Goal: Task Accomplishment & Management: Use online tool/utility

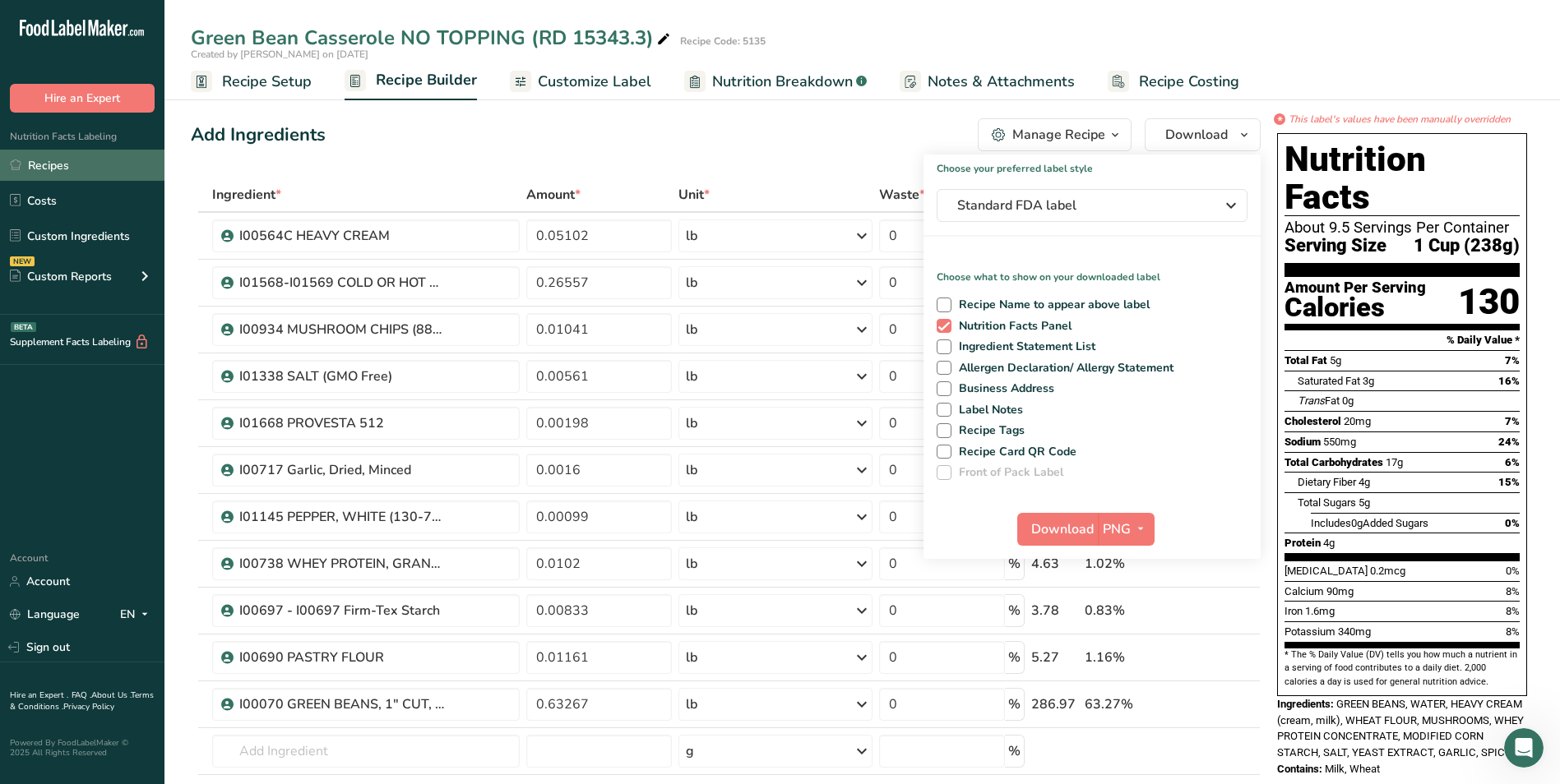
click at [63, 163] on link "Recipes" at bounding box center [82, 165] width 164 height 31
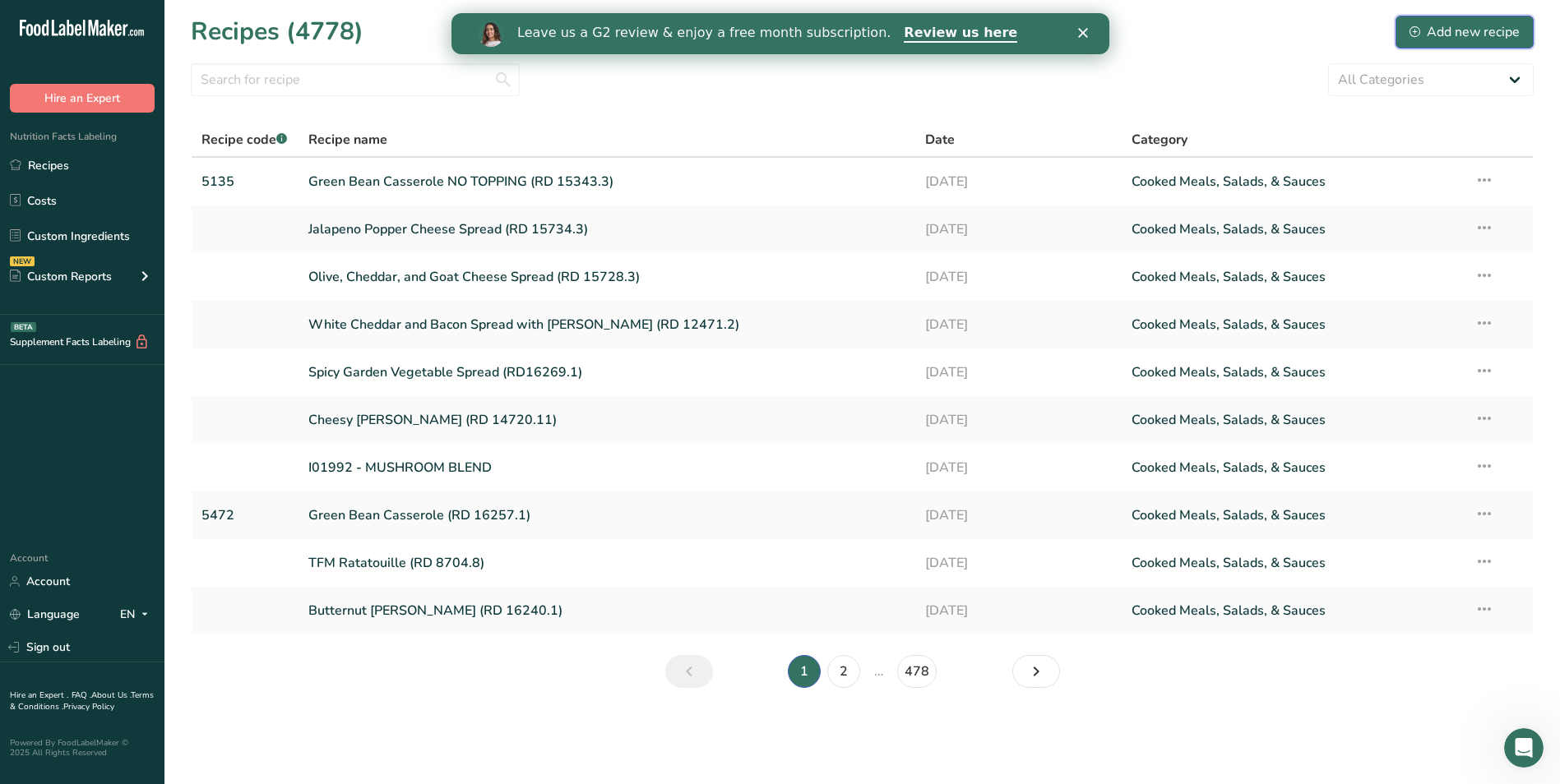
click at [1463, 26] on div "Add new recipe" at bounding box center [1465, 32] width 110 height 20
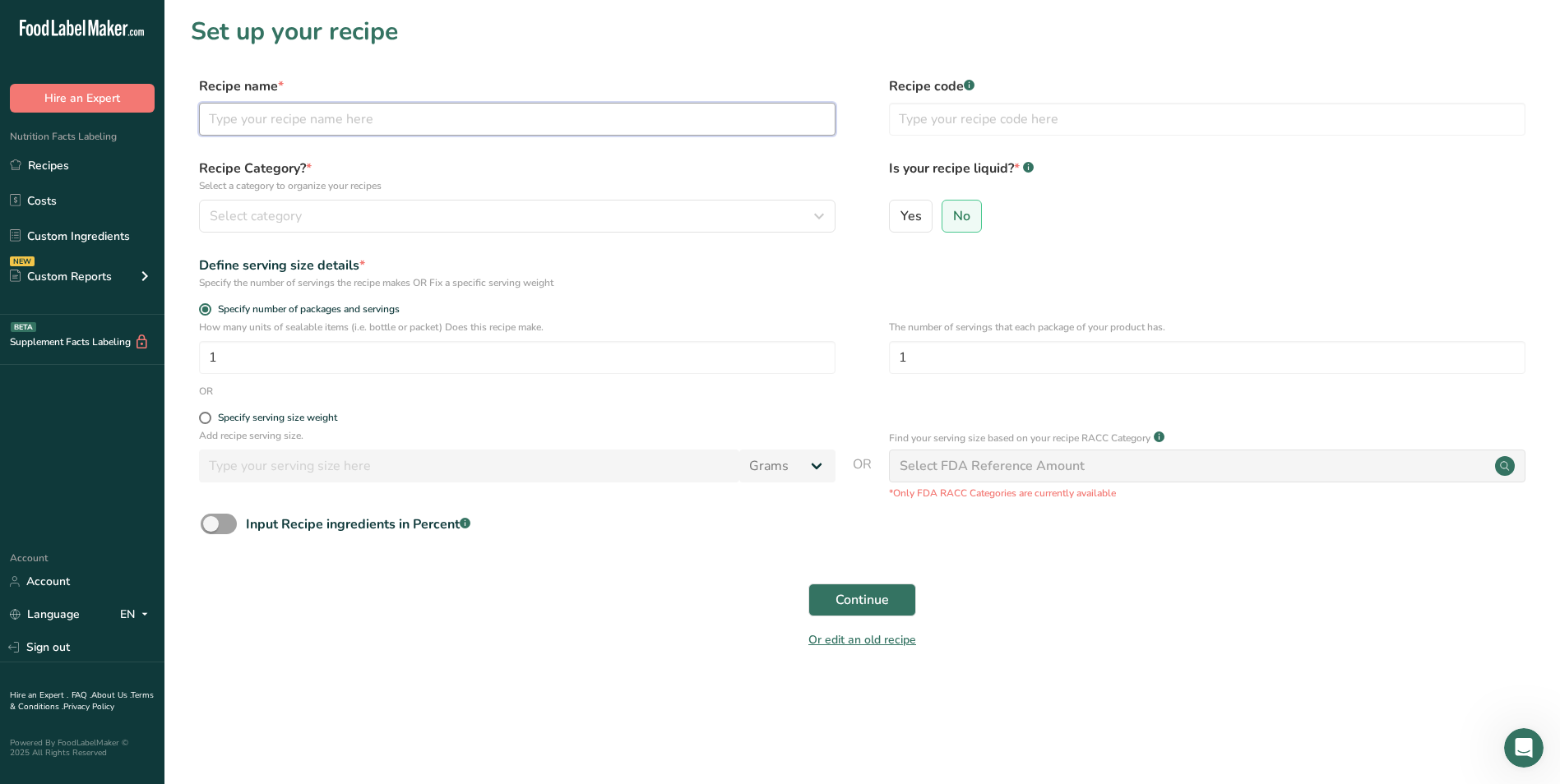
click at [365, 131] on input "text" at bounding box center [516, 119] width 636 height 32
type input "Onion and Asiago Spread (RD 16271.1)"
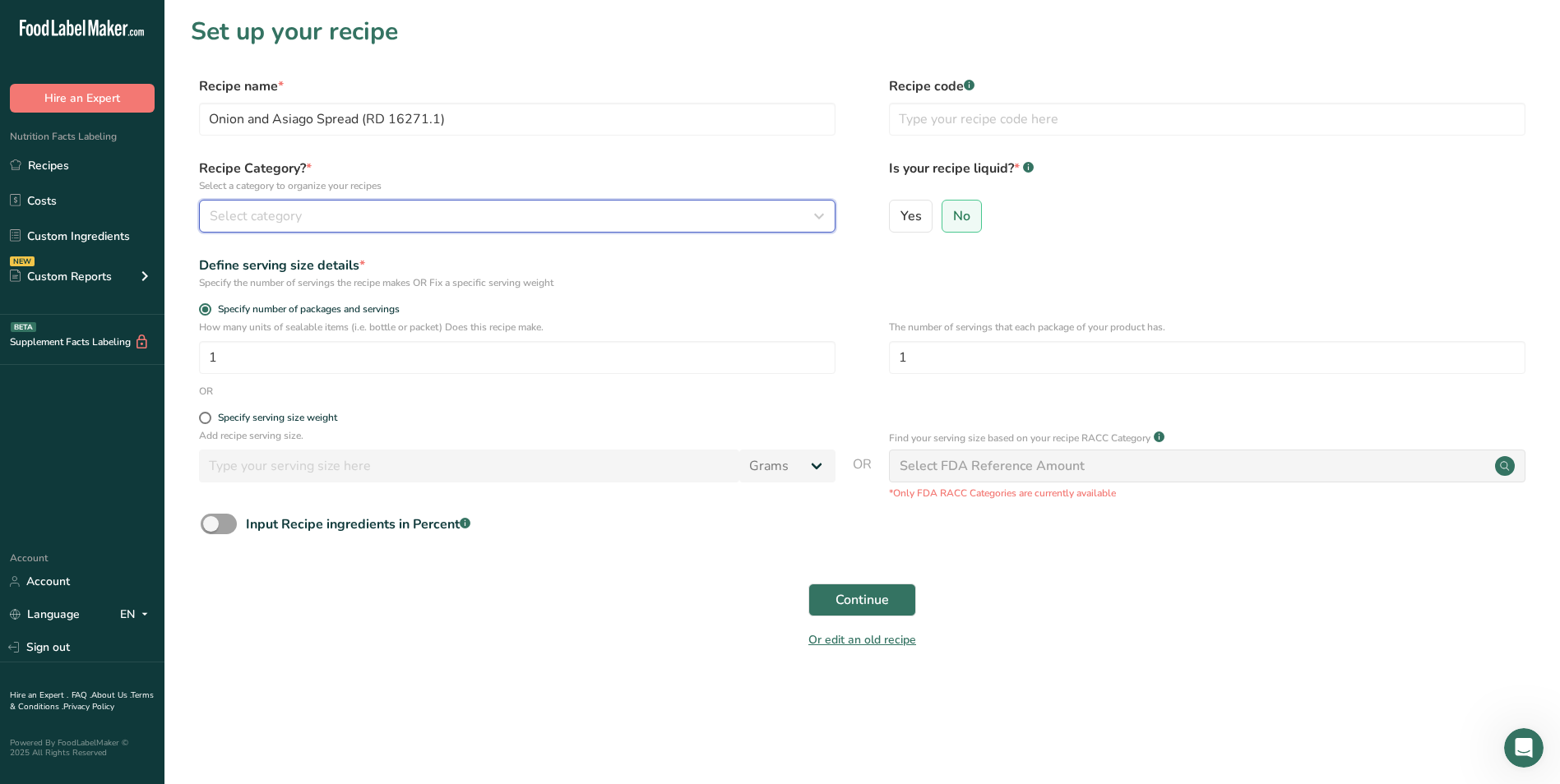
click at [430, 208] on div "Select category" at bounding box center [512, 216] width 606 height 20
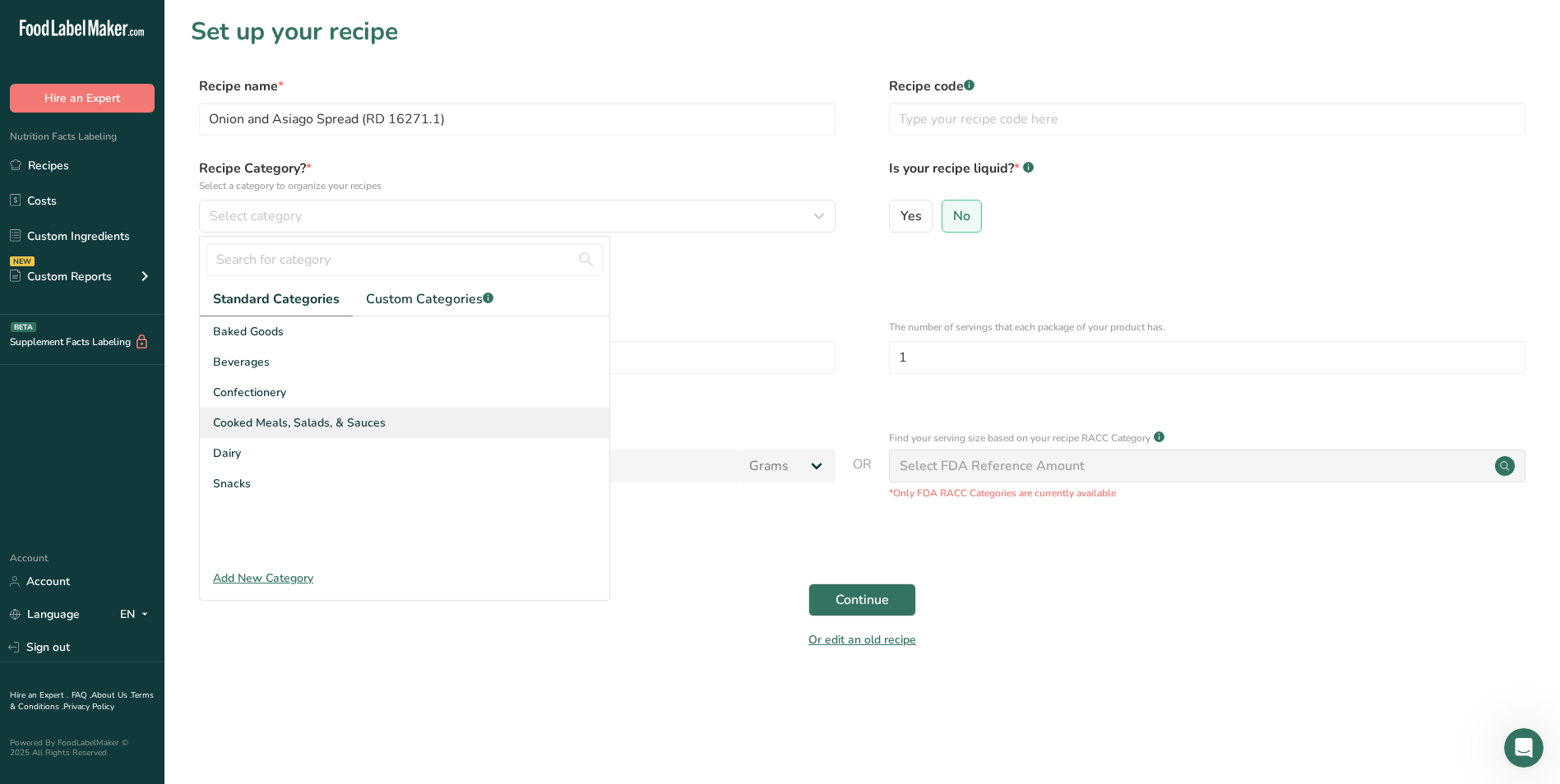
click at [365, 424] on span "Cooked Meals, Salads, & Sauces" at bounding box center [300, 423] width 173 height 18
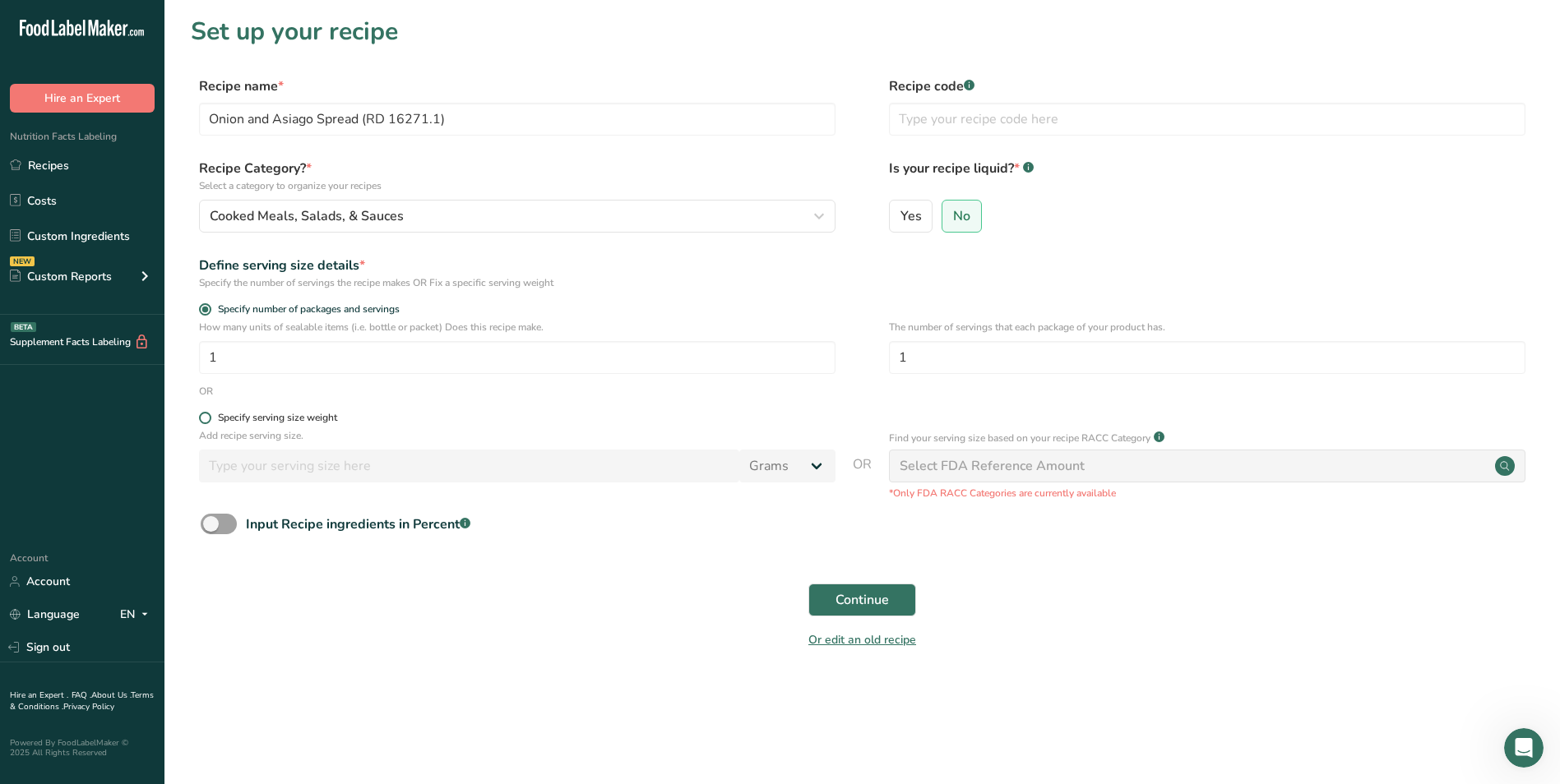
click at [256, 421] on div "Specify serving size weight" at bounding box center [277, 418] width 119 height 13
click at [209, 421] on input "Specify serving size weight" at bounding box center [203, 418] width 11 height 11
radio input "true"
radio input "false"
click at [291, 476] on input "number" at bounding box center [469, 466] width 541 height 32
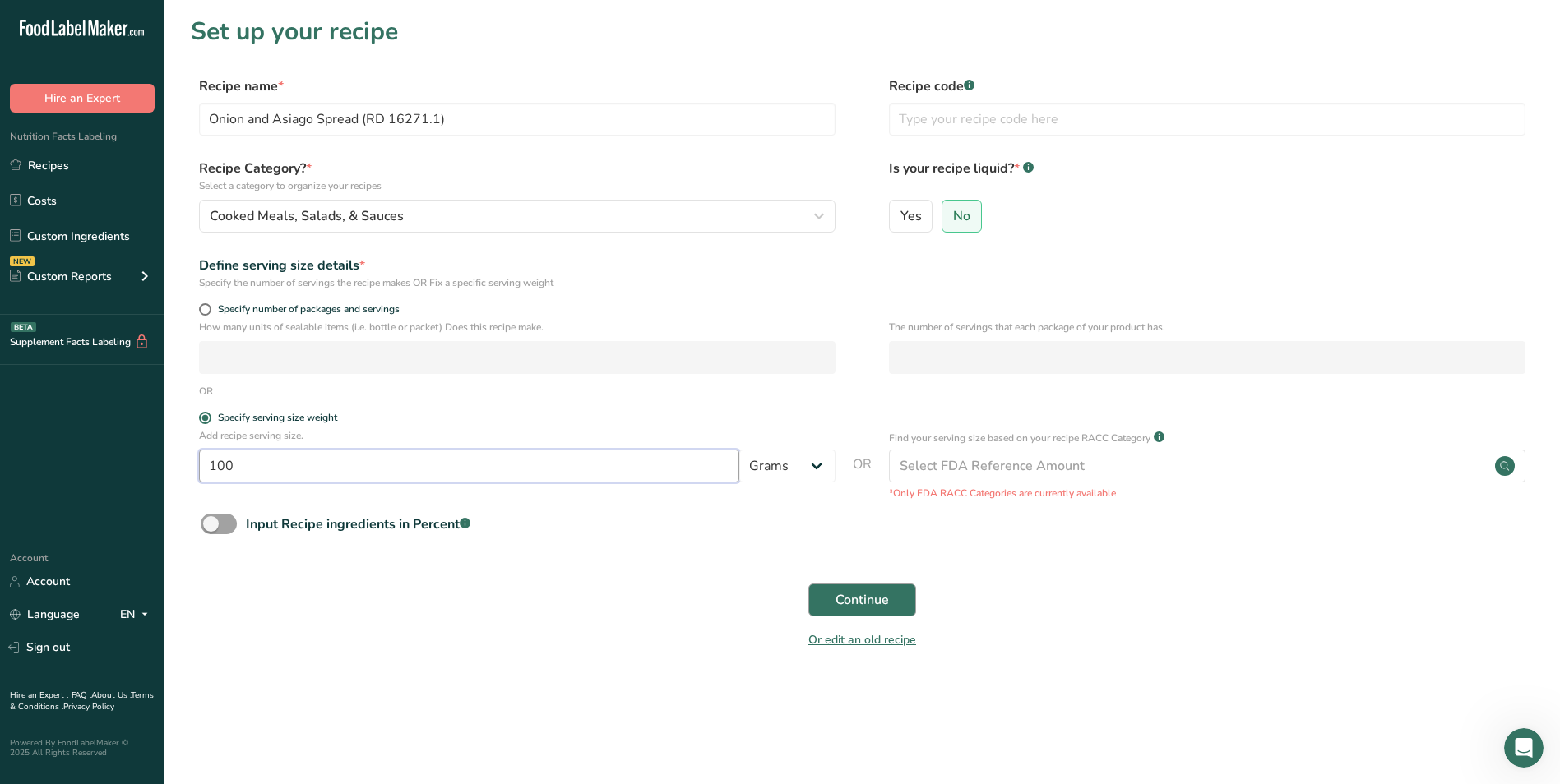
type input "100"
click at [893, 600] on button "Continue" at bounding box center [862, 599] width 108 height 32
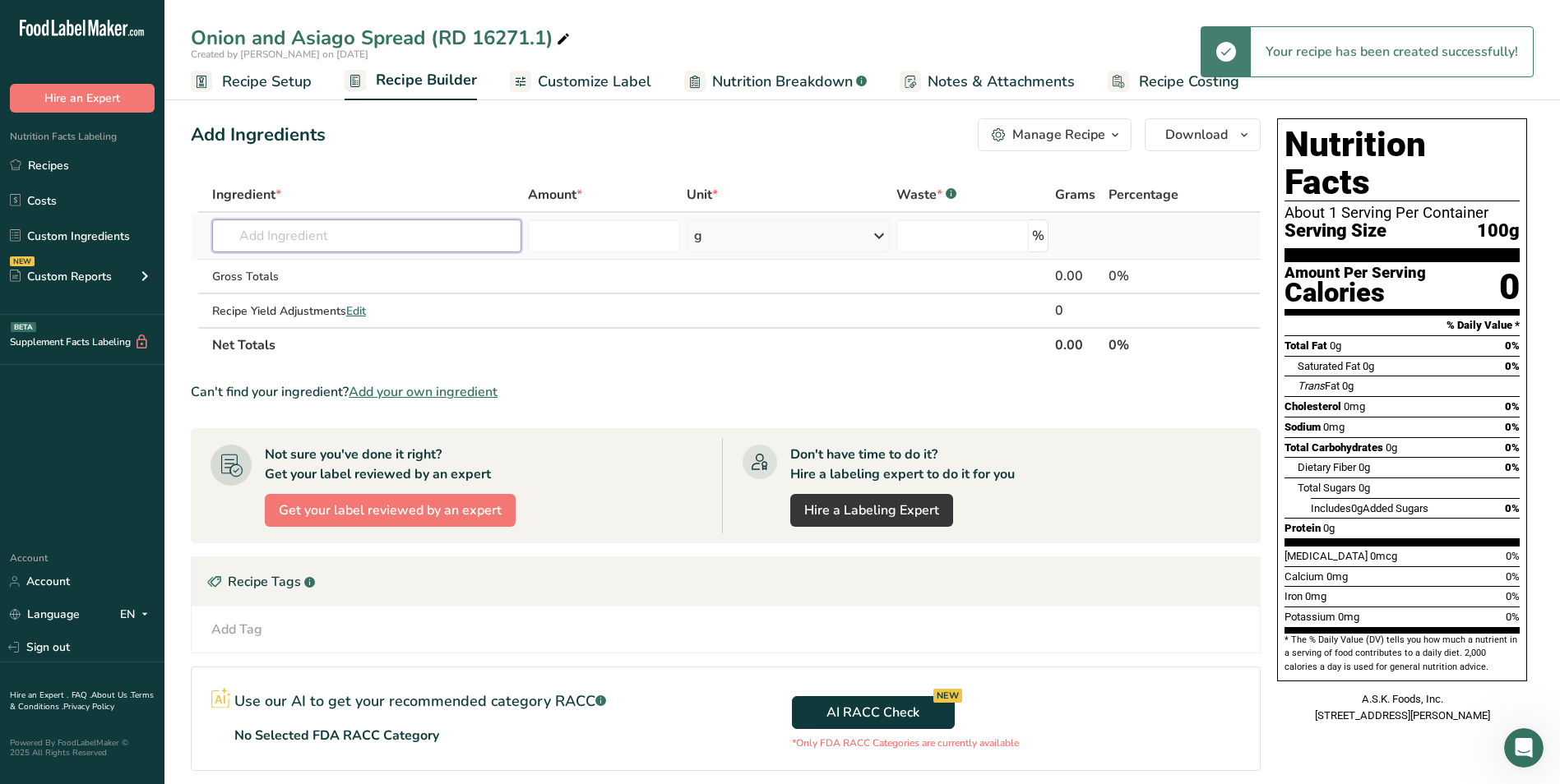
click at [436, 240] on input "text" at bounding box center [367, 235] width 310 height 32
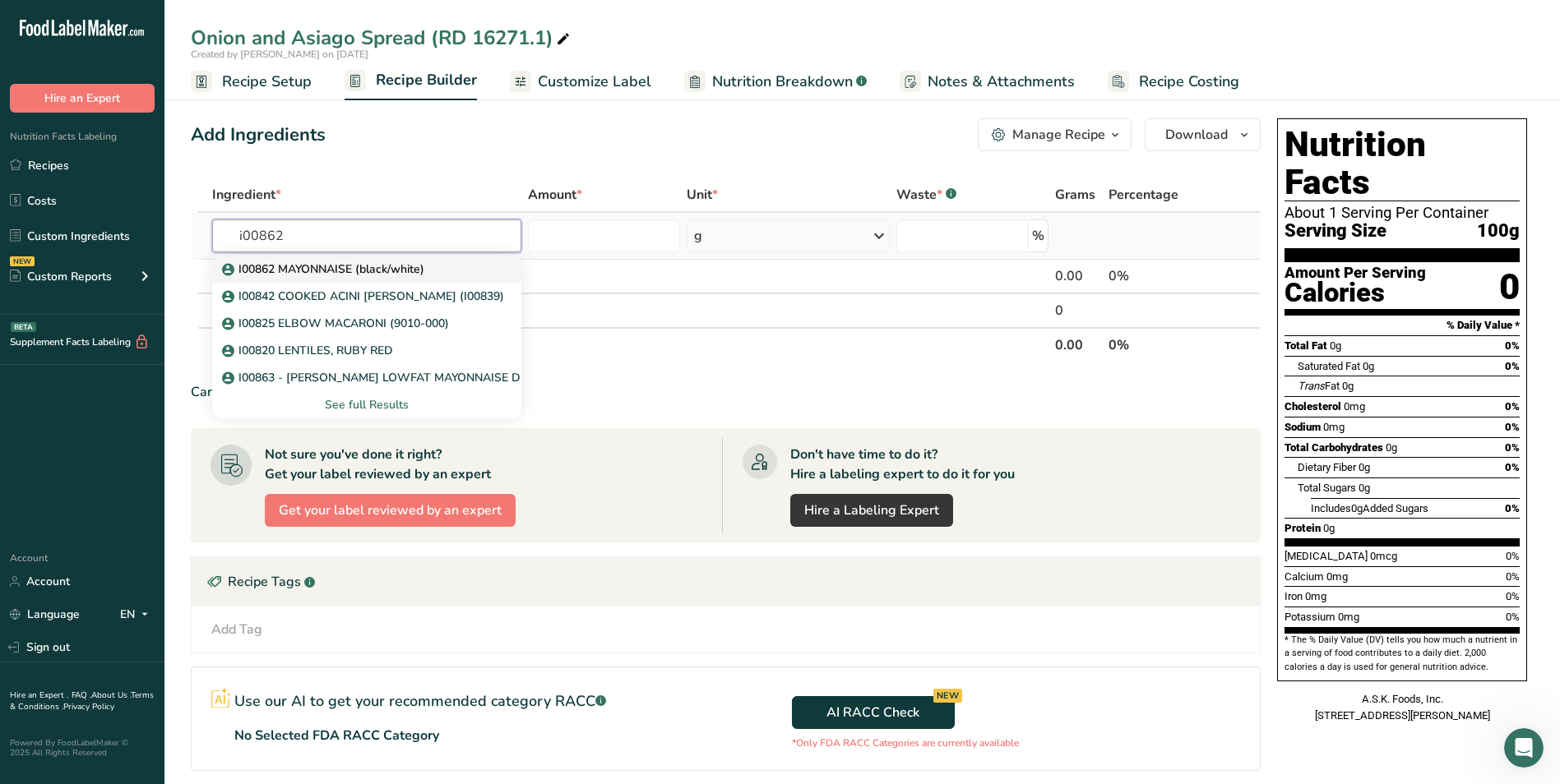
type input "I00862 MAYONNAISE (black/white)"
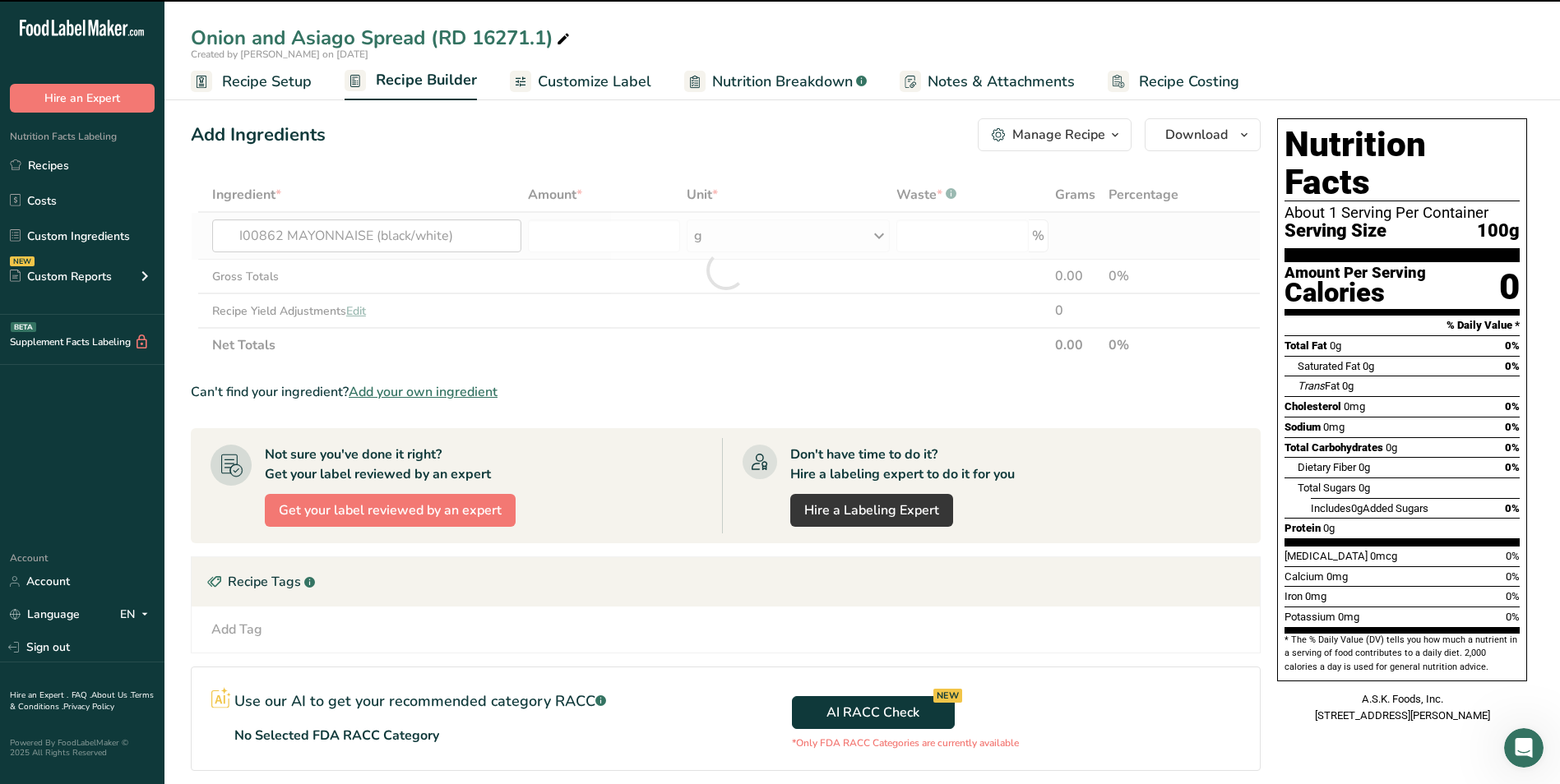
type input "0"
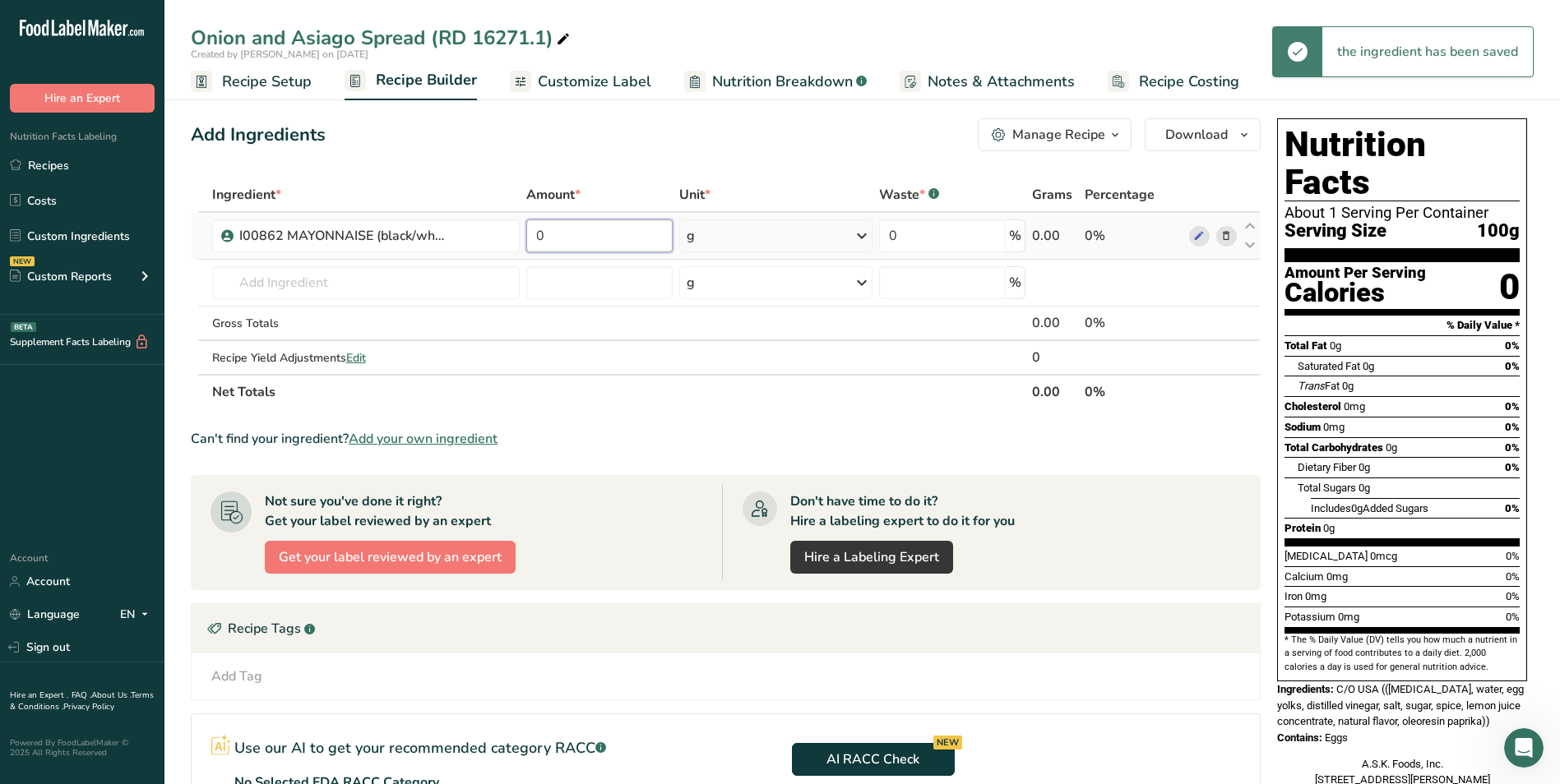
click at [555, 250] on input "0" at bounding box center [599, 235] width 145 height 32
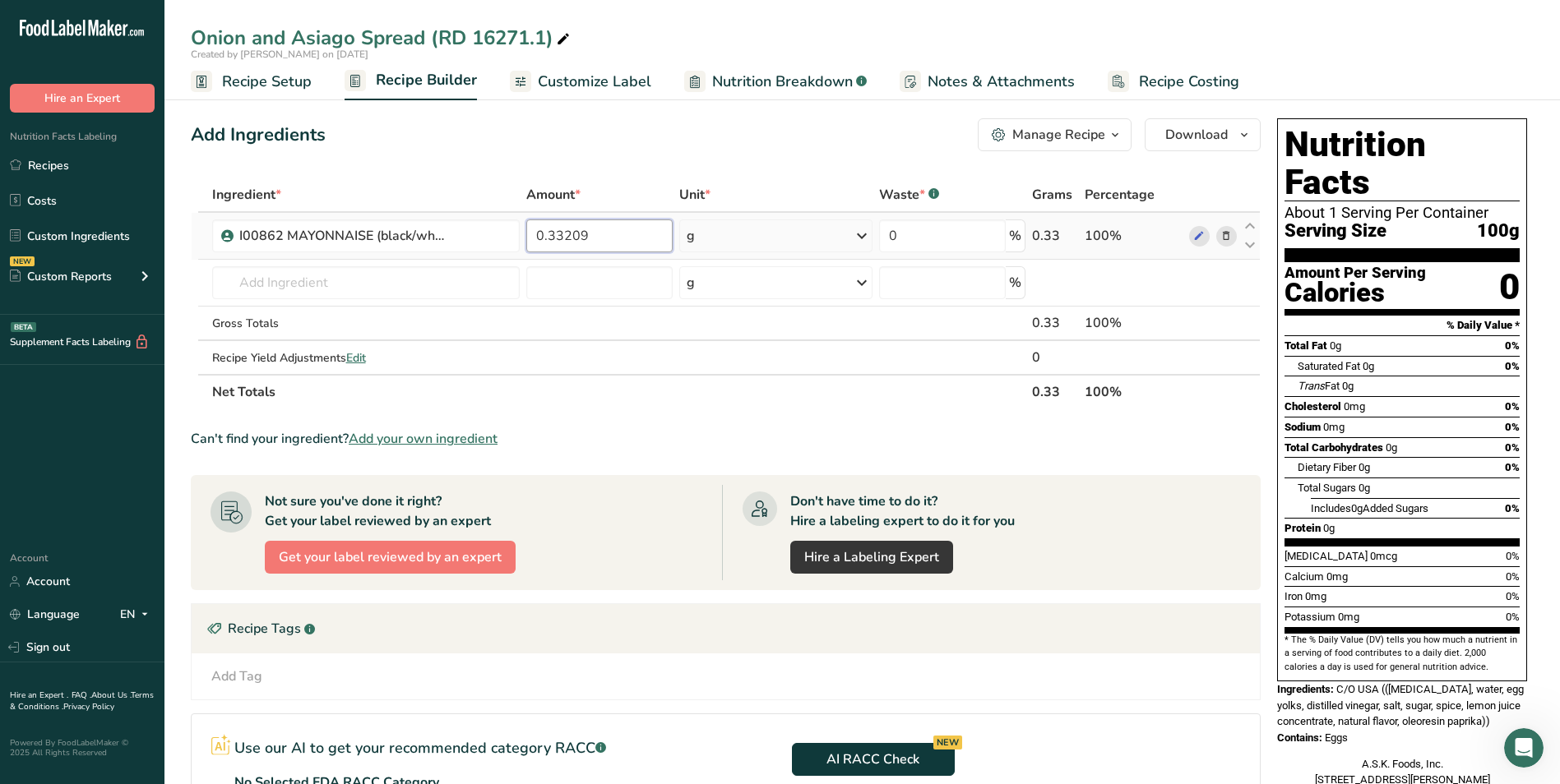
type input "0.33209"
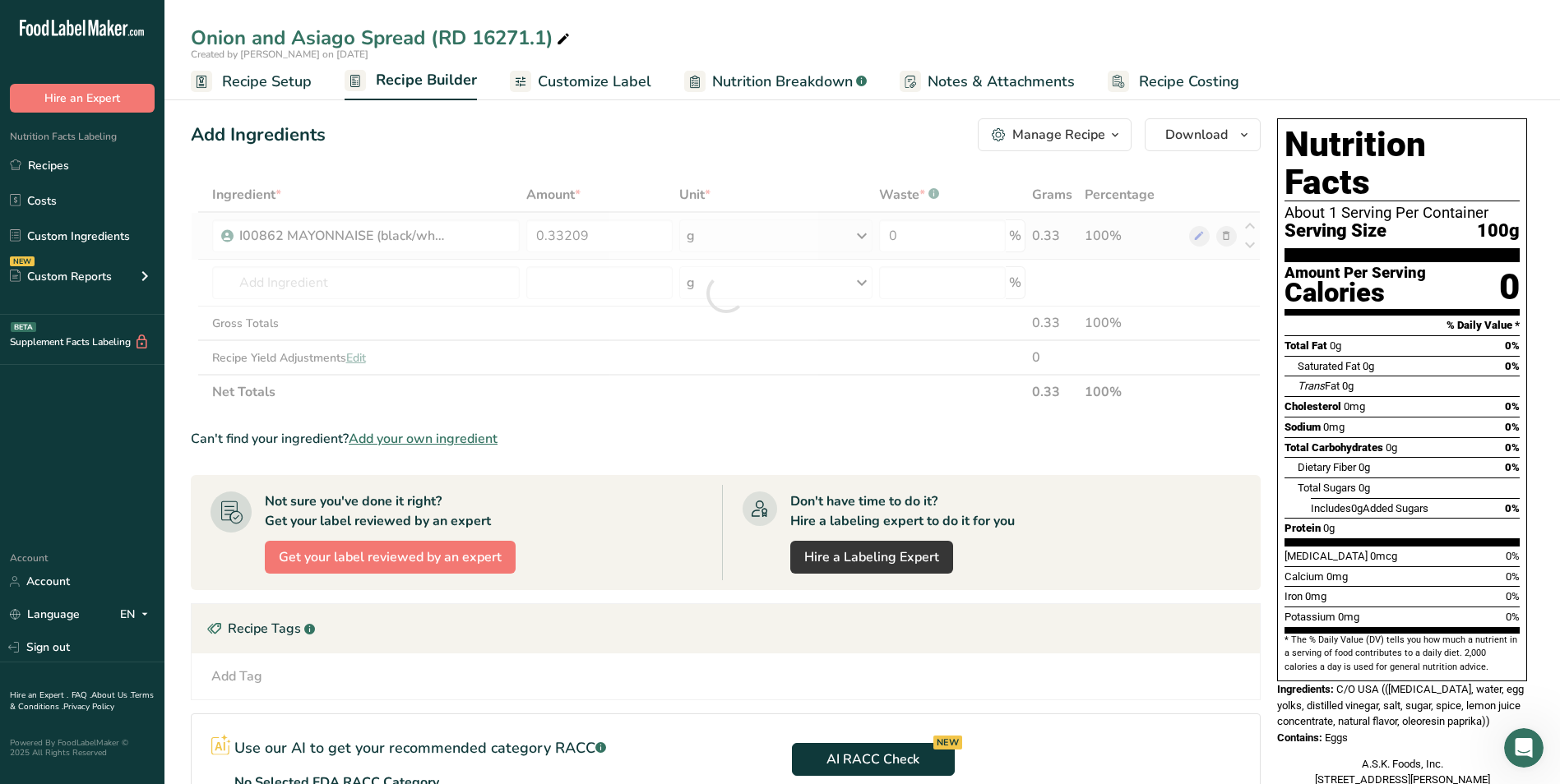
click at [822, 243] on div "Ingredient * Amount * Unit * Waste * .a-a{fill:#347362;}.b-a{fill:#fff;} Grams …" at bounding box center [725, 294] width 1069 height 232
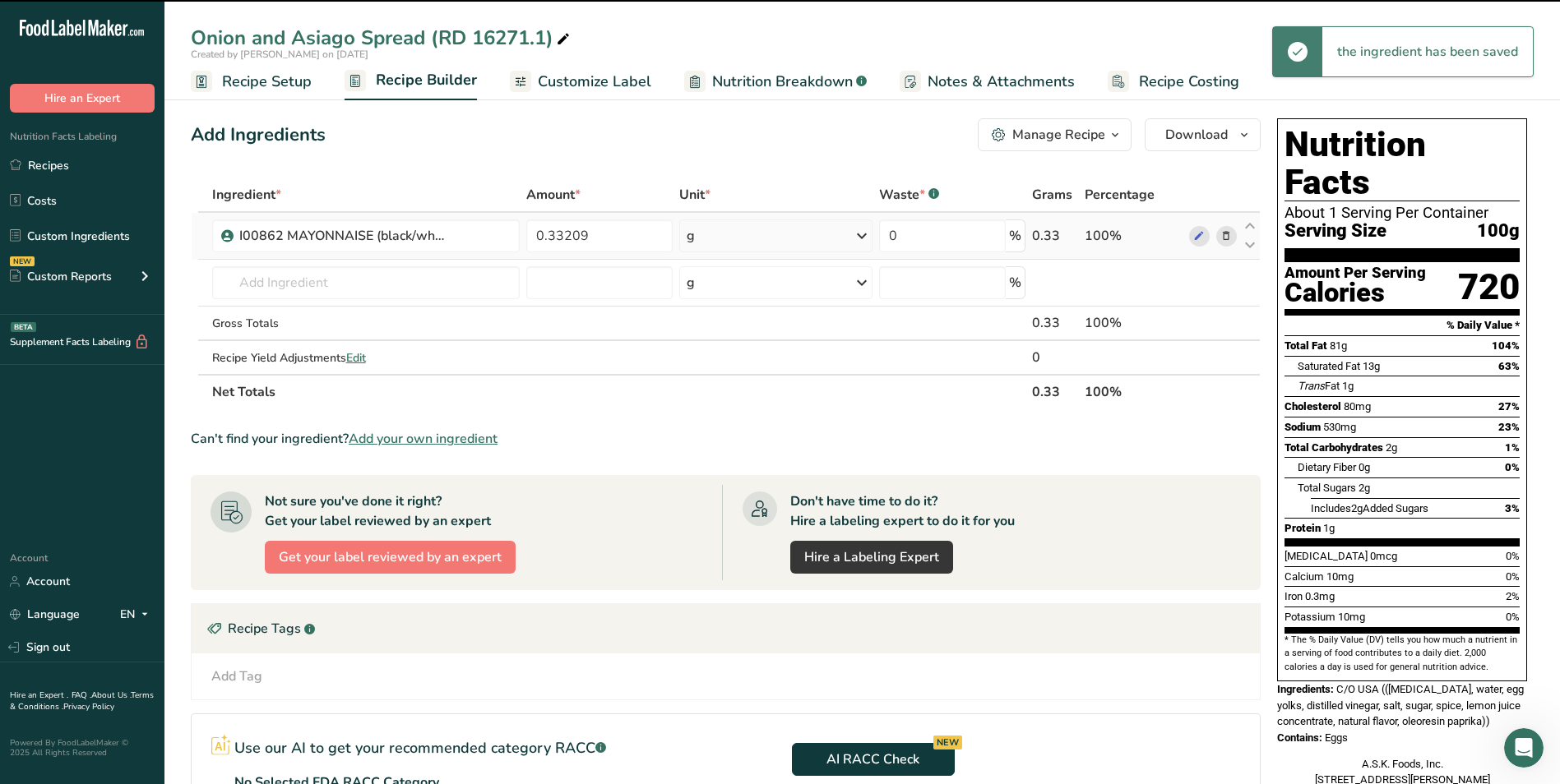
click at [822, 243] on div "g" at bounding box center [776, 235] width 194 height 32
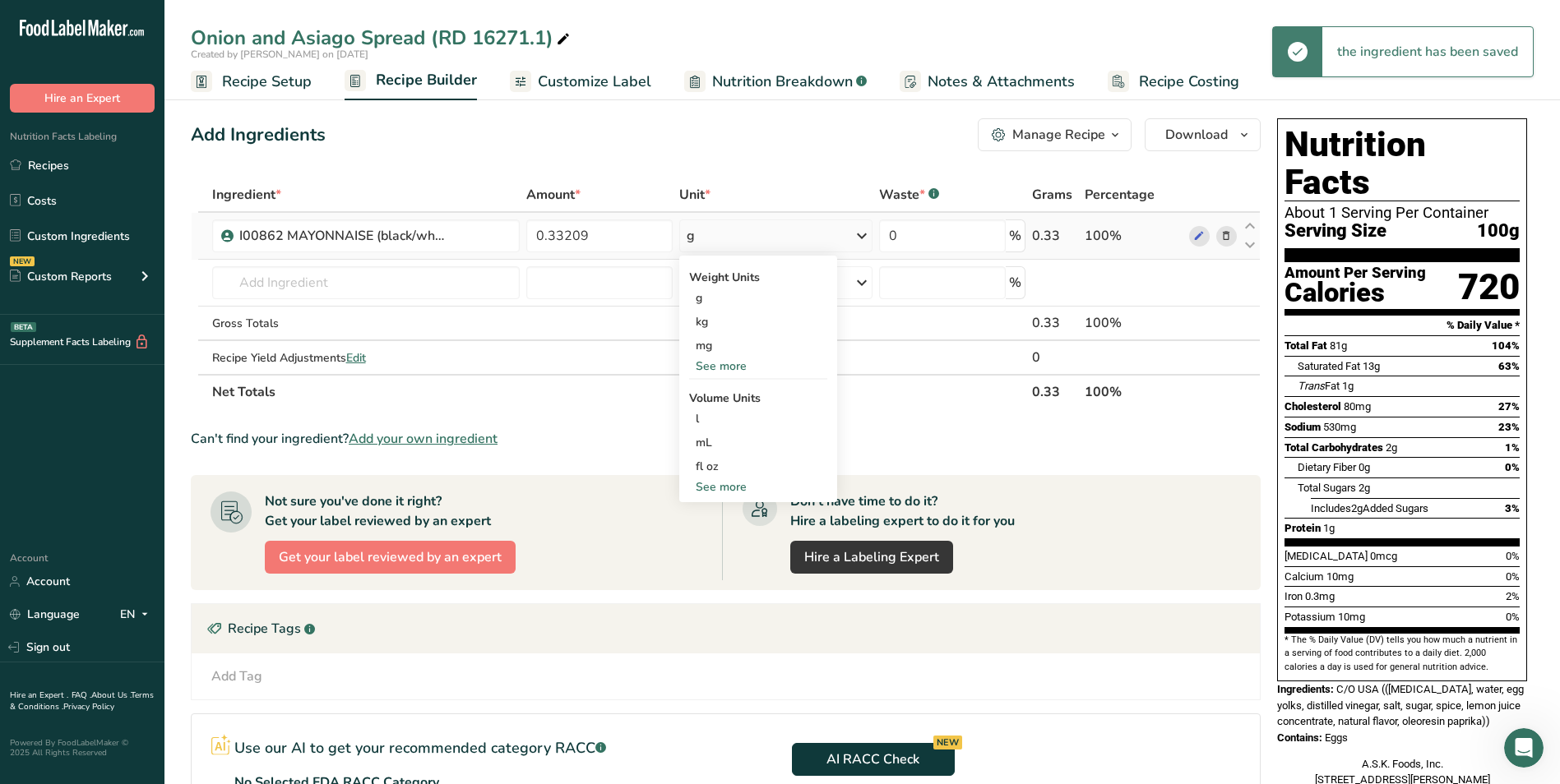
click at [742, 365] on div "See more" at bounding box center [758, 366] width 139 height 18
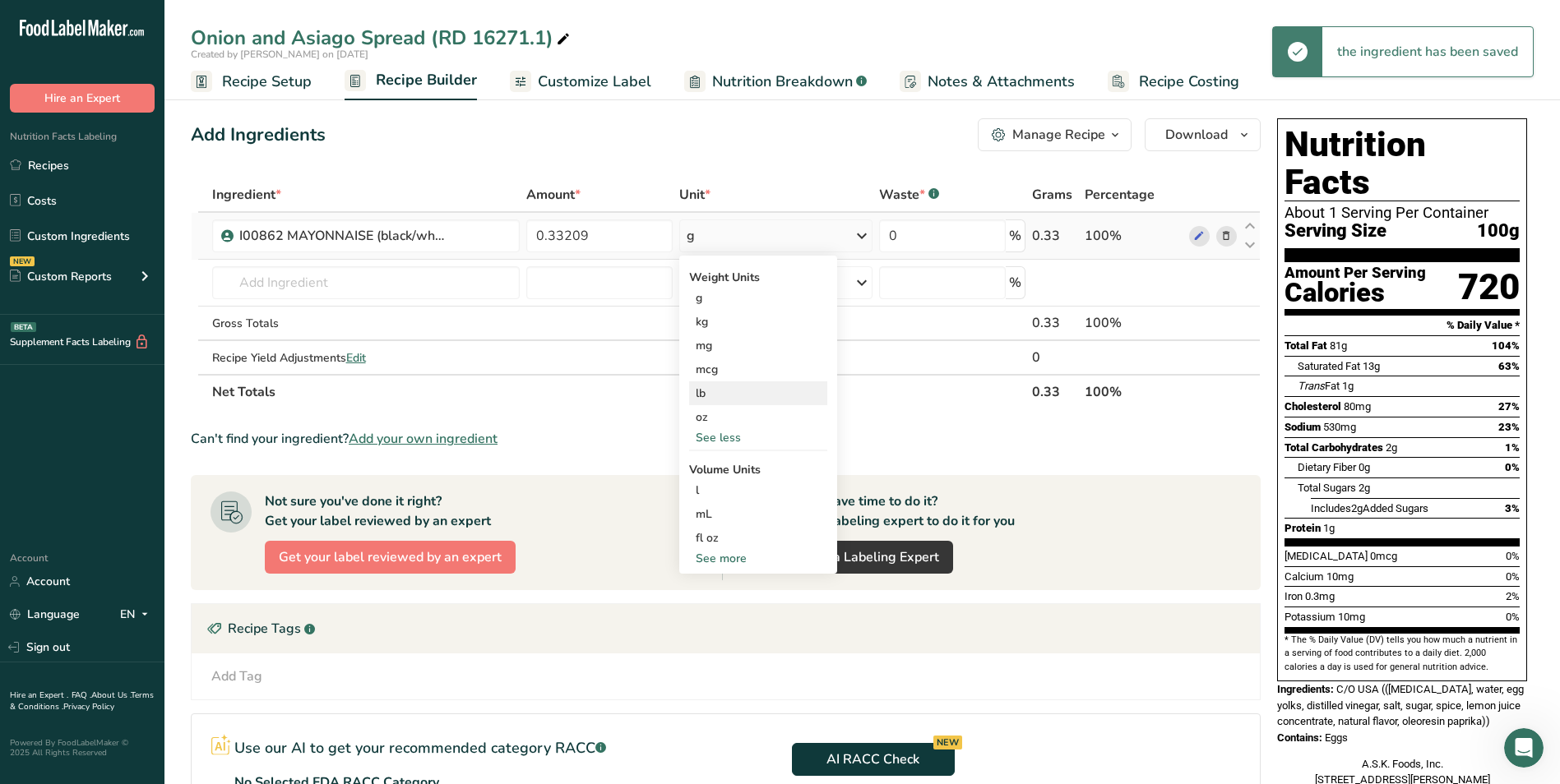
click at [743, 393] on div "lb" at bounding box center [758, 393] width 139 height 24
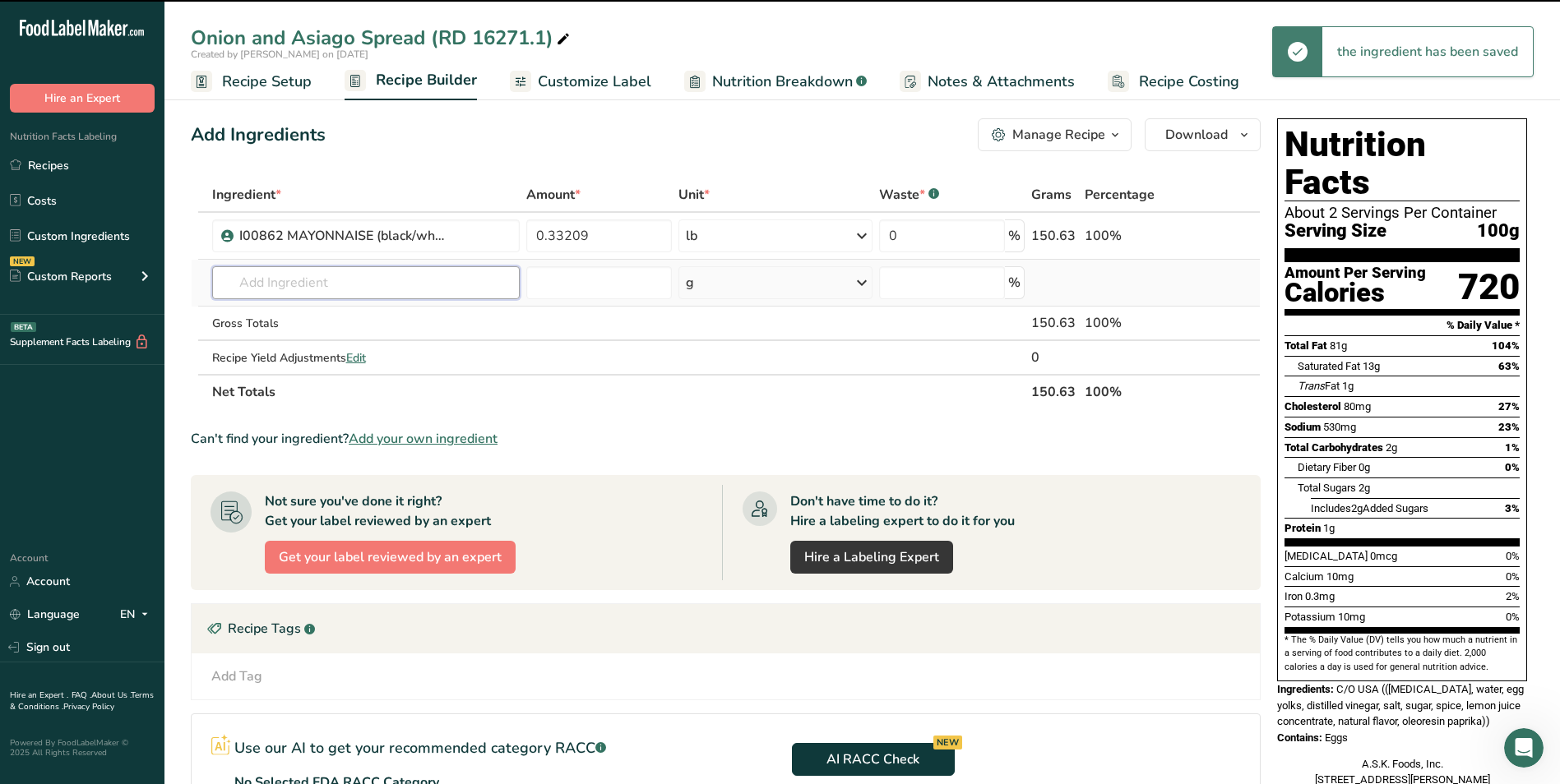
click at [344, 276] on input "text" at bounding box center [367, 282] width 309 height 32
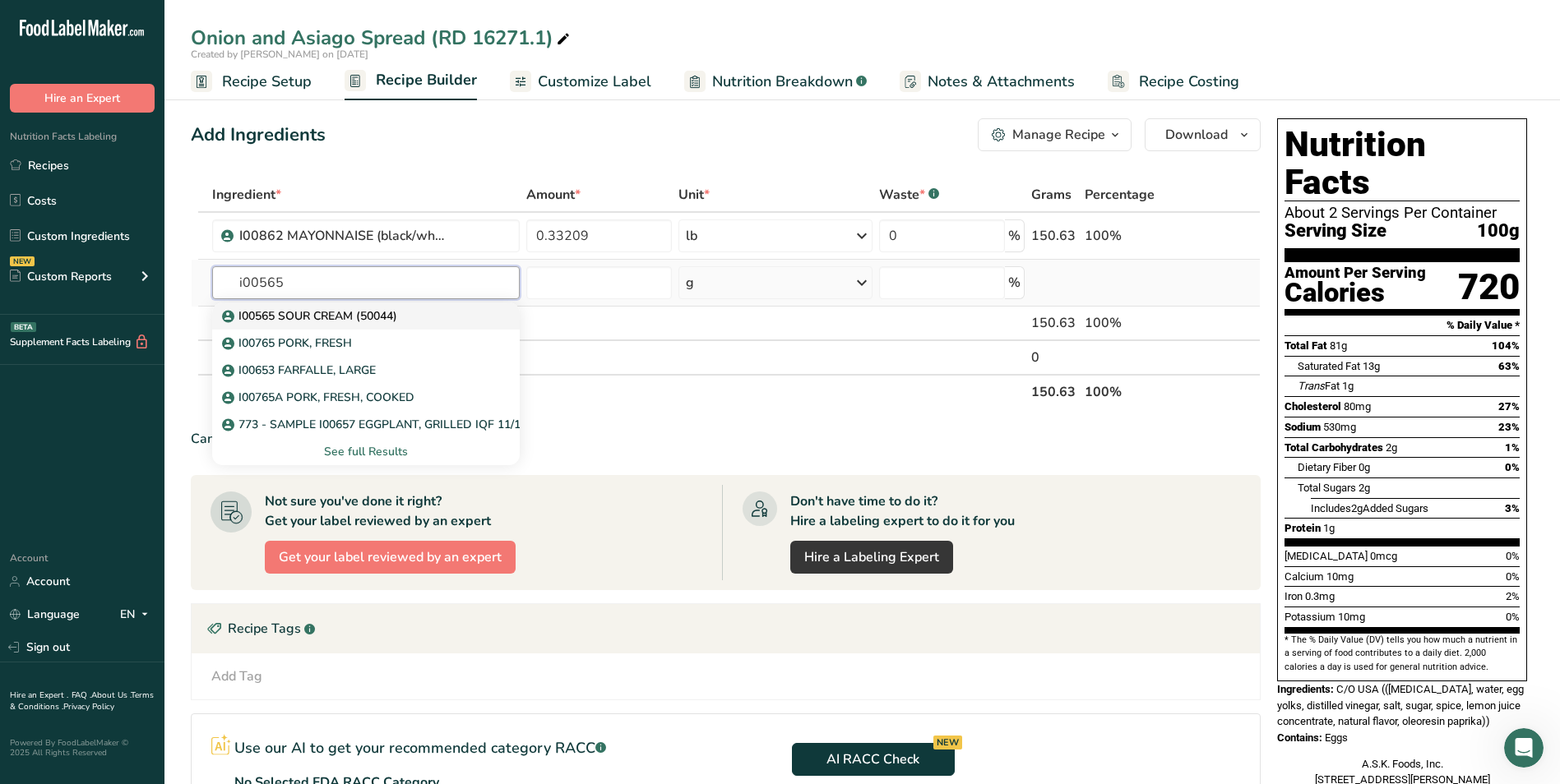
type input "i00565"
click at [368, 304] on link "I00565 SOUR CREAM (50044)" at bounding box center [367, 316] width 309 height 28
type input "I00565 SOUR CREAM (50044)"
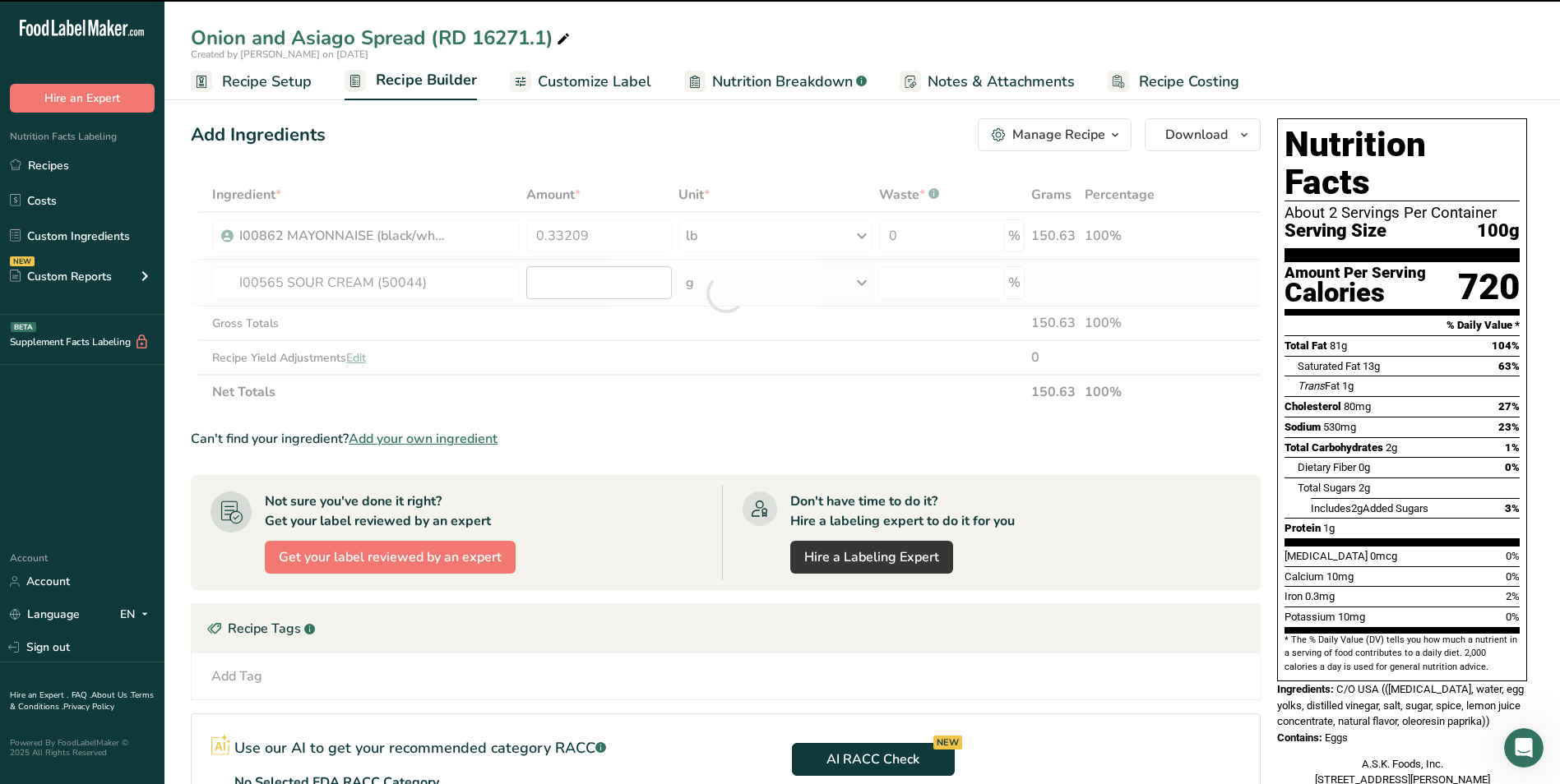
type input "0"
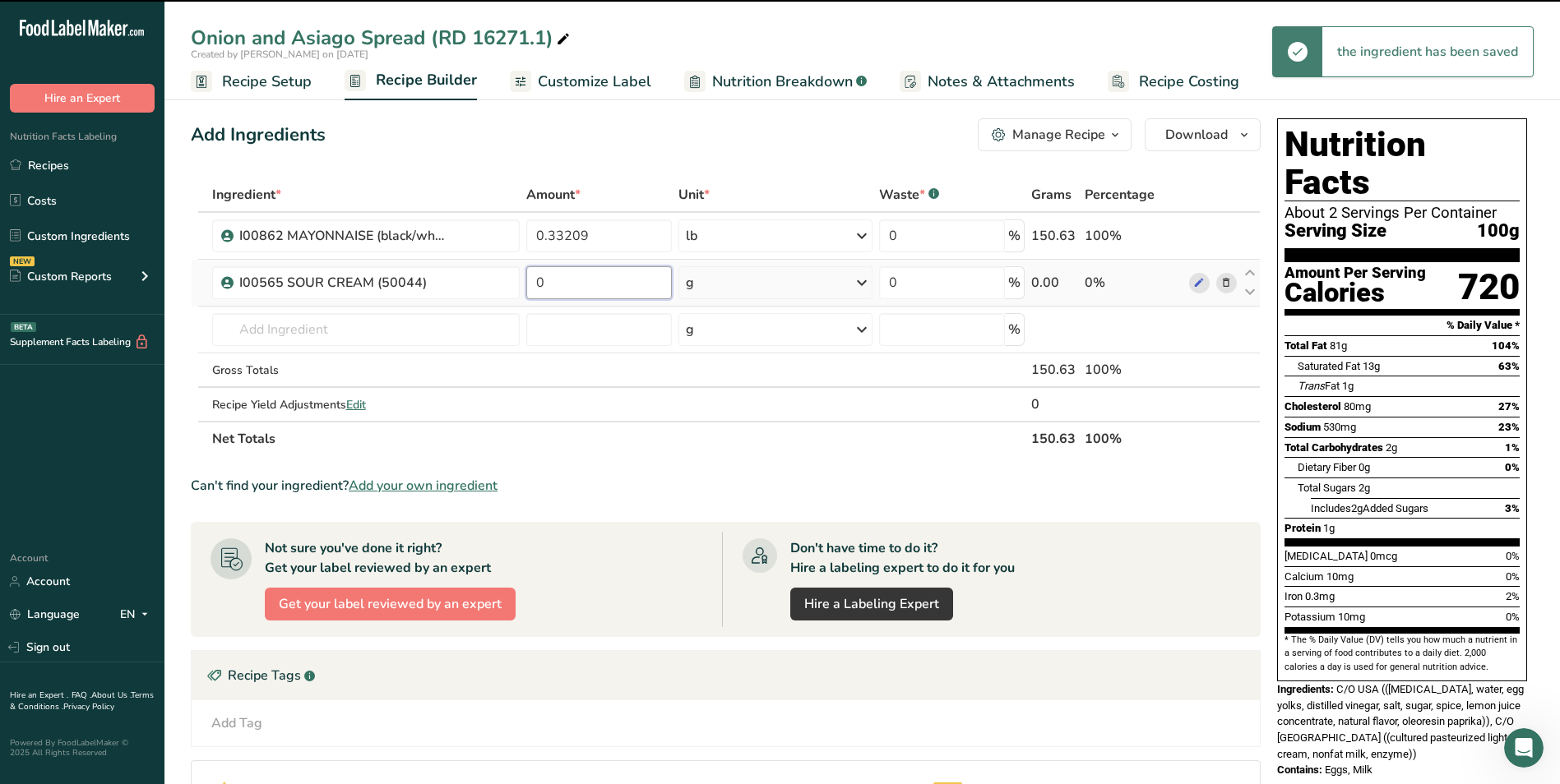
click at [601, 284] on input "0" at bounding box center [599, 282] width 145 height 32
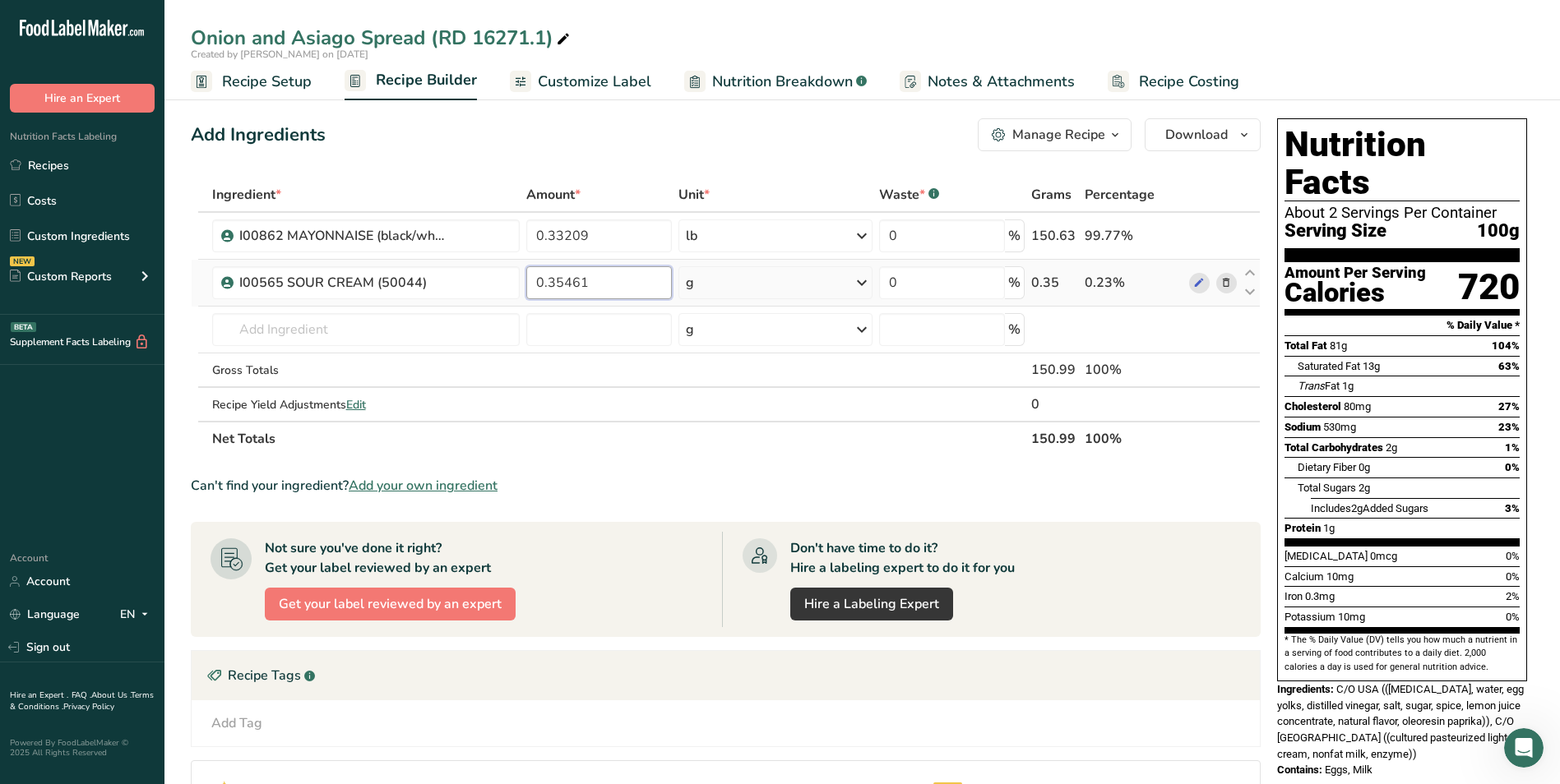
type input "0.35461"
click at [738, 275] on div "Ingredient * Amount * Unit * Waste * .a-a{fill:#347362;}.b-a{fill:#fff;} Grams …" at bounding box center [725, 317] width 1069 height 279
click at [738, 275] on div "g" at bounding box center [775, 282] width 194 height 32
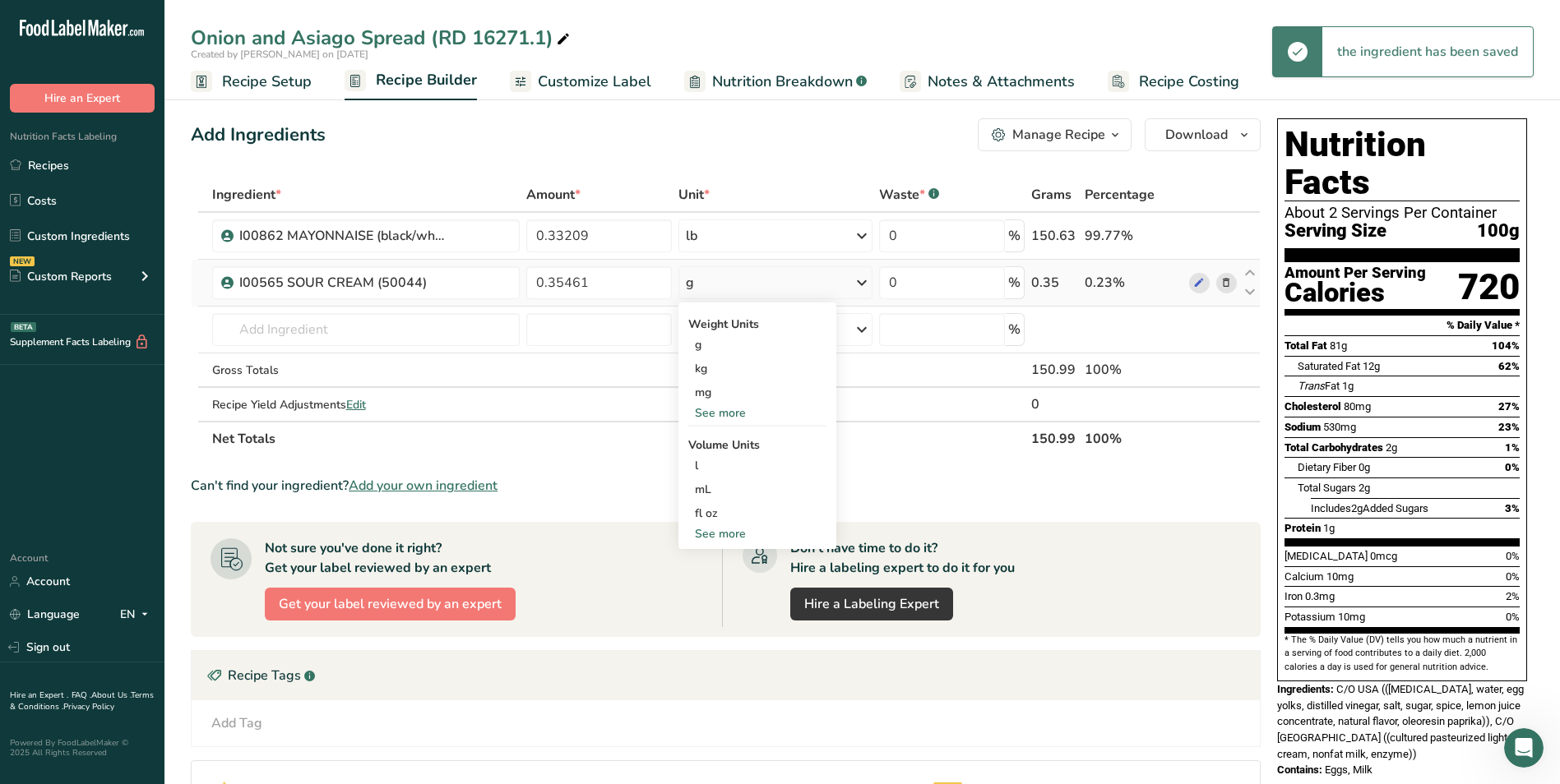
click at [726, 415] on div "See more" at bounding box center [757, 414] width 139 height 18
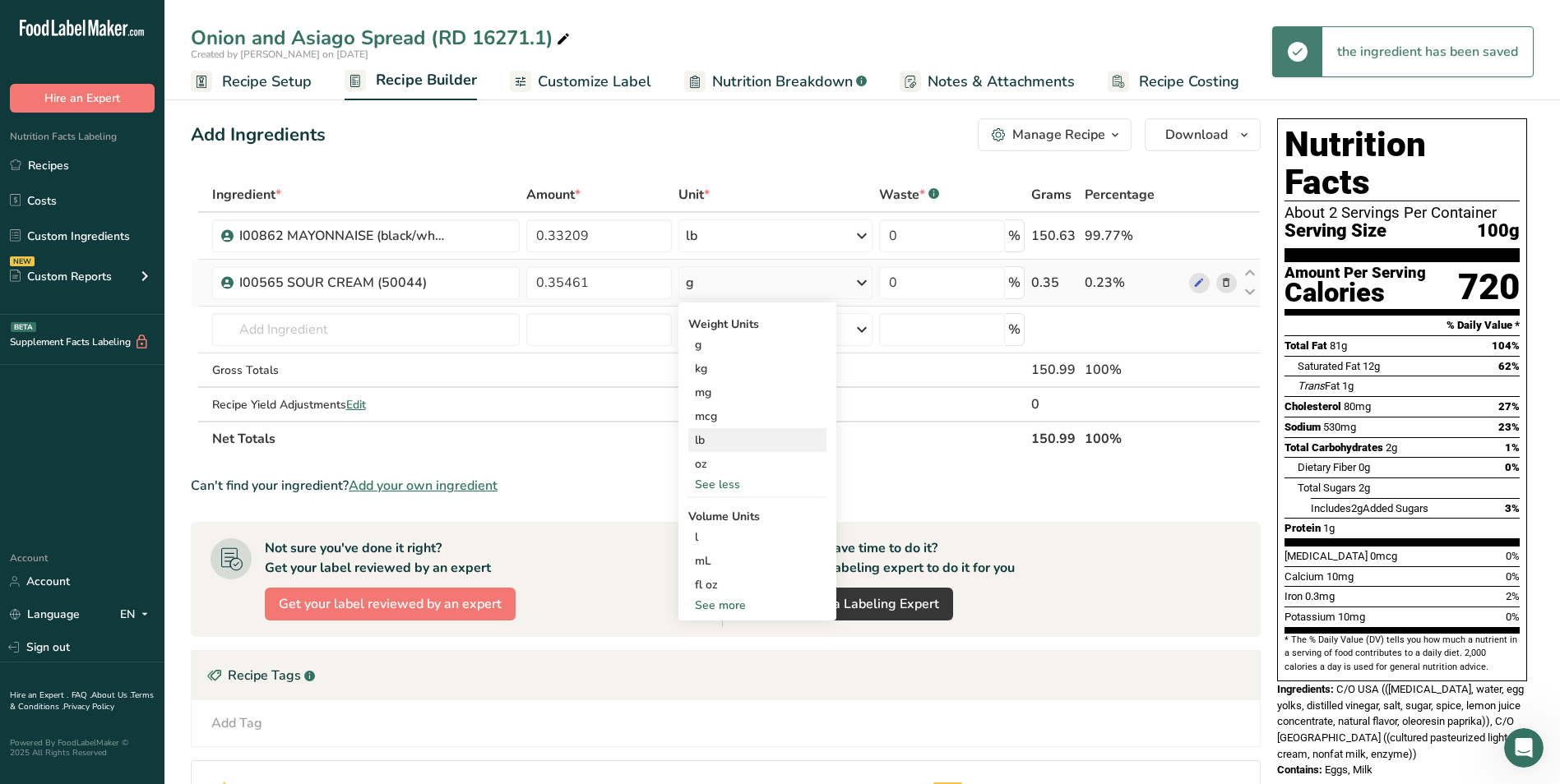
click at [741, 435] on div "lb" at bounding box center [757, 440] width 139 height 24
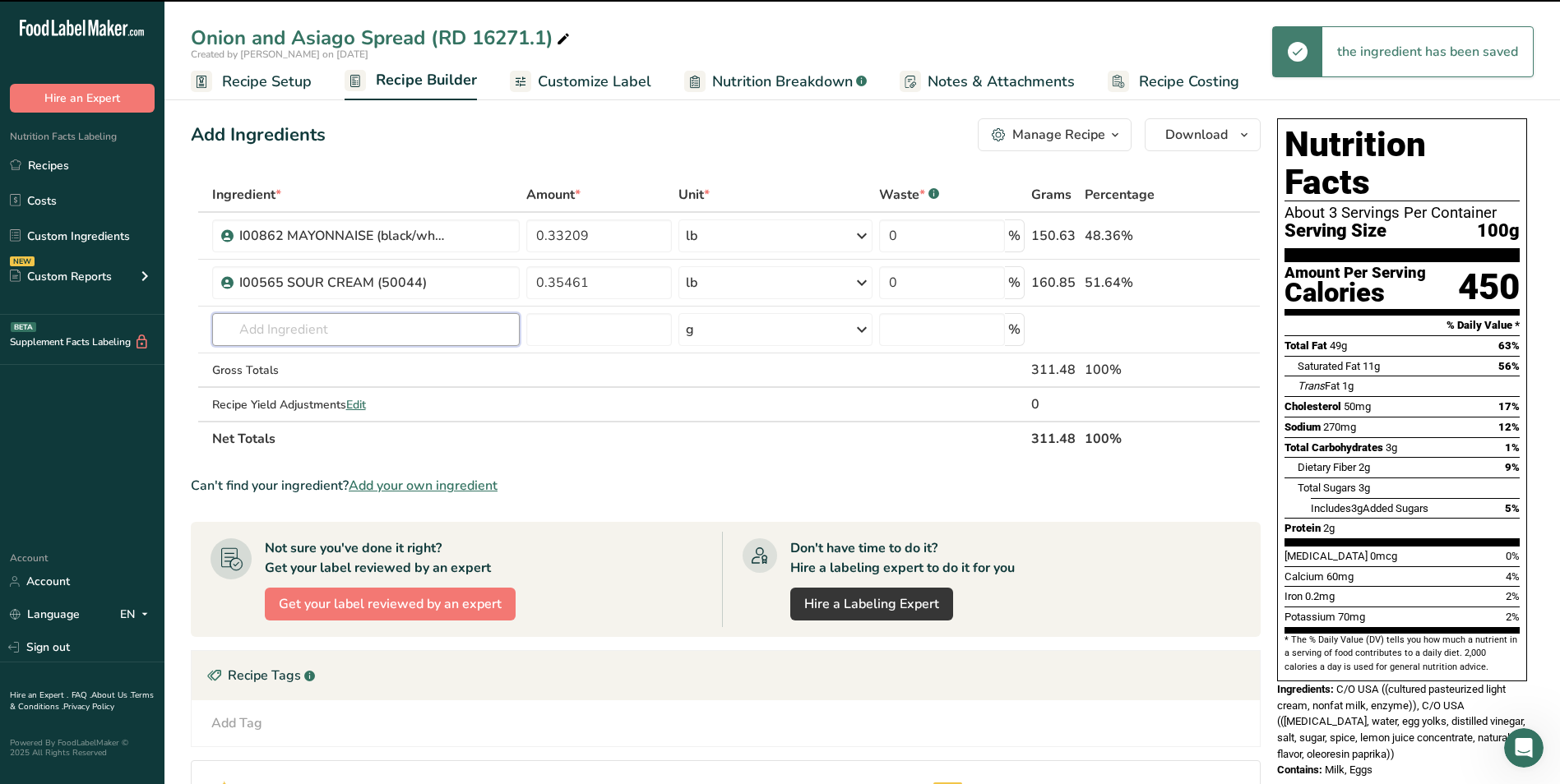
click at [448, 324] on input "text" at bounding box center [367, 329] width 309 height 32
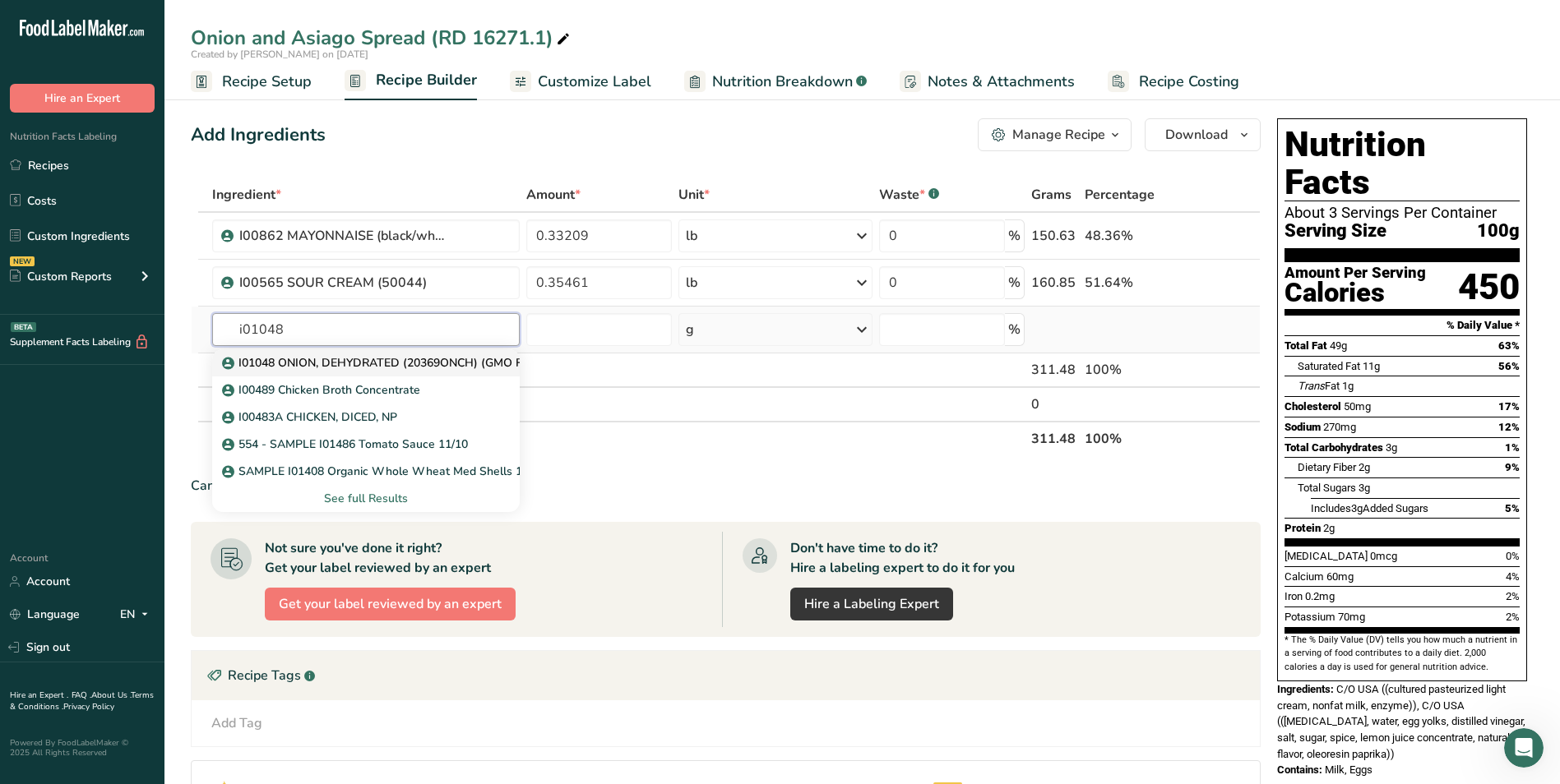
type input "i01048"
click at [469, 352] on link "I01048 ONION, DEHYDRATED (20369ONCH) (GMO Free)" at bounding box center [367, 363] width 309 height 28
type input "I01048 ONION, DEHYDRATED (20369ONCH) (GMO Free)"
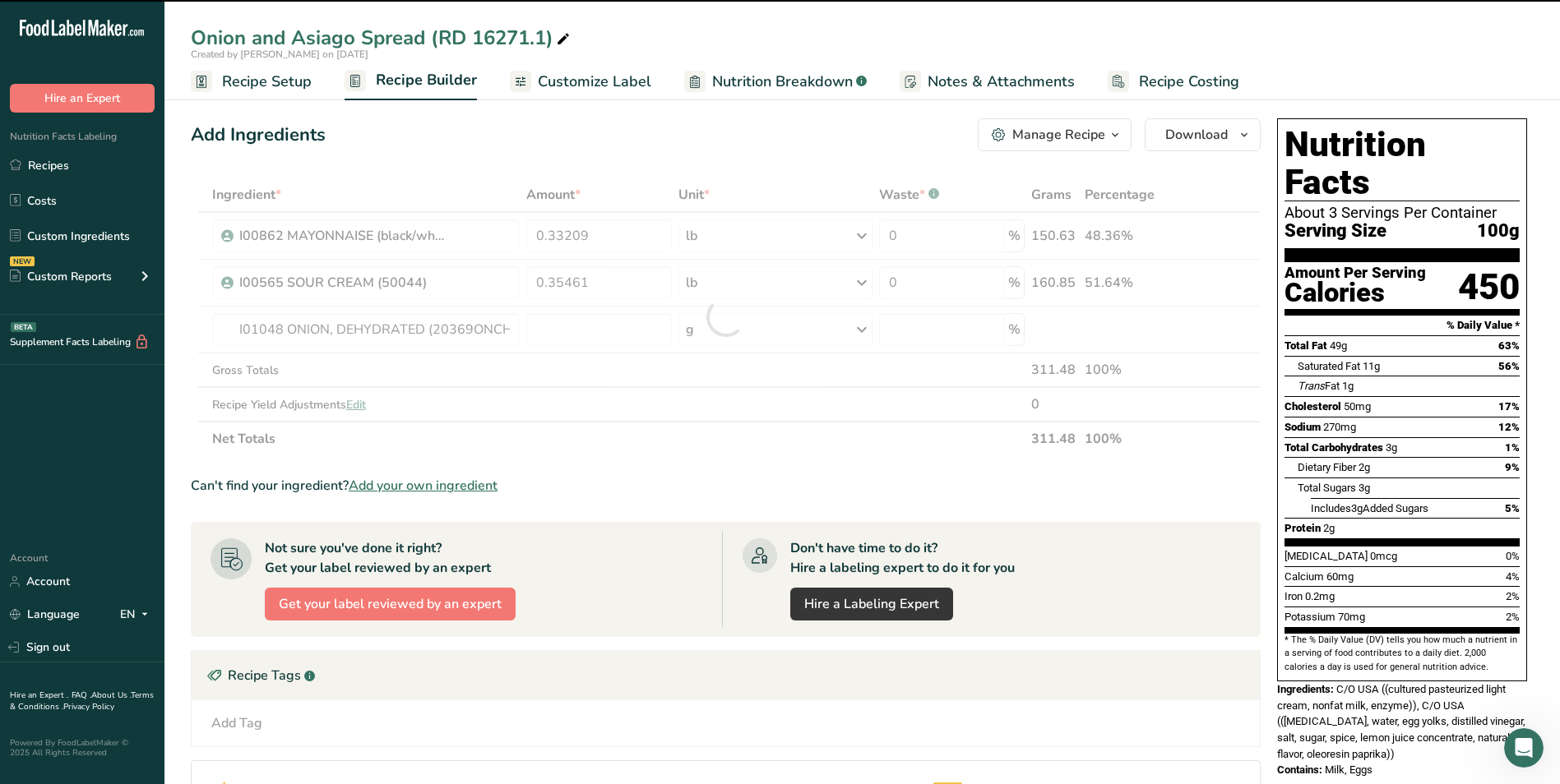
type input "0"
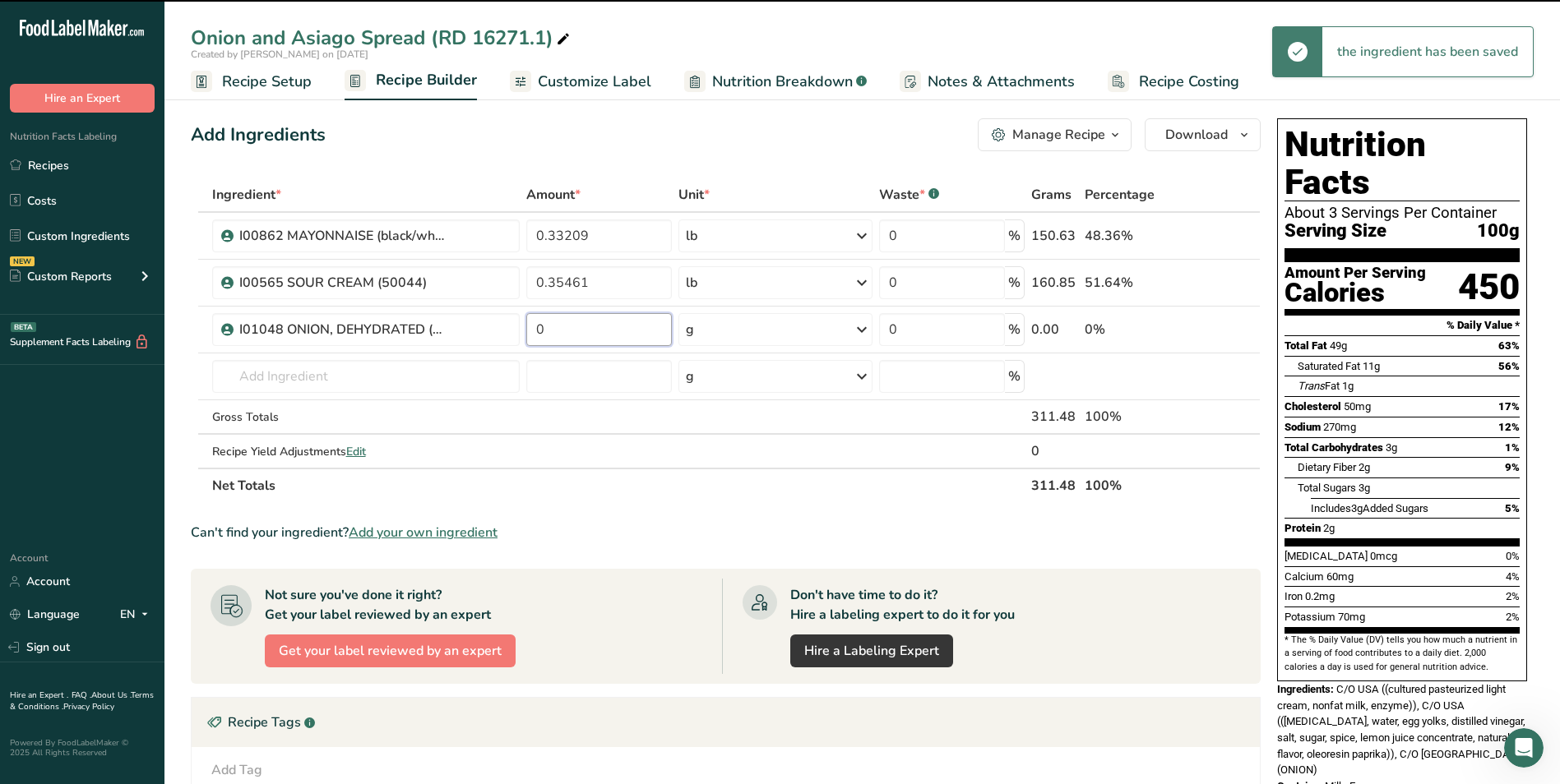
click at [590, 325] on input "0" at bounding box center [599, 329] width 145 height 32
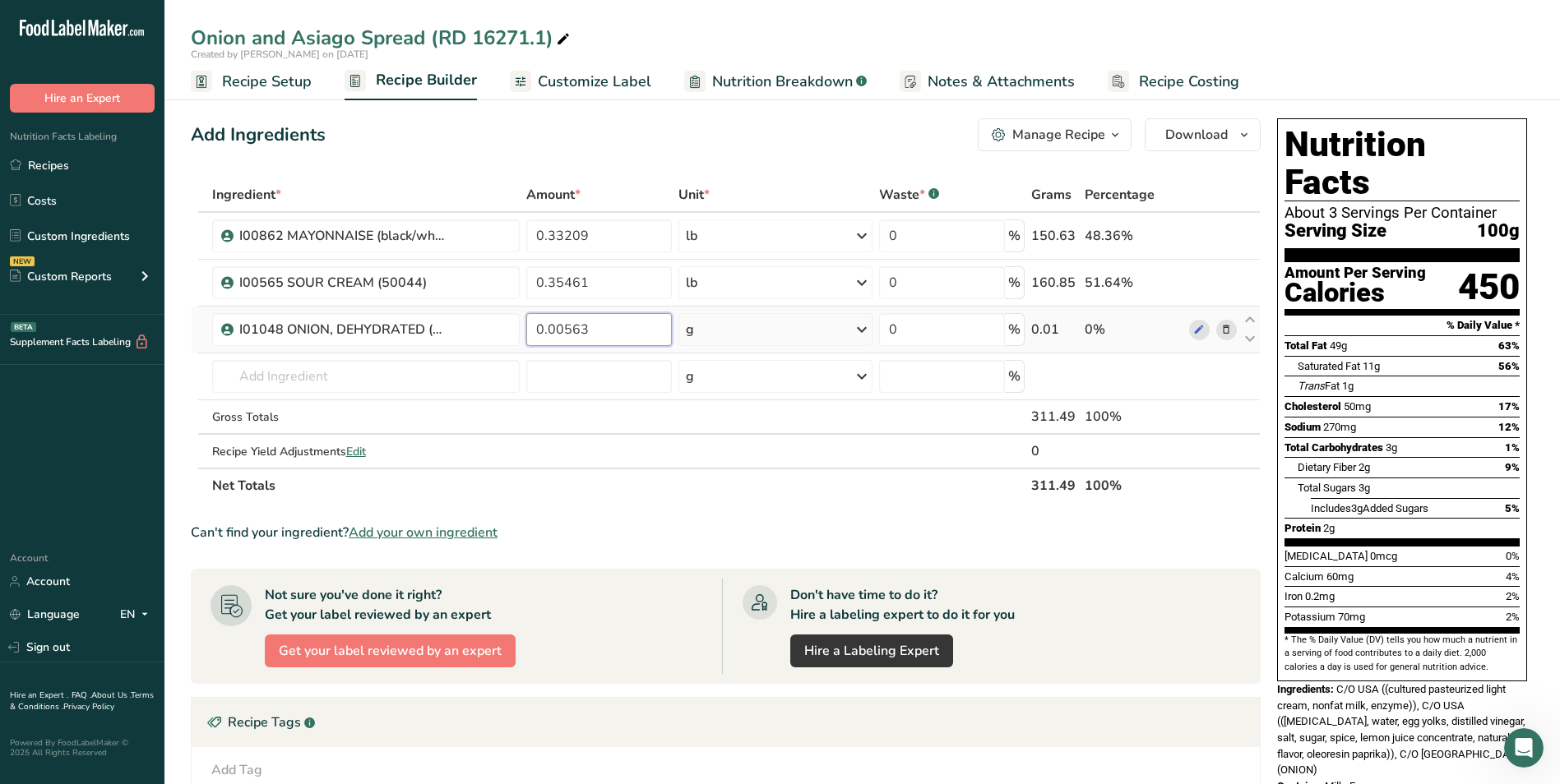
type input "0.00563"
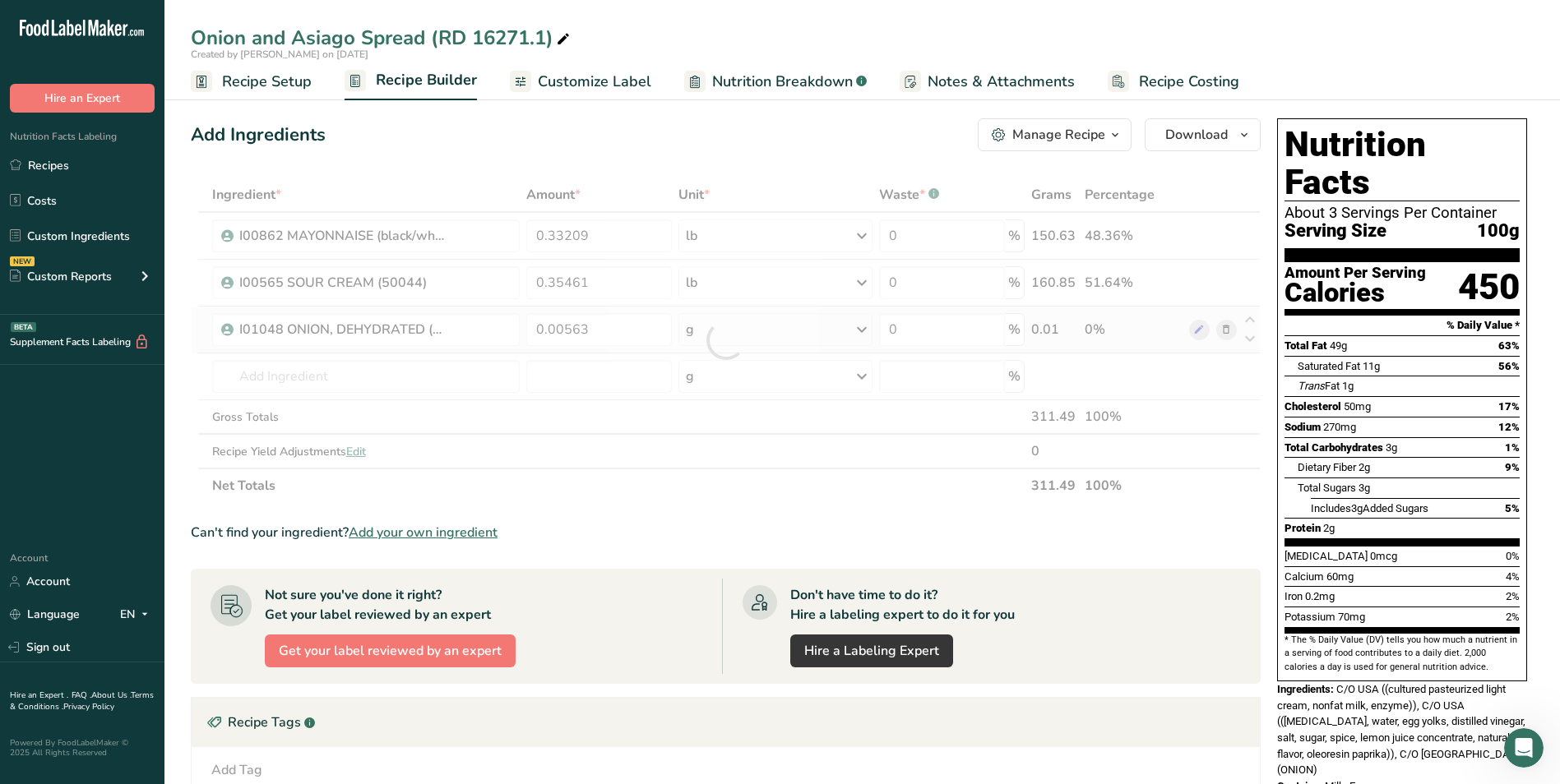
click at [806, 344] on div "Ingredient * Amount * Unit * Waste * .a-a{fill:#347362;}.b-a{fill:#fff;} Grams …" at bounding box center [725, 340] width 1069 height 325
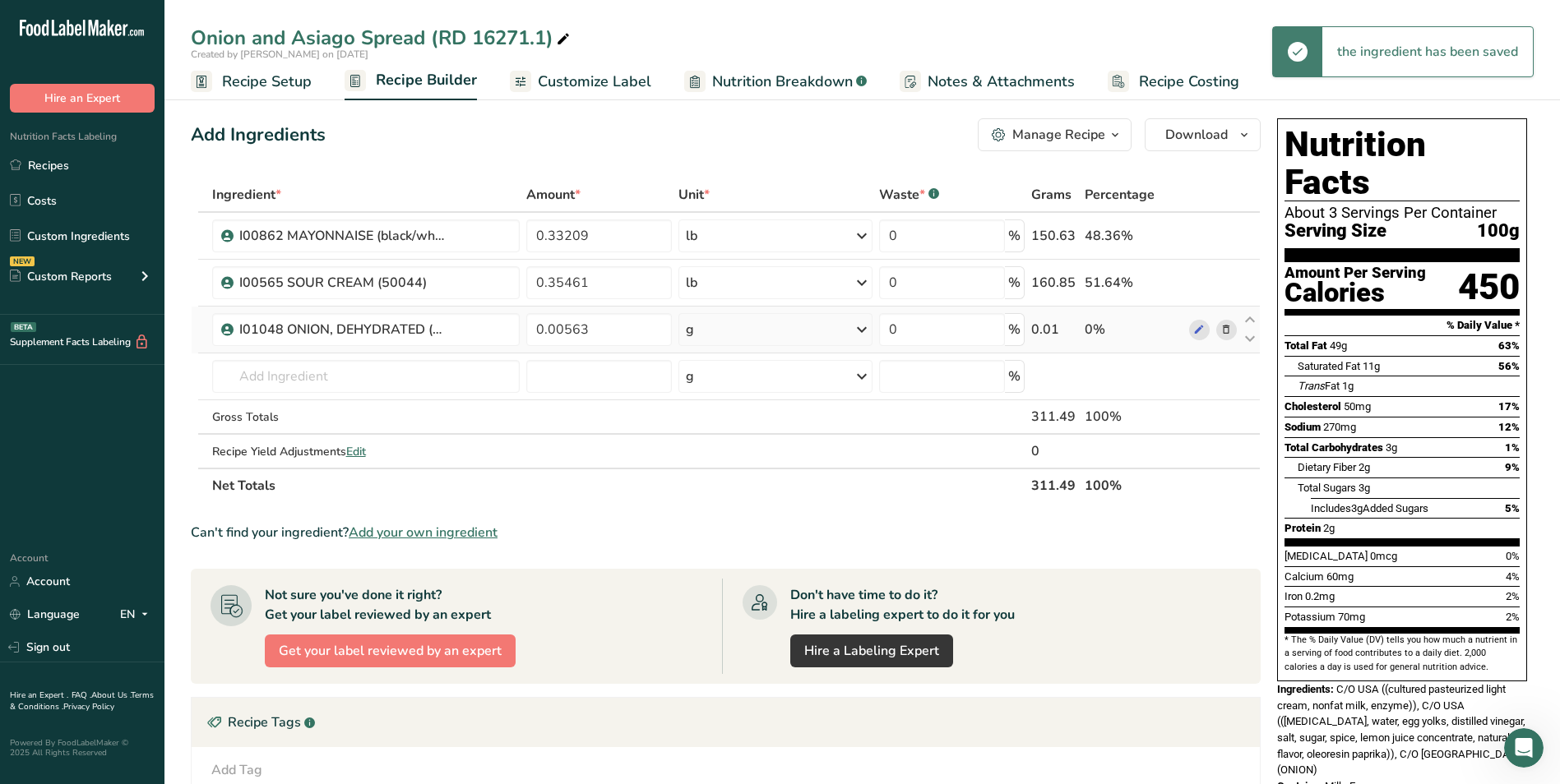
click at [792, 317] on div "g" at bounding box center [775, 329] width 194 height 32
click at [735, 467] on div "See more" at bounding box center [757, 460] width 139 height 18
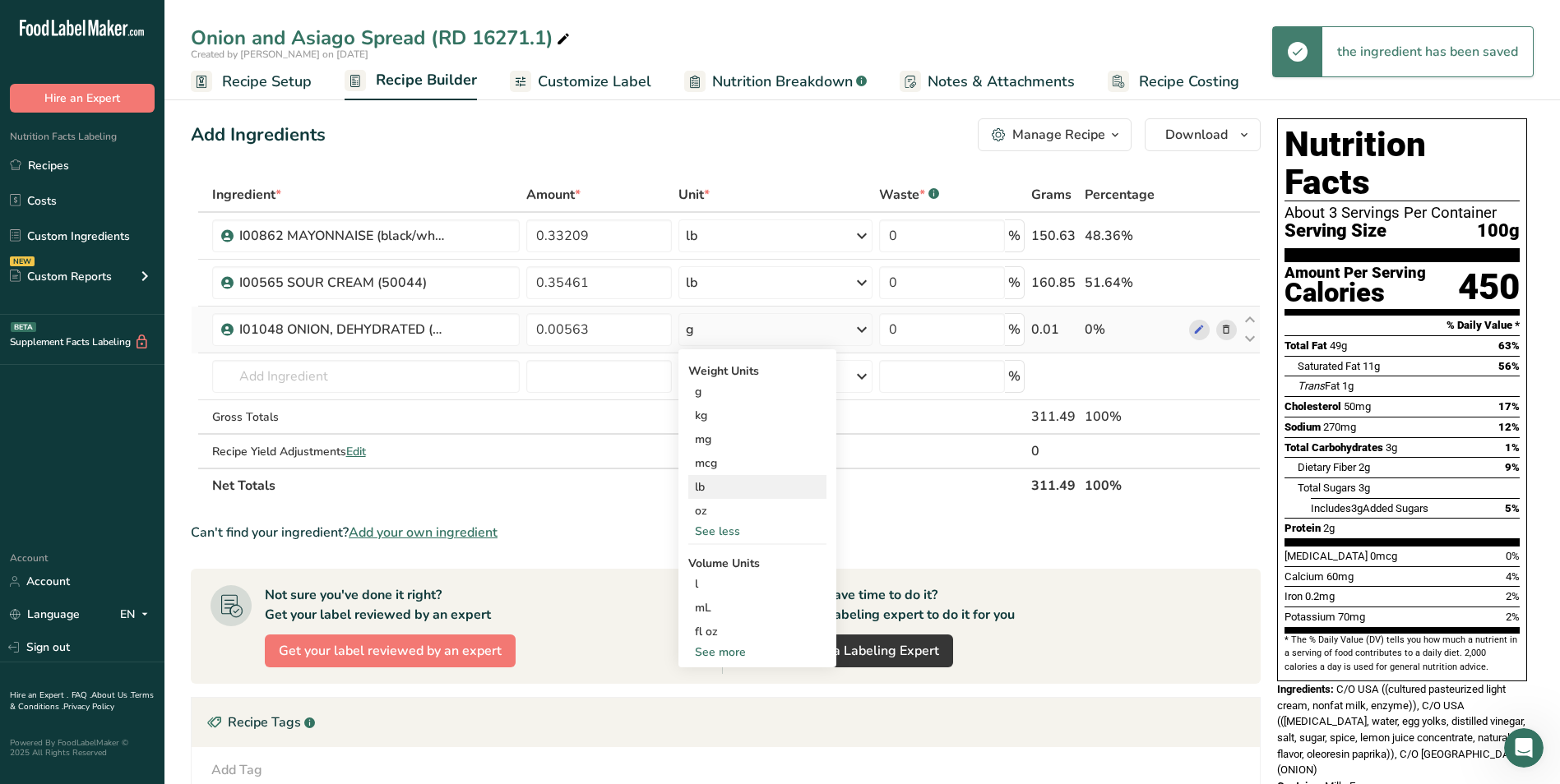
click at [742, 479] on div "lb" at bounding box center [757, 486] width 139 height 24
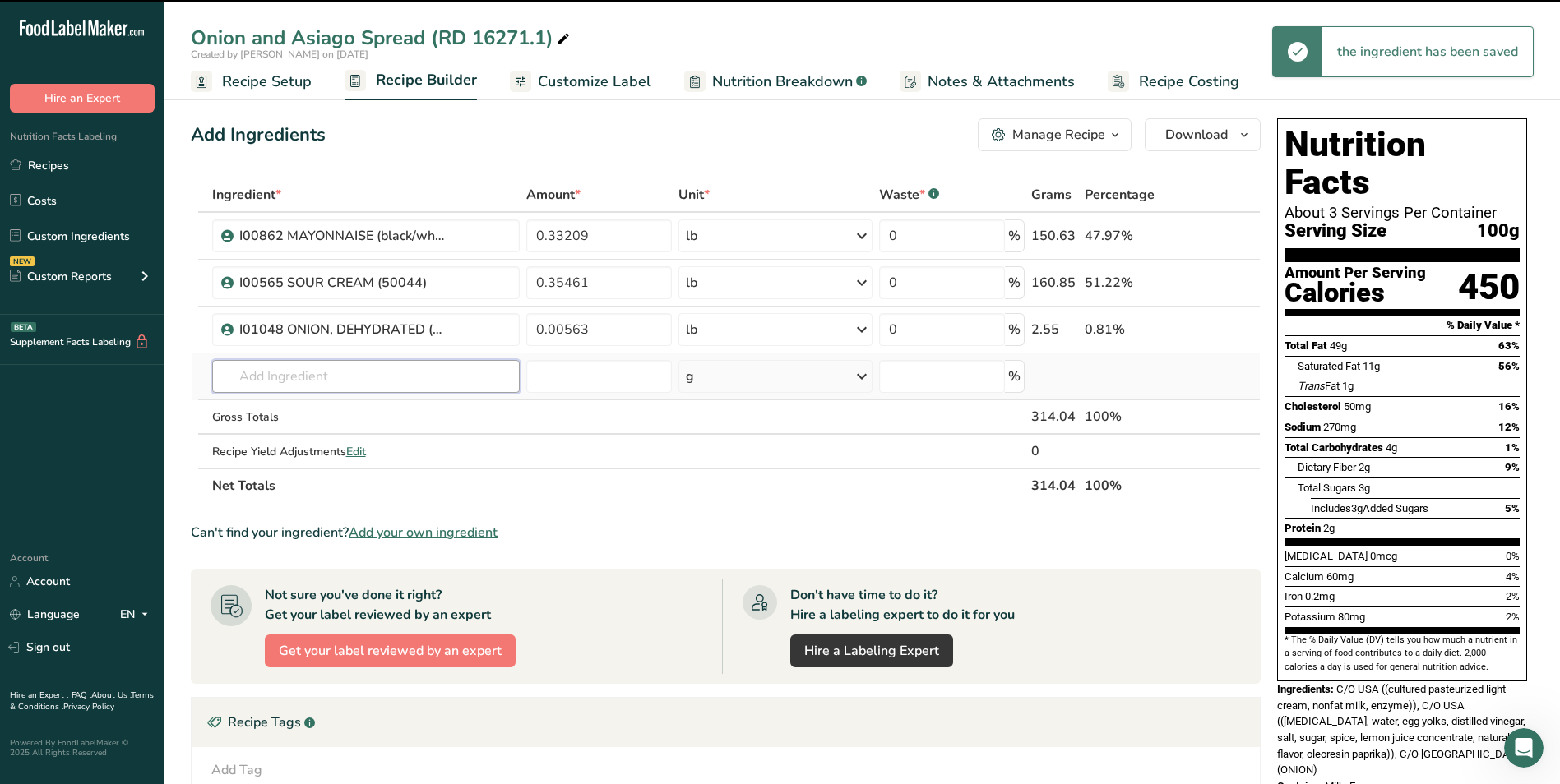
click at [436, 381] on input "text" at bounding box center [367, 375] width 309 height 32
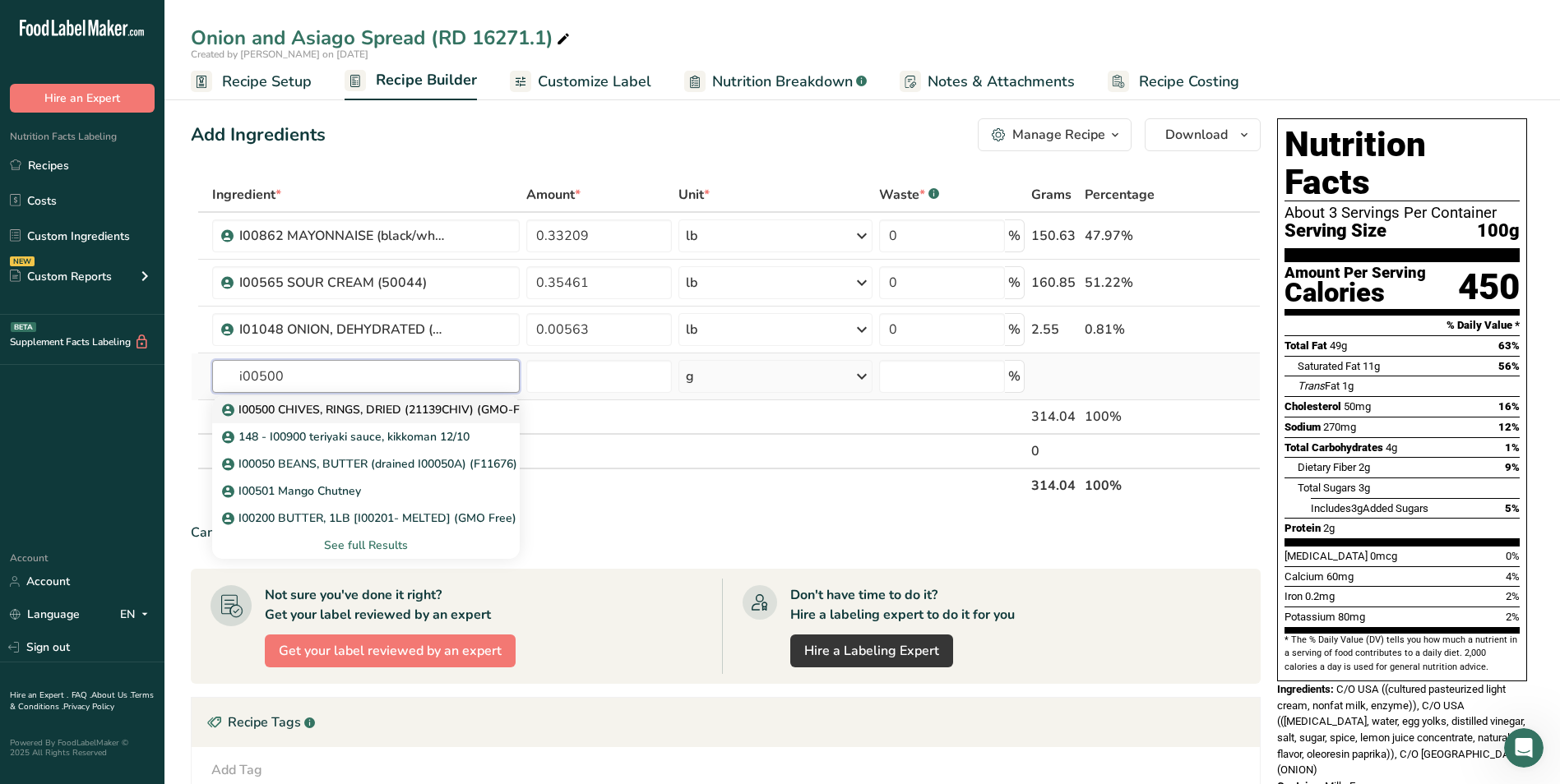
type input "i00500"
click at [455, 403] on p "I00500 CHIVES, RINGS, DRIED (21139CHIV) (GMO-Free)" at bounding box center [382, 410] width 316 height 18
type input "I00500 CHIVES, RINGS, DRIED (21139CHIV) (GMO-Free)"
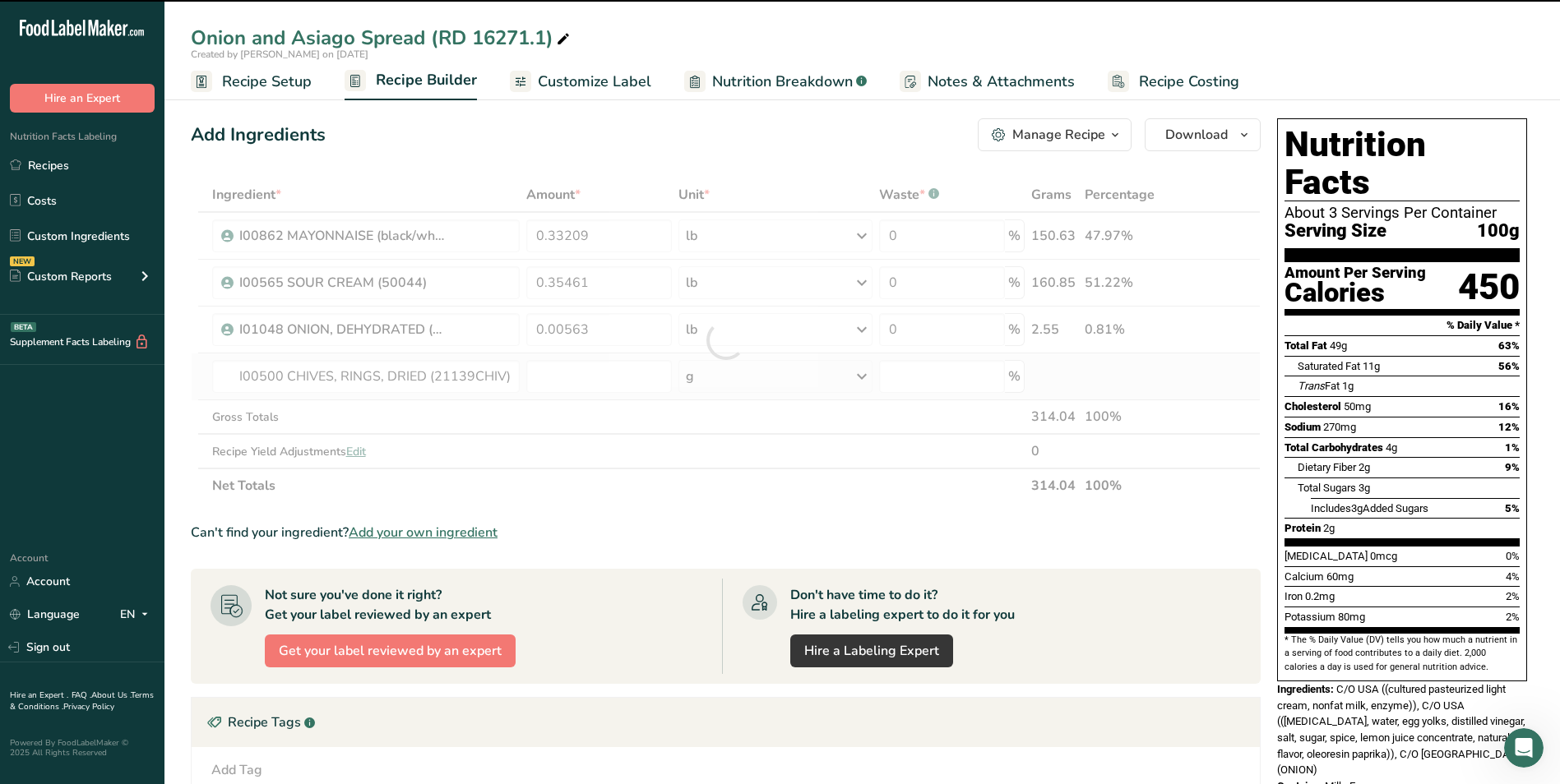
type input "0"
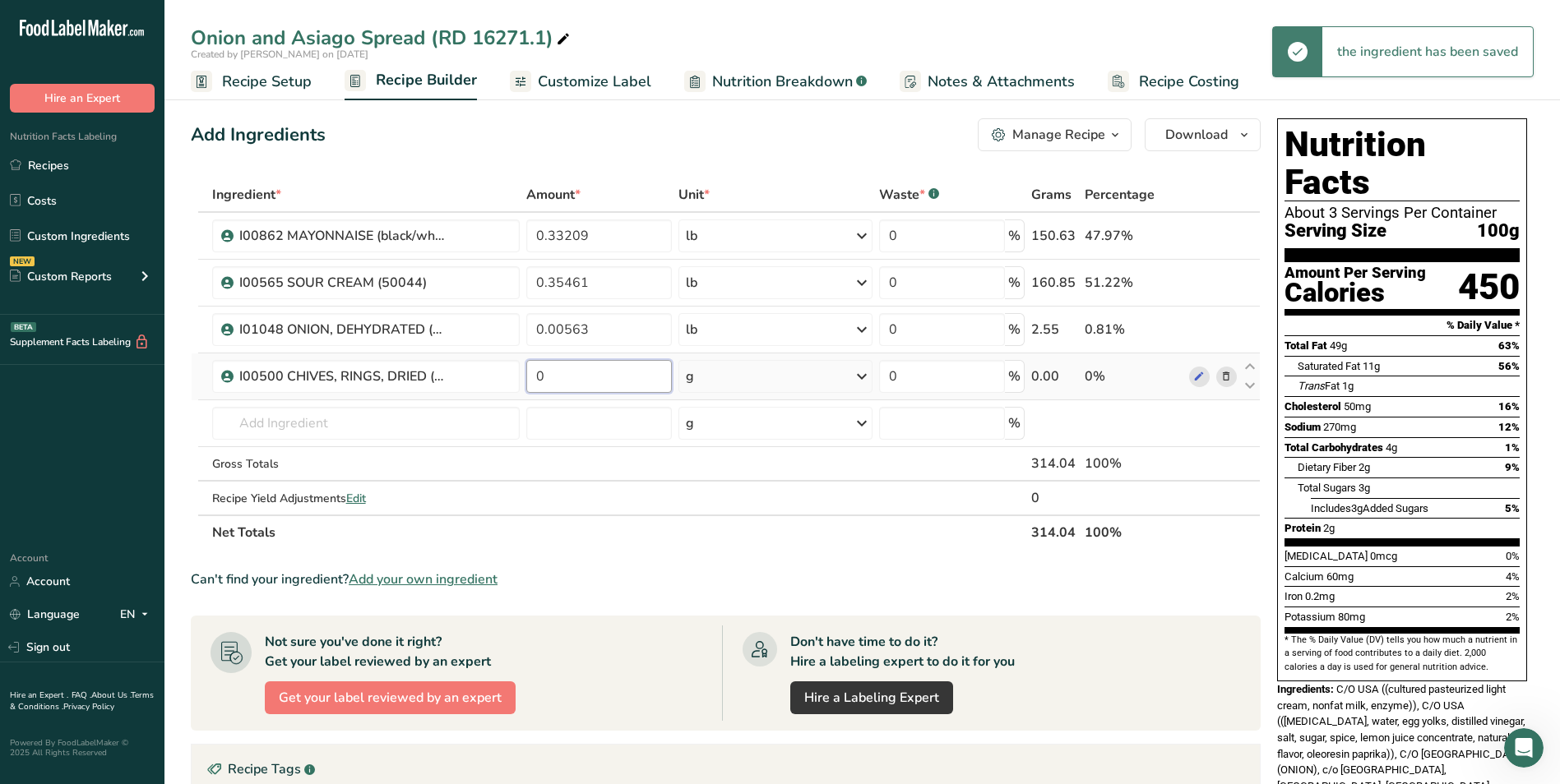
click at [636, 365] on input "0" at bounding box center [599, 375] width 145 height 32
type input "0.00169"
click at [734, 370] on div "Ingredient * Amount * Unit * Waste * .a-a{fill:#347362;}.b-a{fill:#fff;} Grams …" at bounding box center [725, 364] width 1069 height 372
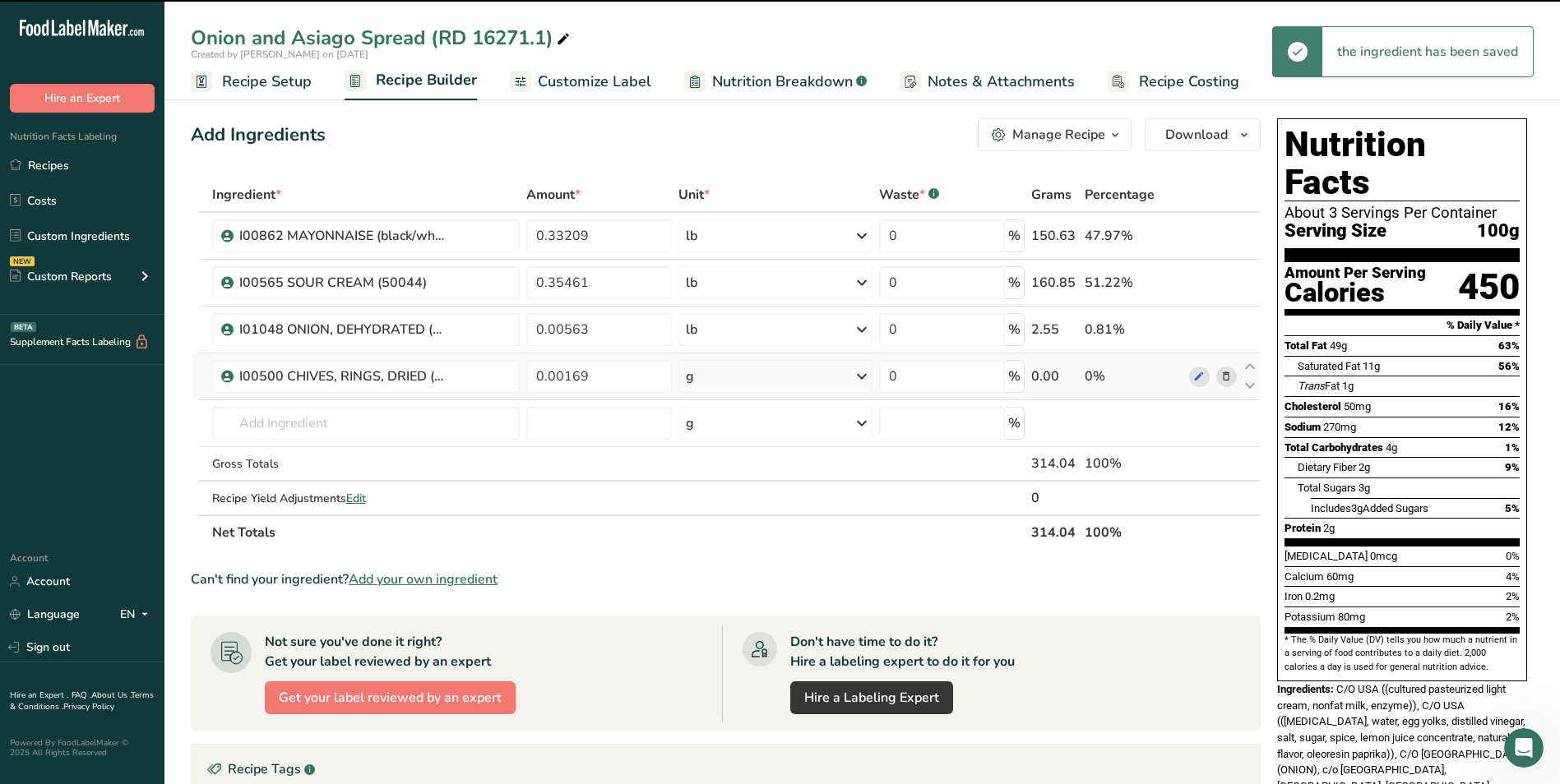
click at [734, 370] on div "g" at bounding box center [775, 375] width 194 height 32
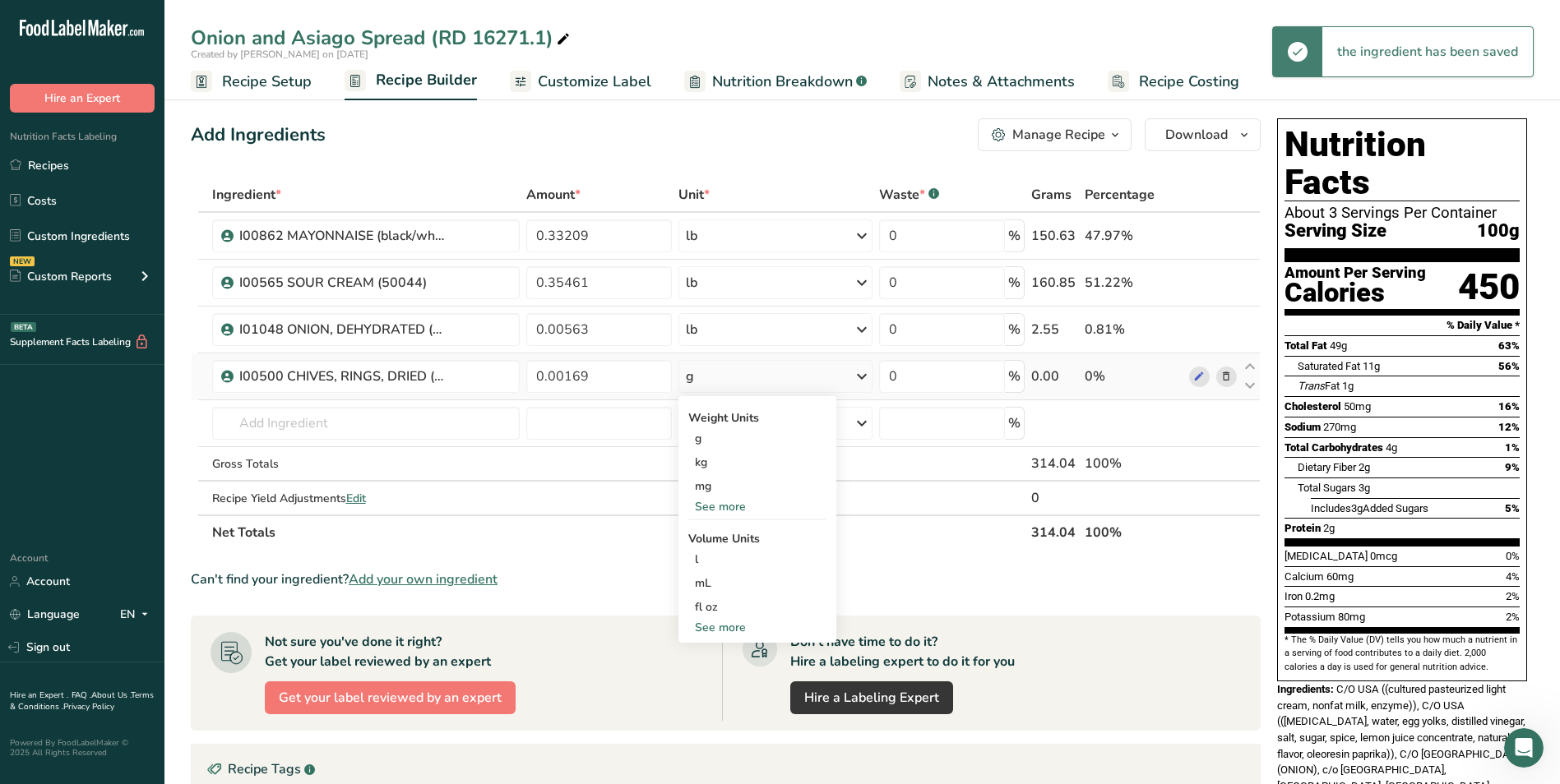
click at [729, 514] on div "See more" at bounding box center [757, 507] width 139 height 18
click at [728, 545] on div "lb" at bounding box center [757, 533] width 139 height 24
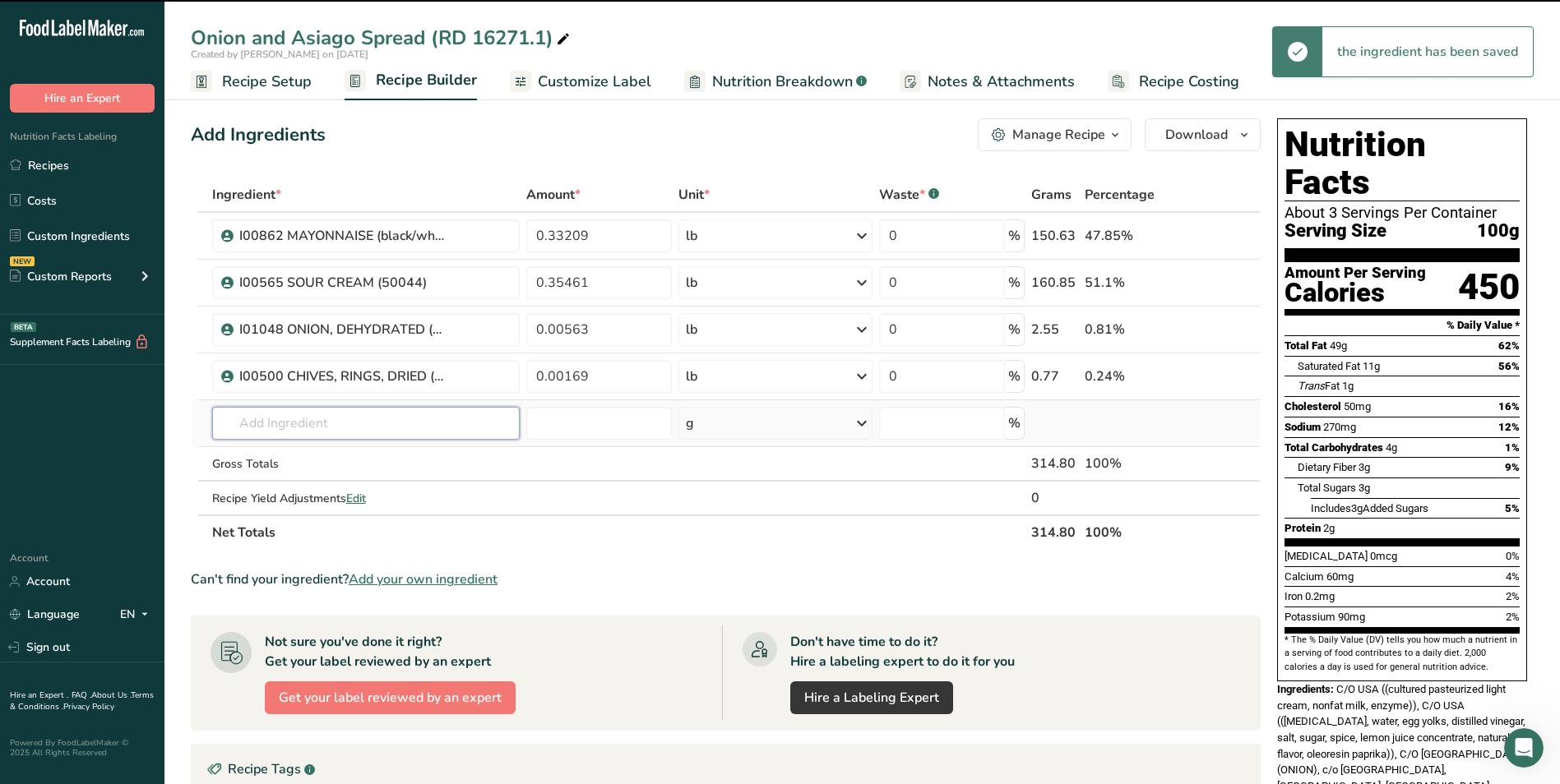
click at [375, 414] on input "text" at bounding box center [367, 422] width 309 height 32
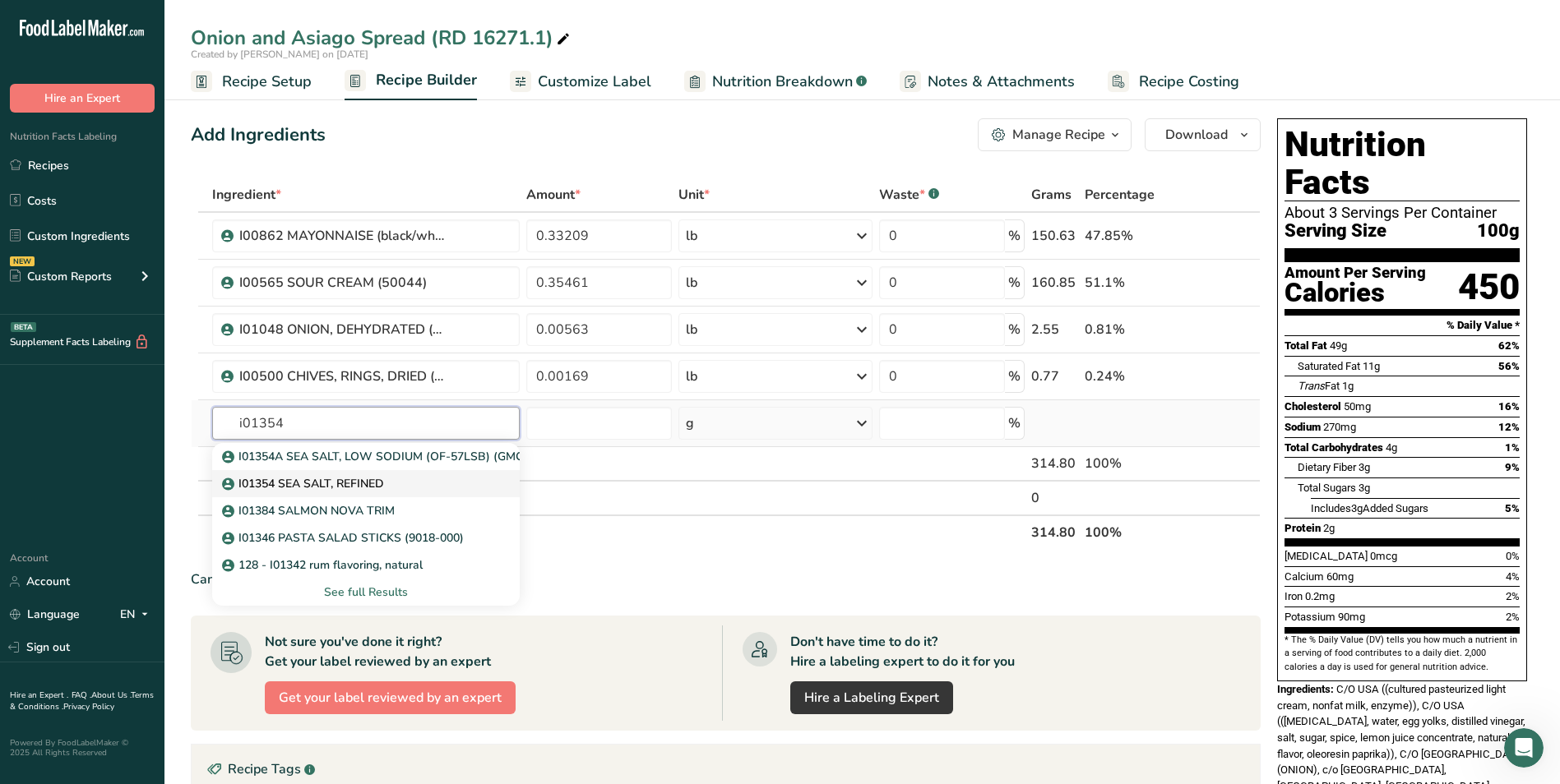
type input "i01354"
click at [395, 477] on div "I01354 SEA SALT, REFINED" at bounding box center [353, 483] width 256 height 18
type input "I01354 SEA SALT, REFINED"
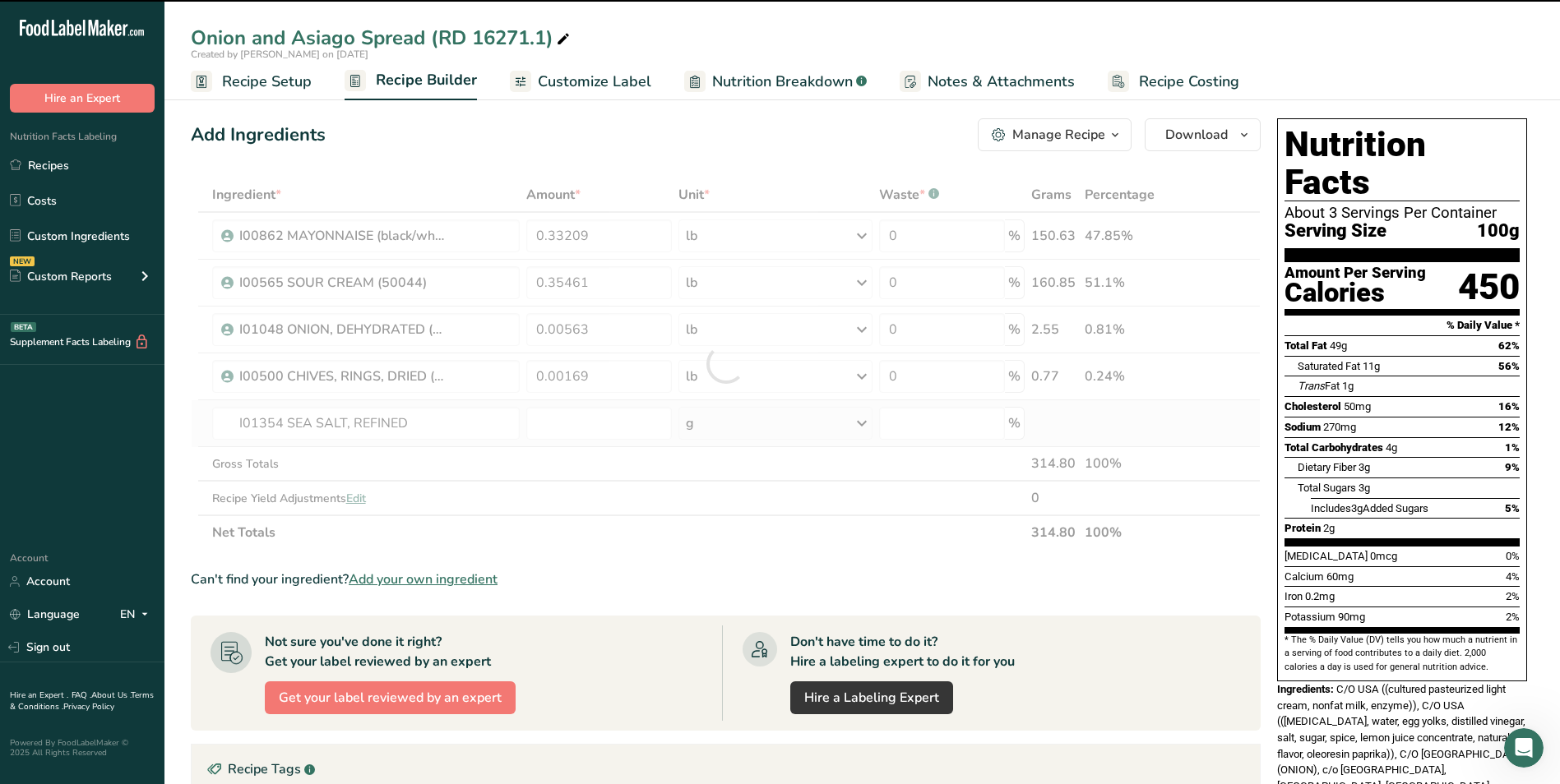
type input "0"
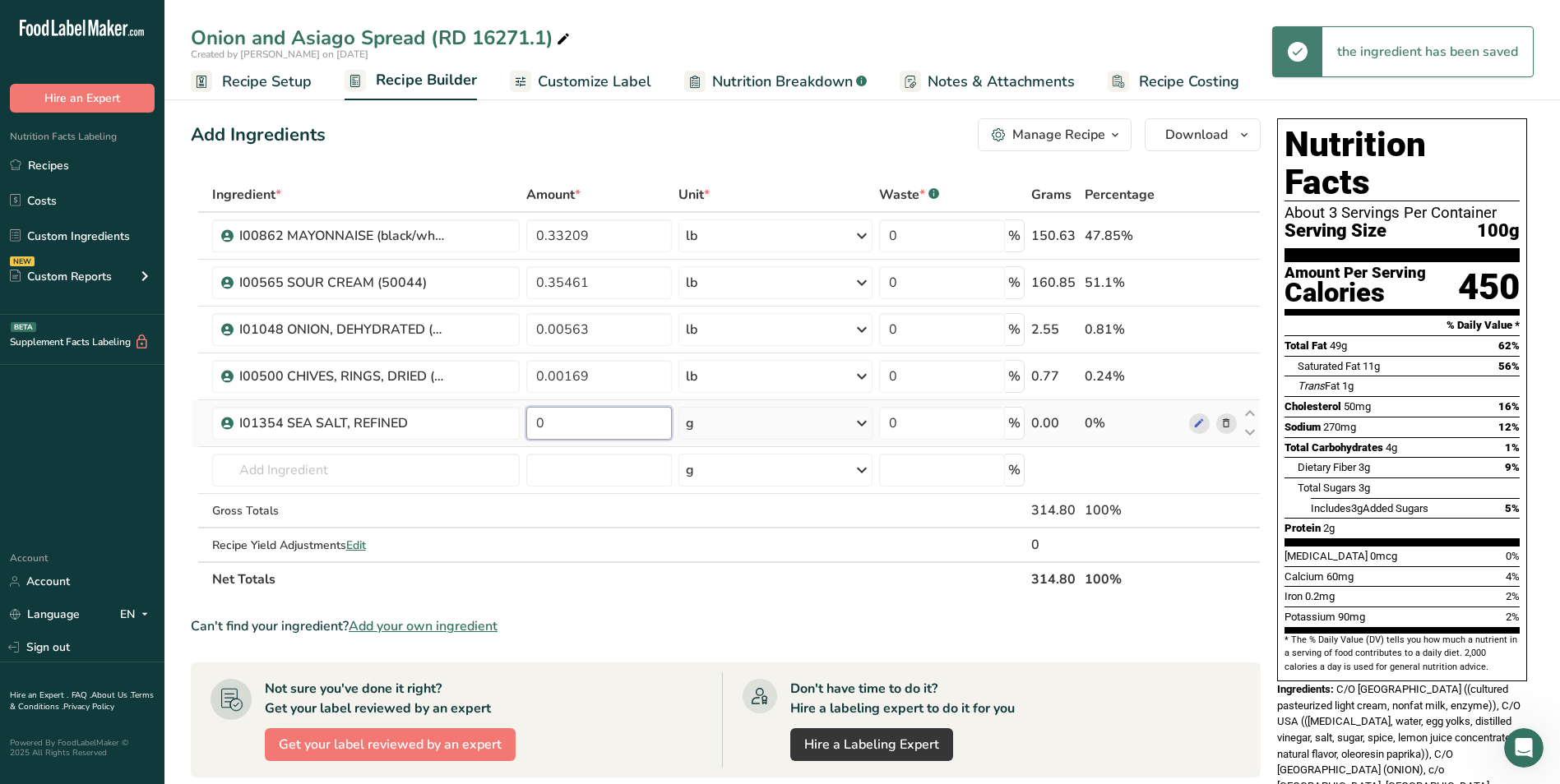
click at [586, 424] on input "0" at bounding box center [599, 422] width 145 height 32
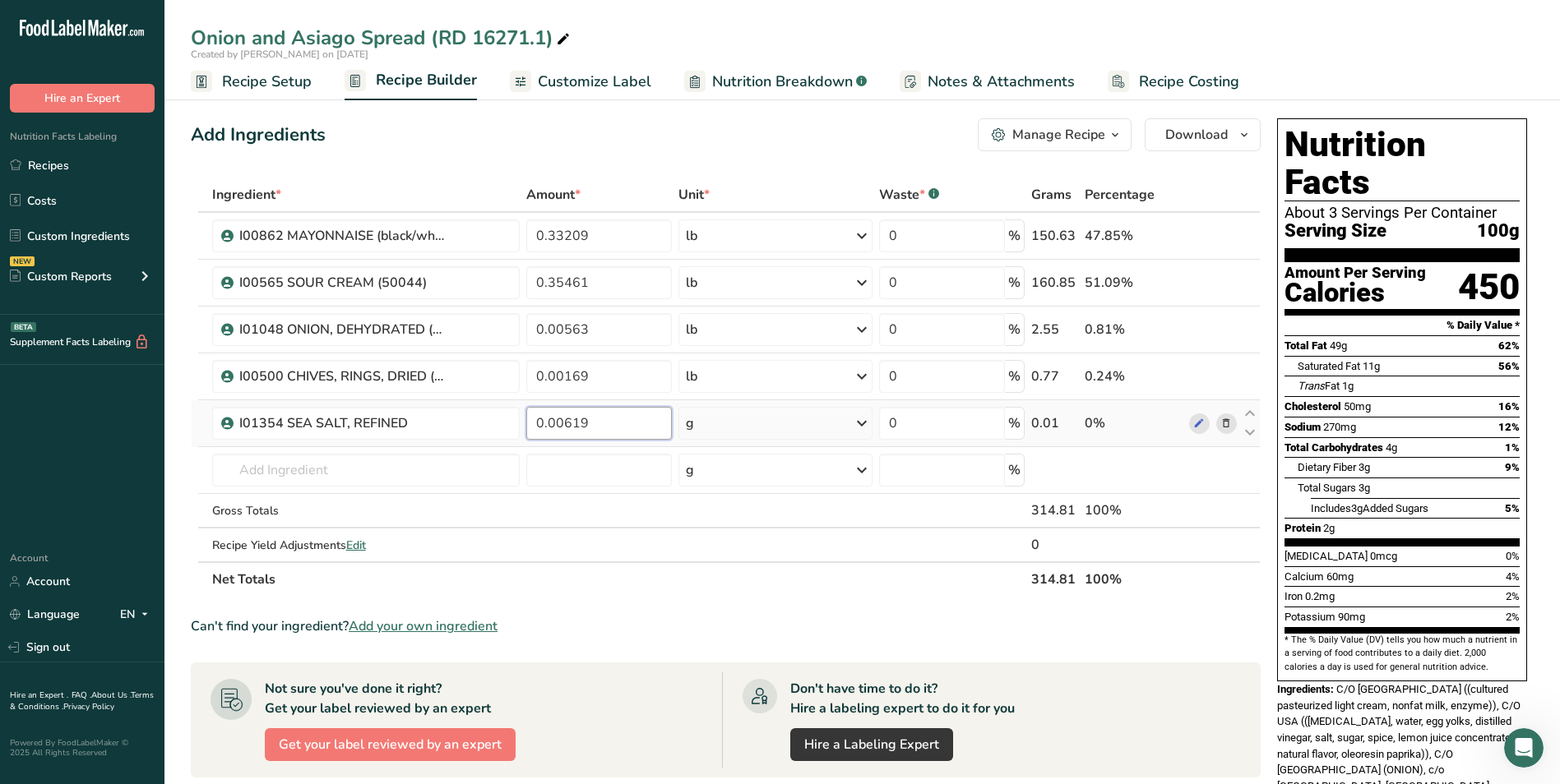
type input "0.00619"
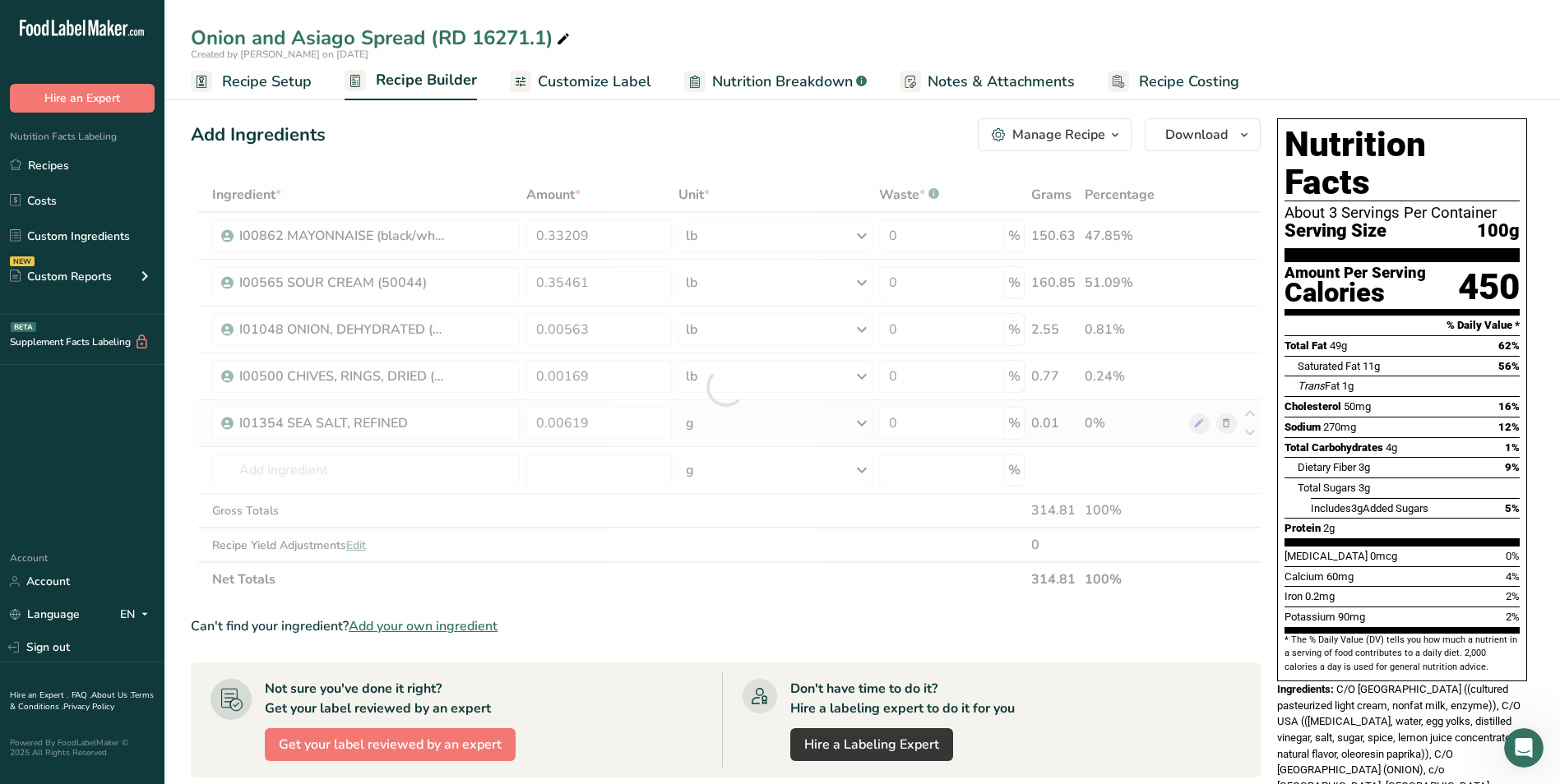
click at [786, 420] on div "Ingredient * Amount * Unit * Waste * .a-a{fill:#347362;}.b-a{fill:#fff;} Grams …" at bounding box center [725, 387] width 1069 height 420
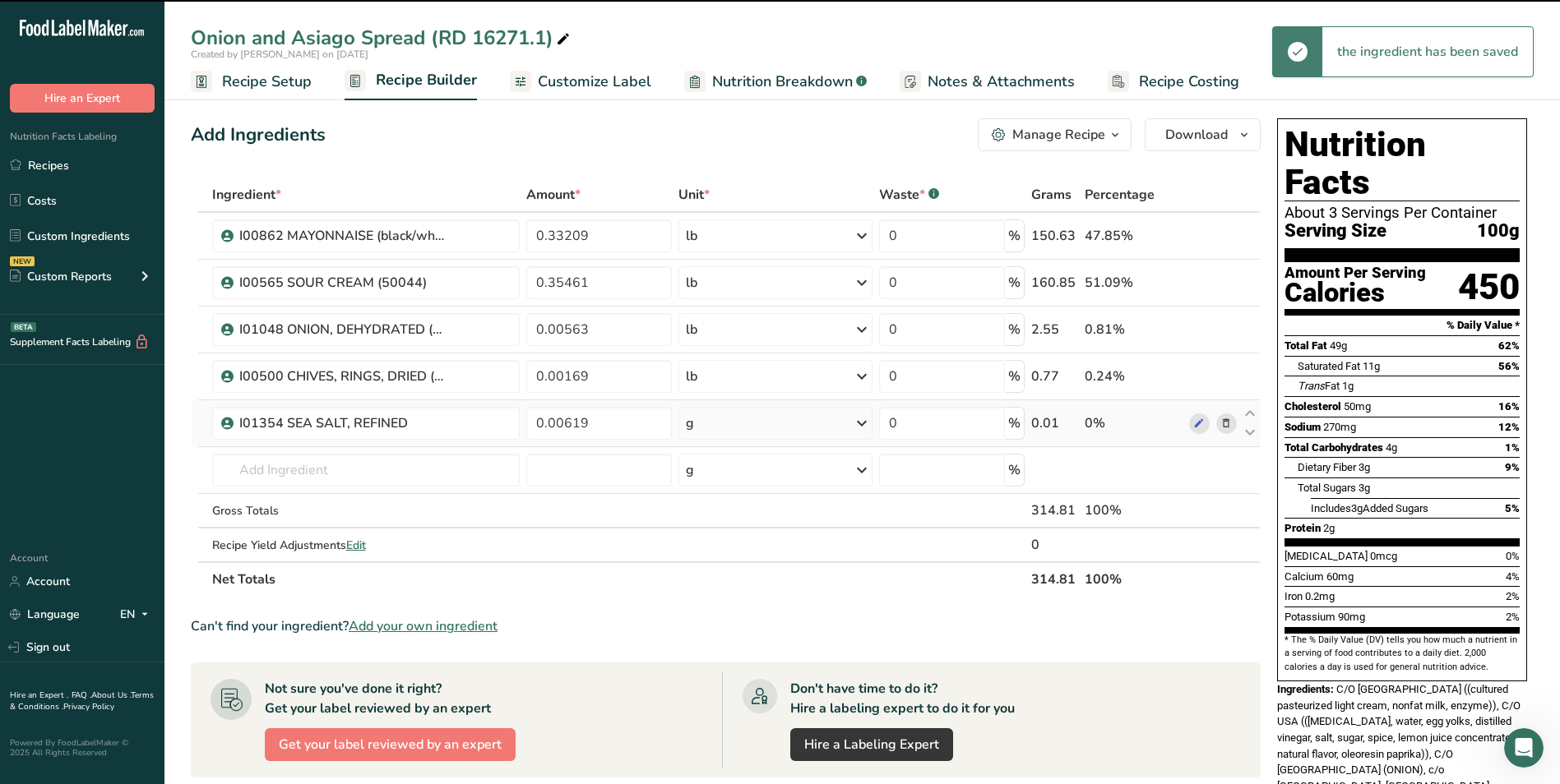
click at [786, 420] on div "g" at bounding box center [775, 422] width 194 height 32
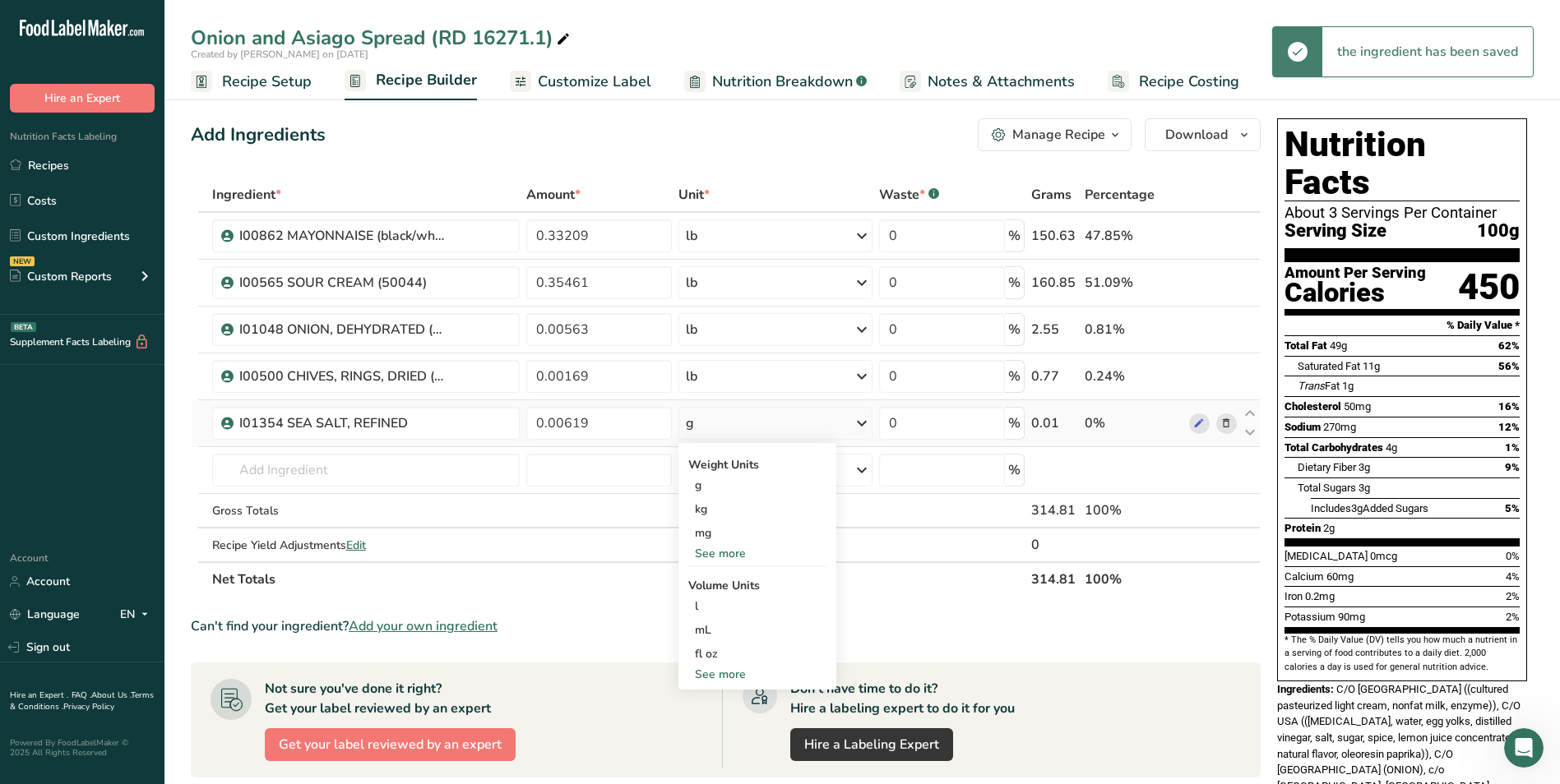
click at [730, 546] on div "See more" at bounding box center [757, 554] width 139 height 18
click at [734, 577] on div "lb" at bounding box center [757, 581] width 139 height 24
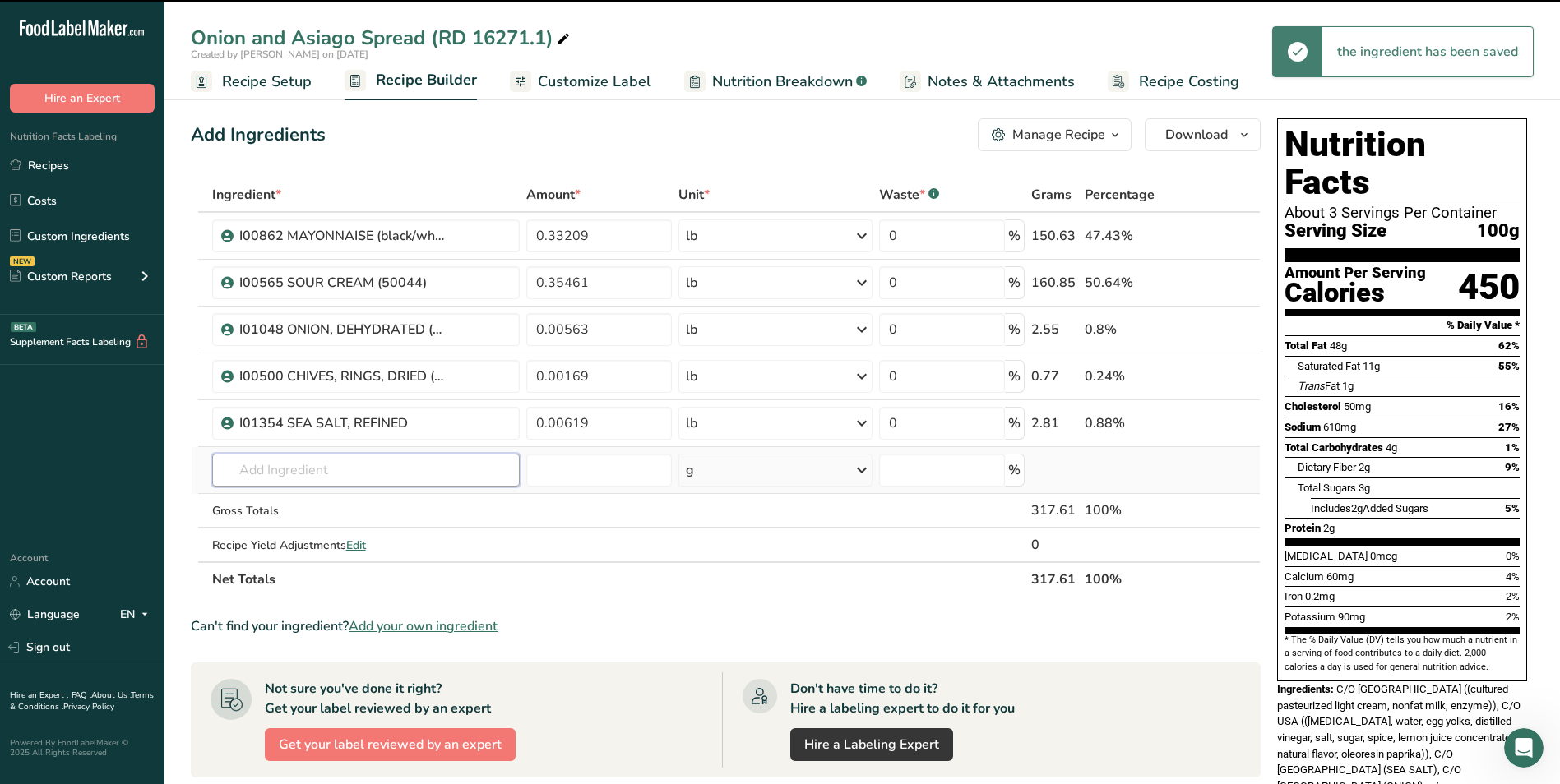
click at [302, 475] on input "text" at bounding box center [367, 470] width 309 height 32
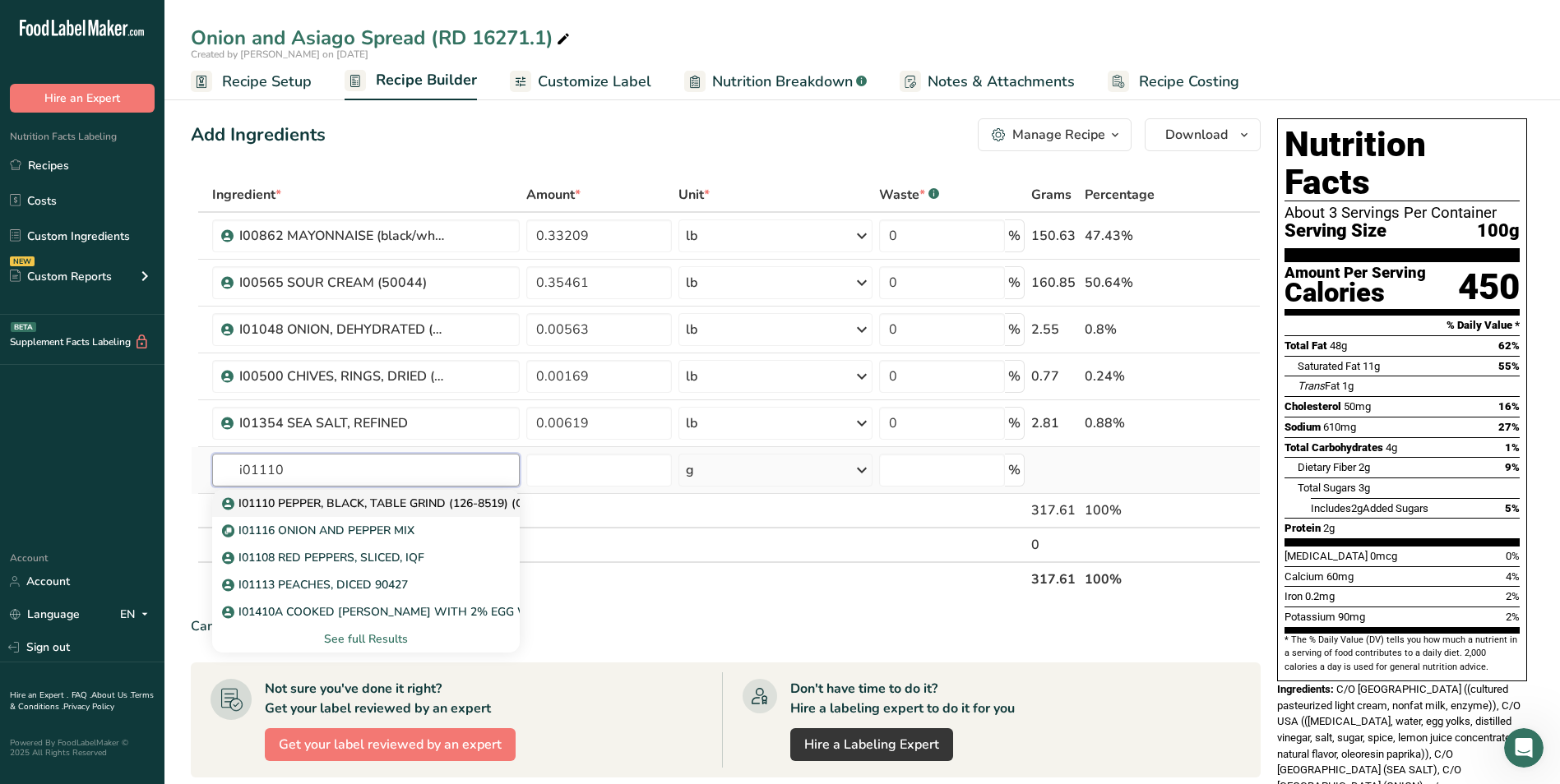
type input "i01110"
click at [338, 509] on p "I01110 PEPPER, BLACK, TABLE GRIND (126-8519) (GMO-Free)" at bounding box center [400, 504] width 350 height 18
type input "I01110 PEPPER, BLACK, TABLE GRIND (126-8519) (GMO-Free)"
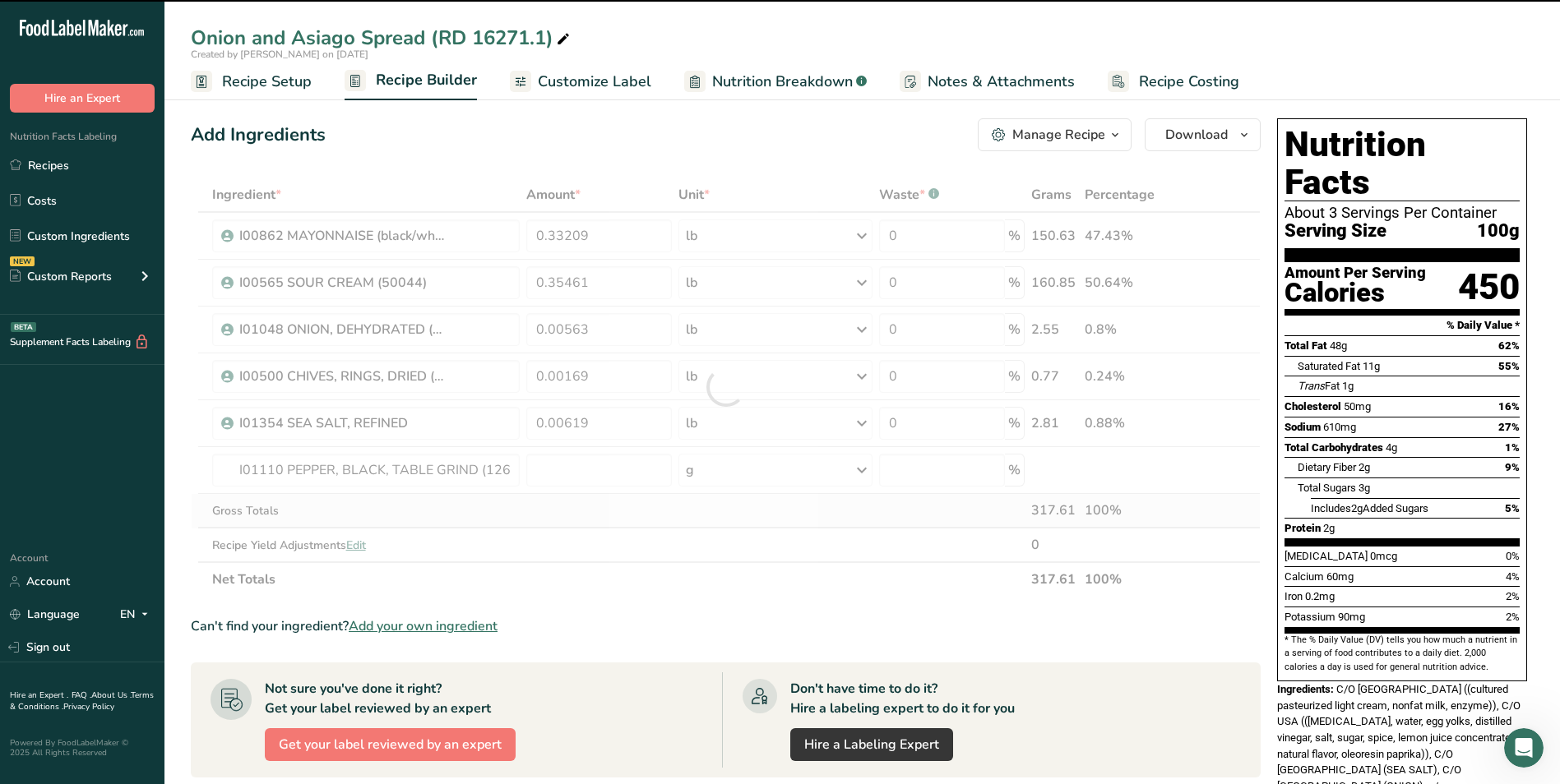
type input "0"
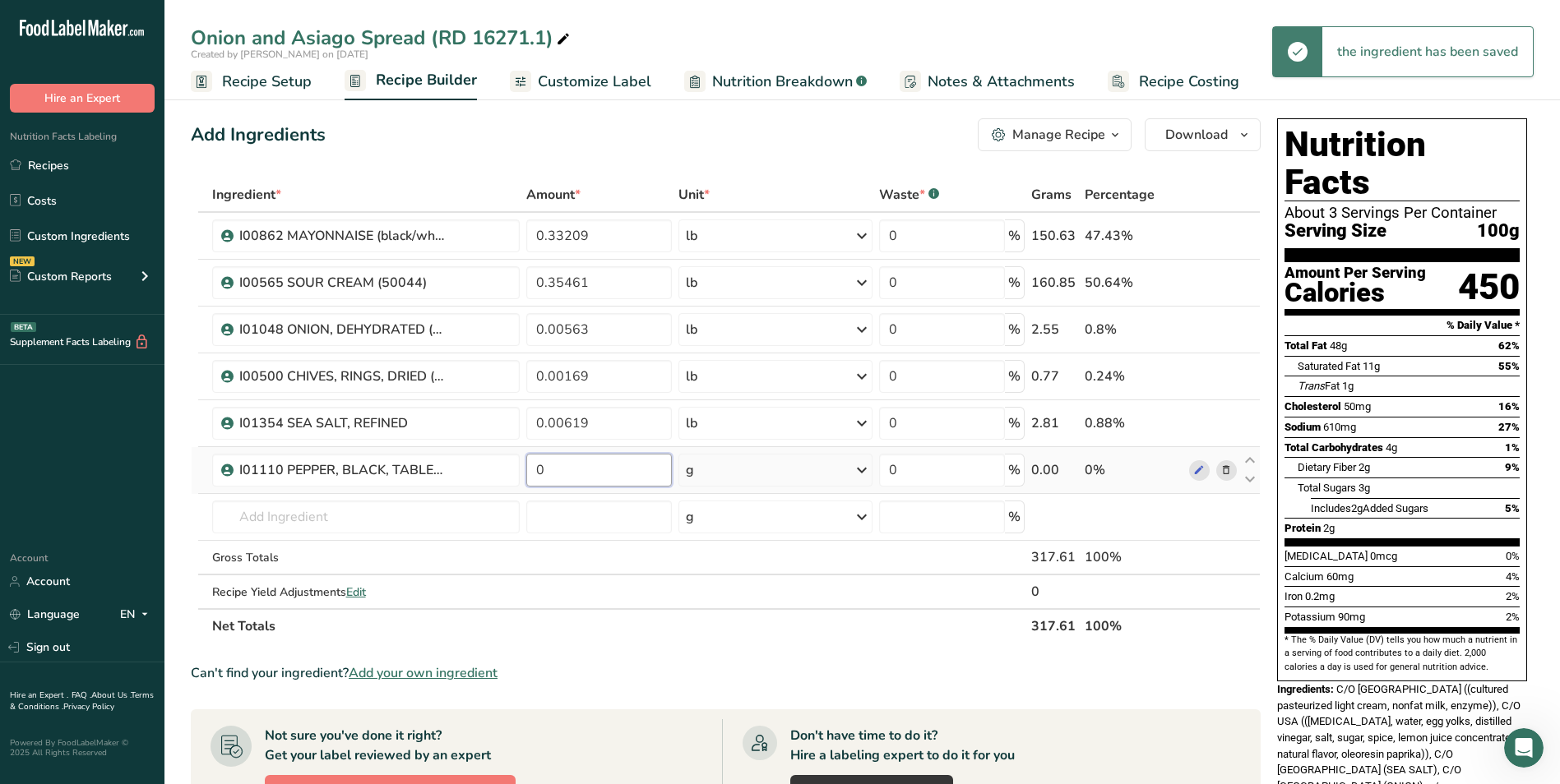
click at [610, 471] on input "0" at bounding box center [599, 470] width 145 height 32
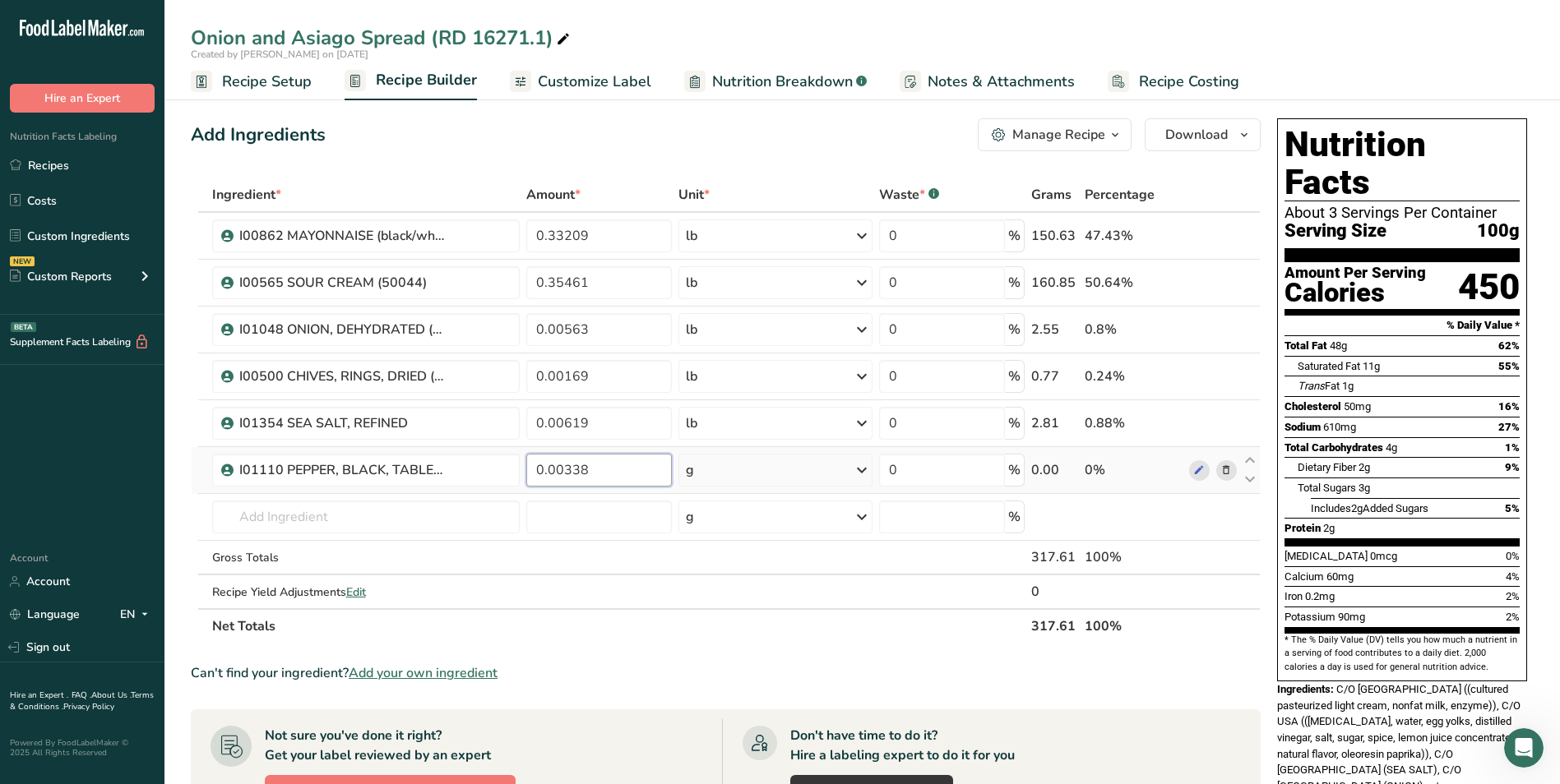
type input "0.00338"
click at [712, 473] on div "Ingredient * Amount * Unit * Waste * .a-a{fill:#347362;}.b-a{fill:#fff;} Grams …" at bounding box center [725, 411] width 1069 height 466
click at [711, 473] on div "g" at bounding box center [775, 470] width 194 height 32
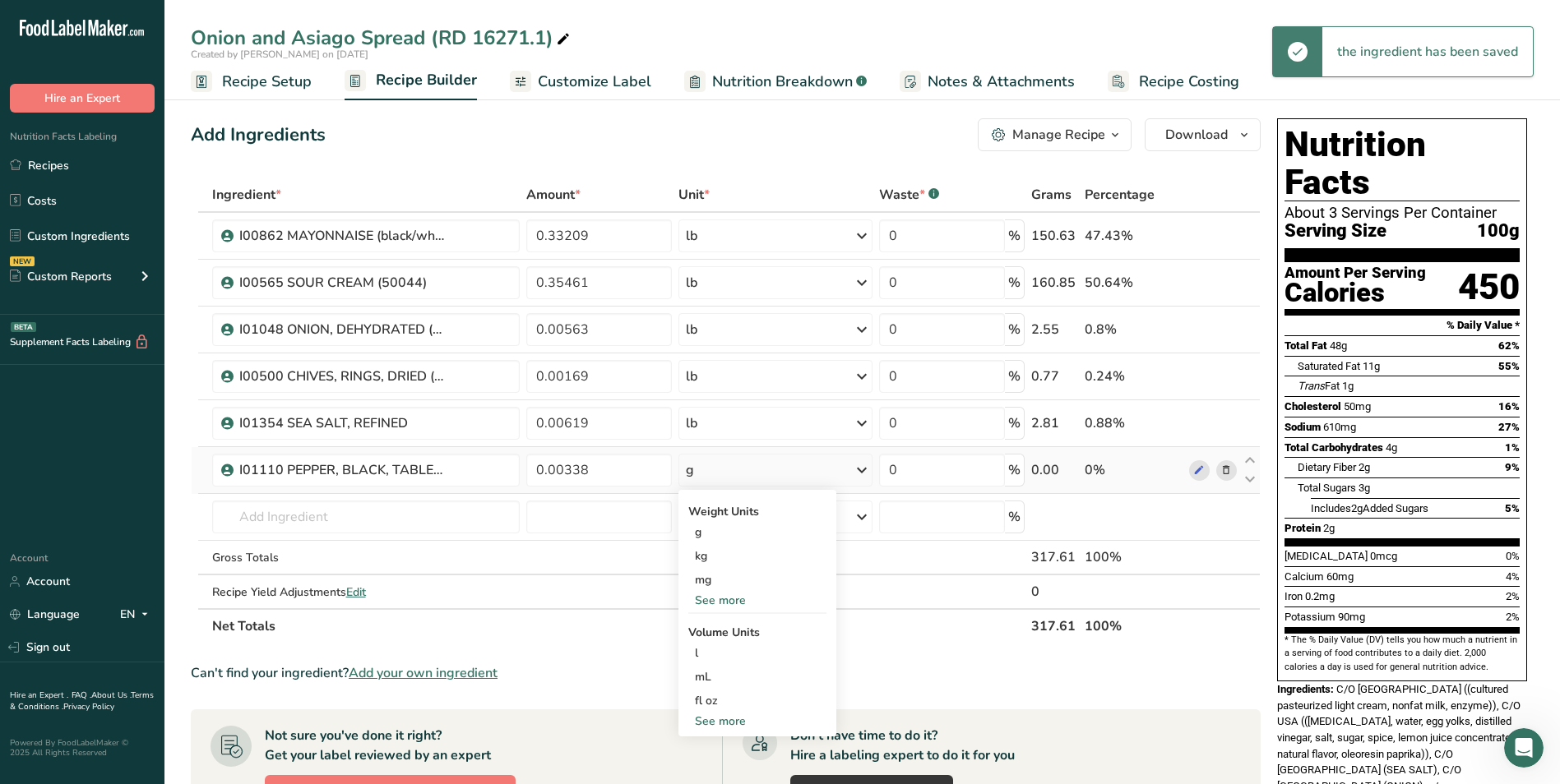
click at [732, 602] on div "See more" at bounding box center [757, 600] width 139 height 18
click at [731, 631] on div "lb" at bounding box center [757, 628] width 139 height 24
click at [321, 510] on input "text" at bounding box center [367, 516] width 309 height 32
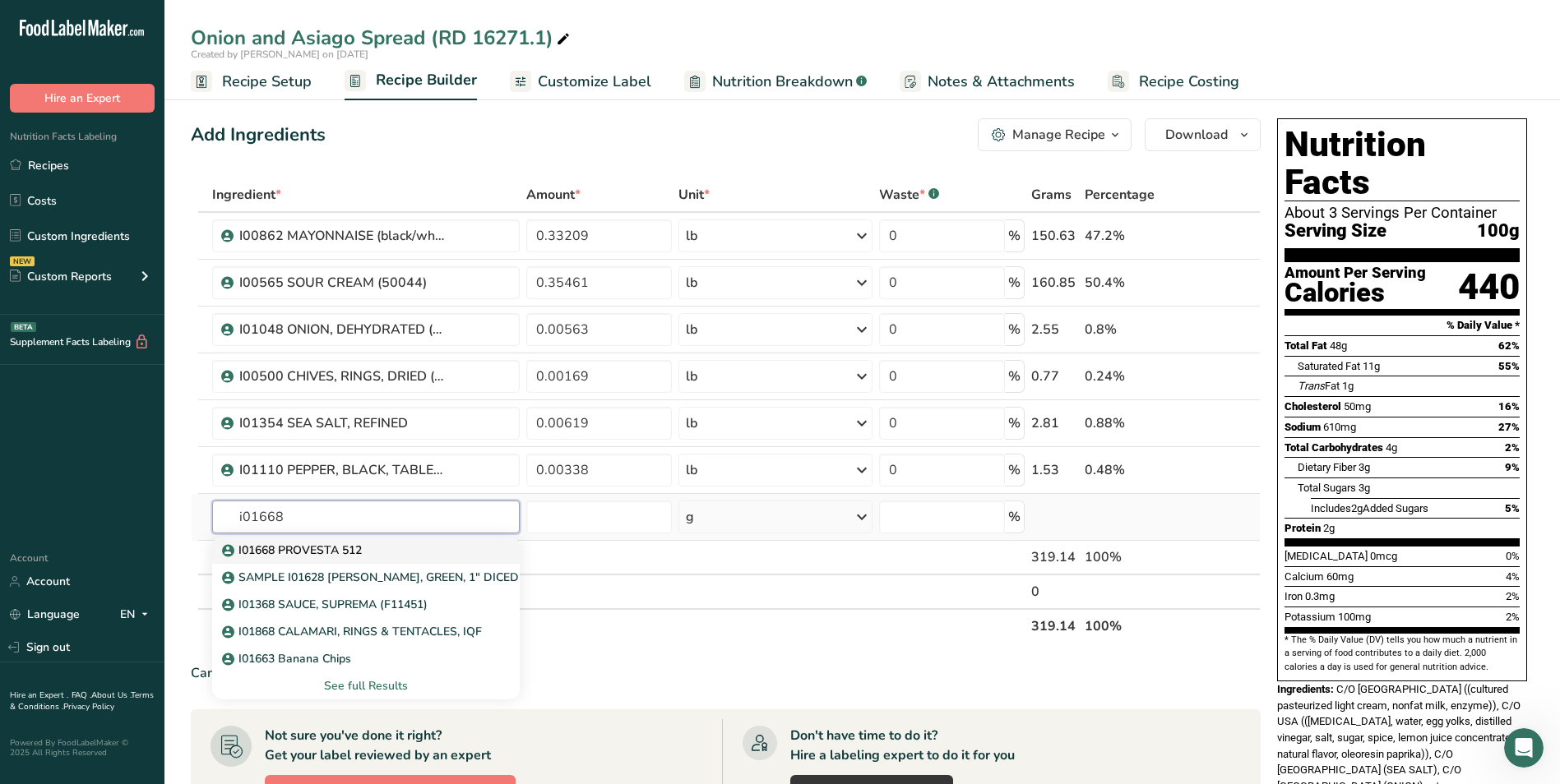
type input "i01668"
click at [365, 537] on link "I01668 PROVESTA 512" at bounding box center [367, 550] width 309 height 28
type input "I01668 PROVESTA 512"
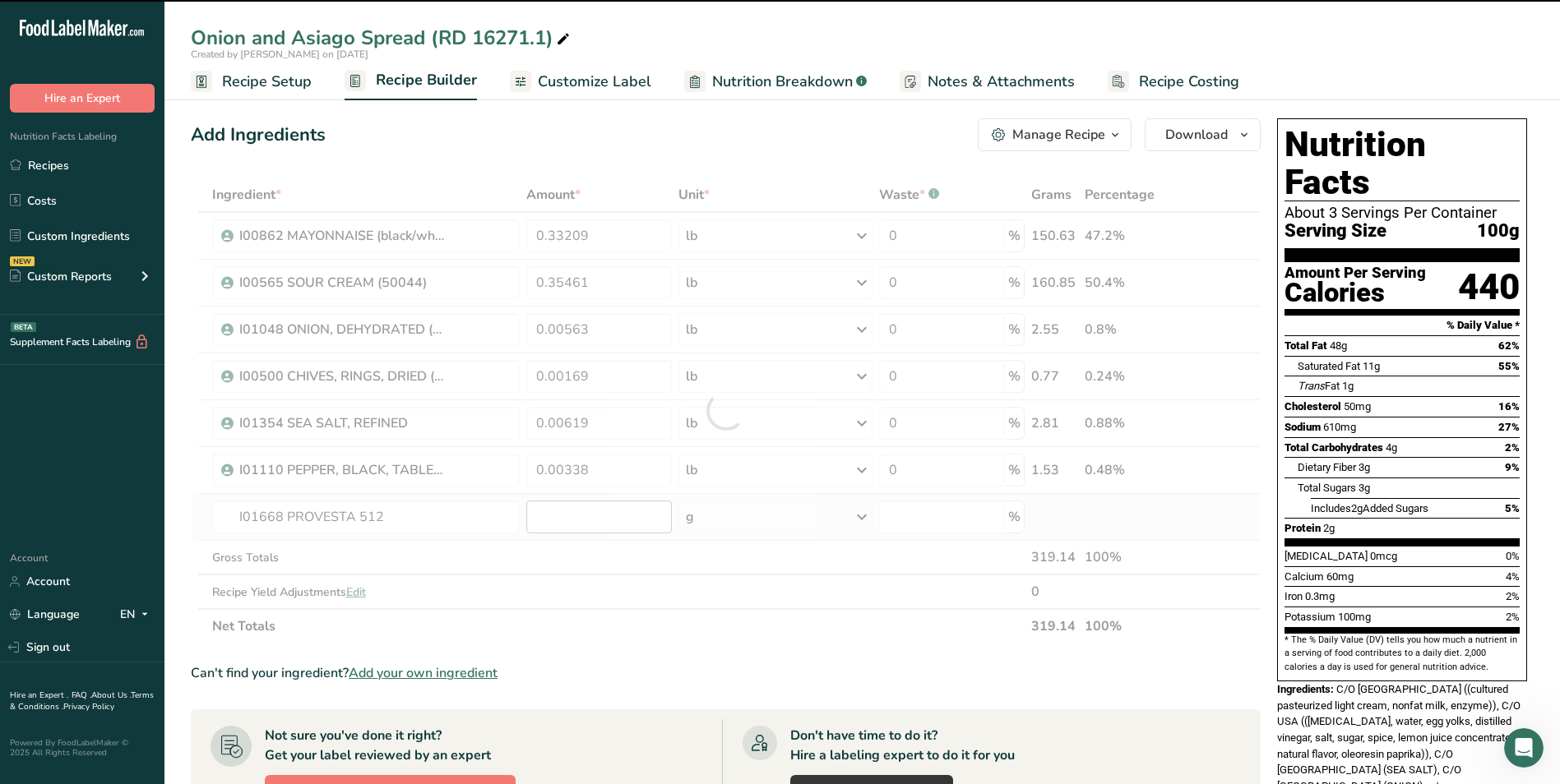
type input "0"
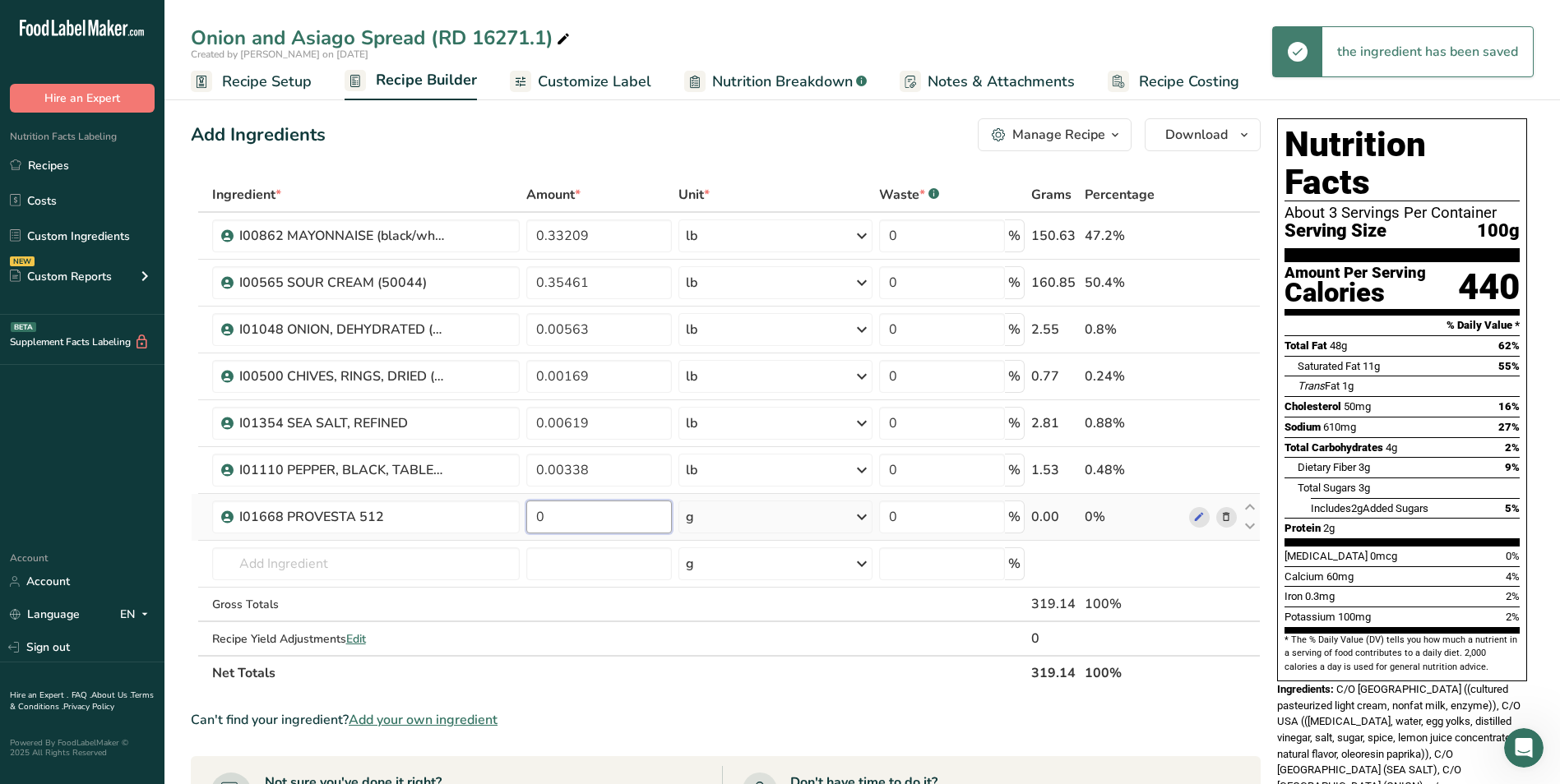
click at [585, 515] on input "0" at bounding box center [599, 516] width 145 height 32
type input "0.0027"
click at [808, 527] on div "Ingredient * Amount * Unit * Waste * .a-a{fill:#347362;}.b-a{fill:#fff;} Grams …" at bounding box center [725, 434] width 1069 height 513
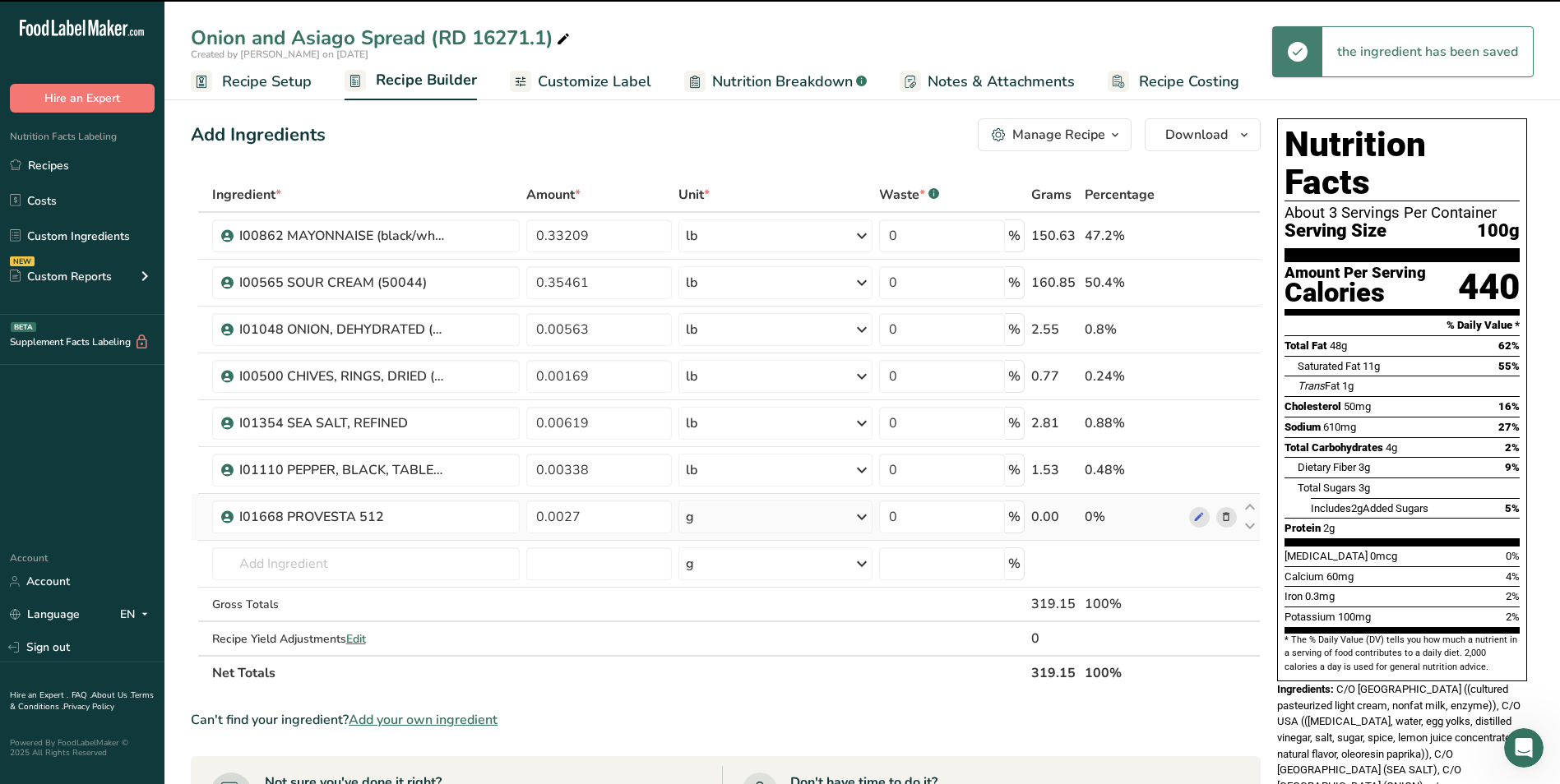
click at [783, 515] on div "g" at bounding box center [775, 516] width 194 height 32
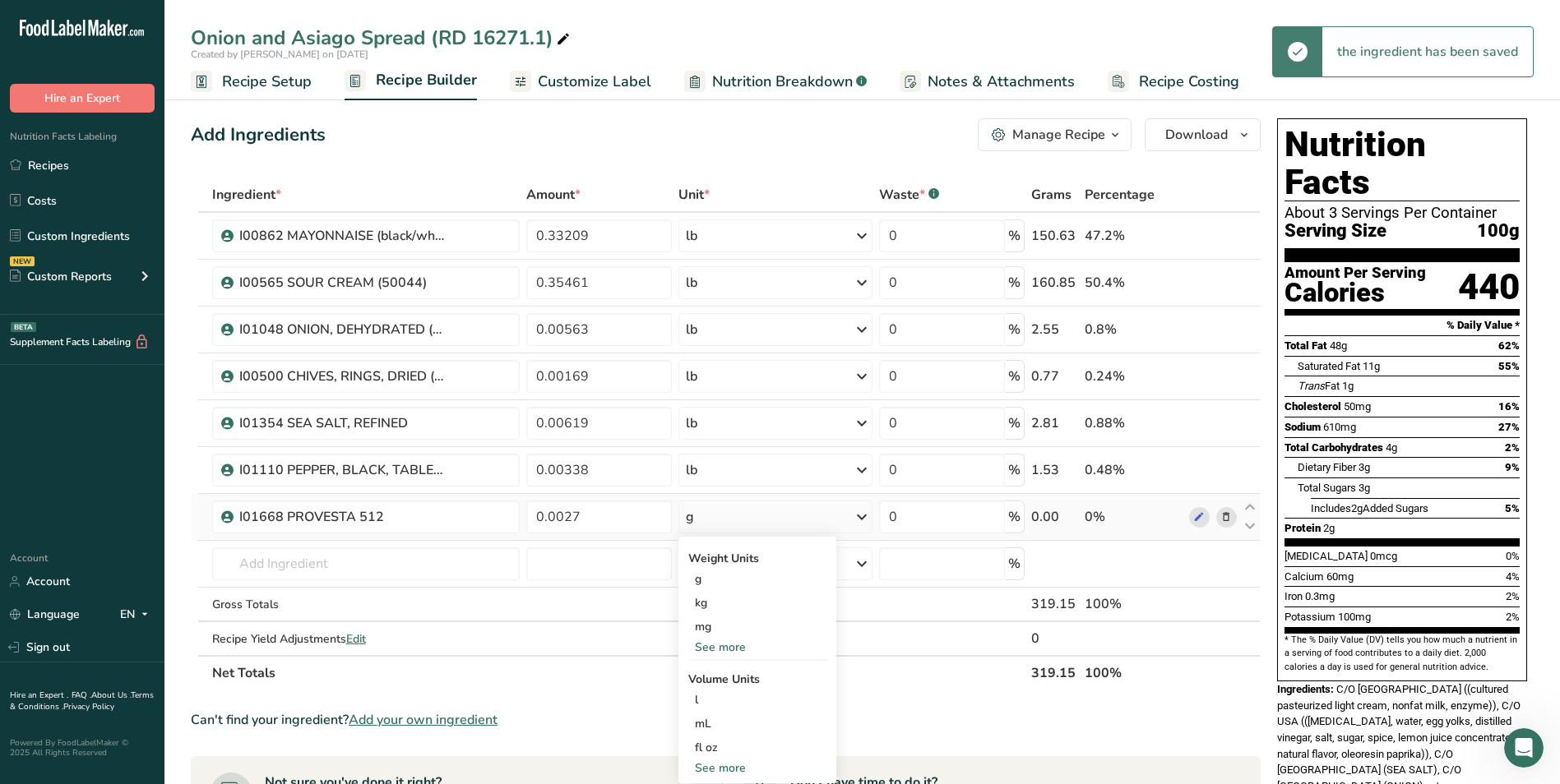
click at [740, 645] on div "See more" at bounding box center [757, 647] width 139 height 18
click at [733, 670] on div "lb" at bounding box center [757, 674] width 139 height 24
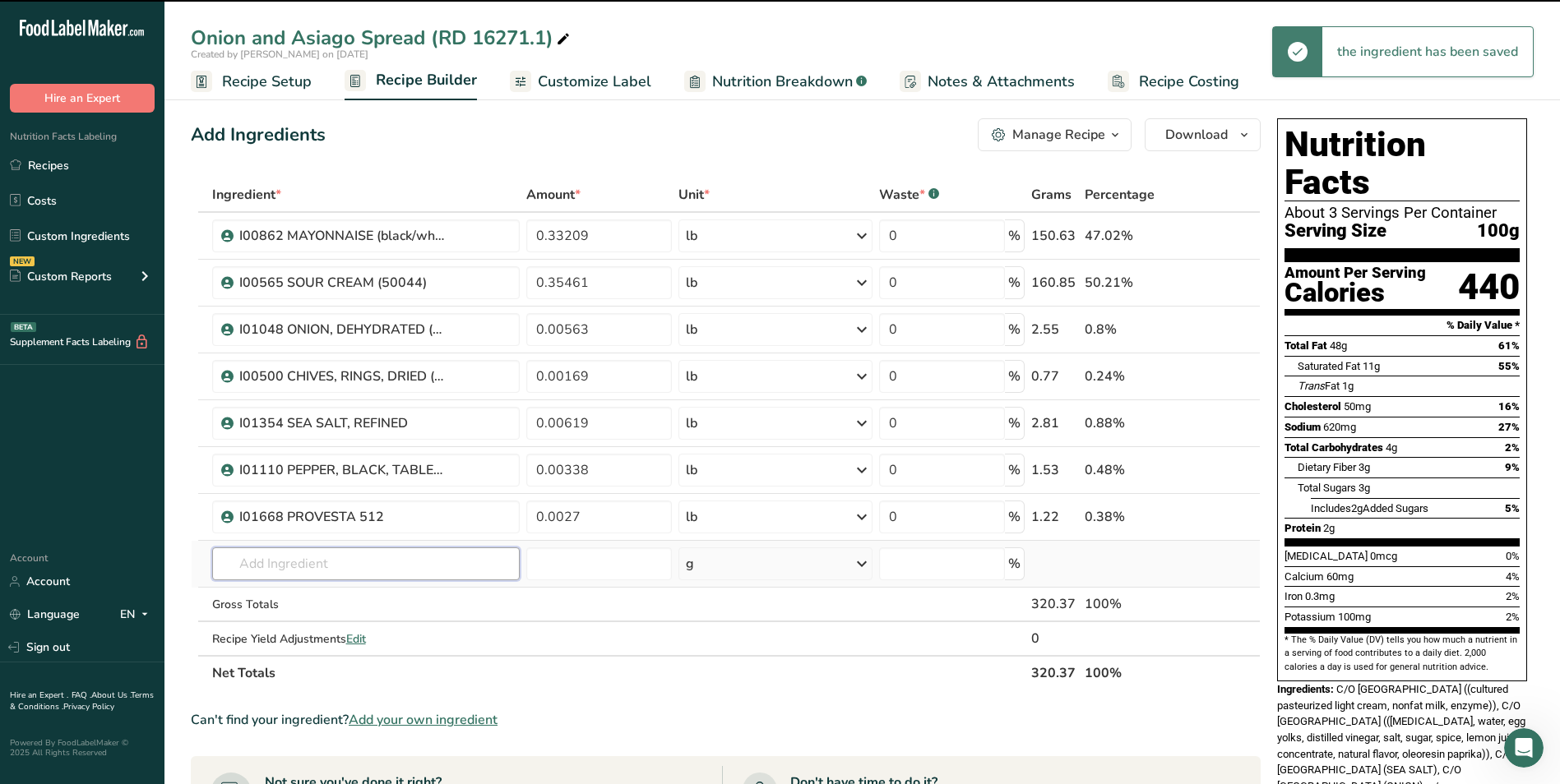
click at [335, 570] on input "text" at bounding box center [367, 563] width 309 height 32
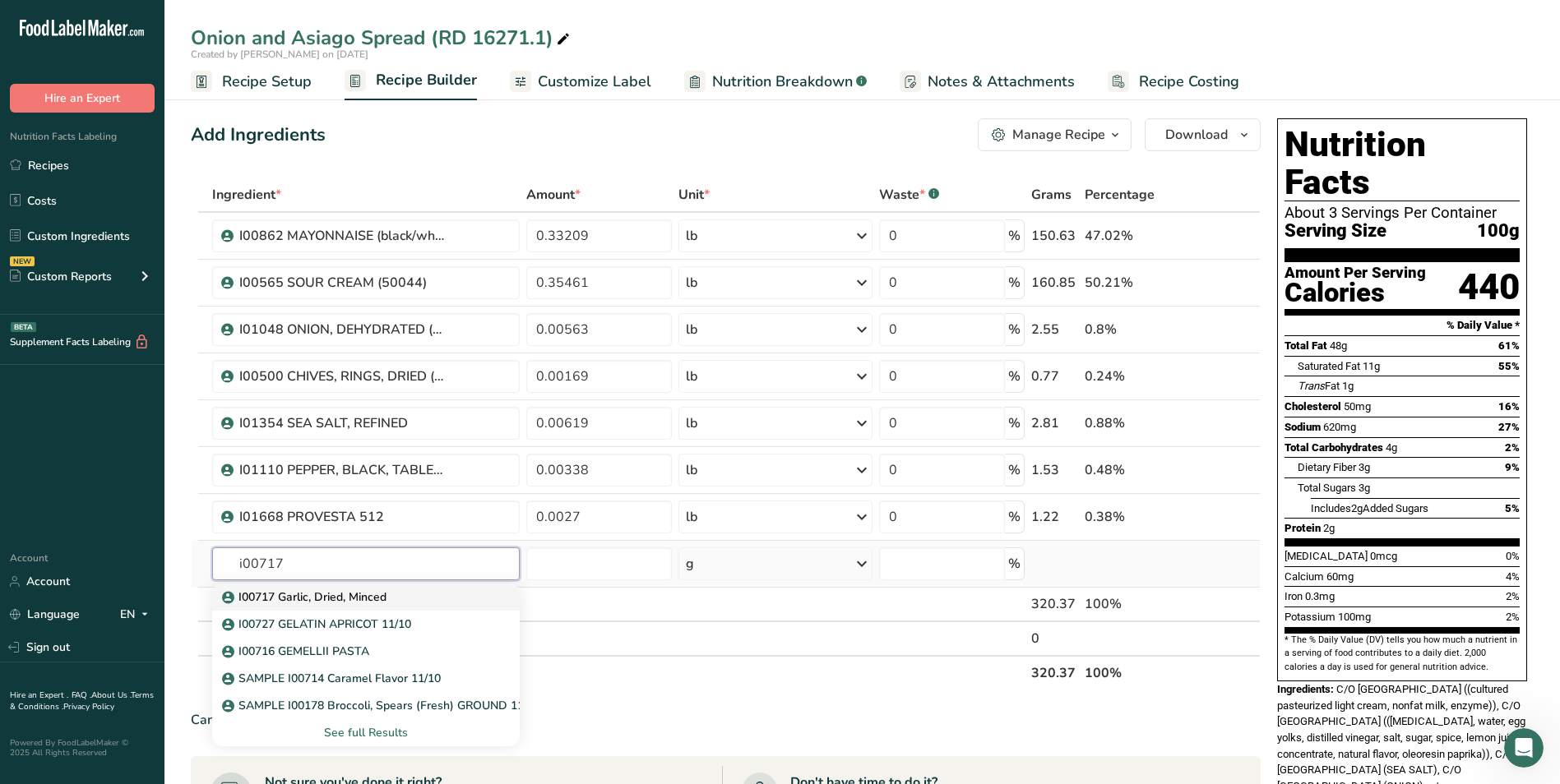
type input "i00717"
click at [361, 595] on p "I00717 Garlic, Dried, Minced" at bounding box center [306, 597] width 161 height 18
type input "I00717 Garlic, Dried, Minced"
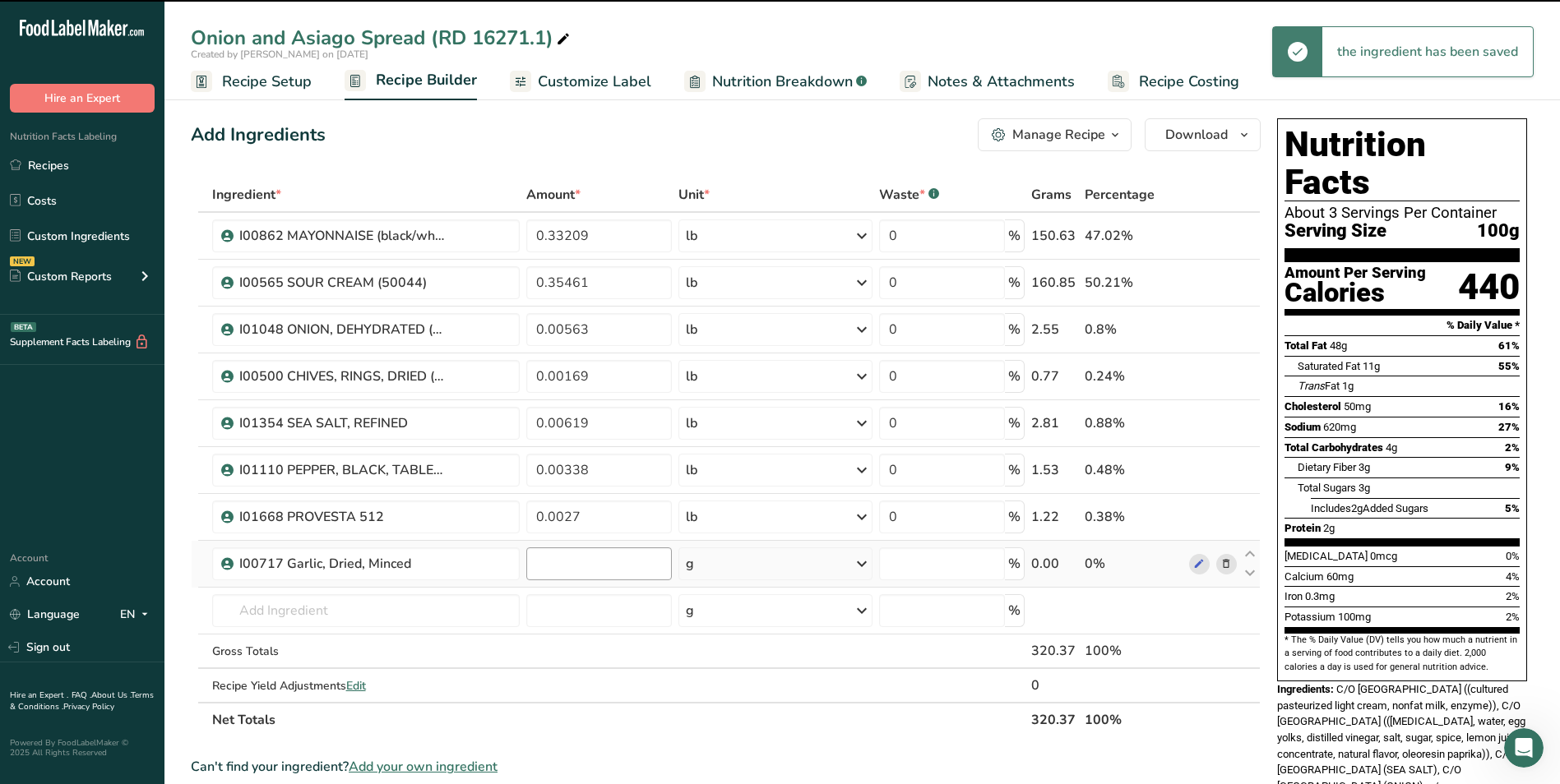
type input "0"
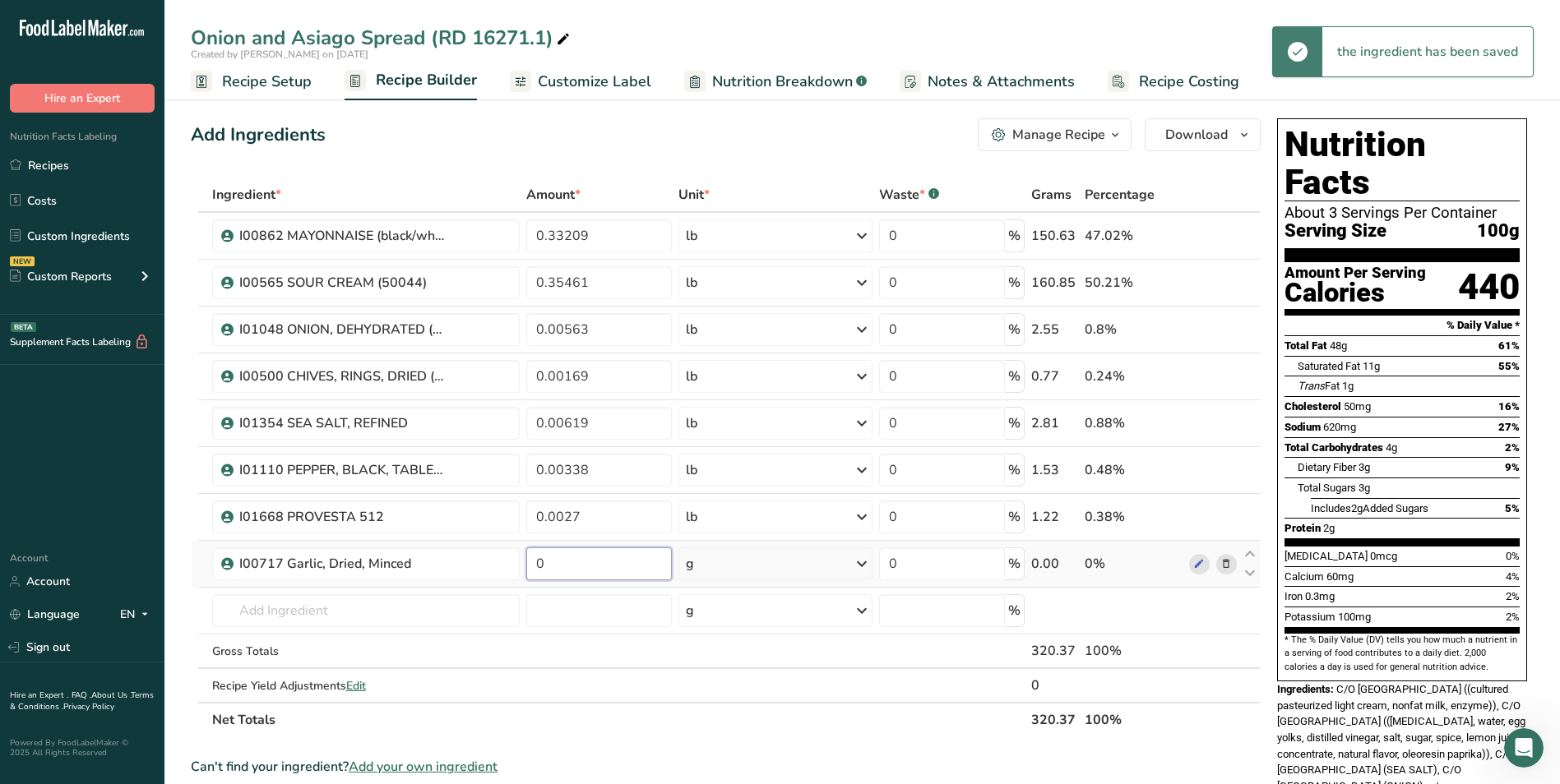
click at [587, 564] on input "0" at bounding box center [599, 563] width 145 height 32
type input "0.00394"
click at [727, 566] on div "Ingredient * Amount * Unit * Waste * .a-a{fill:#347362;}.b-a{fill:#fff;} Grams …" at bounding box center [725, 458] width 1069 height 560
click at [736, 566] on div "g" at bounding box center [775, 563] width 194 height 32
click at [719, 698] on div "See more" at bounding box center [757, 695] width 139 height 18
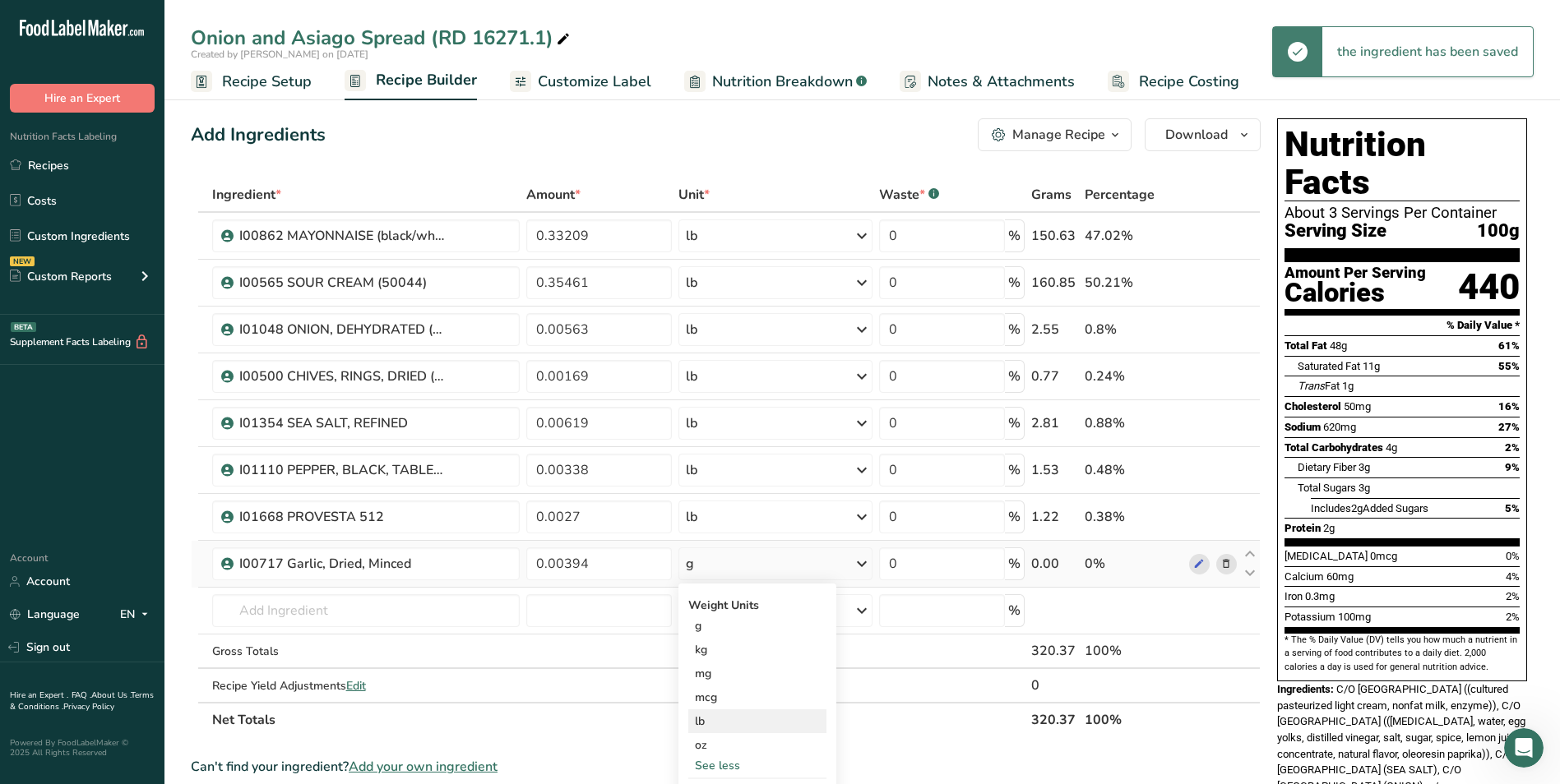
click at [722, 725] on div "lb" at bounding box center [757, 721] width 139 height 24
click at [379, 621] on input "text" at bounding box center [367, 610] width 309 height 32
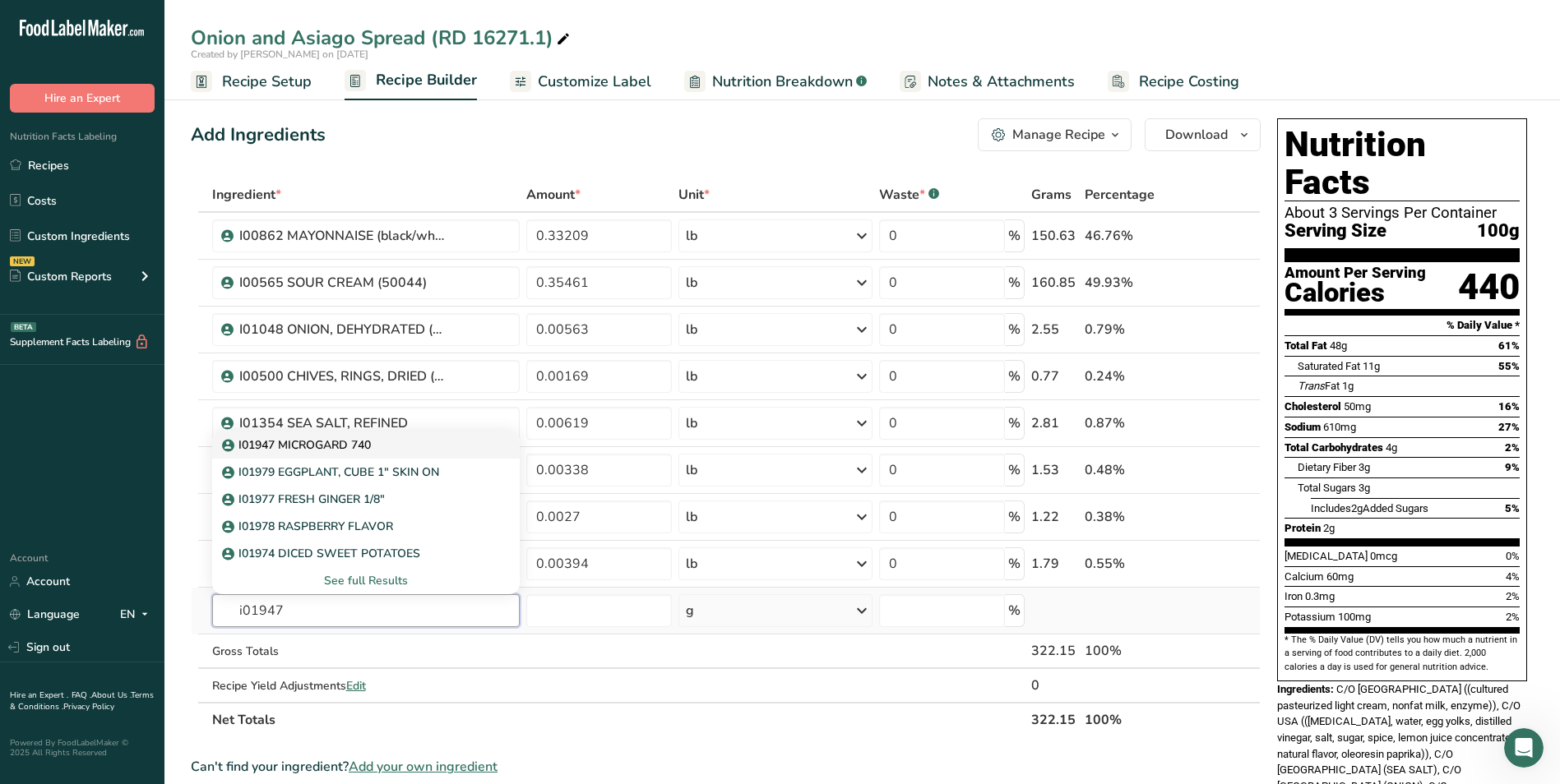
type input "i01947"
click at [384, 443] on div "I01947 MICROGARD 740" at bounding box center [353, 445] width 256 height 18
type input "I01947 MICROGARD 740"
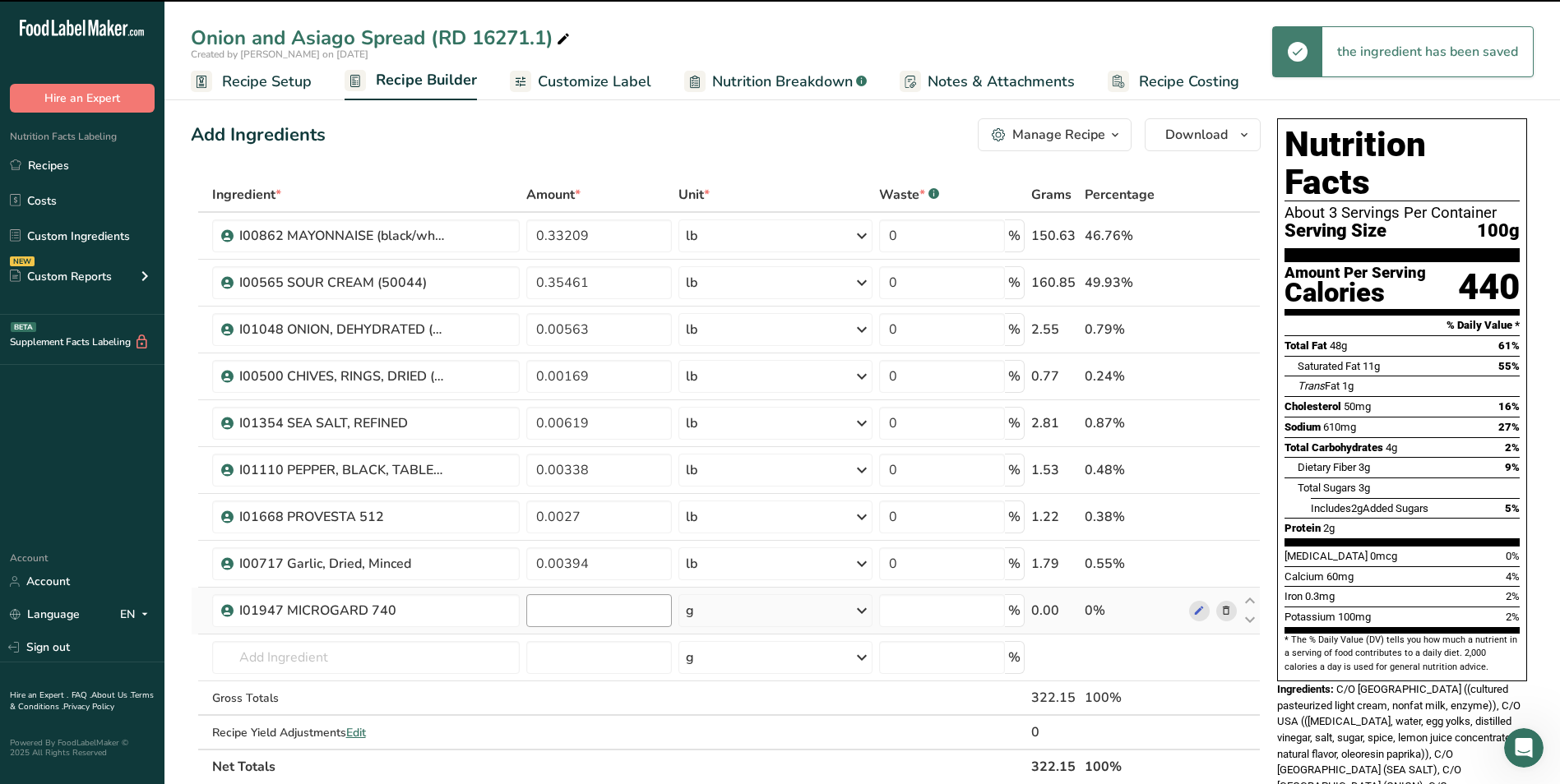
type input "0"
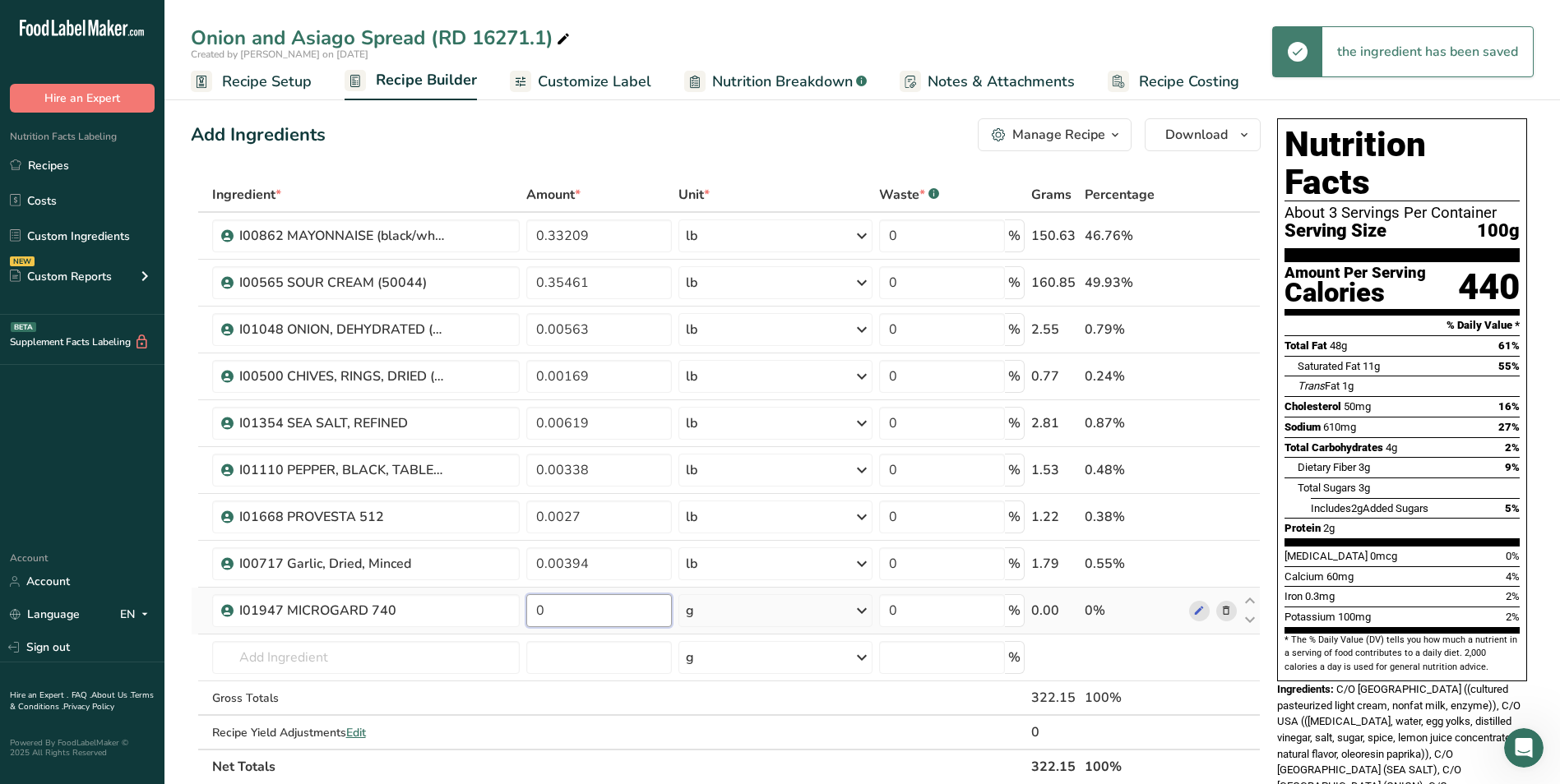
click at [596, 609] on input "0" at bounding box center [599, 610] width 145 height 32
type input "0.00563"
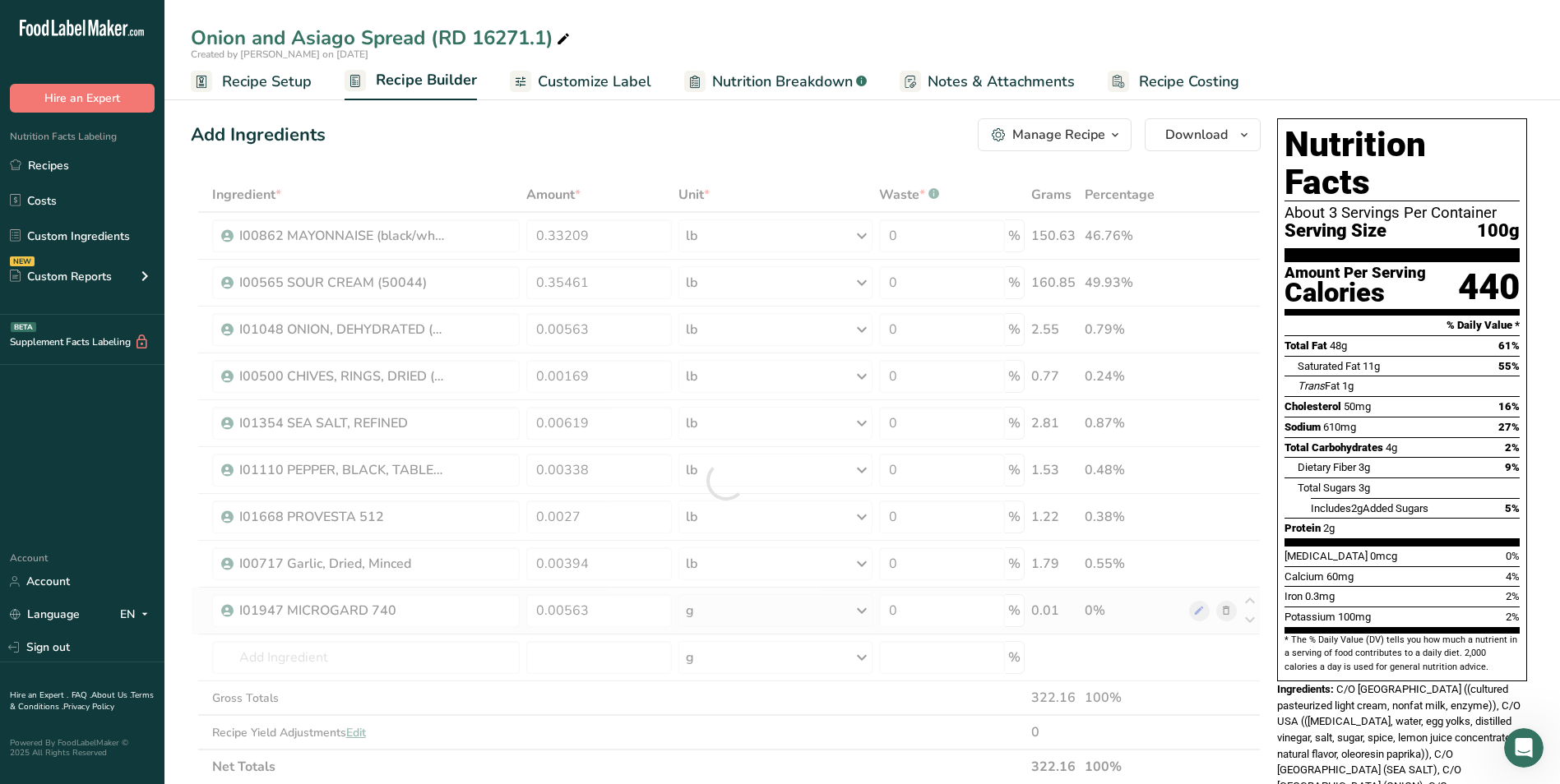
click at [711, 614] on div "Ingredient * Amount * Unit * Waste * .a-a{fill:#347362;}.b-a{fill:#fff;} Grams …" at bounding box center [725, 480] width 1069 height 606
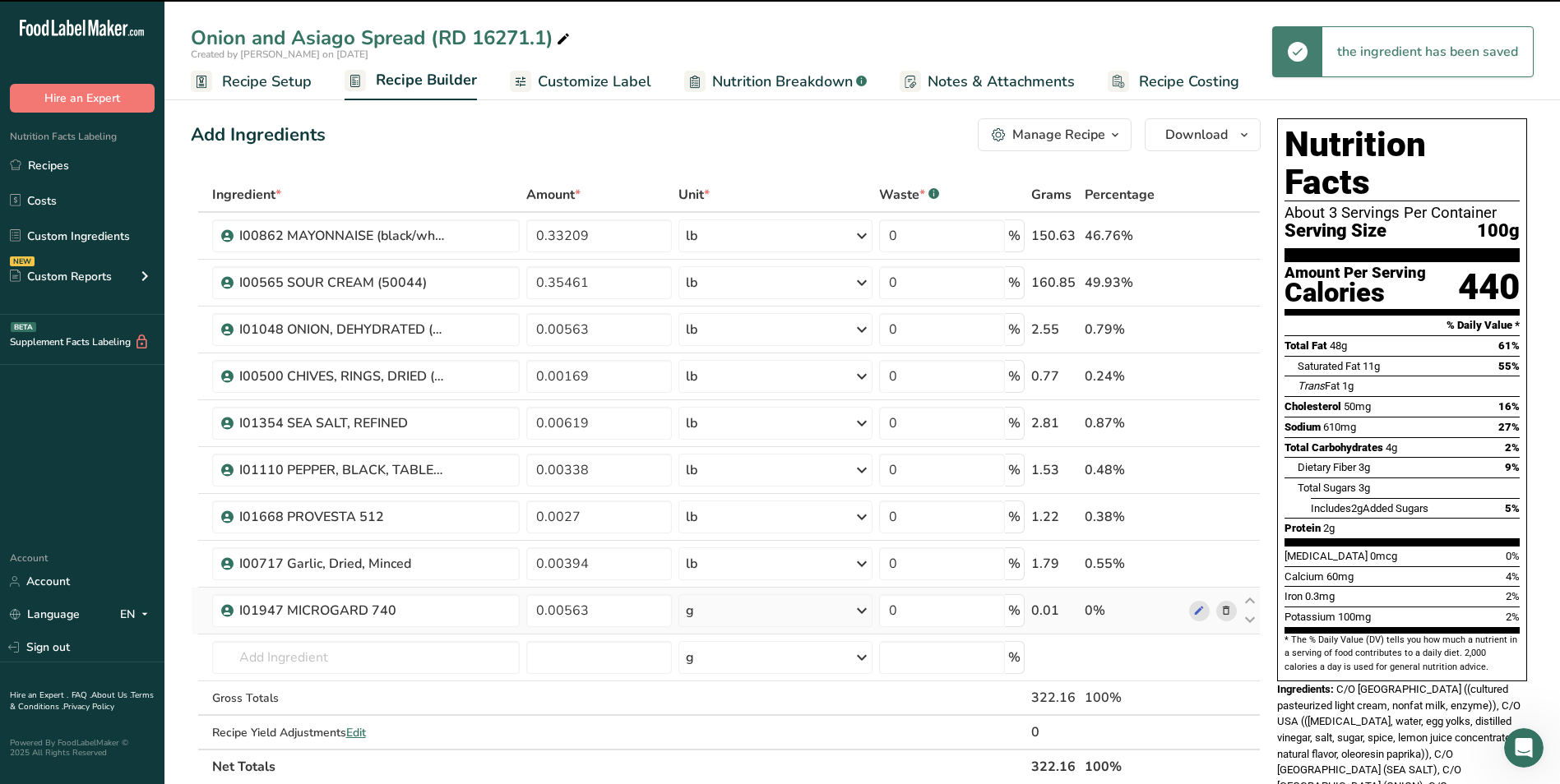
click at [711, 614] on div "g" at bounding box center [775, 610] width 194 height 32
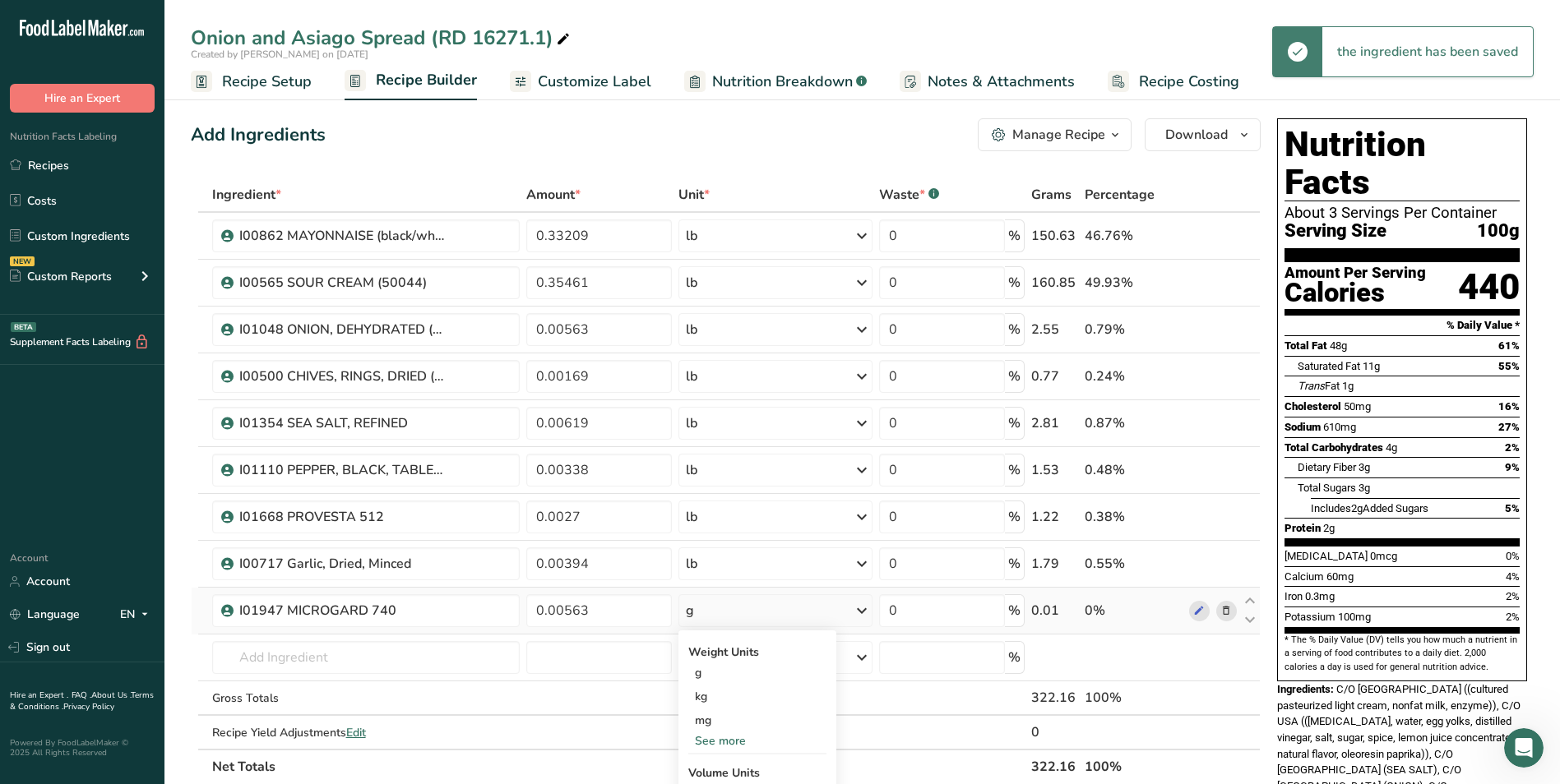
click at [722, 732] on div "See more" at bounding box center [757, 741] width 139 height 18
click at [728, 766] on div "lb" at bounding box center [757, 768] width 139 height 24
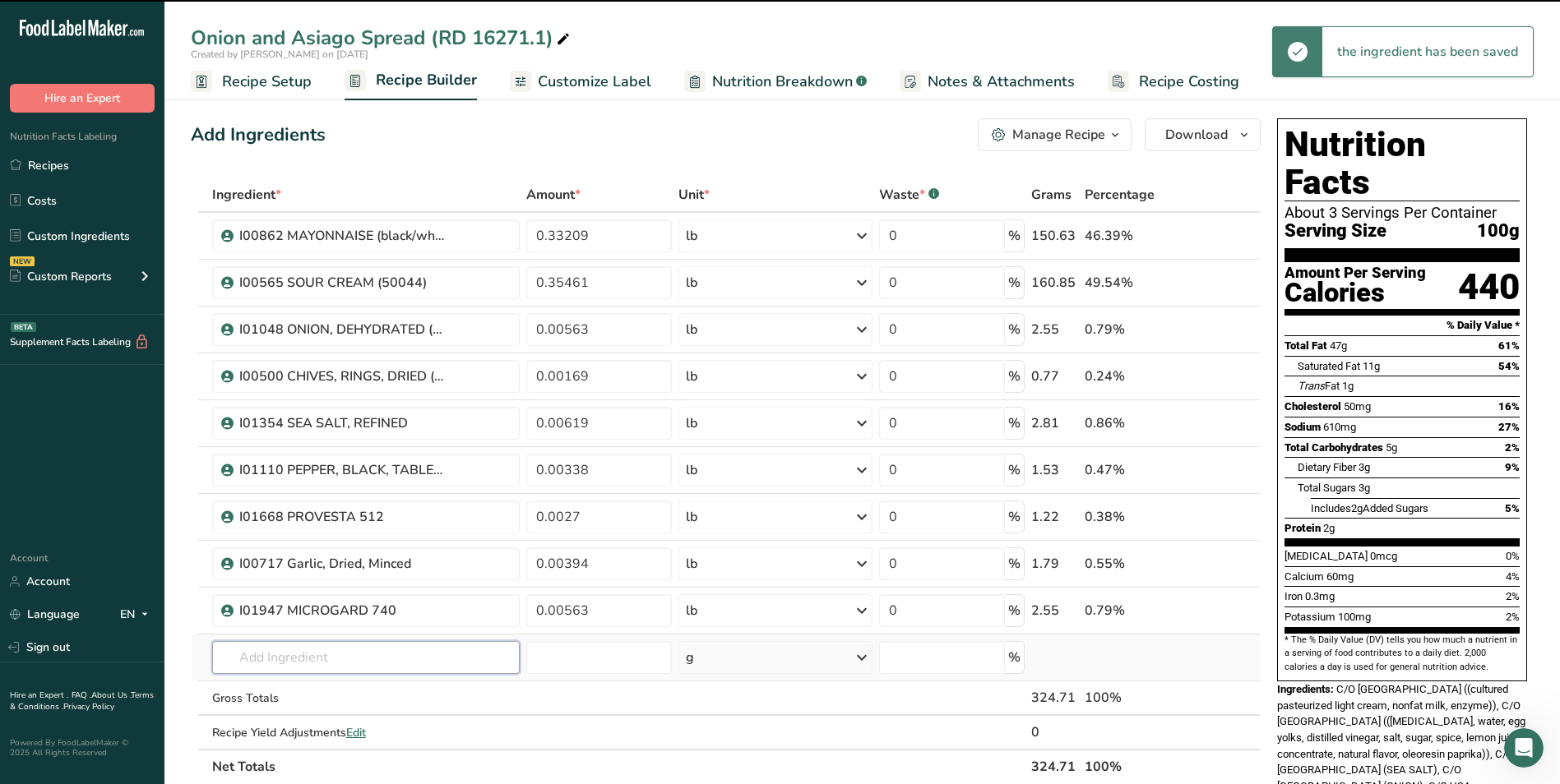
click at [306, 656] on input "text" at bounding box center [367, 656] width 309 height 32
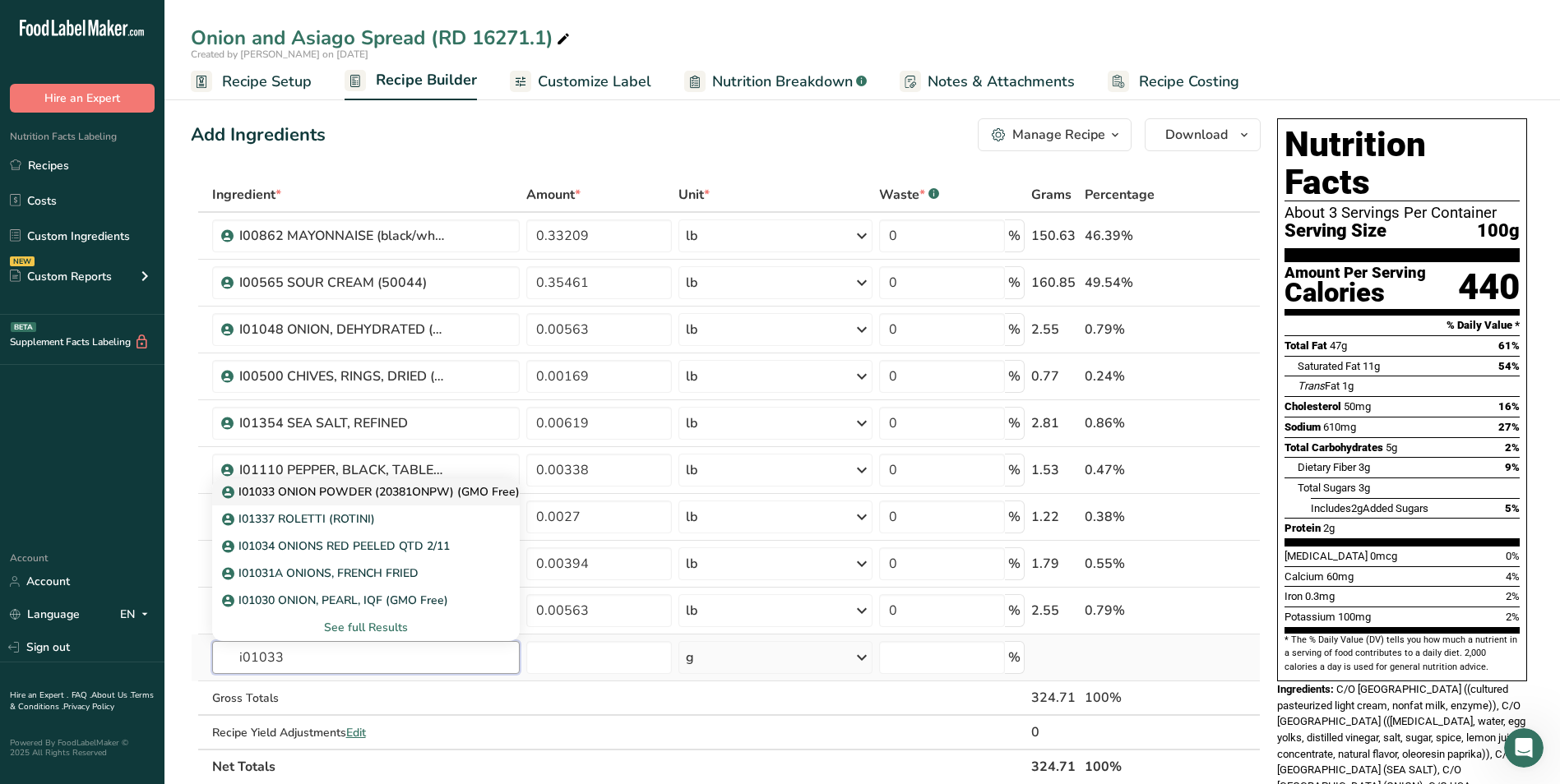
type input "i01033"
click at [364, 483] on p "I01033 ONION POWDER (20381ONPW) (GMO Free)" at bounding box center [372, 492] width 294 height 18
type input "I01033 ONION POWDER (20381ONPW) (GMO Free)"
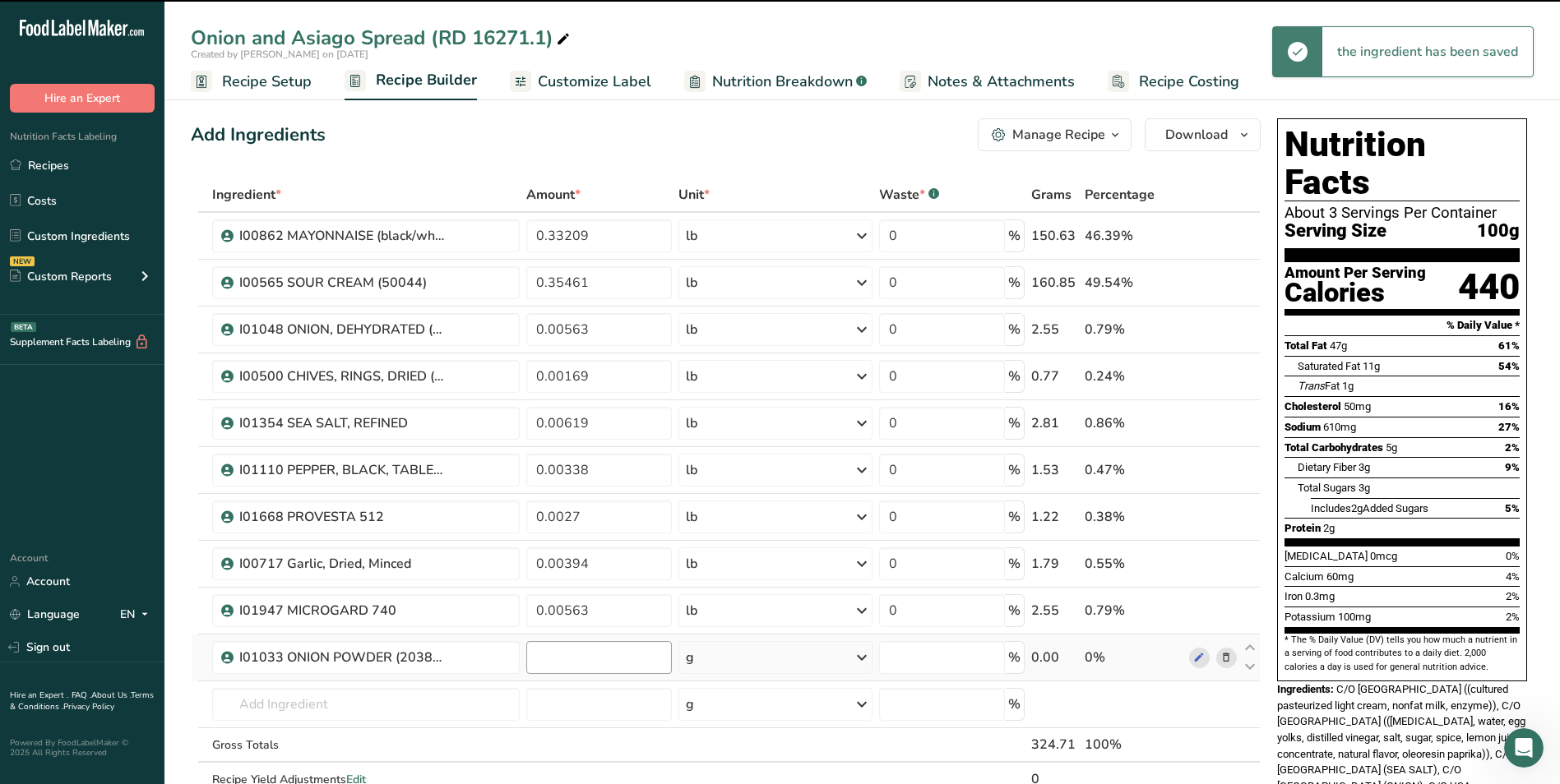
type input "0"
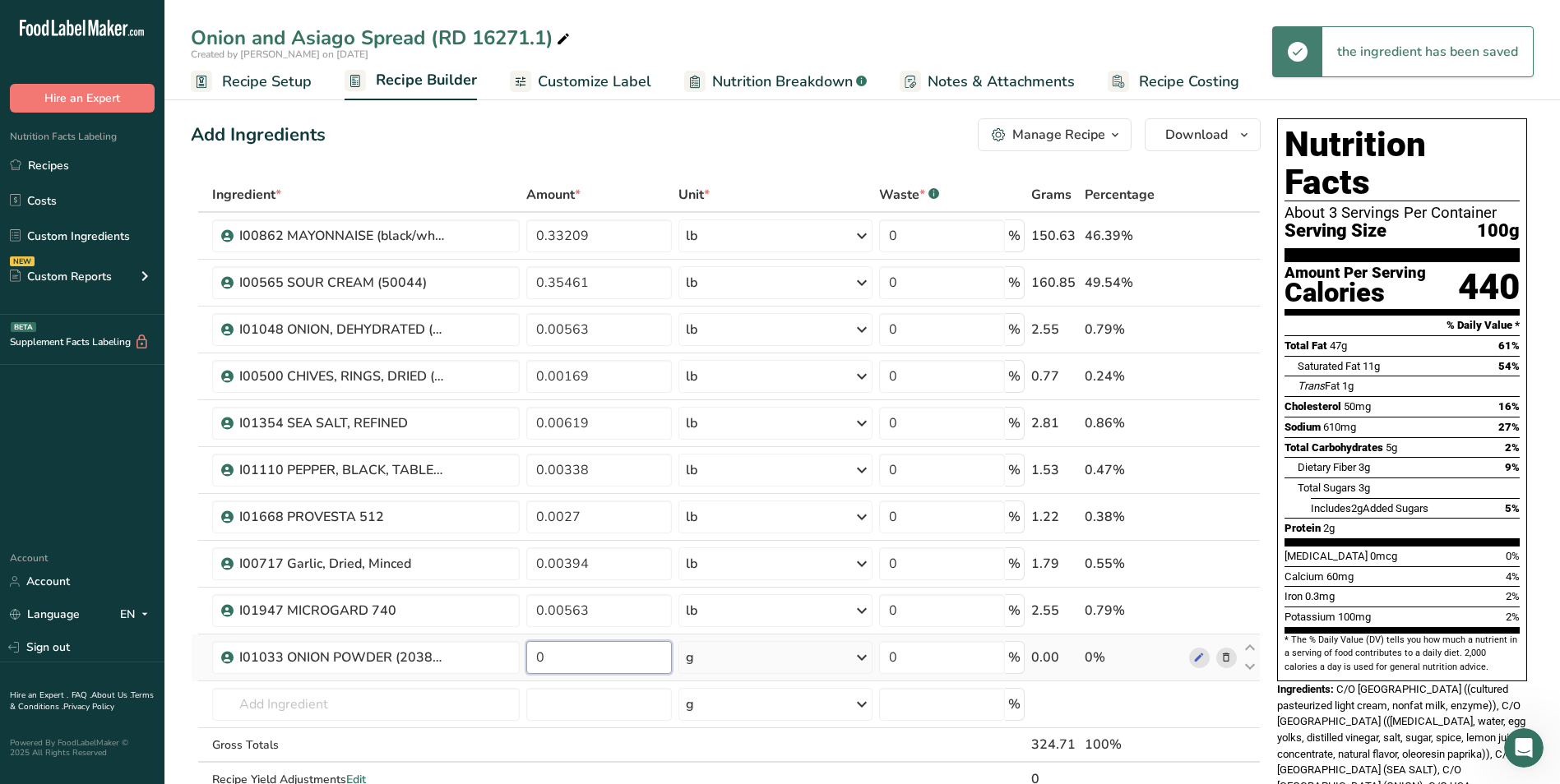
click at [606, 655] on input "0" at bounding box center [599, 656] width 145 height 32
type input "0.00318"
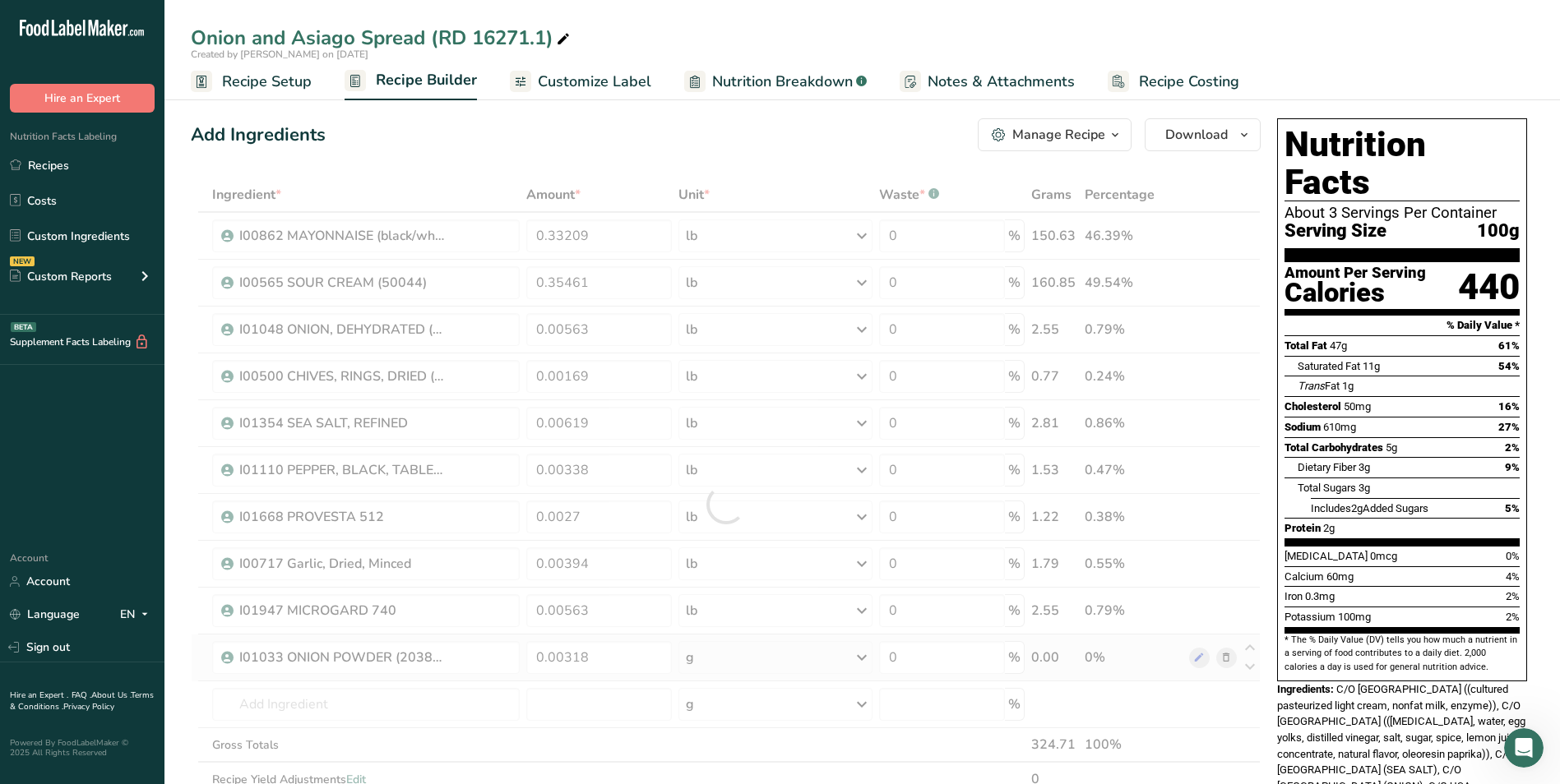
click at [685, 664] on div "Ingredient * Amount * Unit * Waste * .a-a{fill:#347362;}.b-a{fill:#fff;} Grams …" at bounding box center [725, 504] width 1069 height 653
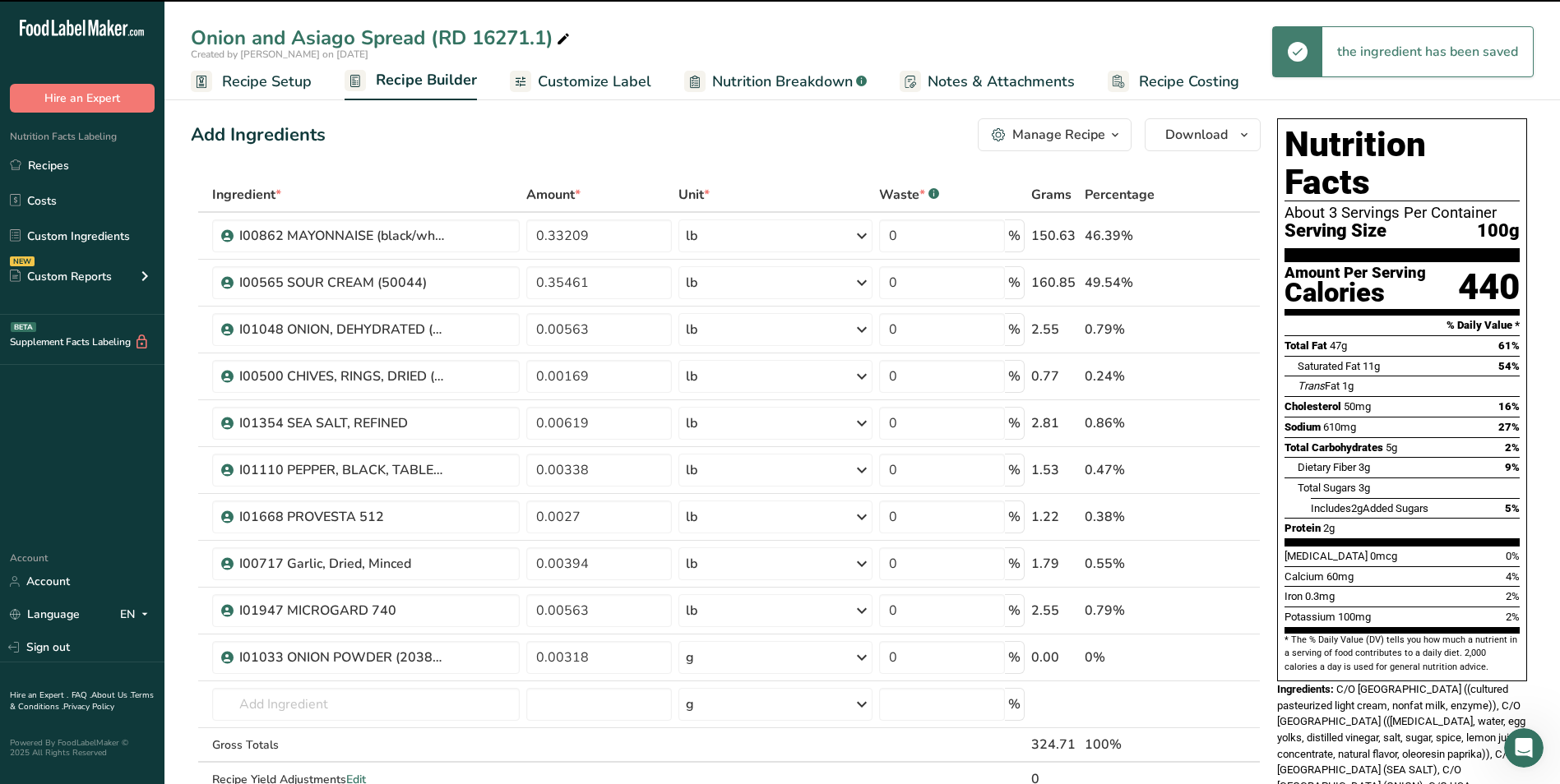
click at [712, 658] on div "g" at bounding box center [775, 656] width 194 height 32
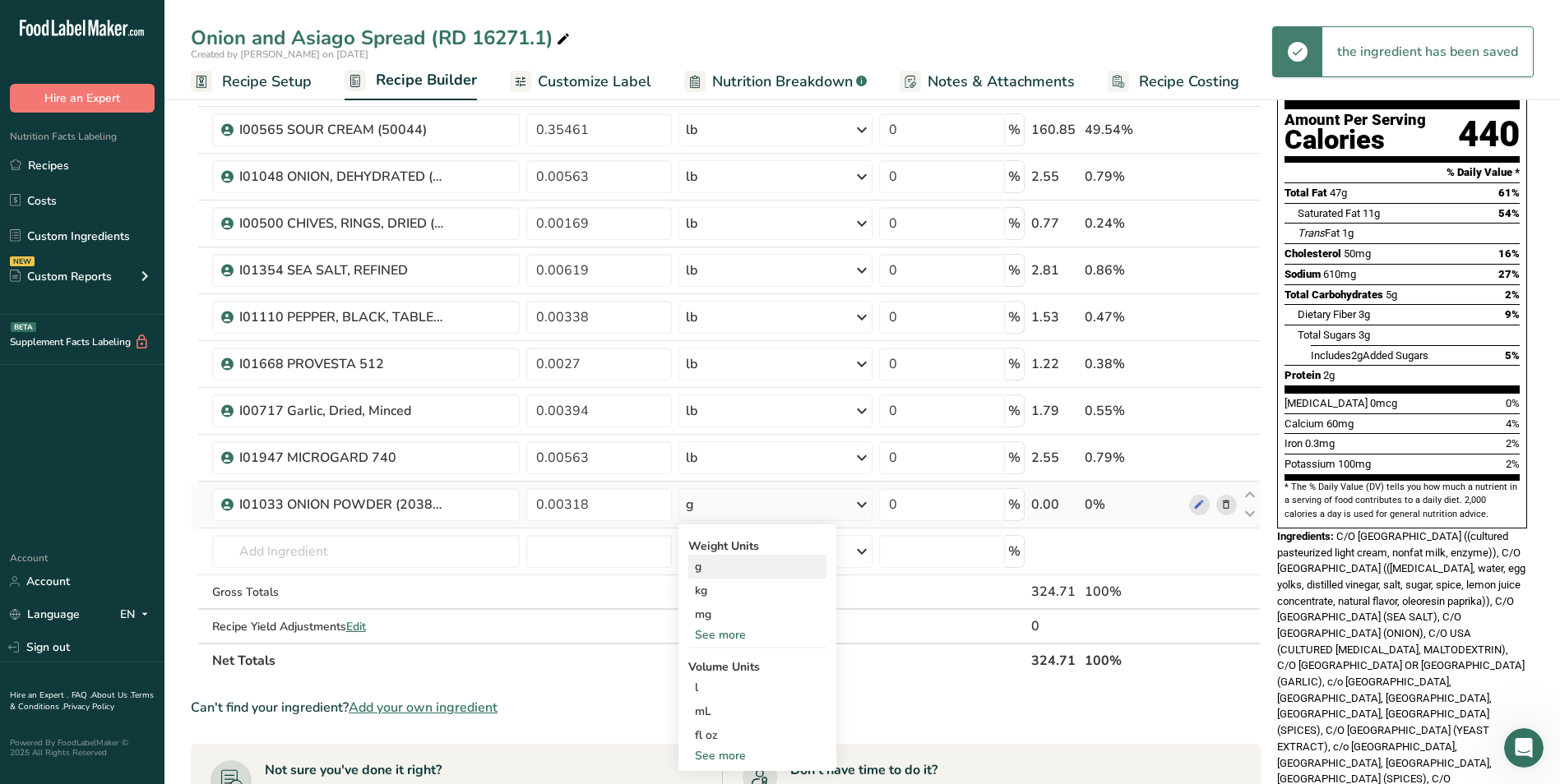
scroll to position [164, 0]
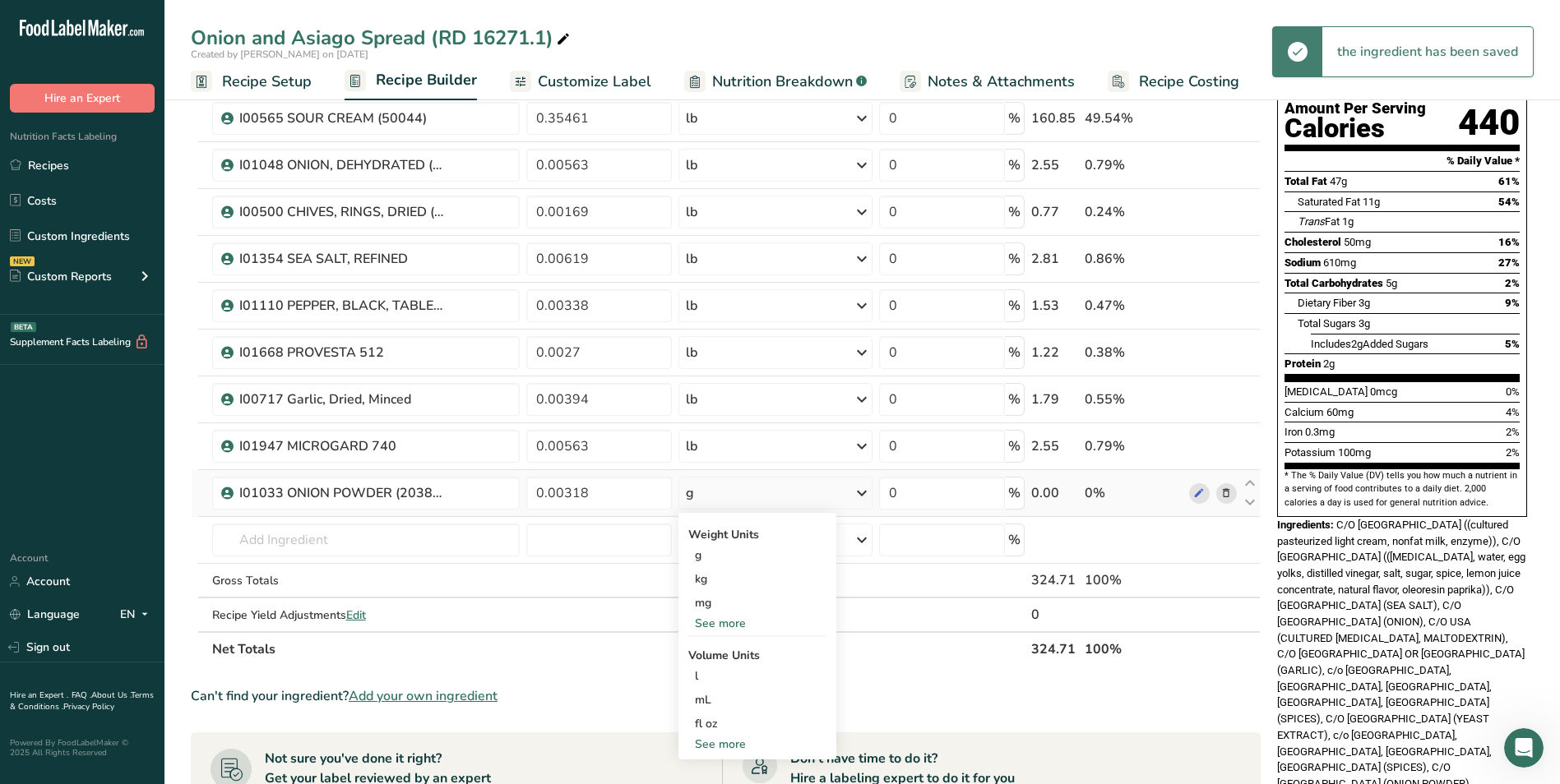
click at [725, 623] on div "See more" at bounding box center [757, 624] width 139 height 18
click at [728, 661] on div "lb" at bounding box center [757, 650] width 139 height 24
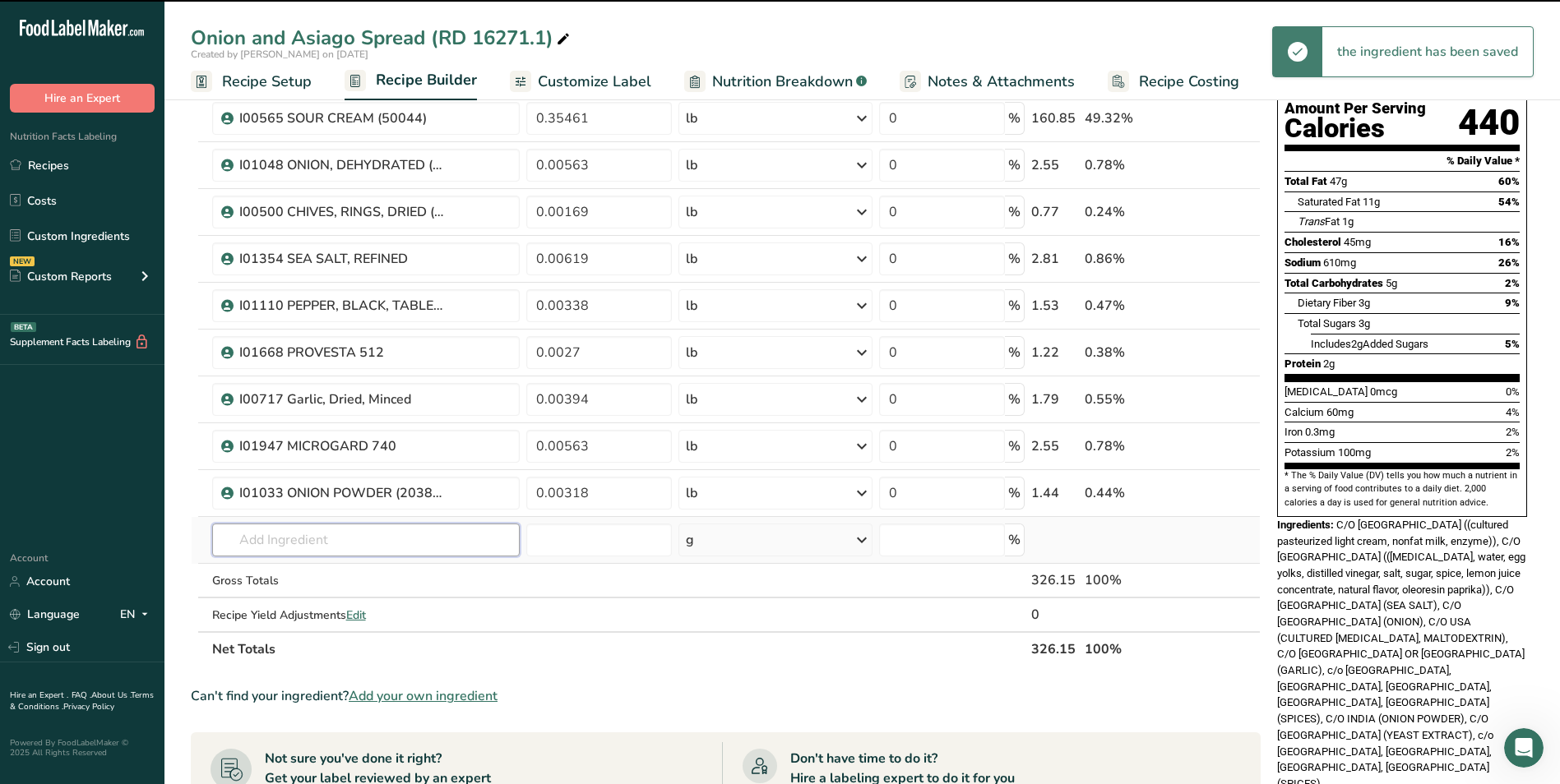
click at [319, 540] on input "text" at bounding box center [367, 539] width 309 height 32
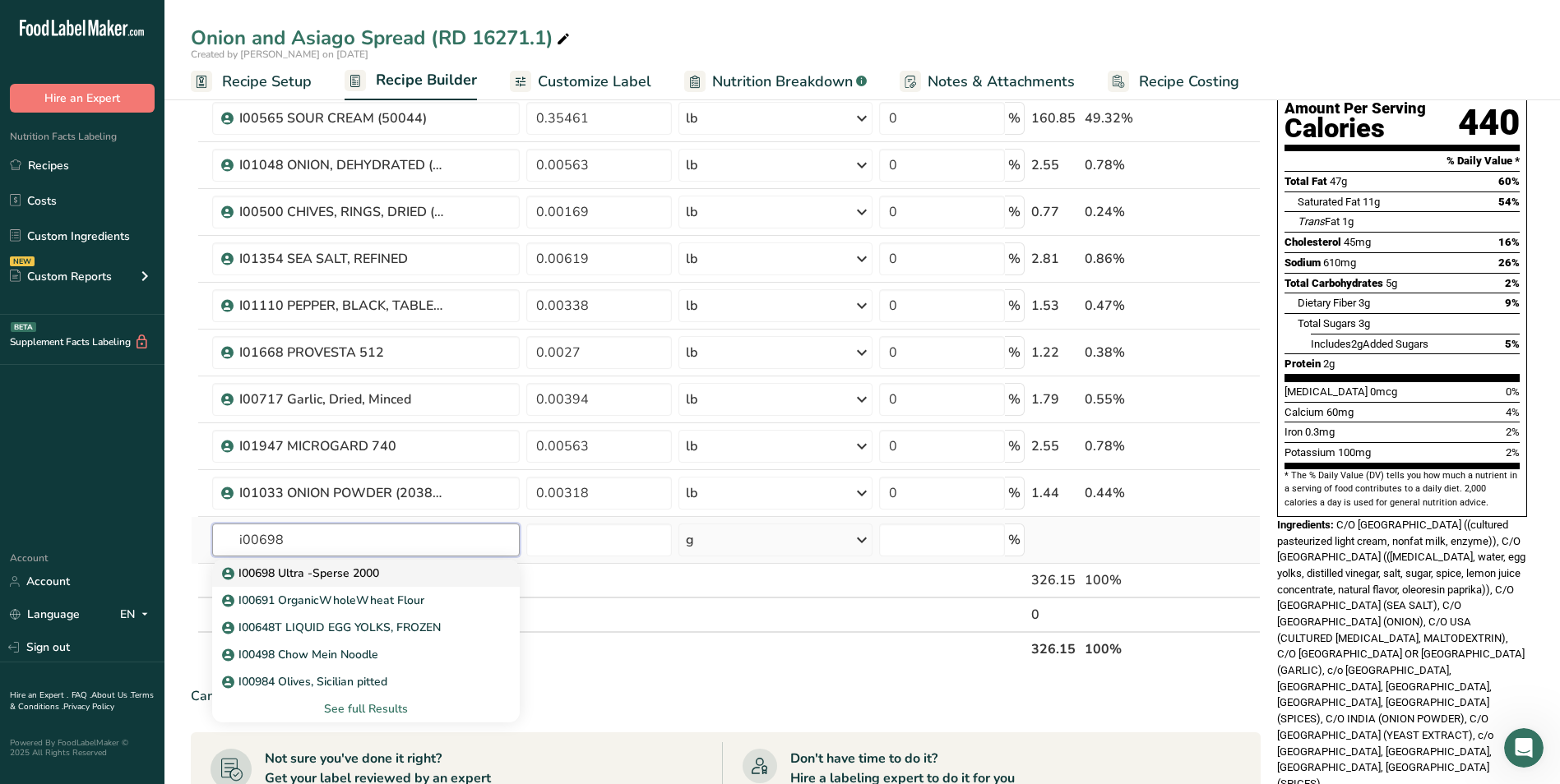
type input "i00698"
click at [375, 567] on p "I00698 Ultra -Sperse 2000" at bounding box center [302, 574] width 153 height 18
type input "I00698 Ultra -Sperse 2000"
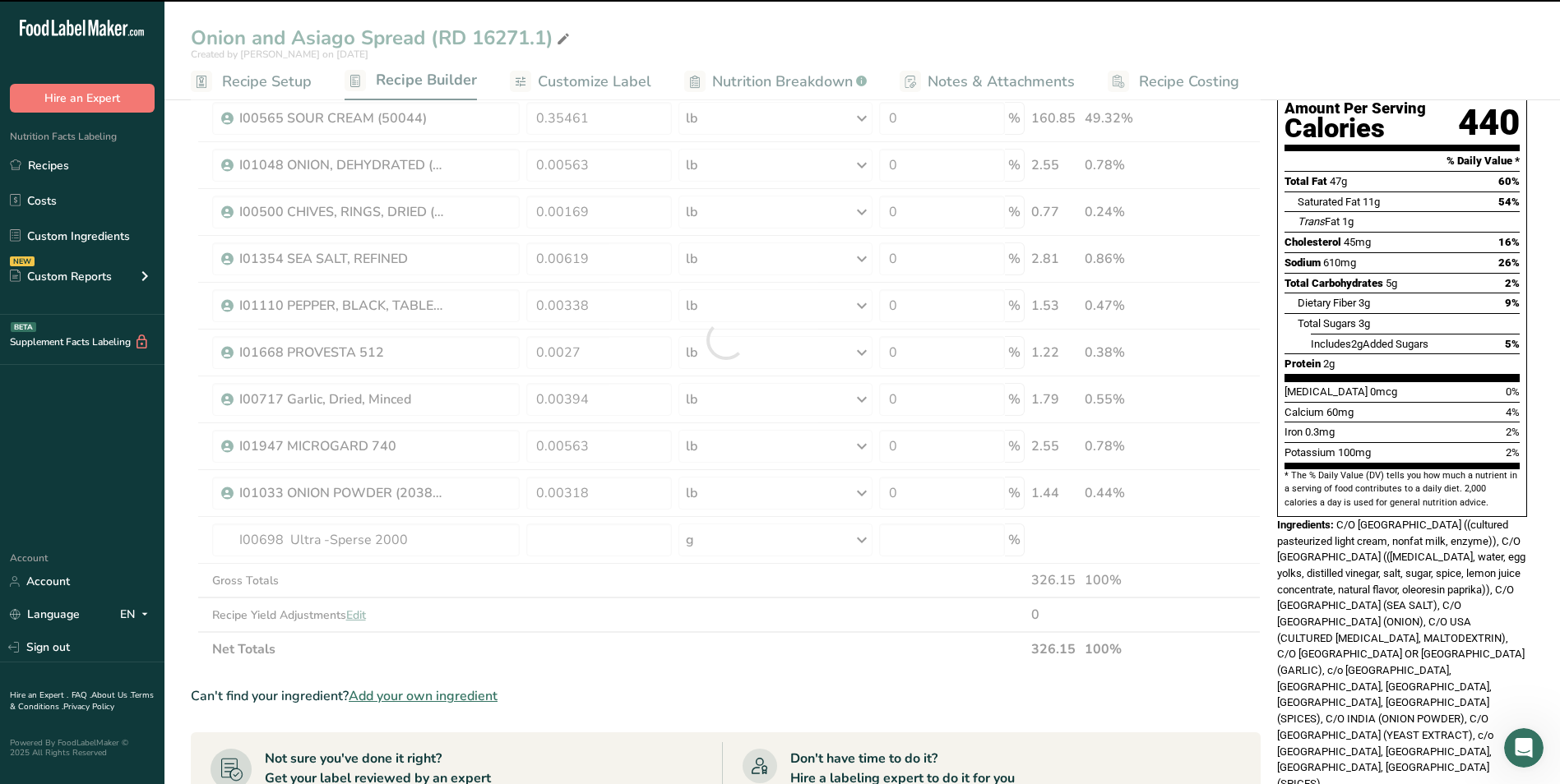
type input "0"
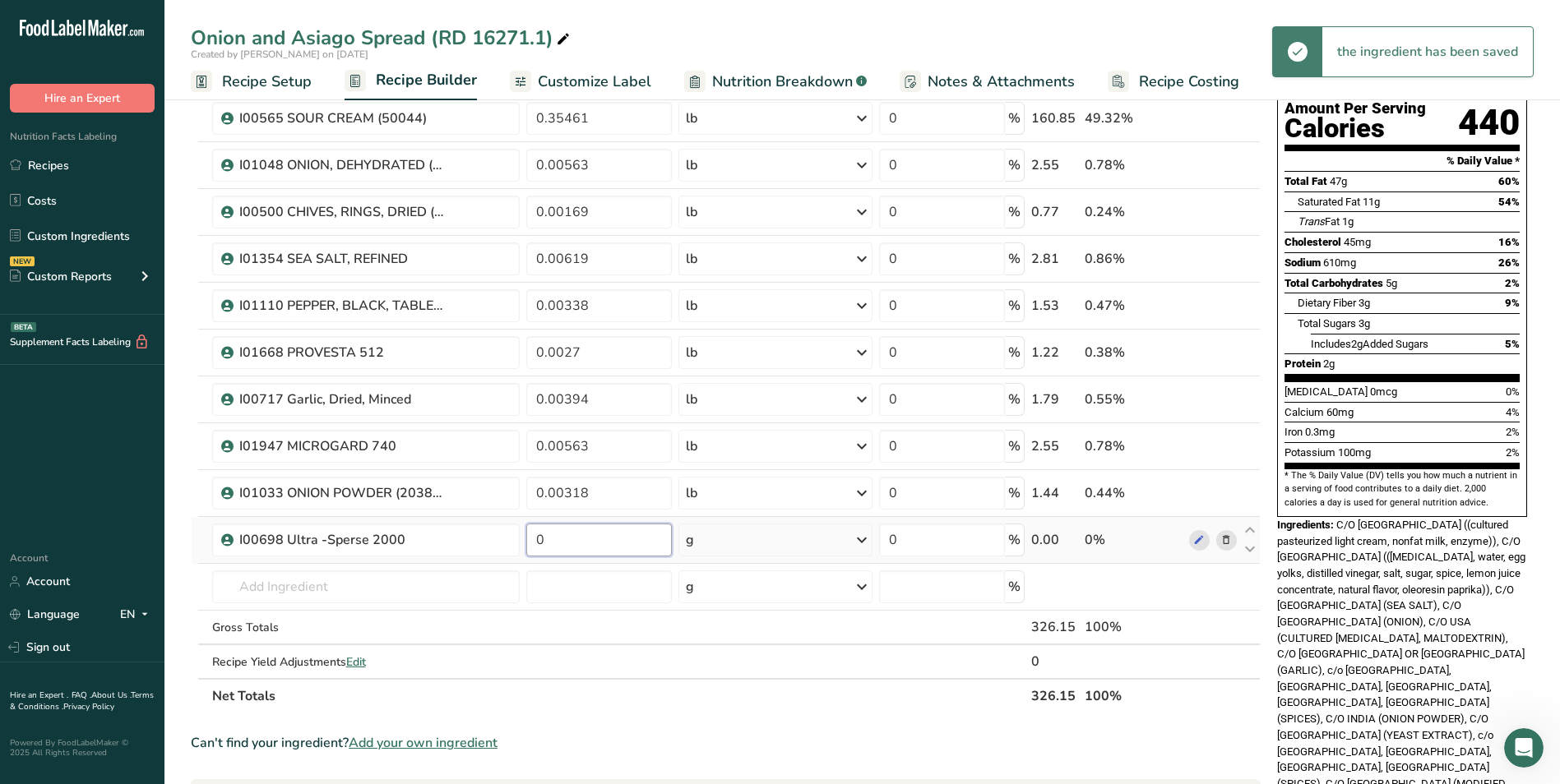
click at [613, 546] on input "0" at bounding box center [599, 539] width 145 height 32
type input "0.00113"
click at [726, 541] on div "Ingredient * Amount * Unit * Waste * .a-a{fill:#347362;}.b-a{fill:#fff;} Grams …" at bounding box center [725, 363] width 1069 height 700
click at [722, 540] on div "g" at bounding box center [775, 539] width 194 height 32
click at [727, 668] on div "See more" at bounding box center [757, 670] width 139 height 18
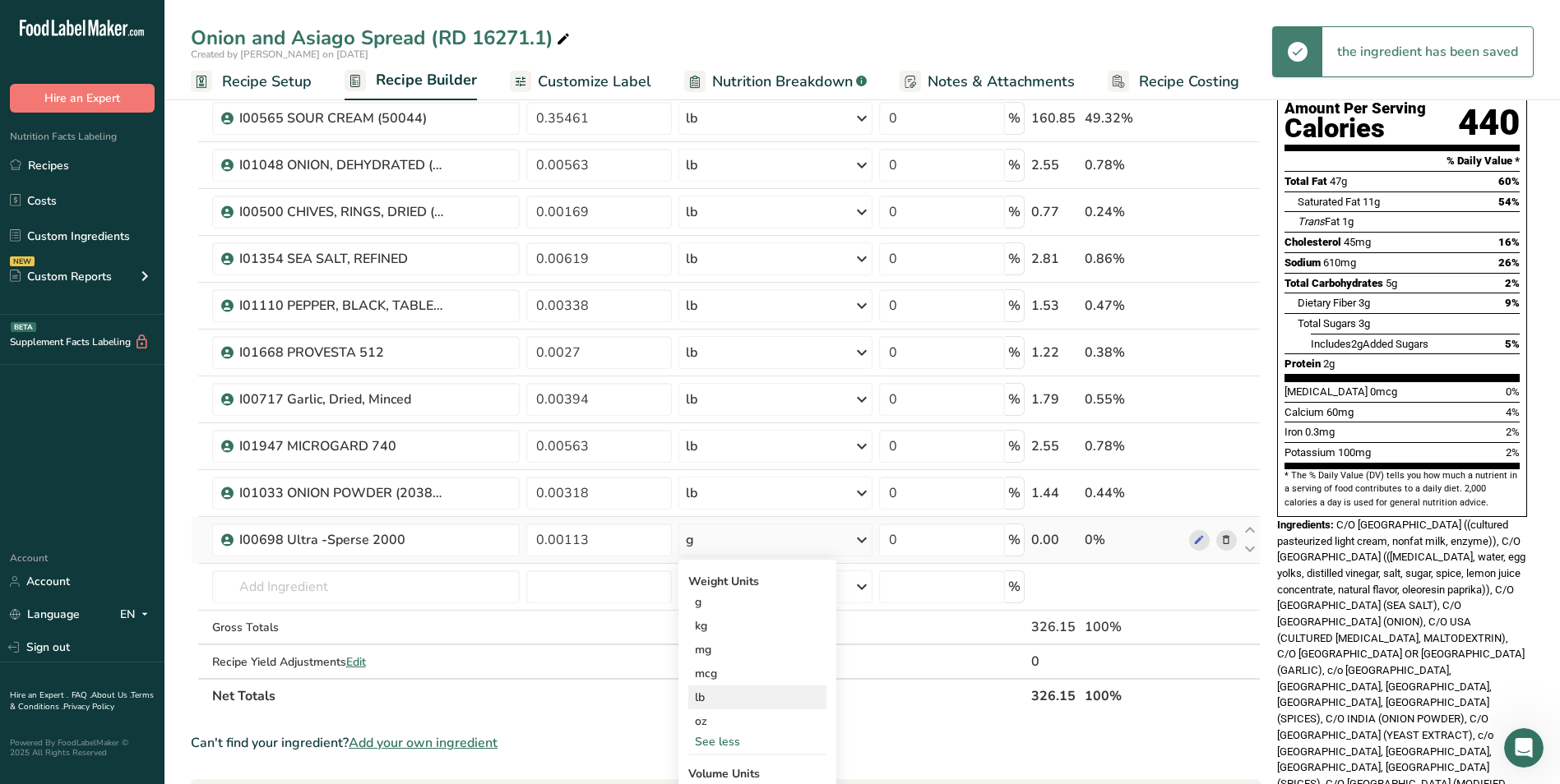
click at [727, 700] on div "lb" at bounding box center [757, 698] width 139 height 24
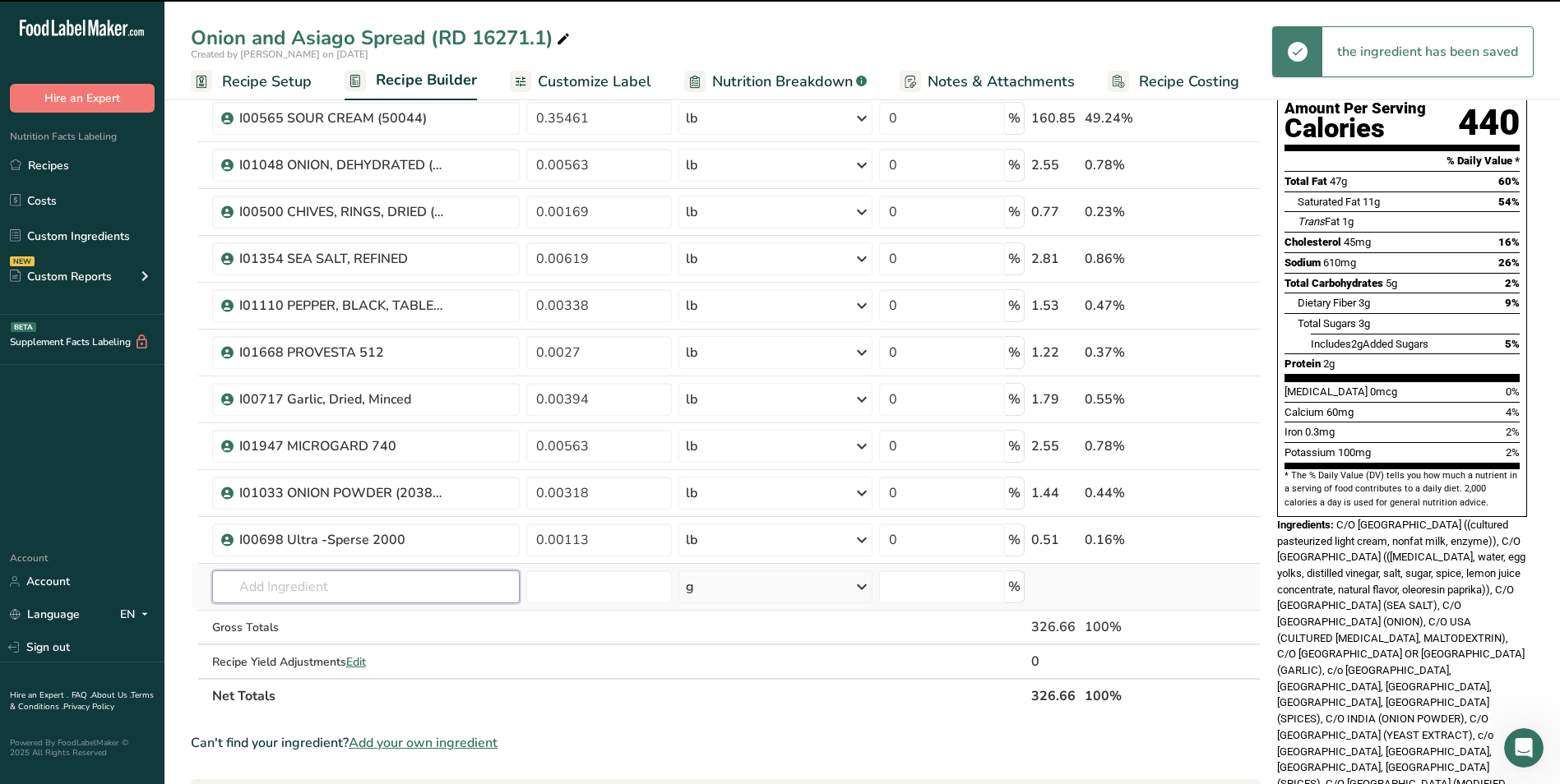
click at [322, 588] on input "text" at bounding box center [367, 587] width 309 height 32
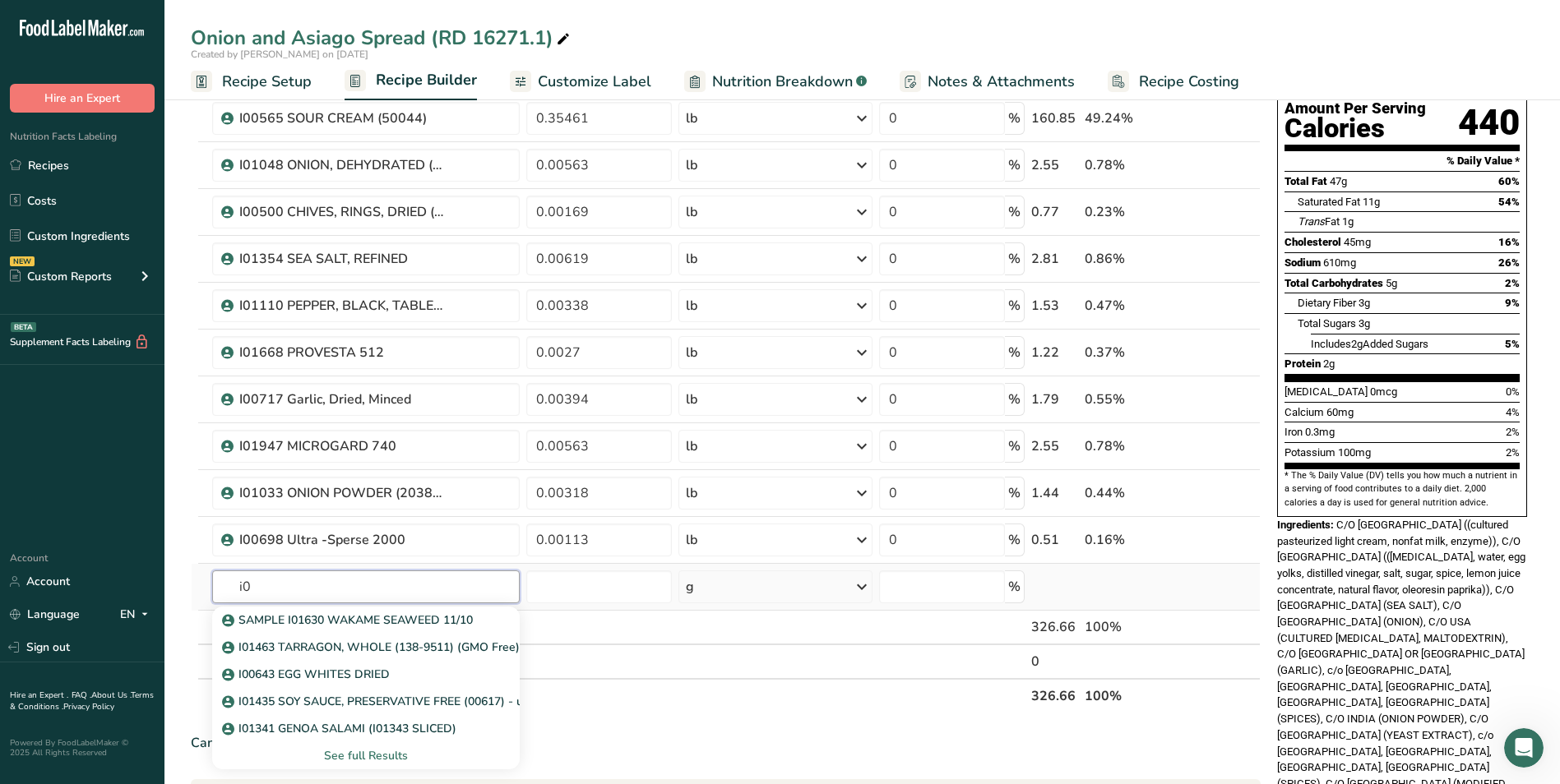
type input "i"
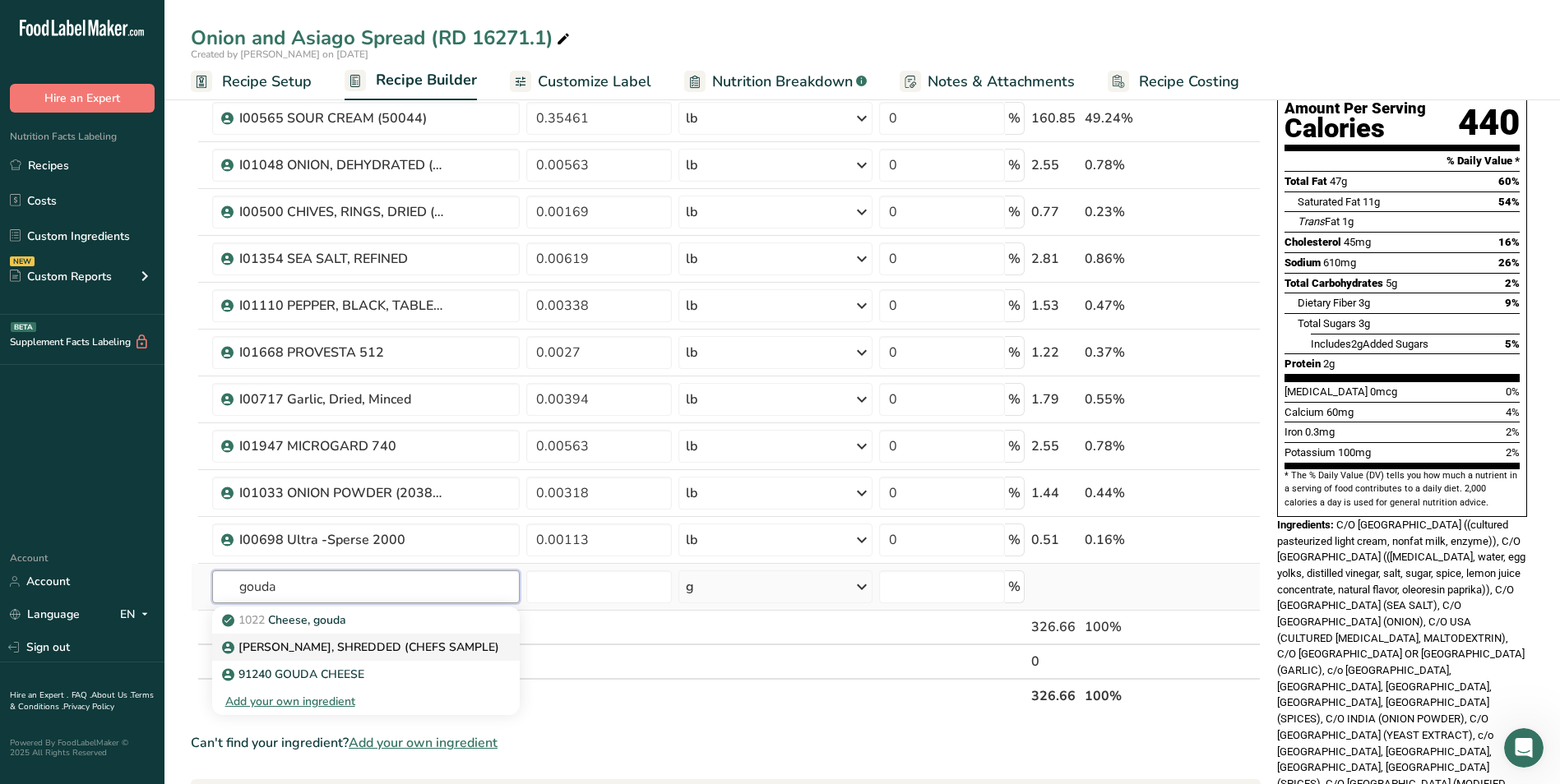
type input "gouda"
click at [468, 653] on p "[PERSON_NAME], SHREDDED (CHEFS SAMPLE)" at bounding box center [362, 647] width 274 height 18
type input "[PERSON_NAME], SHREDDED (CHEFS SAMPLE)"
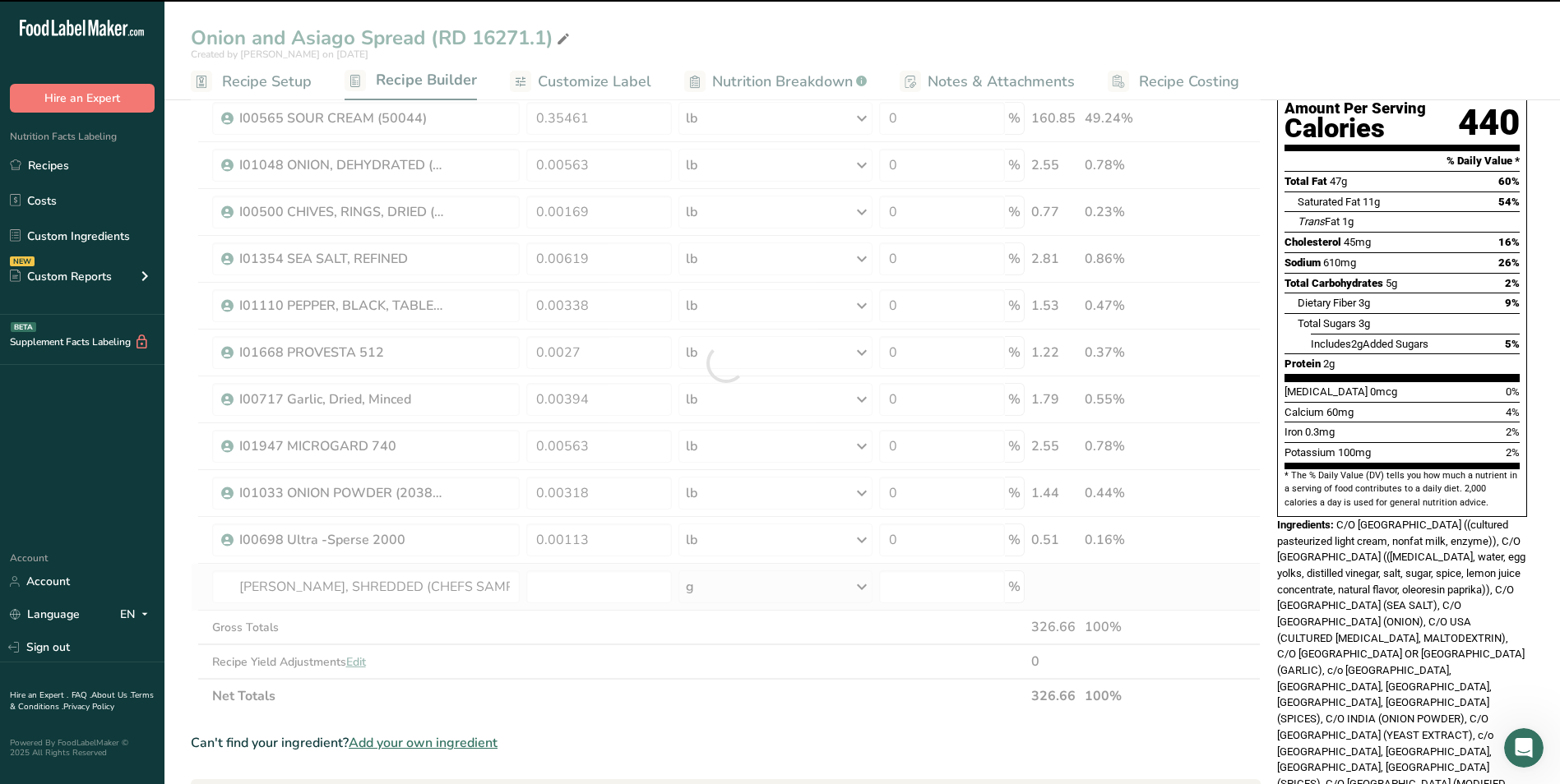
type input "0"
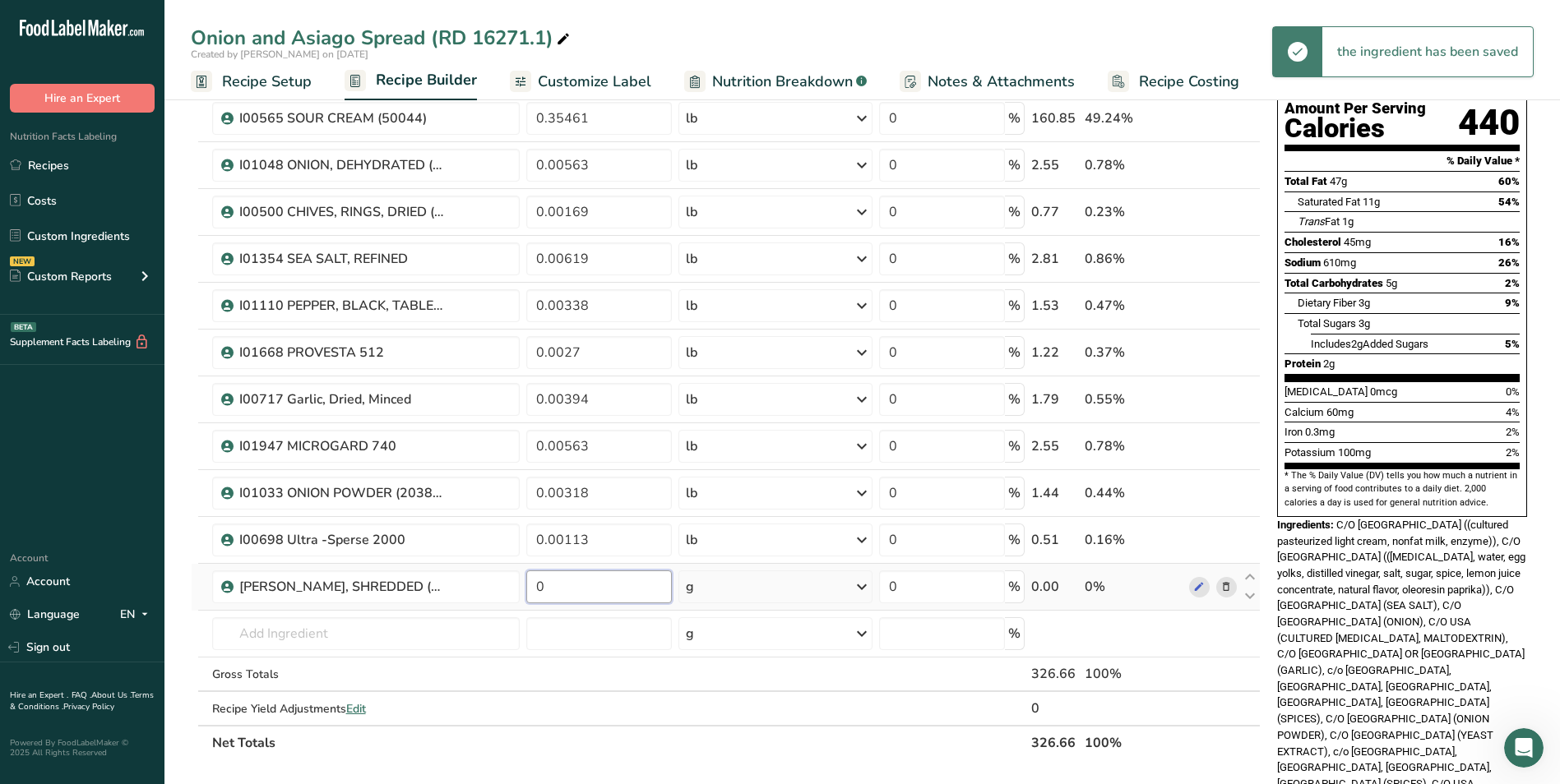
click at [585, 590] on input "0" at bounding box center [599, 587] width 145 height 32
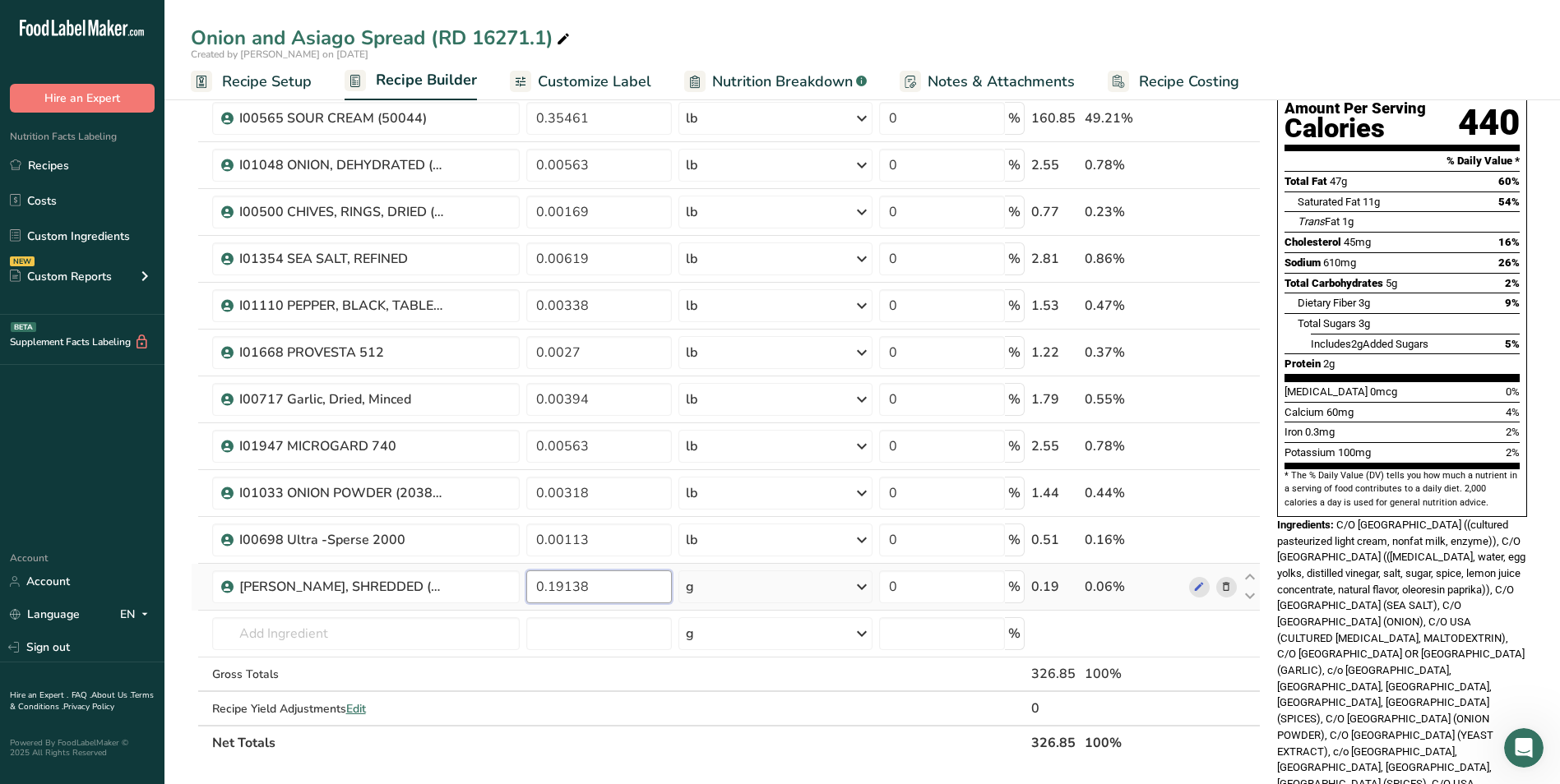
type input "0.19138"
click at [786, 587] on div "Ingredient * Amount * Unit * Waste * .a-a{fill:#347362;}.b-a{fill:#fff;} Grams …" at bounding box center [725, 386] width 1069 height 747
click at [786, 587] on div "g" at bounding box center [775, 587] width 194 height 32
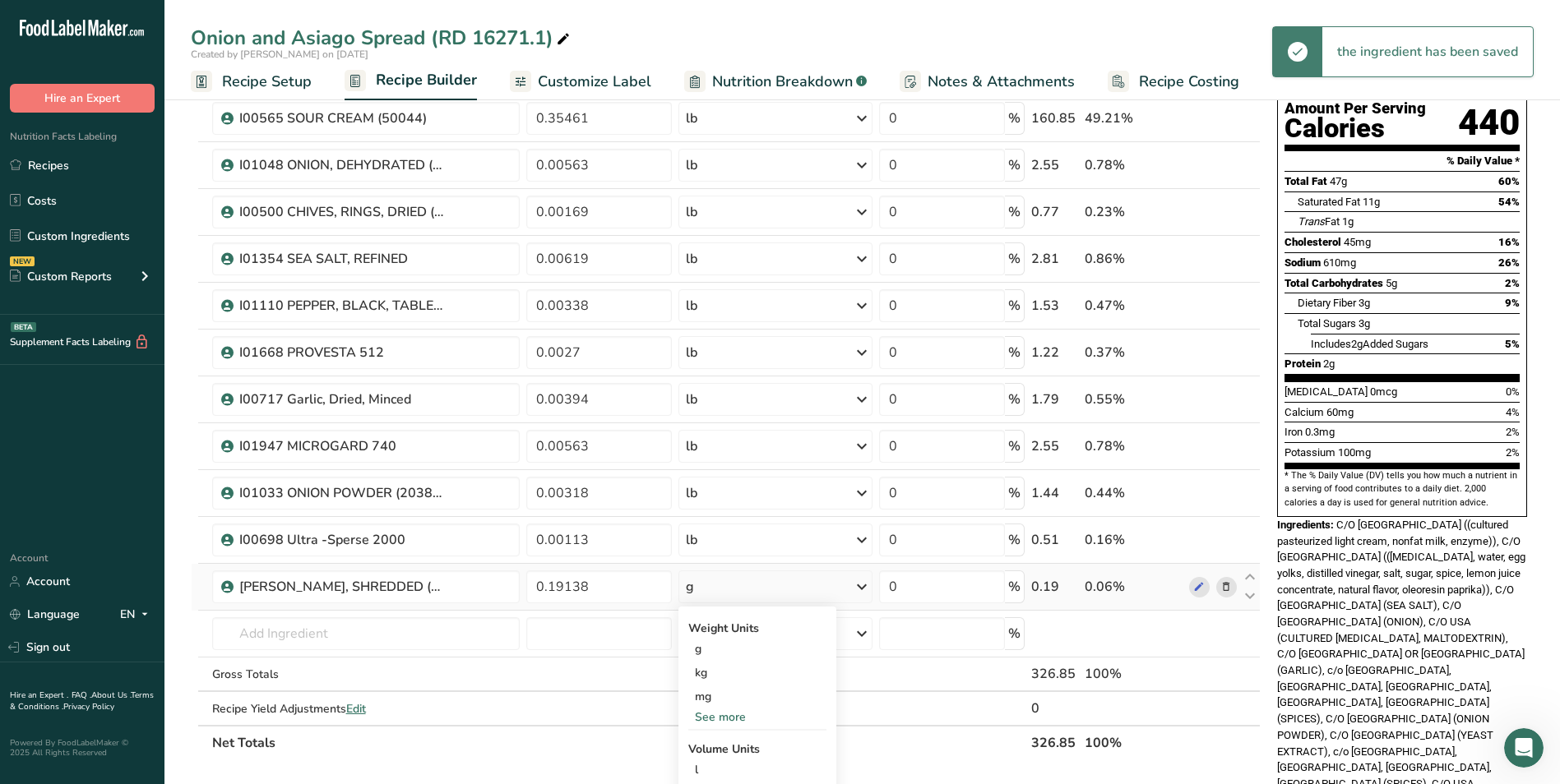
click at [732, 719] on div "See more" at bounding box center [757, 717] width 139 height 18
click at [722, 739] on div "lb" at bounding box center [757, 744] width 139 height 24
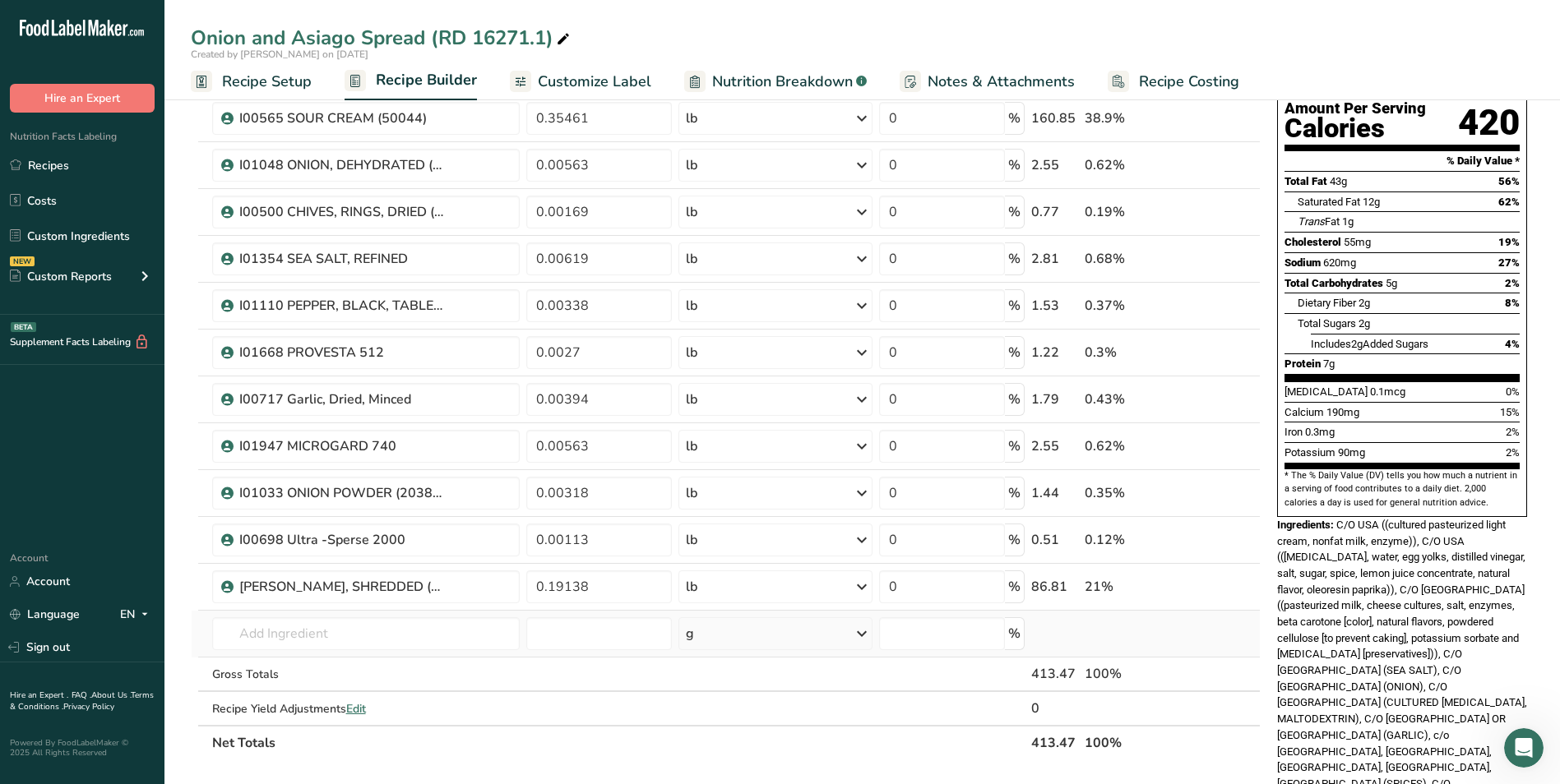
click at [397, 612] on td "1022 Cheese, gouda [PERSON_NAME], SHREDDED (CHEFS SAMPLE) 91240 GOUDA CHEESE Ad…" at bounding box center [366, 634] width 315 height 47
click at [432, 634] on input "text" at bounding box center [367, 633] width 309 height 32
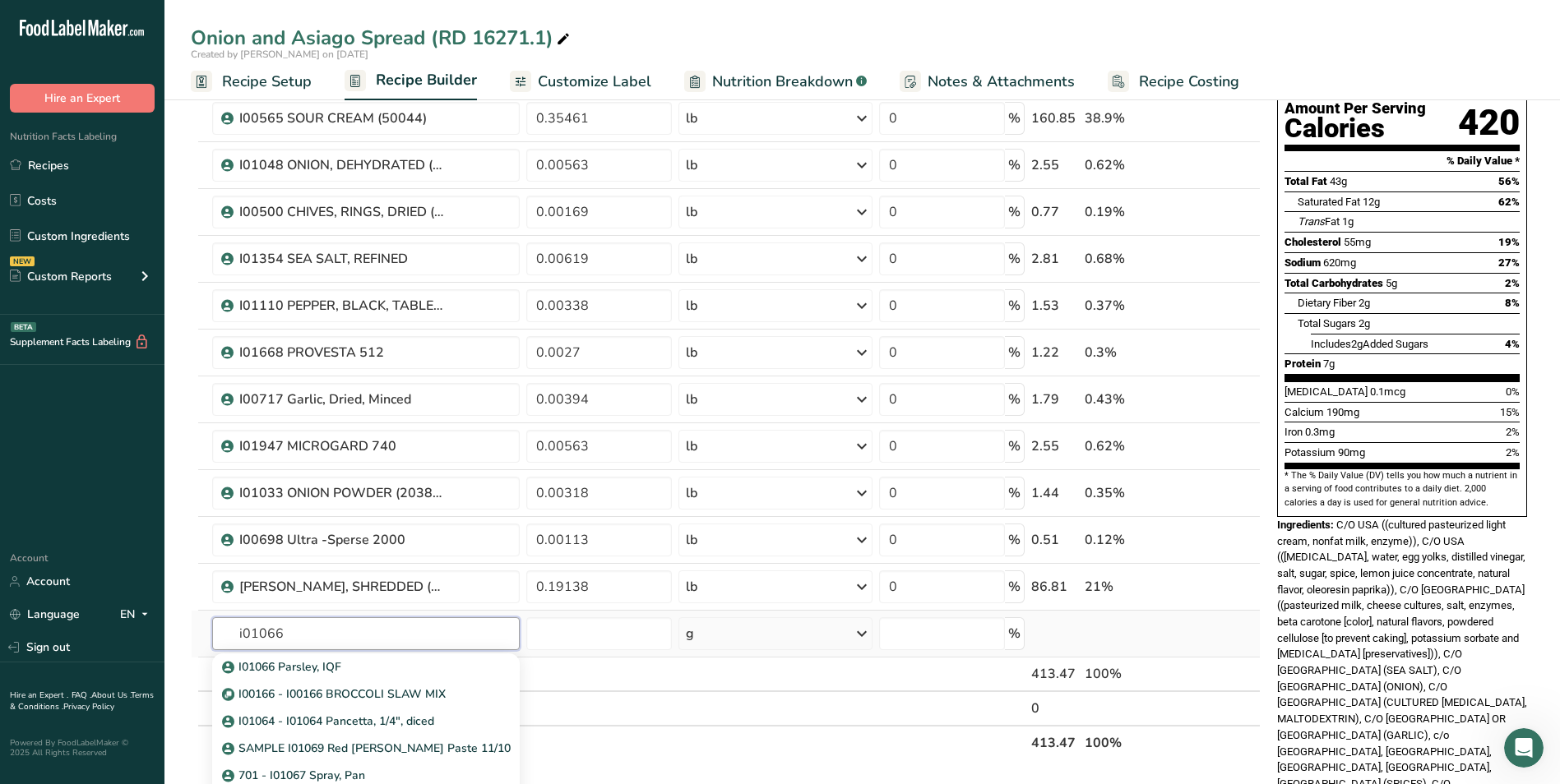
type input "i01066"
click at [434, 650] on div "I01066 Parsley, IQF I00166 - I00166 BROCCOLI SLAW MIX I01064 - I01064 Pancetta,…" at bounding box center [367, 733] width 309 height 166
click at [446, 660] on div "I01066 Parsley, IQF" at bounding box center [353, 667] width 256 height 18
type input "I01066 Parsley, IQF"
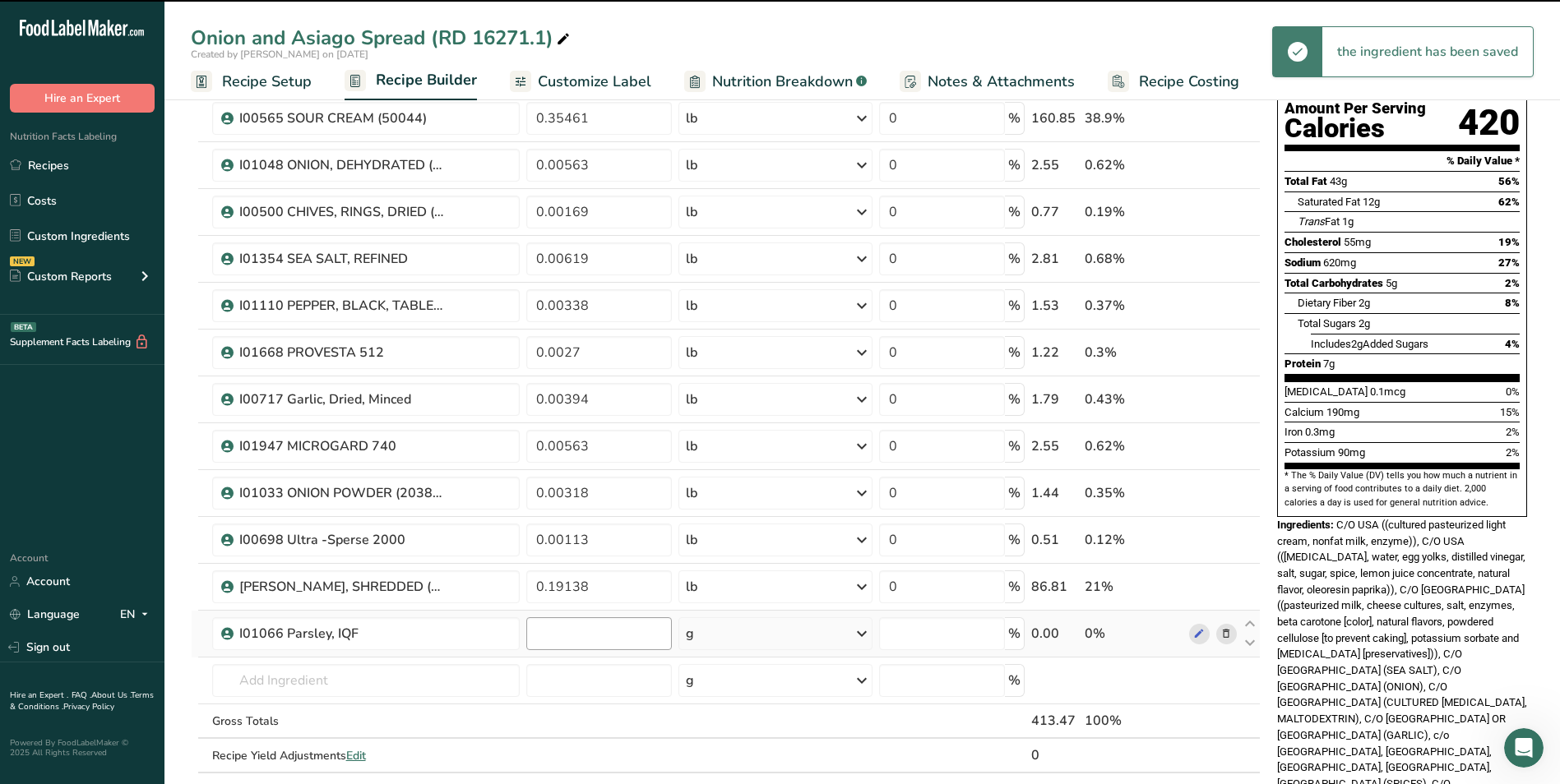
type input "0"
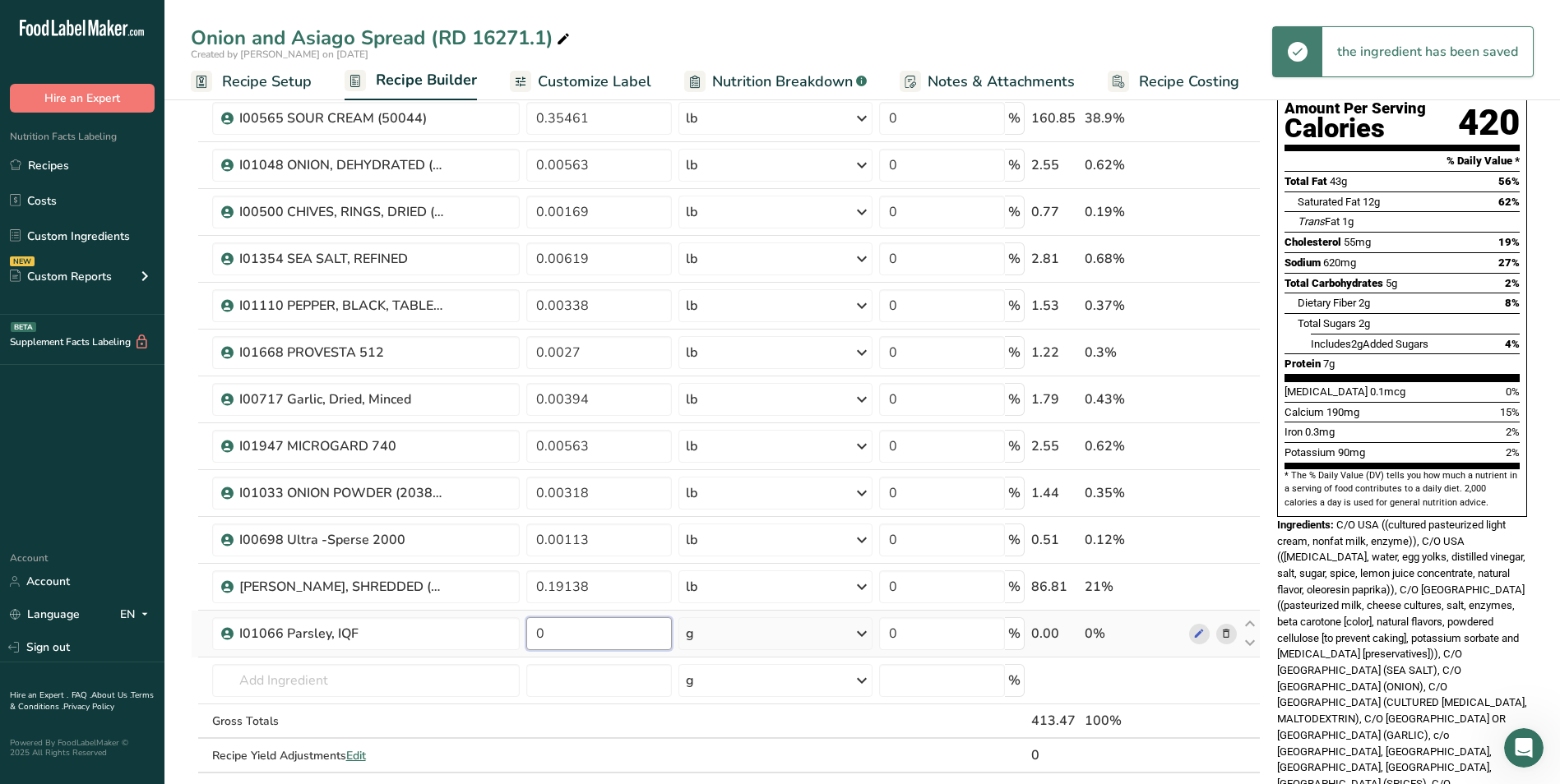
click at [622, 633] on input "0" at bounding box center [599, 633] width 145 height 32
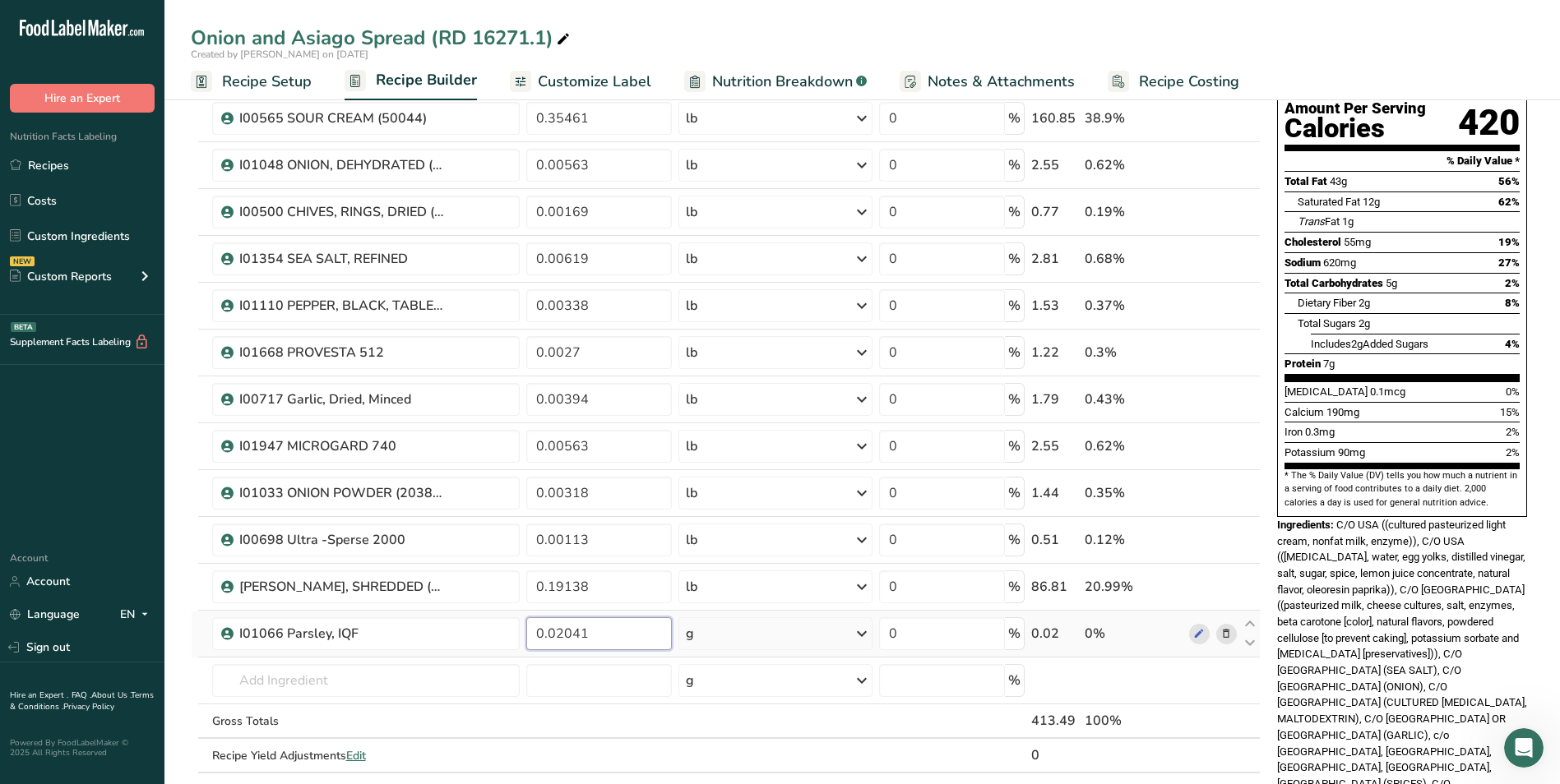
type input "0.02041"
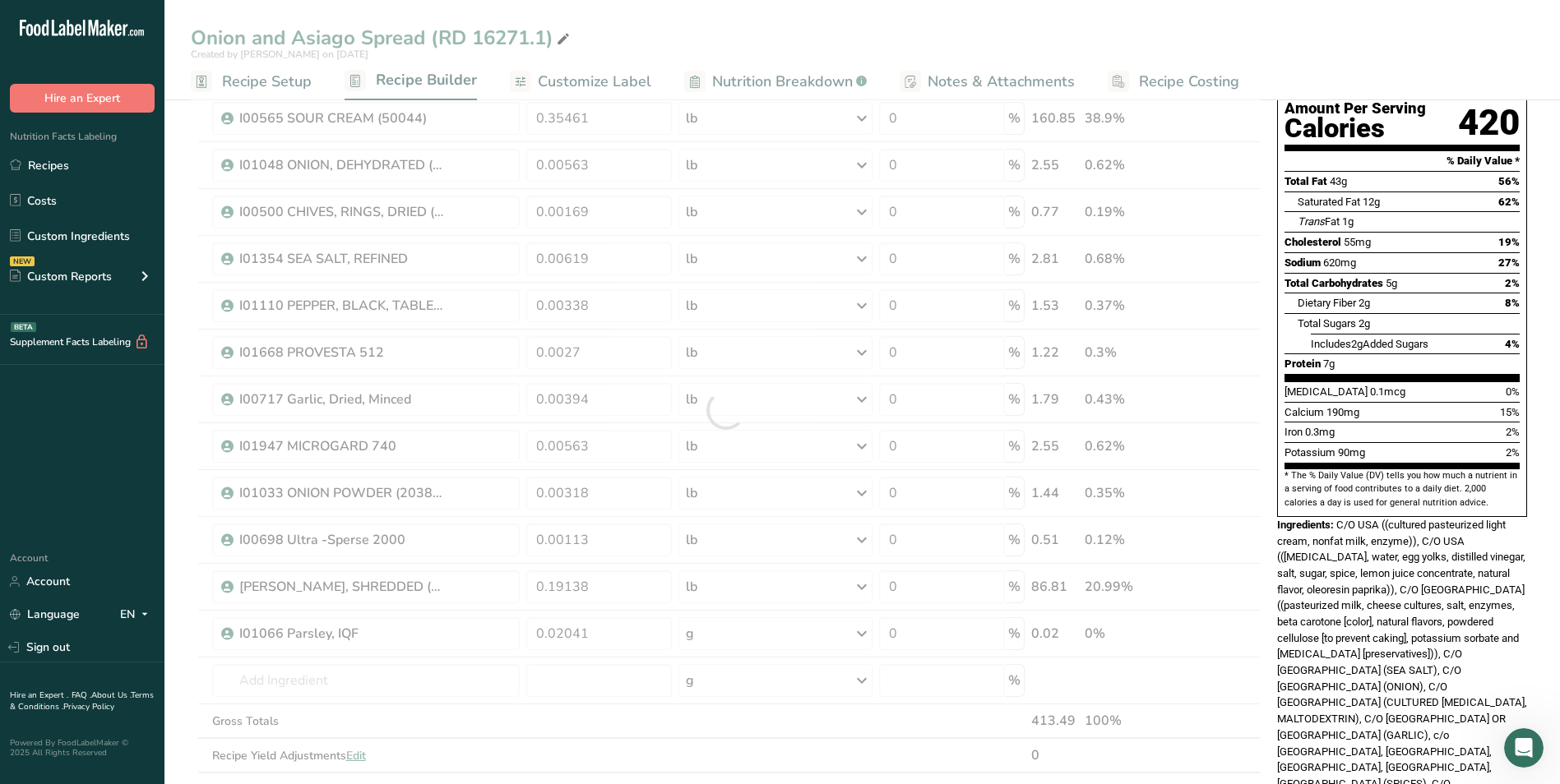
drag, startPoint x: 759, startPoint y: 626, endPoint x: 747, endPoint y: 629, distance: 12.4
click at [747, 629] on div "Ingredient * Amount * Unit * Waste * .a-a{fill:#347362;}.b-a{fill:#fff;} Grams …" at bounding box center [725, 410] width 1069 height 794
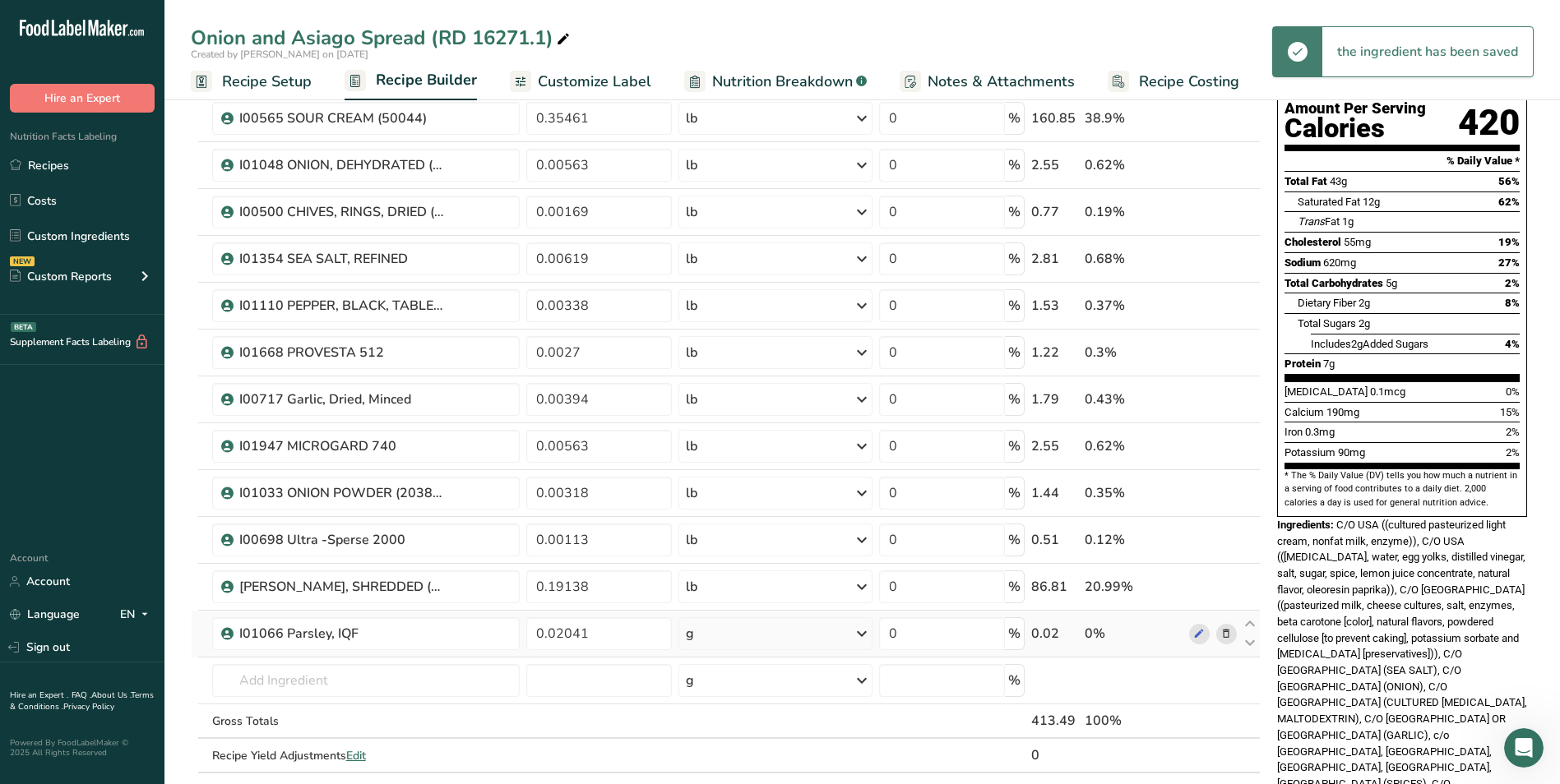
click at [781, 627] on div "g" at bounding box center [775, 633] width 194 height 32
click at [748, 764] on div "See more" at bounding box center [757, 764] width 139 height 18
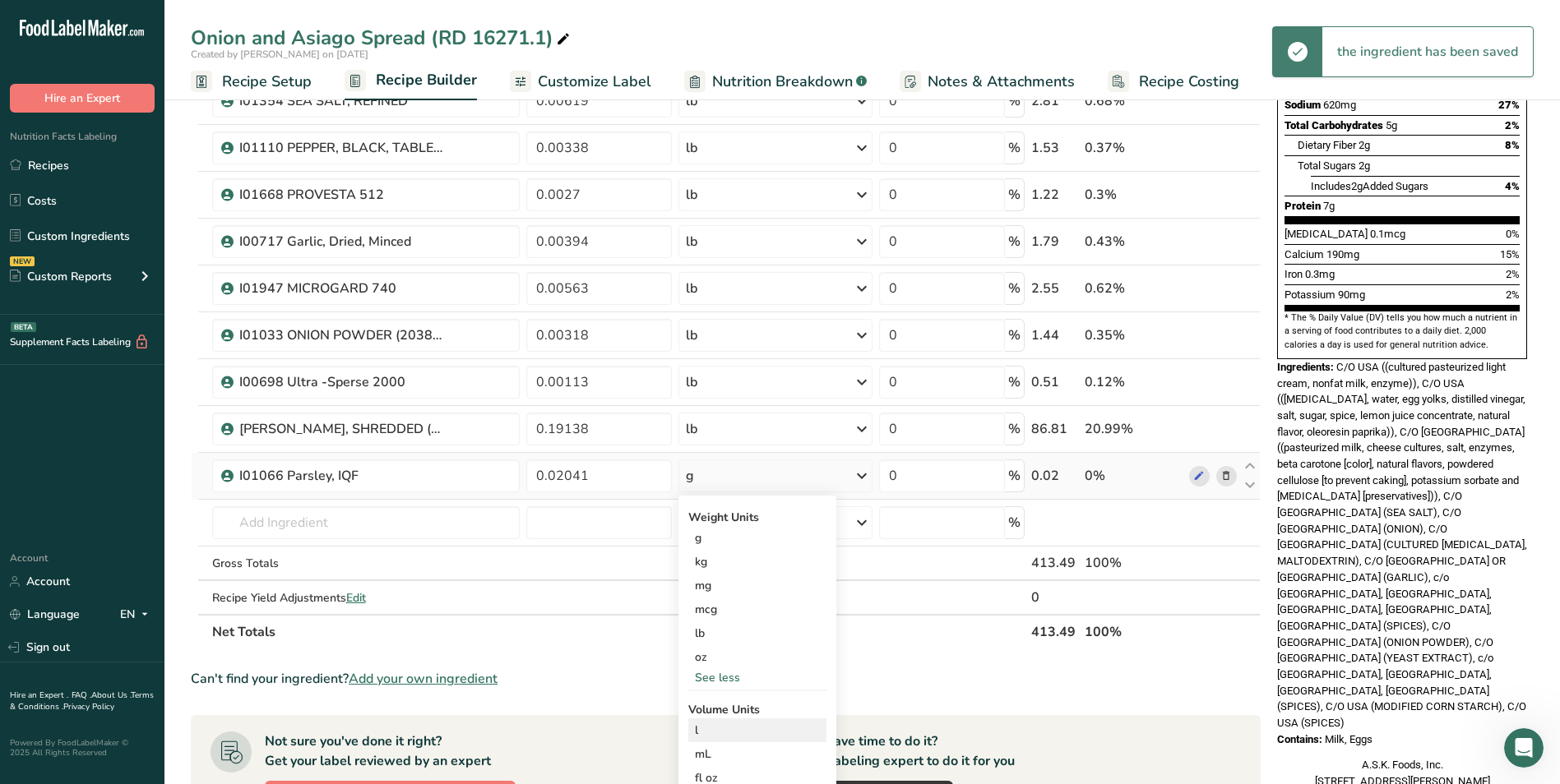
scroll to position [329, 0]
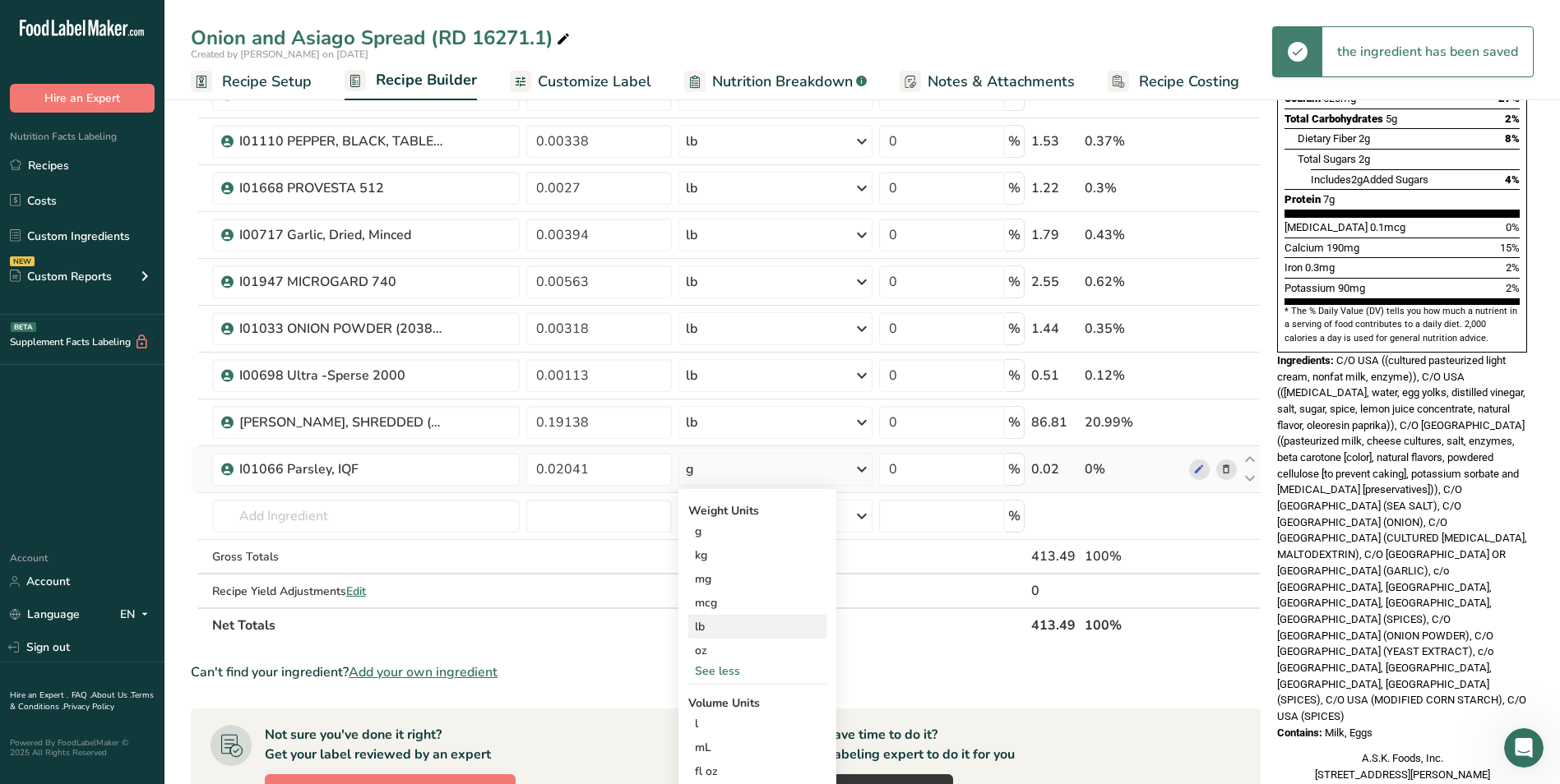
click at [697, 632] on div "lb" at bounding box center [757, 627] width 139 height 24
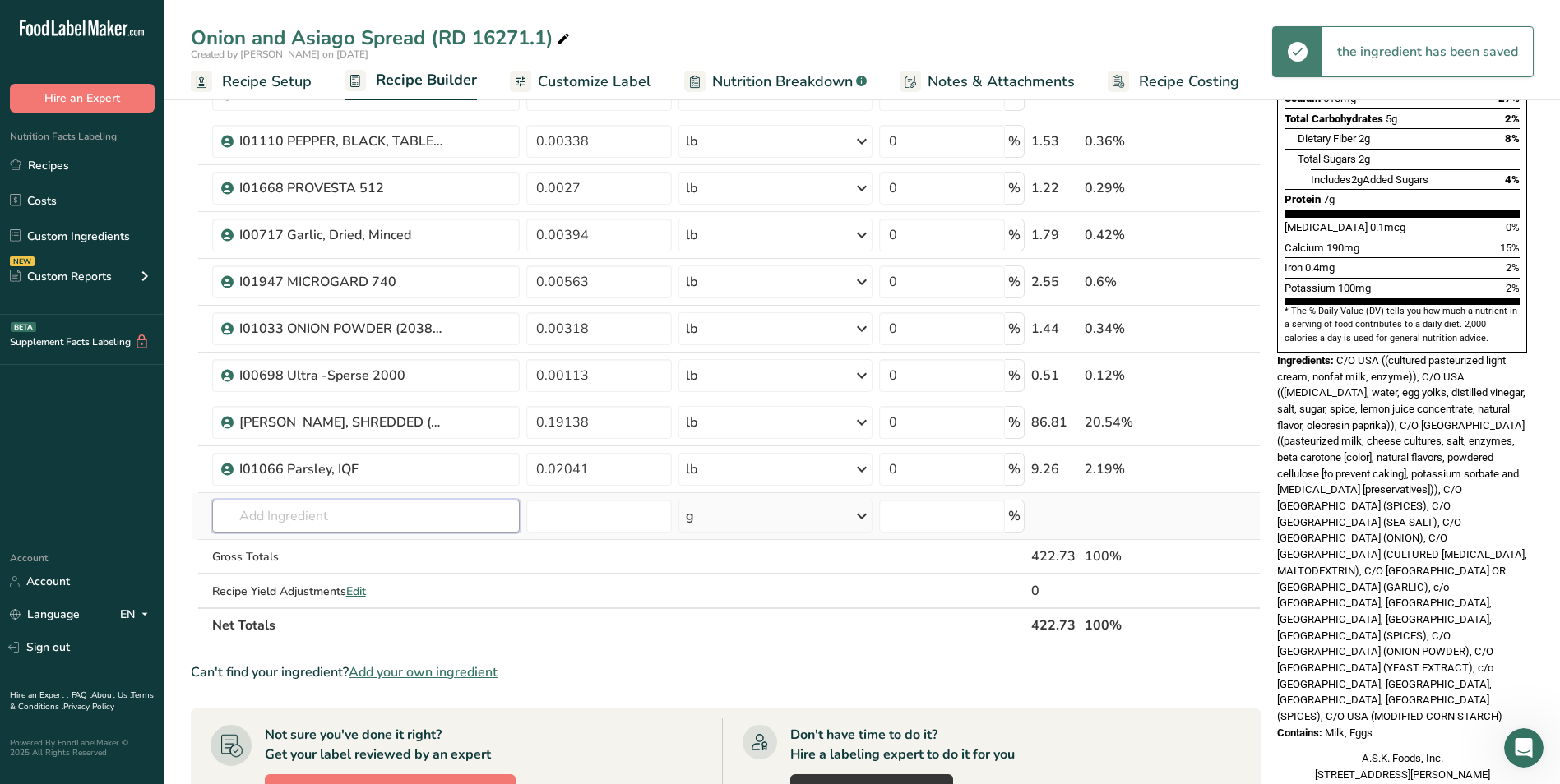
click at [344, 520] on input "text" at bounding box center [367, 516] width 309 height 32
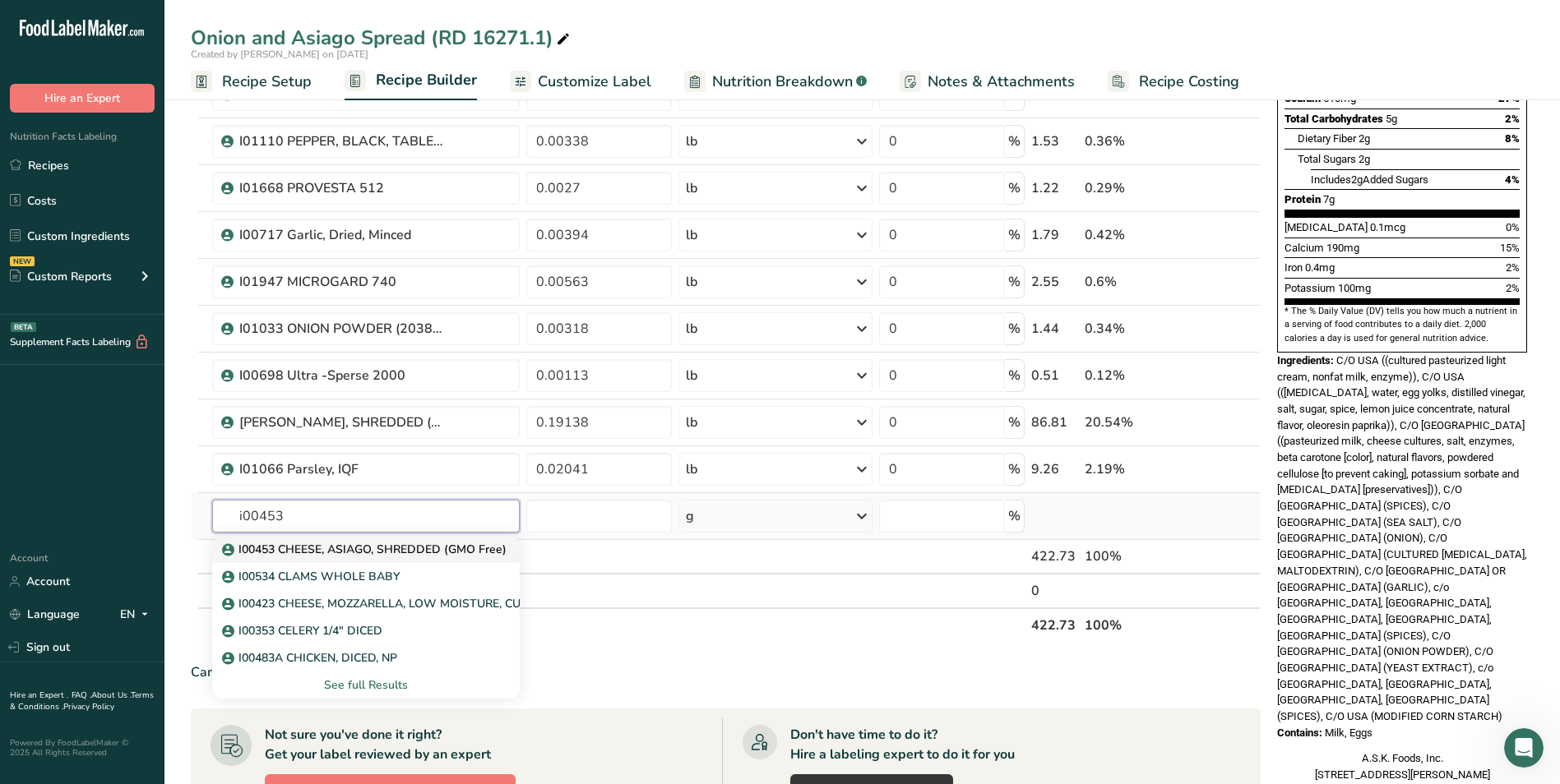
type input "i00453"
click at [387, 550] on p "I00453 CHEESE, ASIAGO, SHREDDED (GMO Free)" at bounding box center [366, 549] width 281 height 18
type input "I00453 CHEESE, ASIAGO, SHREDDED (GMO Free)"
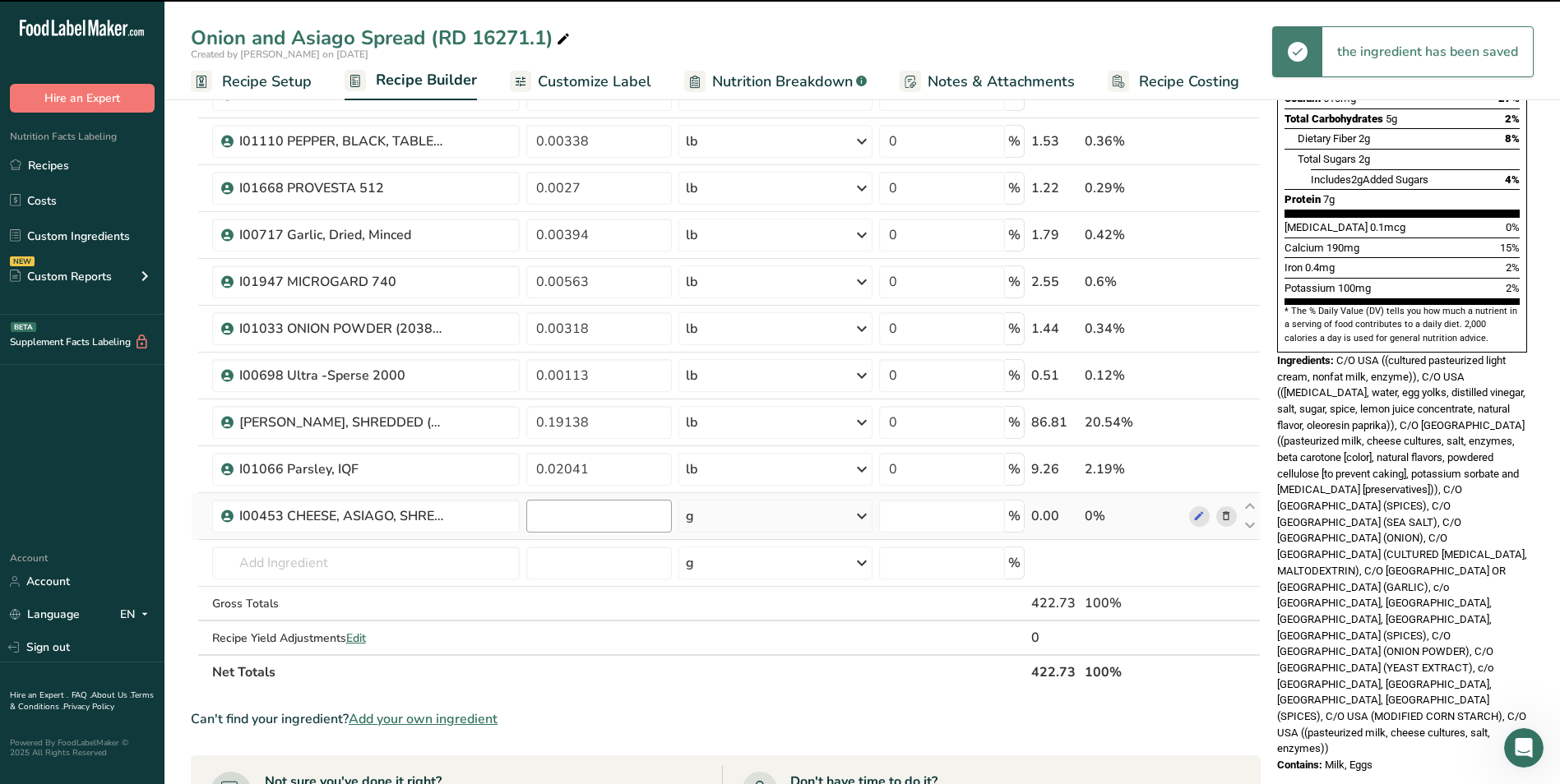
type input "0"
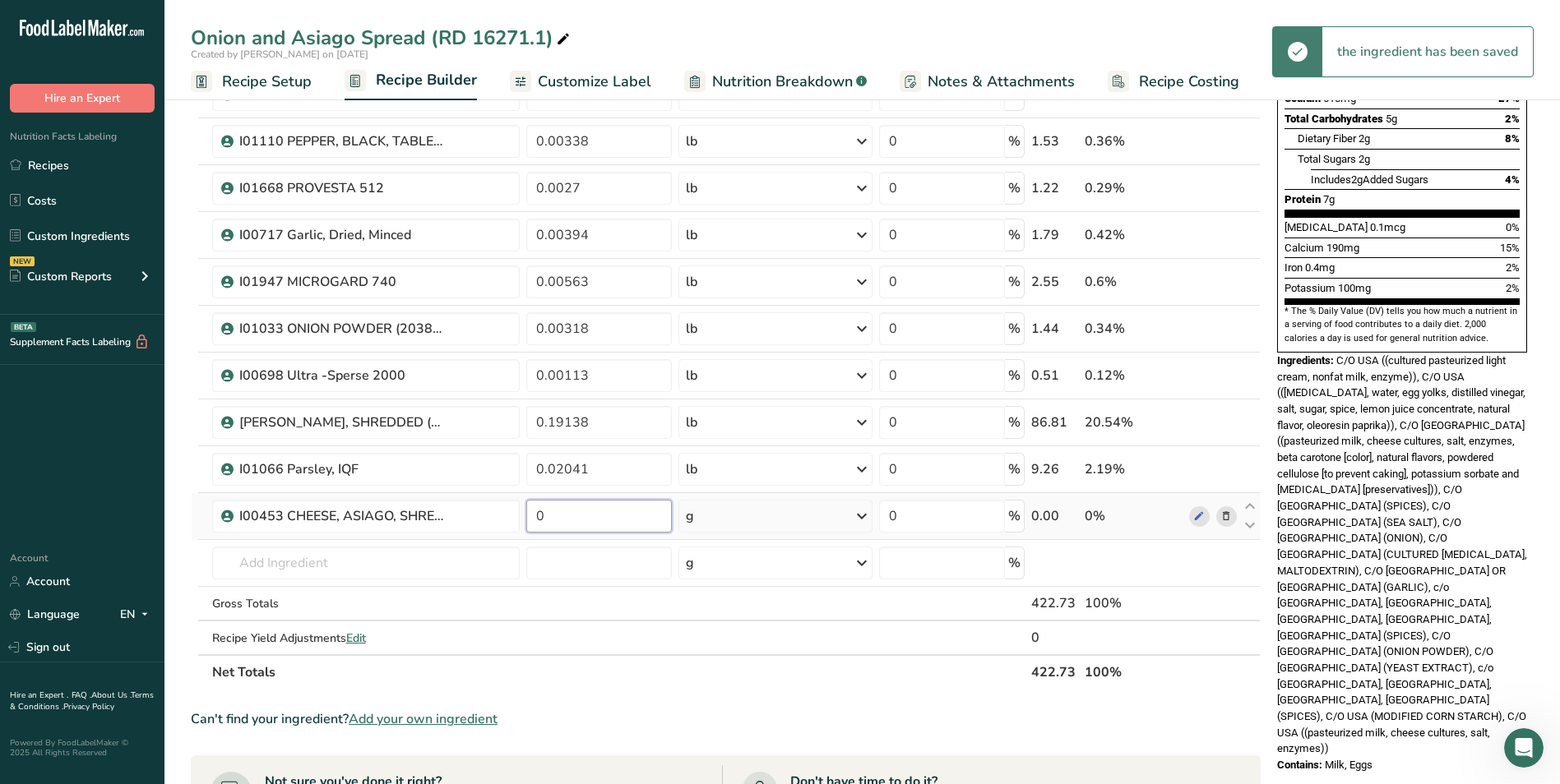
click at [590, 520] on input "0" at bounding box center [599, 516] width 145 height 32
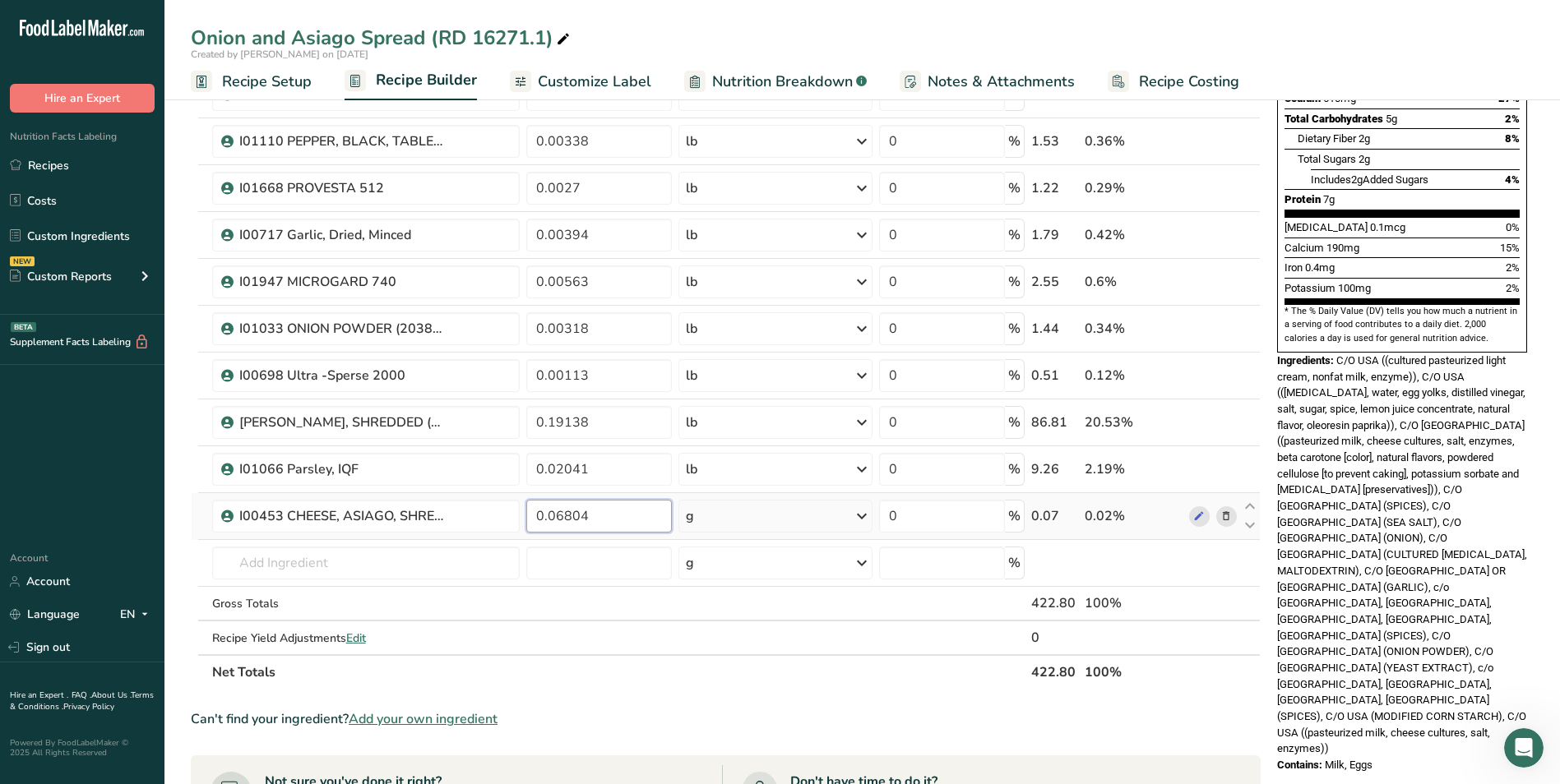
type input "0.06804"
click at [711, 526] on div "Ingredient * Amount * Unit * Waste * .a-a{fill:#347362;}.b-a{fill:#fff;} Grams …" at bounding box center [725, 269] width 1069 height 841
click at [773, 514] on div "g" at bounding box center [775, 516] width 194 height 32
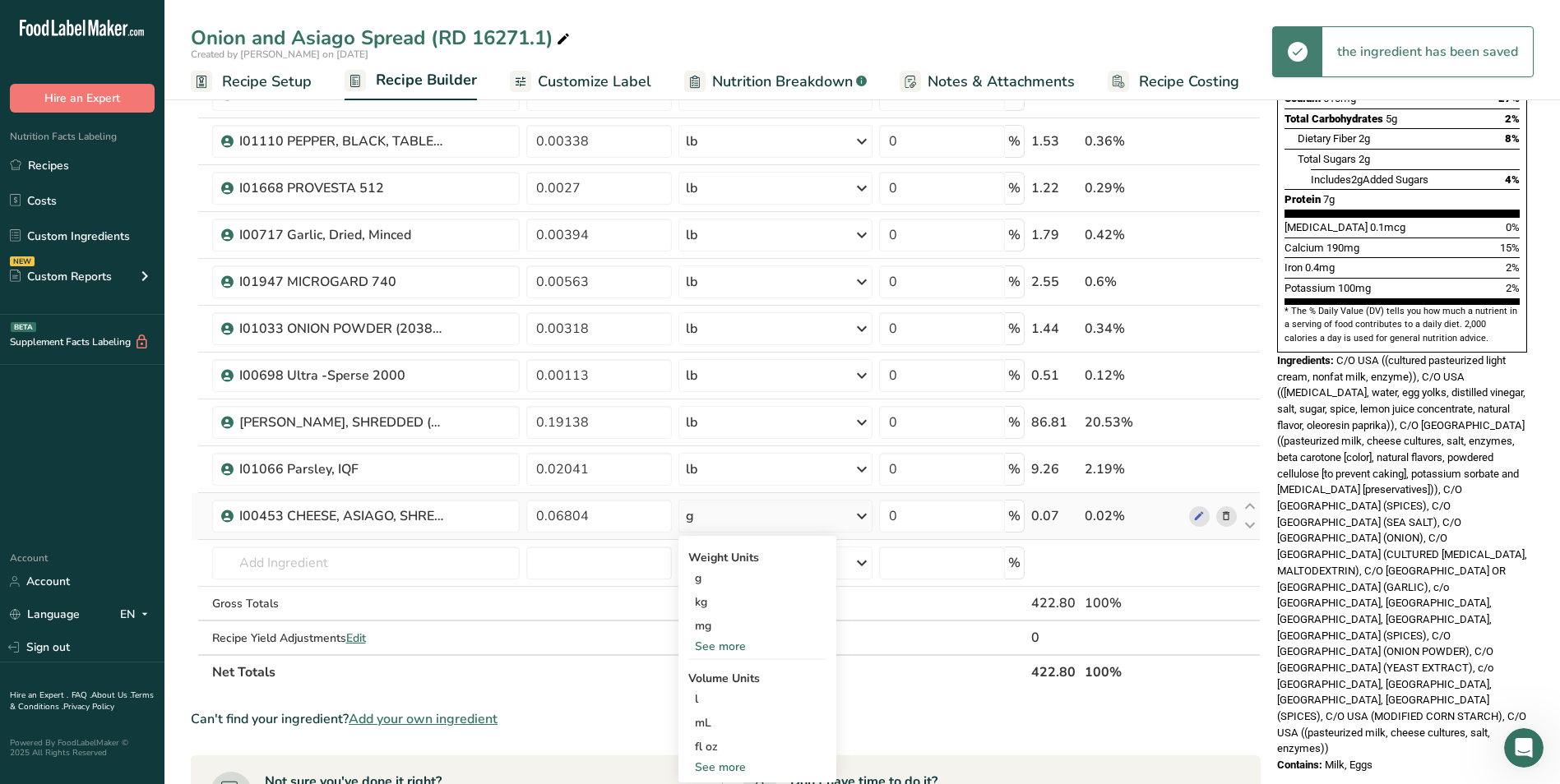
click at [731, 643] on div "See more" at bounding box center [757, 646] width 139 height 18
click at [732, 672] on div "lb" at bounding box center [757, 673] width 139 height 24
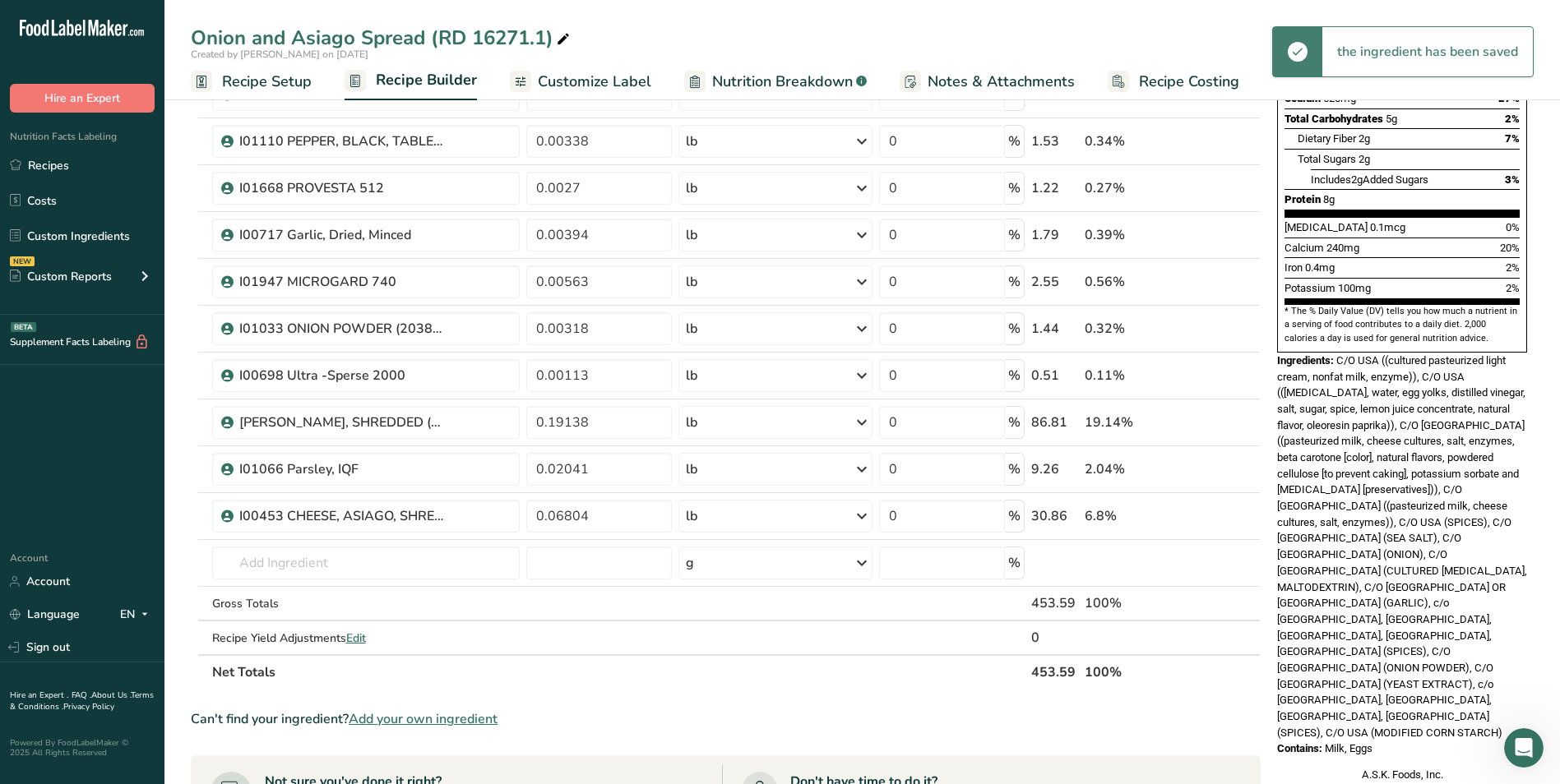
click at [575, 93] on link "Customize Label" at bounding box center [581, 82] width 142 height 37
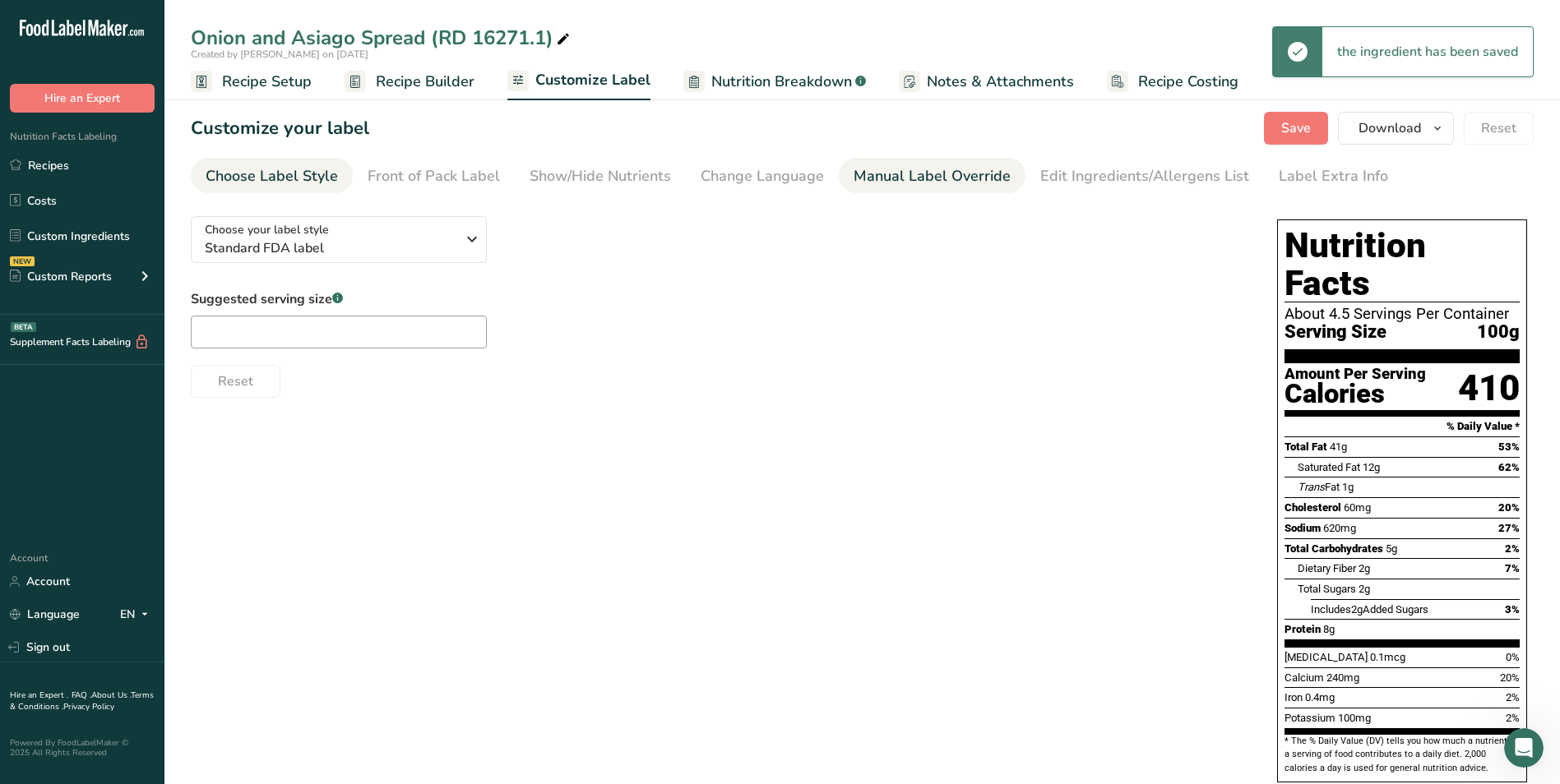
click at [889, 181] on div "Manual Label Override" at bounding box center [932, 176] width 157 height 23
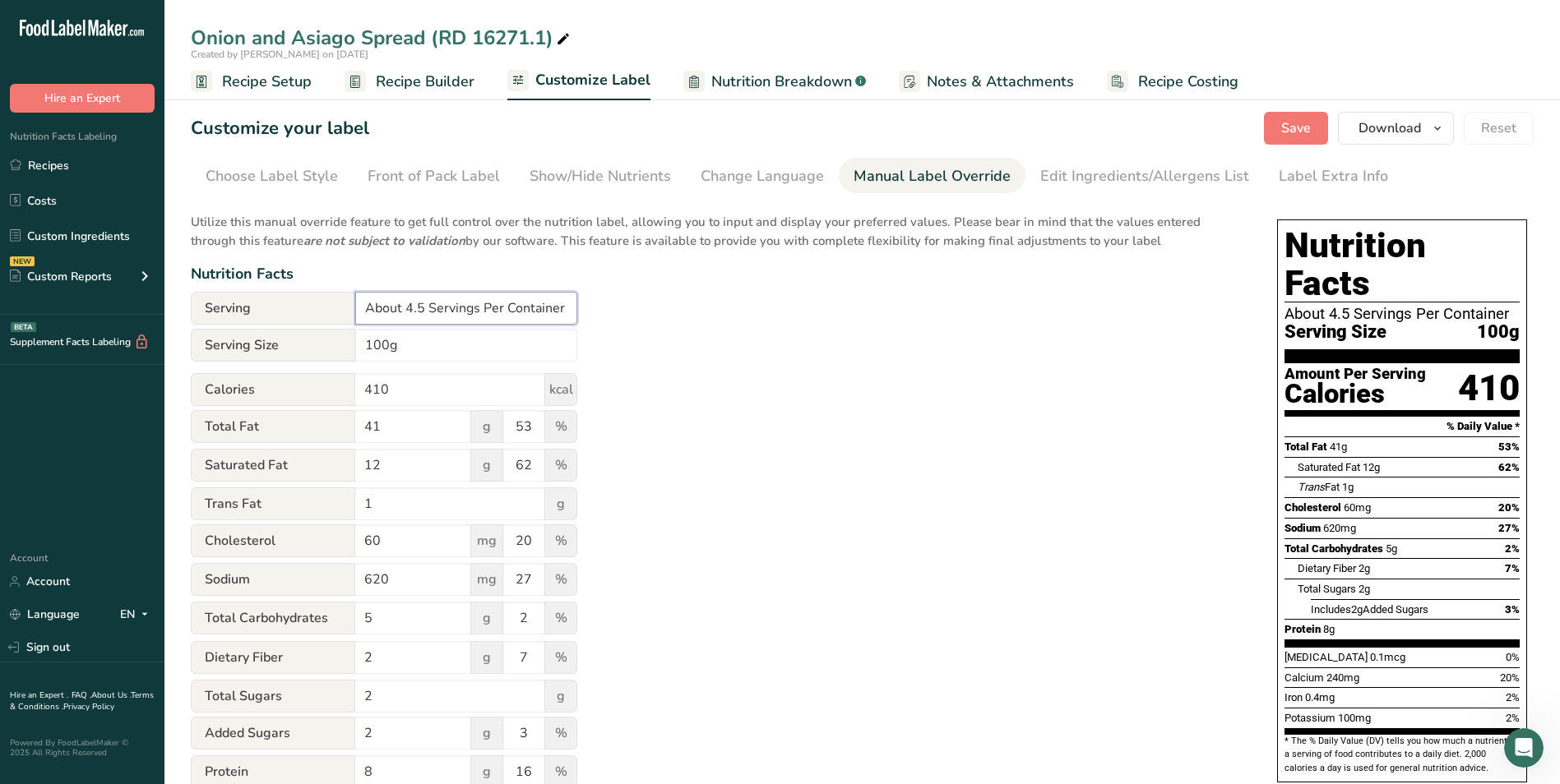
click at [433, 311] on input "About 4.5 Servings Per Container" at bounding box center [466, 308] width 222 height 32
type input "Servings Per Container"
click at [1285, 114] on button "Save" at bounding box center [1296, 128] width 64 height 32
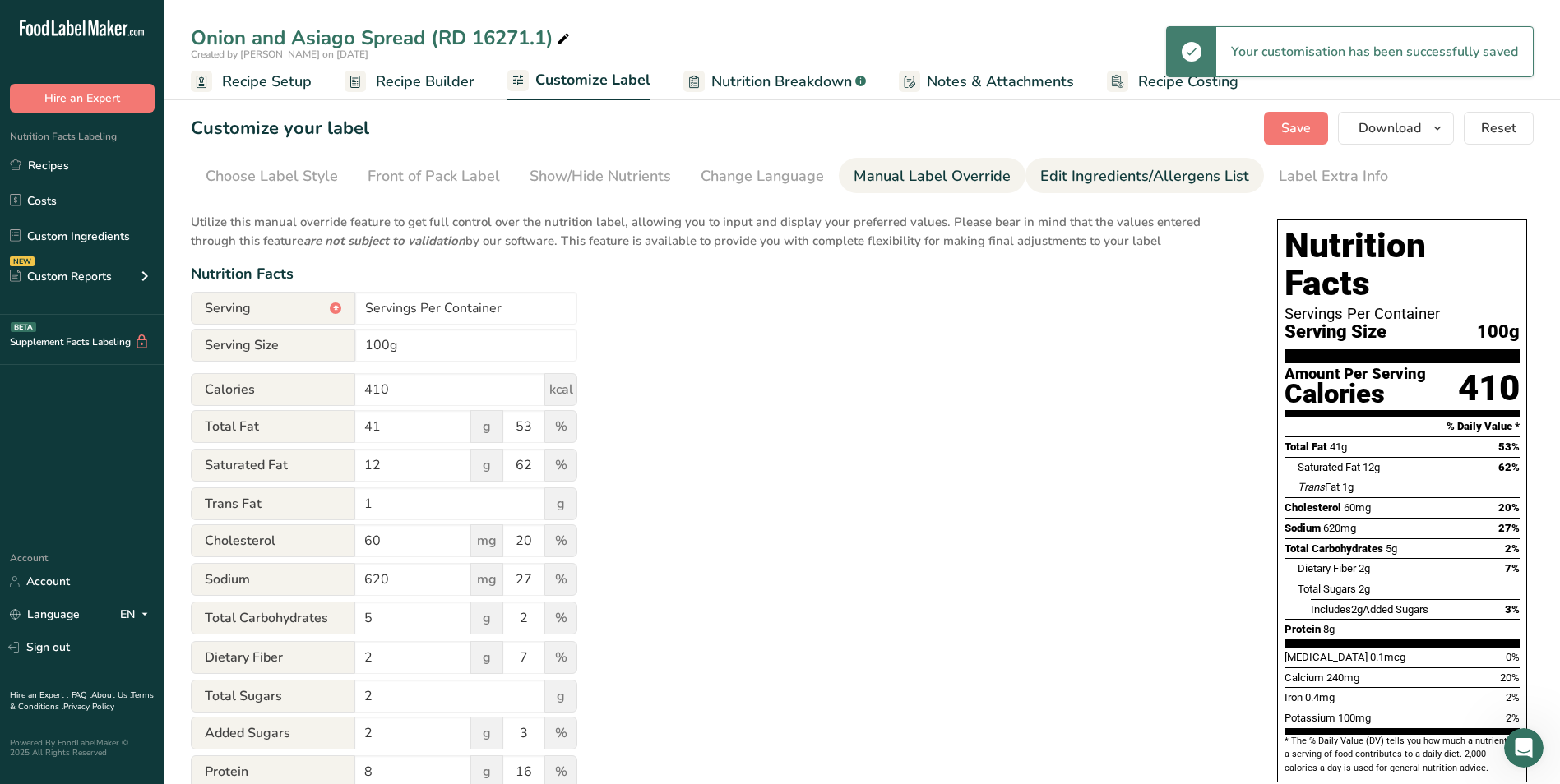
click at [1222, 164] on link "Edit Ingredients/Allergens List" at bounding box center [1144, 177] width 208 height 37
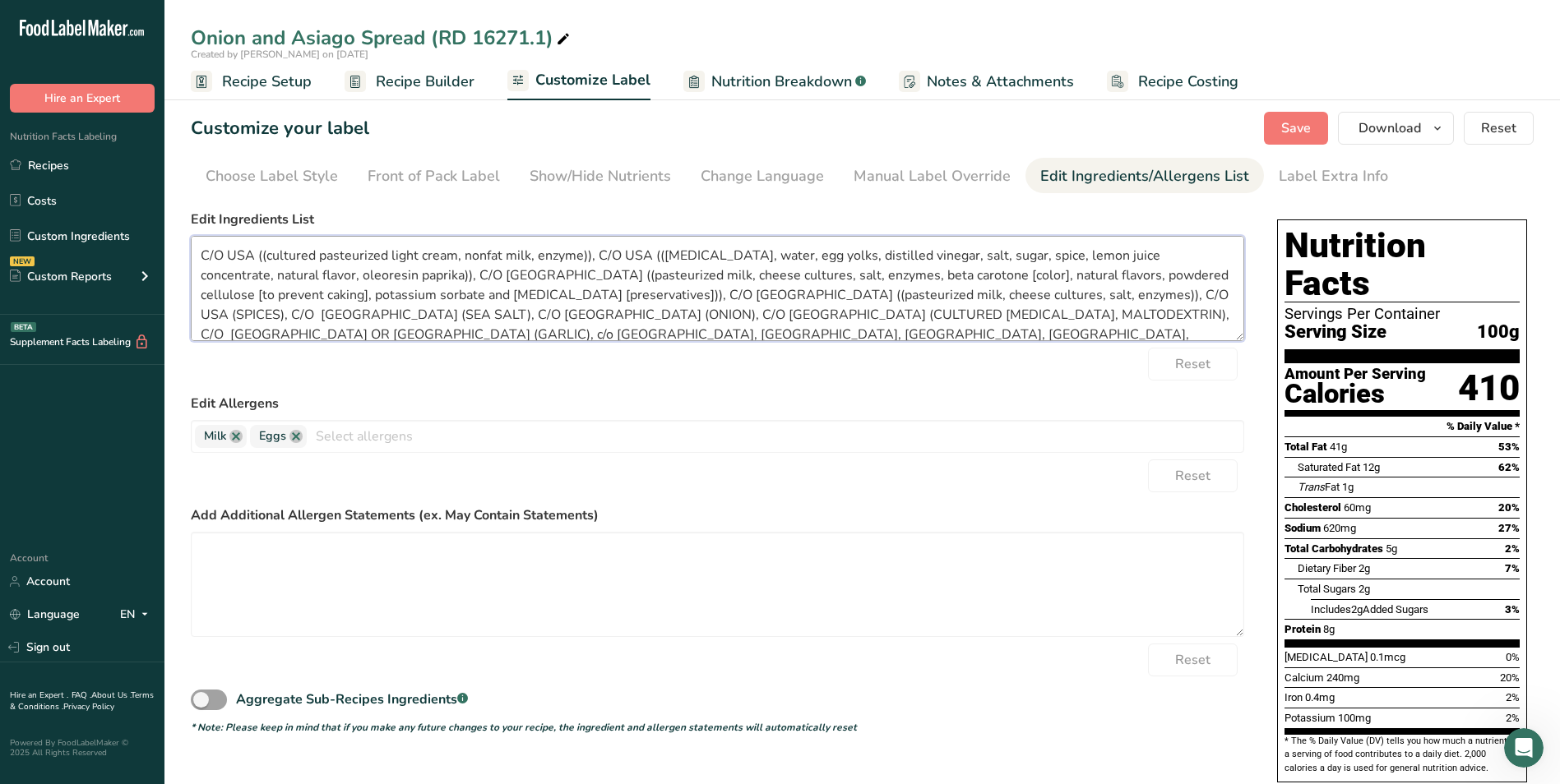
click at [259, 255] on textarea "C/O USA ((cultured pasteurized light cream, nonfat milk, enzyme)), C/O USA (([M…" at bounding box center [718, 288] width 1054 height 105
click at [463, 276] on textarea "SOUR CREAM (cultured pasteurized light cream, nonfat milk, enzyme), MAYONNAISE …" at bounding box center [718, 288] width 1054 height 105
click at [609, 300] on textarea "SOUR CREAM (cultured pasteurized light cream, nonfat milk, enzyme), MAYONNAISE …" at bounding box center [718, 288] width 1054 height 105
click at [676, 300] on textarea "SOUR CREAM (cultured pasteurized light cream, nonfat milk, enzyme), MAYONNAISE …" at bounding box center [718, 288] width 1054 height 105
click at [1014, 294] on textarea "SOUR CREAM (cultured pasteurized light cream, nonfat milk, enzyme), MAYONNAISE …" at bounding box center [718, 288] width 1054 height 105
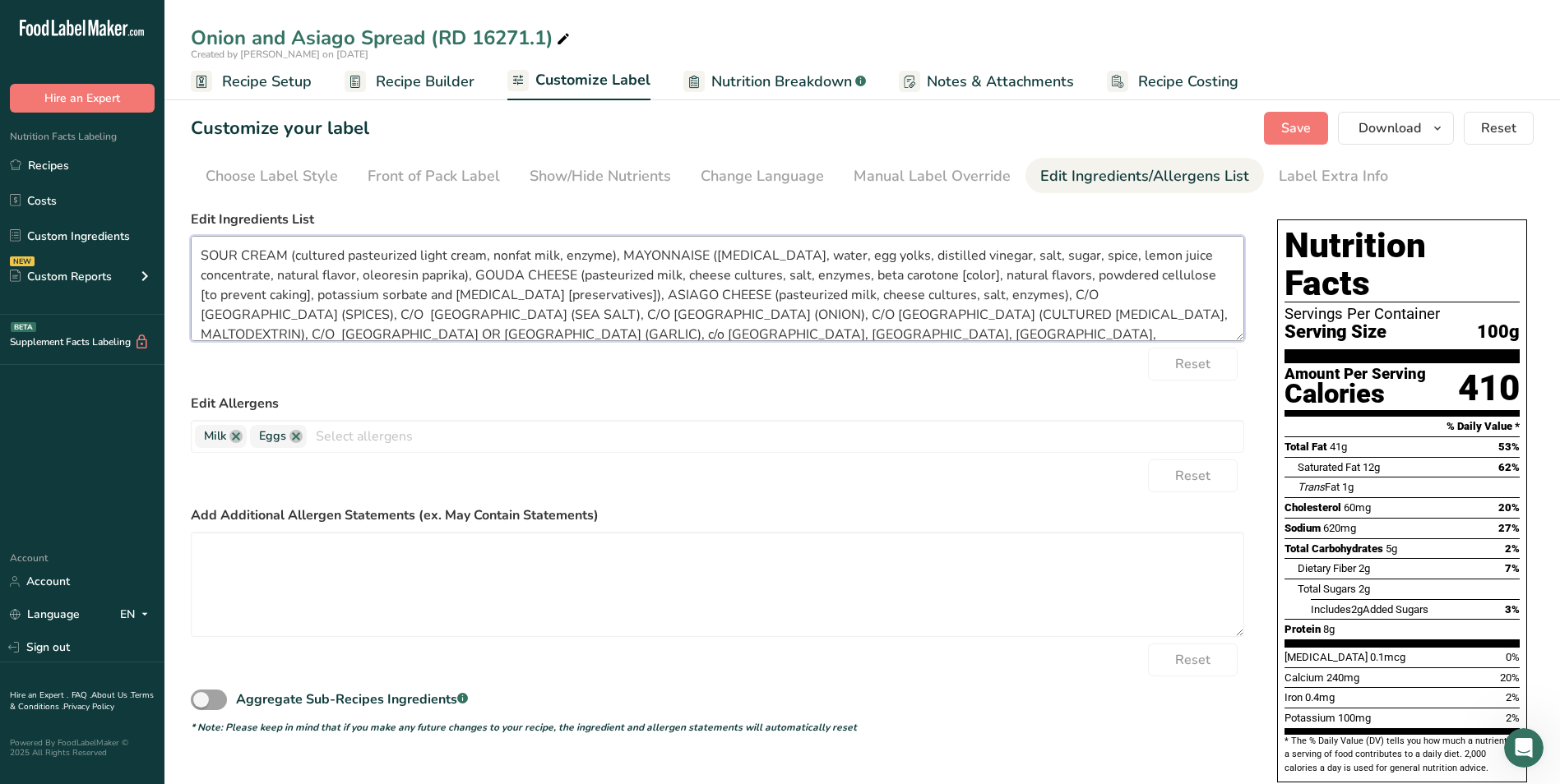
drag, startPoint x: 1076, startPoint y: 297, endPoint x: 1092, endPoint y: 309, distance: 20.0
click at [1076, 298] on textarea "SOUR CREAM (cultured pasteurized light cream, nonfat milk, enzyme), MAYONNAISE …" at bounding box center [718, 288] width 1054 height 105
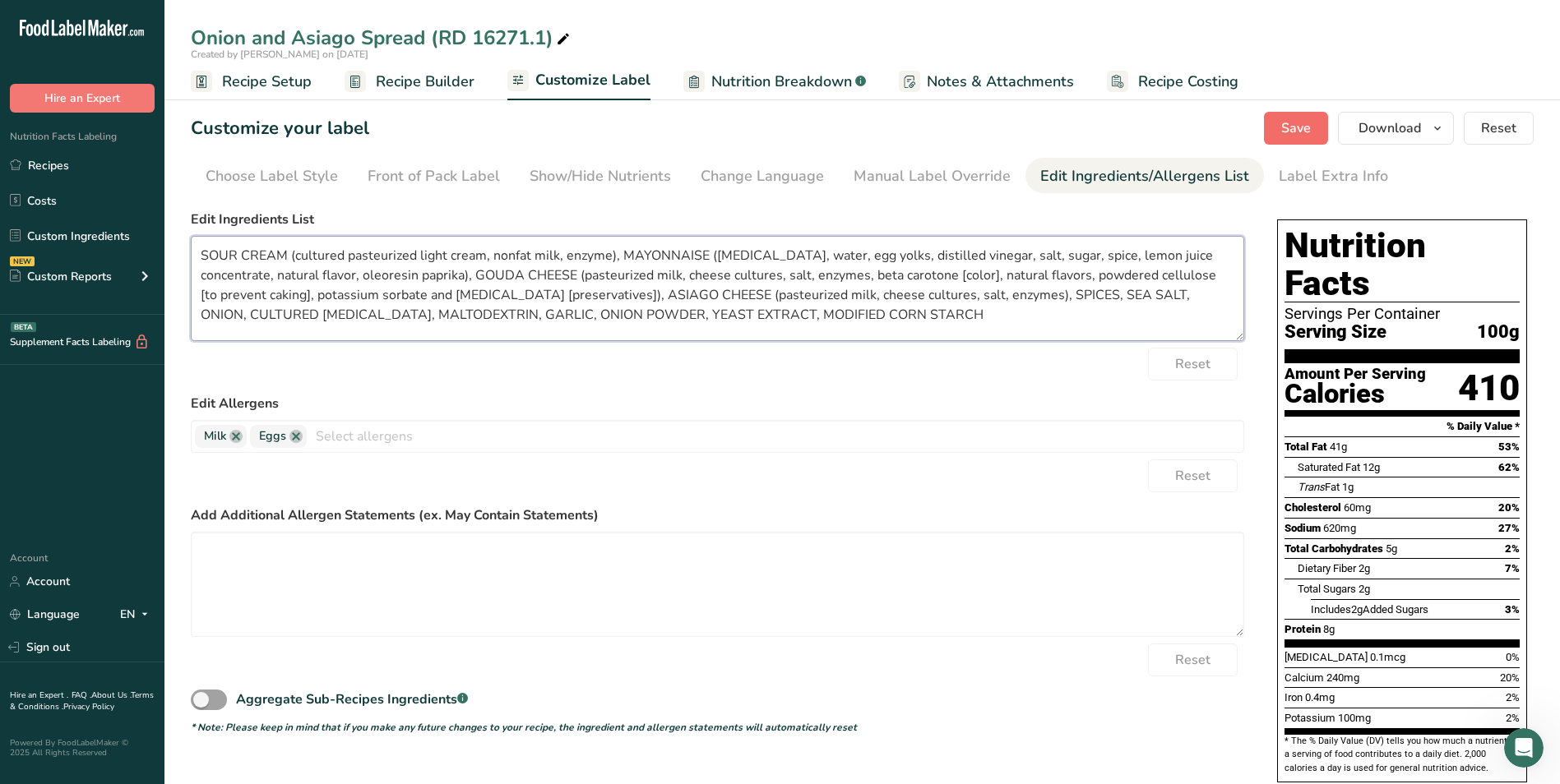
type textarea "SOUR CREAM (cultured pasteurized light cream, nonfat milk, enzyme), MAYONNAISE …"
click at [1304, 117] on button "Save" at bounding box center [1296, 128] width 64 height 32
drag, startPoint x: 841, startPoint y: 320, endPoint x: 198, endPoint y: 252, distance: 646.6
click at [198, 252] on textarea "SOUR CREAM (cultured pasteurized light cream, nonfat milk, enzyme), MAYONNAISE …" at bounding box center [718, 288] width 1054 height 105
click at [1370, 139] on button "Download" at bounding box center [1396, 128] width 116 height 32
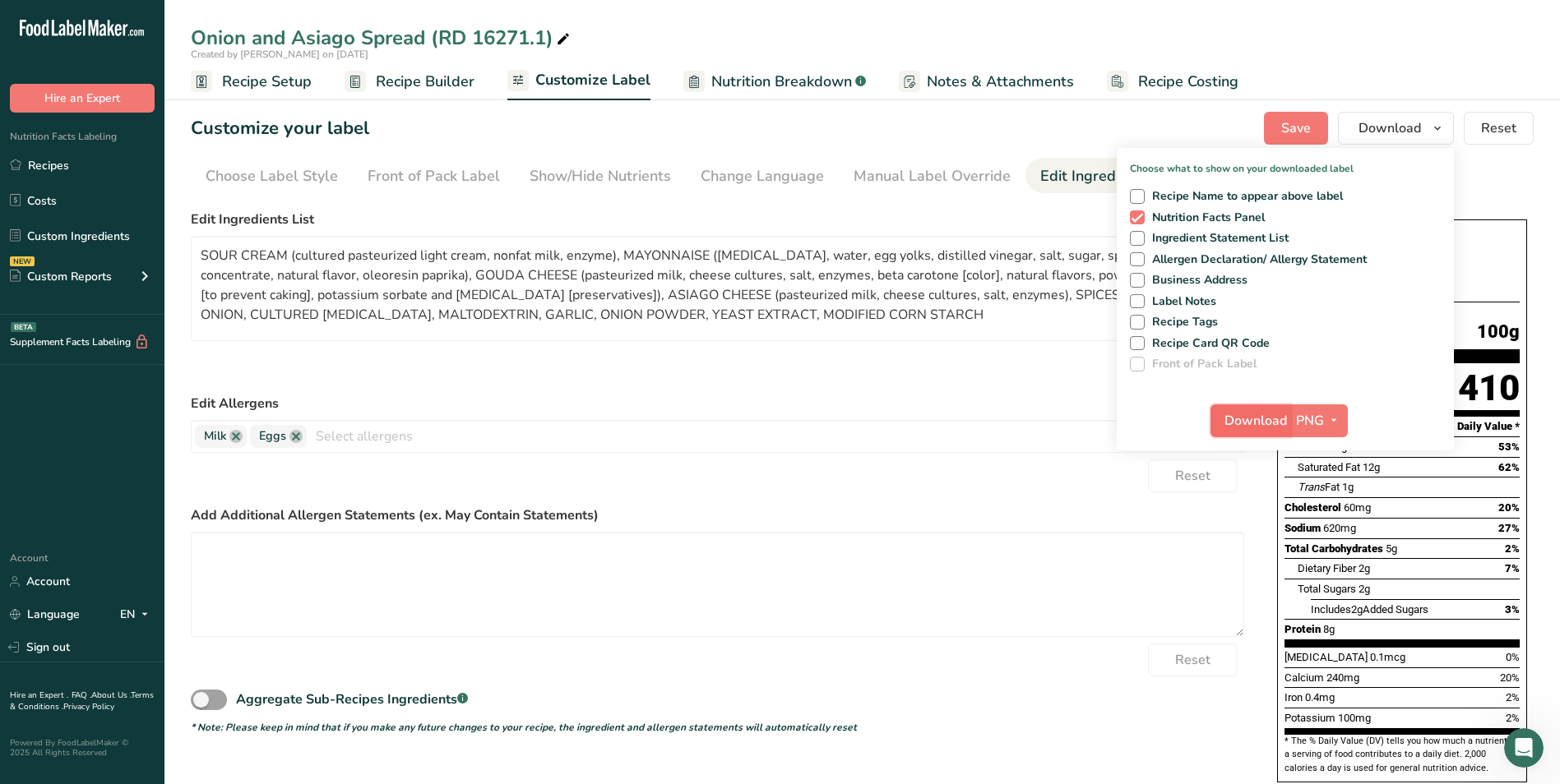
click at [1264, 412] on span "Download" at bounding box center [1255, 420] width 63 height 20
click at [139, 166] on link "Recipes" at bounding box center [82, 165] width 164 height 31
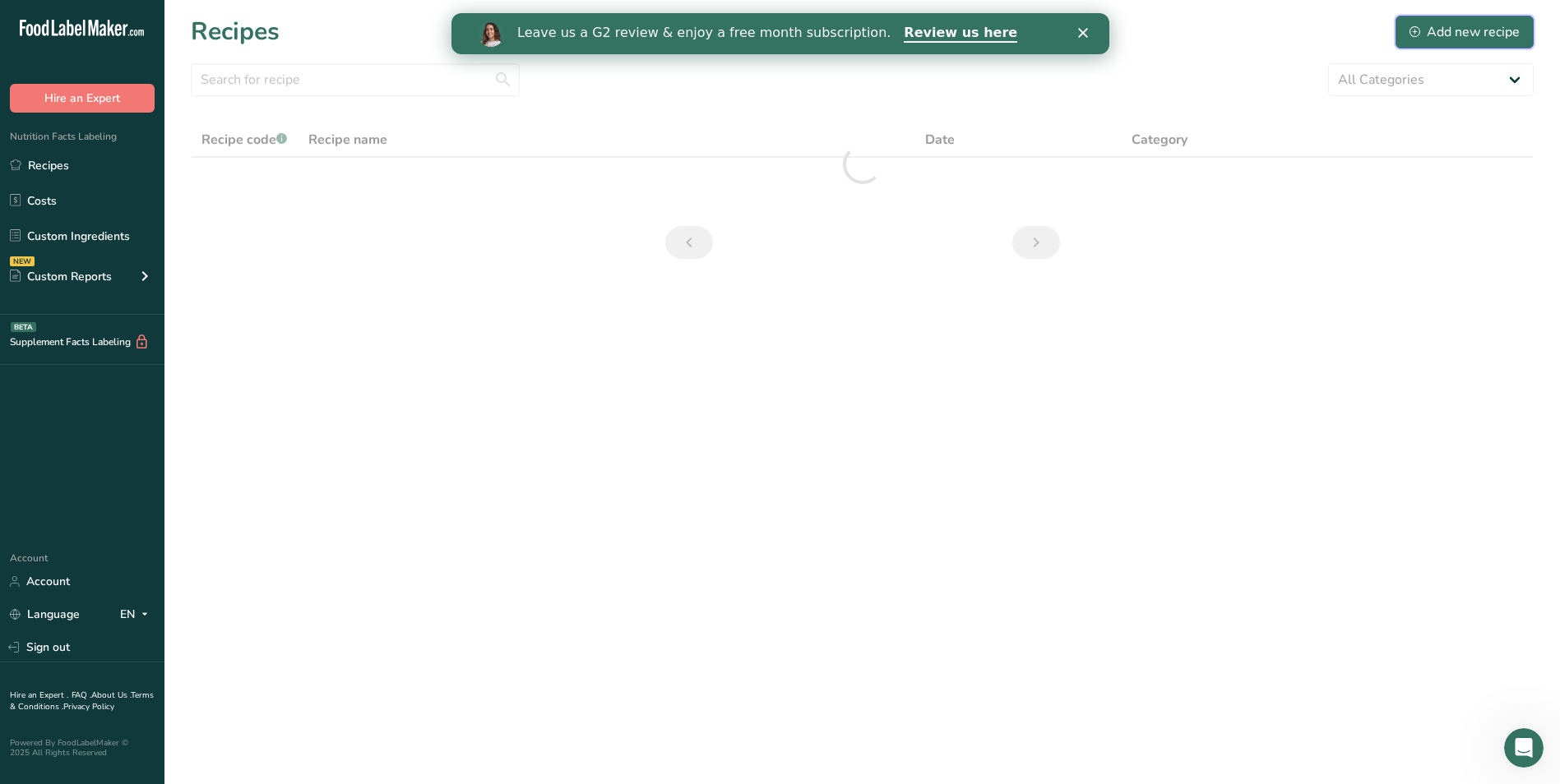
click at [1502, 25] on div "Add new recipe" at bounding box center [1465, 32] width 110 height 20
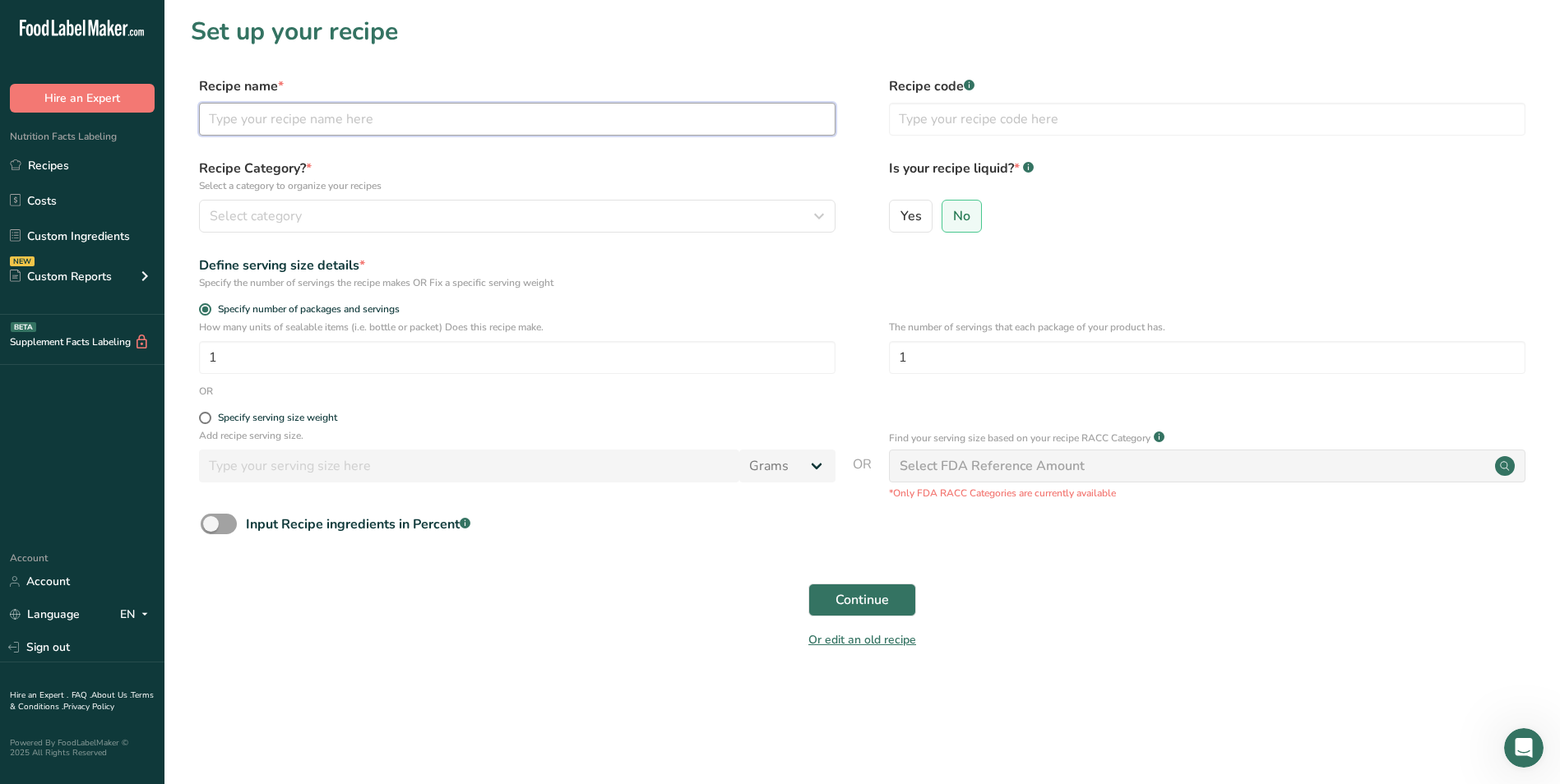
click at [392, 134] on input "text" at bounding box center [516, 119] width 636 height 32
type input "Fig and Honey Spread (RD 15730.4)"
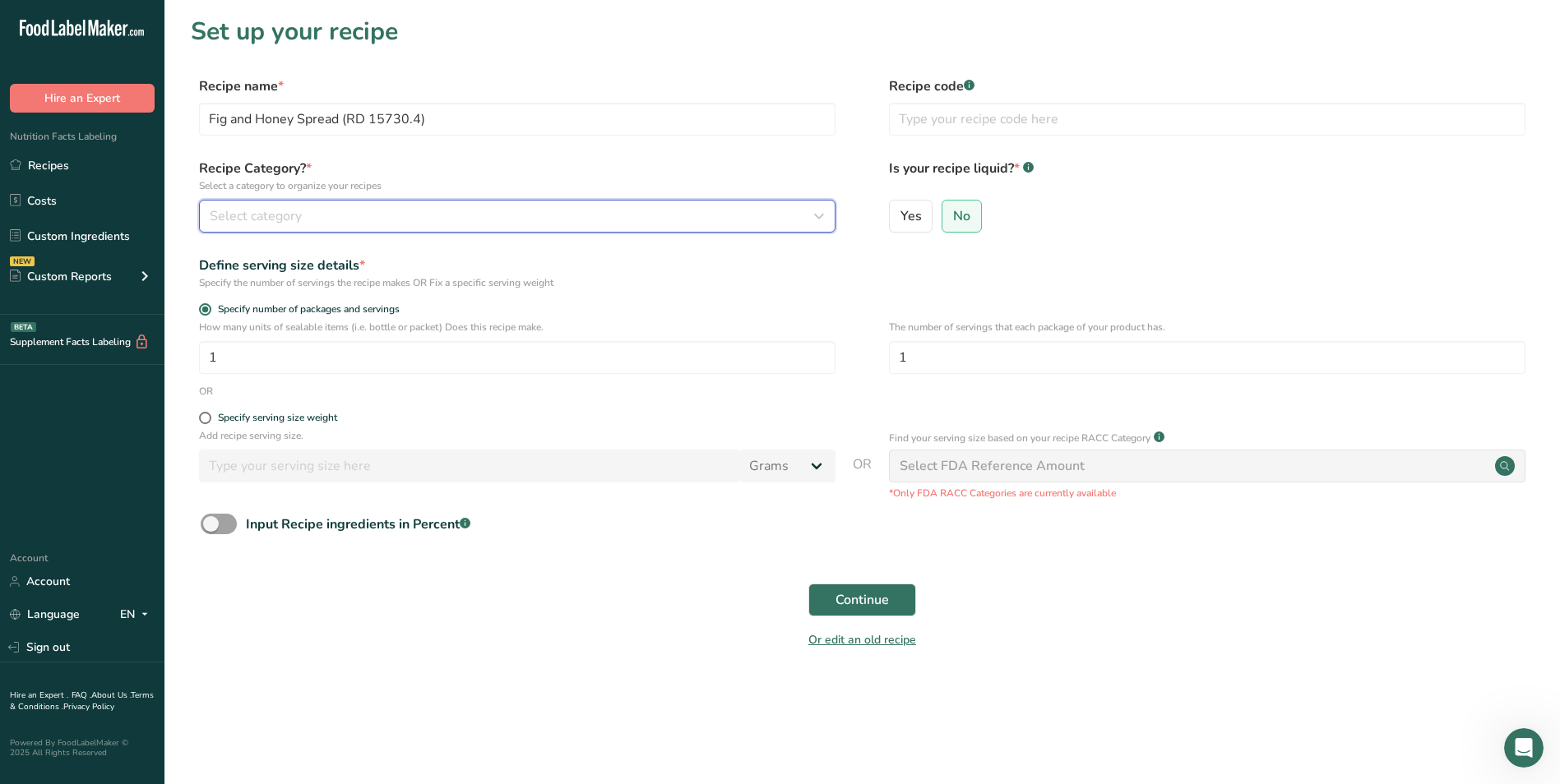
click at [378, 221] on div "Select category" at bounding box center [512, 216] width 606 height 20
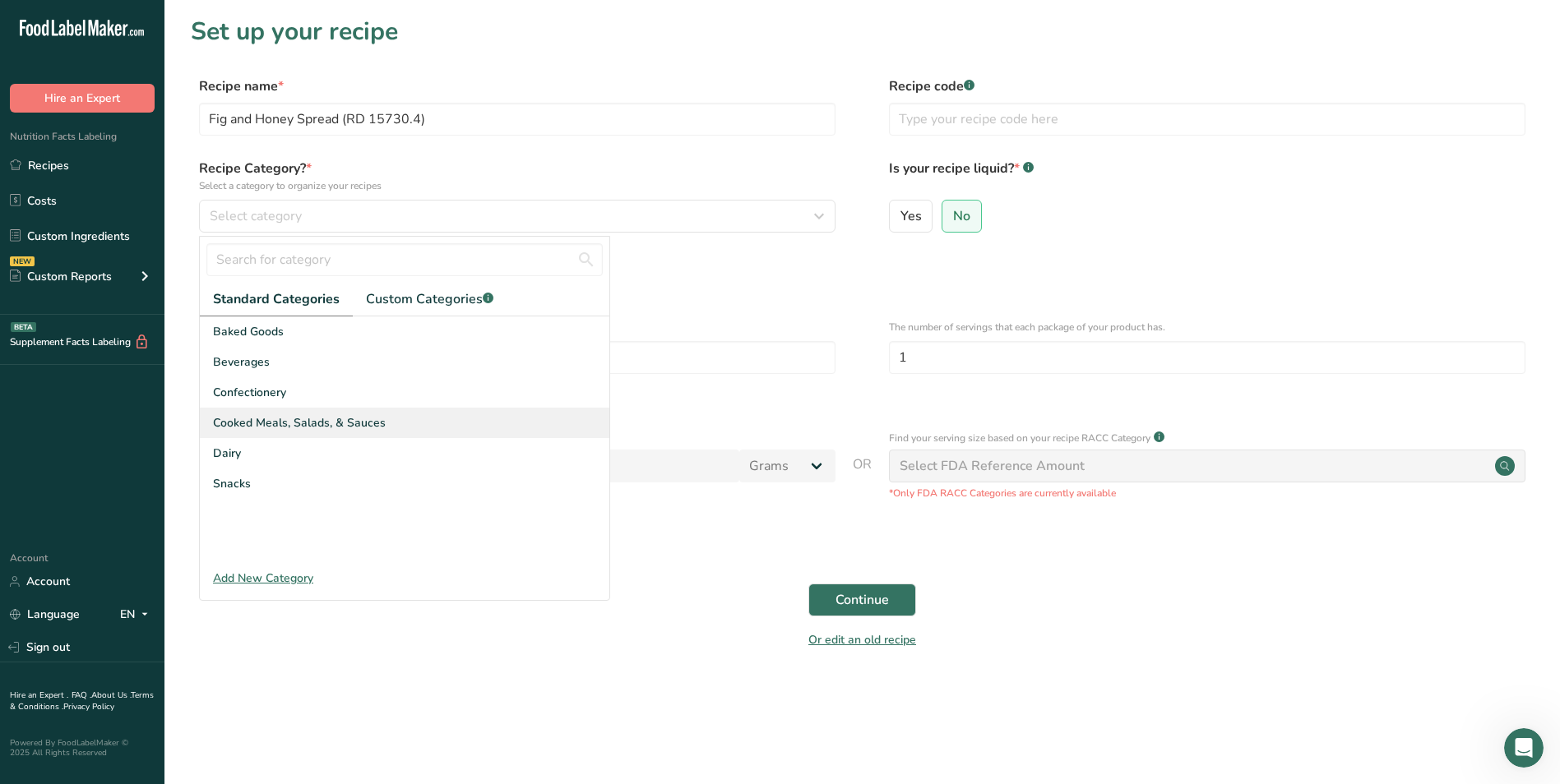
click at [322, 430] on span "Cooked Meals, Salads, & Sauces" at bounding box center [300, 423] width 173 height 18
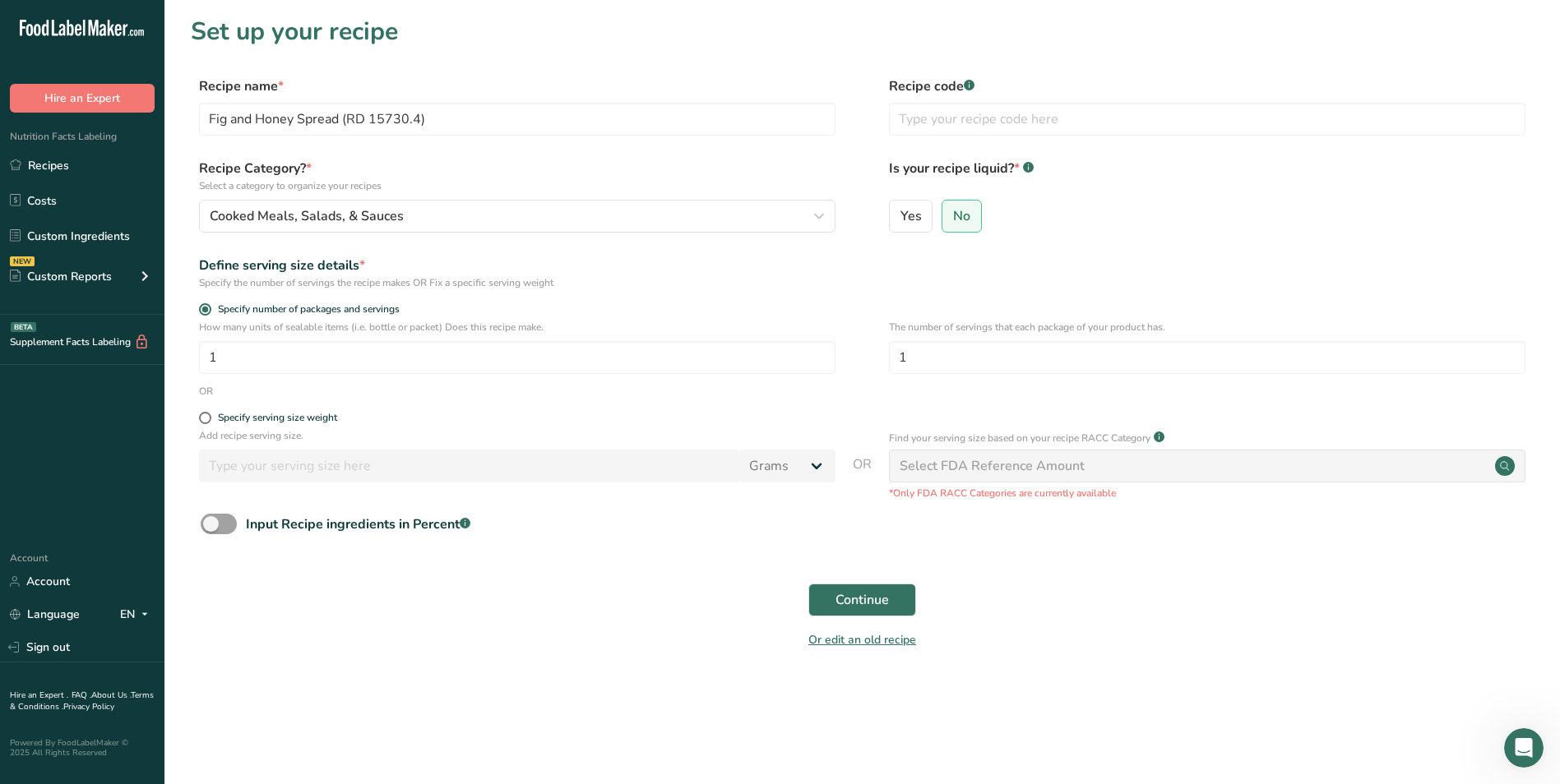
click at [299, 424] on div "Specify serving size weight" at bounding box center [516, 420] width 636 height 17
click at [318, 418] on div "Specify serving size weight" at bounding box center [277, 418] width 119 height 13
click at [209, 418] on input "Specify serving size weight" at bounding box center [203, 418] width 11 height 11
radio input "true"
radio input "false"
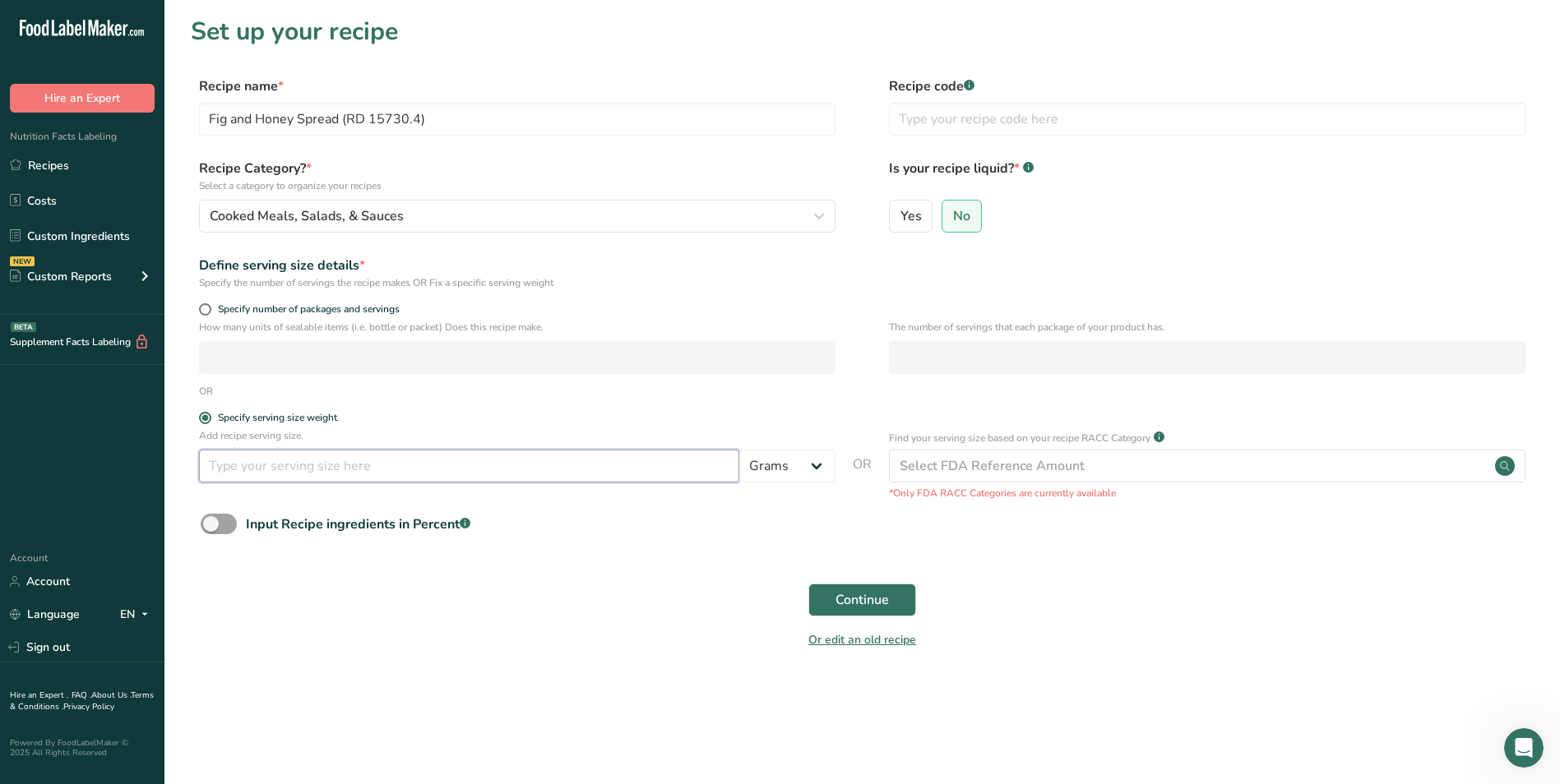
click at [329, 461] on input "number" at bounding box center [469, 466] width 541 height 32
type input "100"
click at [883, 614] on button "Continue" at bounding box center [862, 599] width 108 height 32
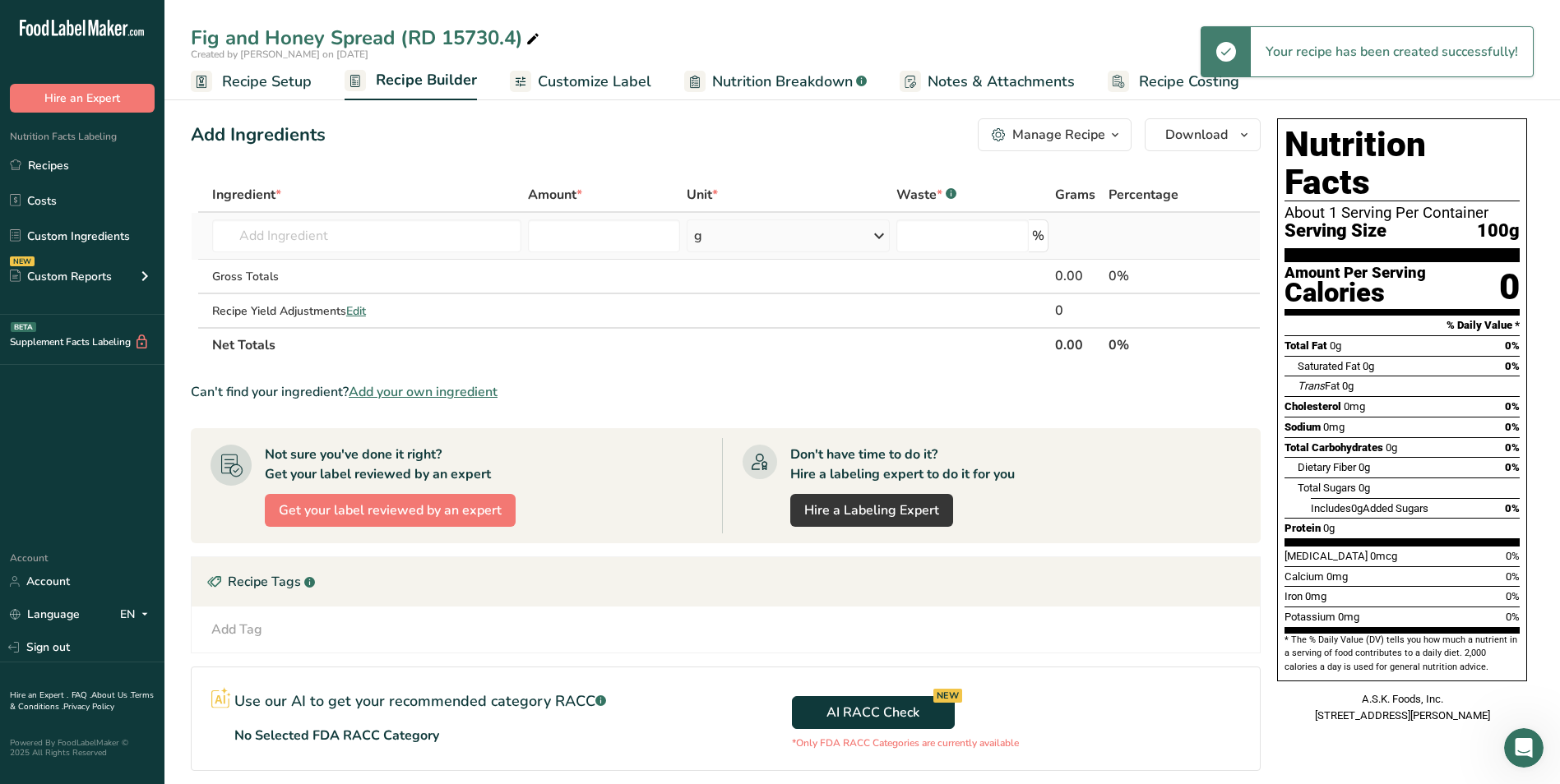
click at [380, 215] on td "Almond flour 1211 Milk, whole, 3.25% milkfat, without added vitamin A and [MEDI…" at bounding box center [366, 237] width 316 height 47
drag, startPoint x: 384, startPoint y: 218, endPoint x: 389, endPoint y: 227, distance: 10.3
click at [389, 226] on td "Almond flour 1211 Milk, whole, 3.25% milkfat, without added vitamin A and [MEDI…" at bounding box center [366, 237] width 316 height 47
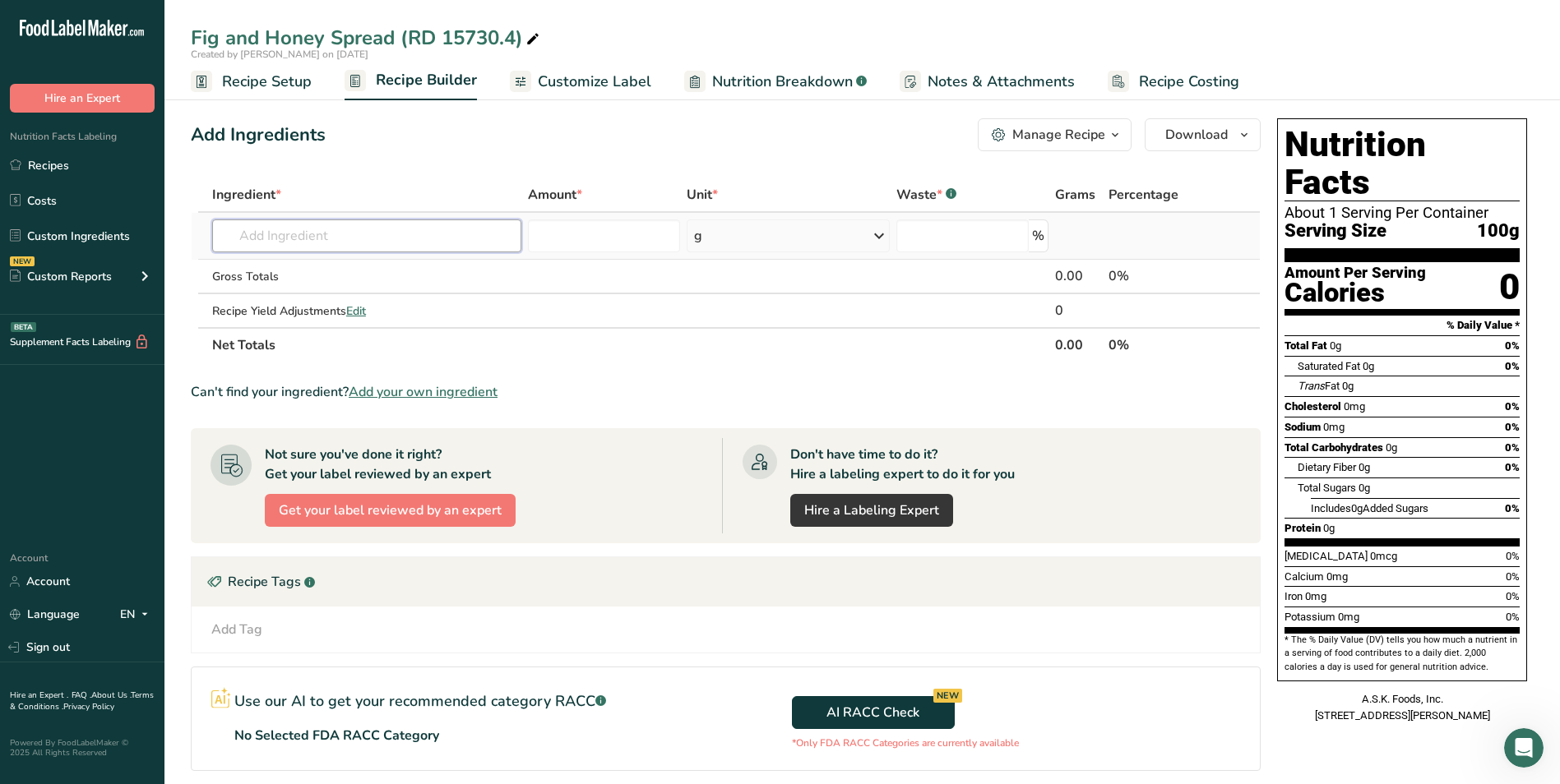
click at [390, 233] on input "text" at bounding box center [367, 235] width 310 height 32
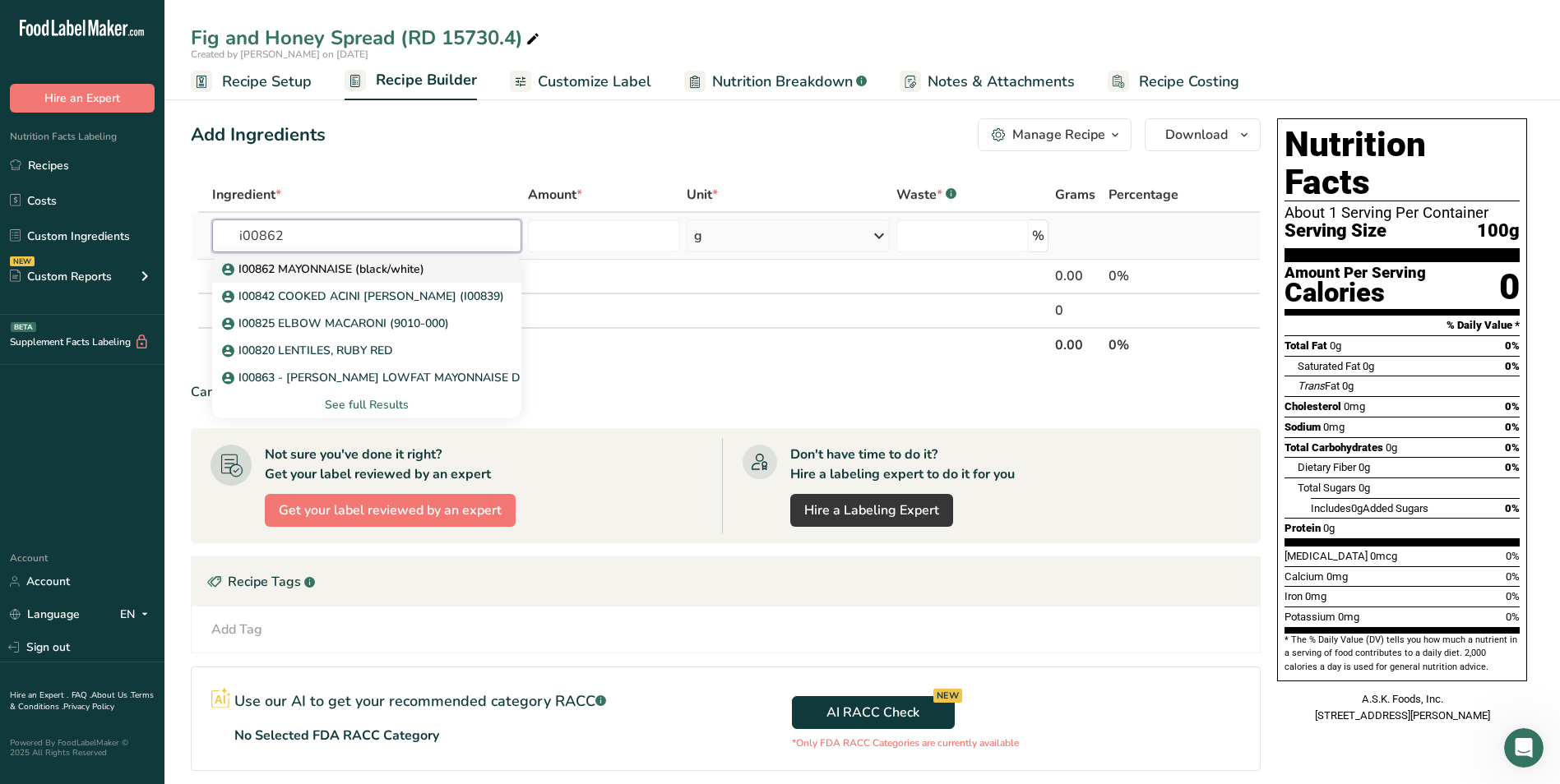
type input "i00862"
click at [436, 274] on div "I00862 MAYONNAISE (black/white)" at bounding box center [353, 269] width 257 height 18
type input "I00862 MAYONNAISE (black/white)"
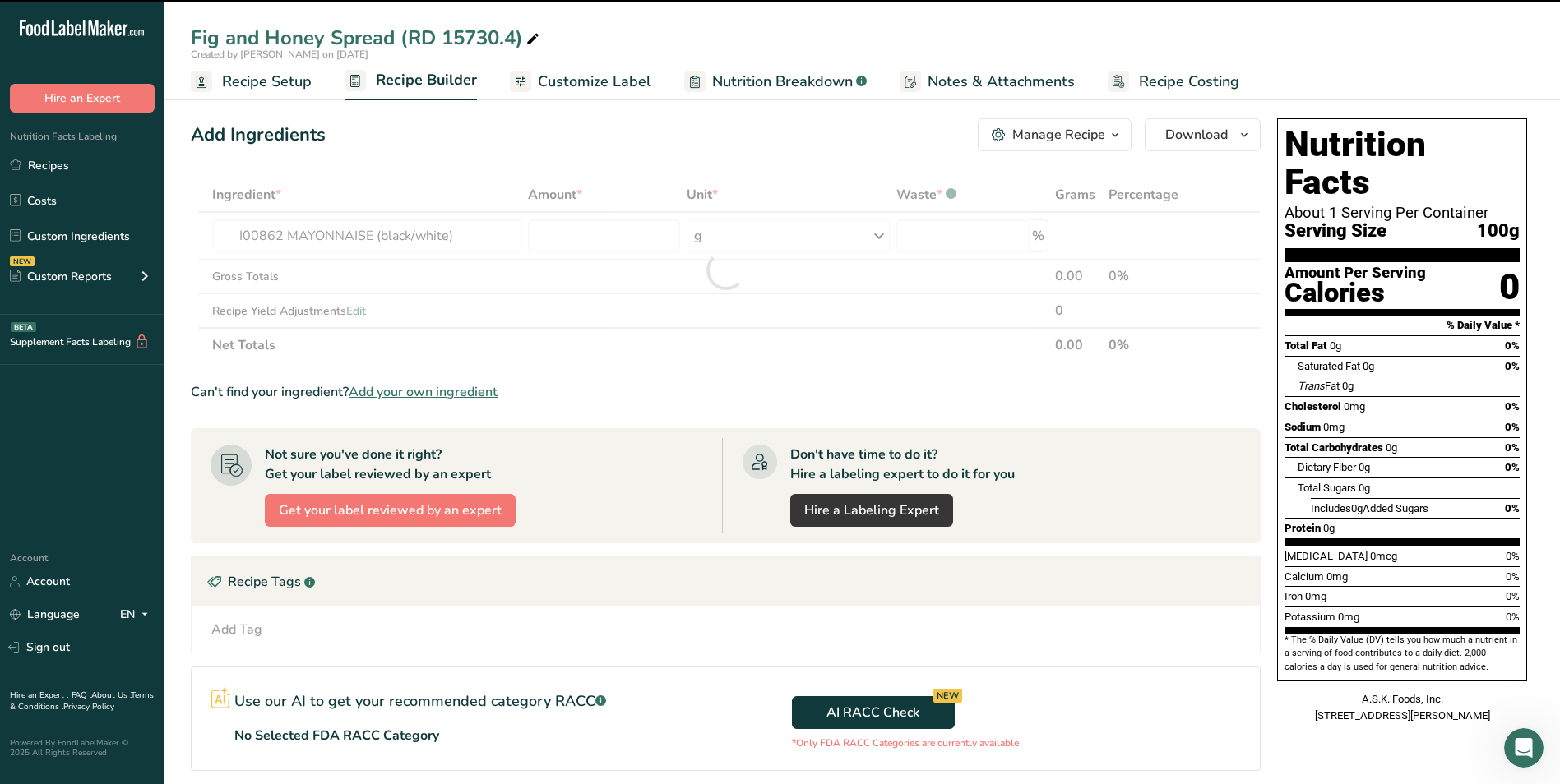
type input "0"
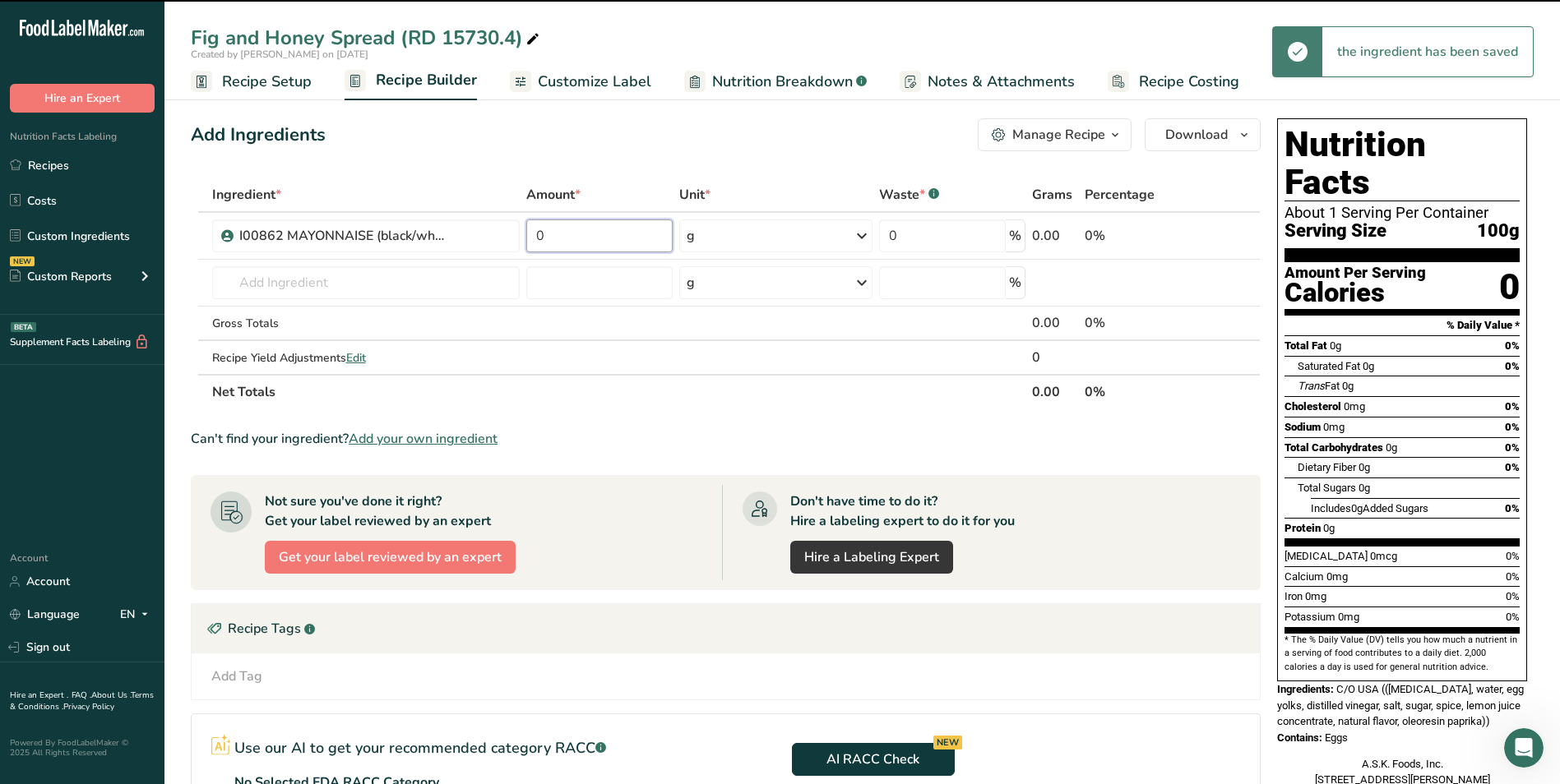
click at [598, 230] on input "0" at bounding box center [599, 235] width 145 height 32
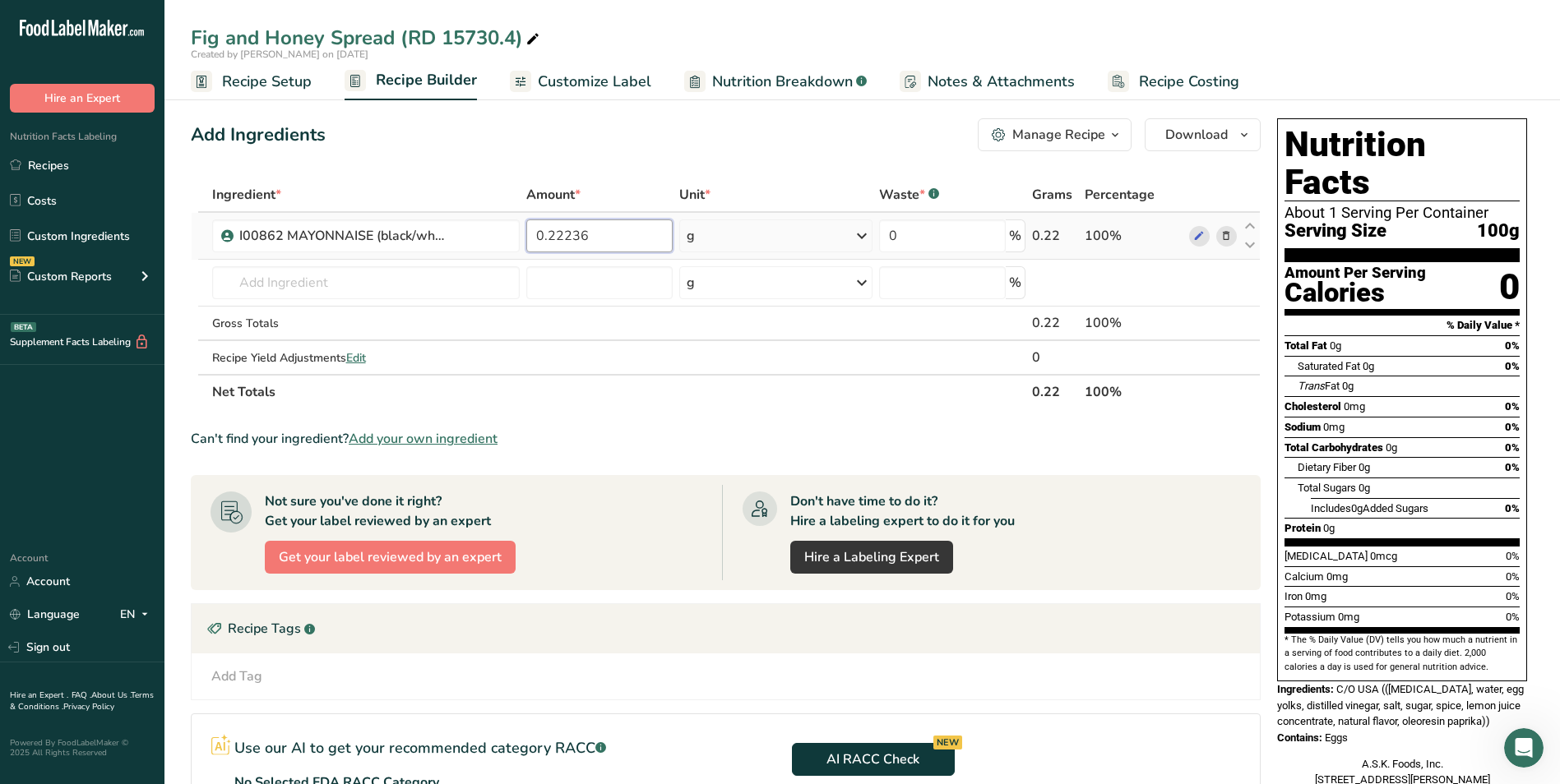
type input "0.22236"
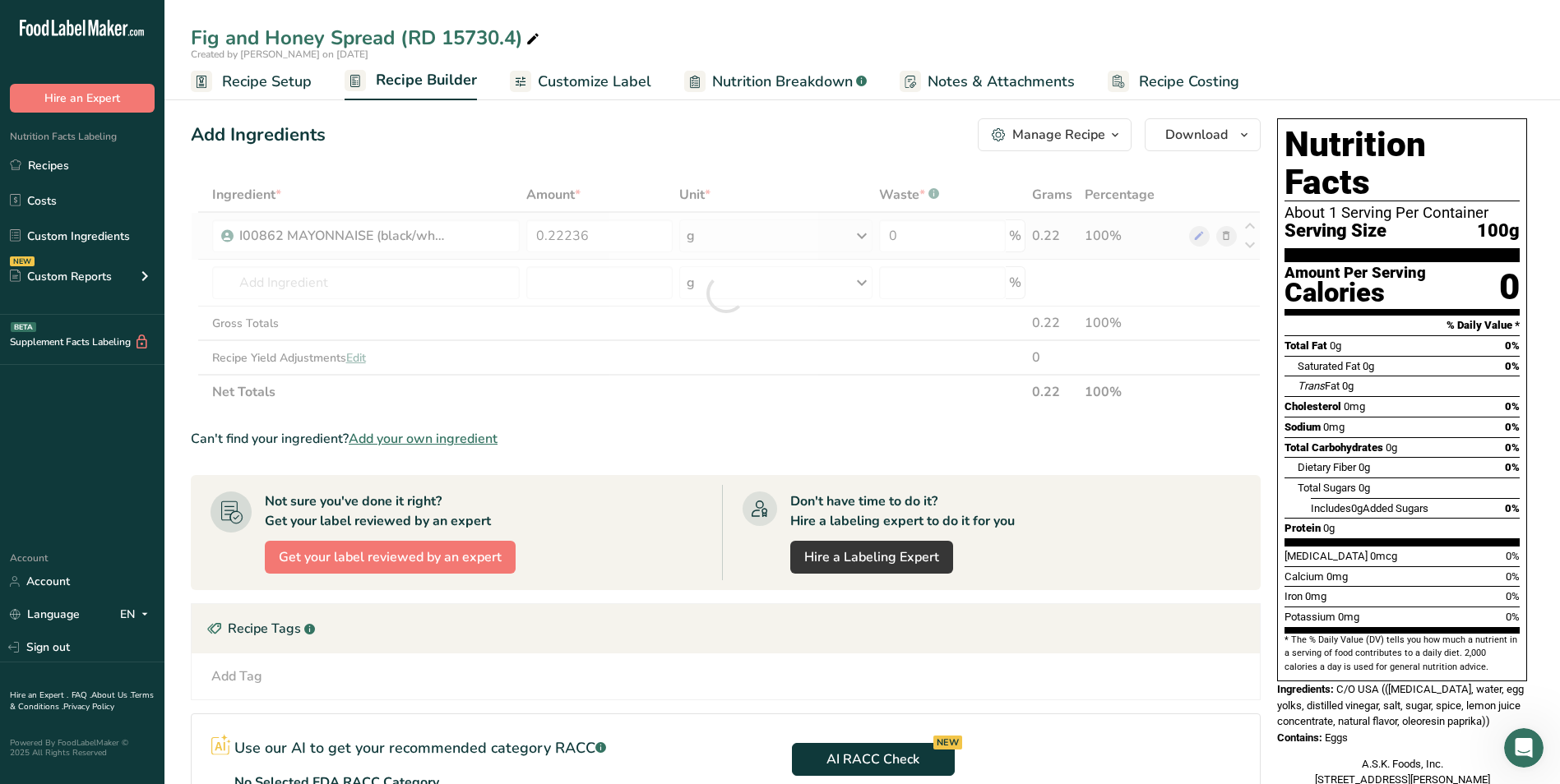
click at [762, 246] on div "Ingredient * Amount * Unit * Waste * .a-a{fill:#347362;}.b-a{fill:#fff;} Grams …" at bounding box center [725, 294] width 1069 height 232
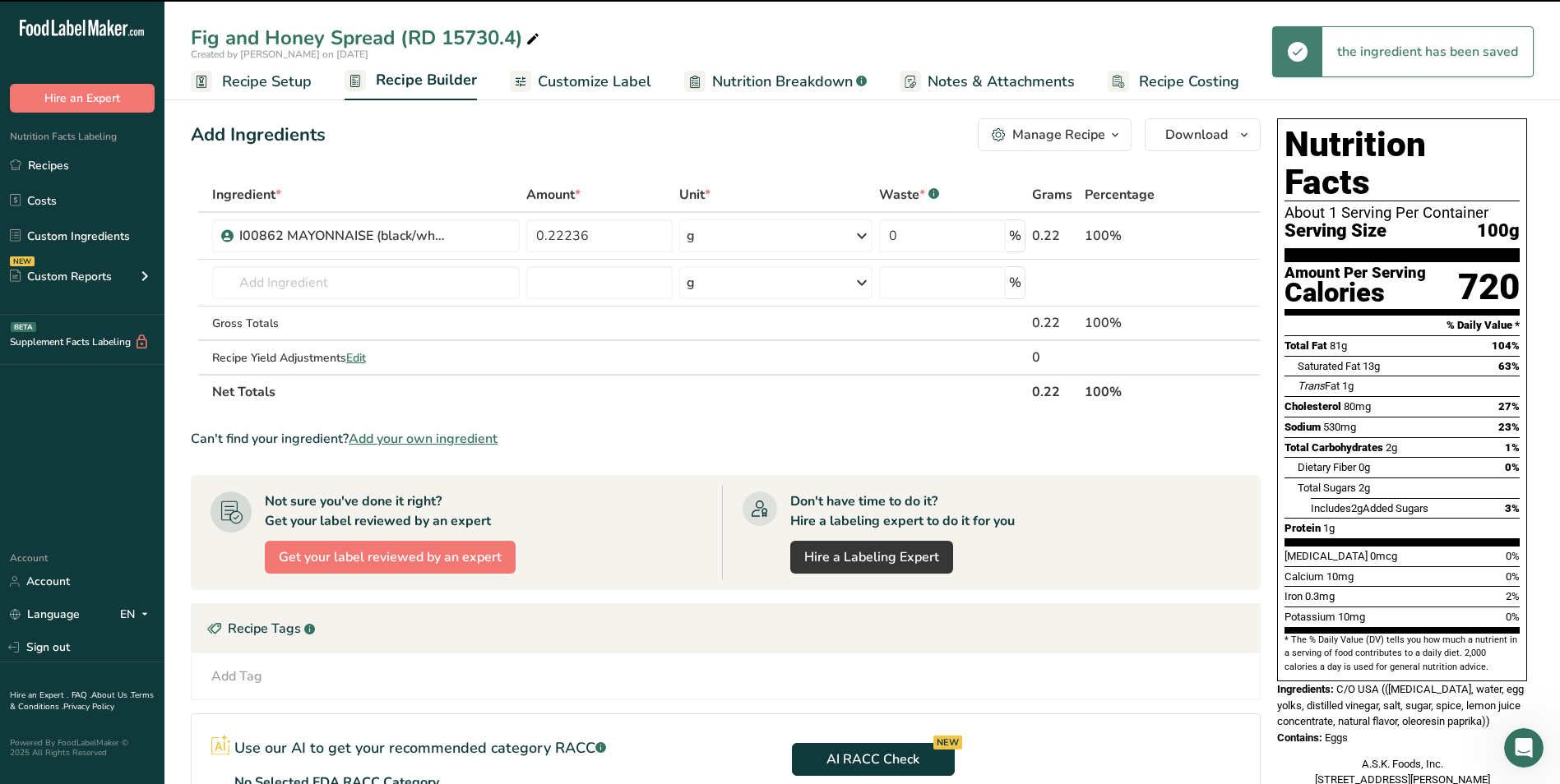
click at [775, 237] on div "g" at bounding box center [776, 235] width 194 height 32
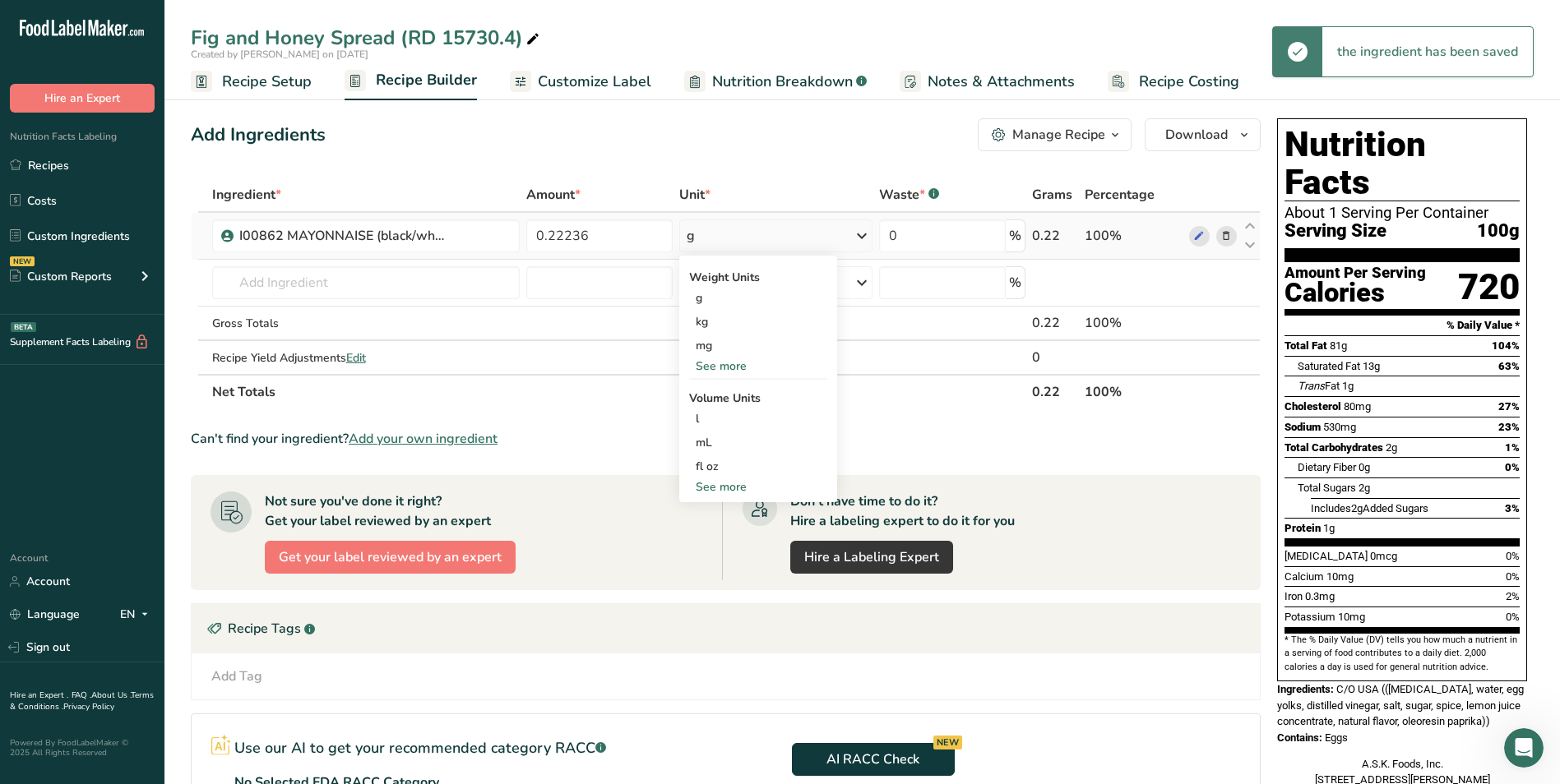
click at [729, 359] on div "See more" at bounding box center [758, 366] width 139 height 18
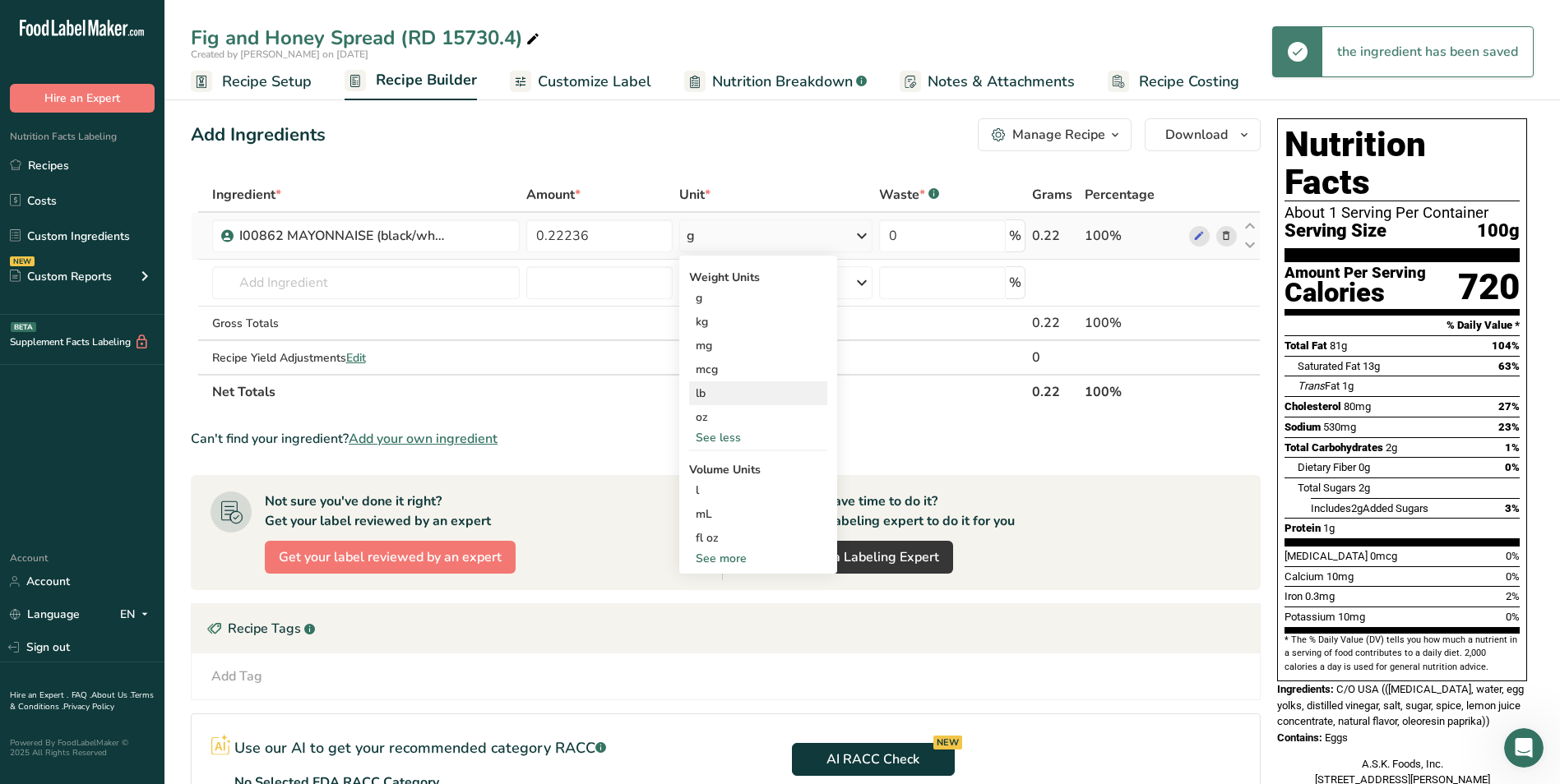
click at [722, 386] on div "lb" at bounding box center [758, 393] width 139 height 24
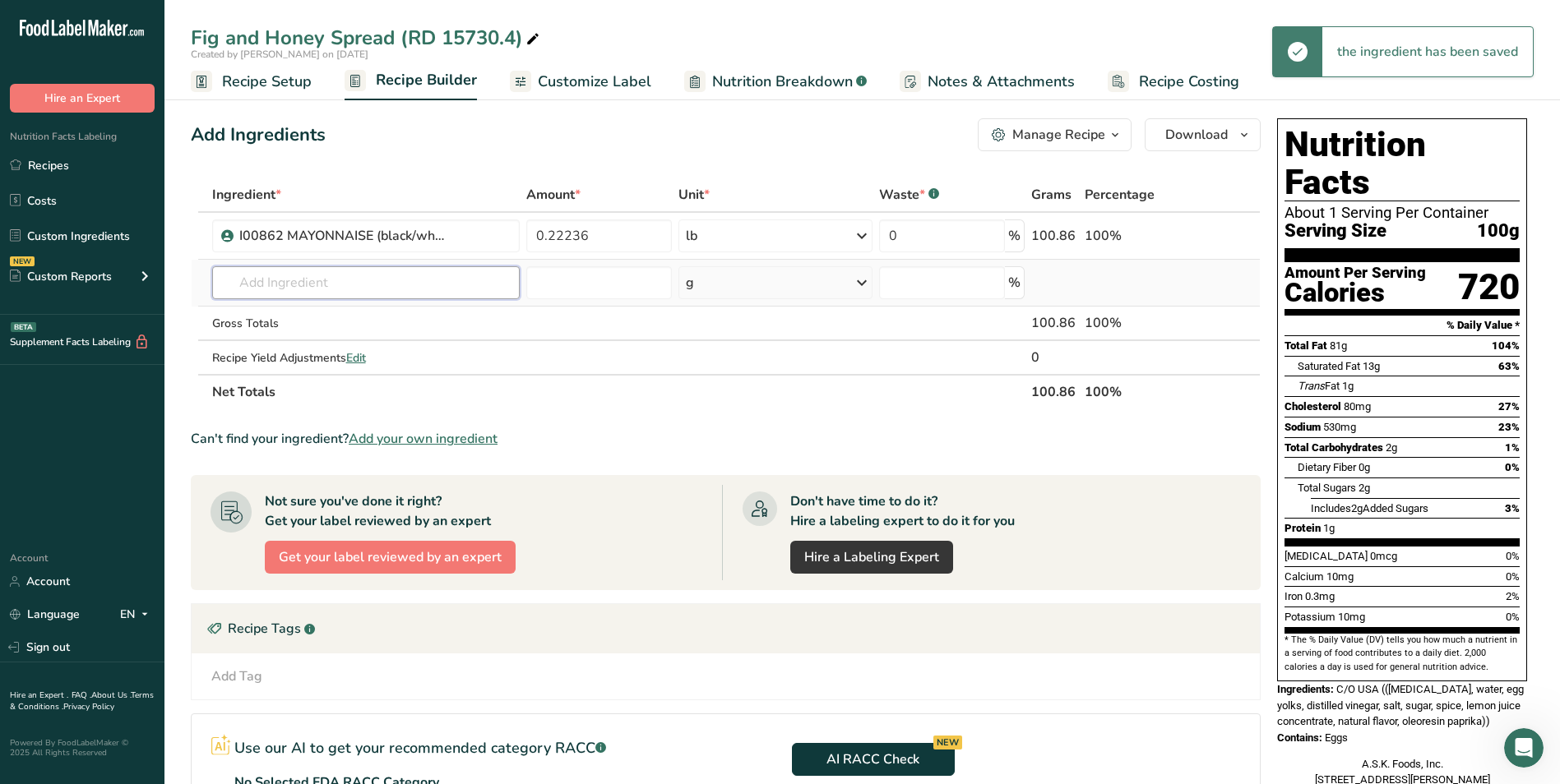
click at [384, 284] on input "text" at bounding box center [367, 282] width 309 height 32
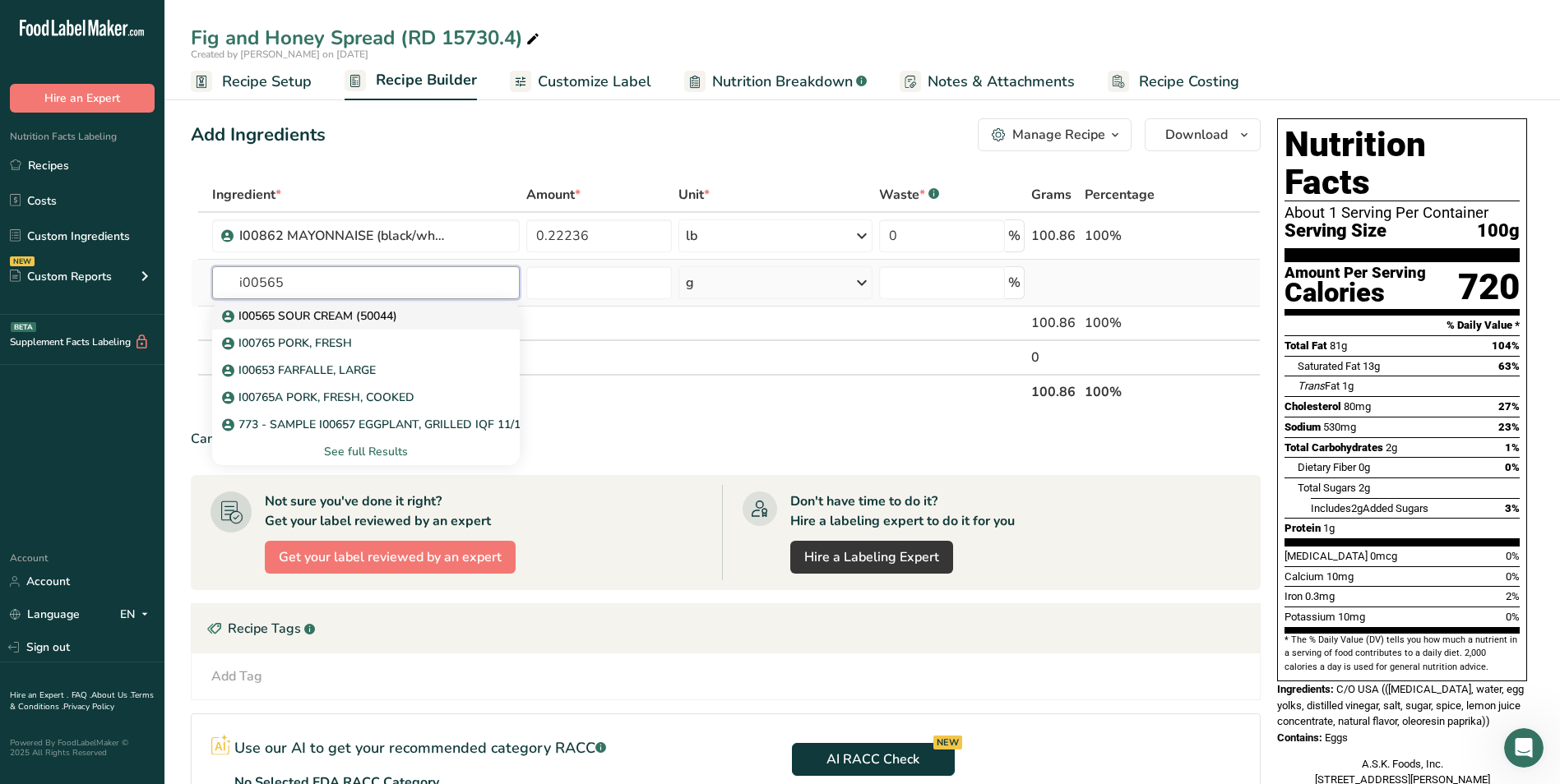
type input "i00565"
click at [418, 312] on div "I00565 SOUR CREAM (50044)" at bounding box center [353, 316] width 256 height 18
type input "I00565 SOUR CREAM (50044)"
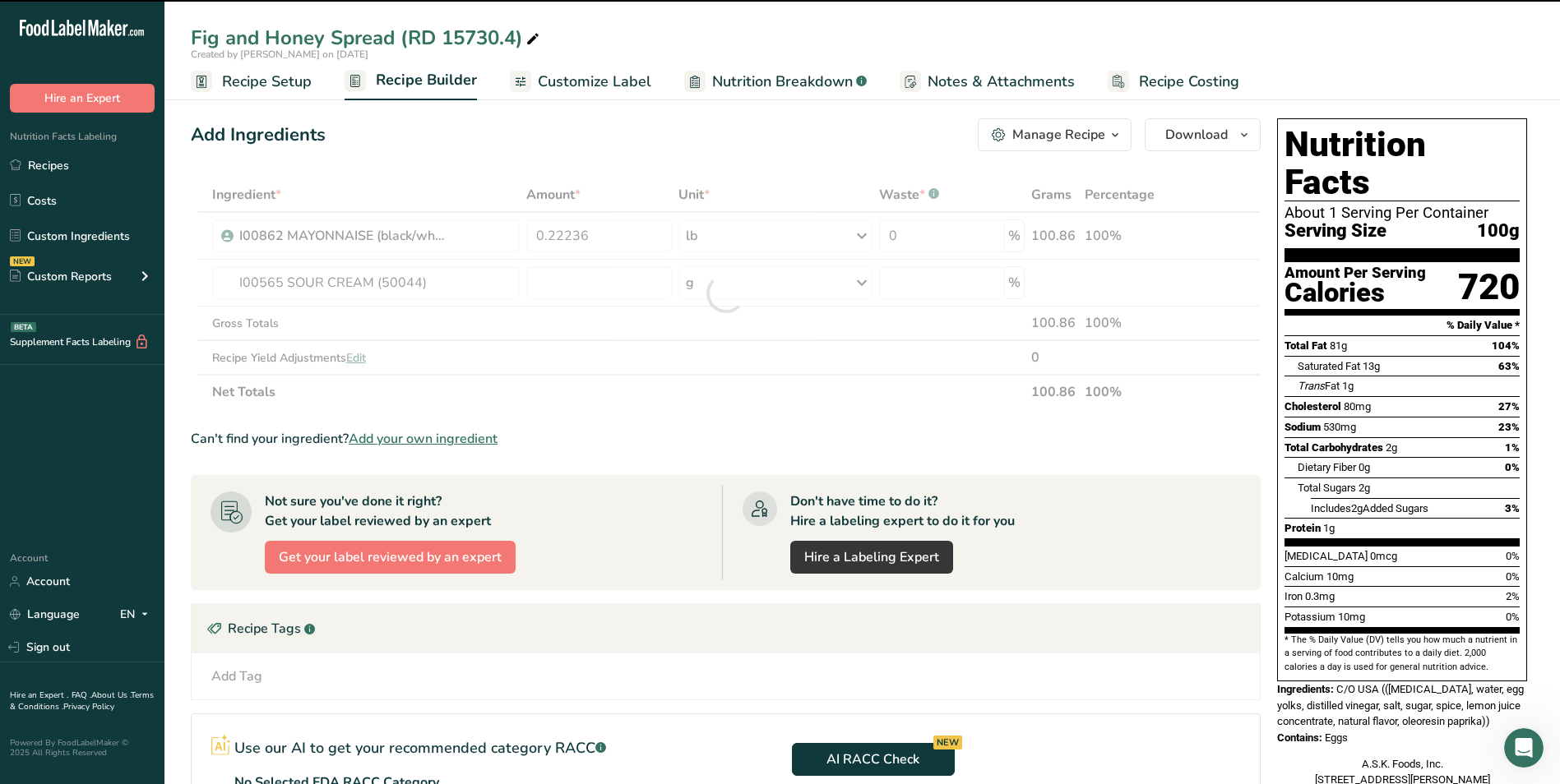
type input "0"
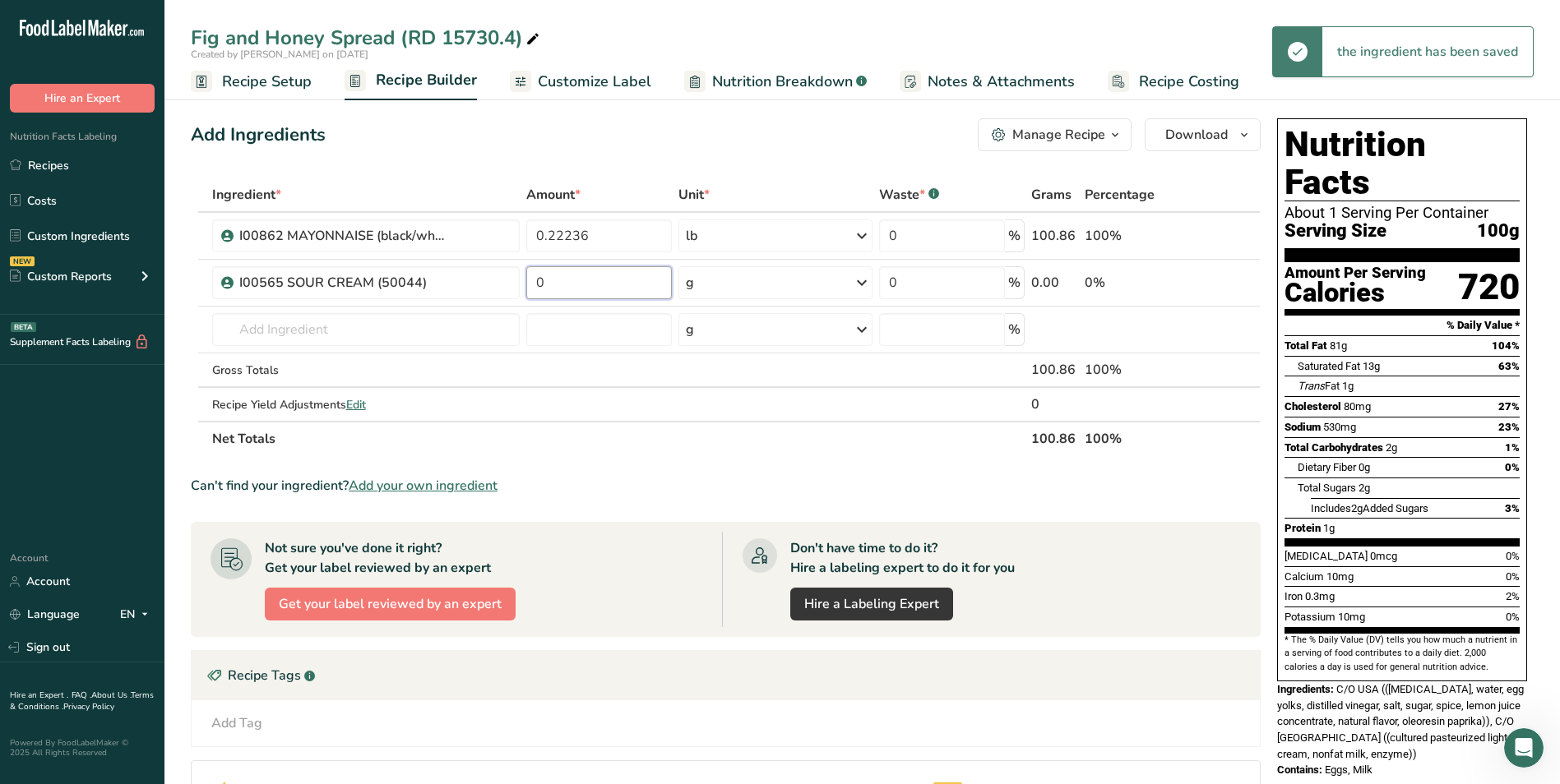
click at [608, 279] on input "0" at bounding box center [599, 282] width 145 height 32
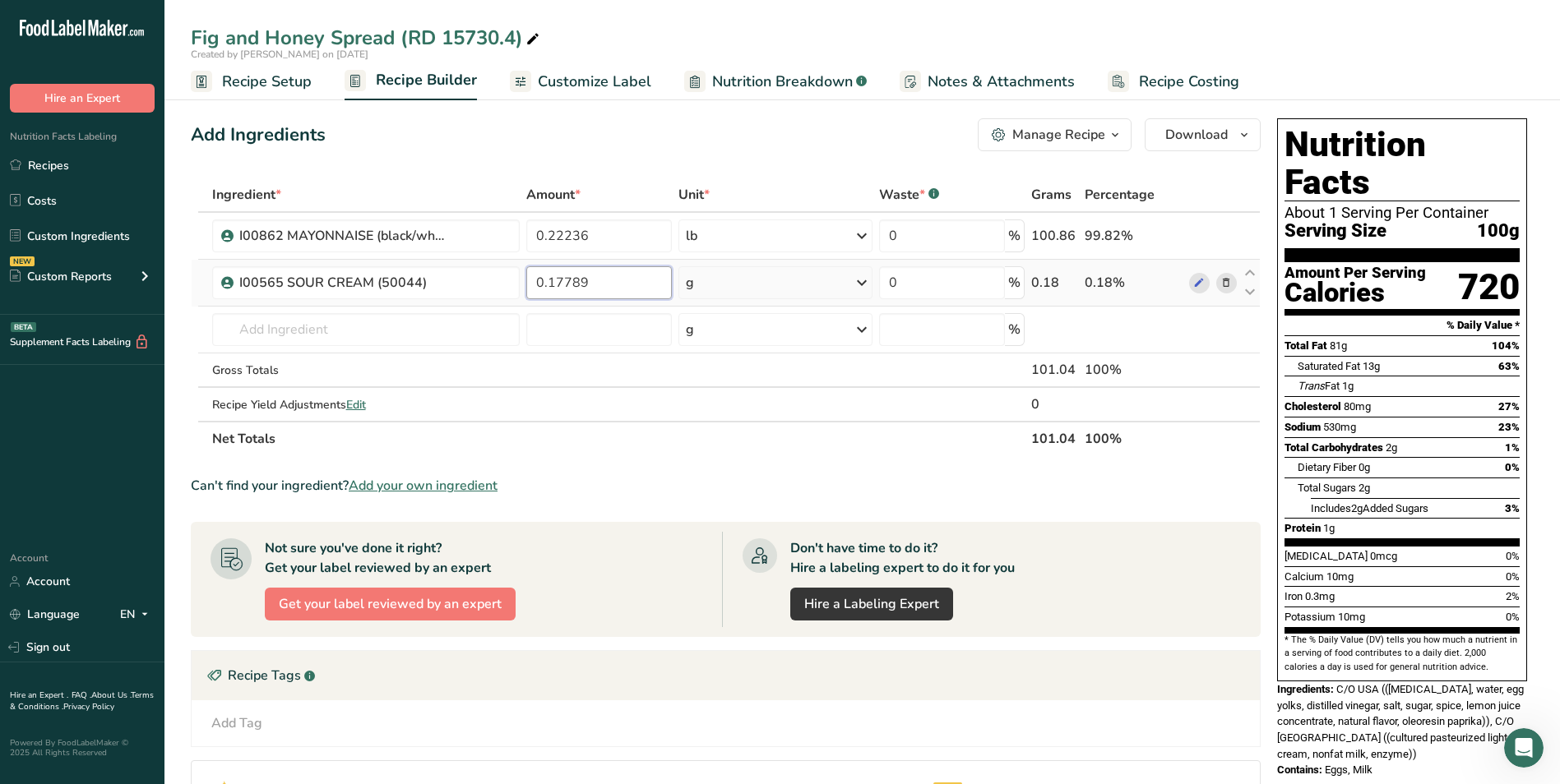
type input "0.17789"
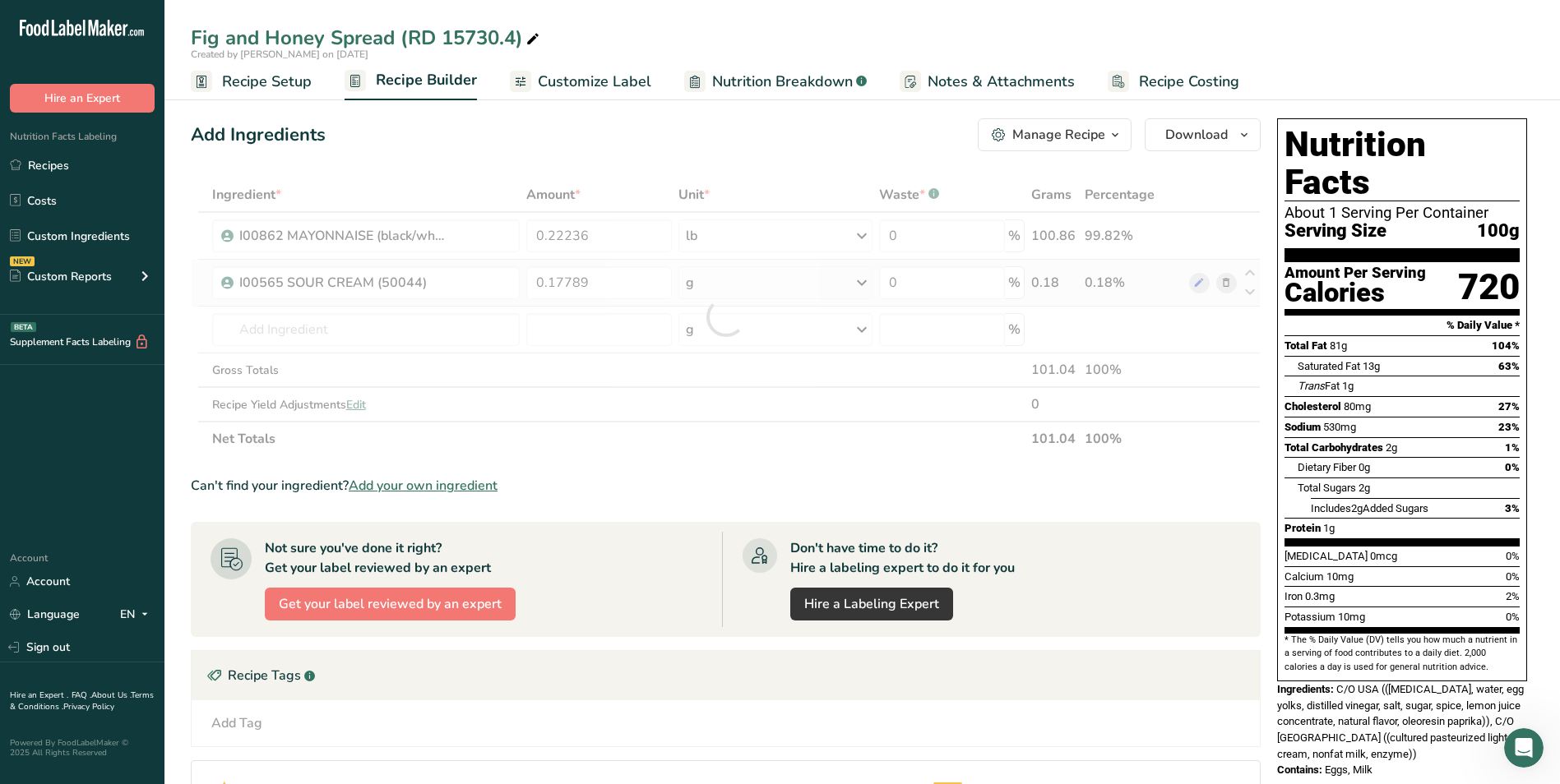
click at [729, 299] on div "Ingredient * Amount * Unit * Waste * .a-a{fill:#347362;}.b-a{fill:#fff;} Grams …" at bounding box center [725, 317] width 1069 height 279
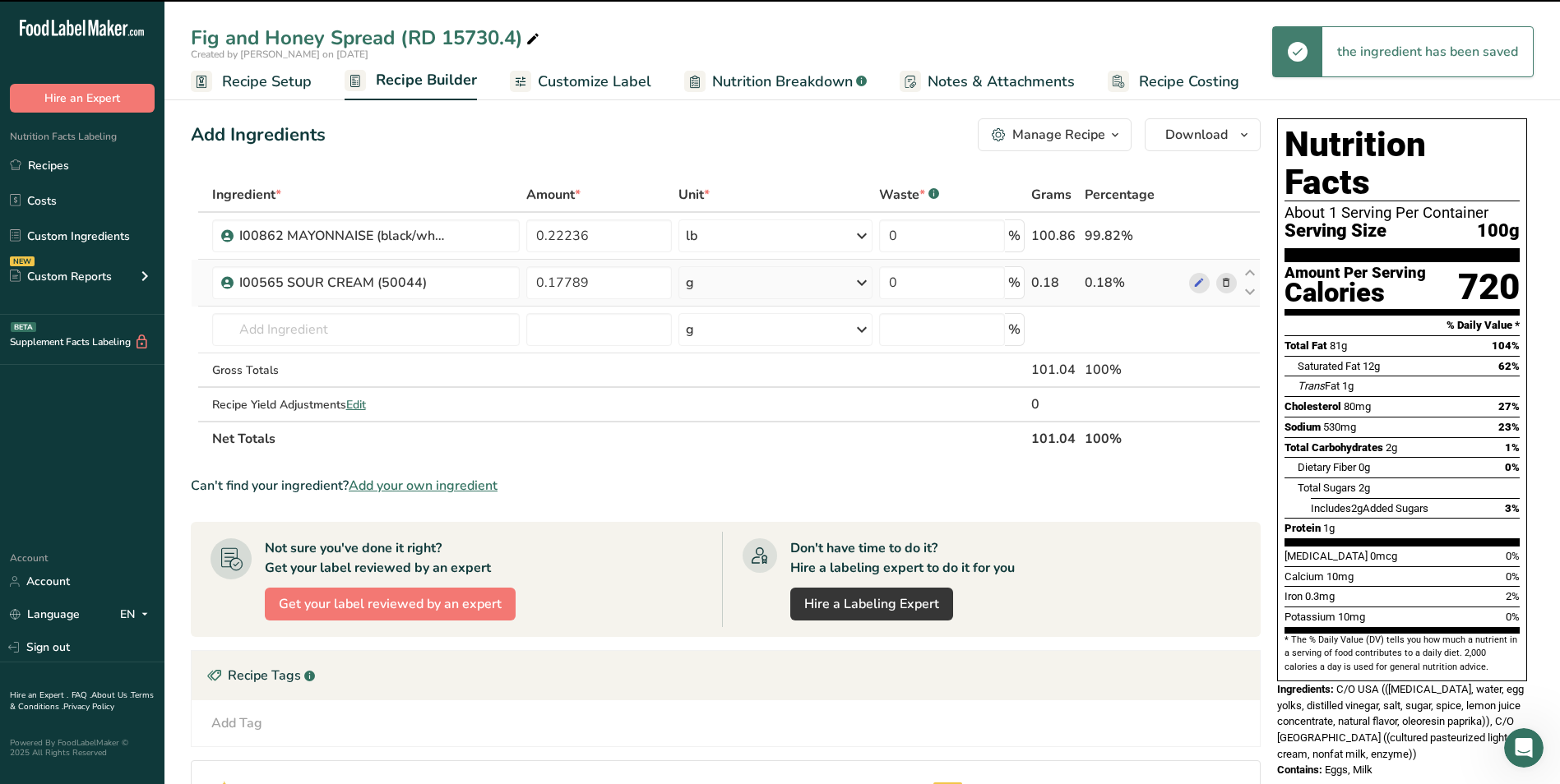
click at [736, 289] on div "g" at bounding box center [775, 282] width 194 height 32
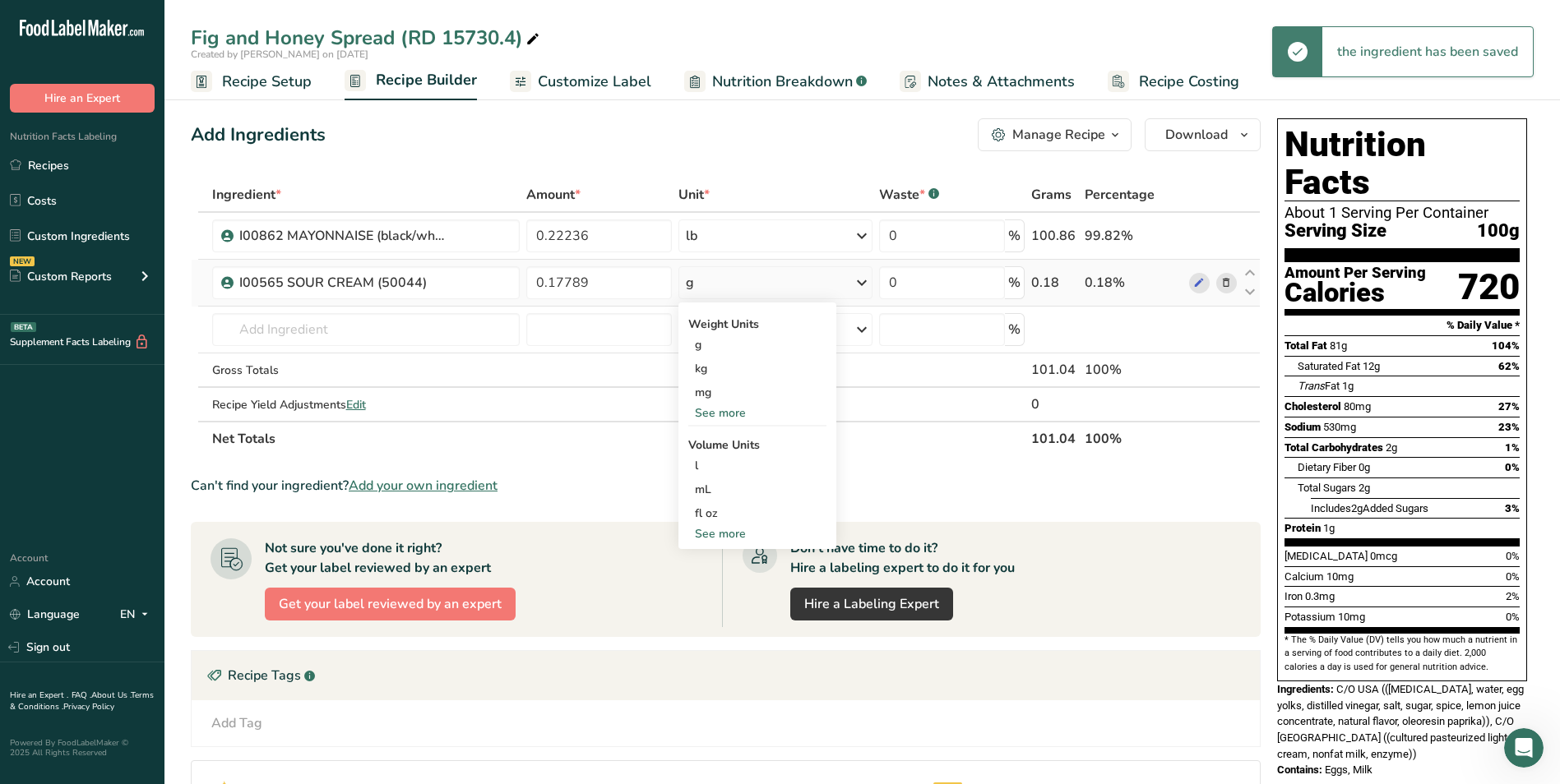
click at [730, 412] on div "See more" at bounding box center [757, 414] width 139 height 18
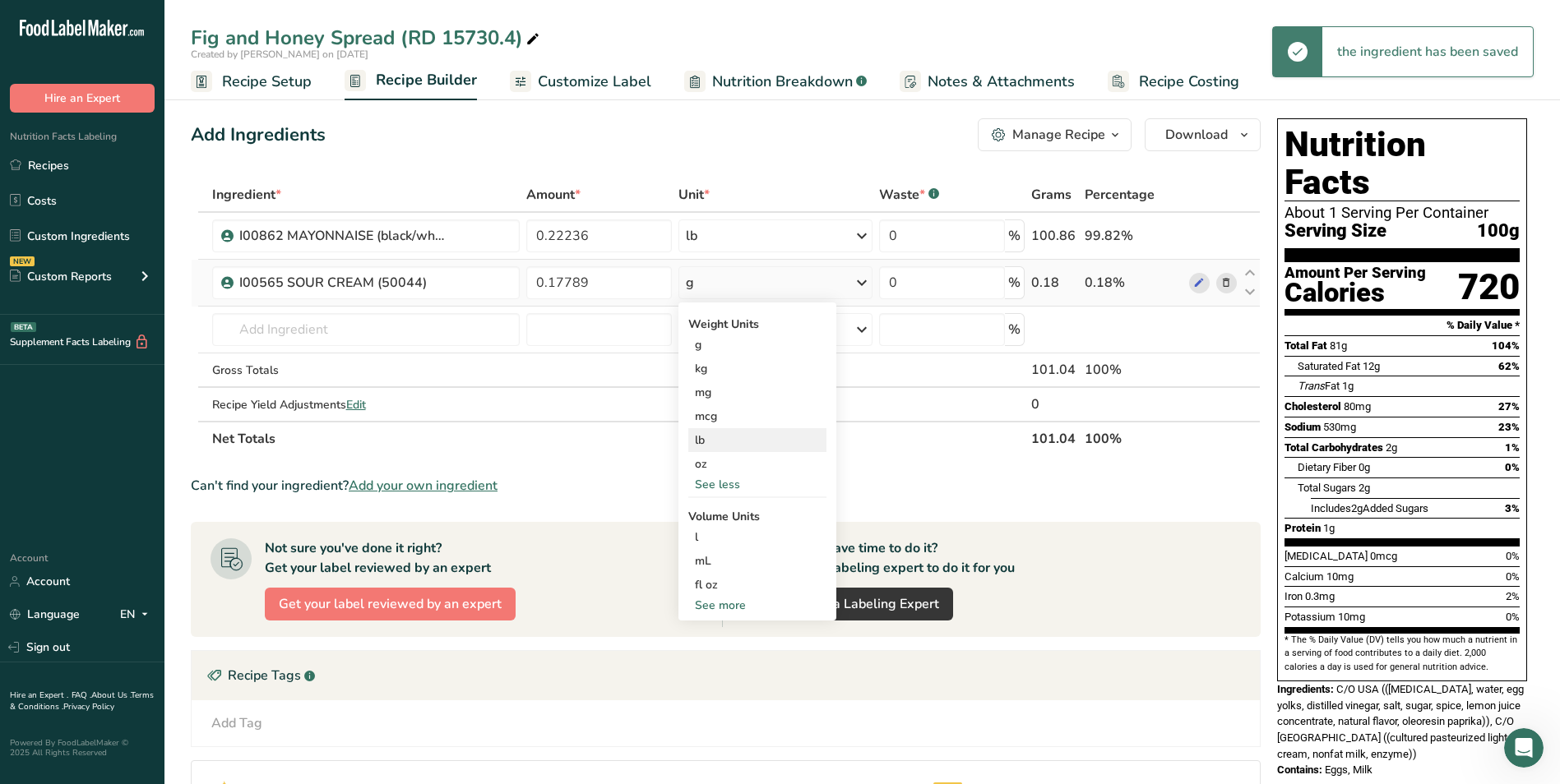
click at [734, 447] on div "lb" at bounding box center [757, 440] width 139 height 24
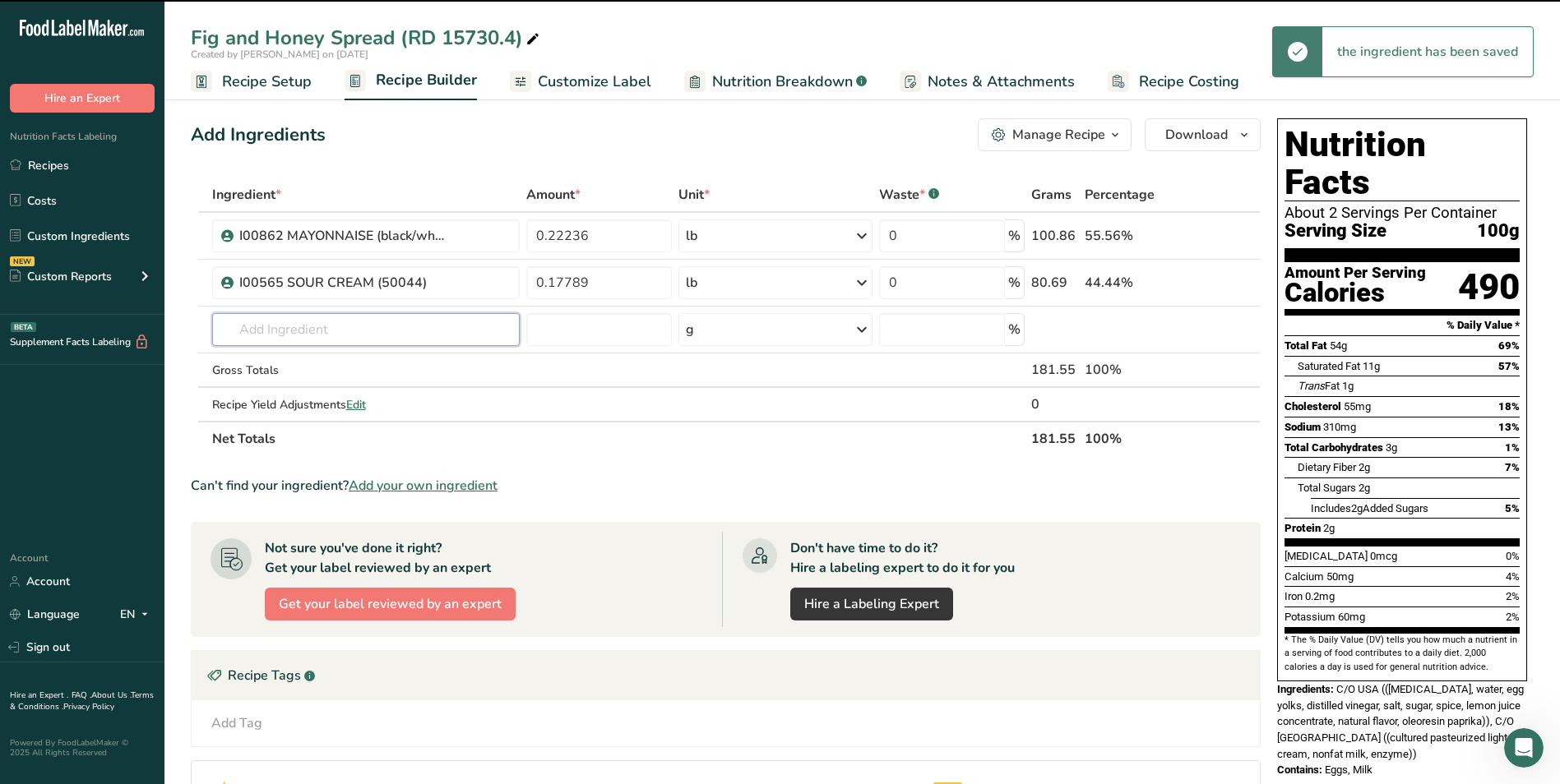
click at [353, 328] on input "text" at bounding box center [367, 329] width 309 height 32
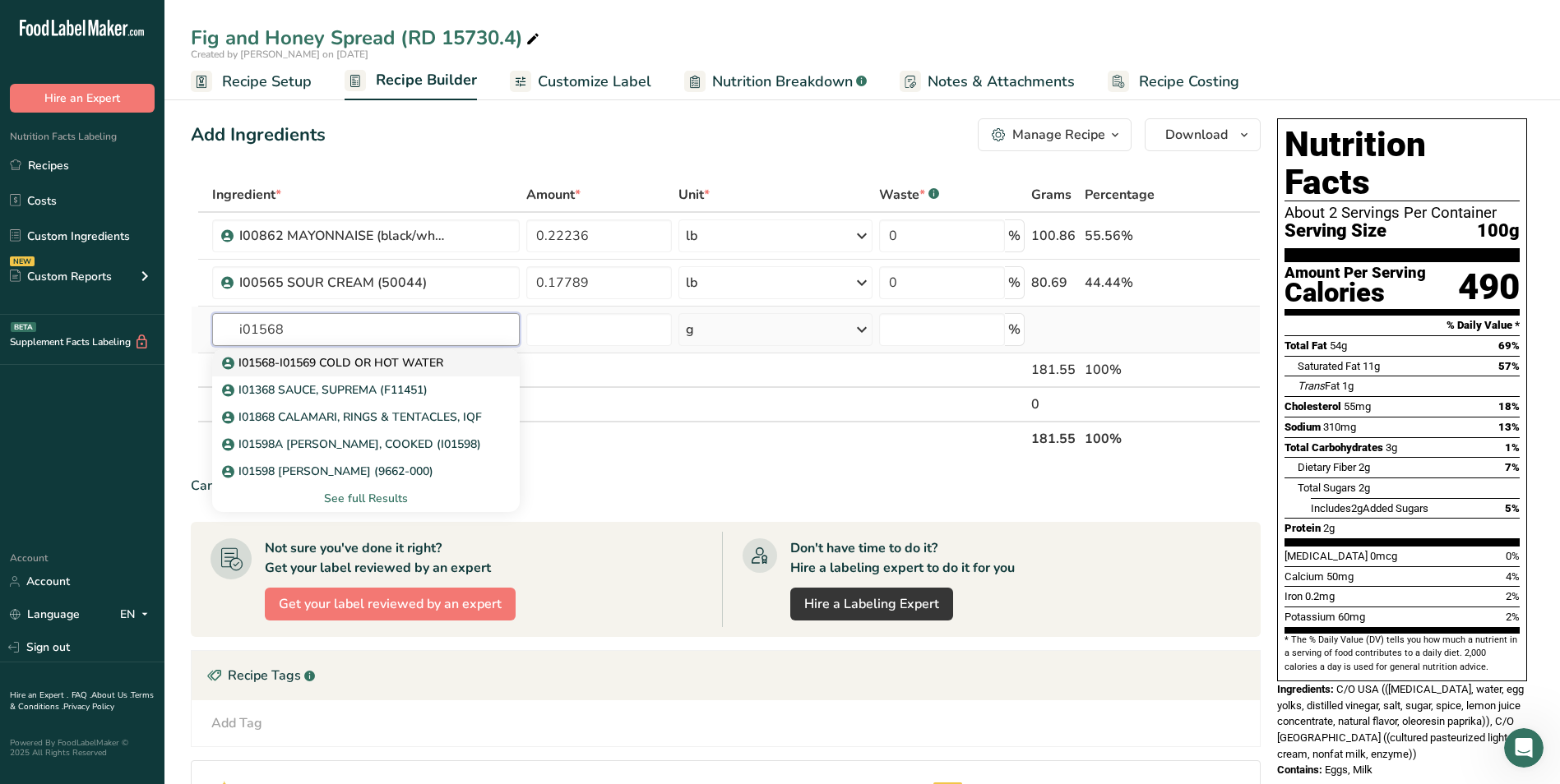
type input "i01568"
click at [393, 358] on p "I01568-I01569 COLD OR HOT WATER" at bounding box center [334, 364] width 218 height 18
type input "I01568-I01569 COLD OR HOT WATER"
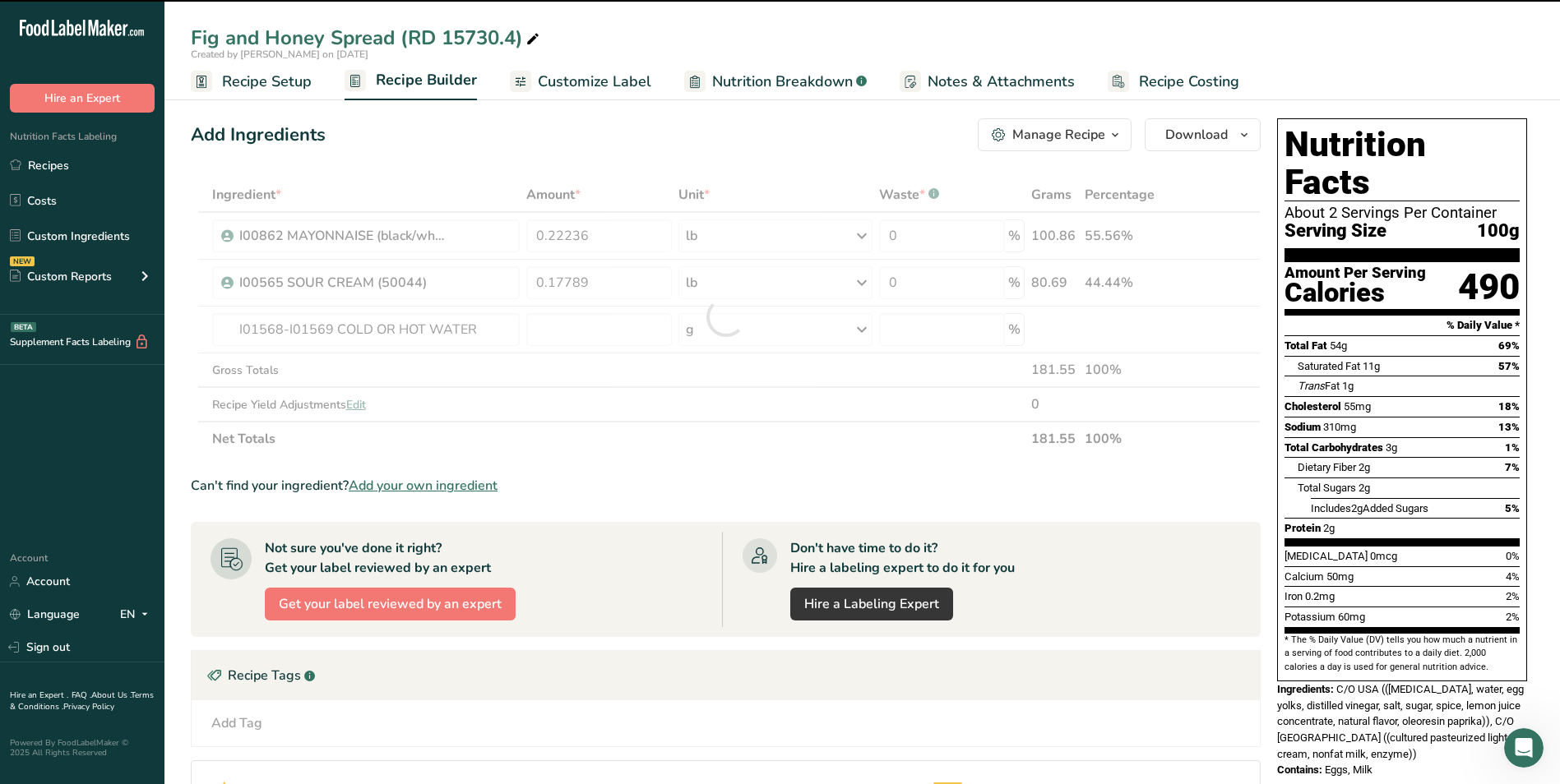
type input "0"
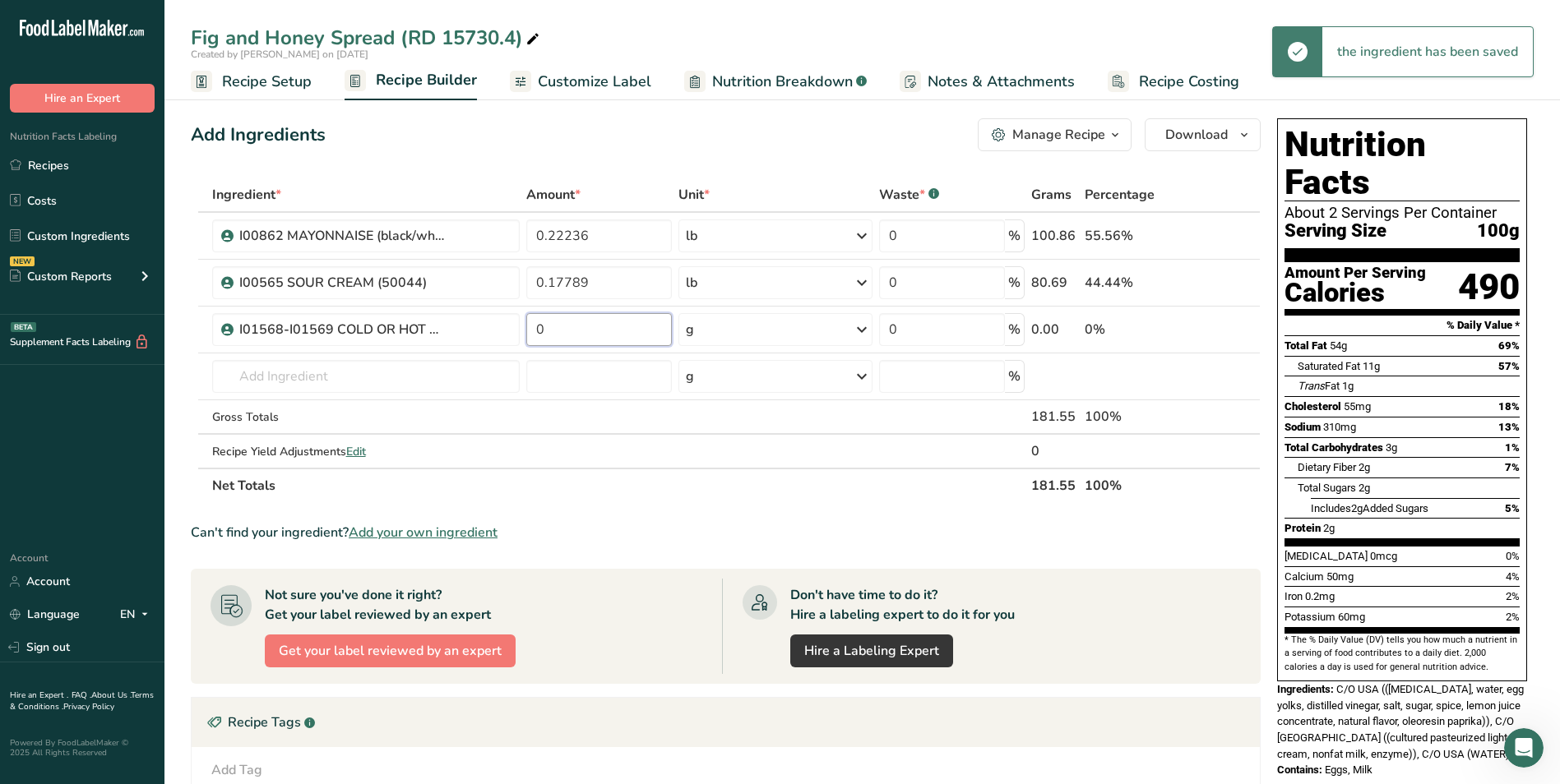
click at [621, 336] on input "0" at bounding box center [599, 329] width 145 height 32
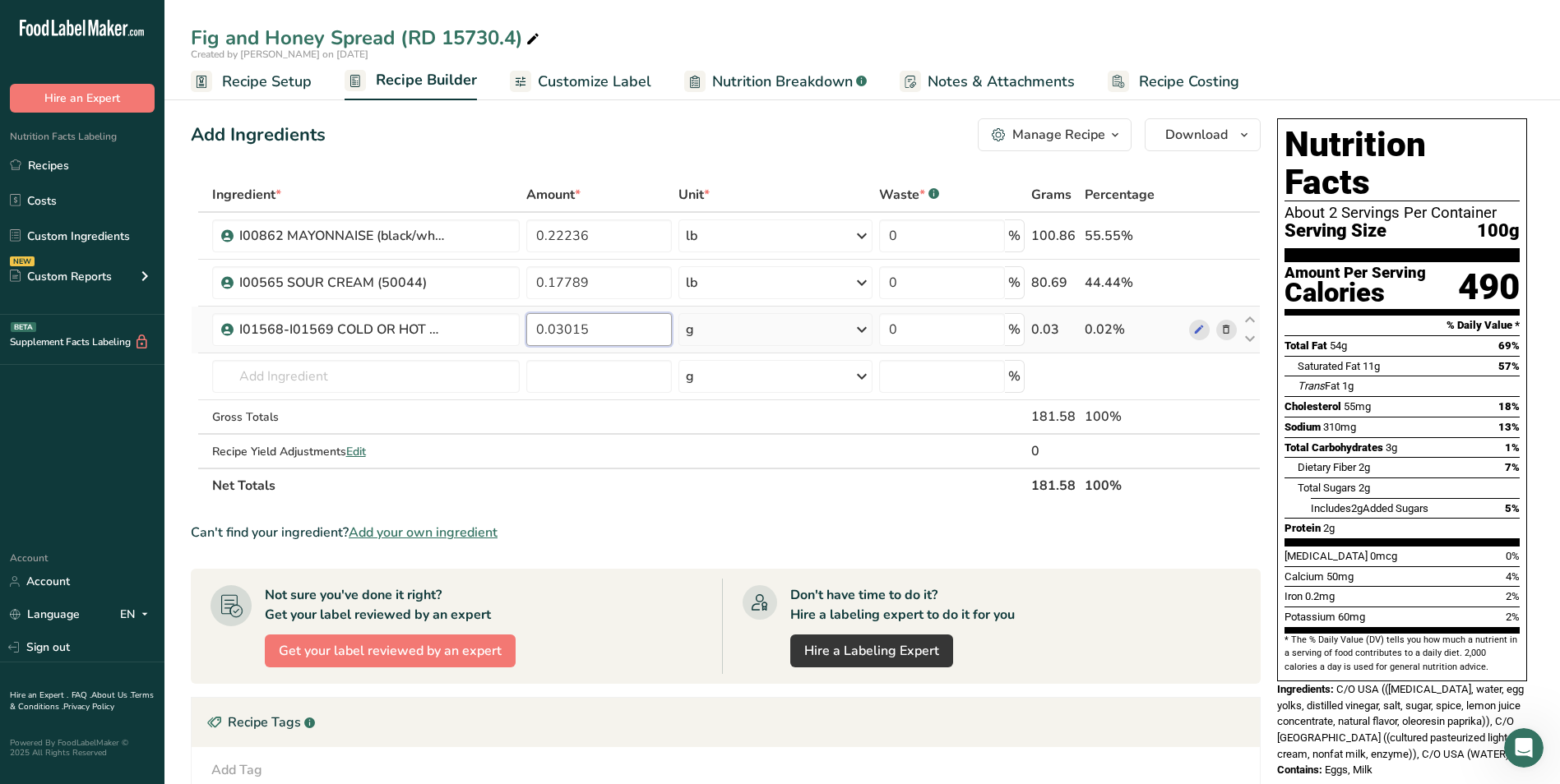
type input "0.03015"
click at [809, 325] on div "Ingredient * Amount * Unit * Waste * .a-a{fill:#347362;}.b-a{fill:#fff;} Grams …" at bounding box center [725, 340] width 1069 height 325
click at [809, 325] on div "g" at bounding box center [775, 329] width 194 height 32
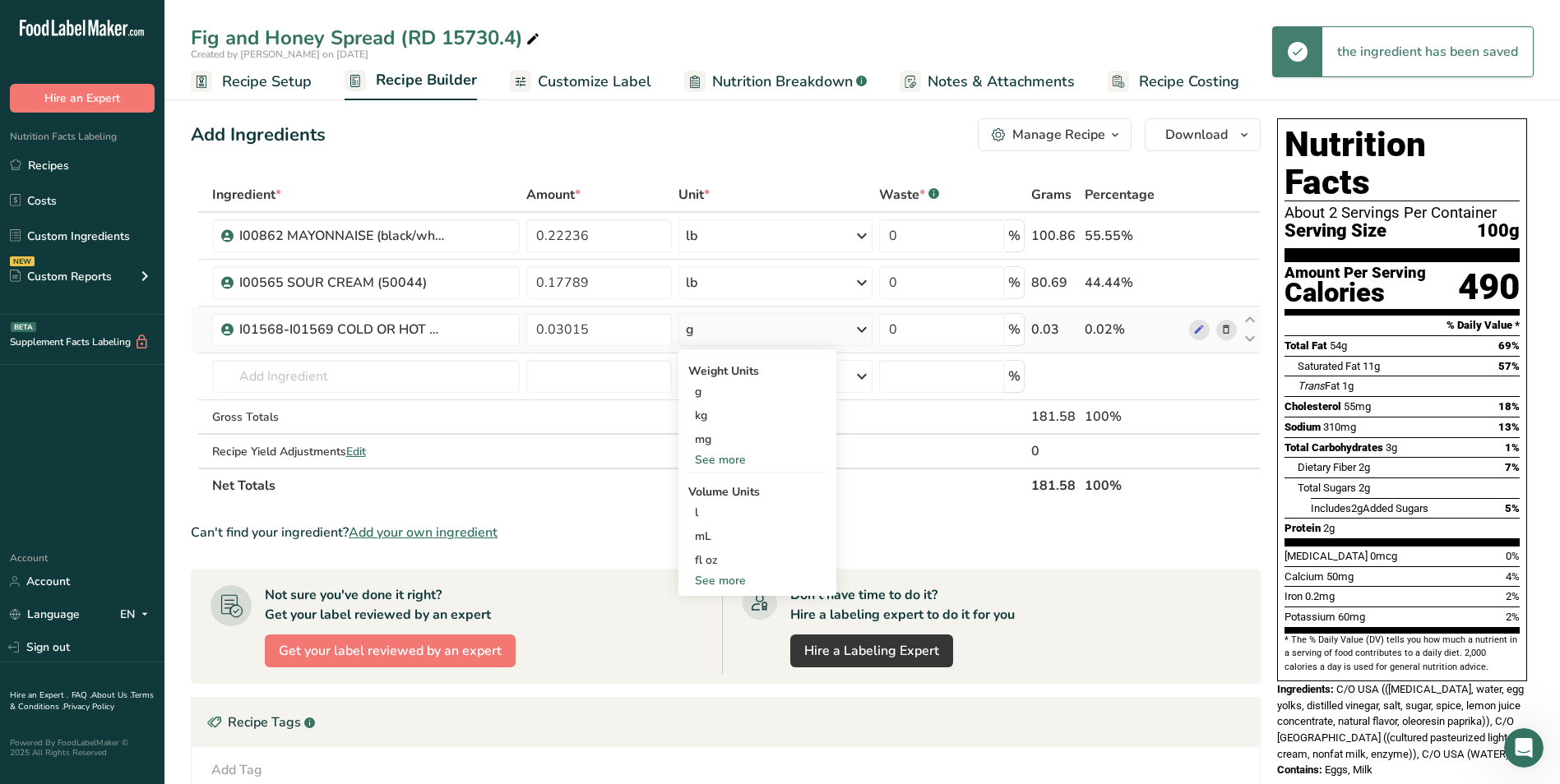
click at [738, 455] on div "See more" at bounding box center [757, 460] width 139 height 18
click at [736, 480] on div "lb" at bounding box center [757, 486] width 139 height 24
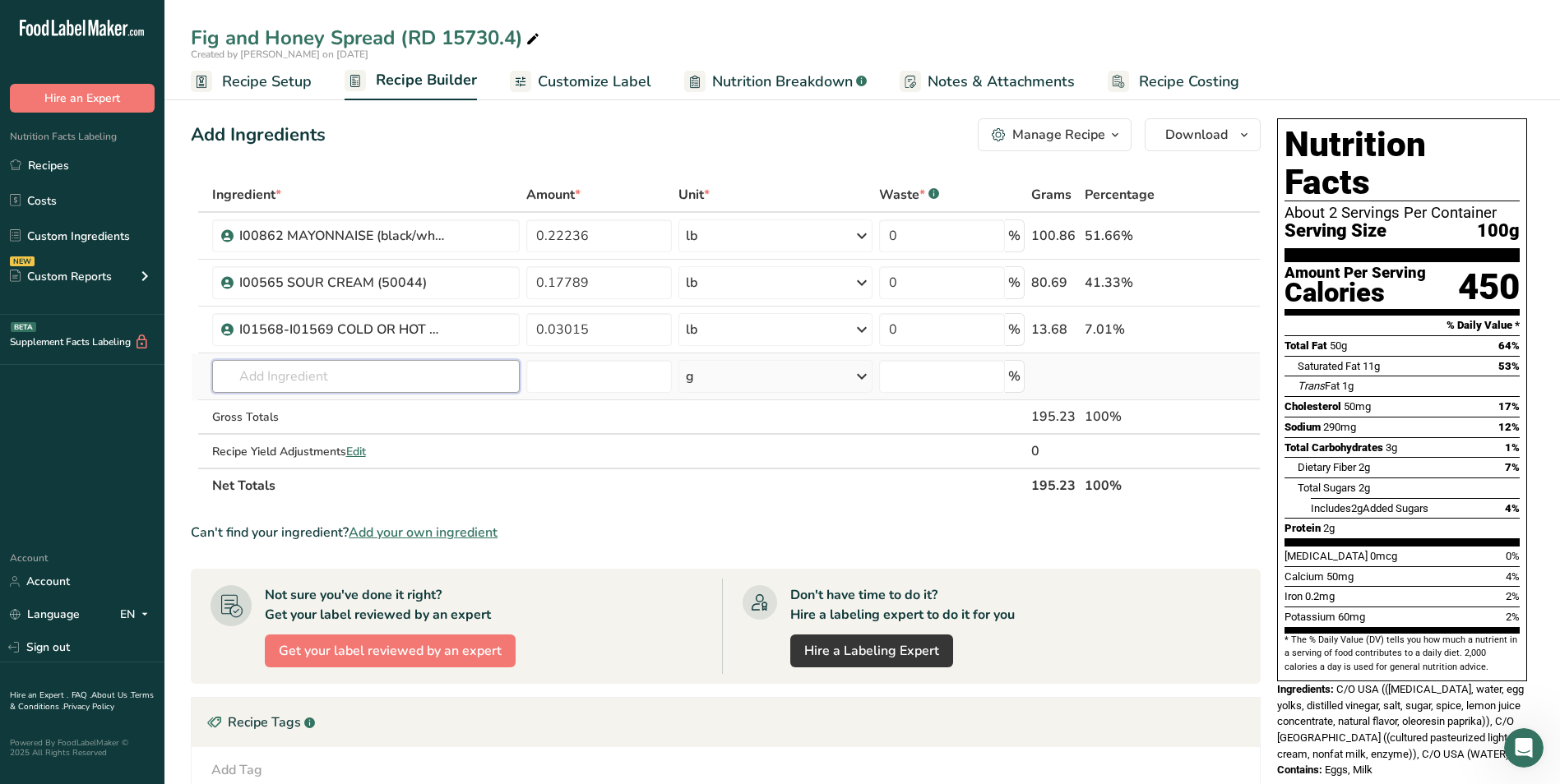
click at [329, 374] on input "text" at bounding box center [367, 375] width 309 height 32
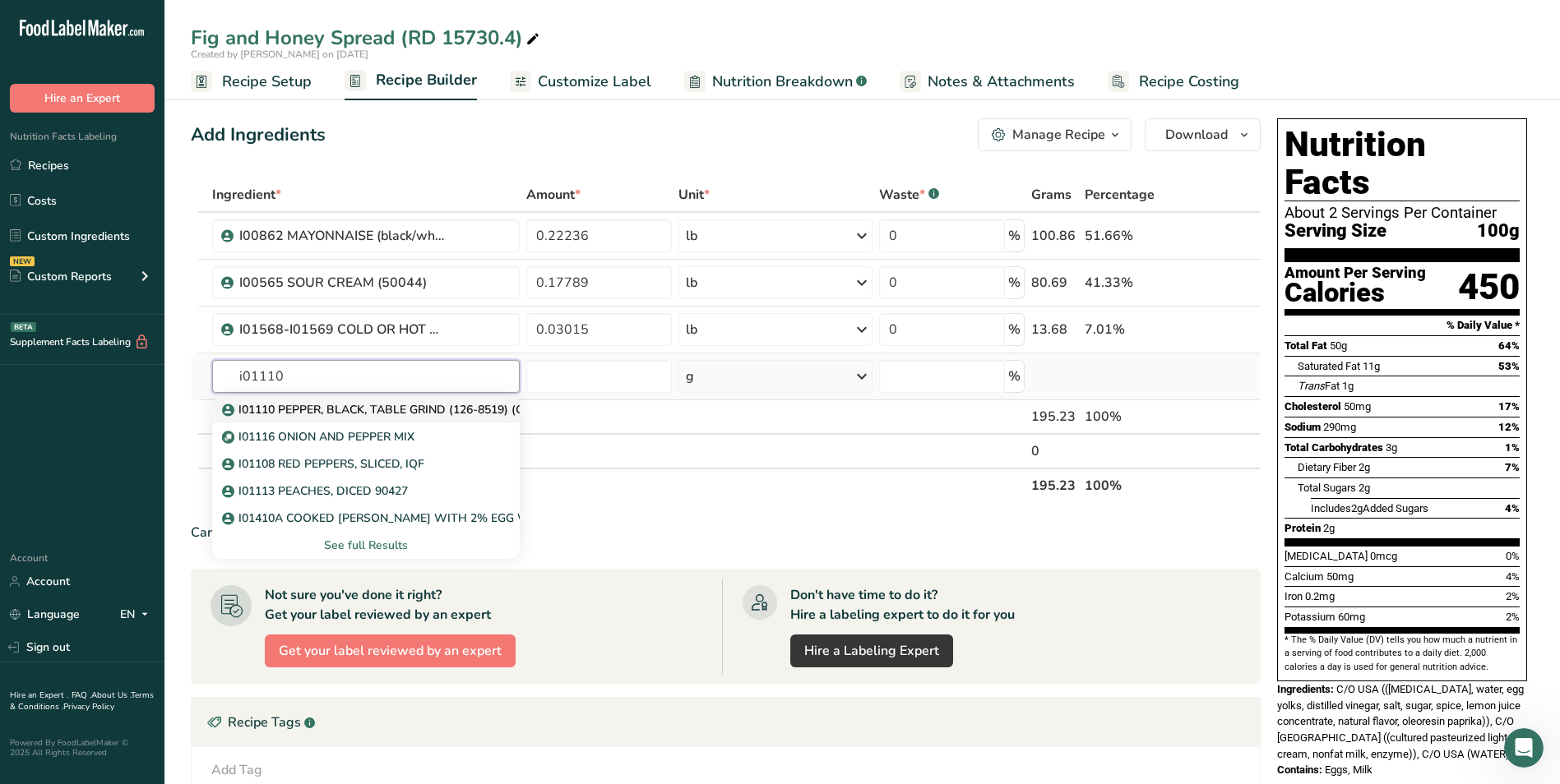
type input "i01110"
click at [390, 409] on p "I01110 PEPPER, BLACK, TABLE GRIND (126-8519) (GMO-Free)" at bounding box center [400, 410] width 350 height 18
type input "I01110 PEPPER, BLACK, TABLE GRIND (126-8519) (GMO-Free)"
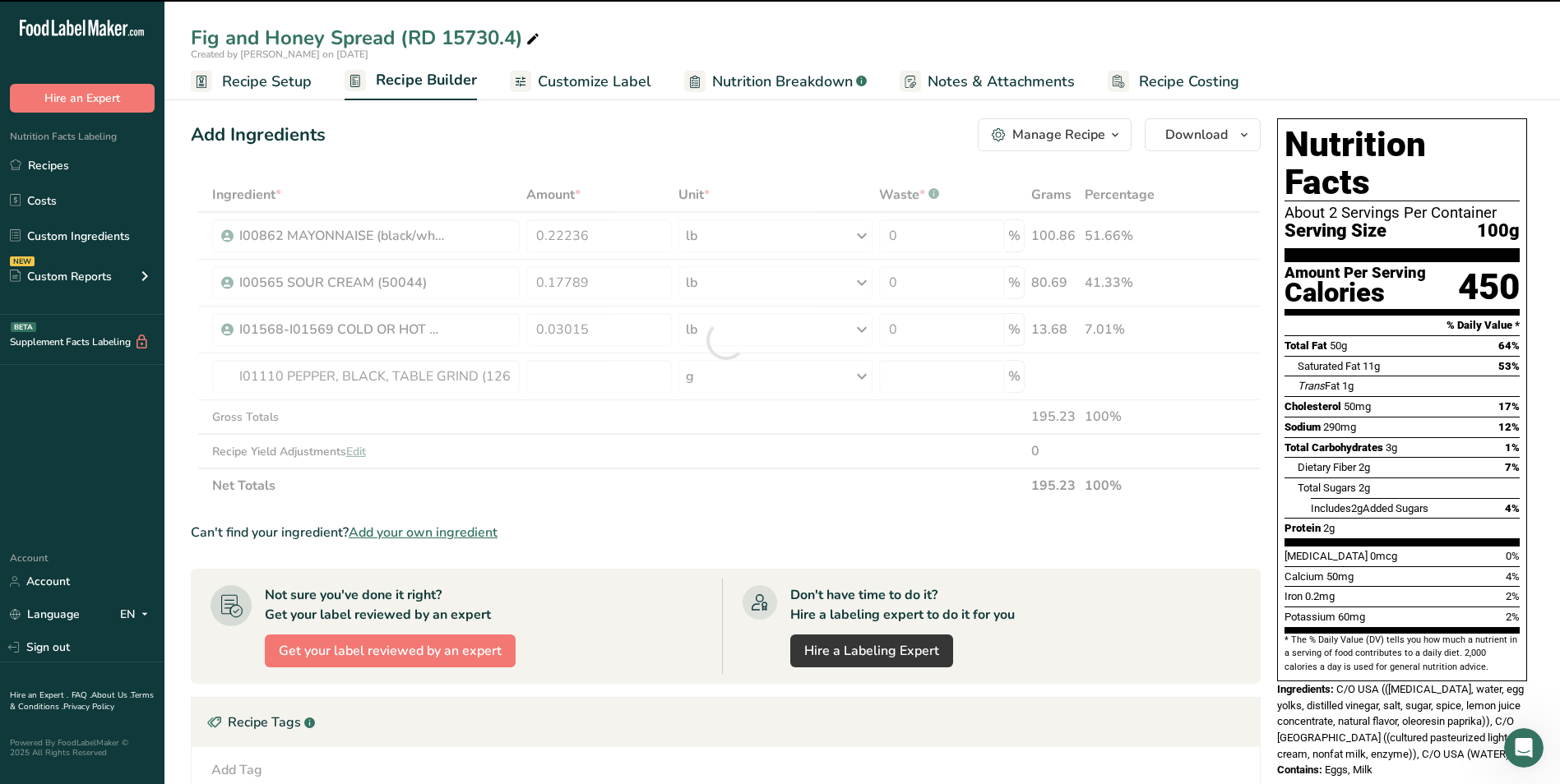
type input "0"
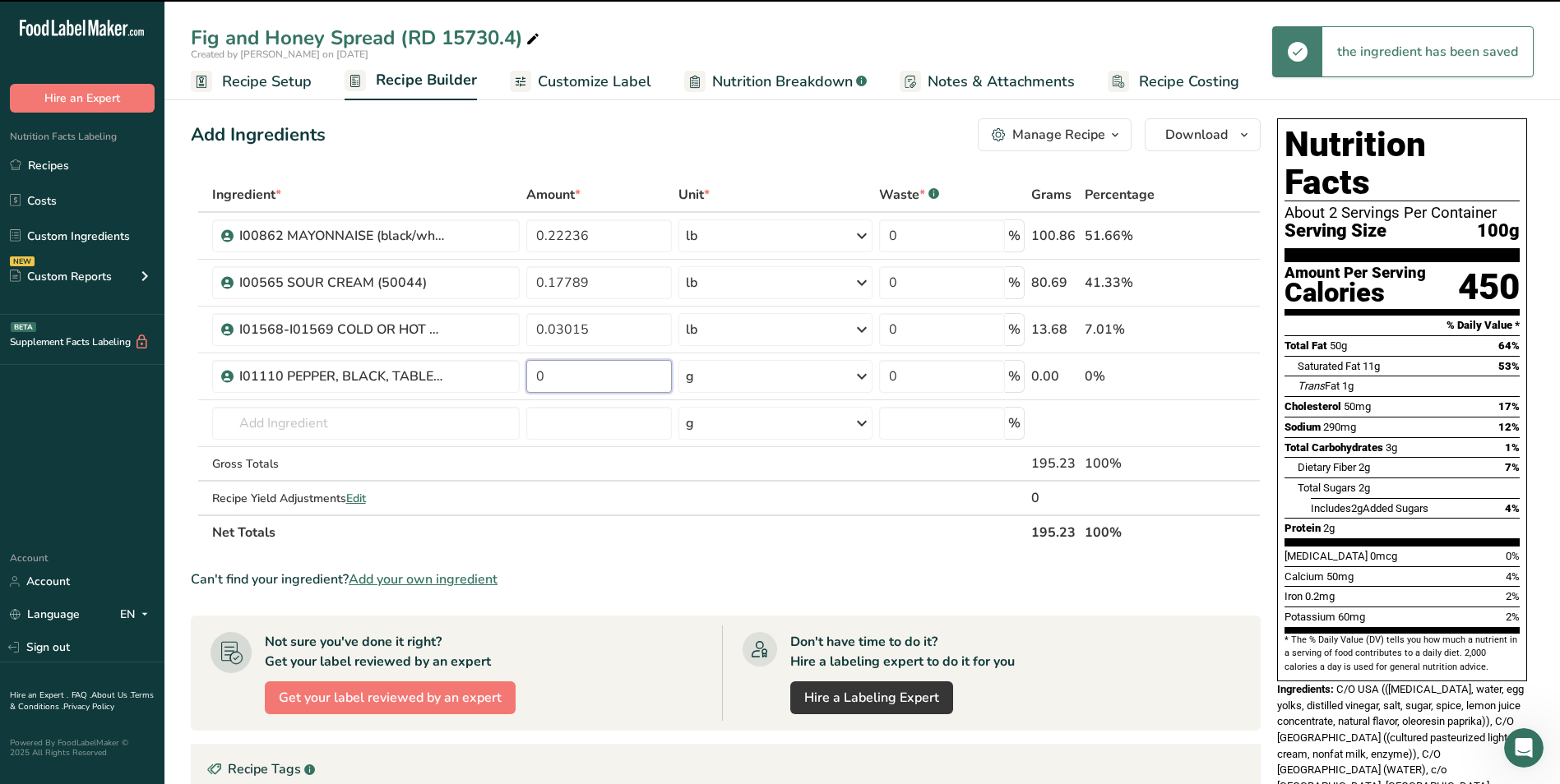
click at [591, 376] on input "0" at bounding box center [599, 375] width 145 height 32
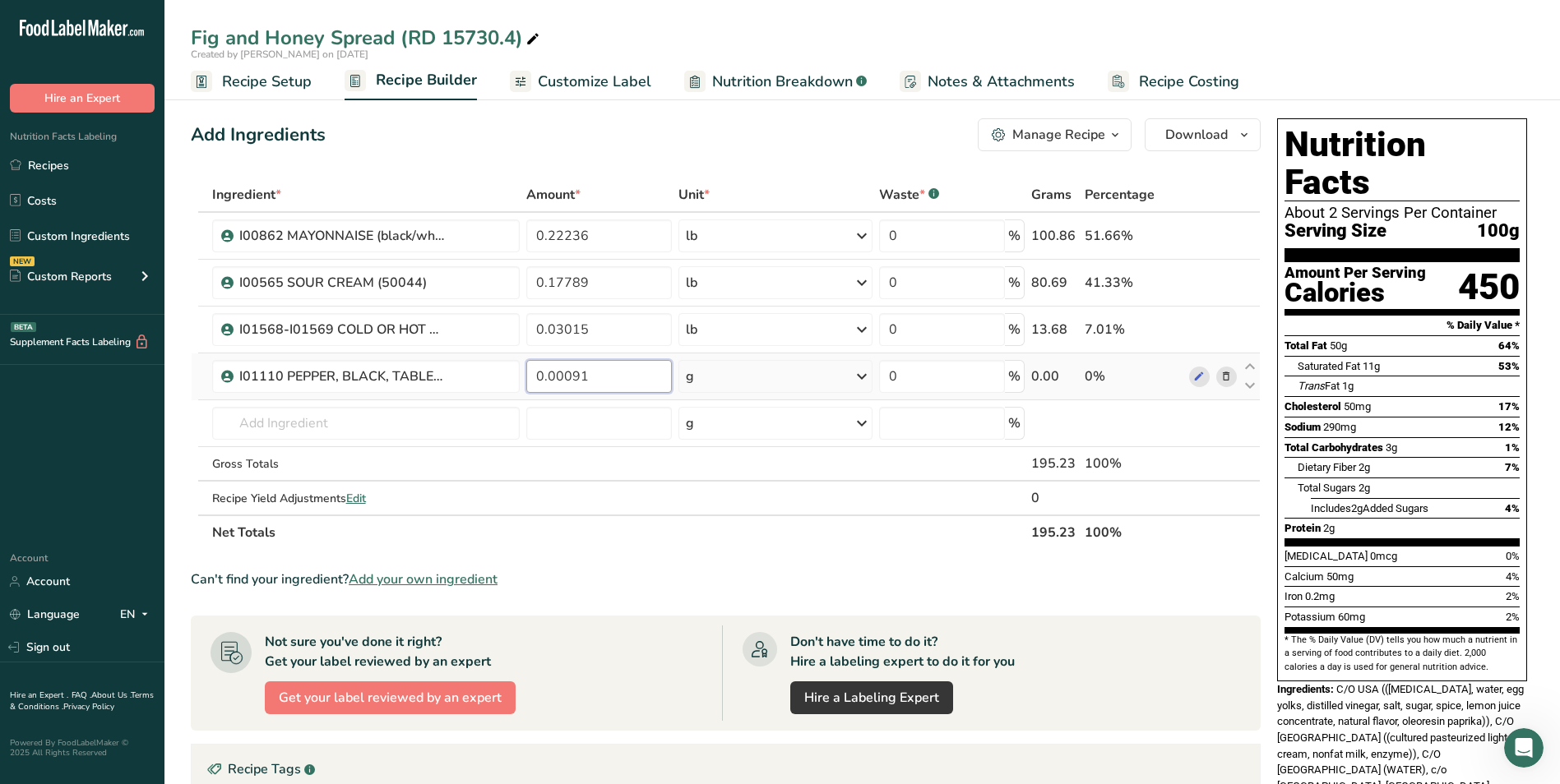
type input "0.00091"
click at [729, 371] on div "Ingredient * Amount * Unit * Waste * .a-a{fill:#347362;}.b-a{fill:#fff;} Grams …" at bounding box center [725, 364] width 1069 height 372
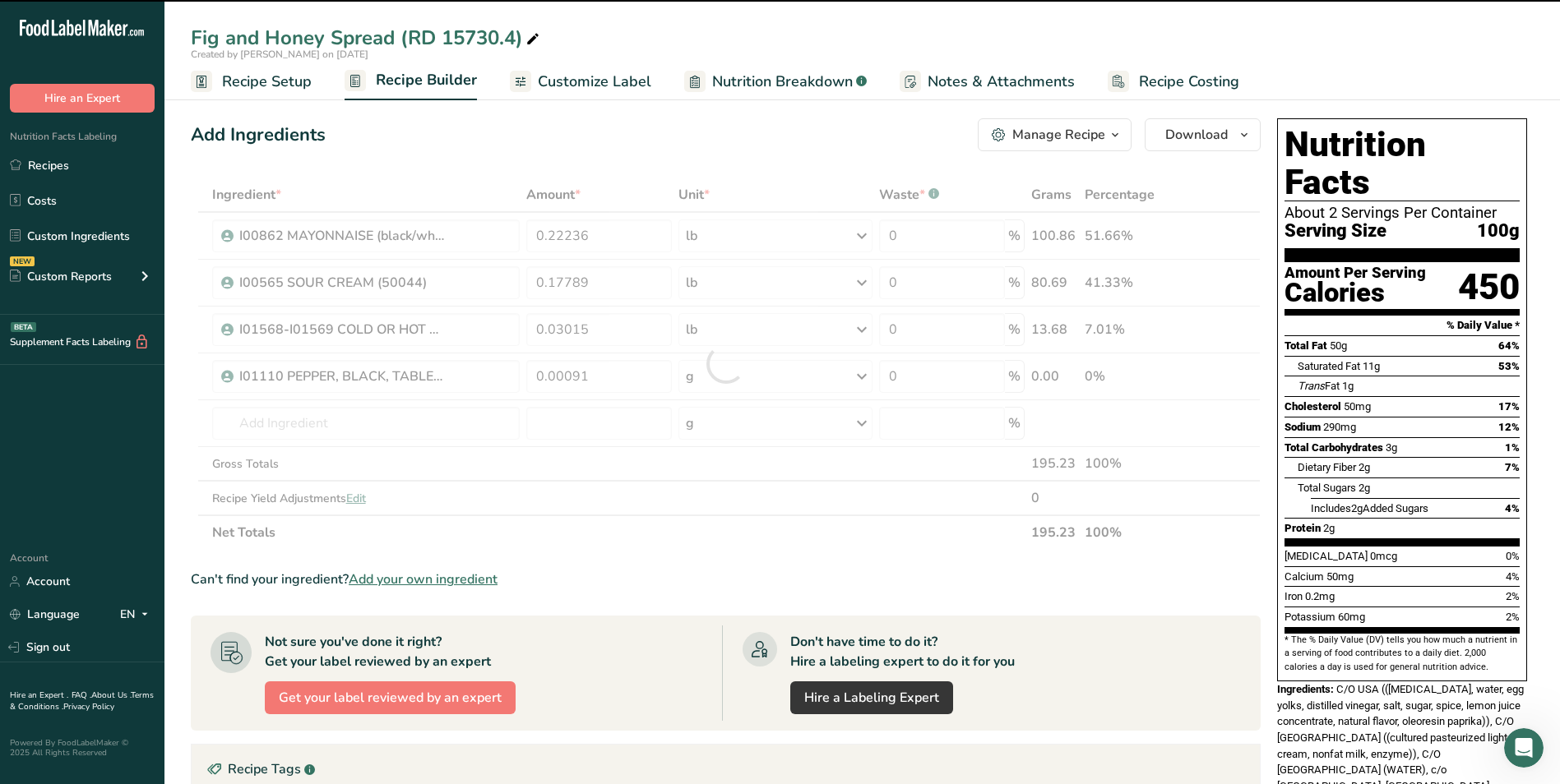
click at [726, 364] on div at bounding box center [726, 364] width 0 height 0
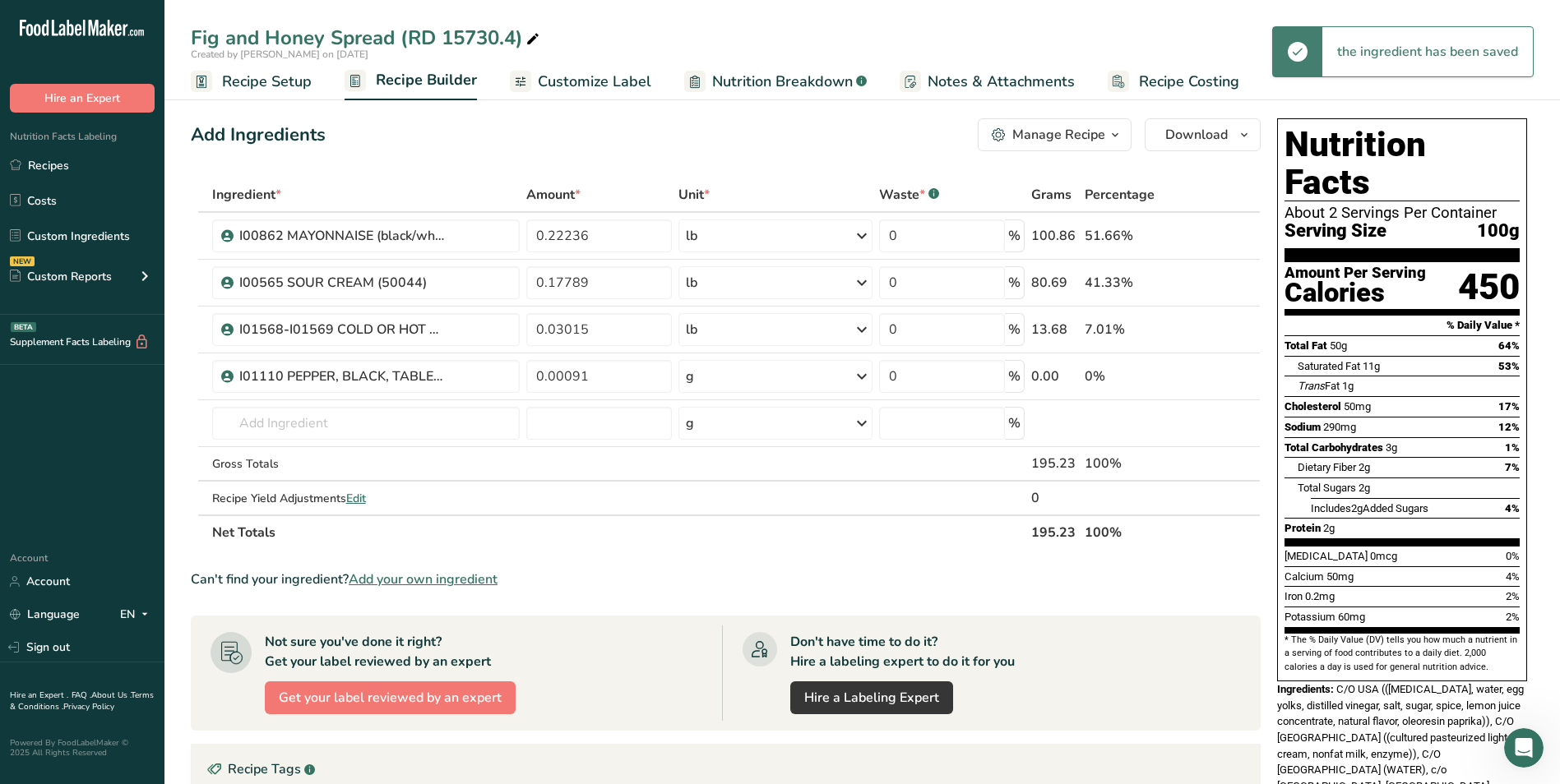
click at [735, 381] on div "g" at bounding box center [775, 375] width 194 height 32
click at [721, 508] on div "See more" at bounding box center [757, 507] width 139 height 18
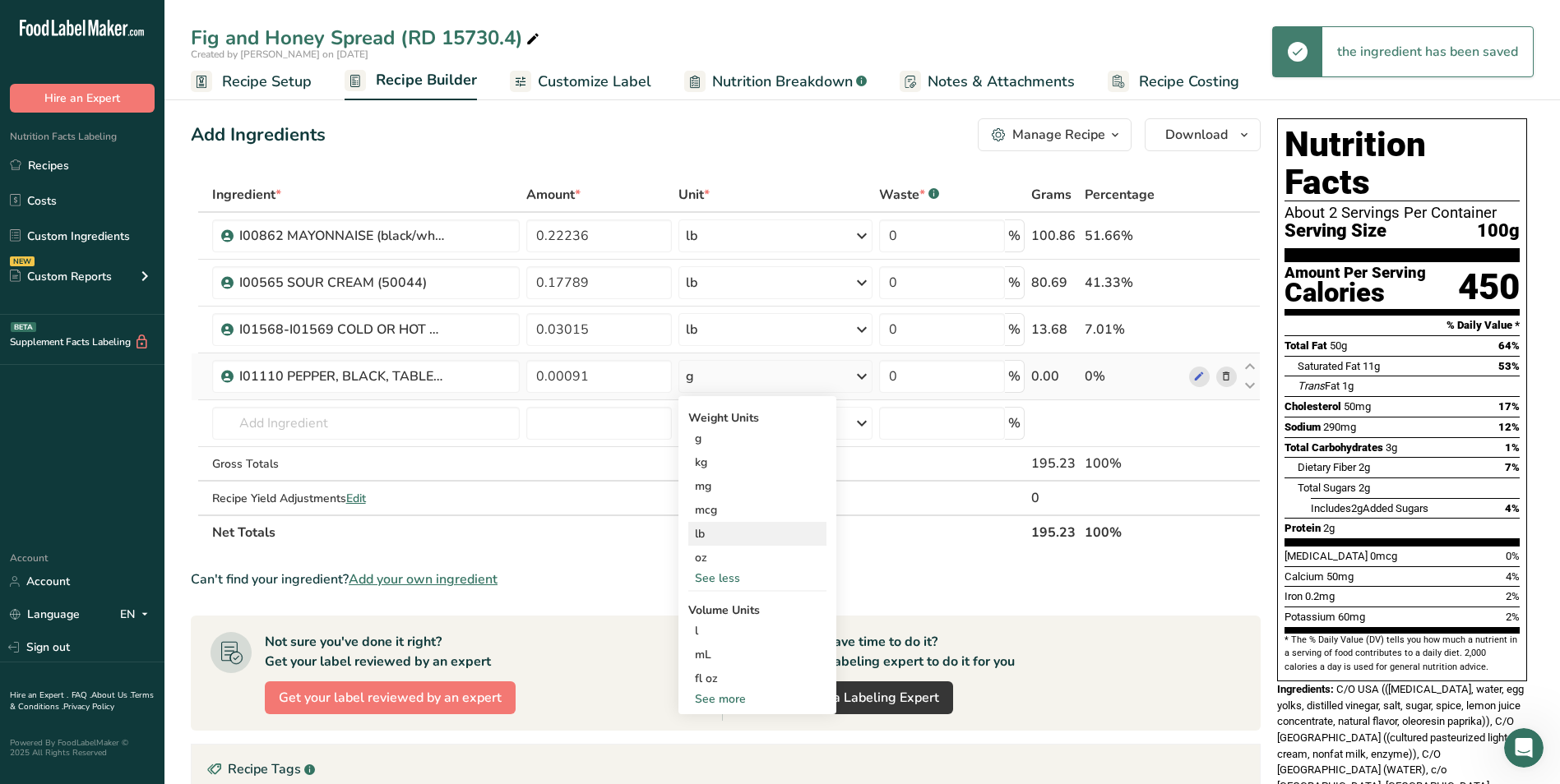
click at [725, 529] on div "lb" at bounding box center [757, 533] width 139 height 24
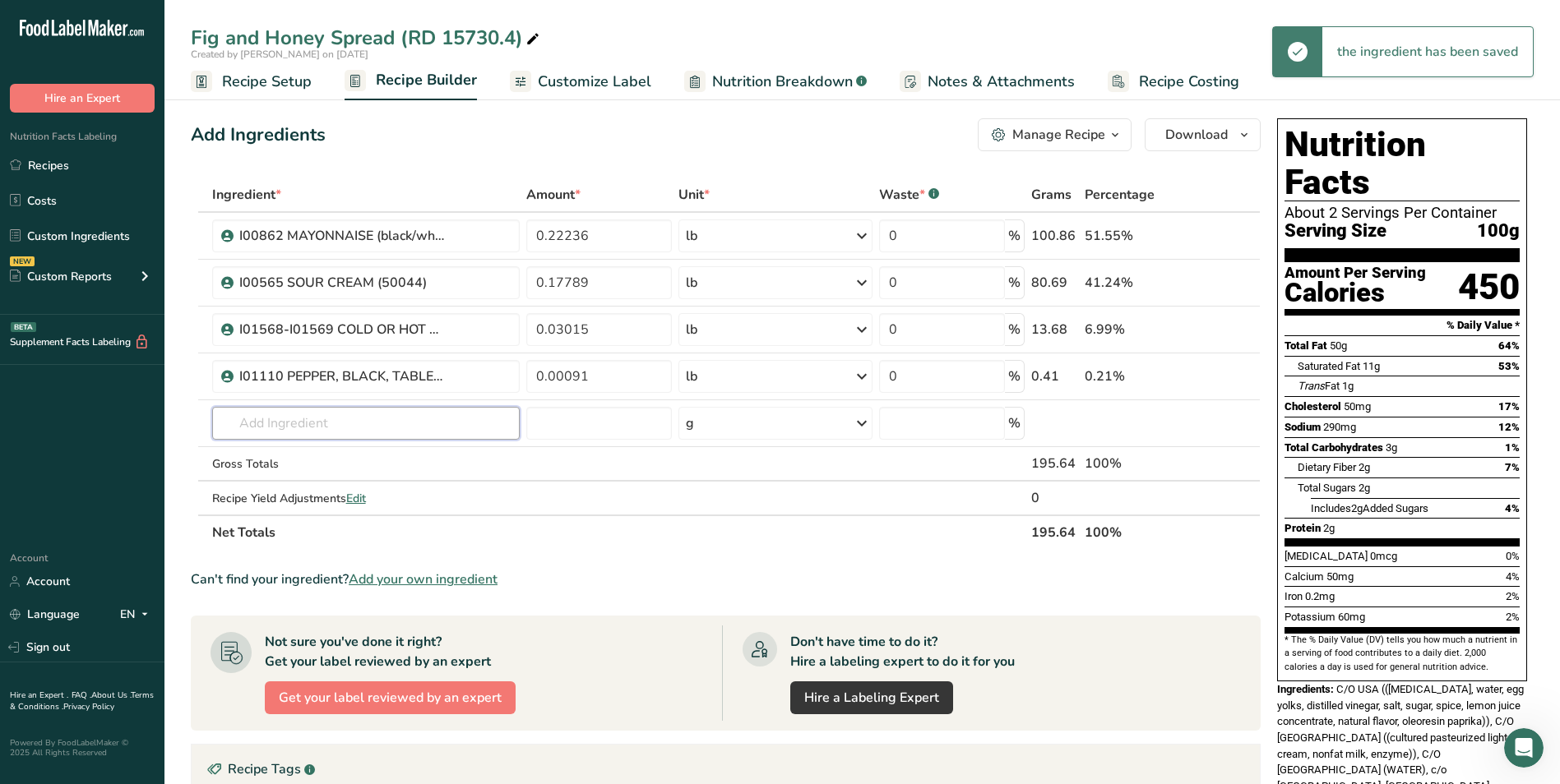
click at [363, 408] on input "text" at bounding box center [367, 422] width 309 height 32
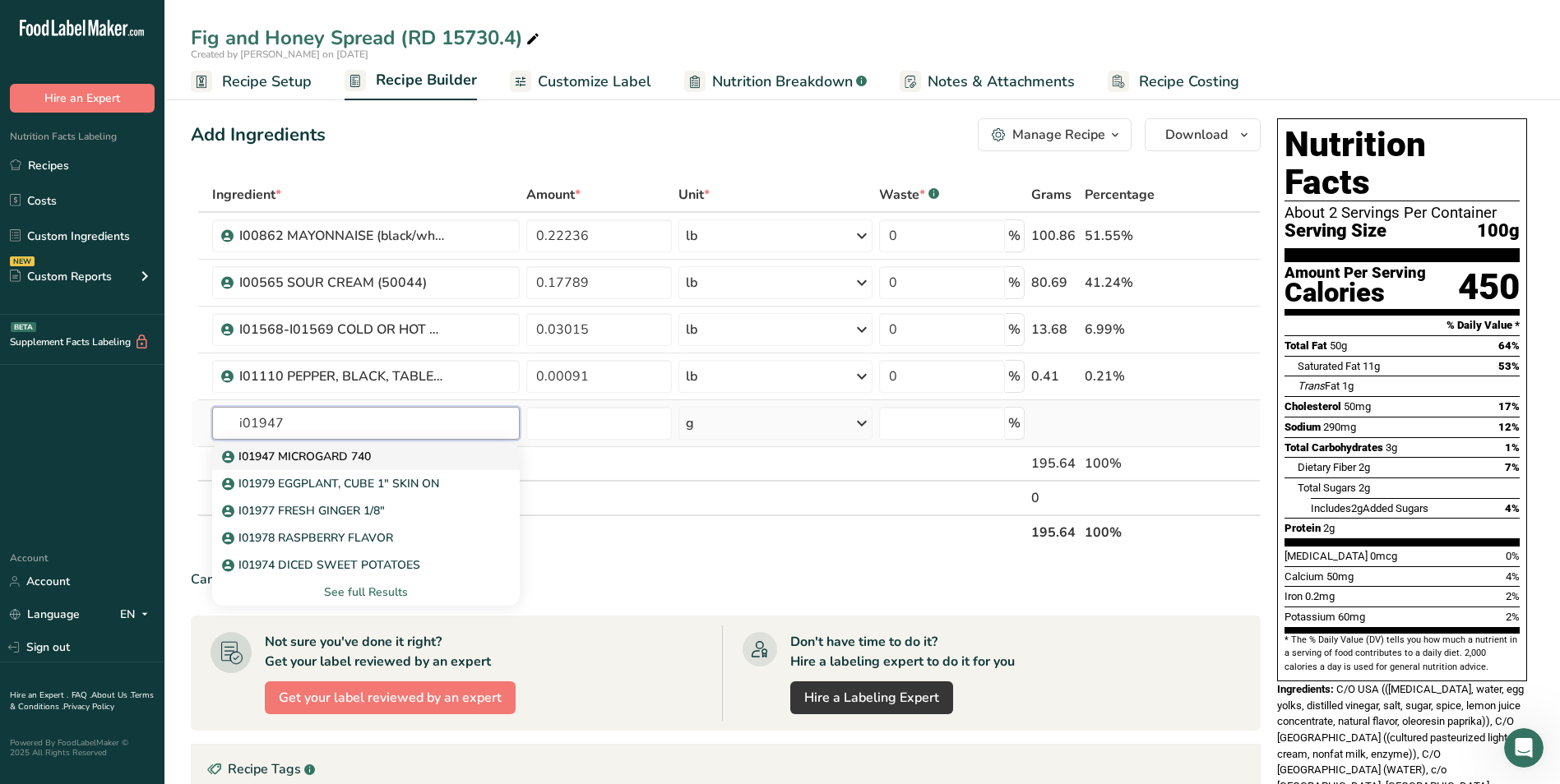
type input "i01947"
click at [384, 460] on div "I01947 MICROGARD 740" at bounding box center [353, 457] width 256 height 18
type input "I01947 MICROGARD 740"
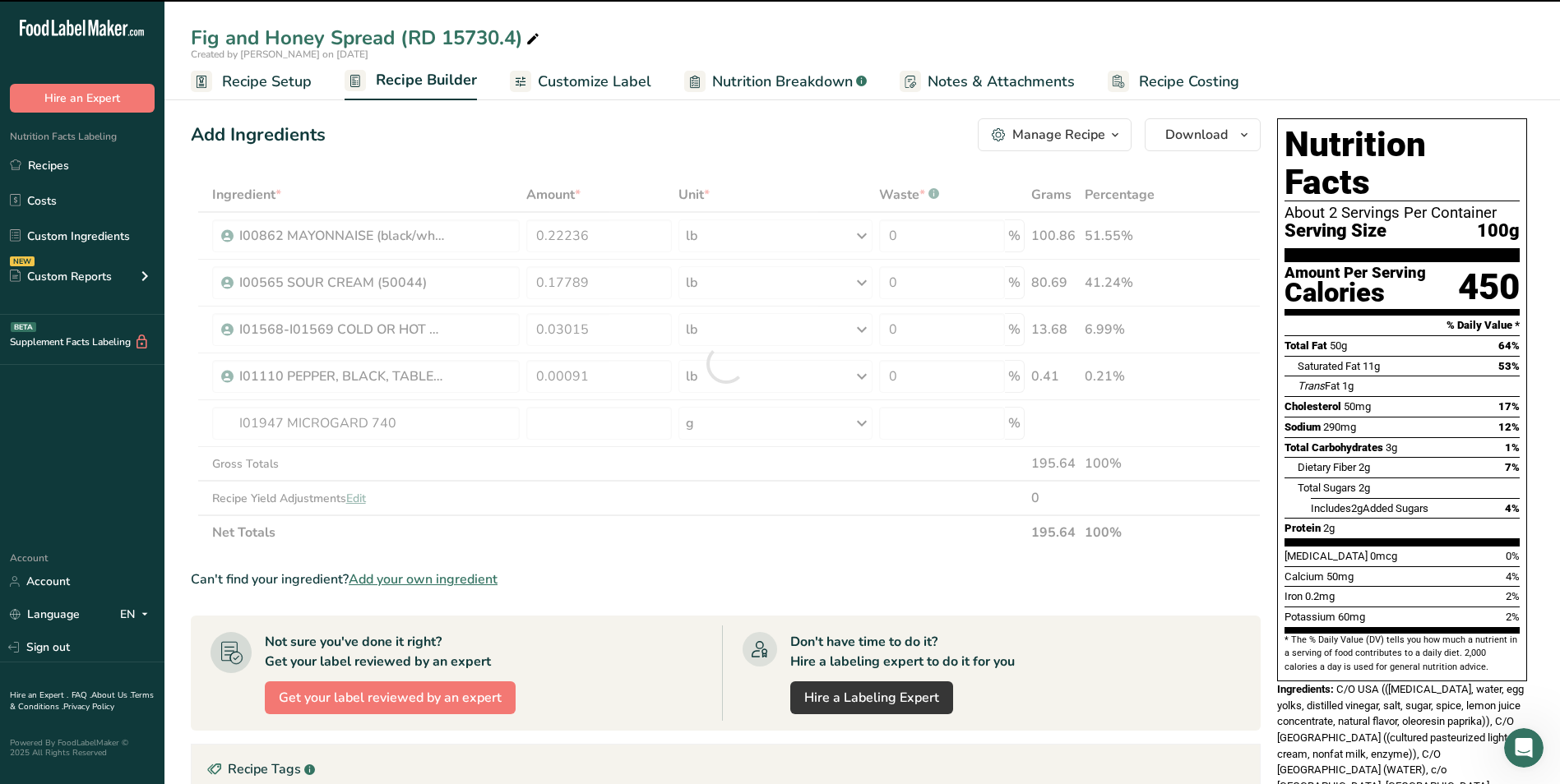
type input "0"
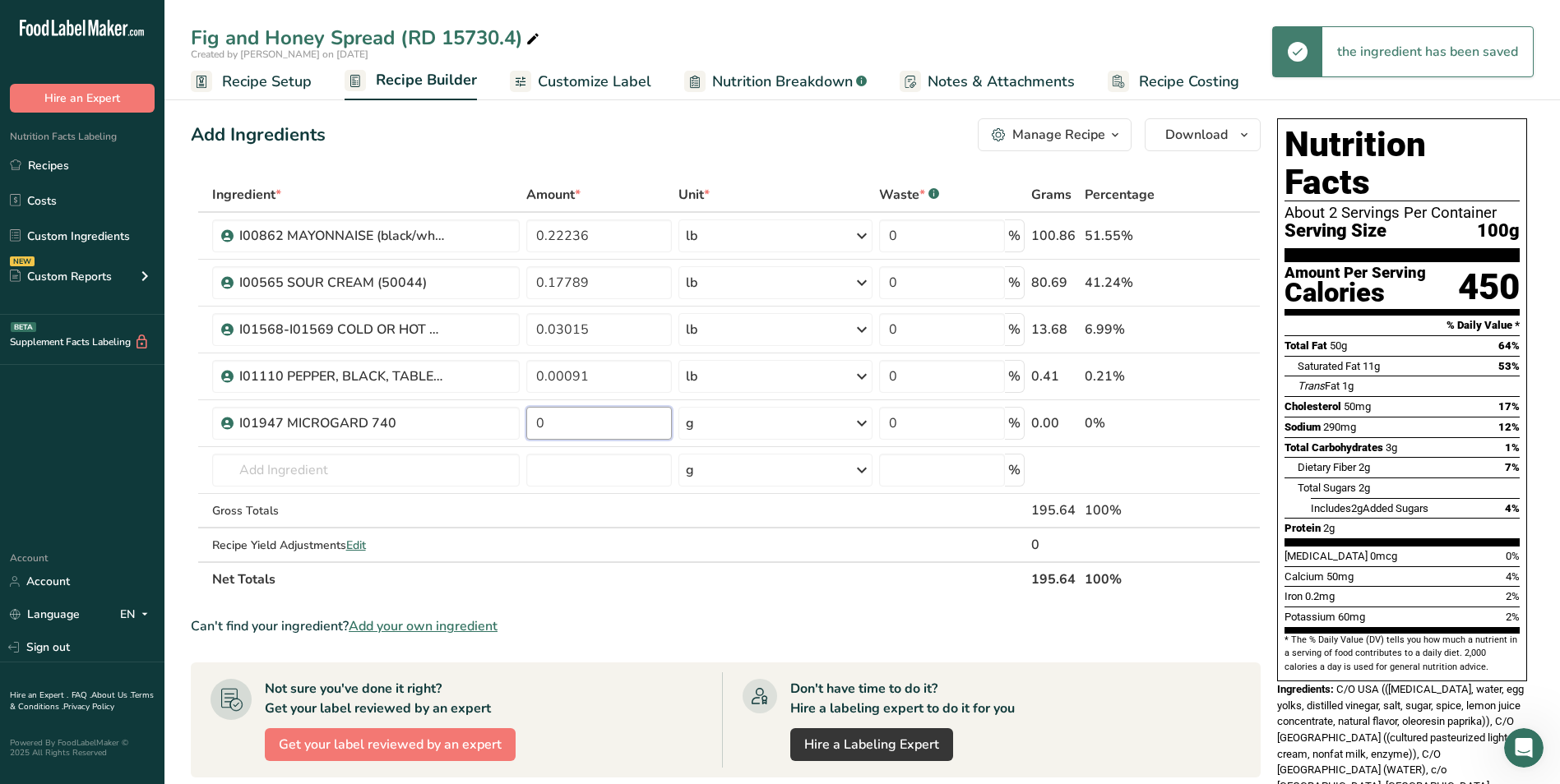
click at [616, 422] on input "0" at bounding box center [599, 422] width 145 height 32
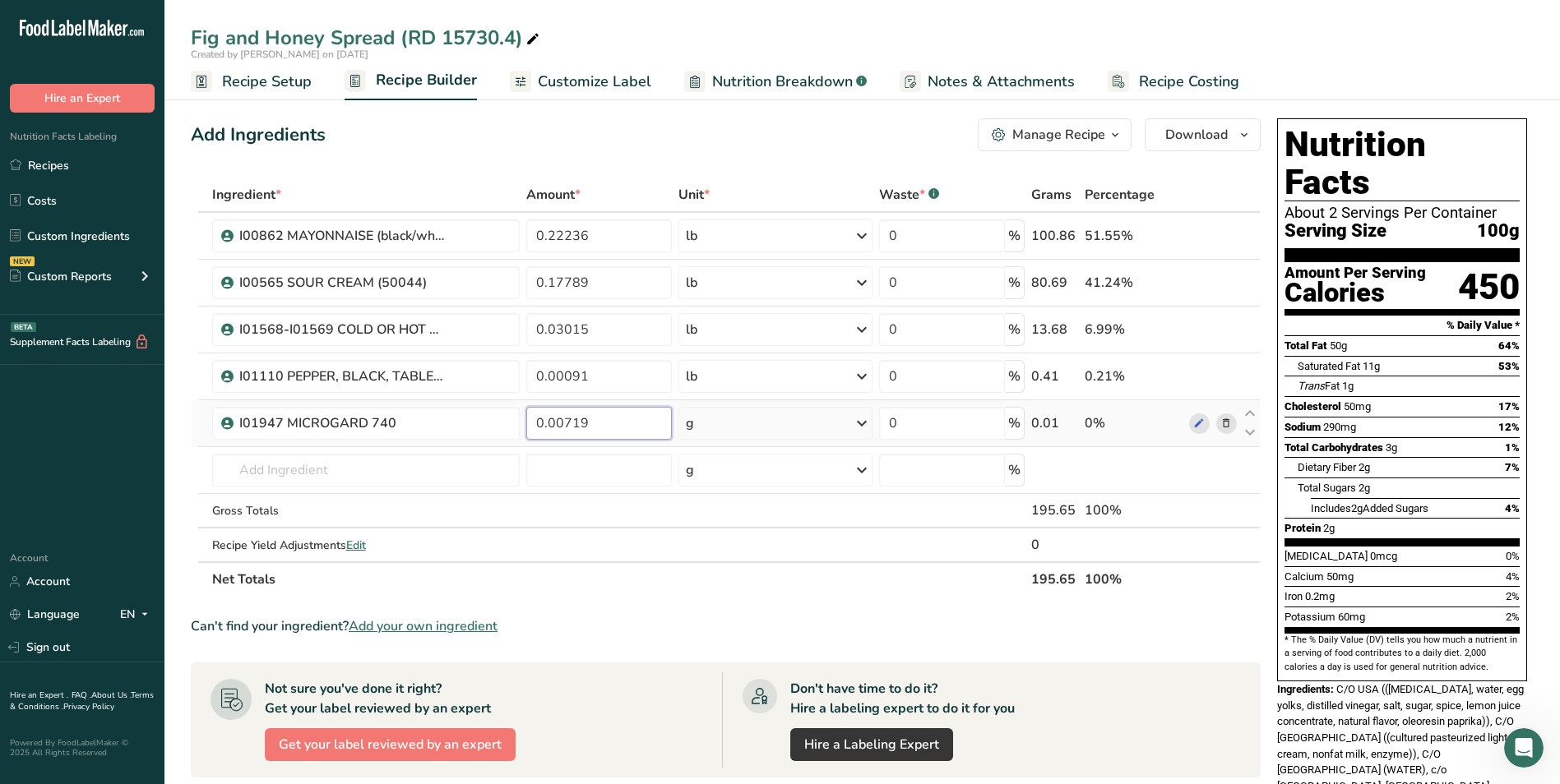
type input "0.00719"
click at [724, 424] on div "Ingredient * Amount * Unit * Waste * .a-a{fill:#347362;}.b-a{fill:#fff;} Grams …" at bounding box center [725, 387] width 1069 height 420
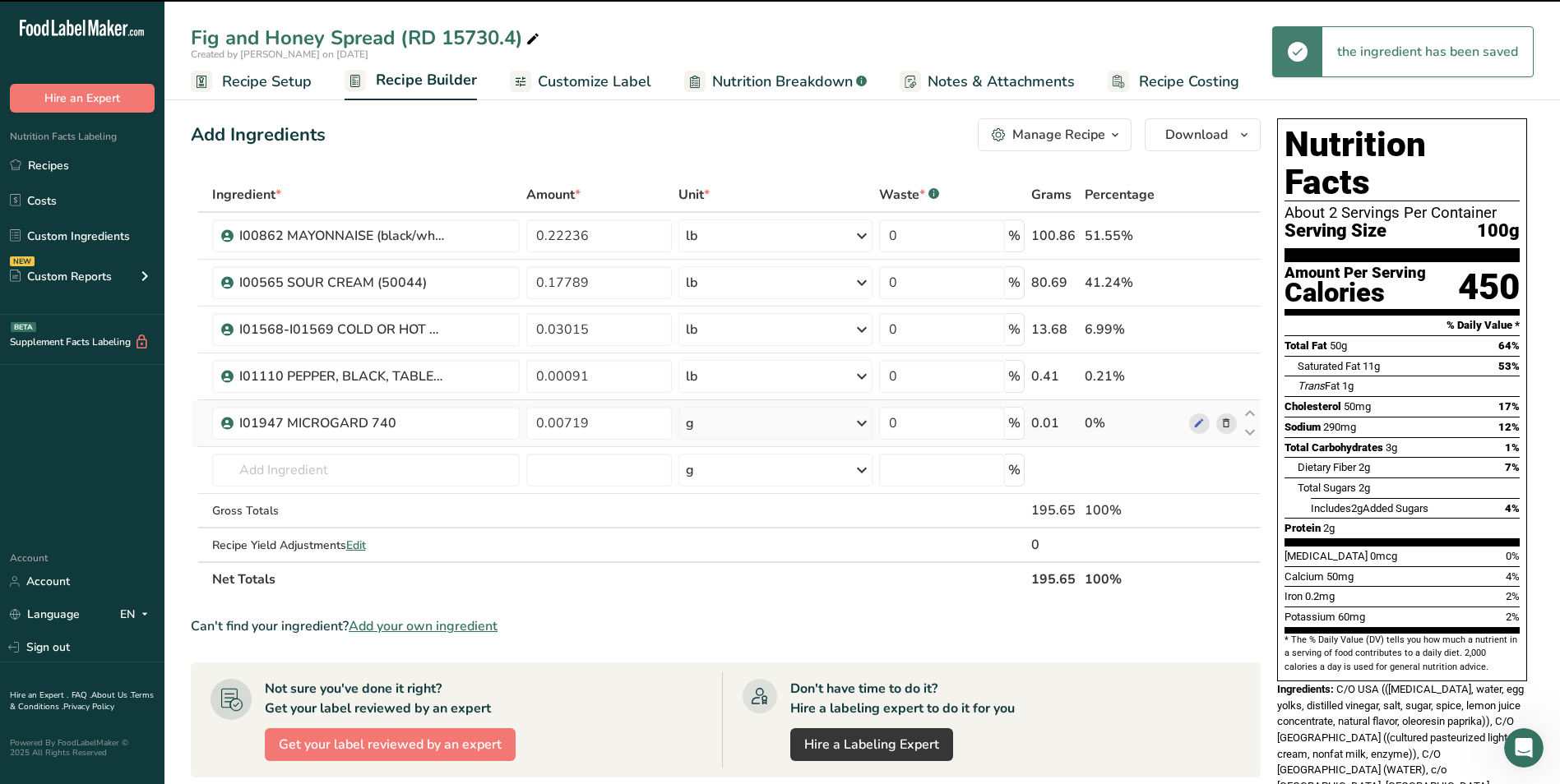
click at [724, 424] on div "g" at bounding box center [775, 422] width 194 height 32
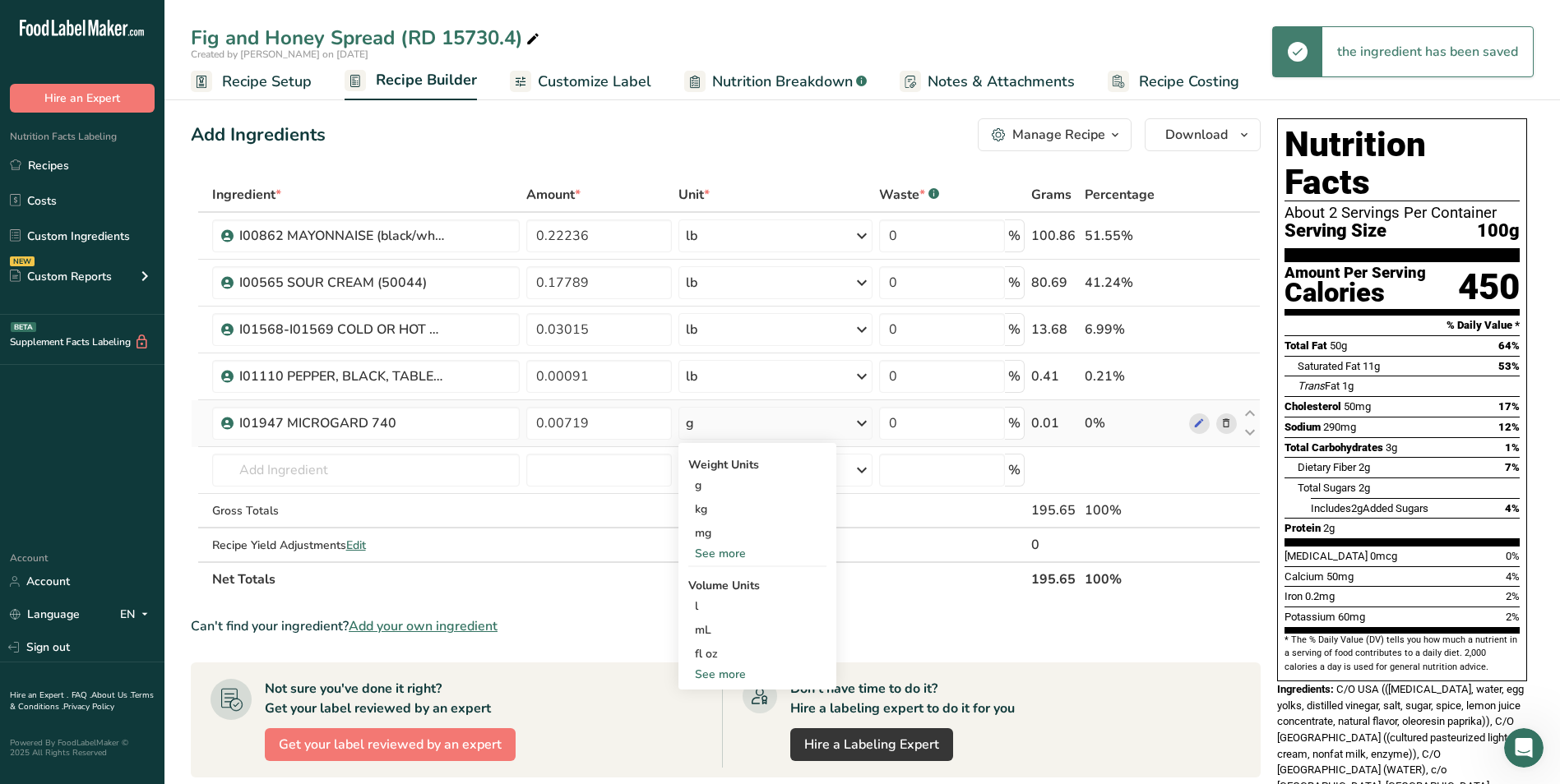
click at [717, 552] on div "See more" at bounding box center [757, 554] width 139 height 18
click at [712, 587] on div "lb" at bounding box center [757, 581] width 139 height 24
click at [299, 474] on input "text" at bounding box center [367, 470] width 309 height 32
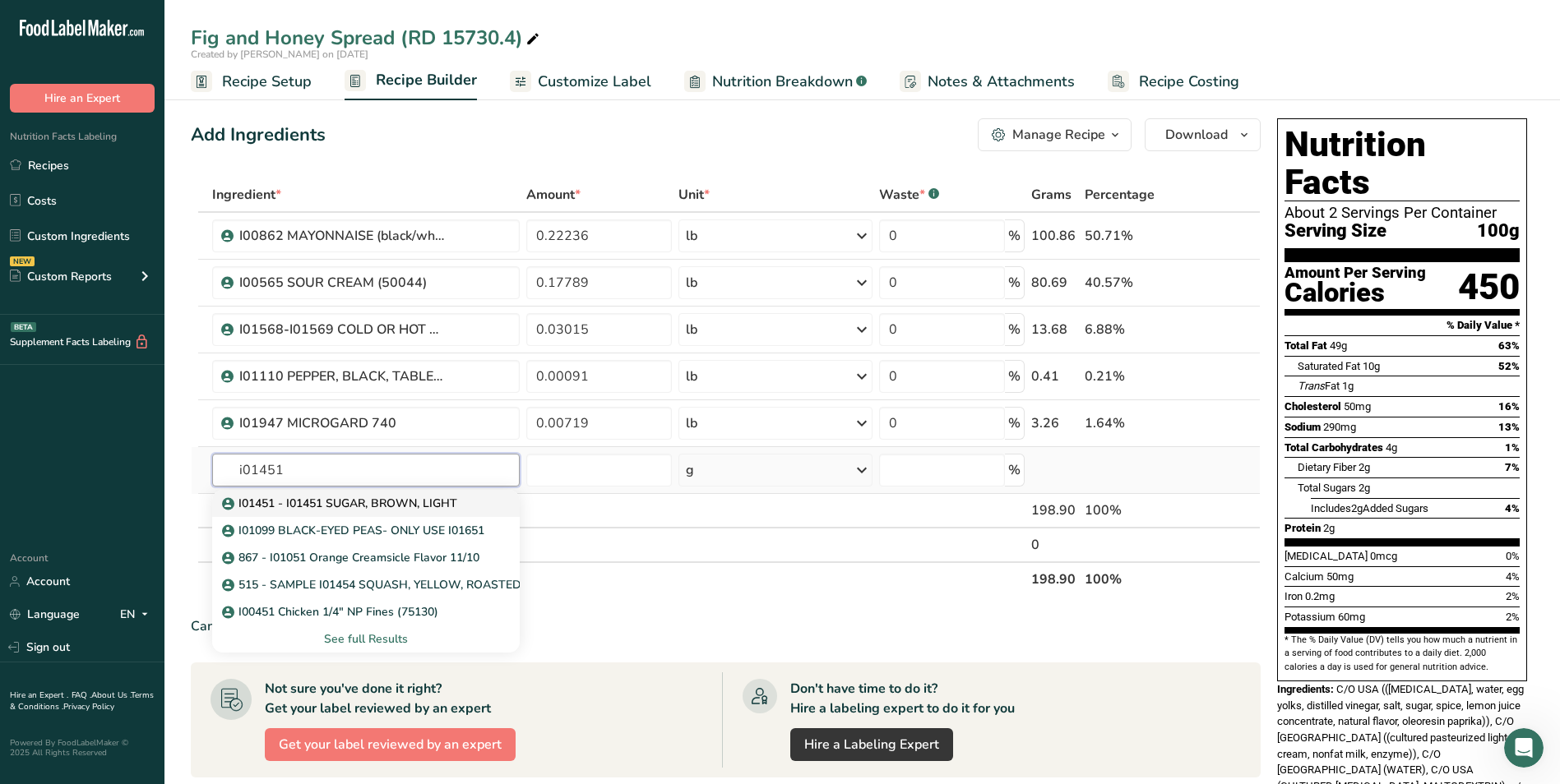
type input "i01451"
click at [342, 510] on p "I01451 - I01451 SUGAR, BROWN, LIGHT" at bounding box center [341, 504] width 232 height 18
type input "I01451 - I01451 SUGAR, BROWN, LIGHT"
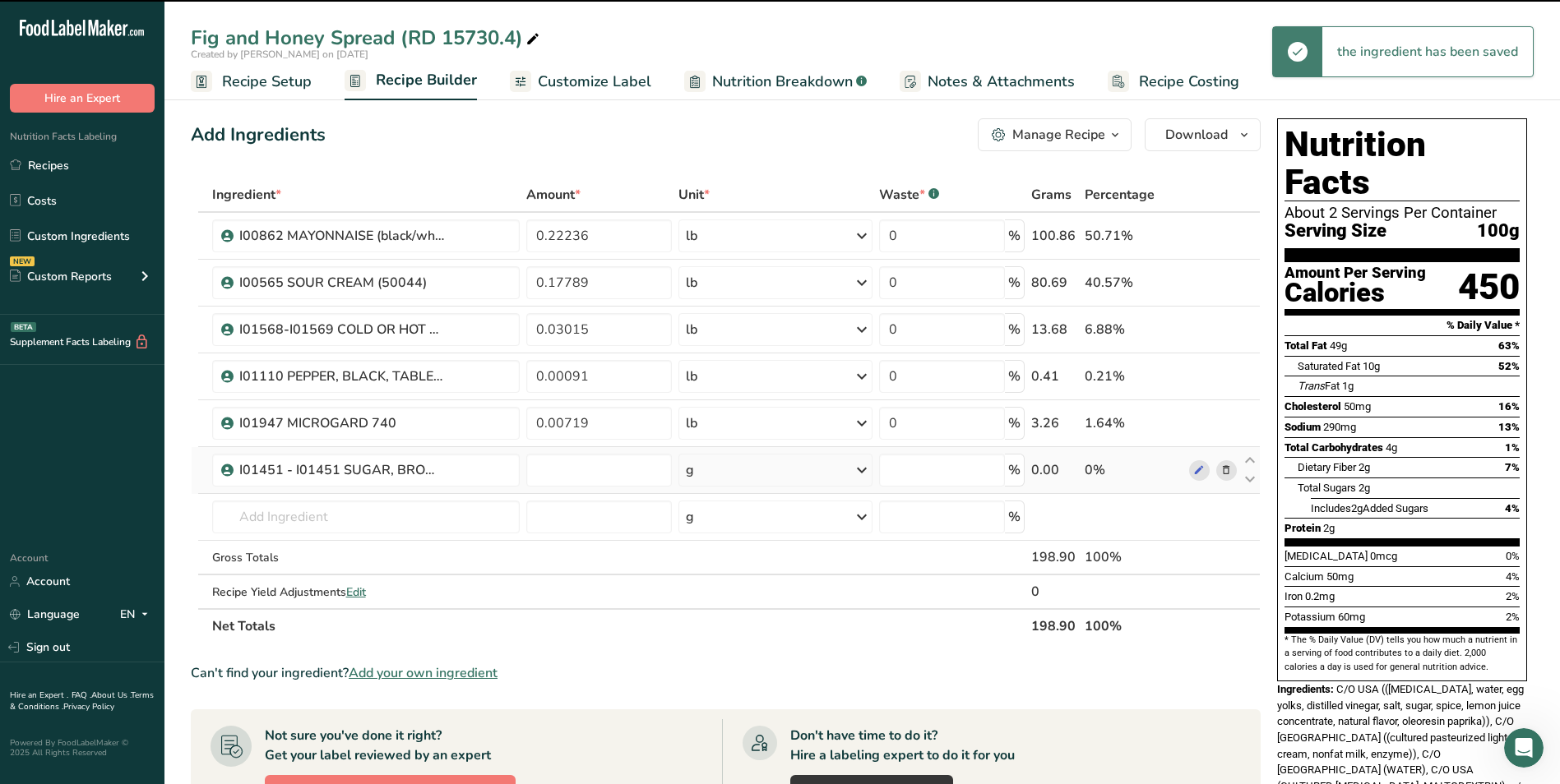
type input "0"
click at [586, 471] on input "0" at bounding box center [599, 470] width 145 height 32
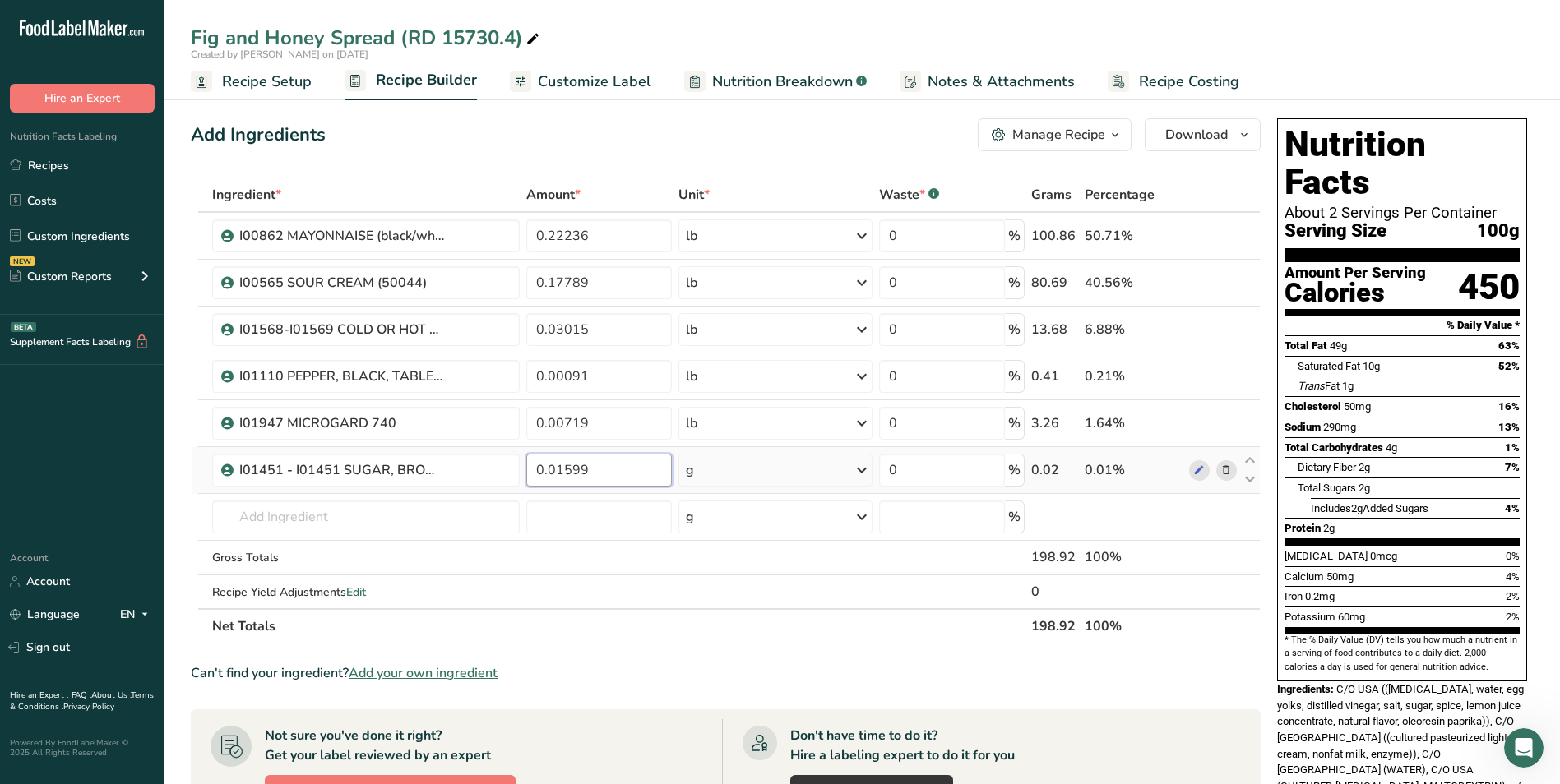
type input "0.01599"
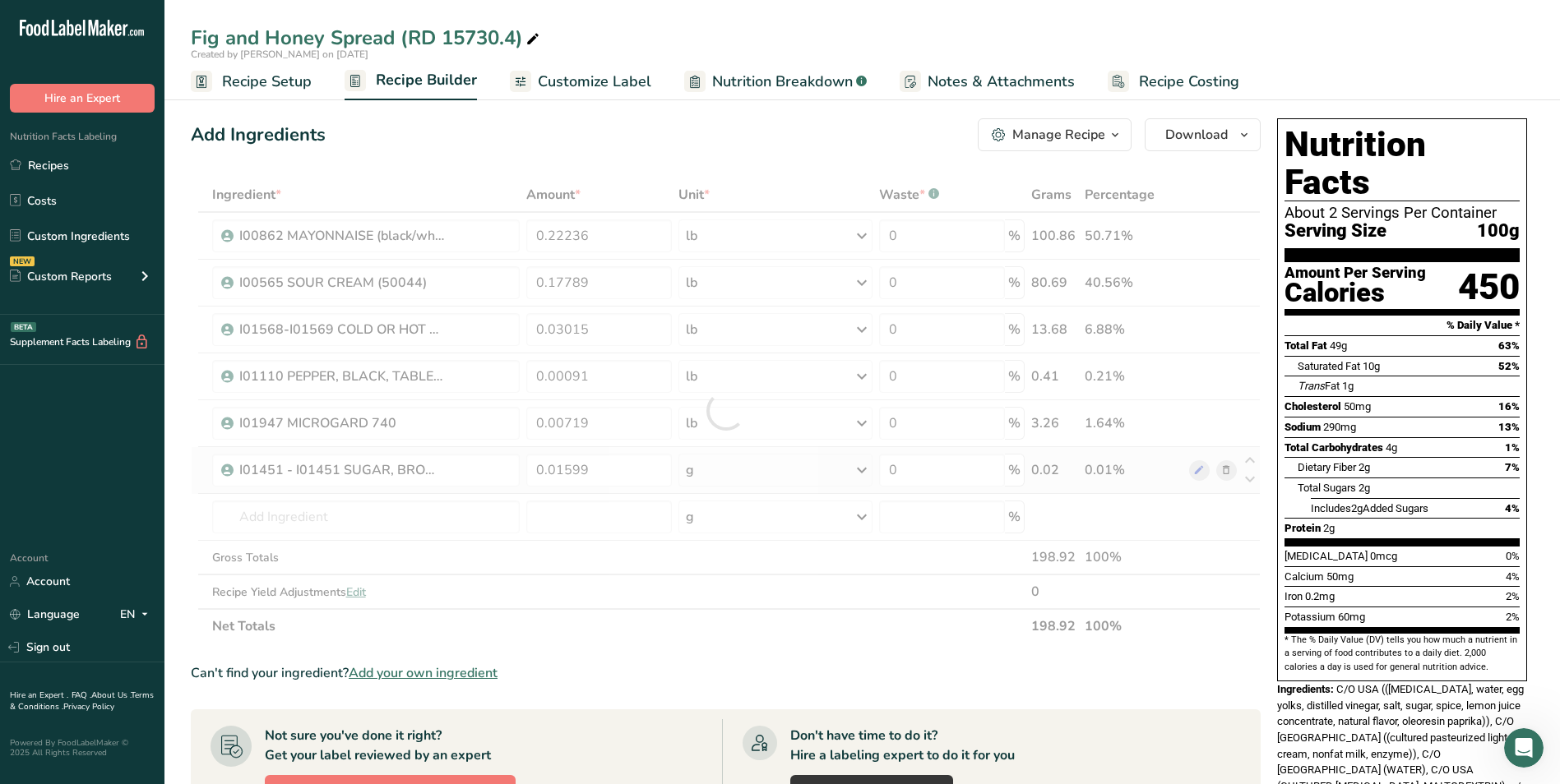
click at [737, 472] on div "Ingredient * Amount * Unit * Waste * .a-a{fill:#347362;}.b-a{fill:#fff;} Grams …" at bounding box center [725, 411] width 1069 height 466
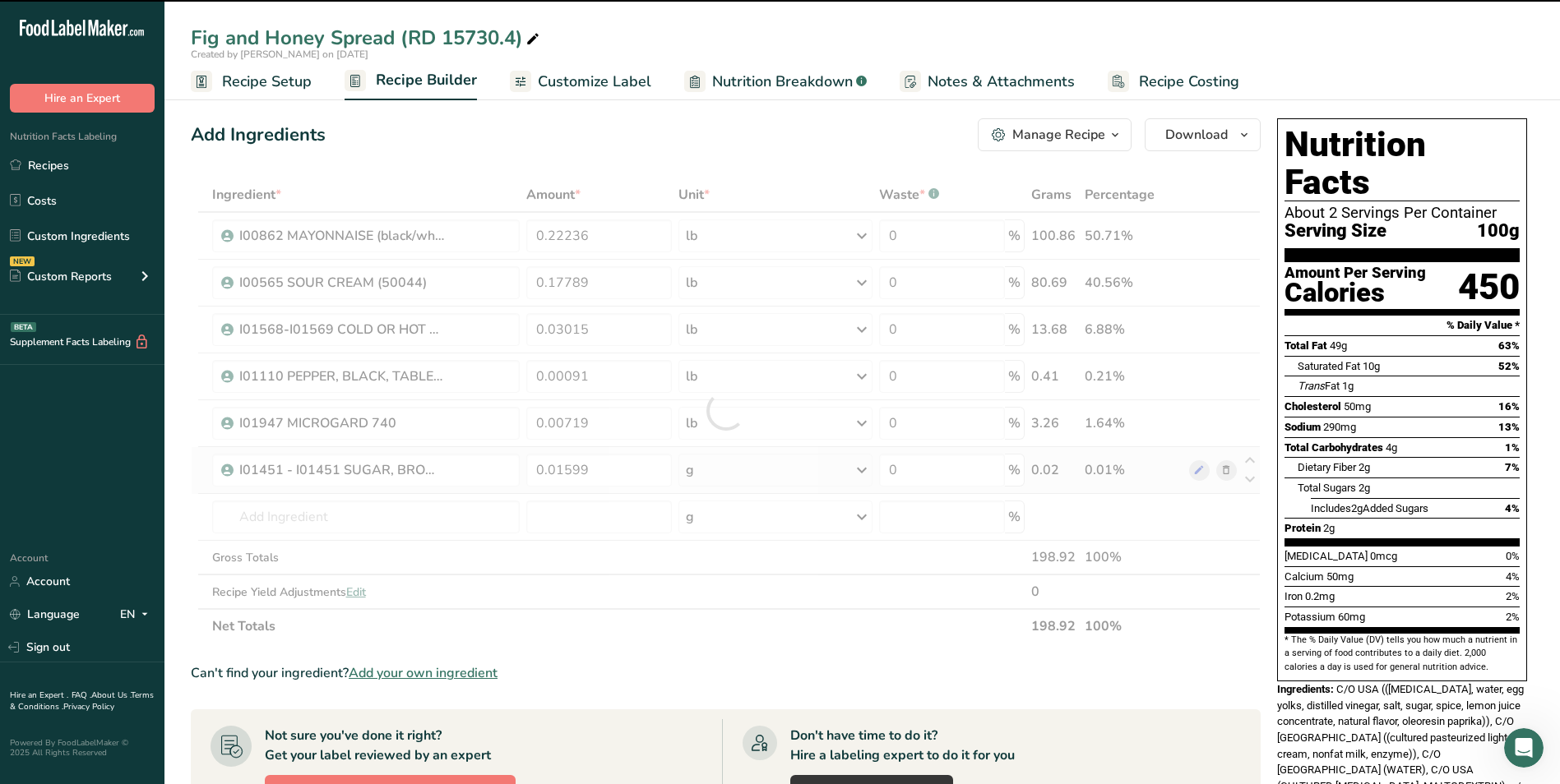
click at [737, 472] on div at bounding box center [725, 411] width 1069 height 466
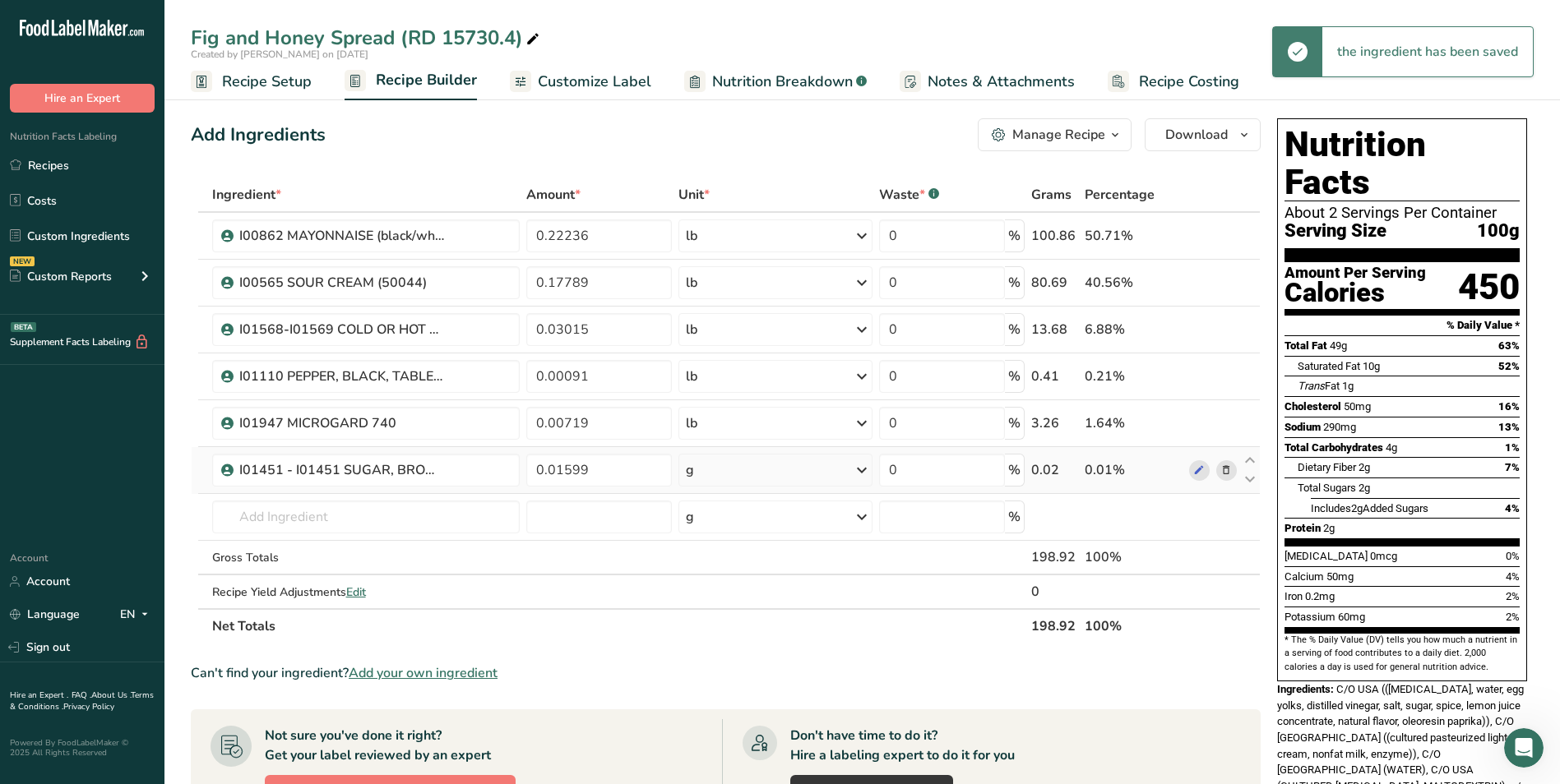
click at [761, 477] on div "g" at bounding box center [775, 470] width 194 height 32
click at [720, 598] on div "See more" at bounding box center [757, 600] width 139 height 18
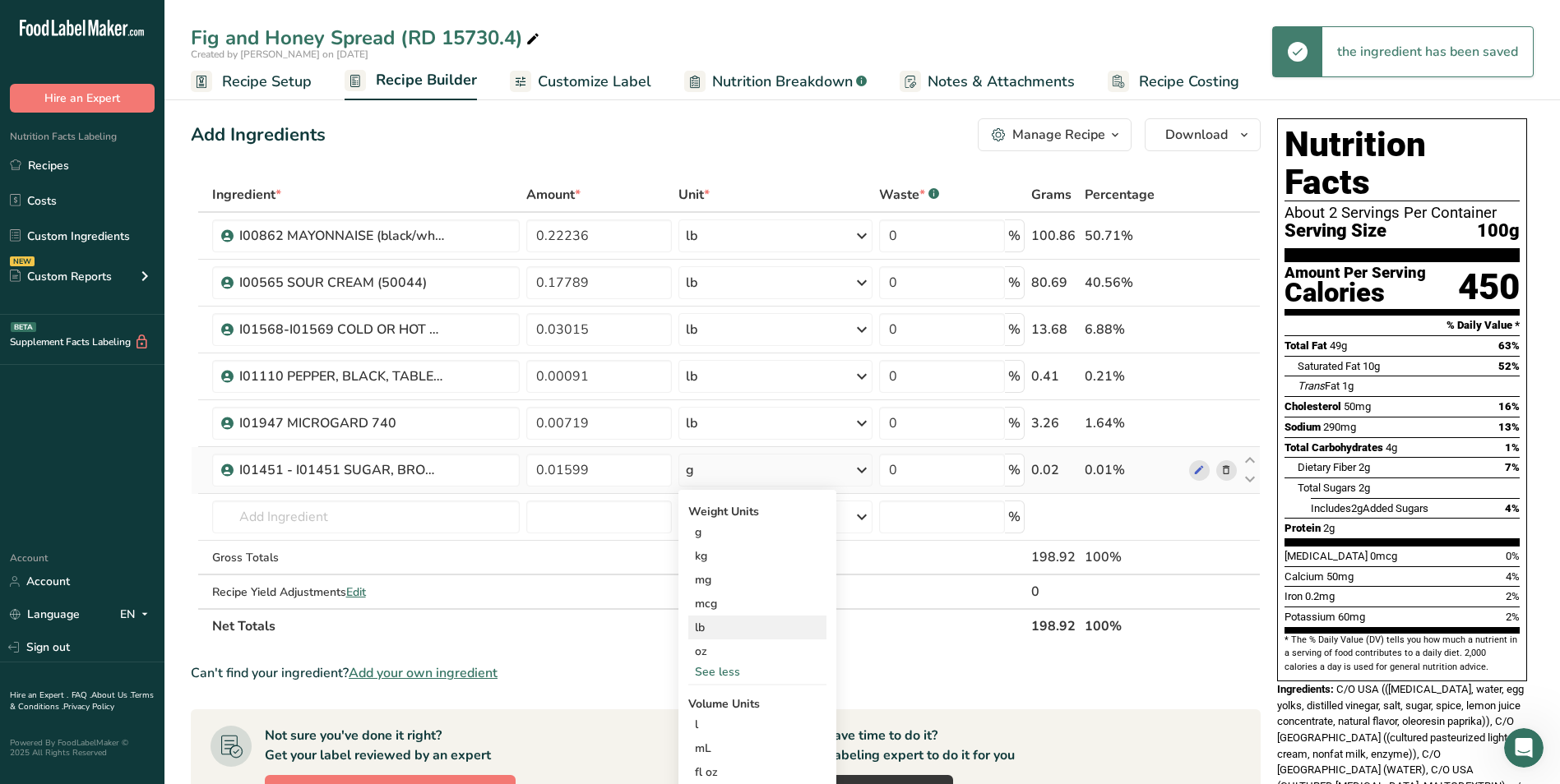
click at [722, 631] on div "lb" at bounding box center [757, 628] width 139 height 24
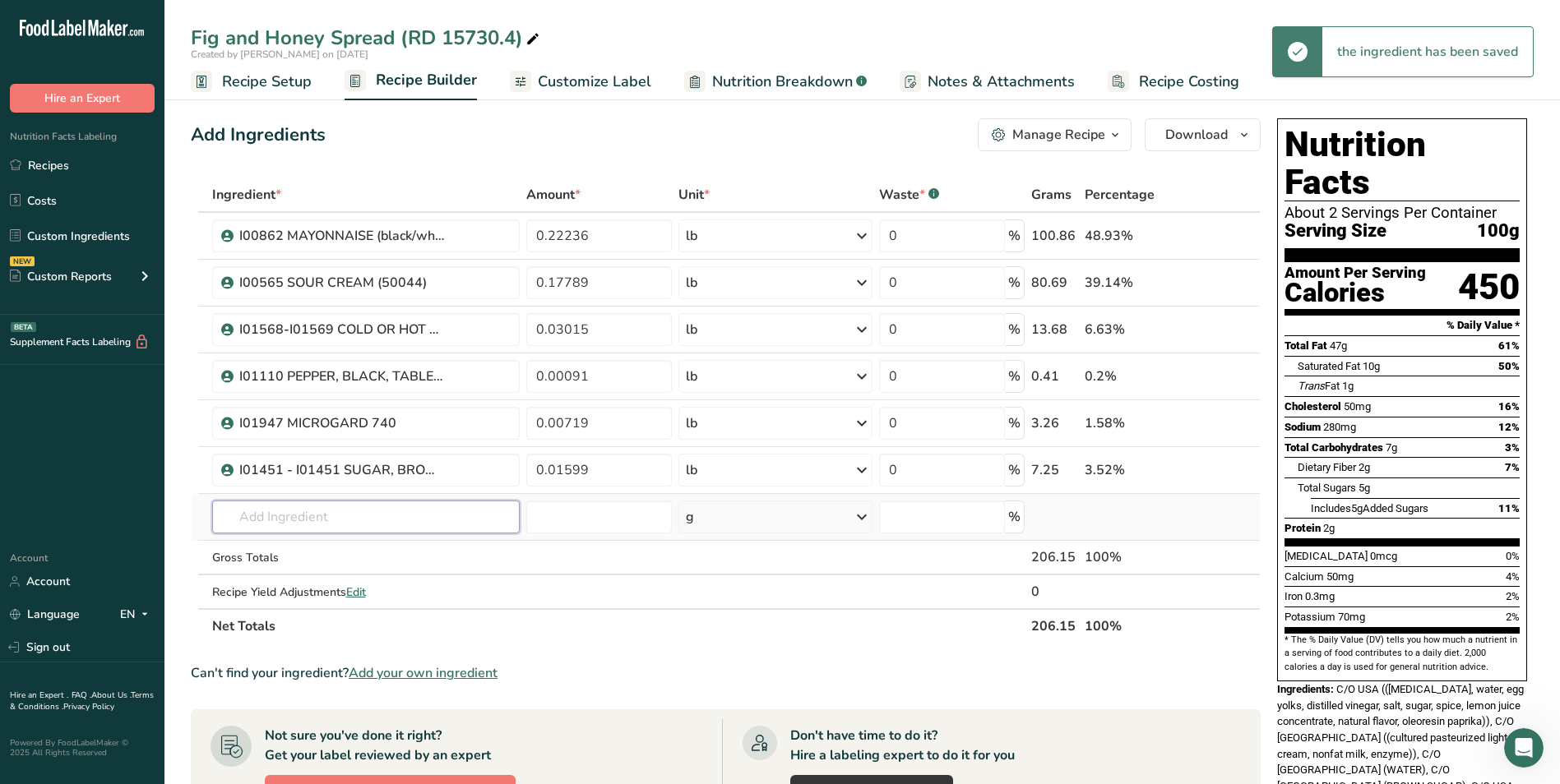
click at [382, 526] on input "text" at bounding box center [367, 516] width 309 height 32
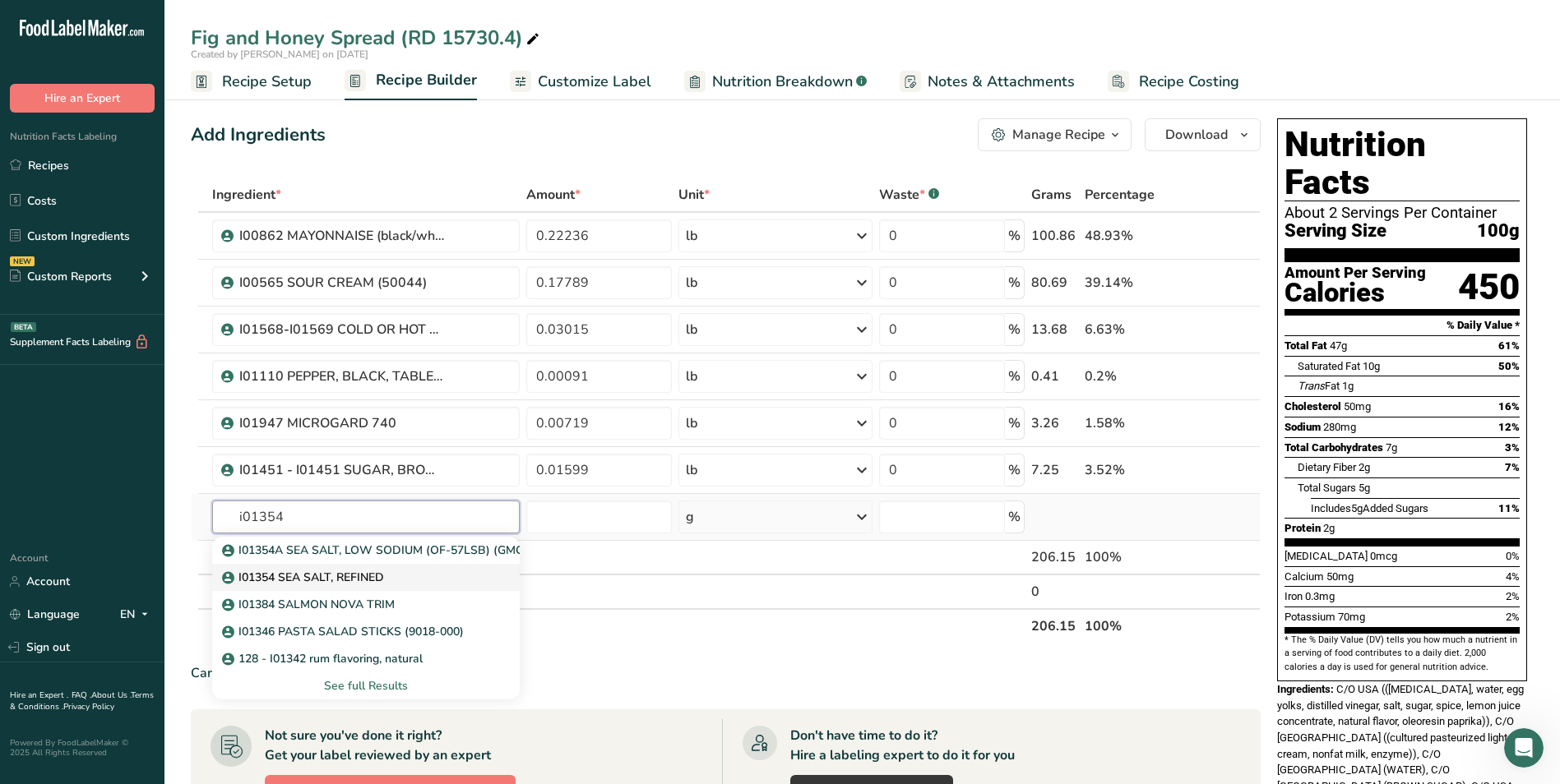
type input "i01354"
click at [399, 571] on div "I01354 SEA SALT, REFINED" at bounding box center [353, 578] width 256 height 18
type input "I01354 SEA SALT, REFINED"
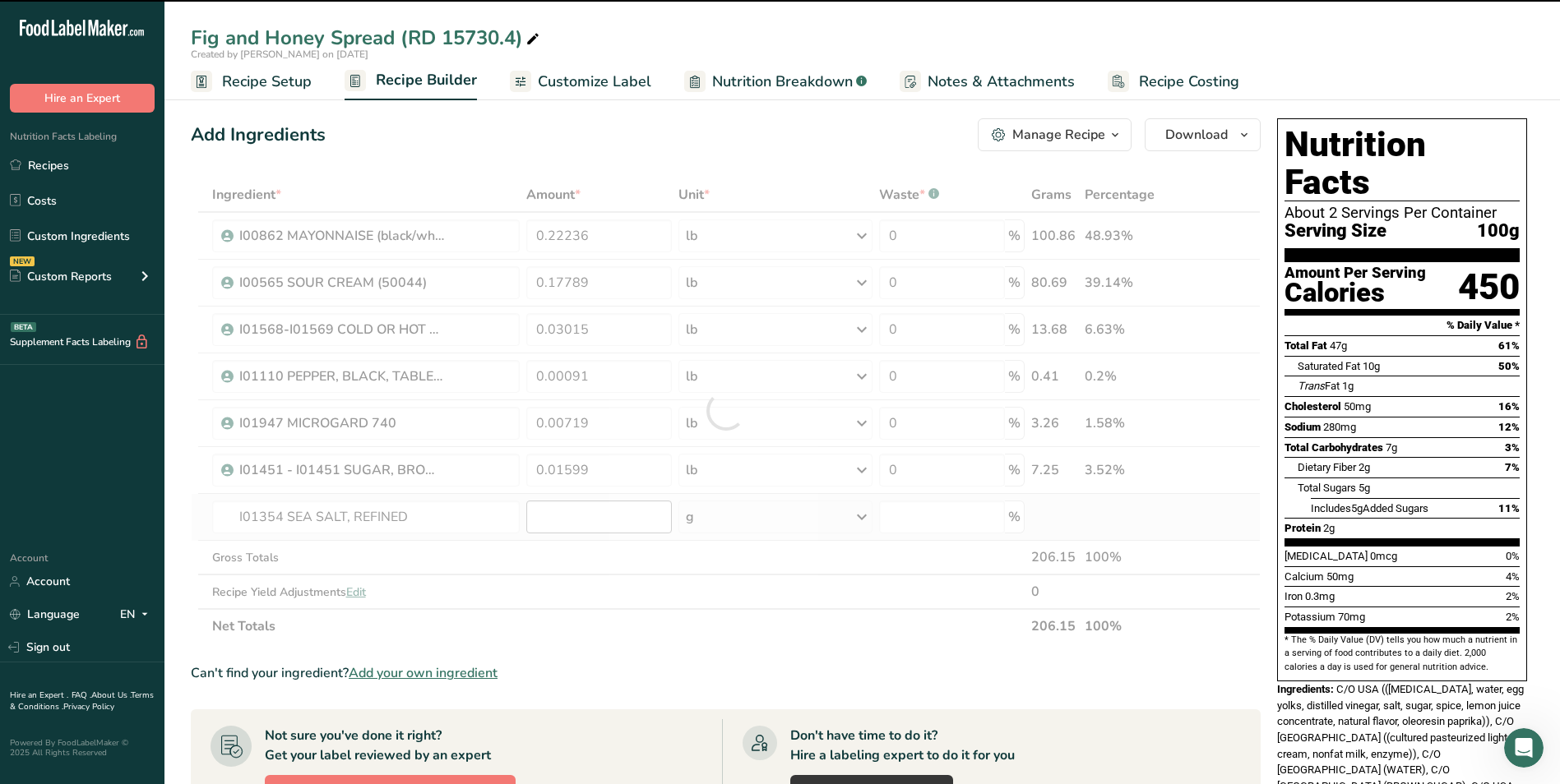
type input "0"
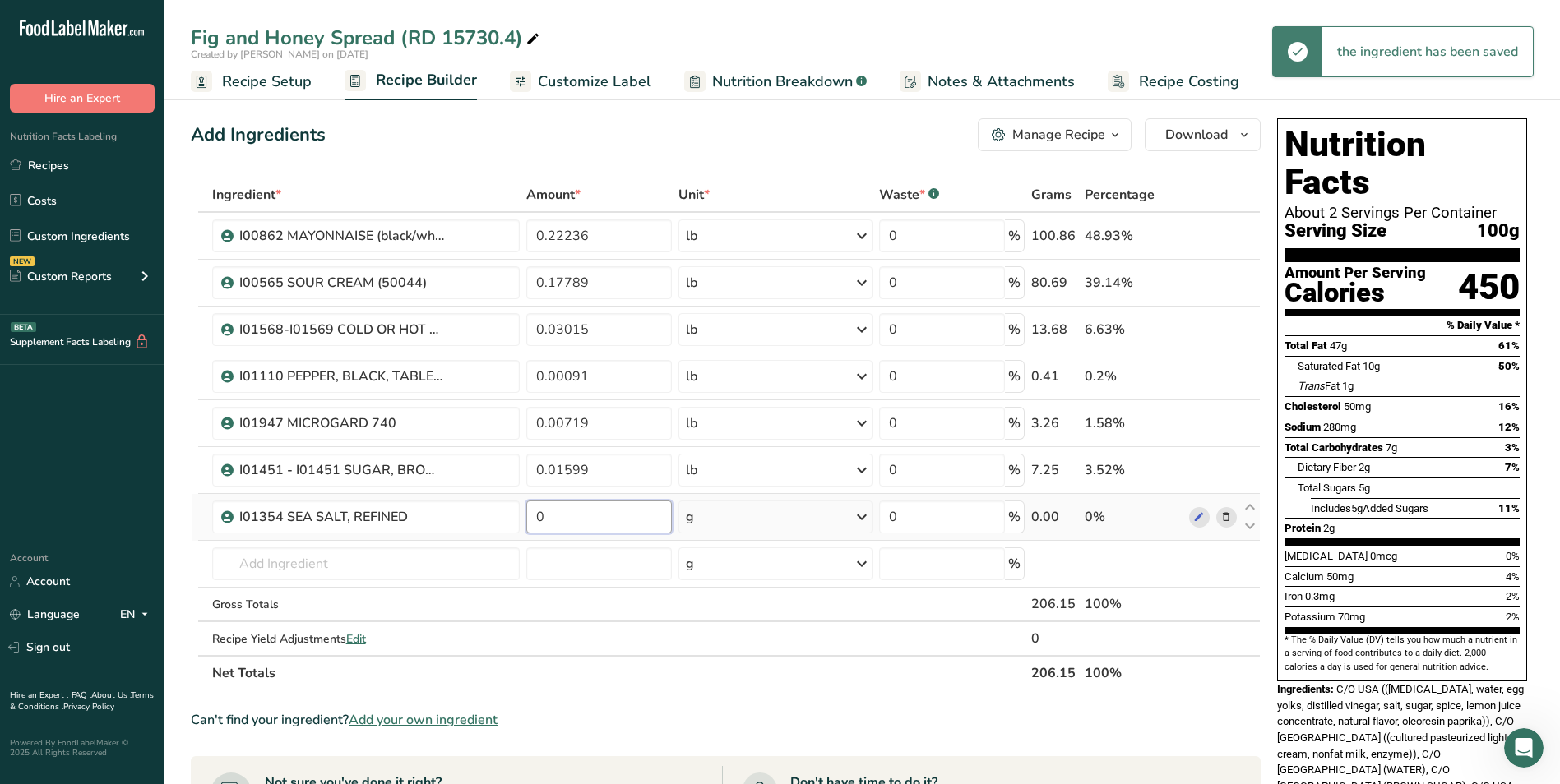
click at [607, 515] on input "0" at bounding box center [599, 516] width 145 height 32
type input "0.00133"
click at [721, 534] on div "Ingredient * Amount * Unit * Waste * .a-a{fill:#347362;}.b-a{fill:#fff;} Grams …" at bounding box center [725, 434] width 1069 height 513
click at [726, 520] on div "g" at bounding box center [775, 516] width 194 height 32
click at [722, 644] on div "See more" at bounding box center [757, 647] width 139 height 18
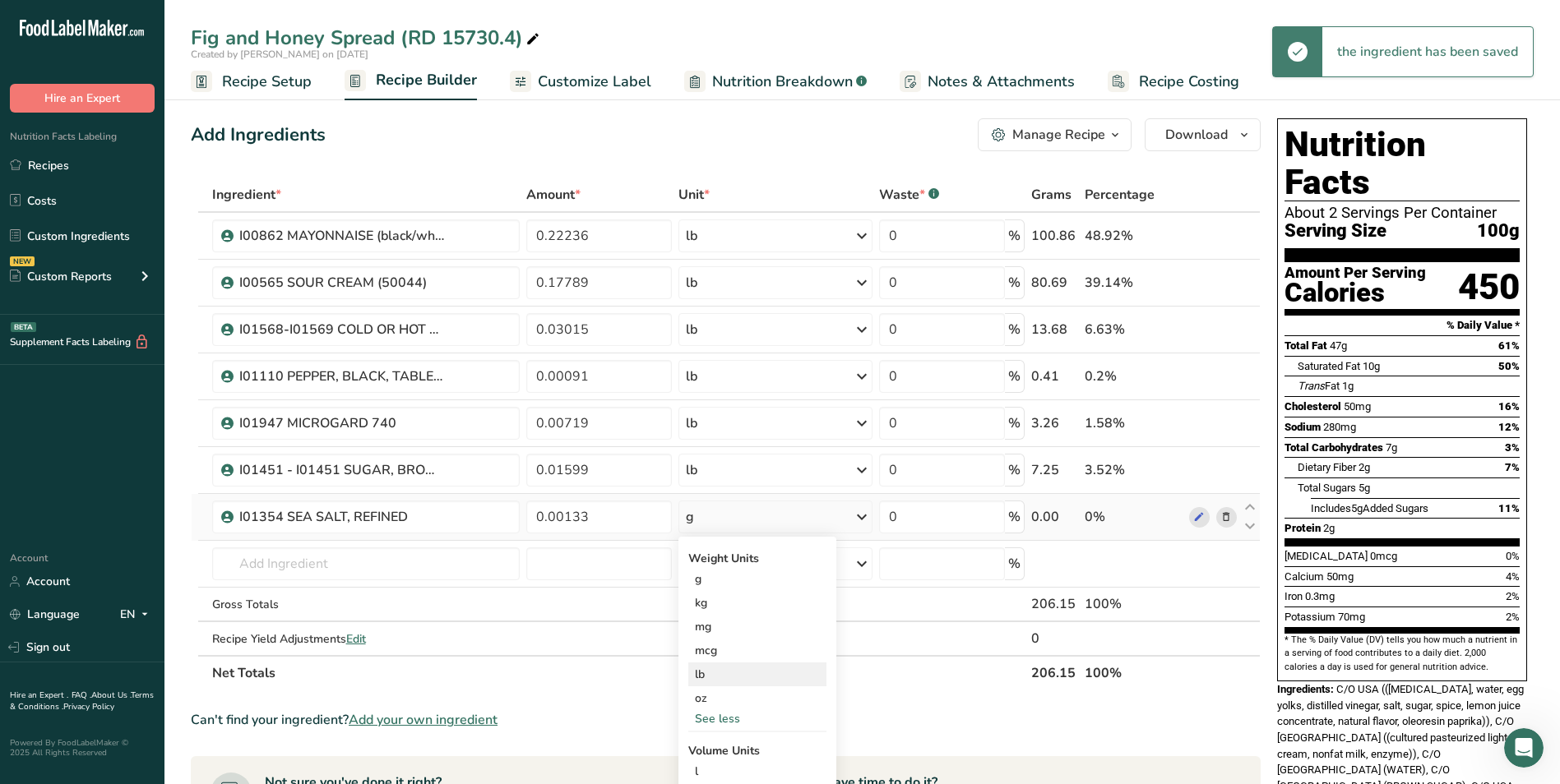
click at [718, 669] on div "lb" at bounding box center [757, 674] width 139 height 24
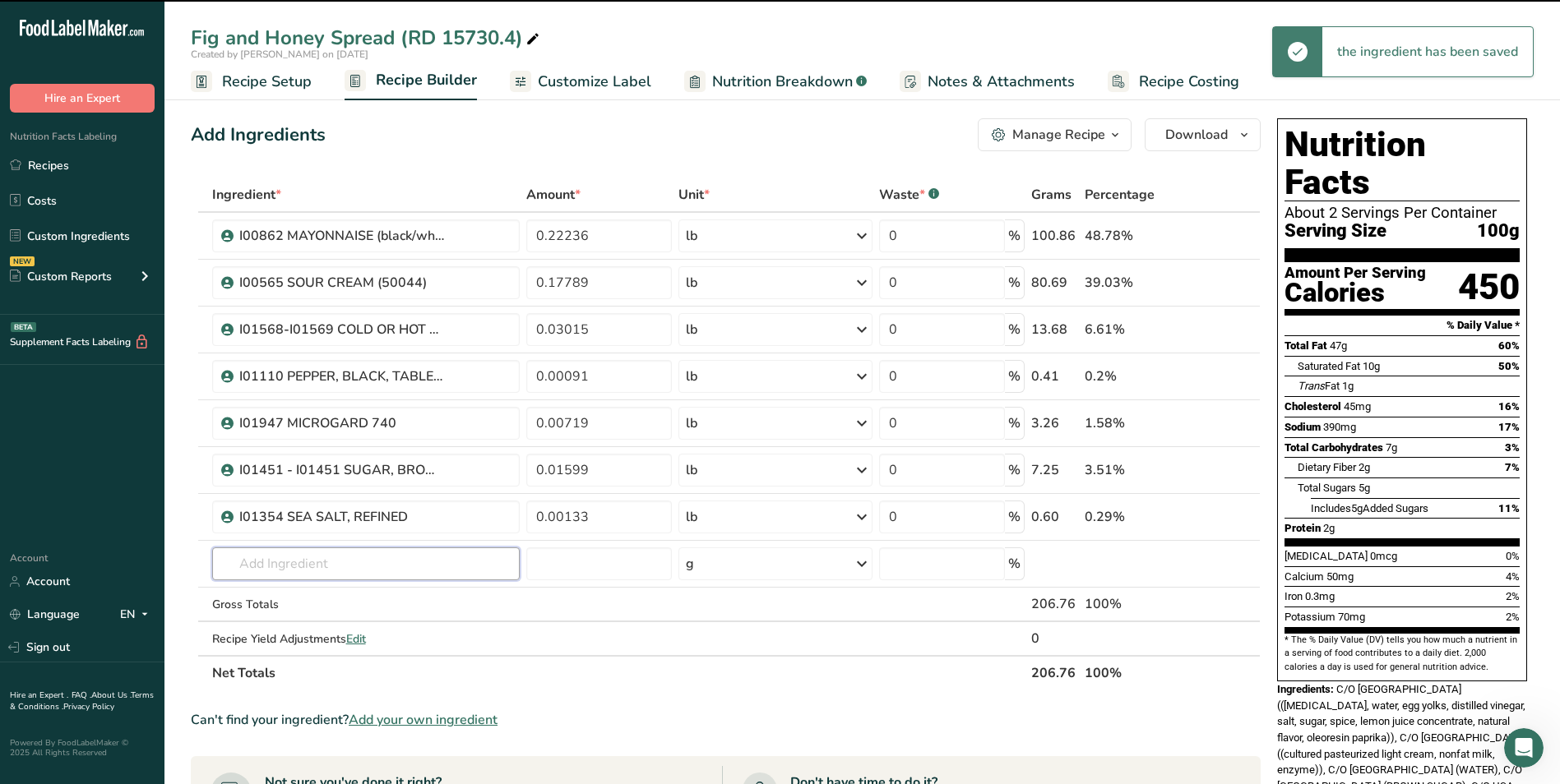
click at [321, 566] on input "text" at bounding box center [367, 563] width 309 height 32
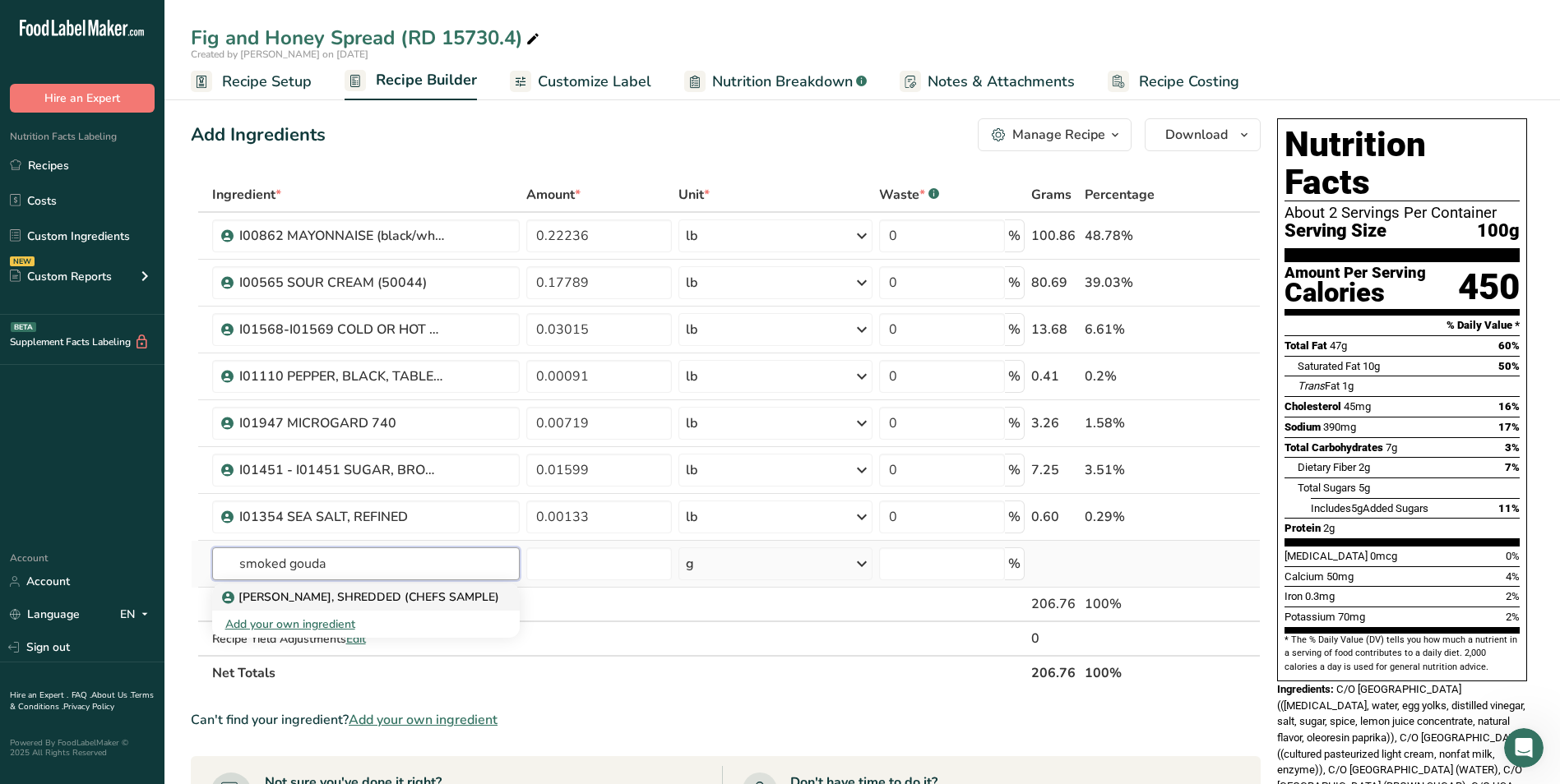
type input "smoked gouda"
click at [371, 590] on p "[PERSON_NAME], SHREDDED (CHEFS SAMPLE)" at bounding box center [362, 597] width 274 height 18
type input "[PERSON_NAME], SHREDDED (CHEFS SAMPLE)"
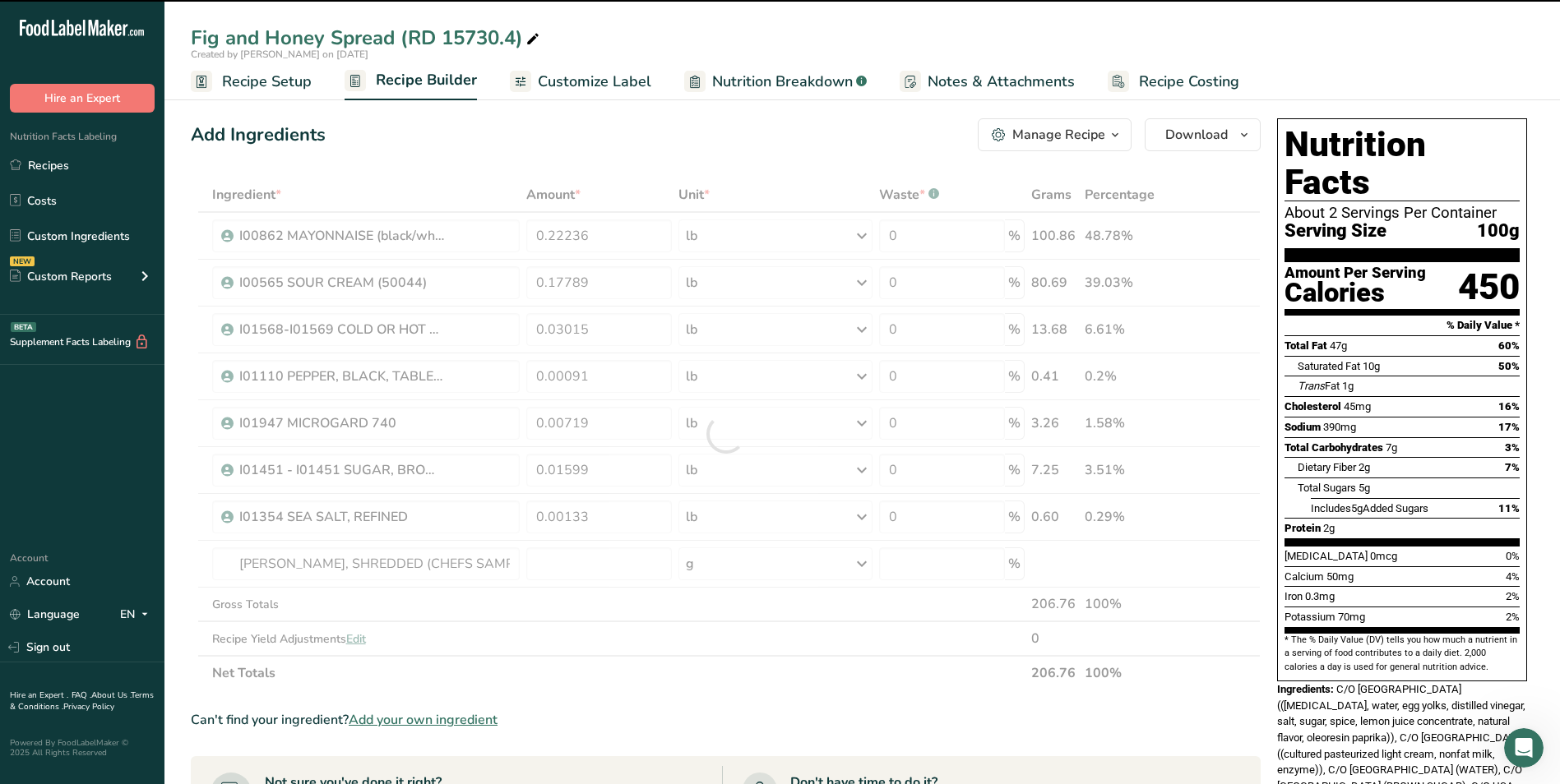
type input "0"
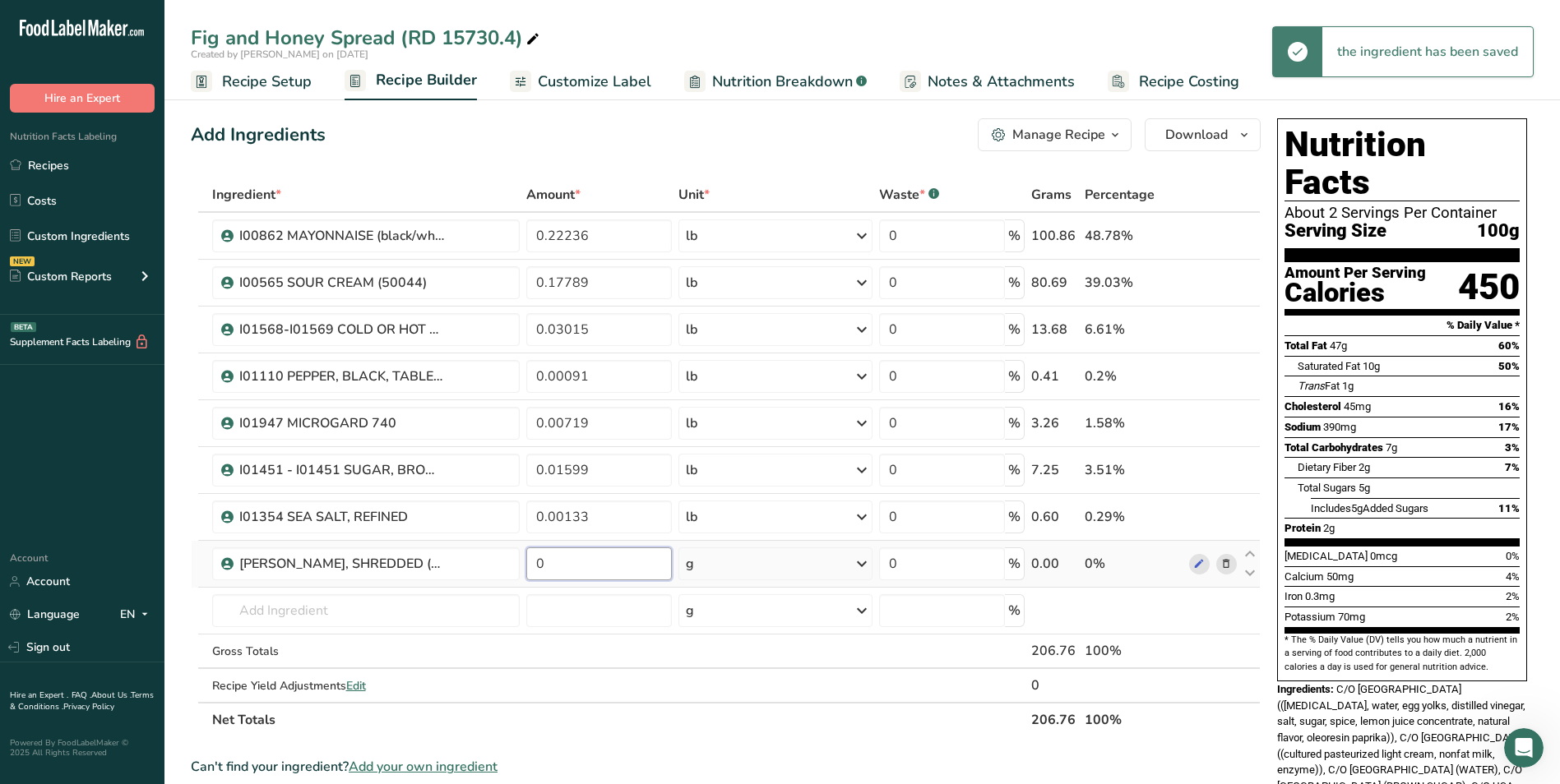
click at [596, 569] on input "0" at bounding box center [599, 563] width 145 height 32
type input "0.20013"
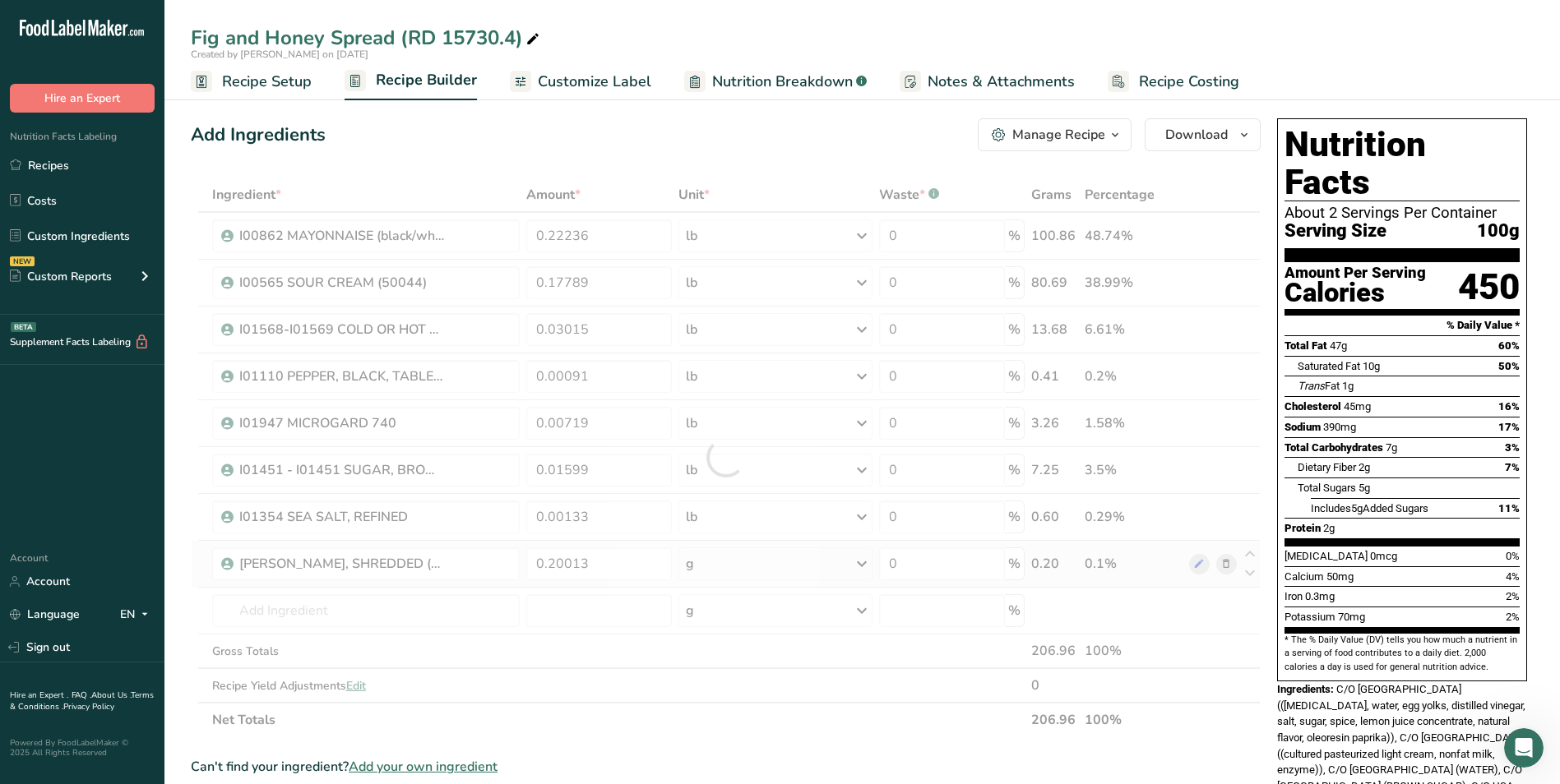
click at [705, 560] on div "Ingredient * Amount * Unit * Waste * .a-a{fill:#347362;}.b-a{fill:#fff;} Grams …" at bounding box center [725, 458] width 1069 height 560
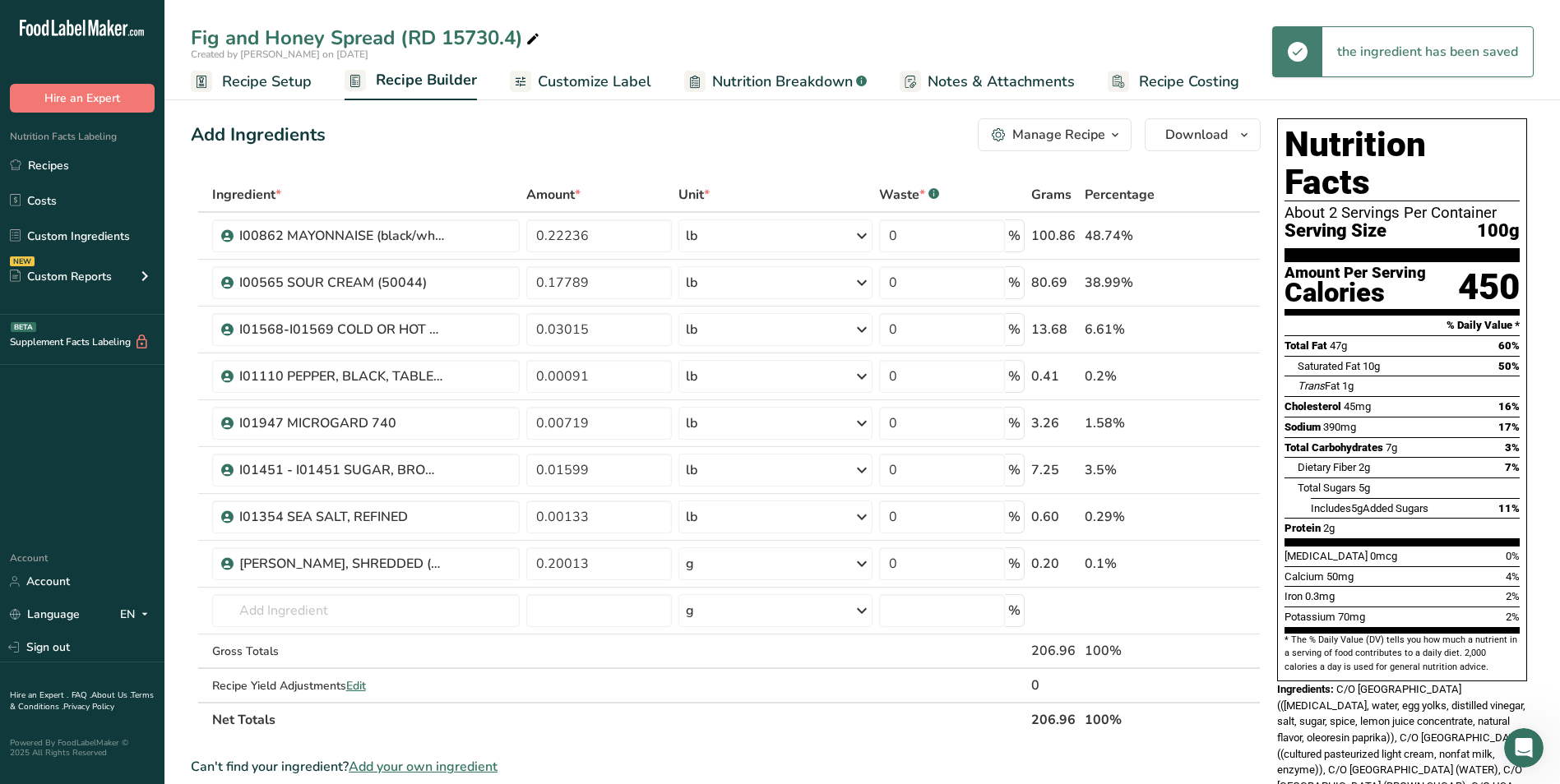
click at [724, 564] on div "g" at bounding box center [775, 563] width 194 height 32
click at [722, 693] on div "See more" at bounding box center [757, 695] width 139 height 18
click at [721, 717] on div "lb" at bounding box center [757, 721] width 139 height 24
click at [332, 615] on input "text" at bounding box center [367, 610] width 309 height 32
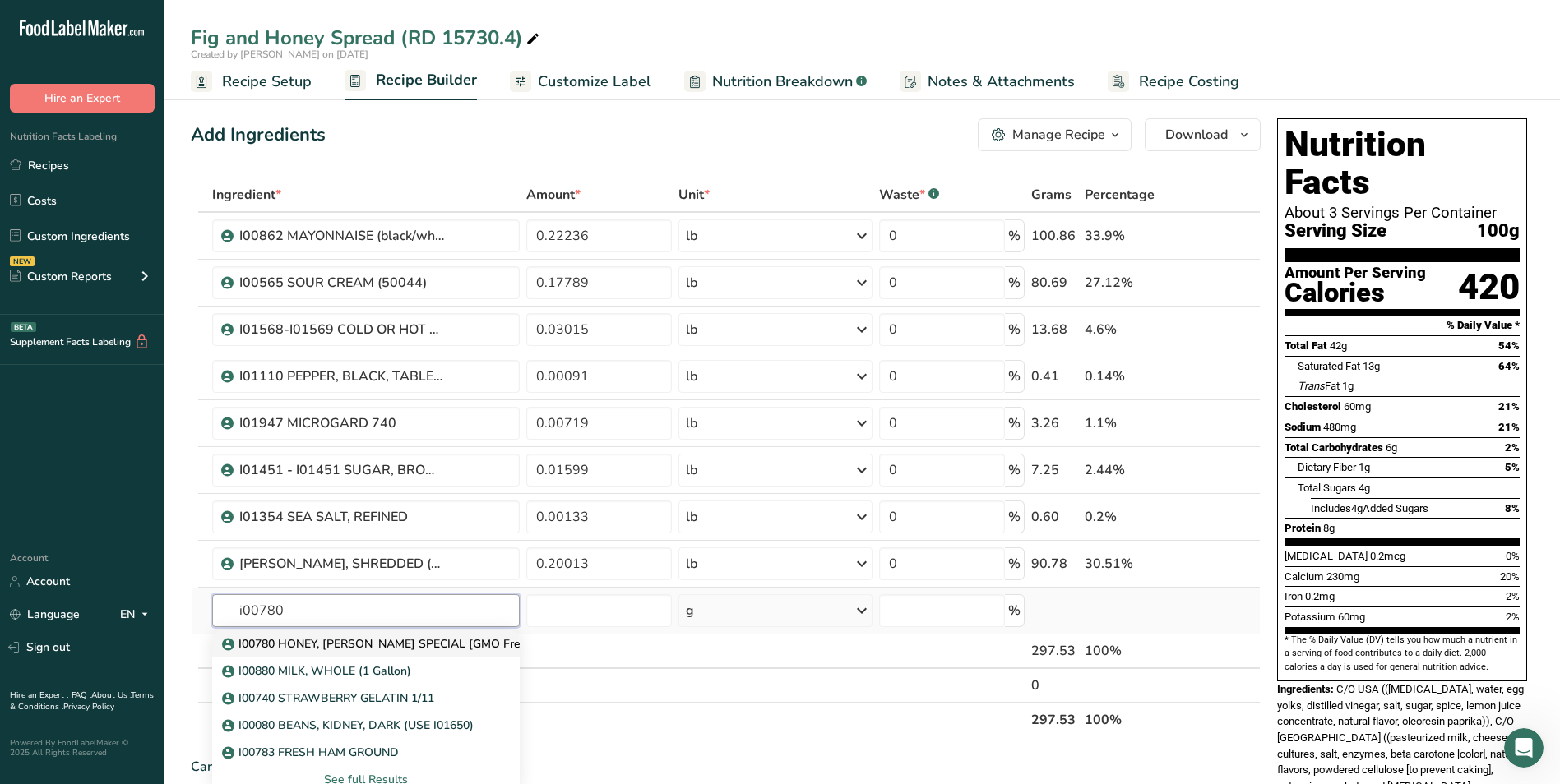
type input "i00780"
click at [365, 640] on p "I00780 HONEY, [PERSON_NAME] SPECIAL [GMO Free]" at bounding box center [377, 644] width 306 height 18
type input "I00780 HONEY, [PERSON_NAME] SPECIAL [GMO Free]"
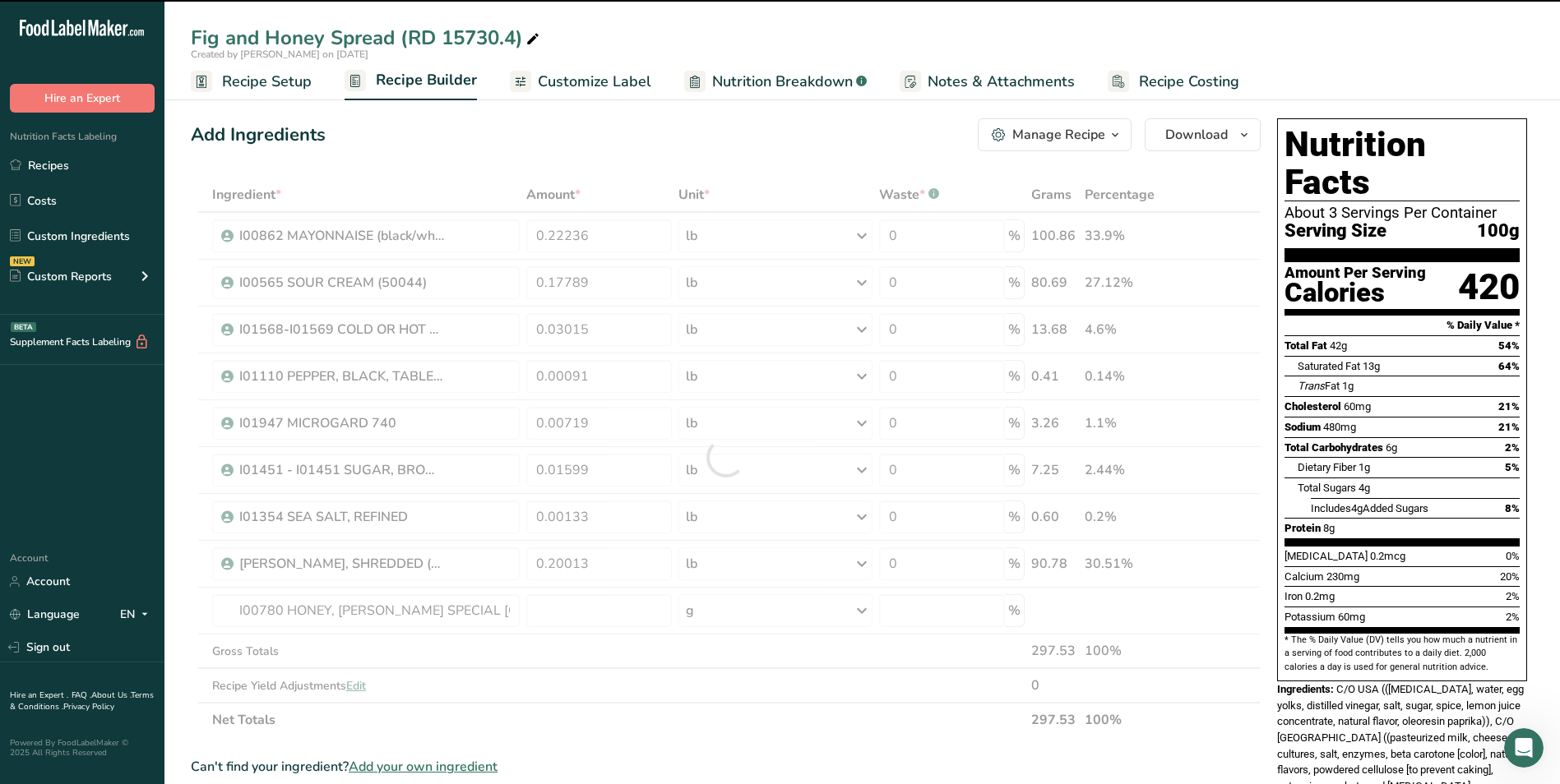
type input "0"
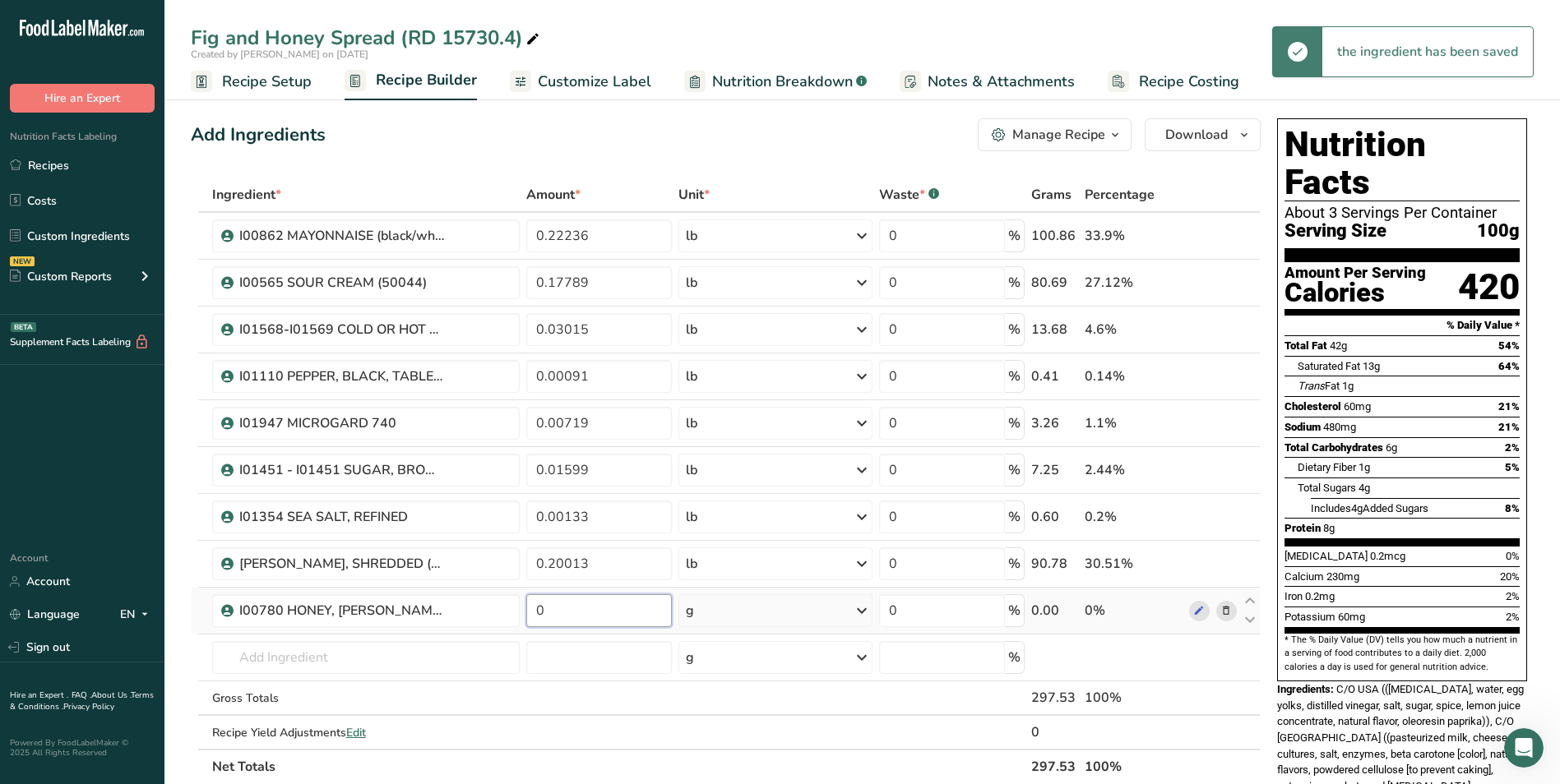
click at [610, 606] on input "0" at bounding box center [599, 610] width 145 height 32
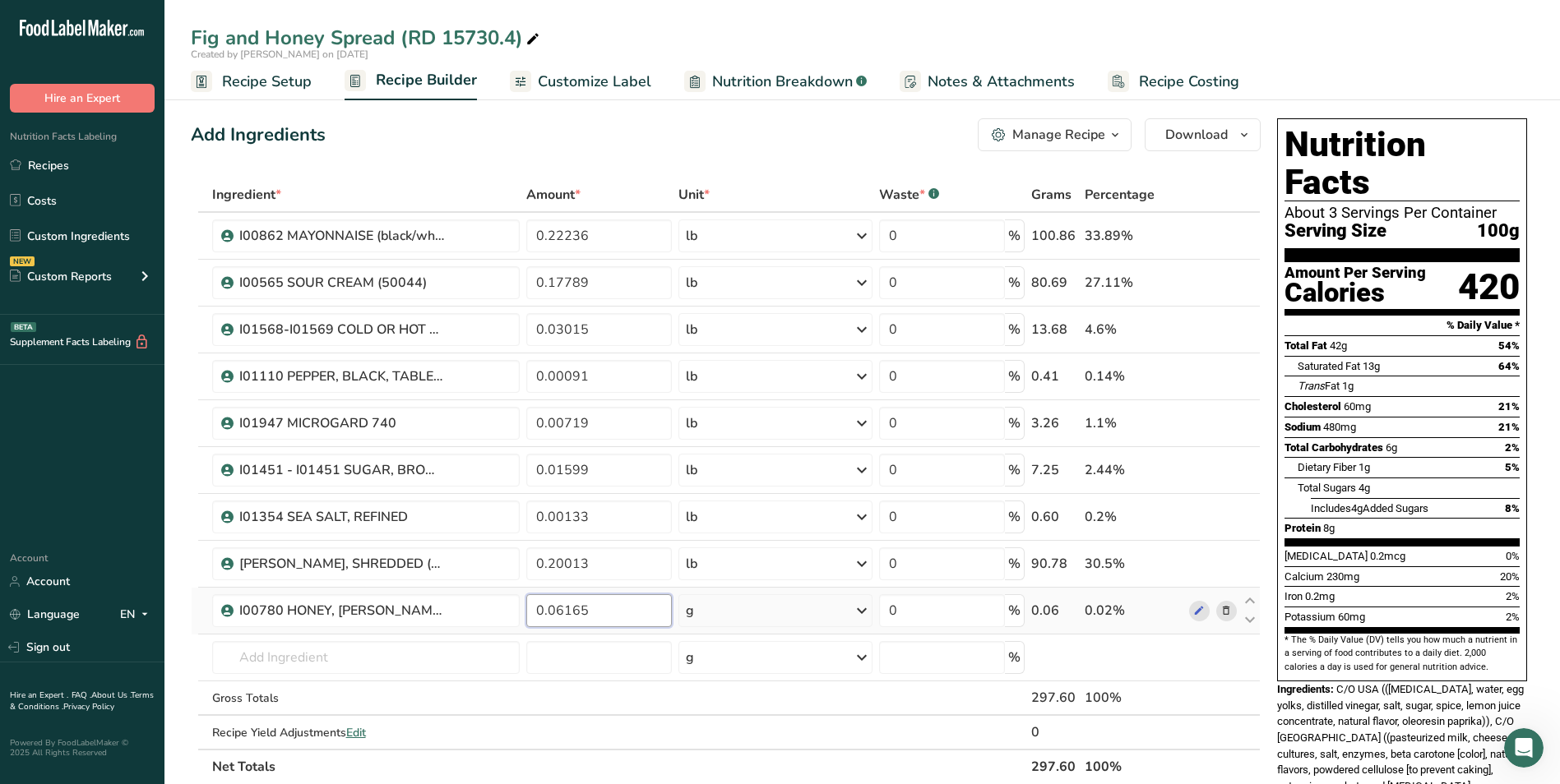
type input "0.06165"
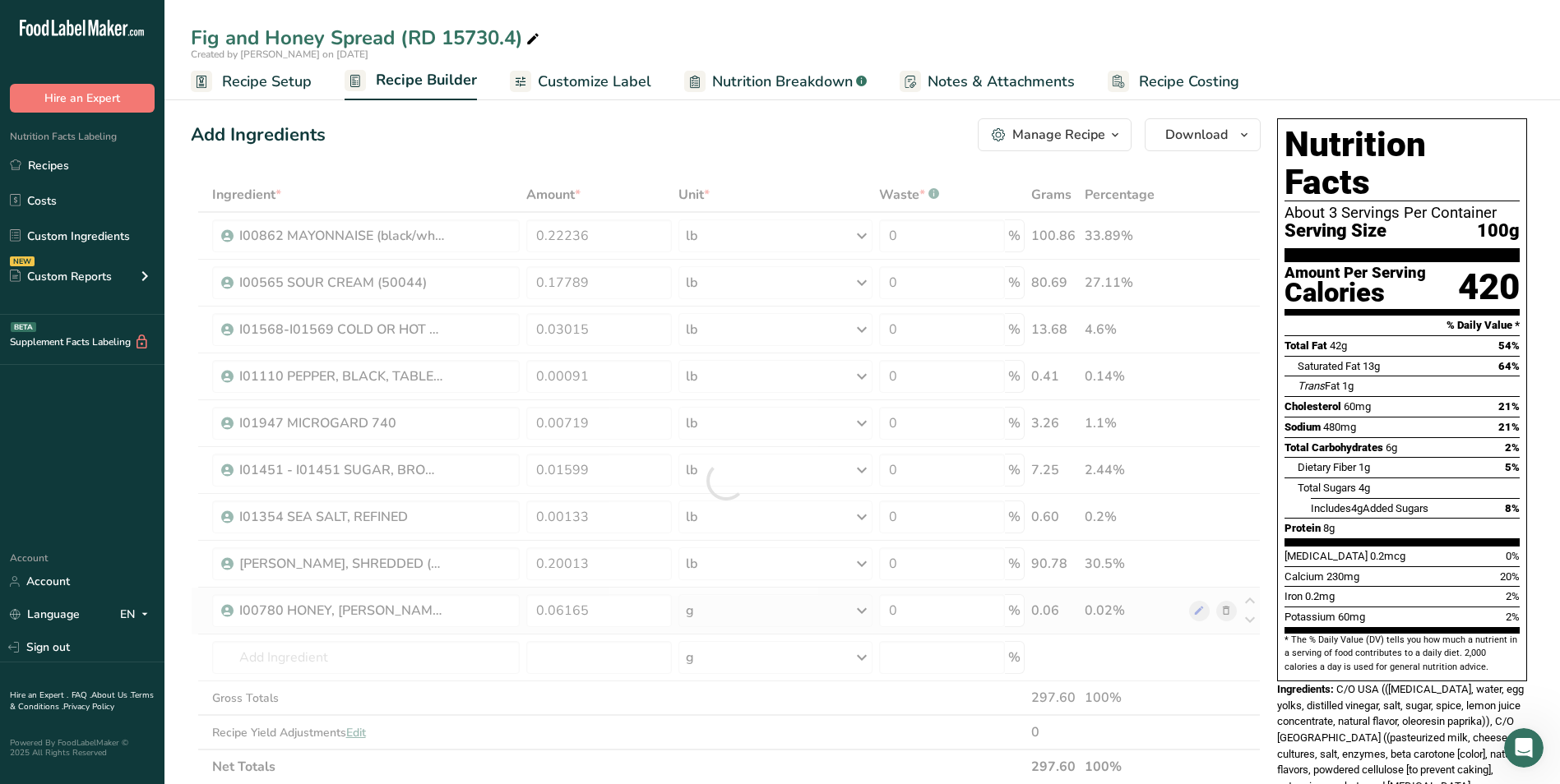
click at [726, 621] on div "Ingredient * Amount * Unit * Waste * .a-a{fill:#347362;}.b-a{fill:#fff;} Grams …" at bounding box center [725, 480] width 1069 height 606
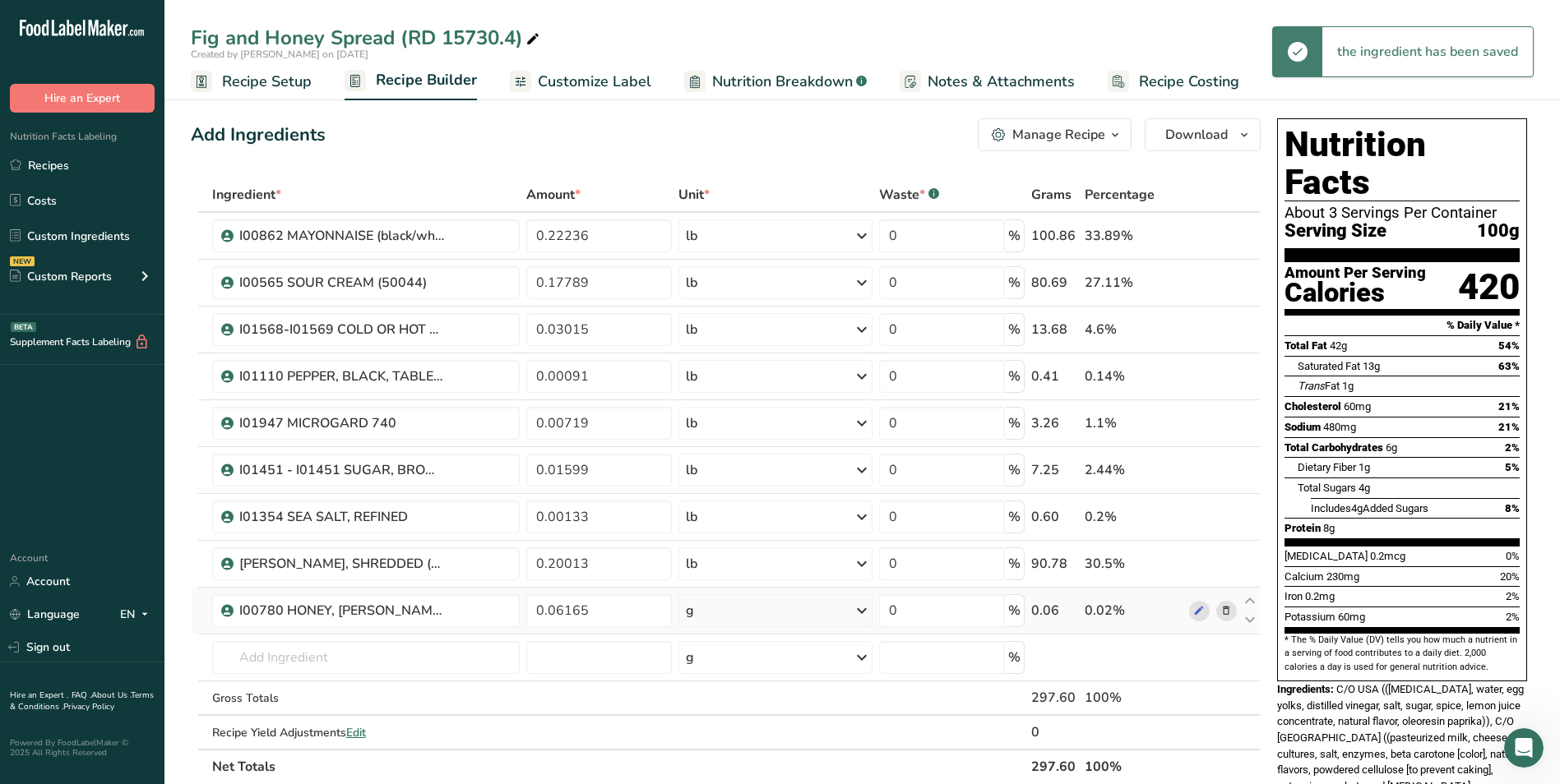
click at [724, 618] on div "g" at bounding box center [775, 610] width 194 height 32
click at [717, 739] on div "See more" at bounding box center [757, 741] width 139 height 18
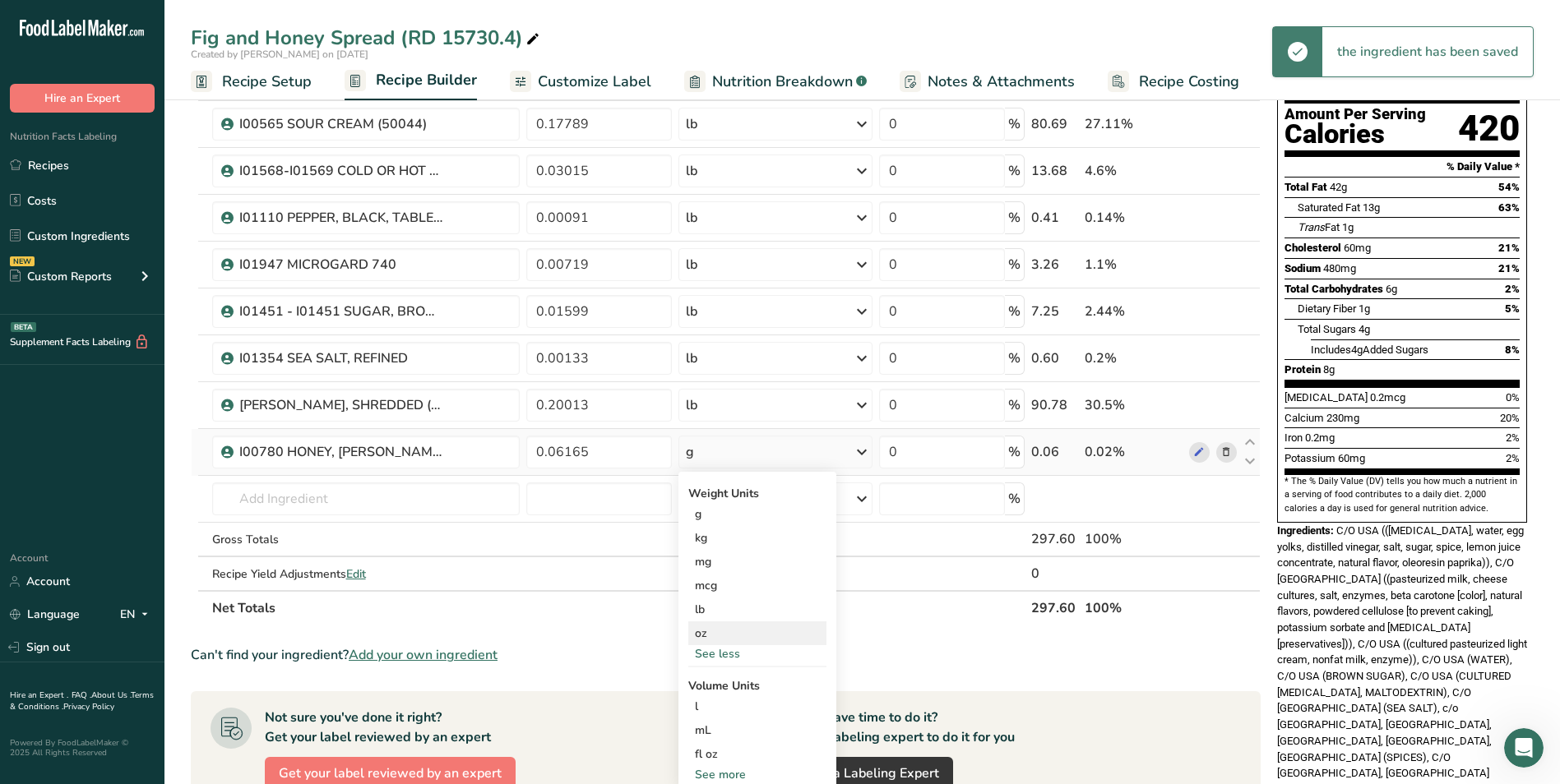
scroll to position [164, 0]
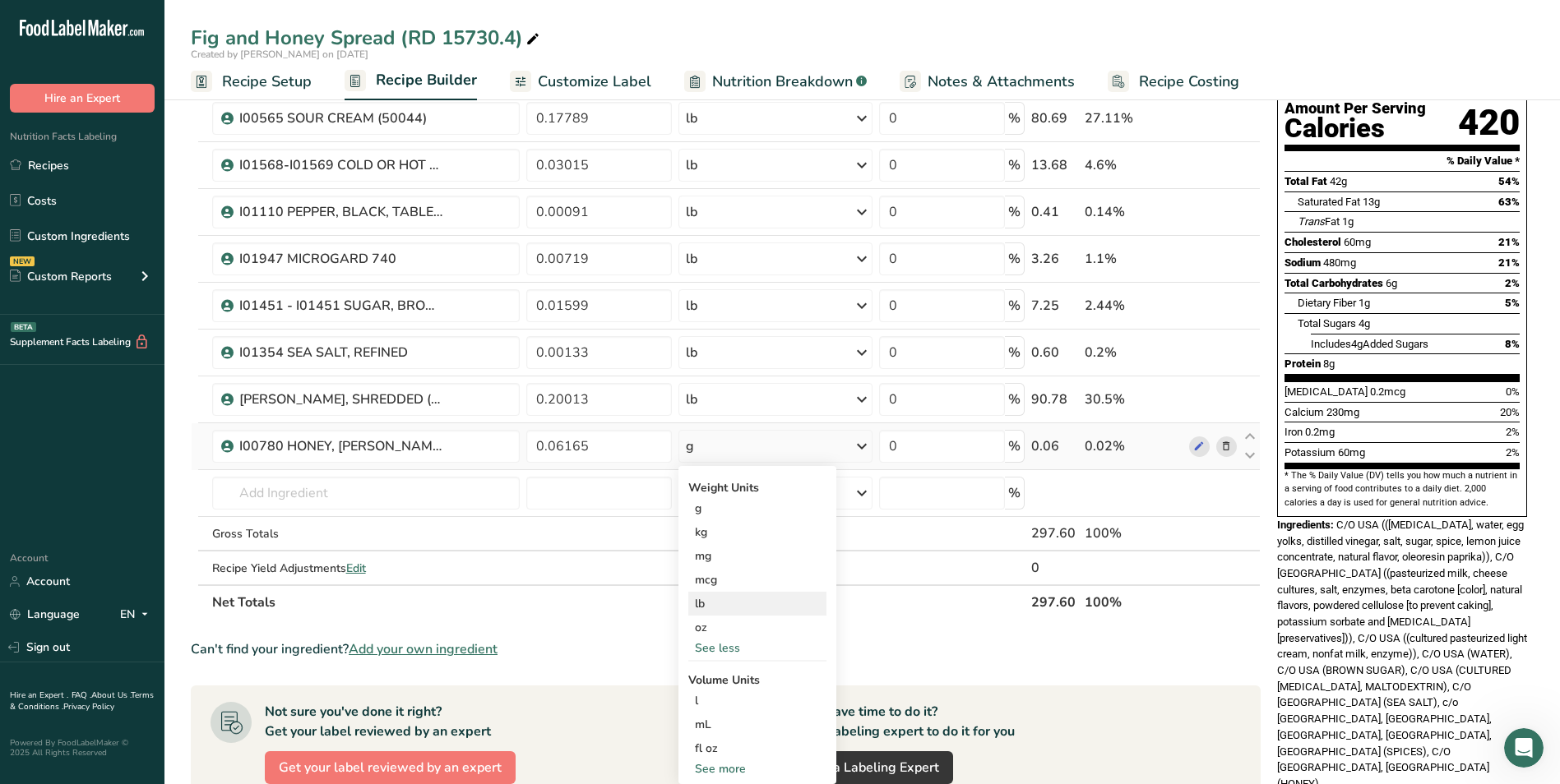
click at [699, 603] on div "lb" at bounding box center [757, 603] width 139 height 24
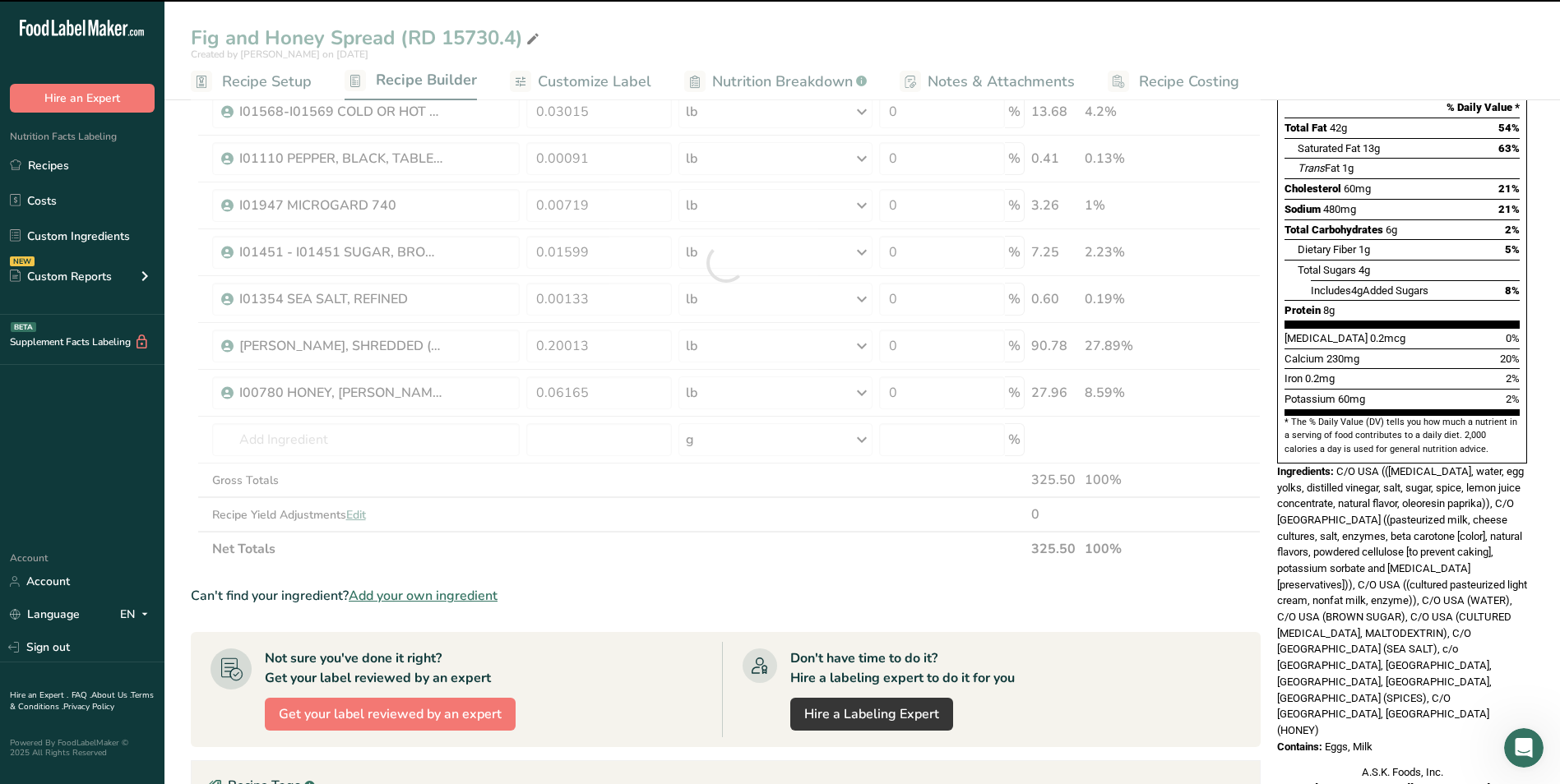
scroll to position [247, 0]
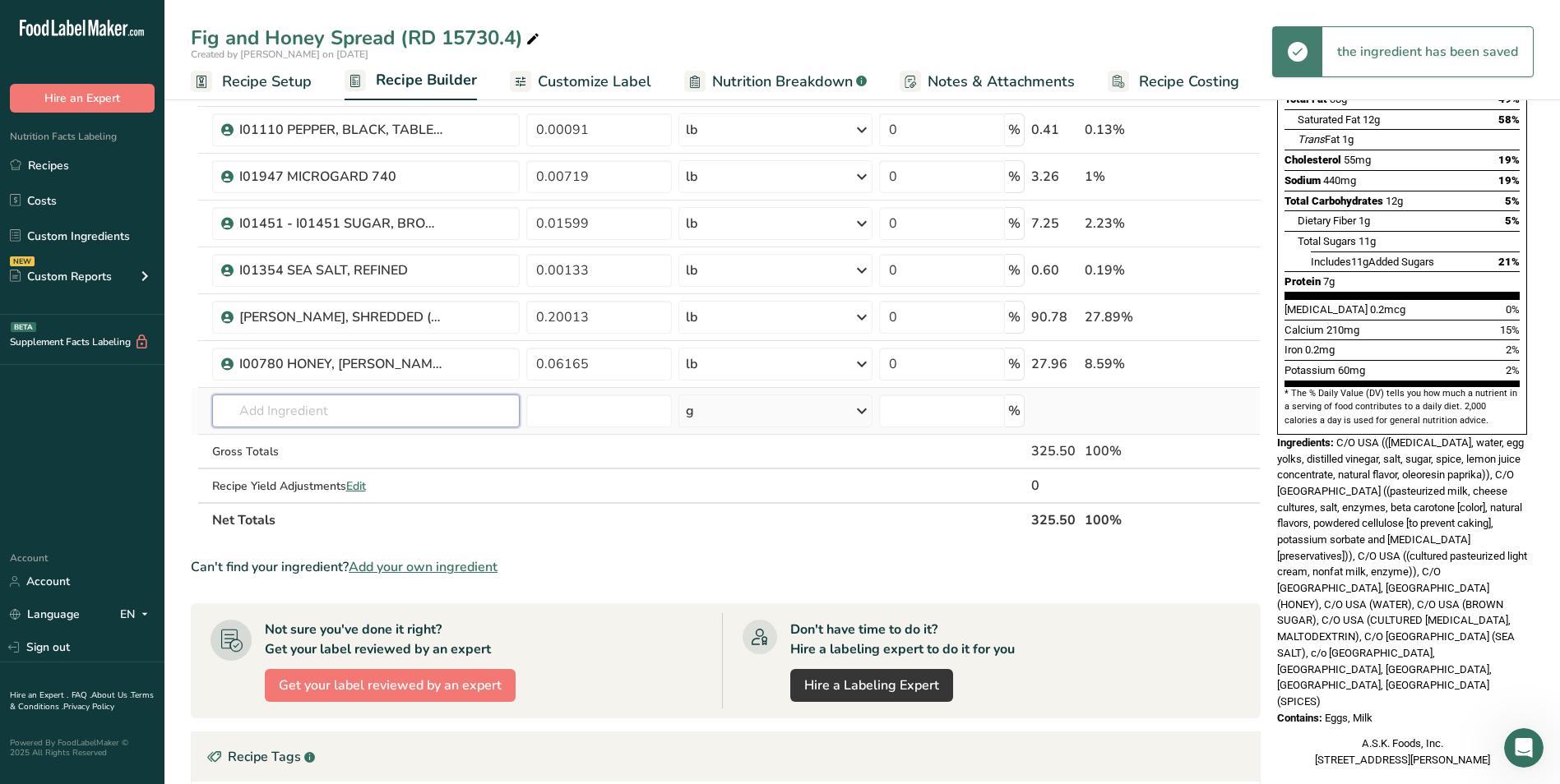
click at [364, 421] on input "text" at bounding box center [367, 411] width 309 height 32
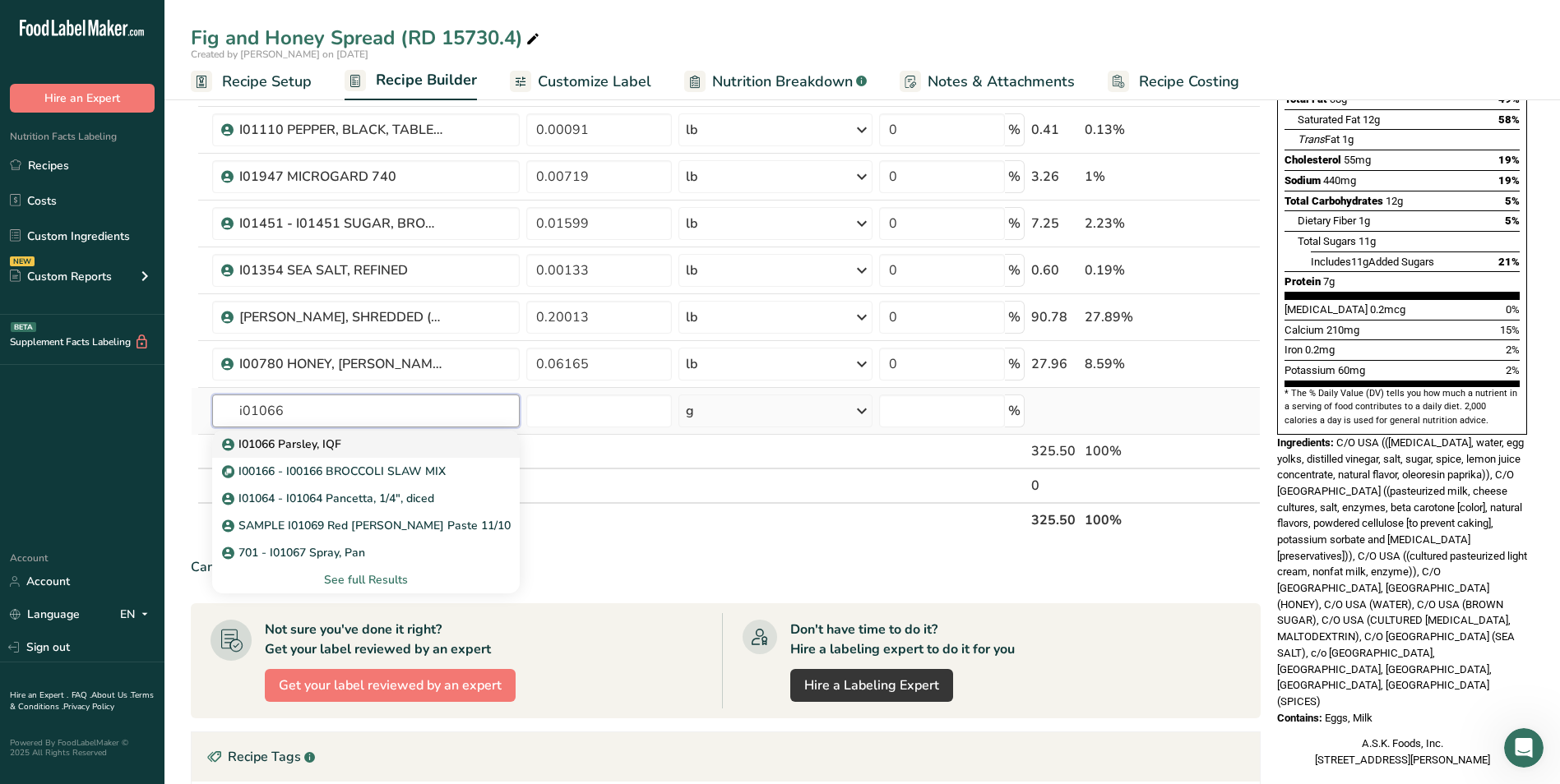
type input "i01066"
click at [387, 452] on div "I01066 Parsley, IQF" at bounding box center [353, 444] width 256 height 18
type input "I01066 Parsley, IQF"
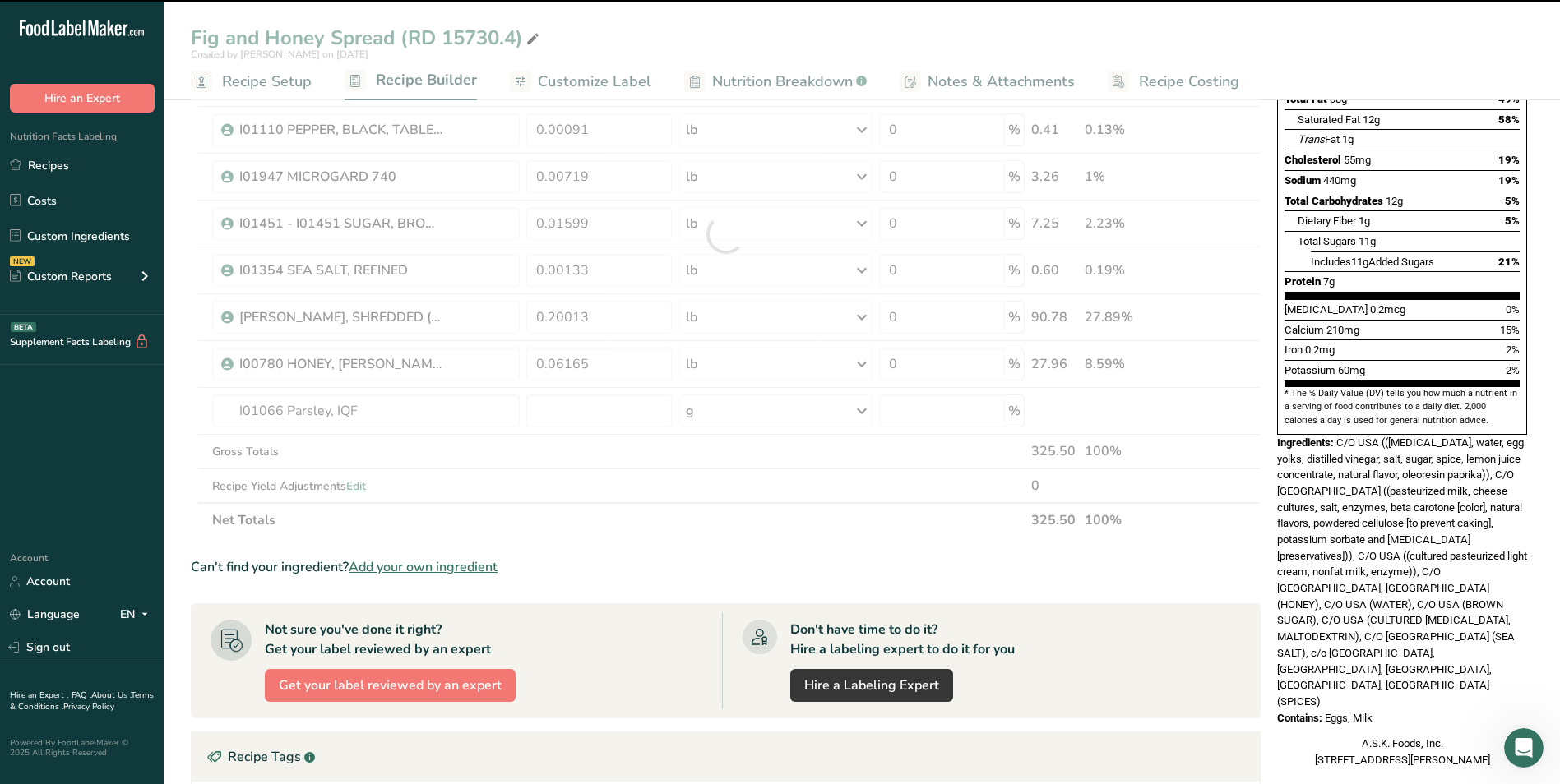
type input "0"
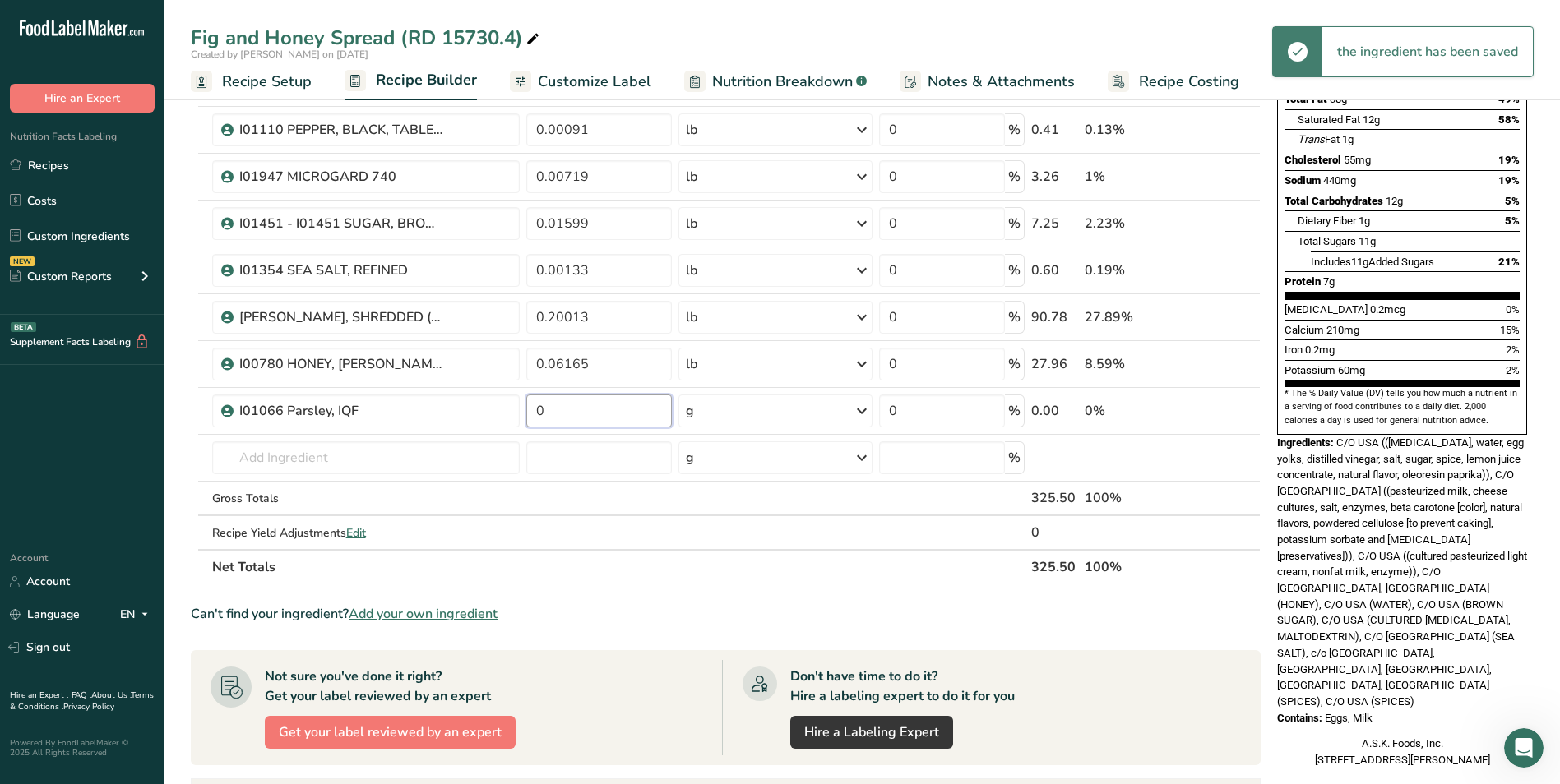
click at [580, 409] on input "0" at bounding box center [599, 411] width 145 height 32
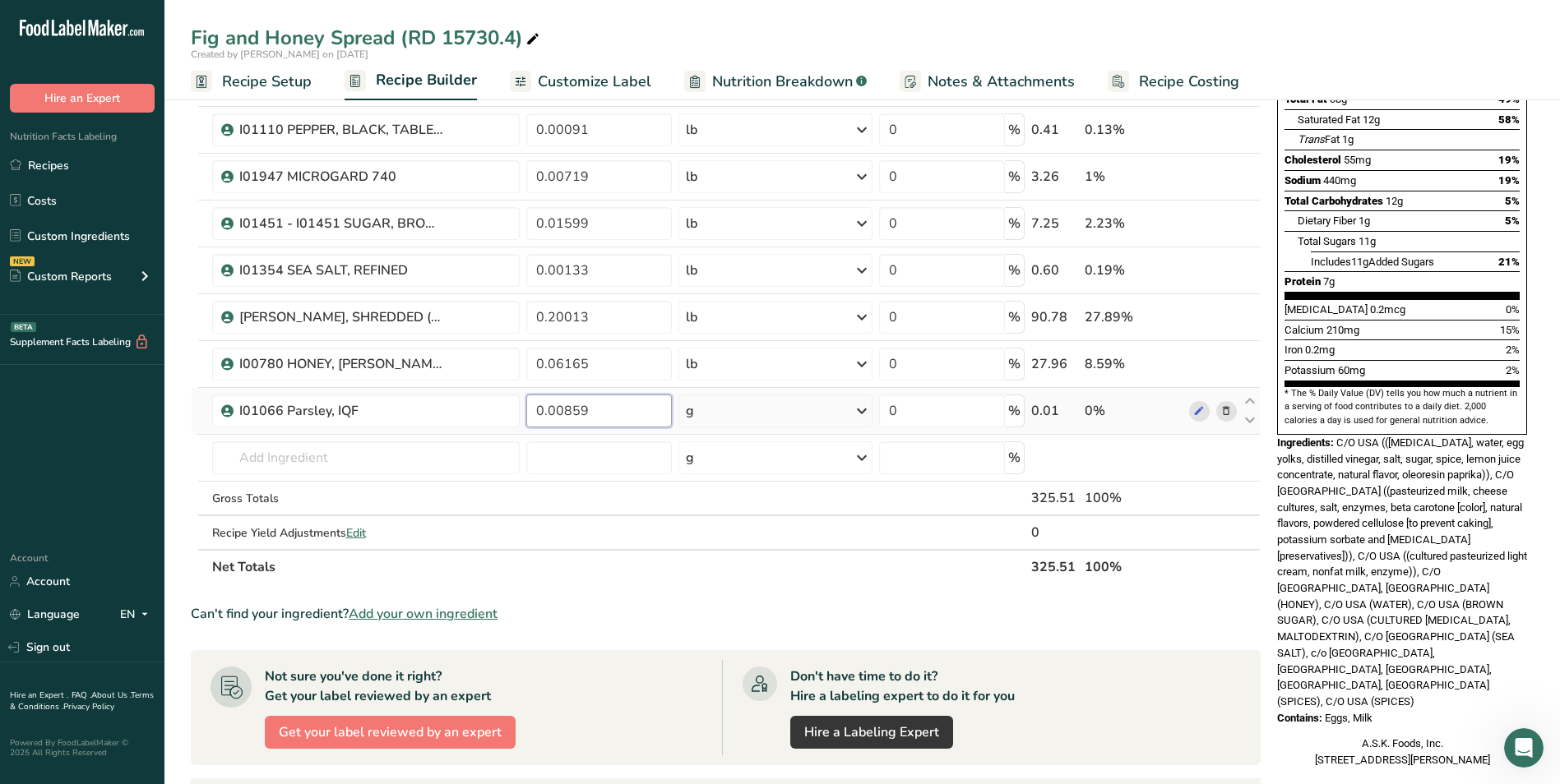
type input "0.00859"
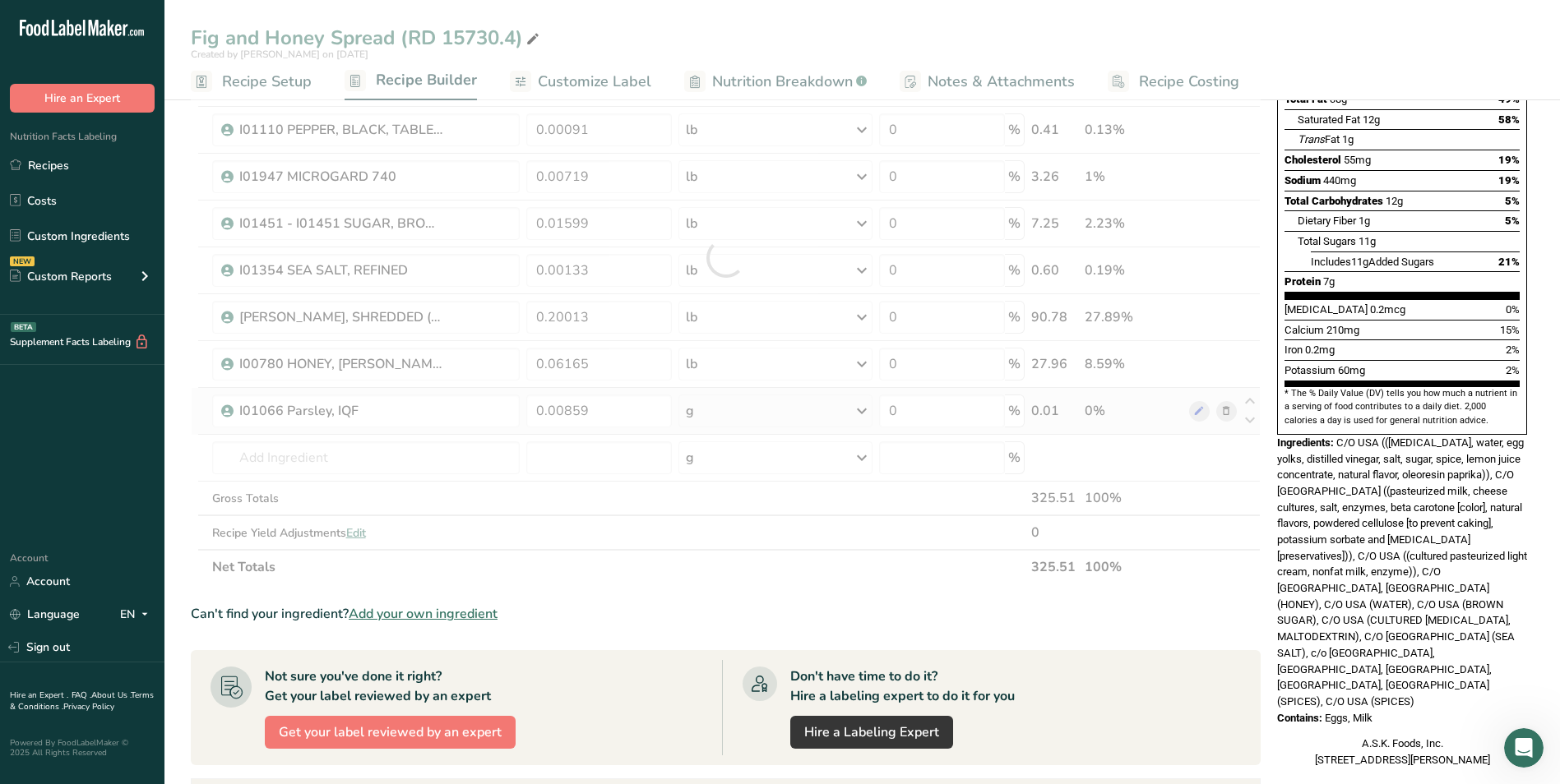
click at [742, 411] on div "Ingredient * Amount * Unit * Waste * .a-a{fill:#347362;}.b-a{fill:#fff;} Grams …" at bounding box center [725, 257] width 1069 height 653
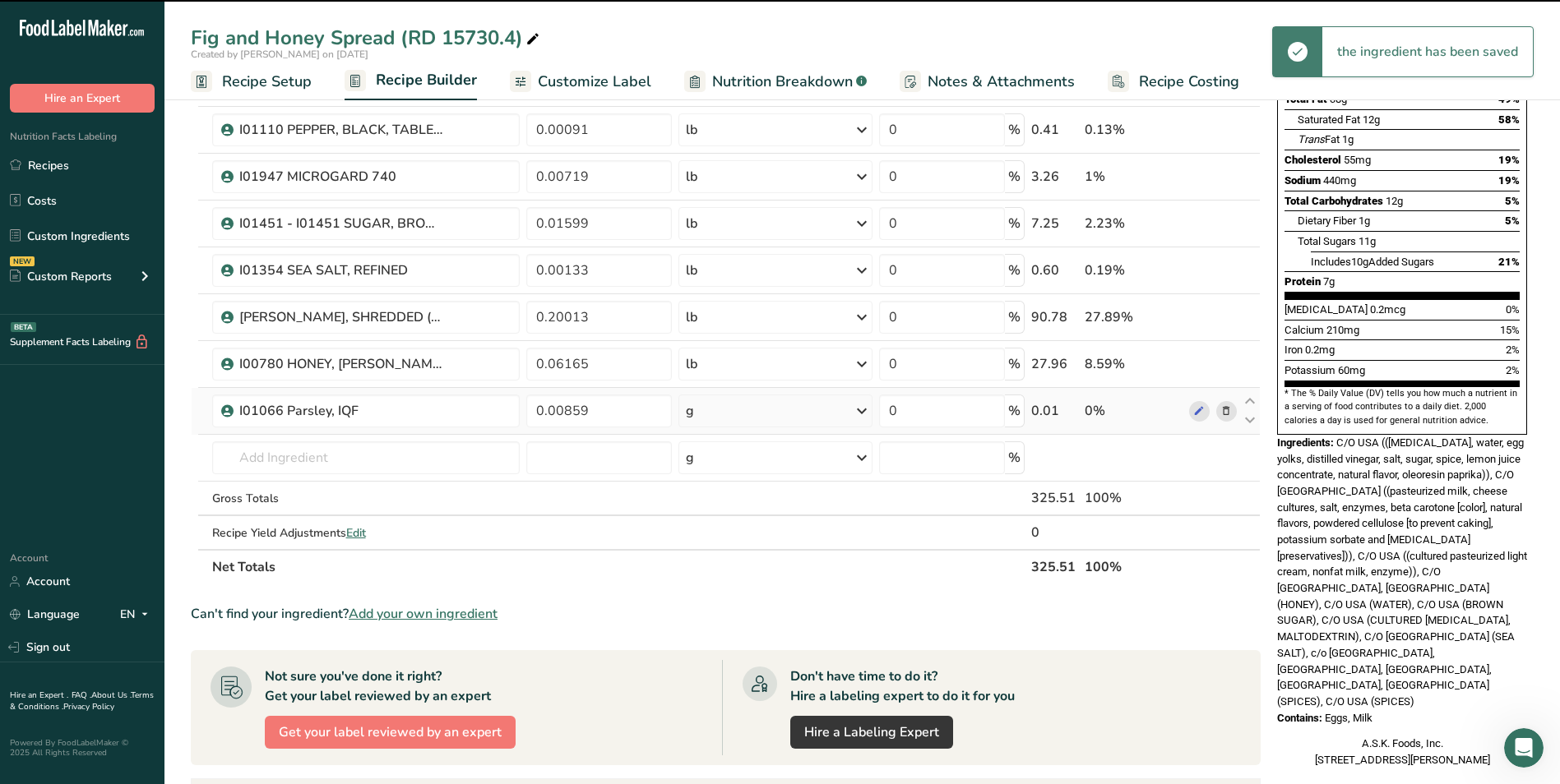
click at [742, 411] on div "g" at bounding box center [775, 411] width 194 height 32
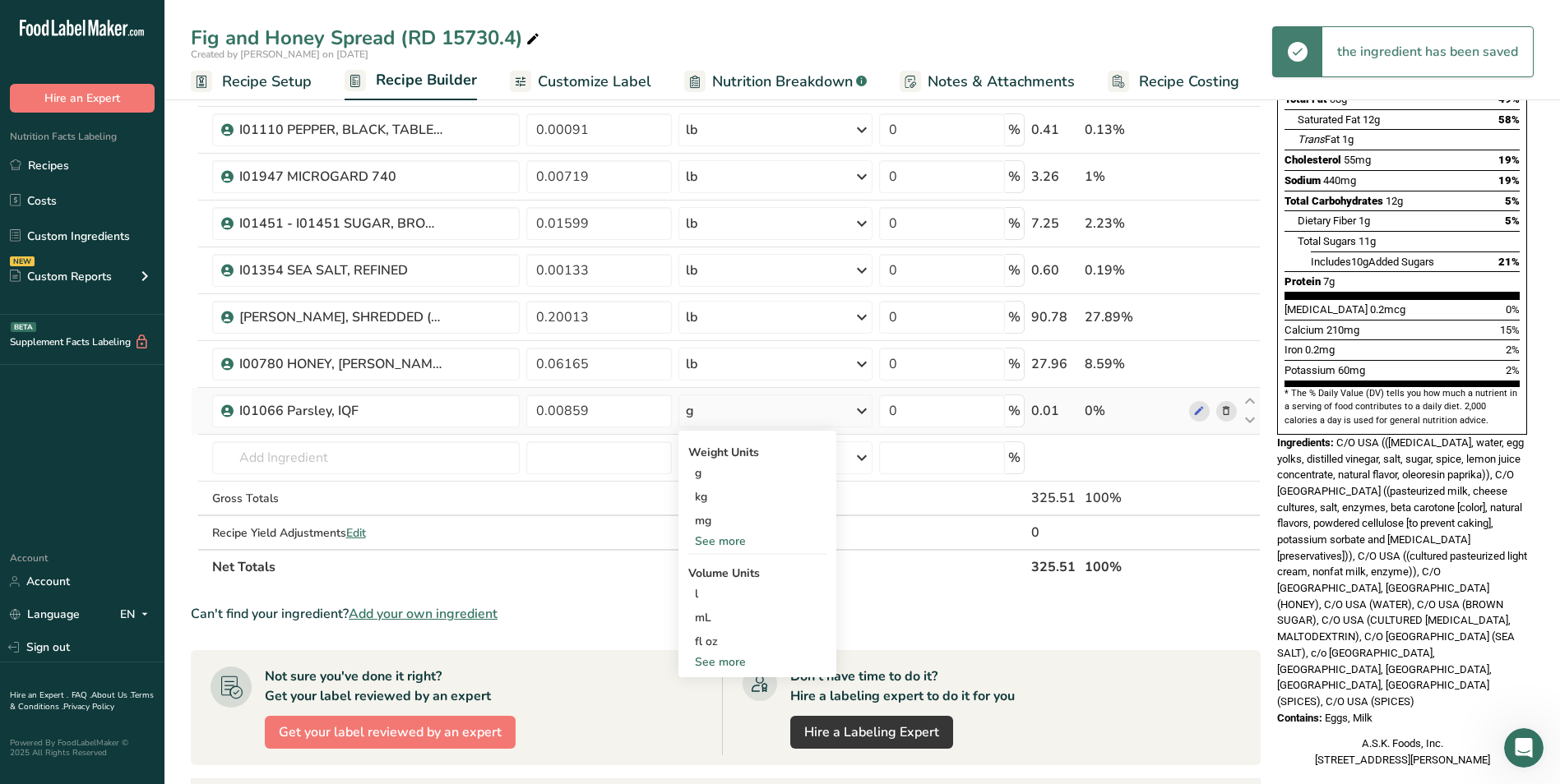
click at [720, 540] on div "See more" at bounding box center [757, 541] width 139 height 18
click at [719, 564] on div "lb" at bounding box center [757, 568] width 139 height 24
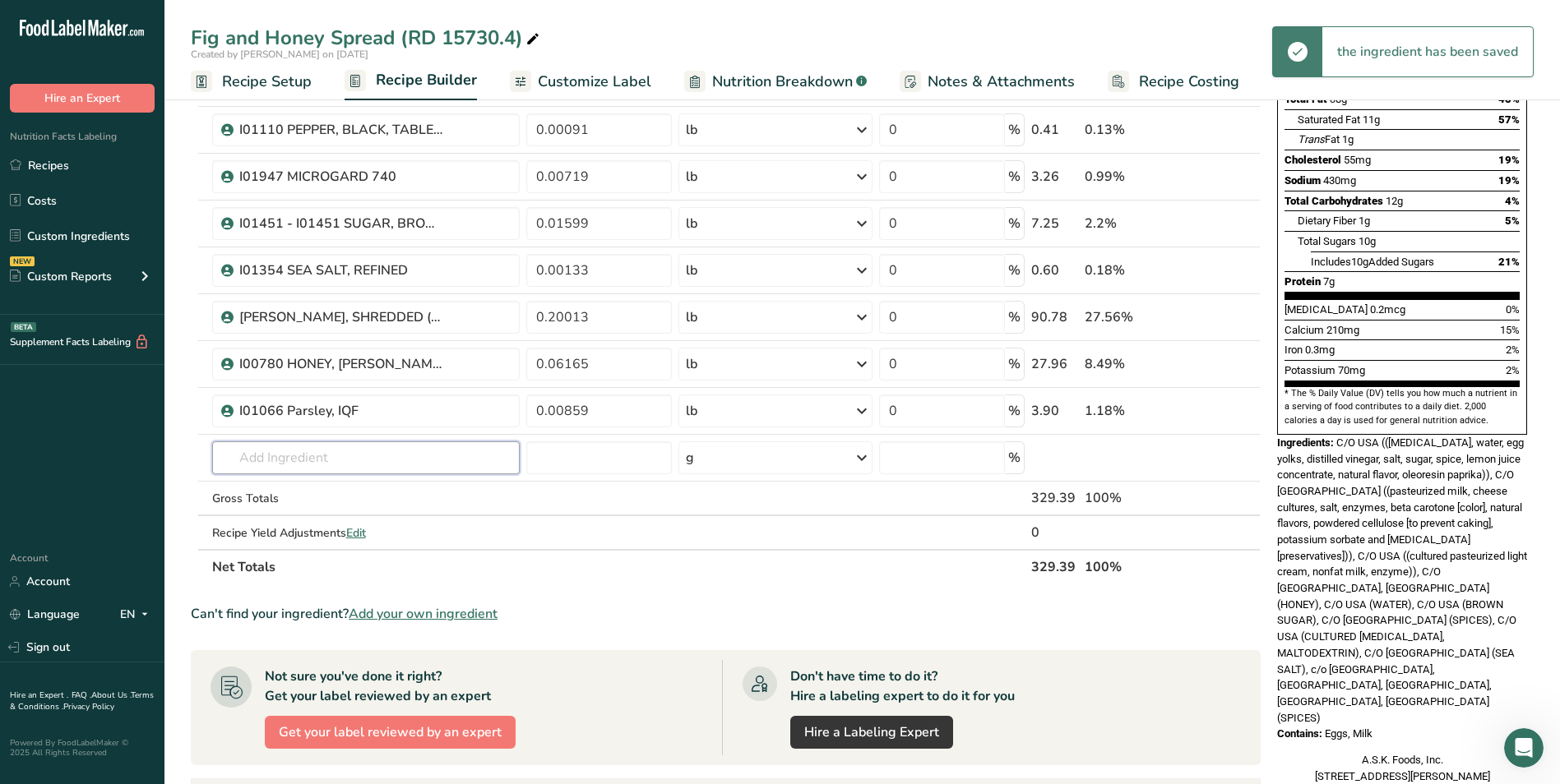
click at [344, 455] on input "text" at bounding box center [367, 457] width 309 height 32
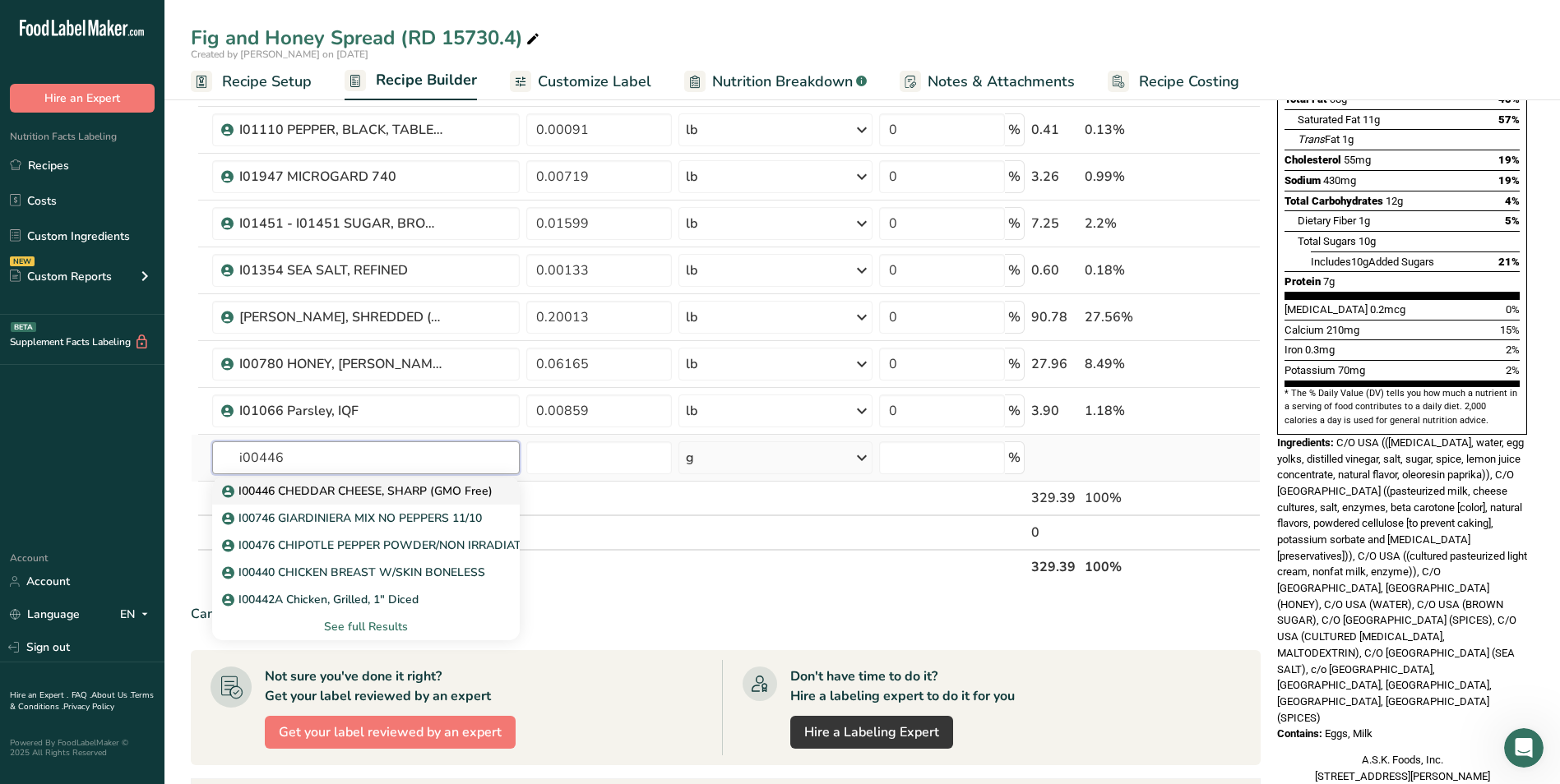
type input "i00446"
click at [385, 484] on p "I00446 CHEDDAR CHEESE, SHARP (GMO Free)" at bounding box center [359, 491] width 267 height 18
type input "I00446 CHEDDAR CHEESE, SHARP (GMO Free)"
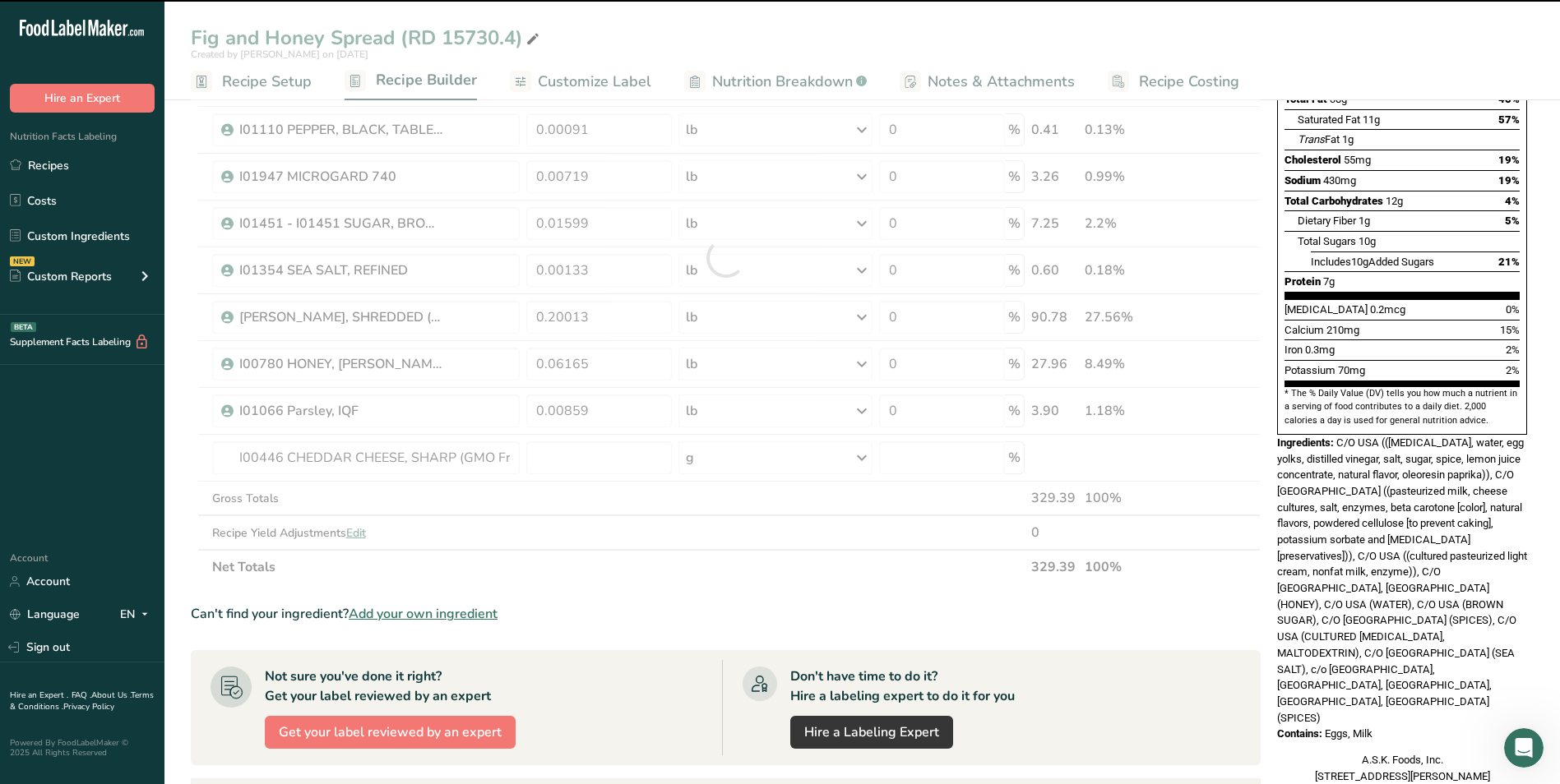
type input "0"
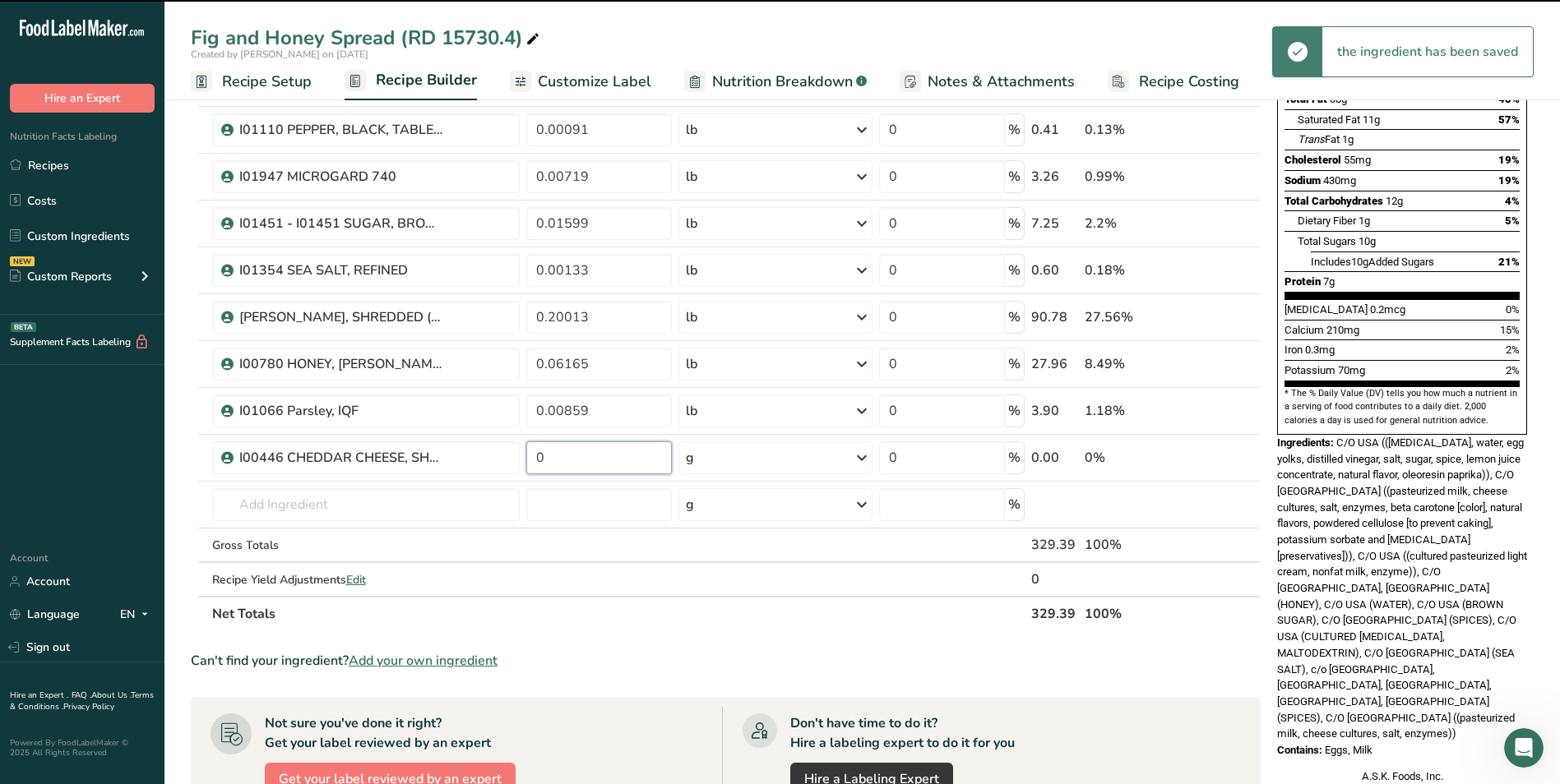
click at [599, 459] on input "0" at bounding box center [599, 457] width 145 height 32
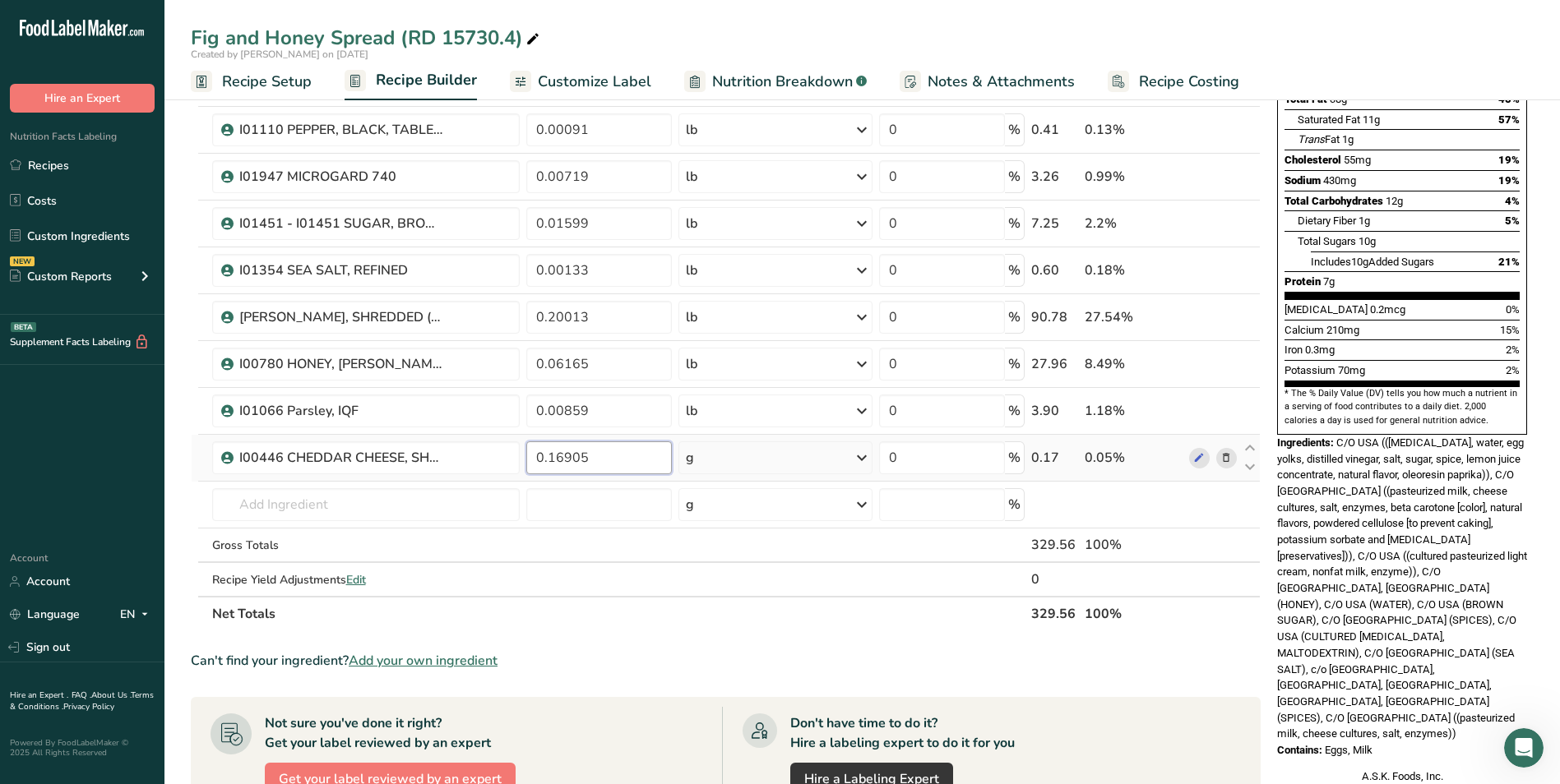
type input "0.16905"
click at [773, 450] on div "Ingredient * Amount * Unit * Waste * .a-a{fill:#347362;}.b-a{fill:#fff;} Grams …" at bounding box center [725, 281] width 1069 height 700
click at [781, 454] on div "g" at bounding box center [775, 457] width 194 height 32
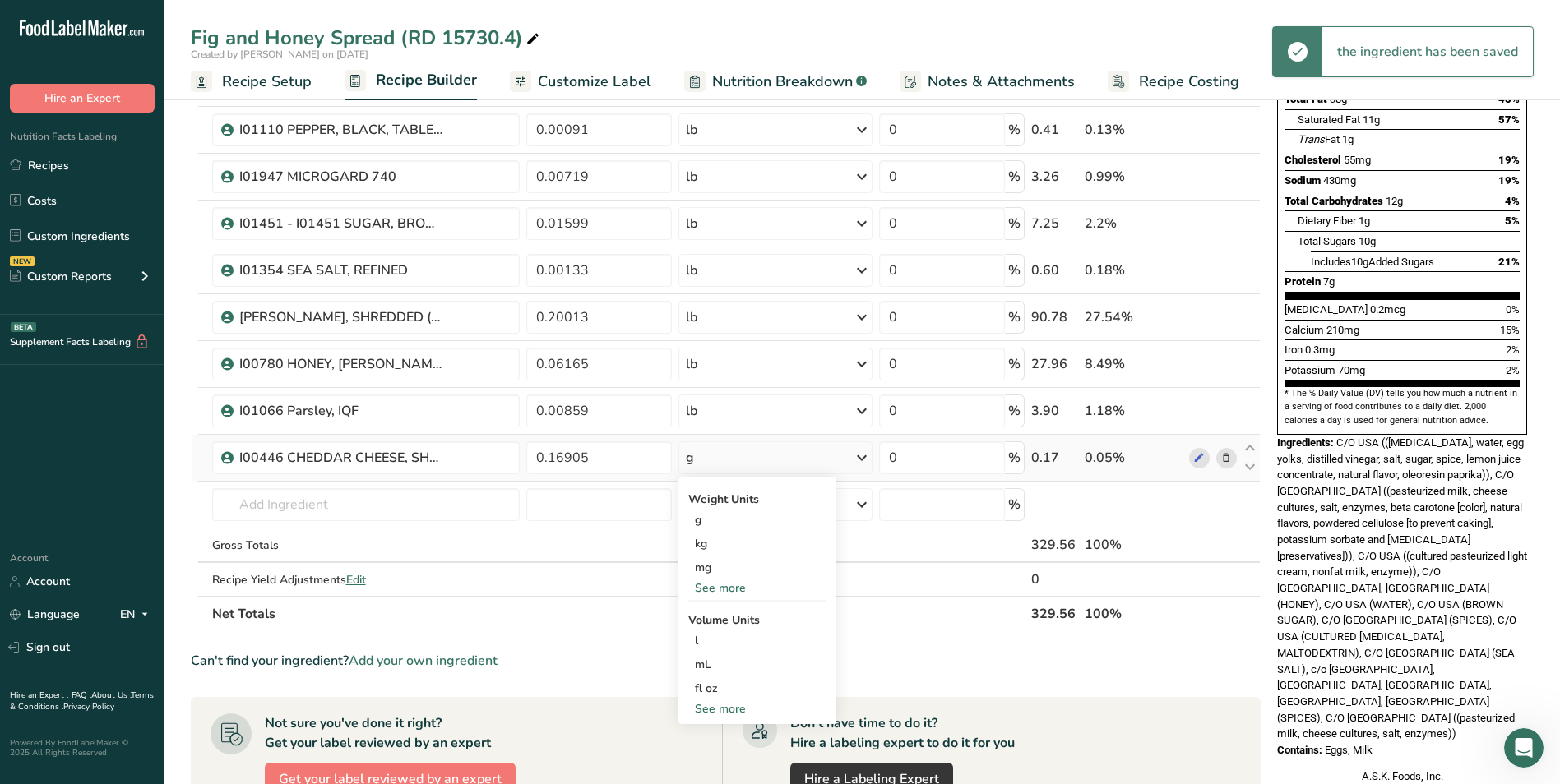
click at [717, 582] on div "See more" at bounding box center [757, 588] width 139 height 18
click at [721, 615] on div "lb" at bounding box center [757, 615] width 139 height 24
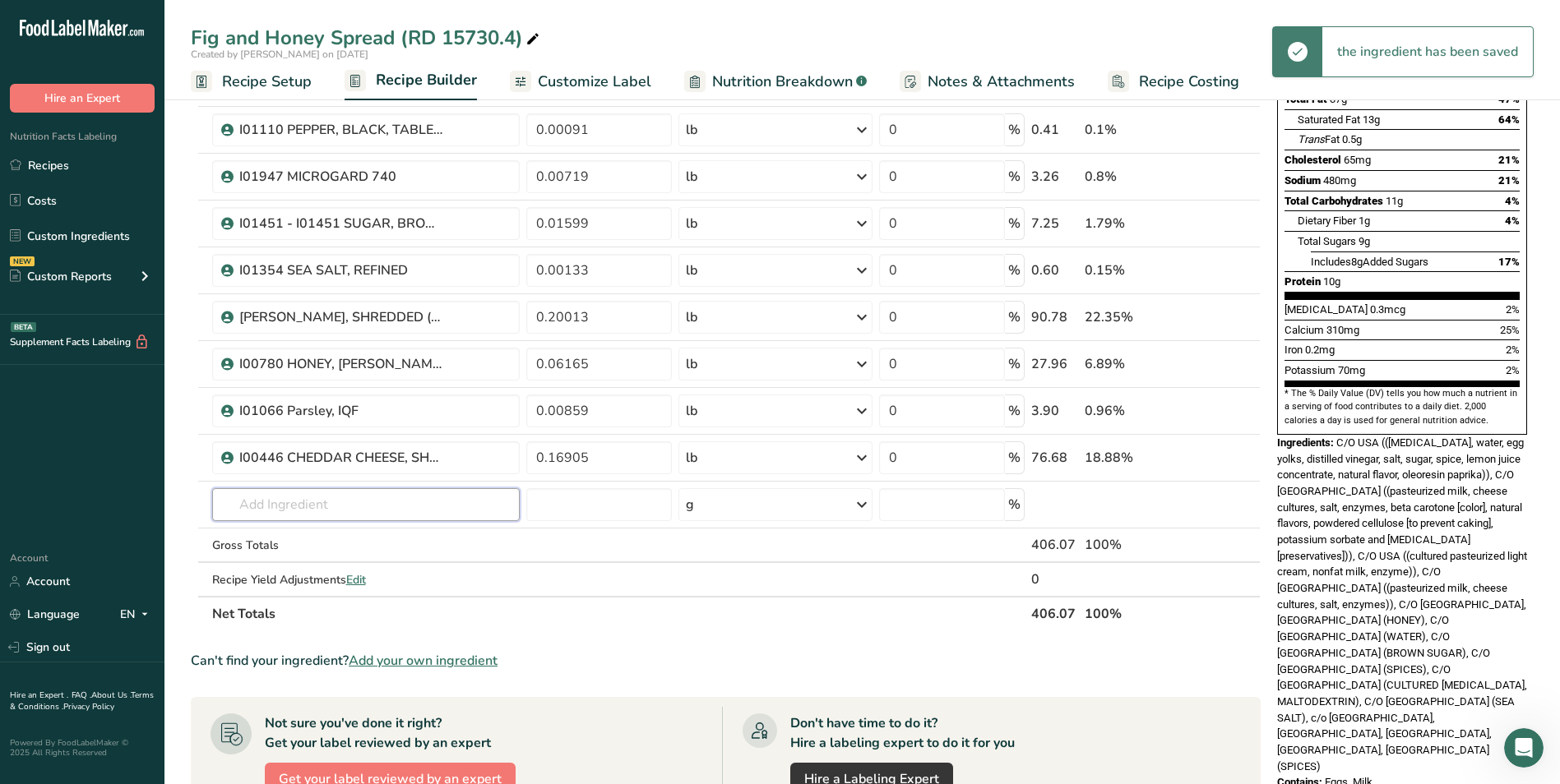
click at [388, 505] on input "text" at bounding box center [367, 504] width 309 height 32
type input "i"
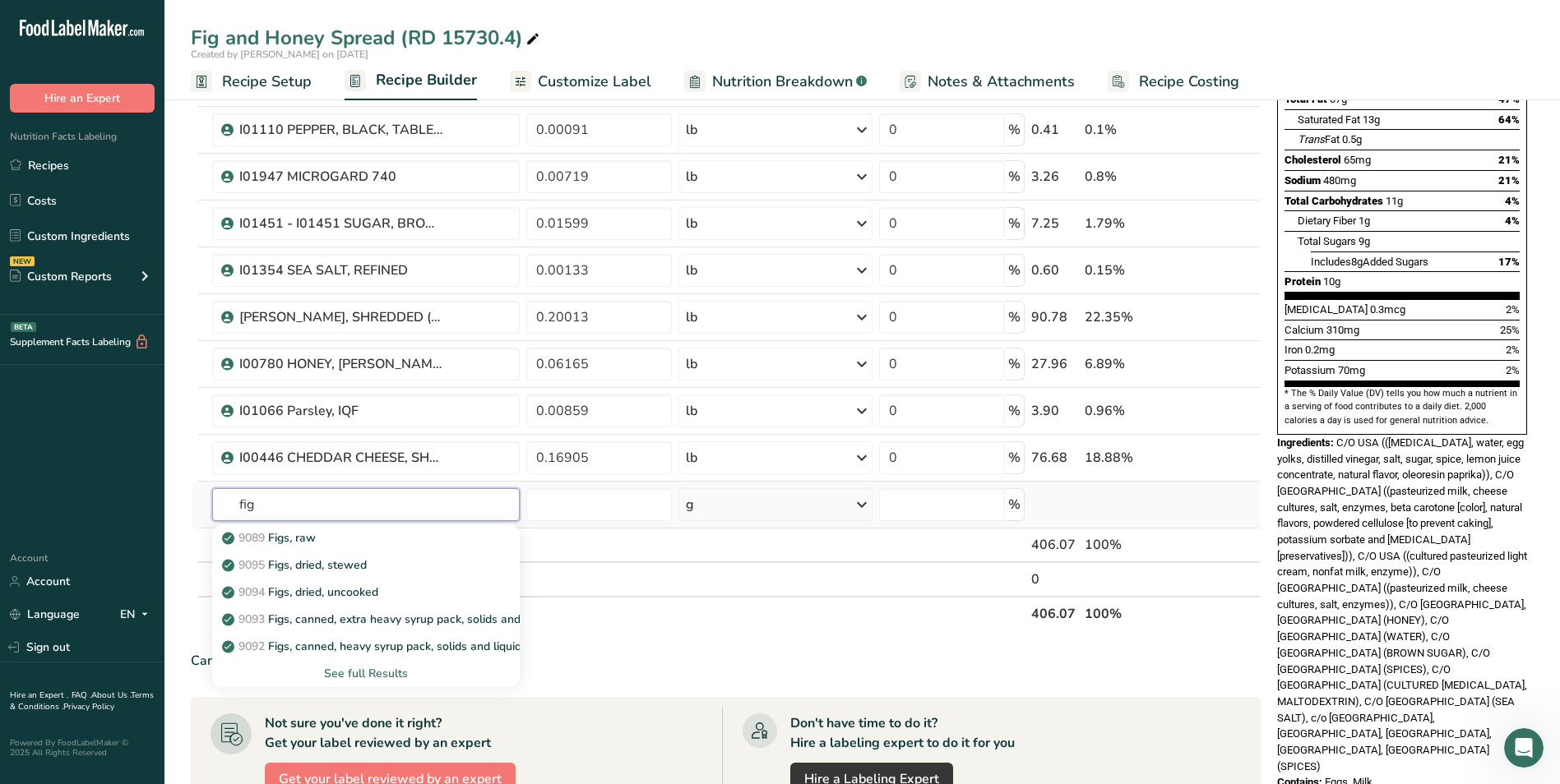
type input "fig"
click at [348, 677] on div "See full Results" at bounding box center [366, 674] width 282 height 18
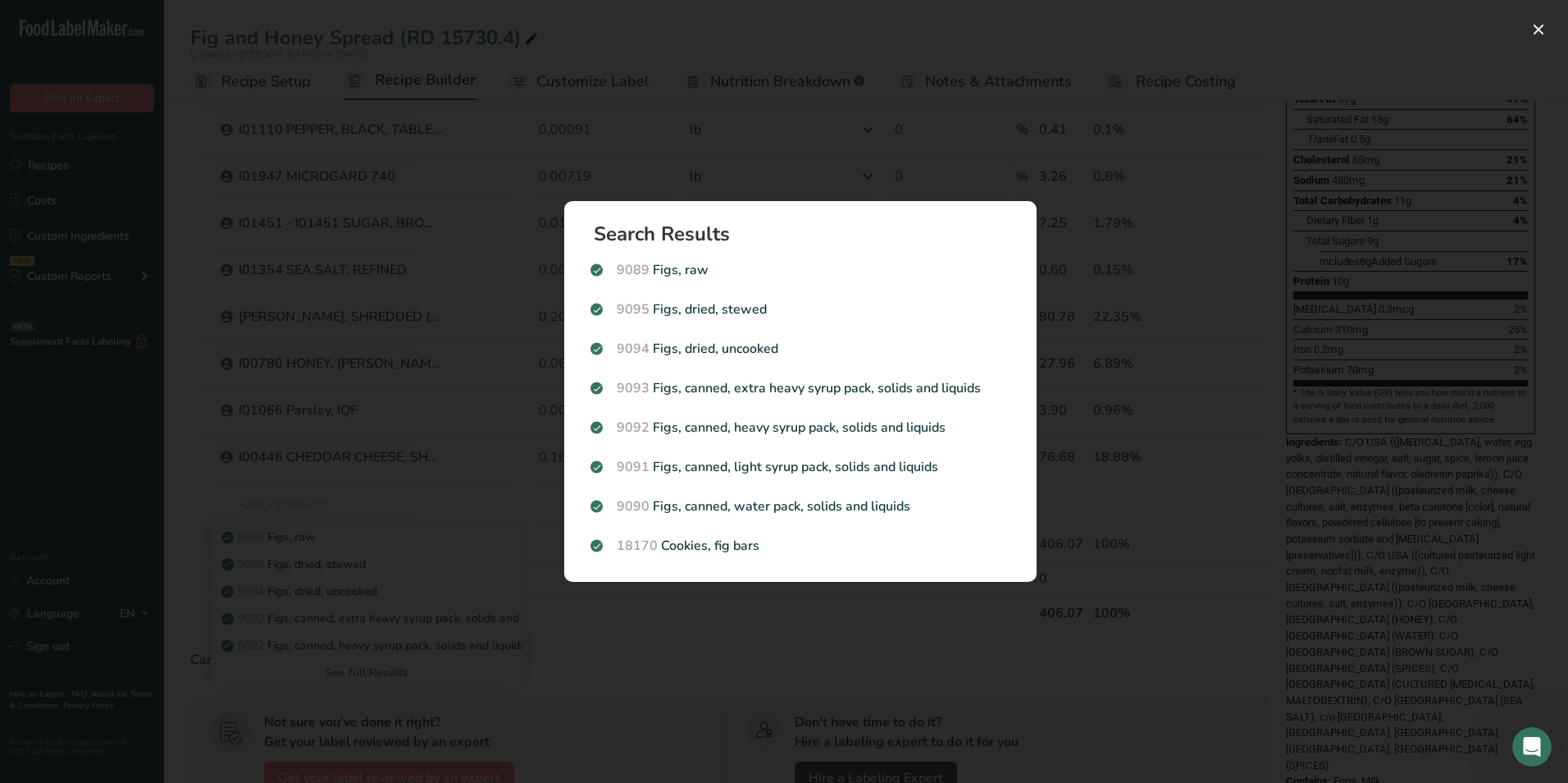
click at [429, 625] on div "Search results modal" at bounding box center [784, 392] width 1568 height 783
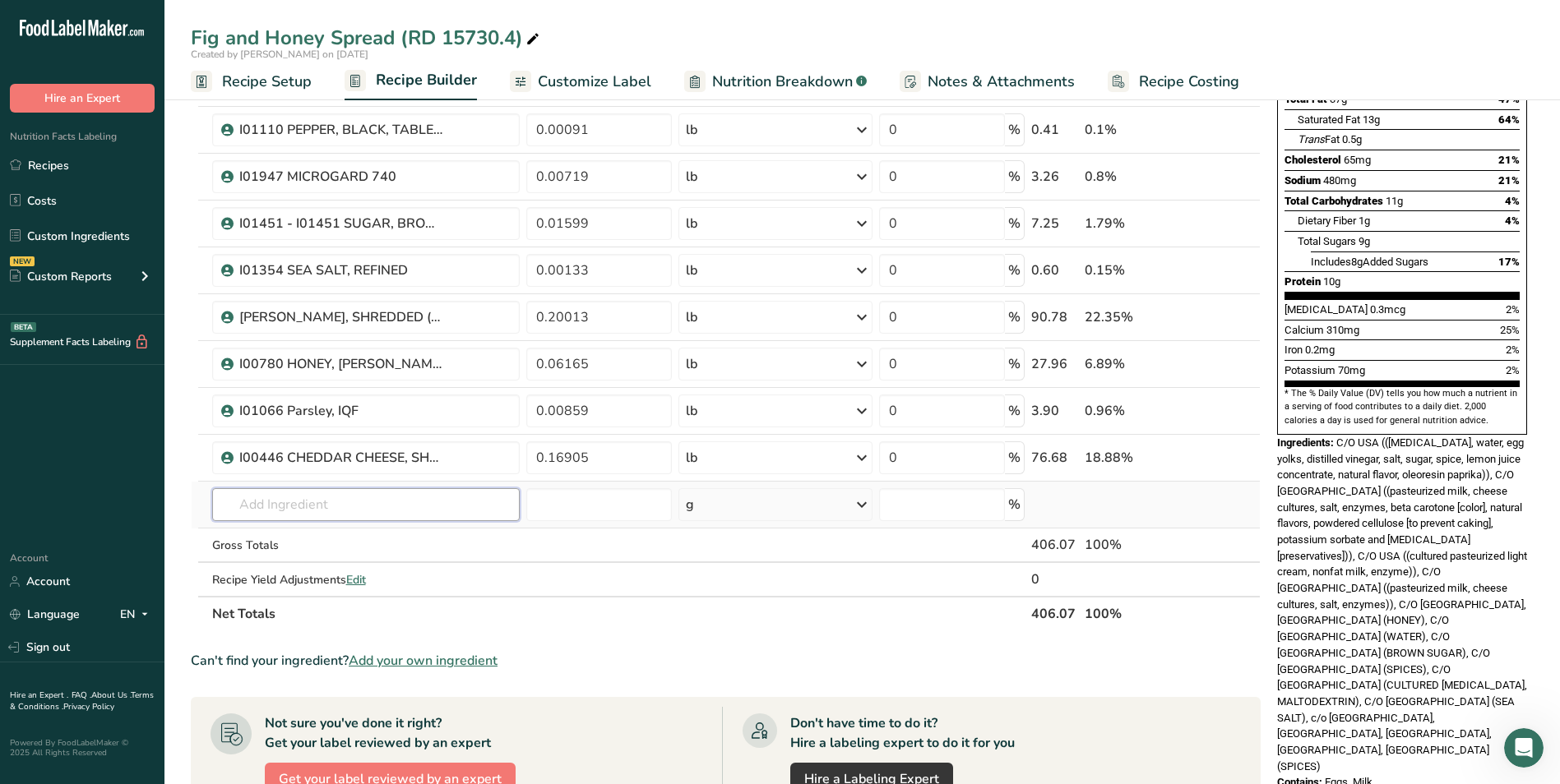
click at [338, 512] on input "text" at bounding box center [367, 504] width 309 height 32
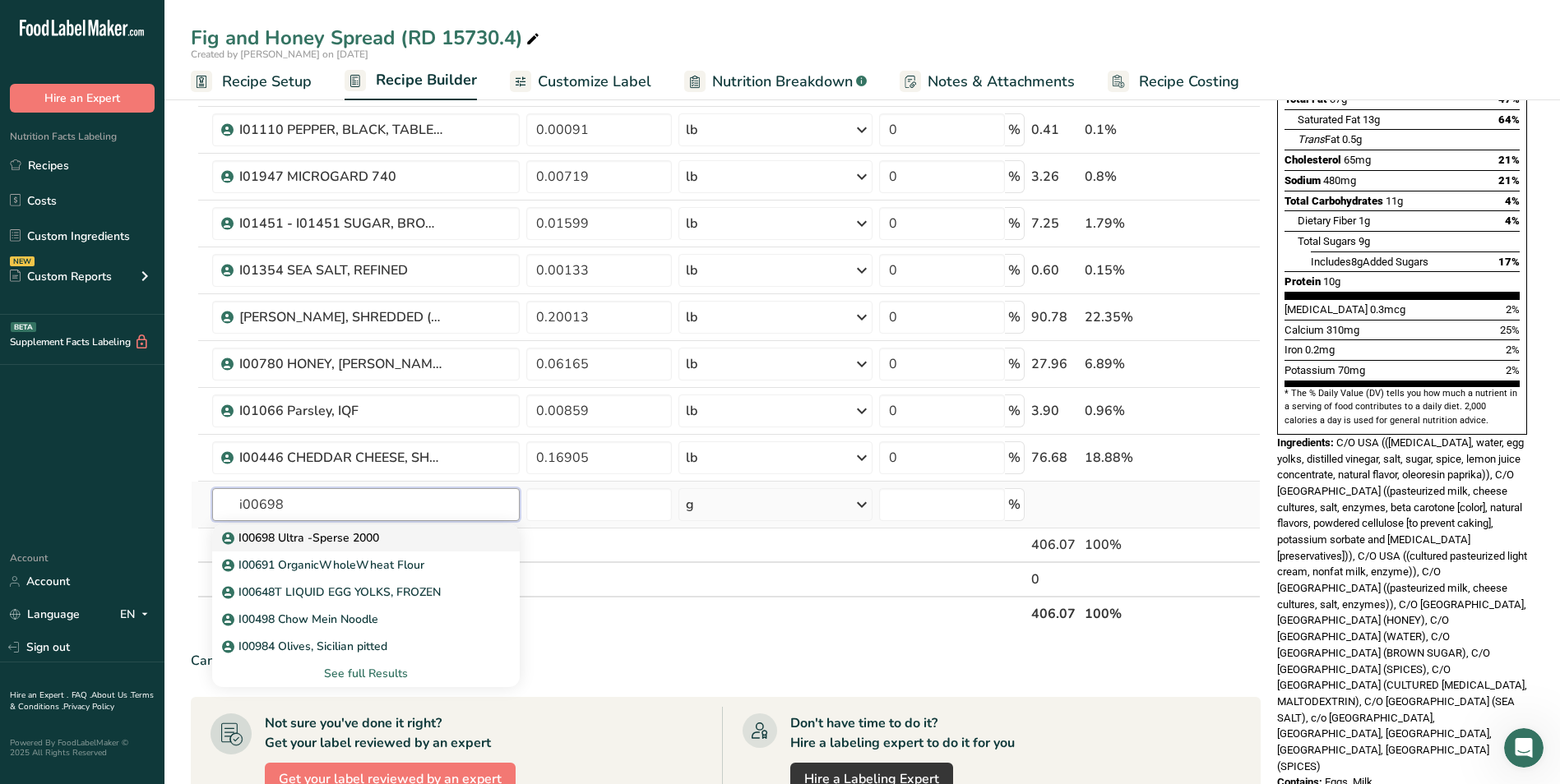
type input "i00698"
click at [379, 545] on p "I00698 Ultra -Sperse 2000" at bounding box center [302, 538] width 153 height 18
type input "I00698 Ultra -Sperse 2000"
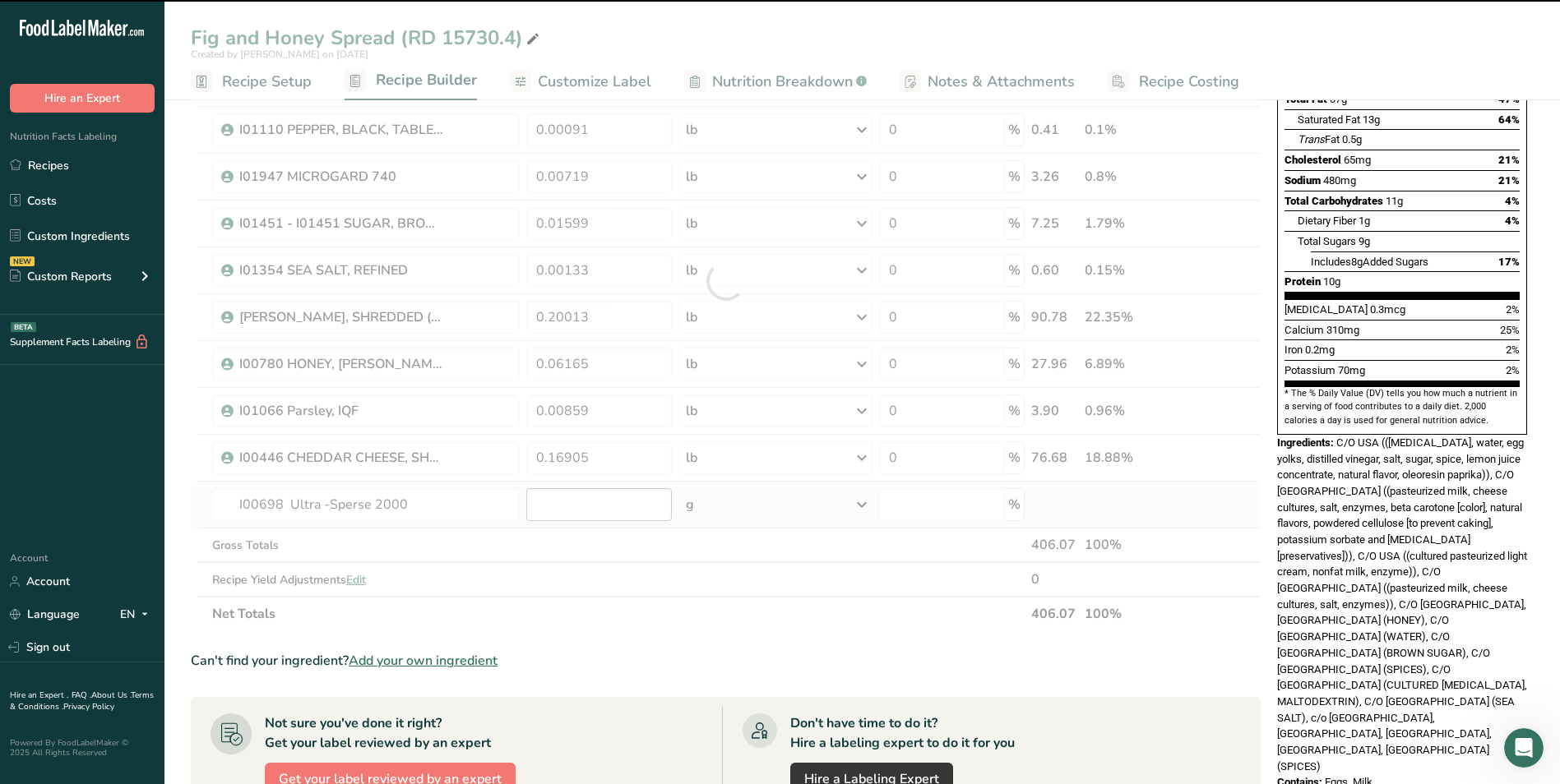
type input "0"
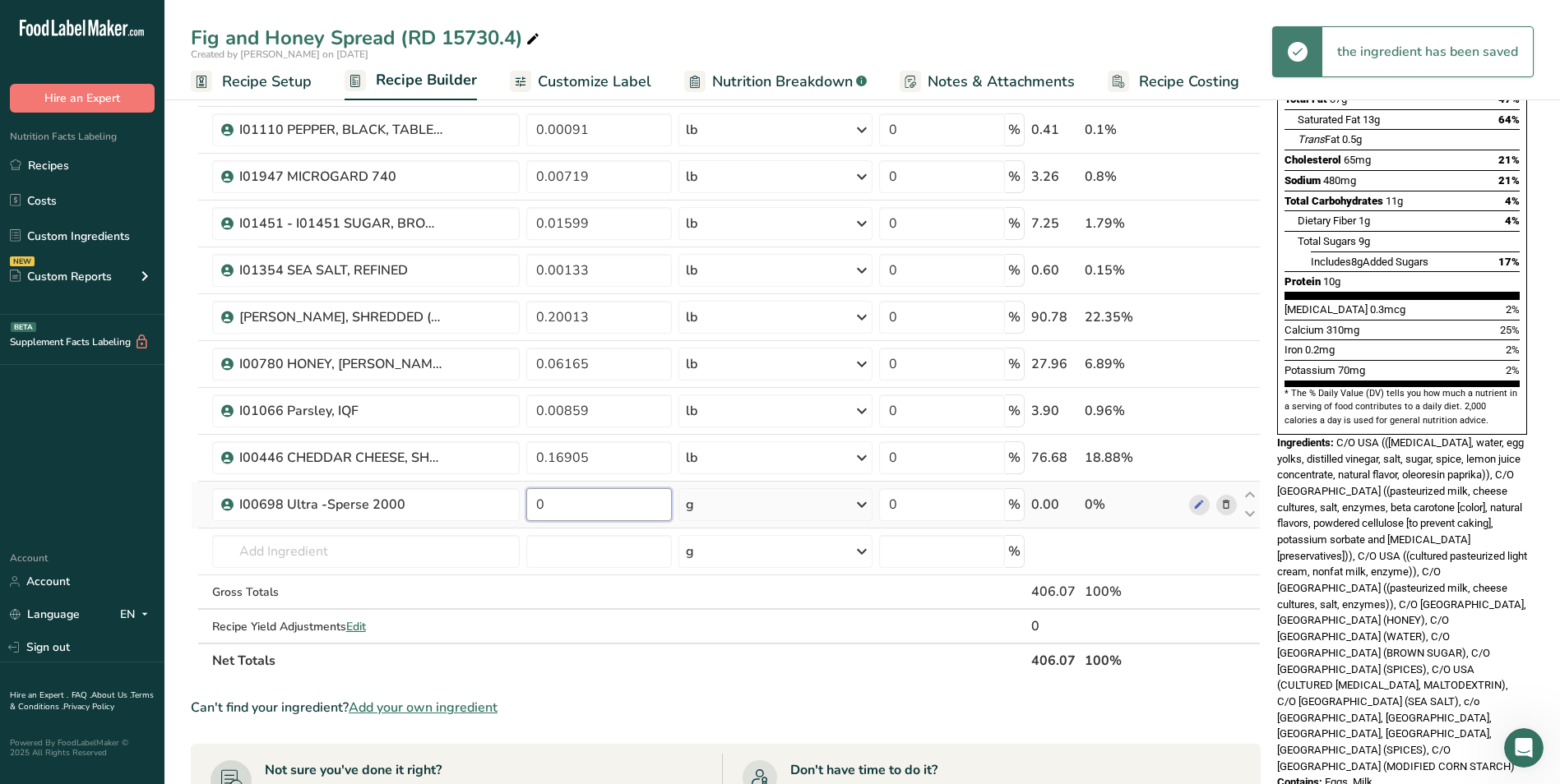
click at [589, 502] on input "0" at bounding box center [599, 504] width 145 height 32
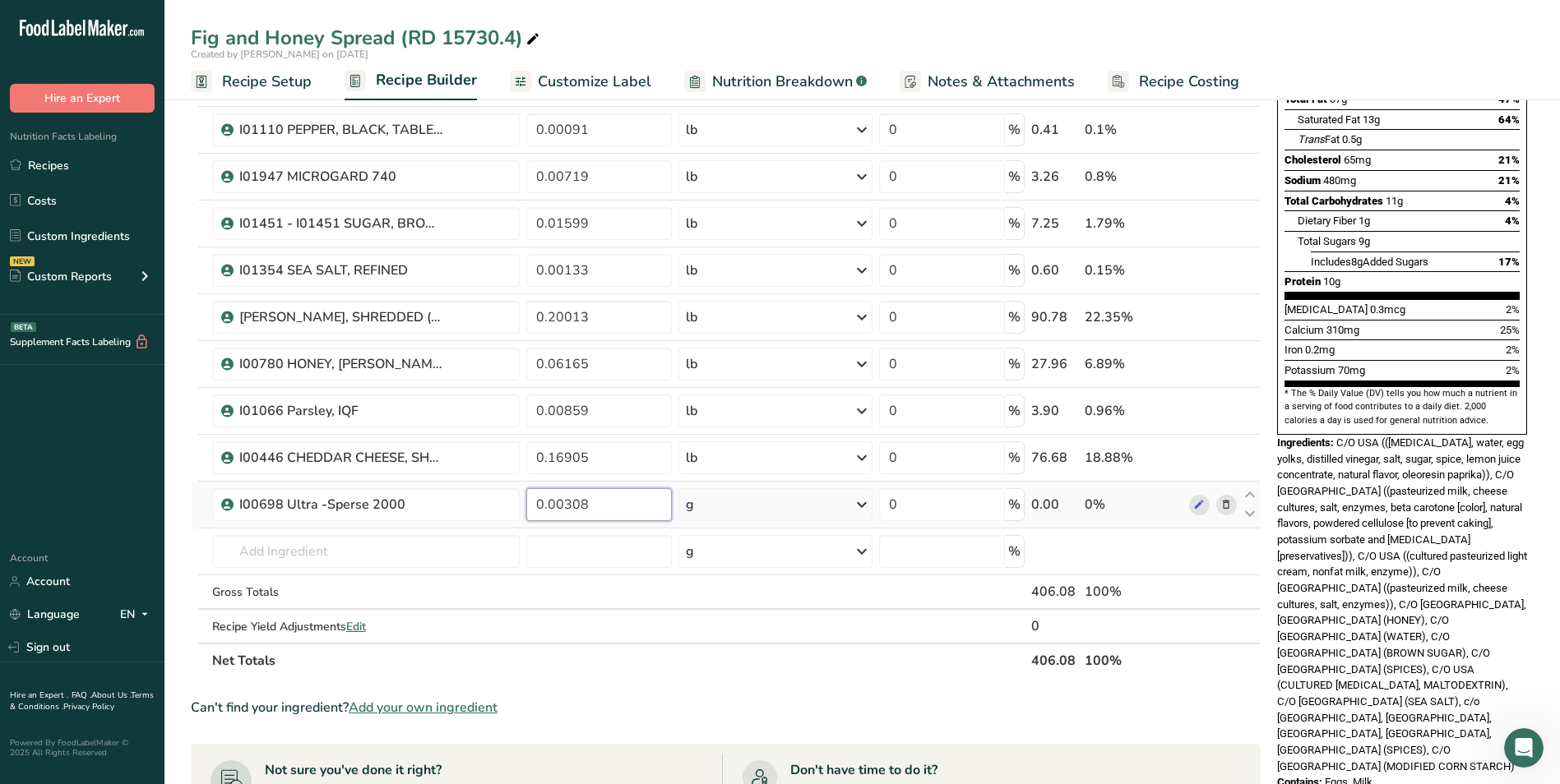
type input "0.00308"
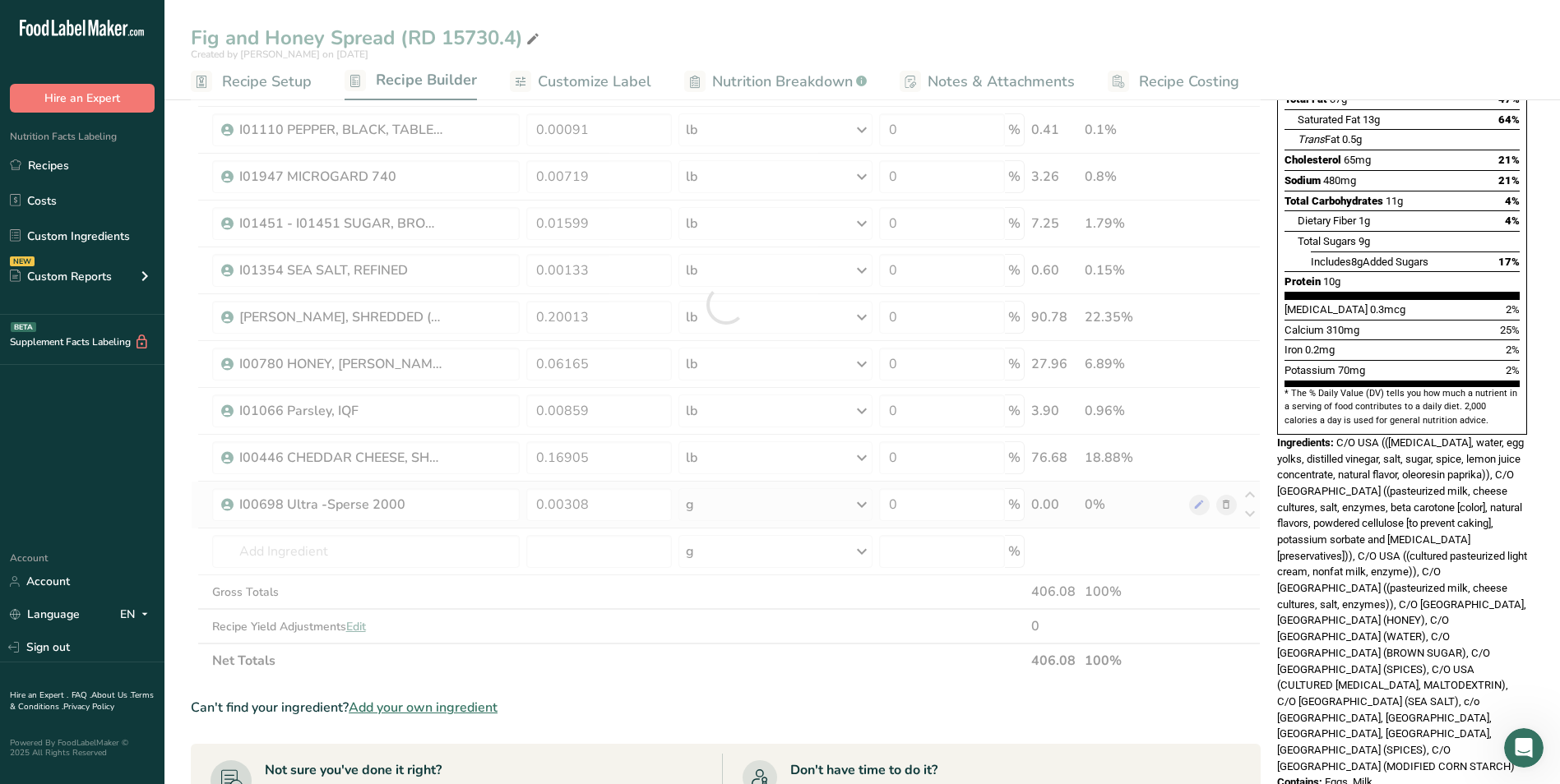
click at [780, 495] on div "Ingredient * Amount * Unit * Waste * .a-a{fill:#347362;}.b-a{fill:#fff;} Grams …" at bounding box center [725, 305] width 1069 height 747
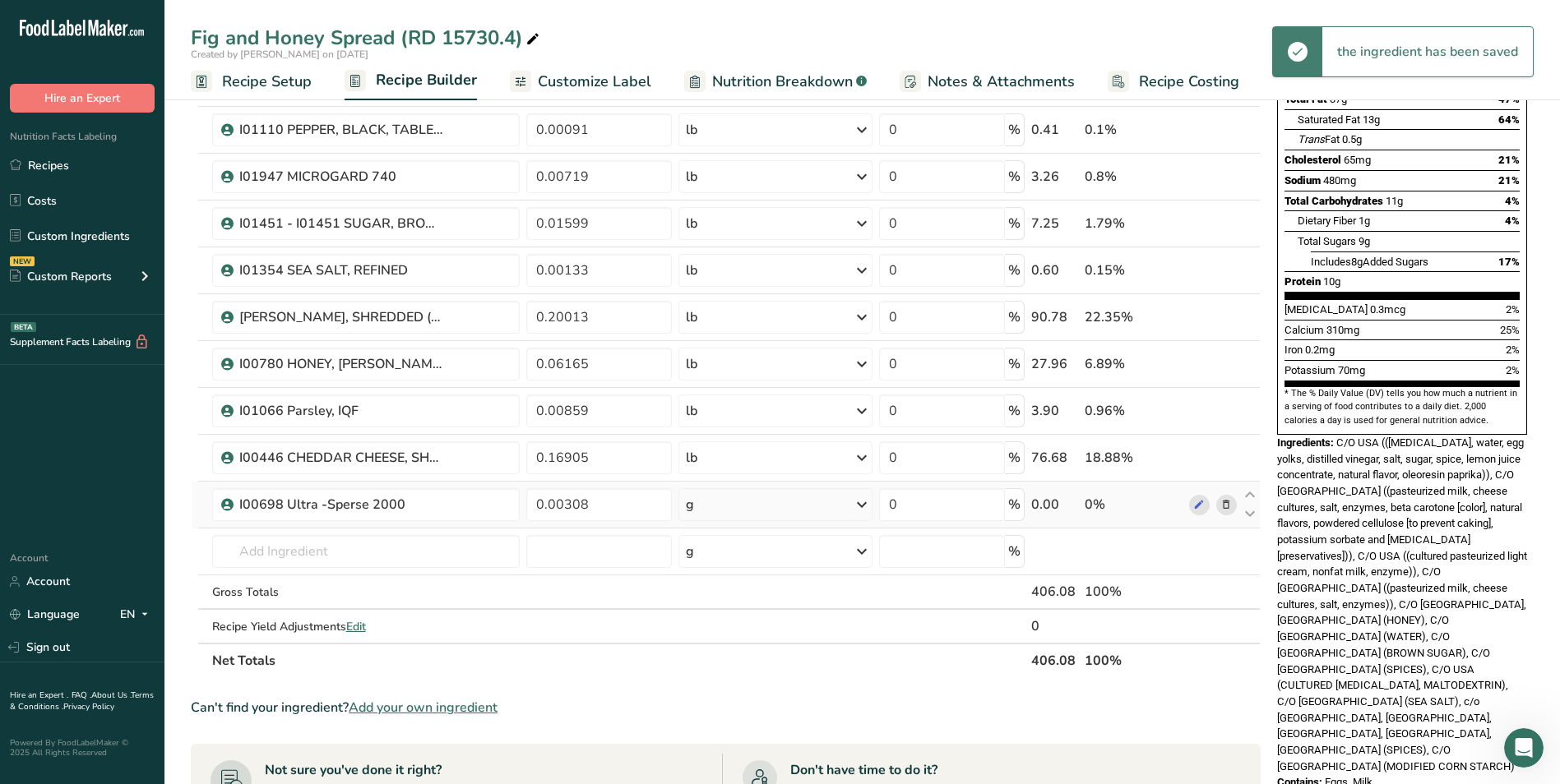
click at [788, 502] on div "g" at bounding box center [775, 504] width 194 height 32
click at [741, 634] on div "See more" at bounding box center [757, 635] width 139 height 18
click at [741, 657] on div "lb" at bounding box center [757, 662] width 139 height 24
click at [370, 550] on input "text" at bounding box center [367, 551] width 309 height 32
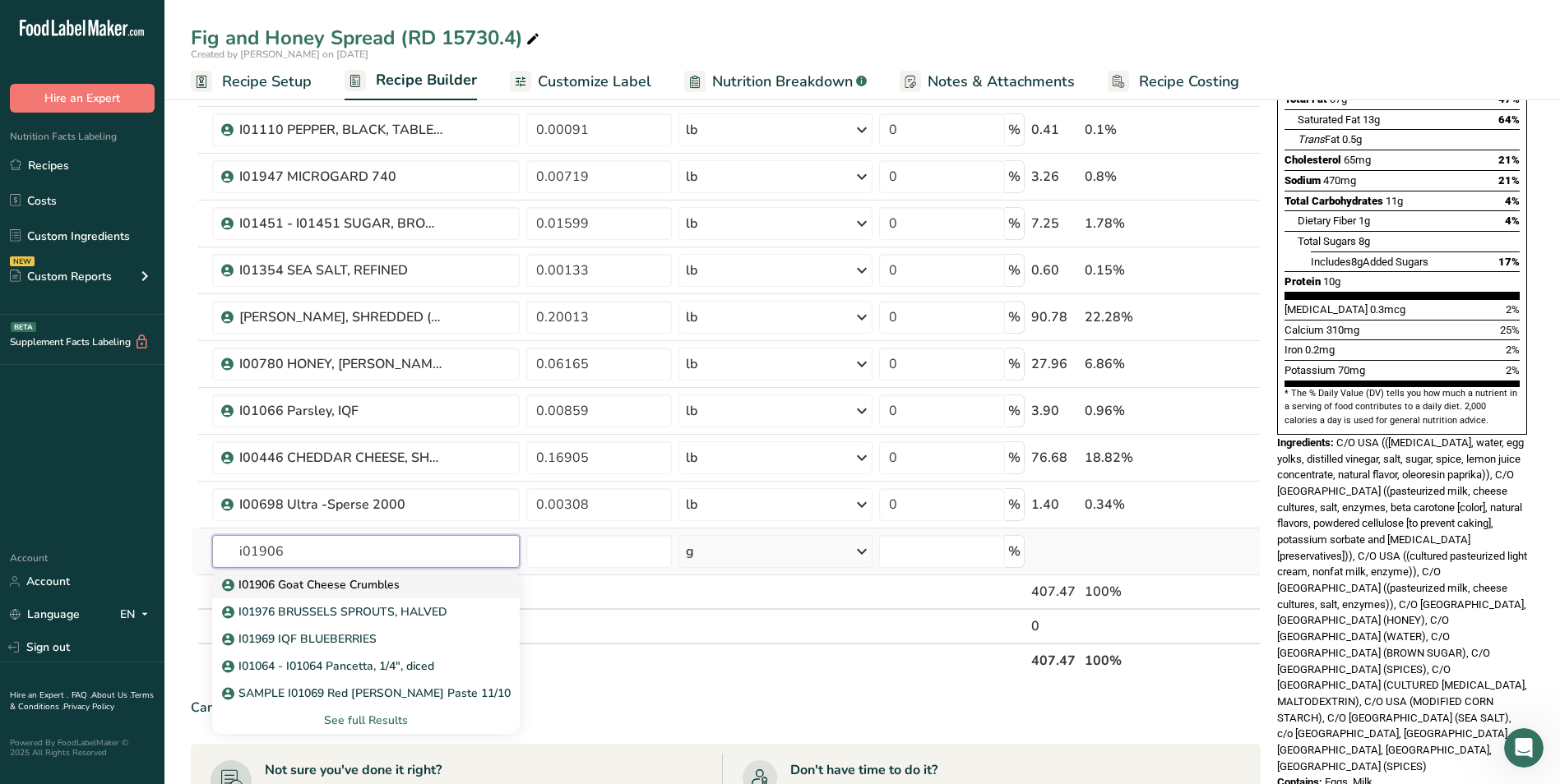
type input "i01906"
click at [397, 581] on p "I01906 Goat Cheese Crumbles" at bounding box center [312, 585] width 174 height 18
type input "I01906 Goat Cheese Crumbles"
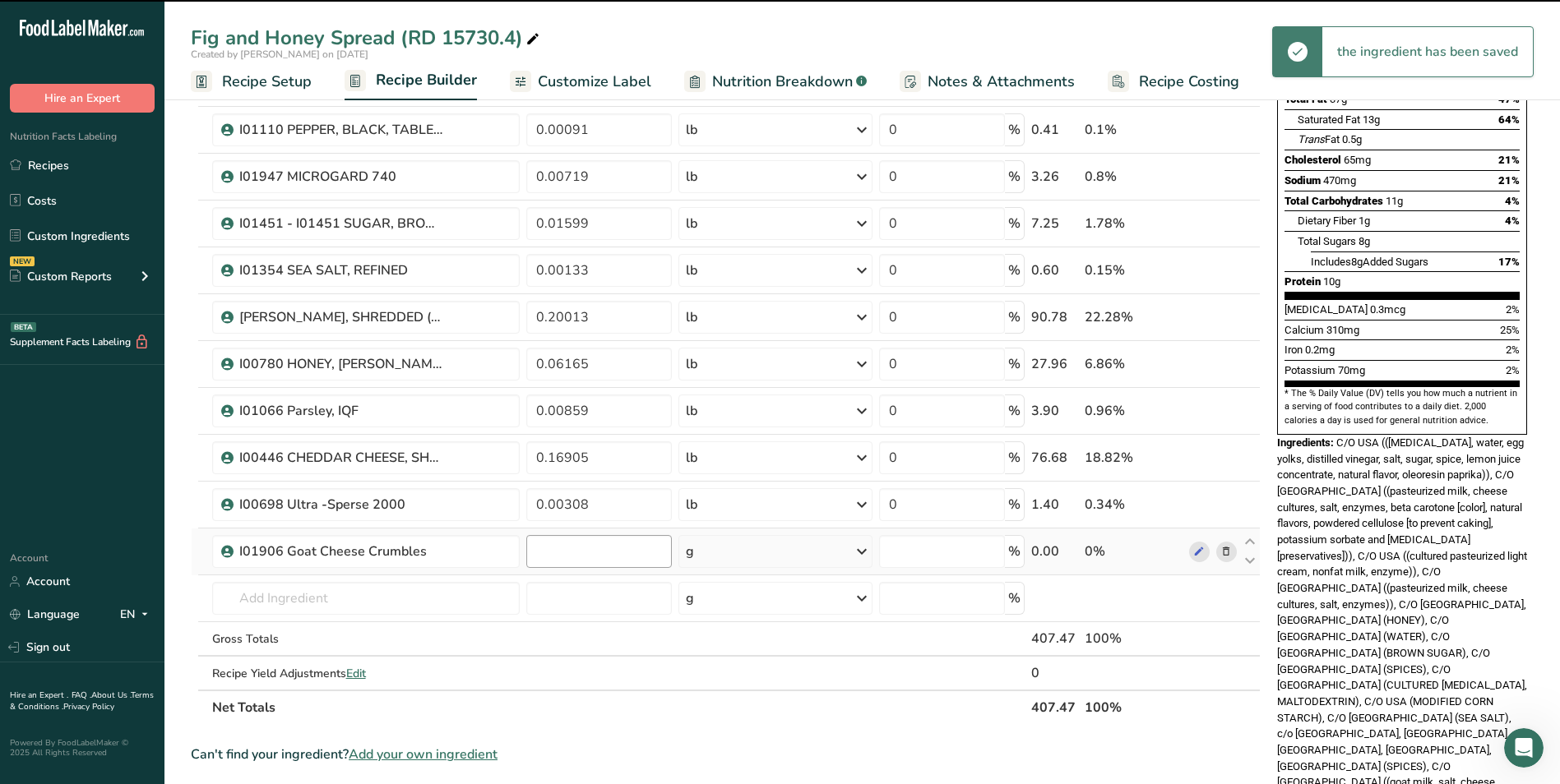
type input "0"
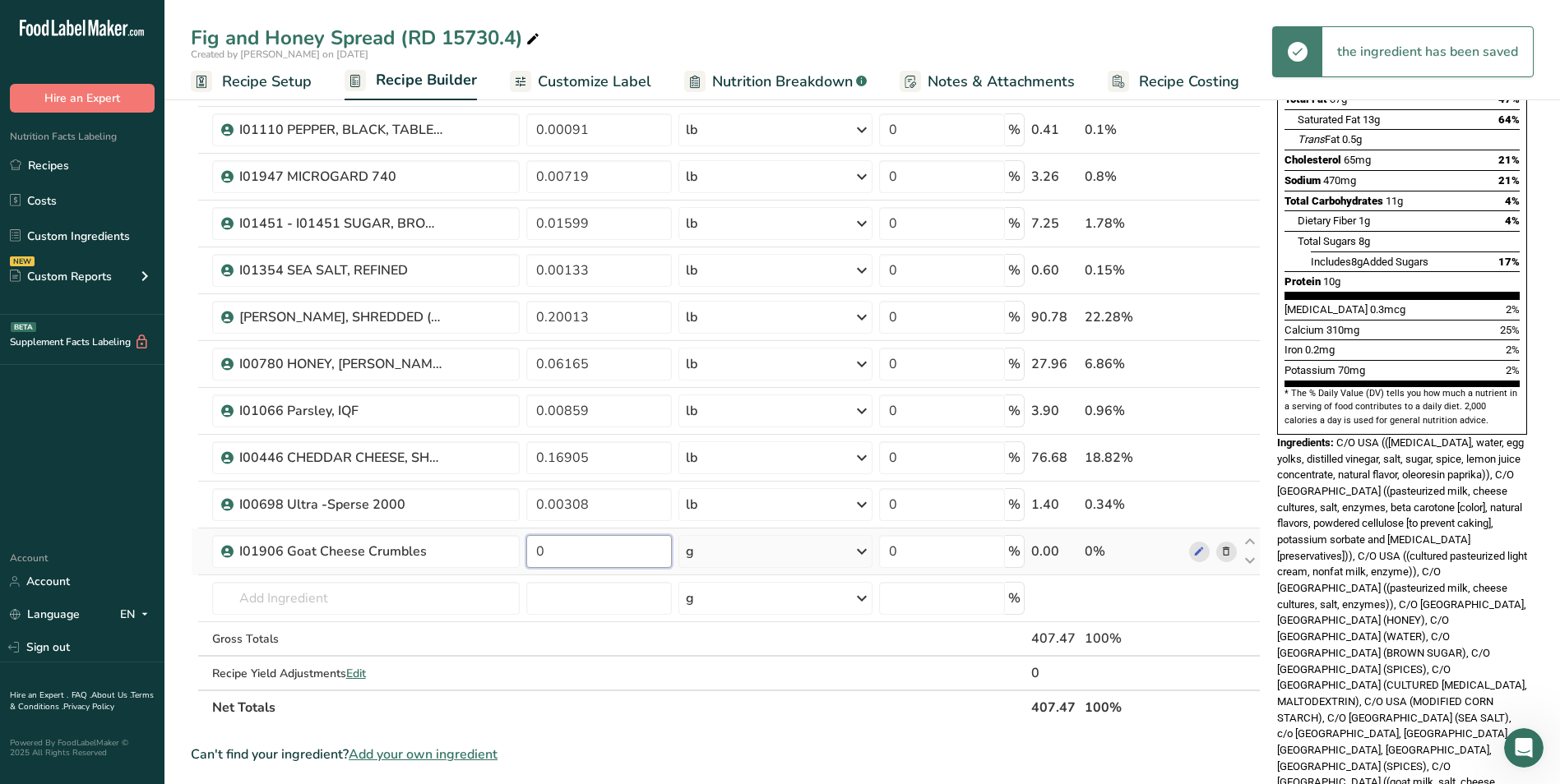
click at [558, 550] on input "0" at bounding box center [599, 551] width 145 height 32
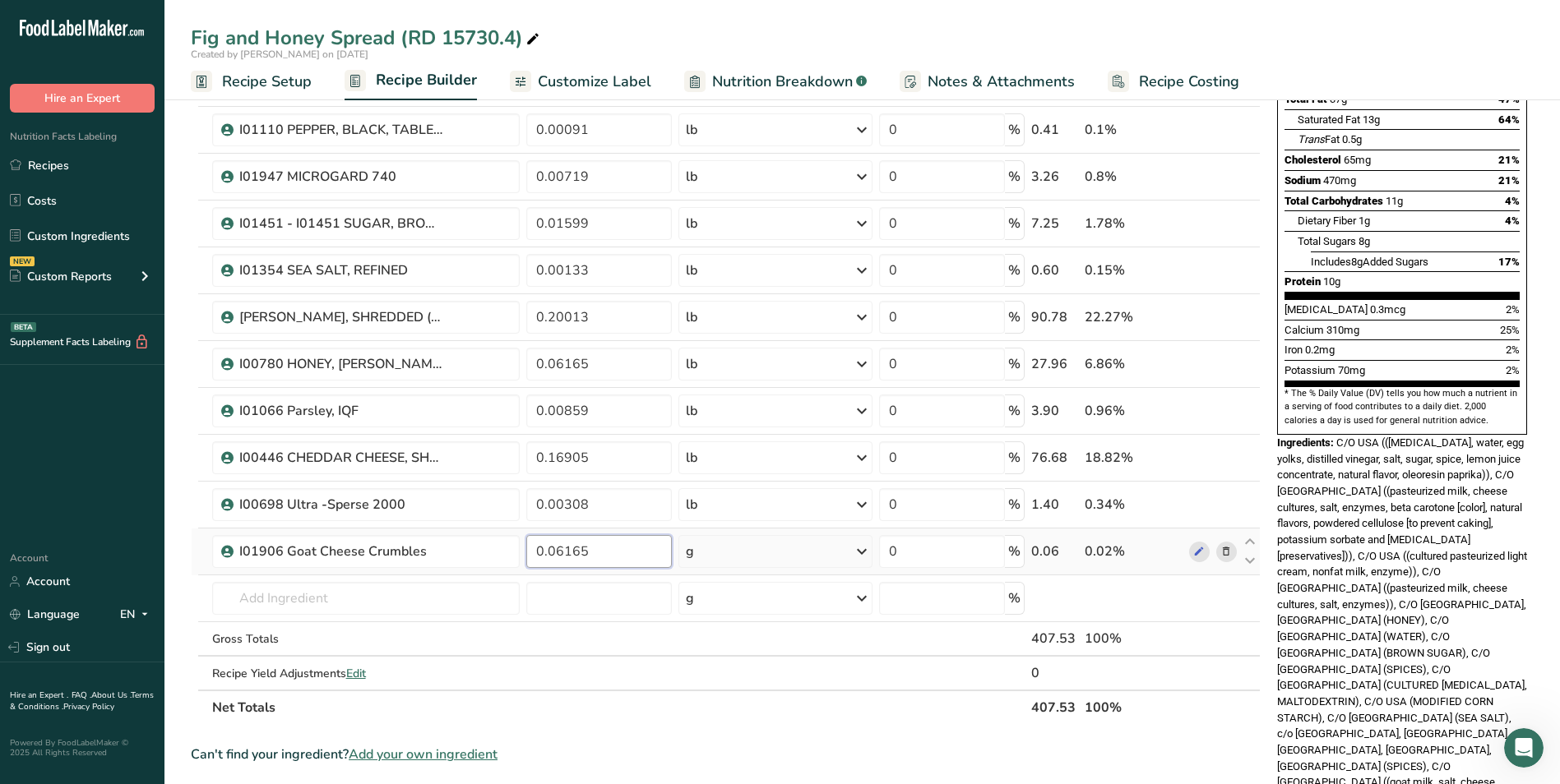
type input "0.06165"
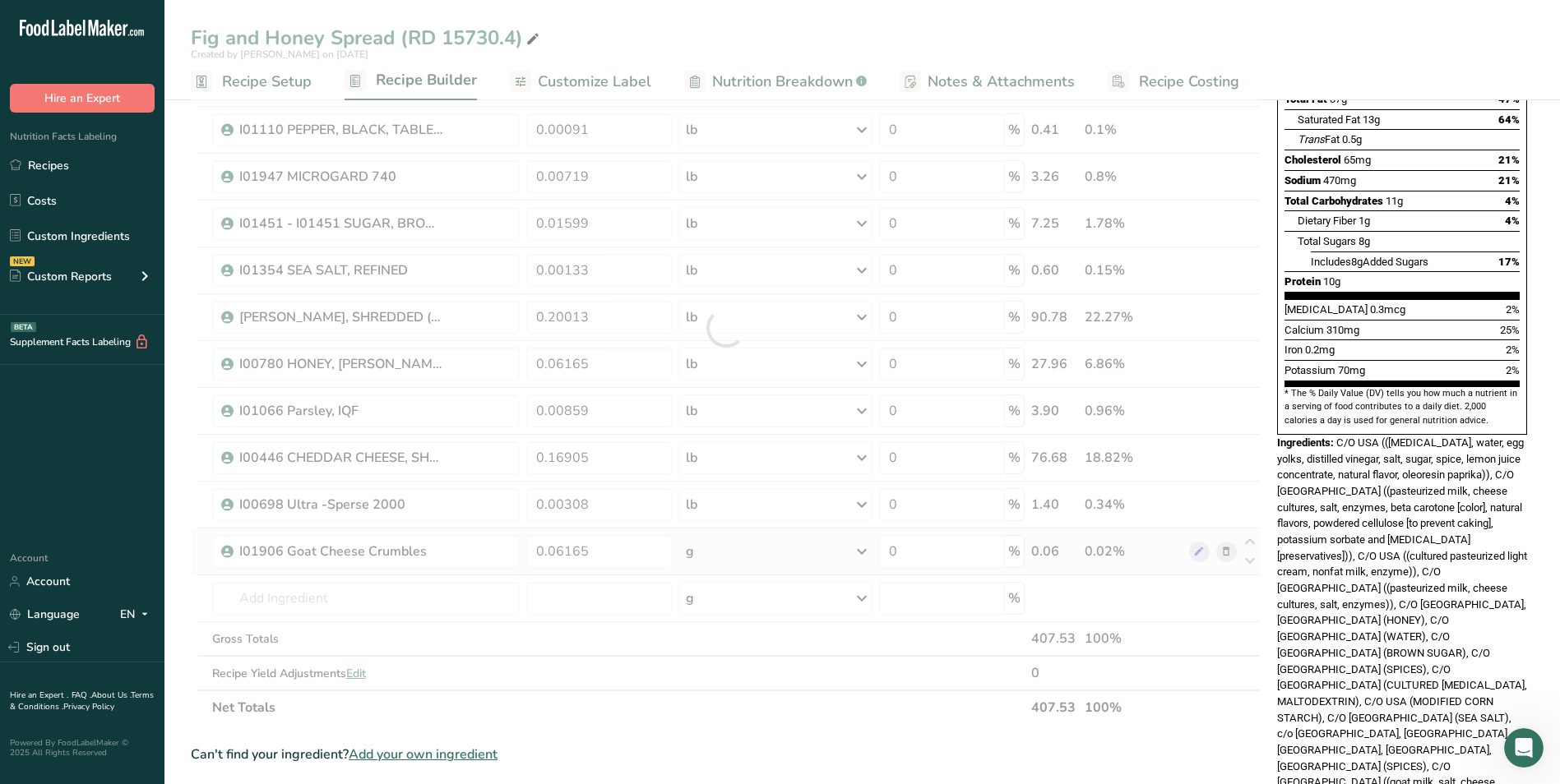
click at [735, 549] on div "Ingredient * Amount * Unit * Waste * .a-a{fill:#347362;}.b-a{fill:#fff;} Grams …" at bounding box center [725, 328] width 1069 height 794
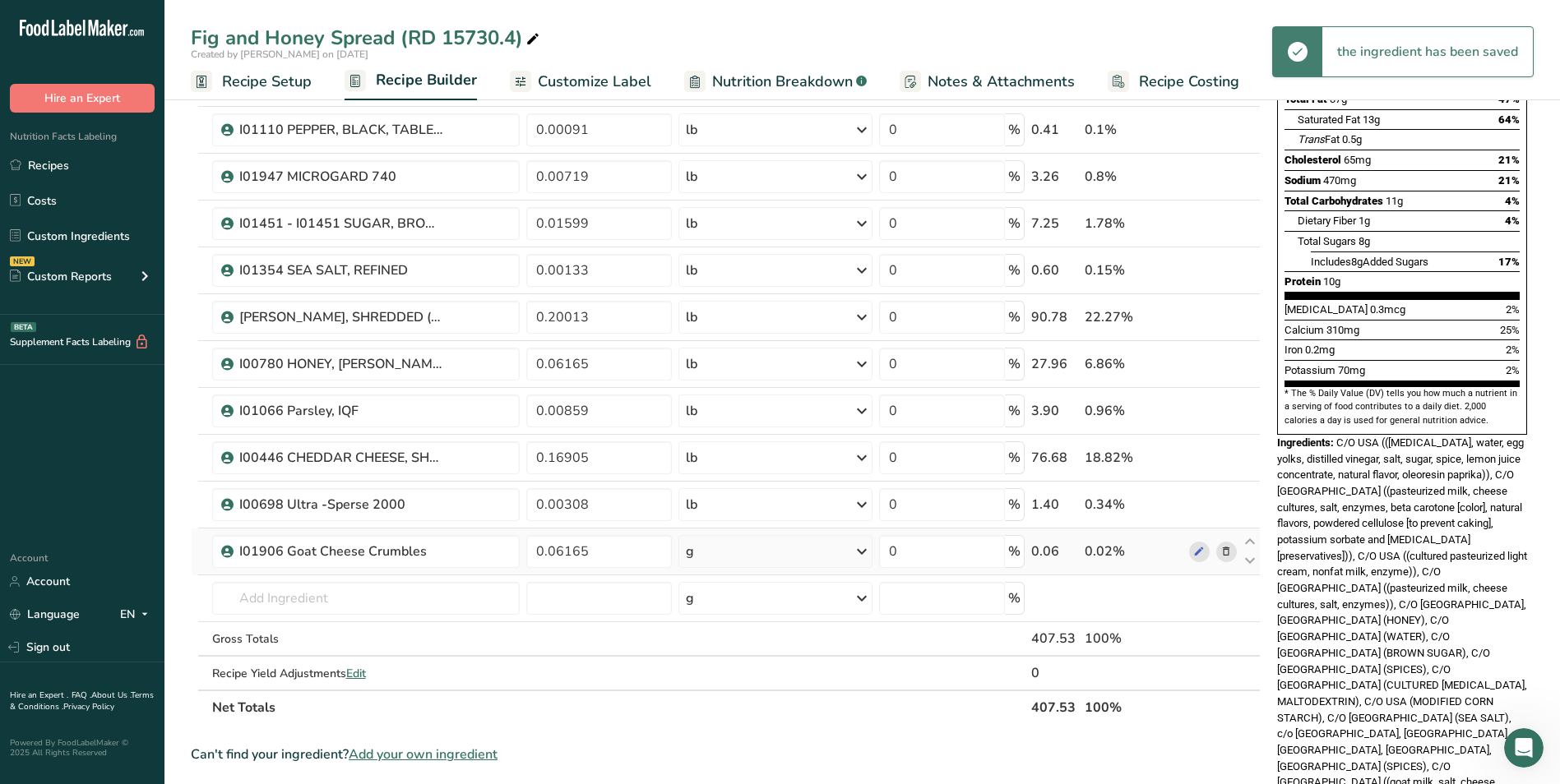
click at [735, 549] on div "g" at bounding box center [775, 551] width 194 height 32
click at [722, 681] on div "See more" at bounding box center [757, 682] width 139 height 18
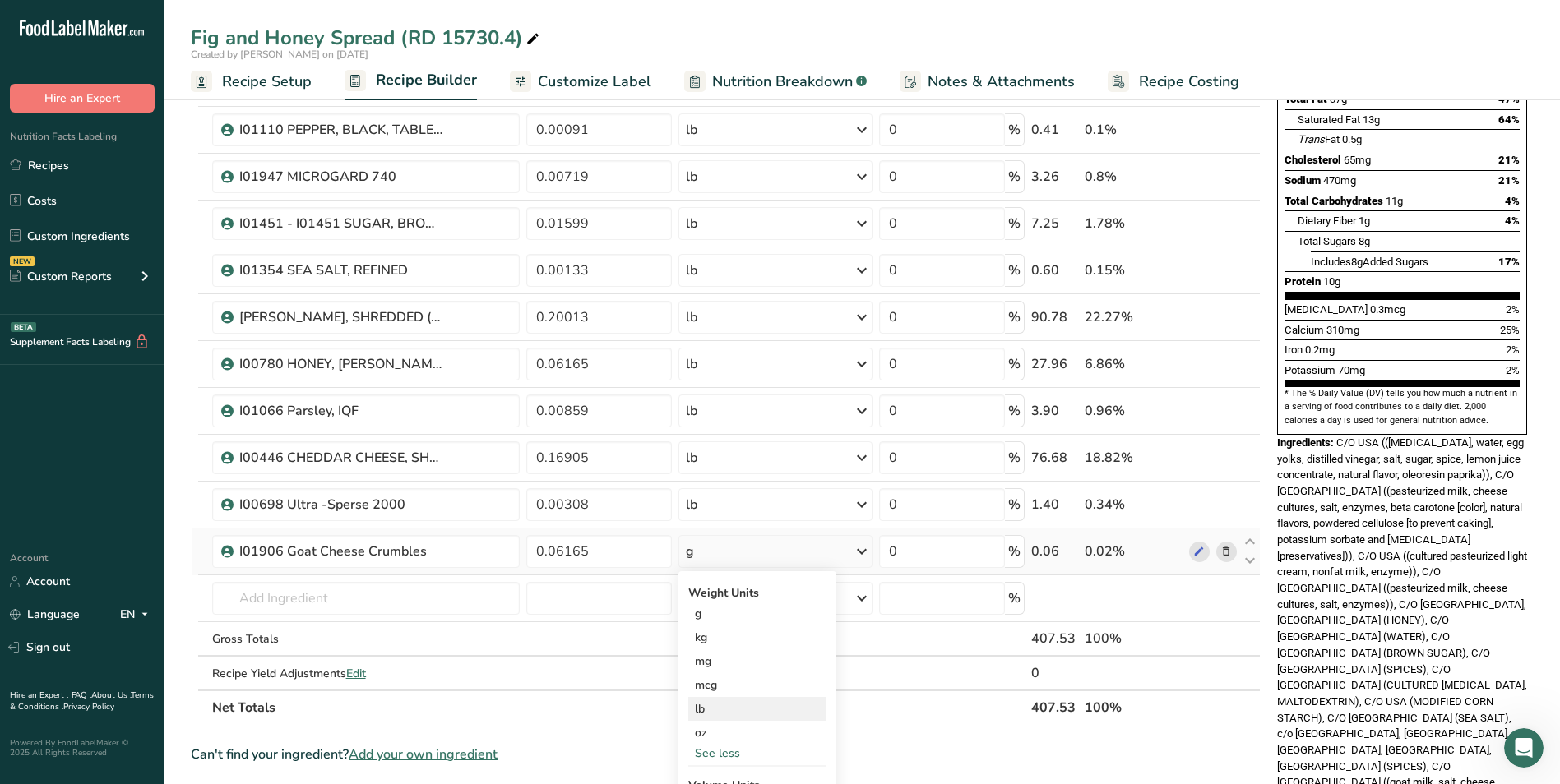
click at [722, 706] on div "lb" at bounding box center [757, 708] width 139 height 24
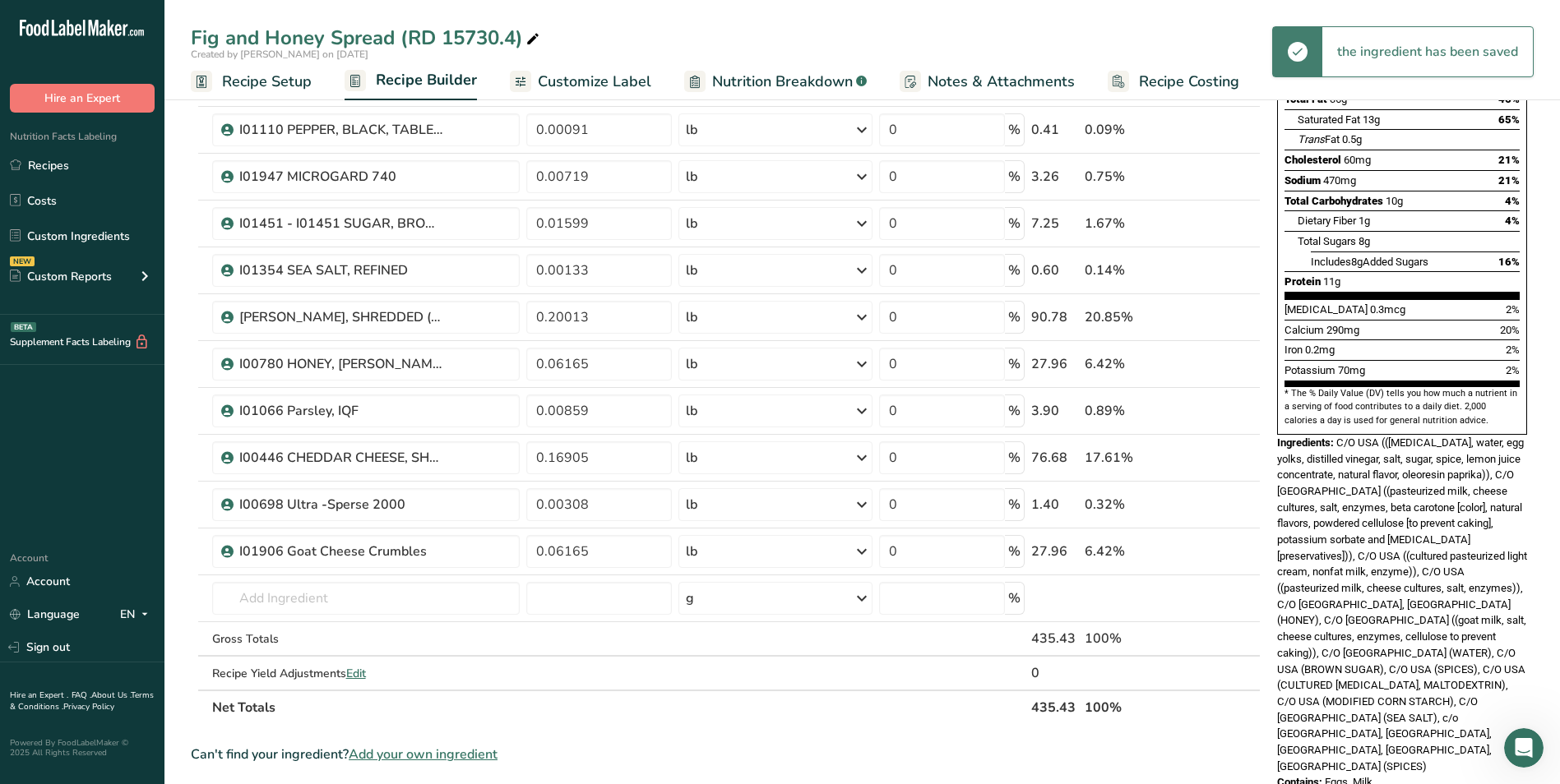
click at [415, 751] on span "Add your own ingredient" at bounding box center [423, 755] width 148 height 20
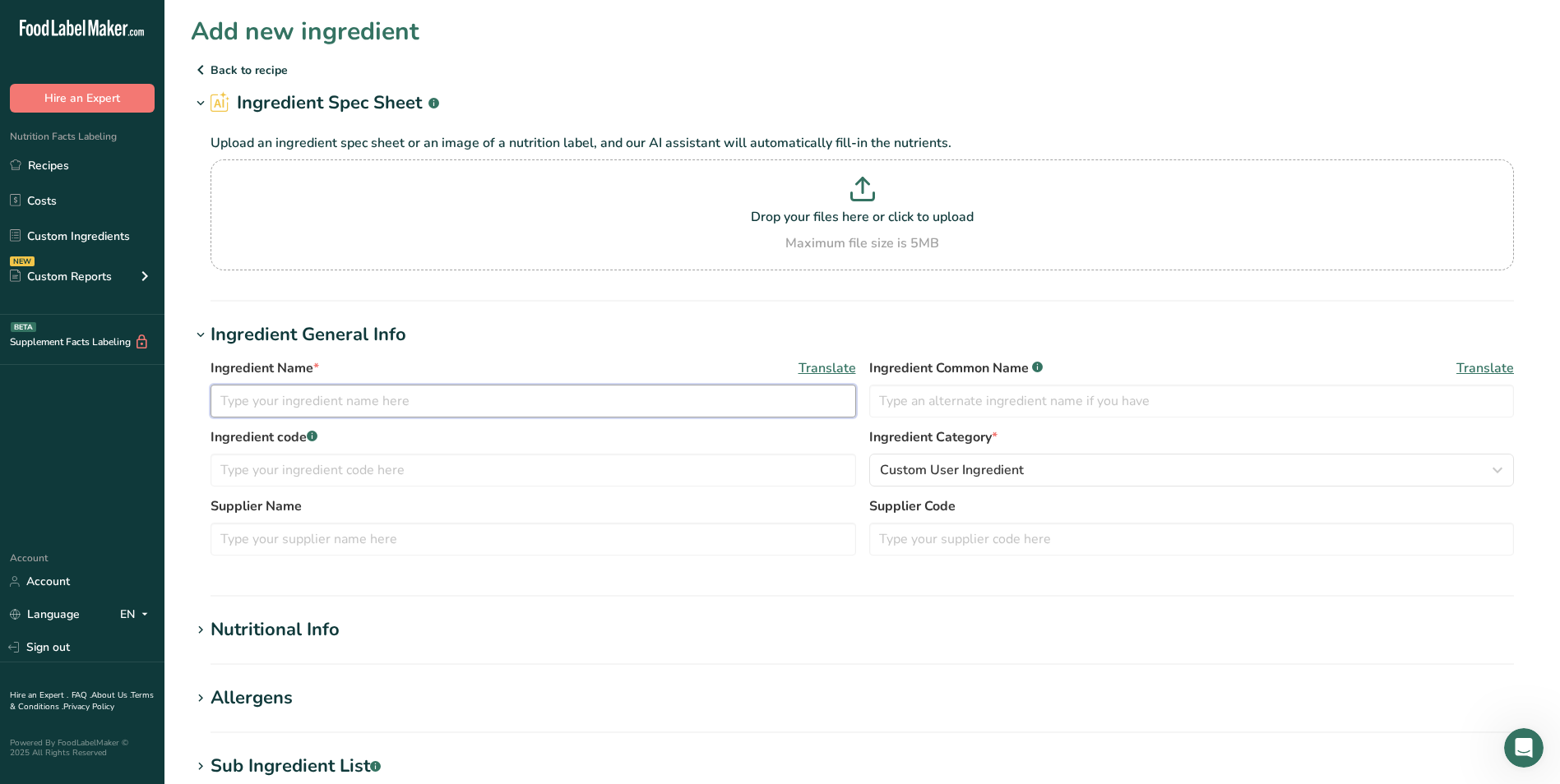
click at [471, 417] on input "text" at bounding box center [533, 400] width 646 height 32
click at [376, 403] on input "CHEF'S SAMPLE - DICED FIGS" at bounding box center [533, 400] width 646 height 32
type input "CHEF'S SAMPLE - DICED FIGS"
click at [996, 403] on input "text" at bounding box center [1191, 400] width 646 height 32
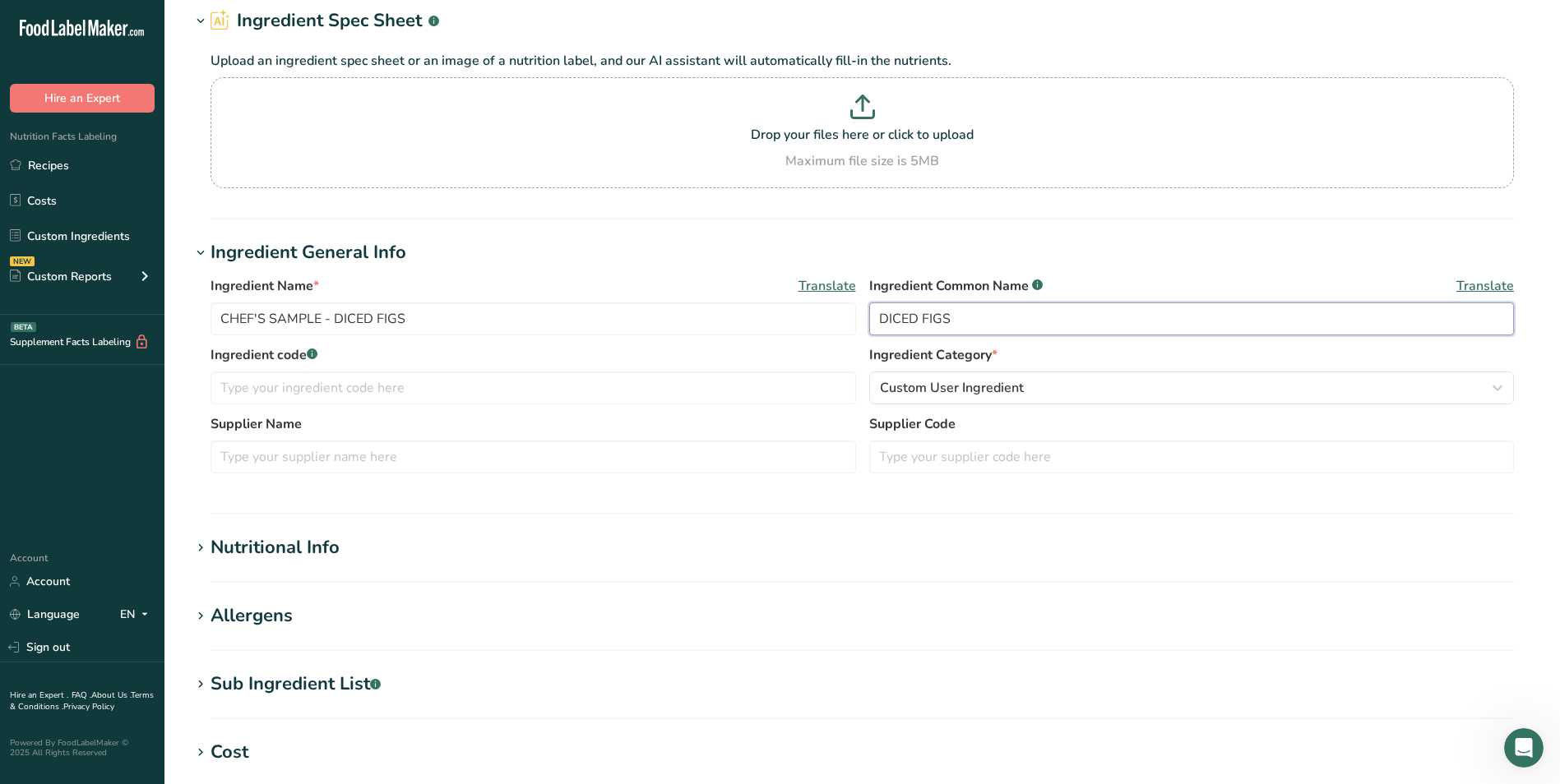
type input "DICED FIGS"
click at [282, 605] on div "Allergens" at bounding box center [252, 616] width 83 height 28
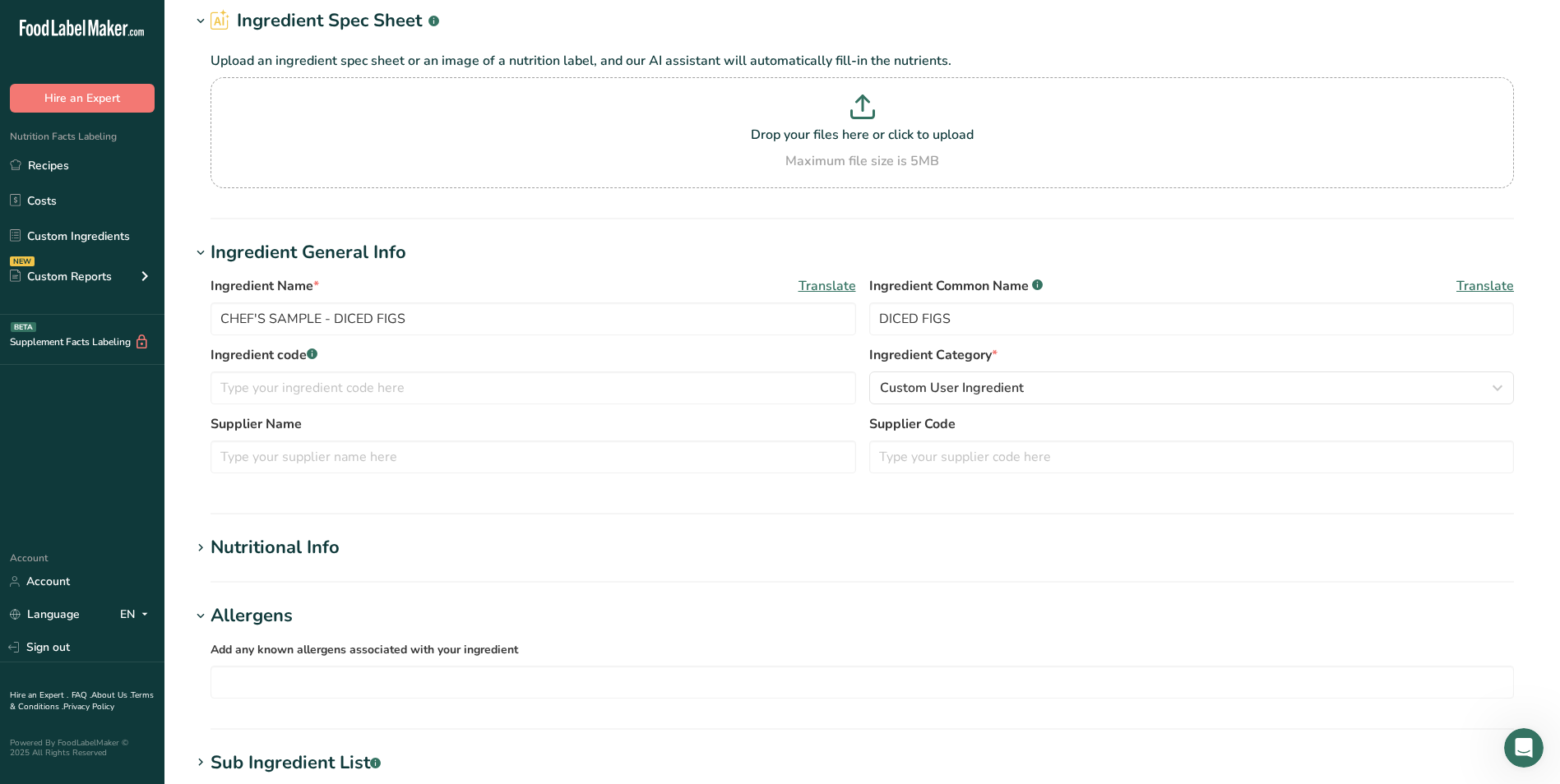
click at [282, 605] on div "Allergens" at bounding box center [252, 616] width 83 height 28
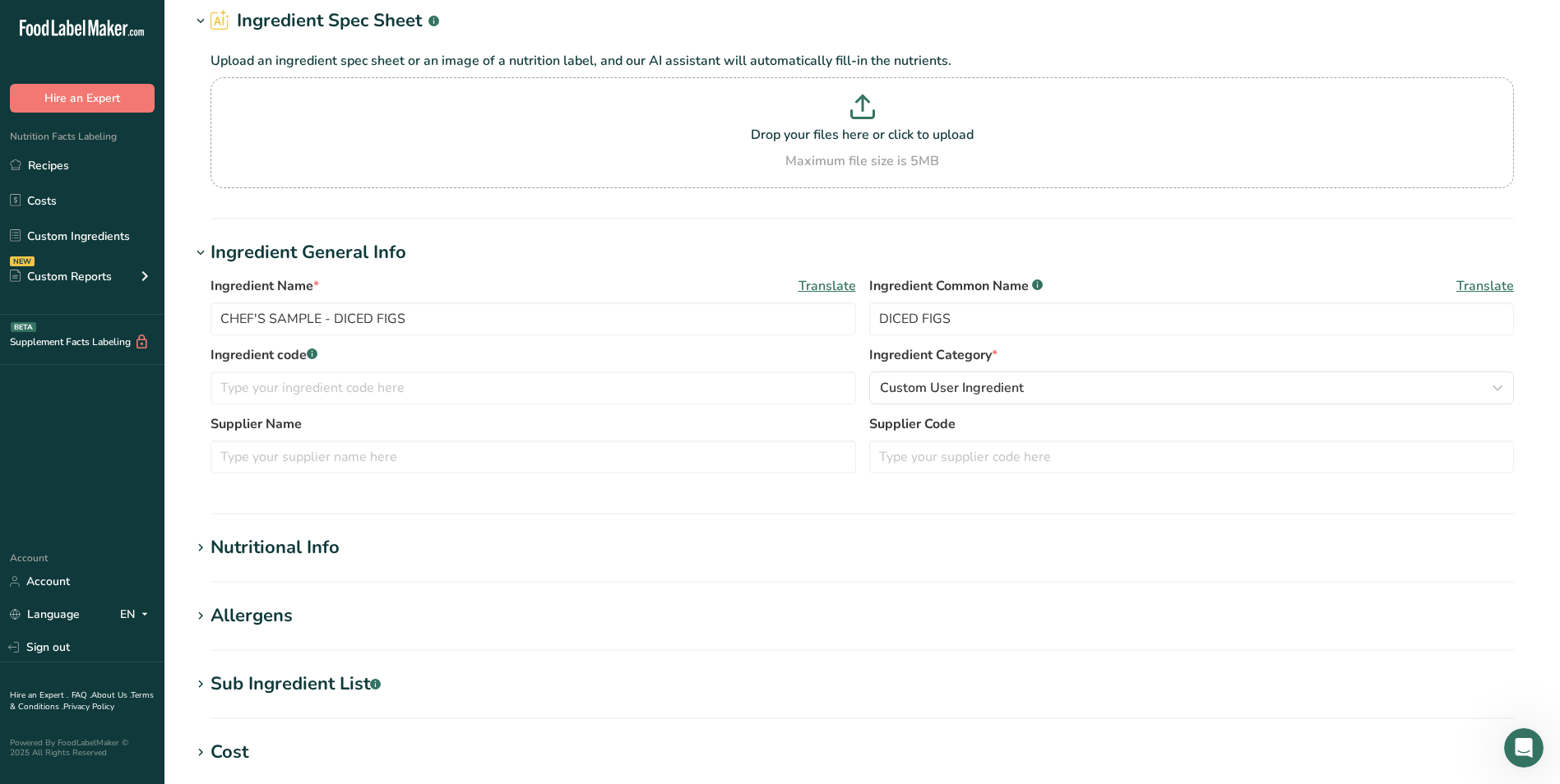
click at [309, 695] on div "Sub Ingredient List .a-a{fill:#347362;}.b-a{fill:#fff;}" at bounding box center [295, 685] width 170 height 28
click at [302, 765] on textarea at bounding box center [862, 766] width 1303 height 79
type textarea "i"
type textarea "figs, [MEDICAL_DATA]"
click at [291, 561] on section "Nutritional Info Serving Size .a-a{fill:#347362;}.b-a{fill:#fff;} Add ingredien…" at bounding box center [862, 558] width 1343 height 48
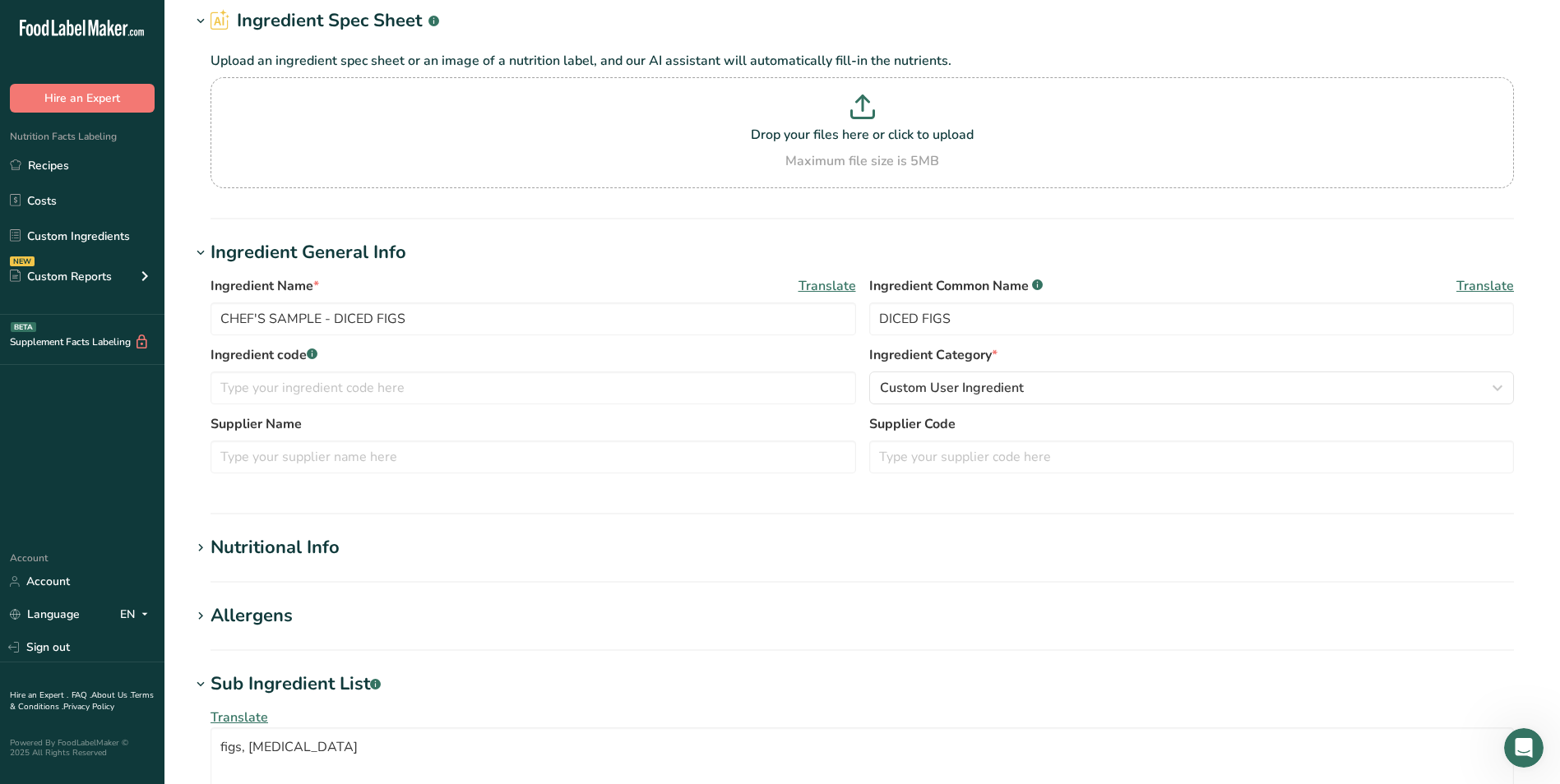
click at [298, 545] on div "Nutritional Info" at bounding box center [274, 548] width 129 height 28
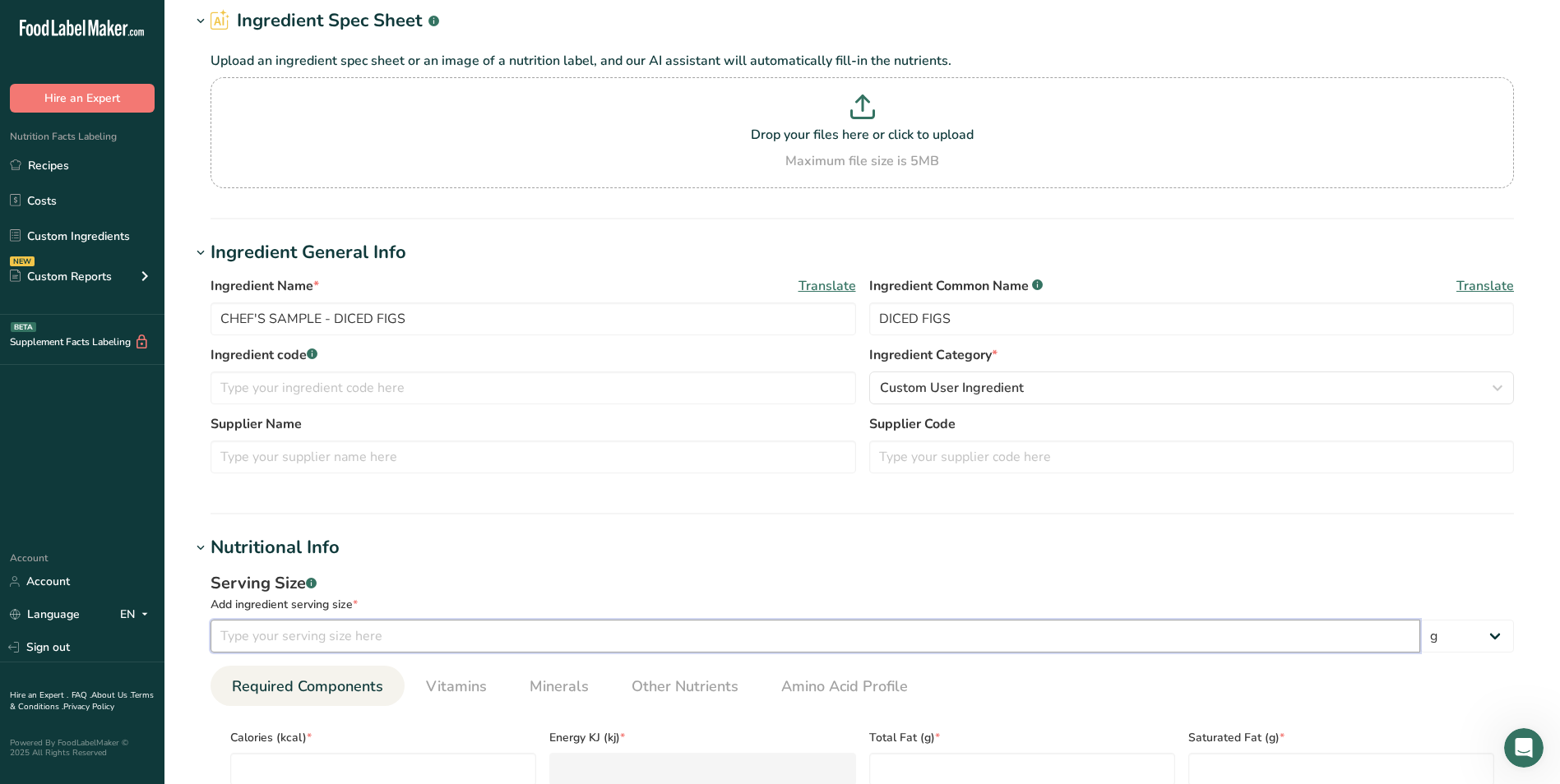
click at [324, 640] on input "number" at bounding box center [815, 636] width 1209 height 32
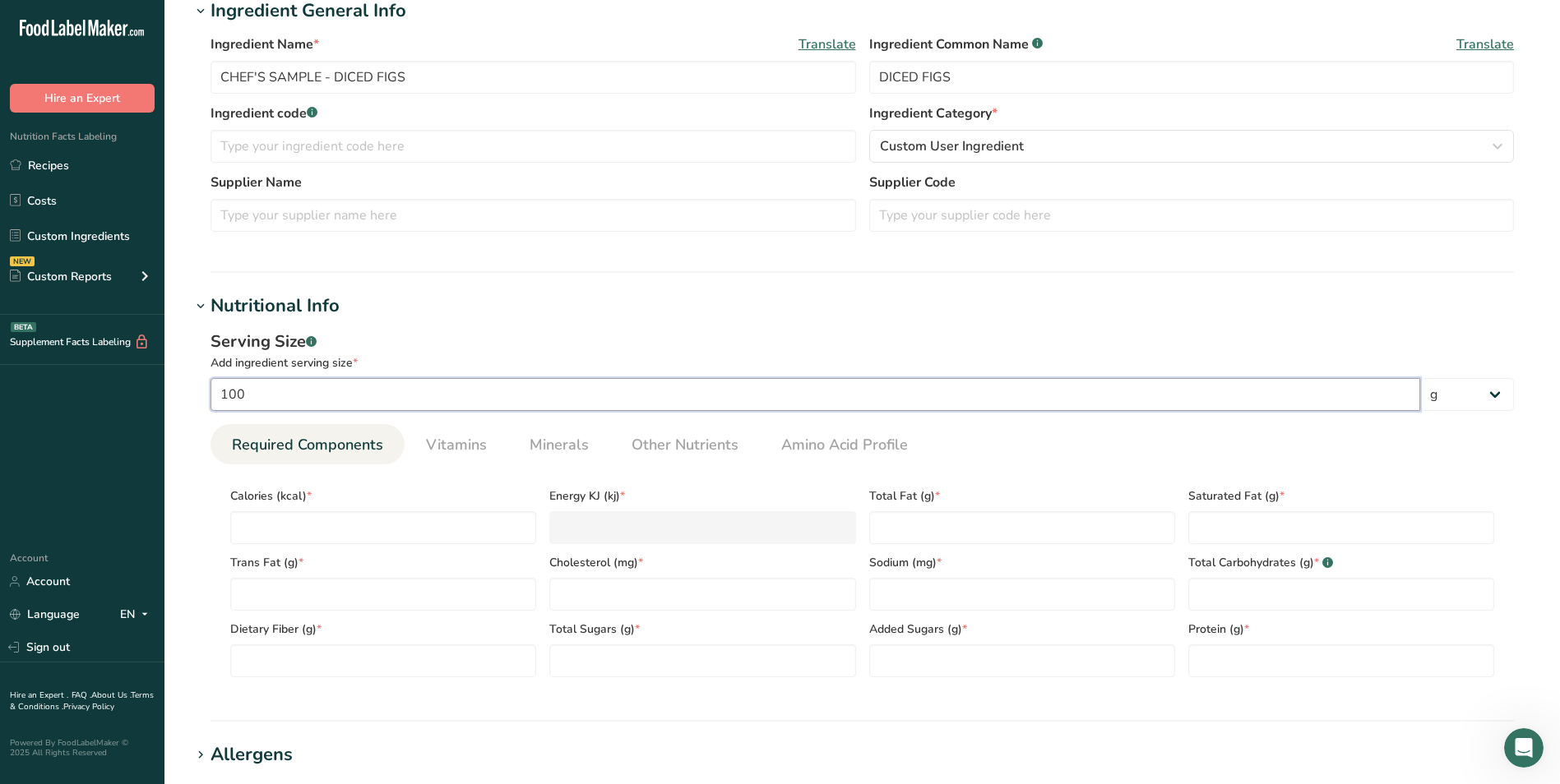
scroll to position [329, 0]
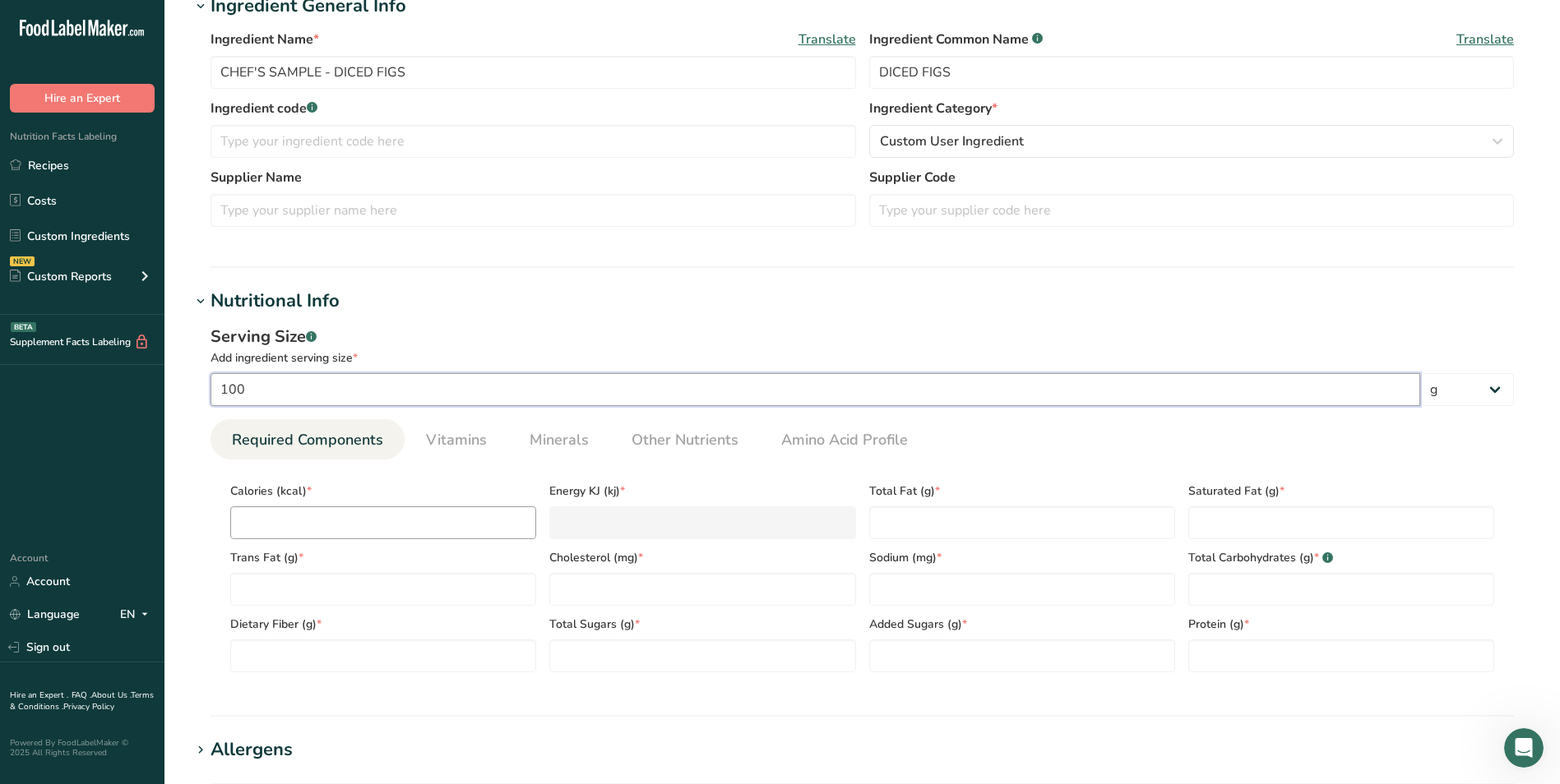
type input "100"
click at [435, 515] on input "number" at bounding box center [382, 522] width 306 height 32
type input "3"
type KJ "12.6"
type input "32"
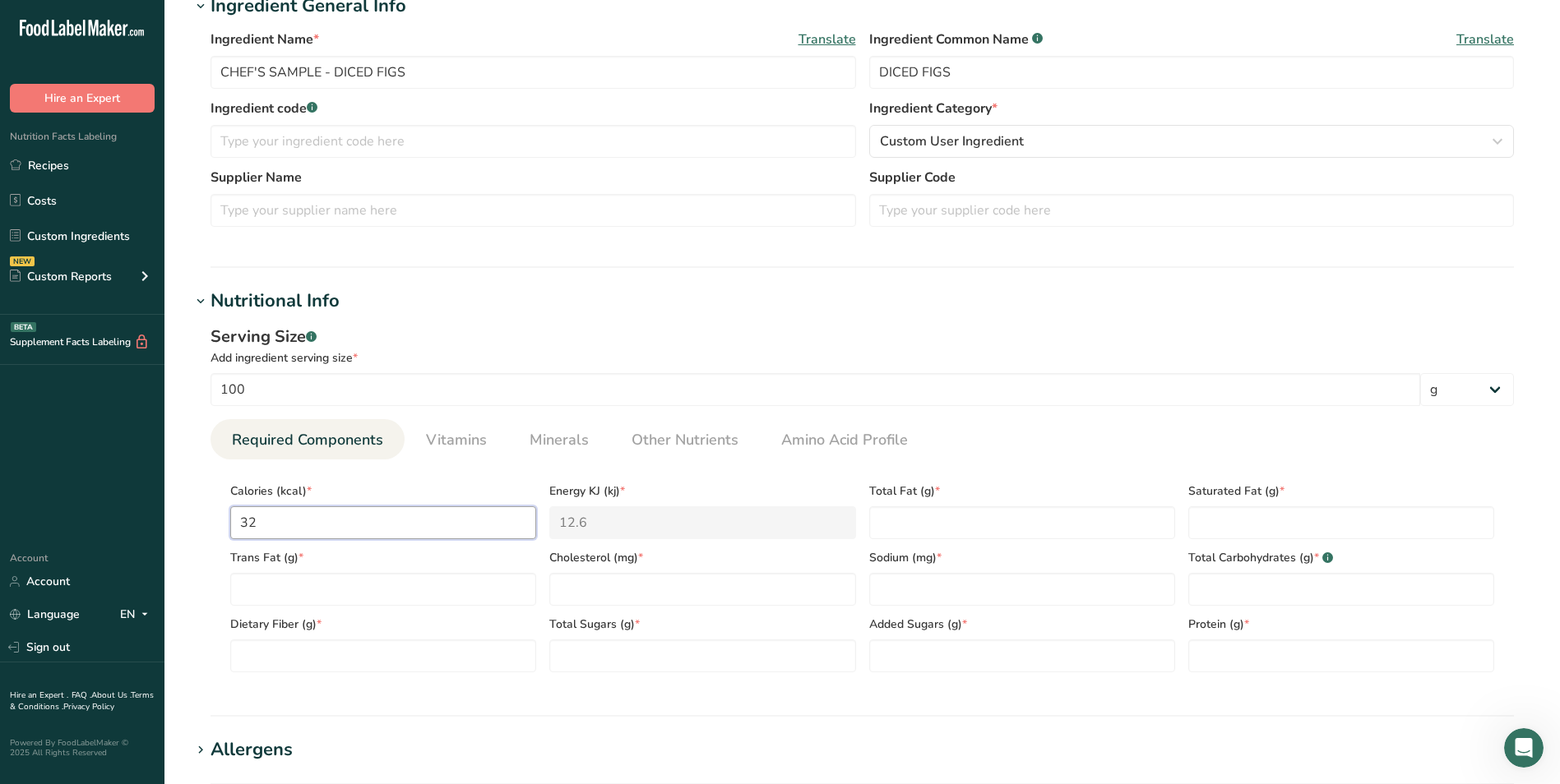
type KJ "133.9"
type input "322"
type KJ "1347.2"
type input "322"
type Fat "0.55"
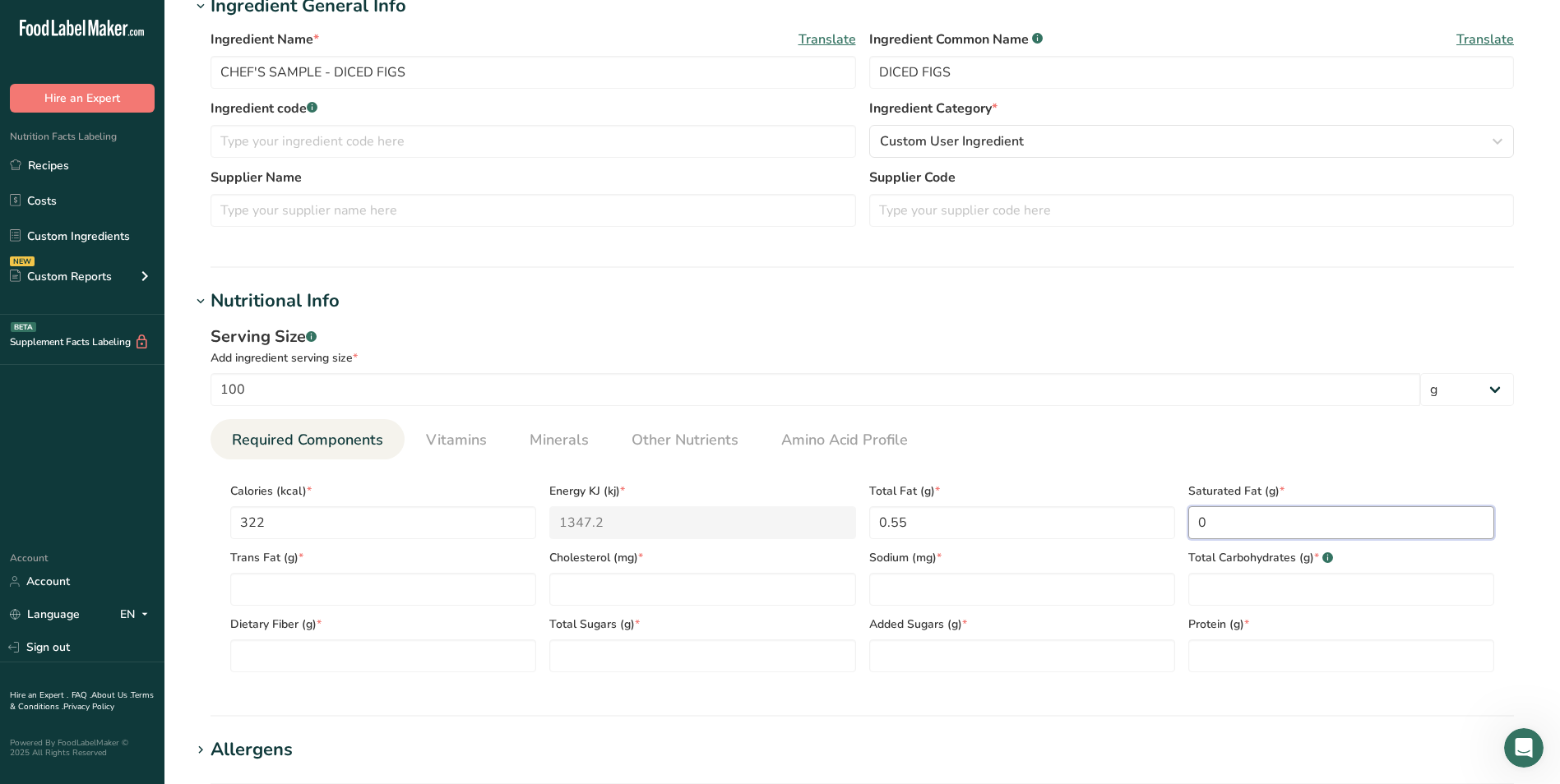
type Fat "0"
type input "0"
type input "13.02"
type Carbohydrates "78.49"
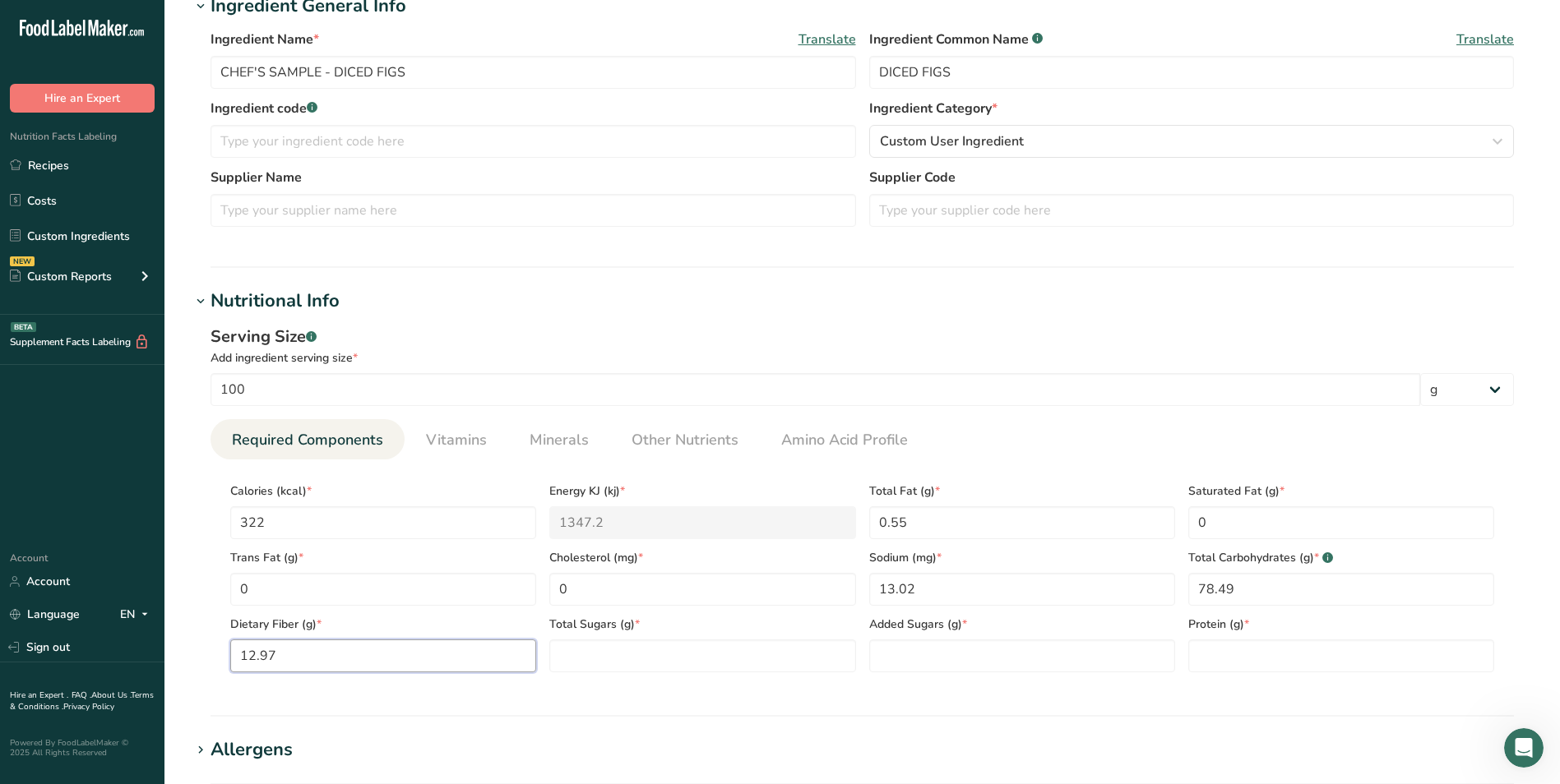
type Fiber "12.97"
type Sugars "60"
type Sugars "7.97"
type input "3.33"
click at [446, 441] on span "Vitamins" at bounding box center [456, 440] width 61 height 23
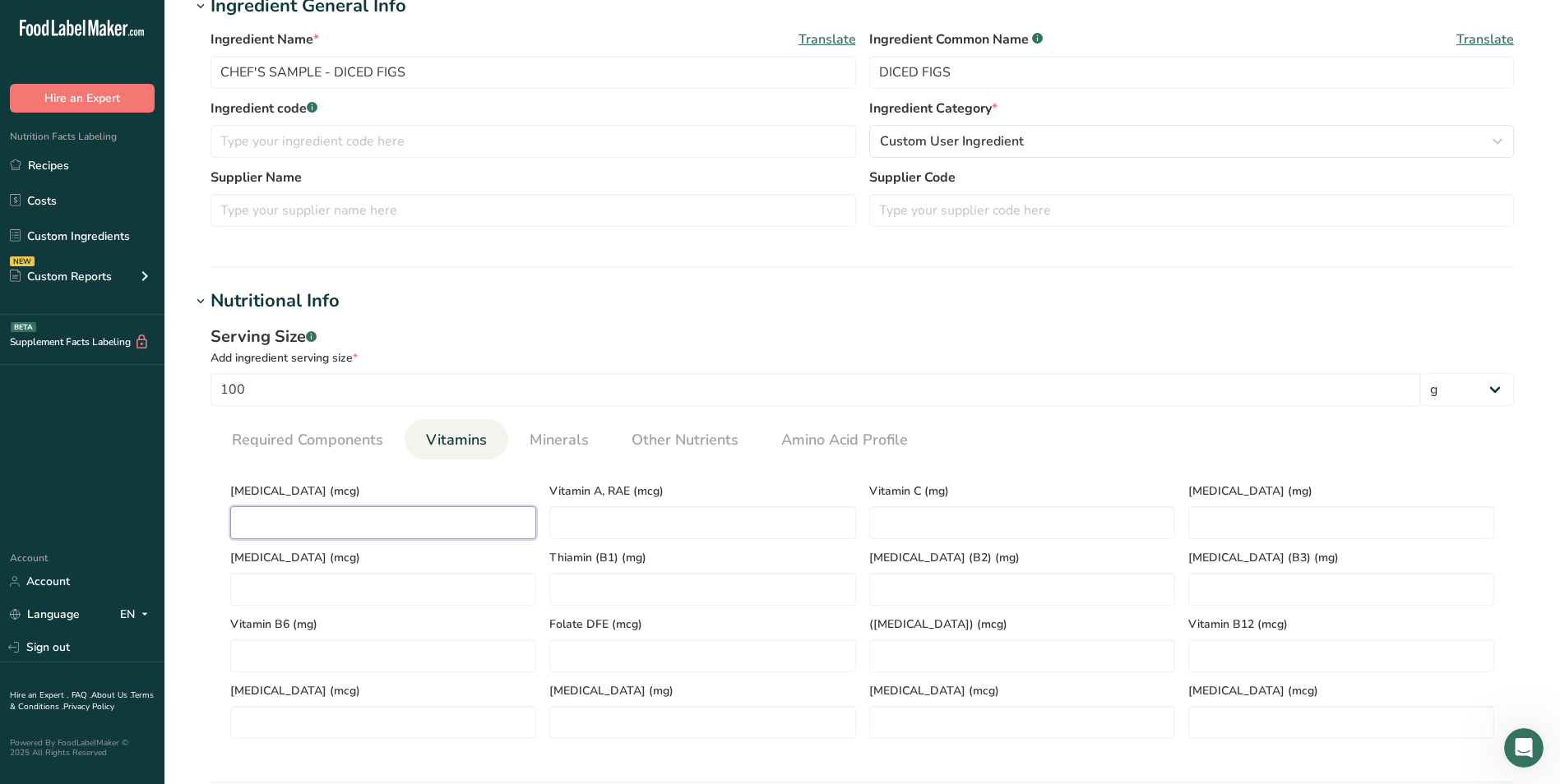
click at [482, 520] on D "number" at bounding box center [382, 522] width 306 height 32
type D "0"
type RAE "0.52"
type C "0.72"
click at [562, 441] on span "Minerals" at bounding box center [559, 440] width 59 height 23
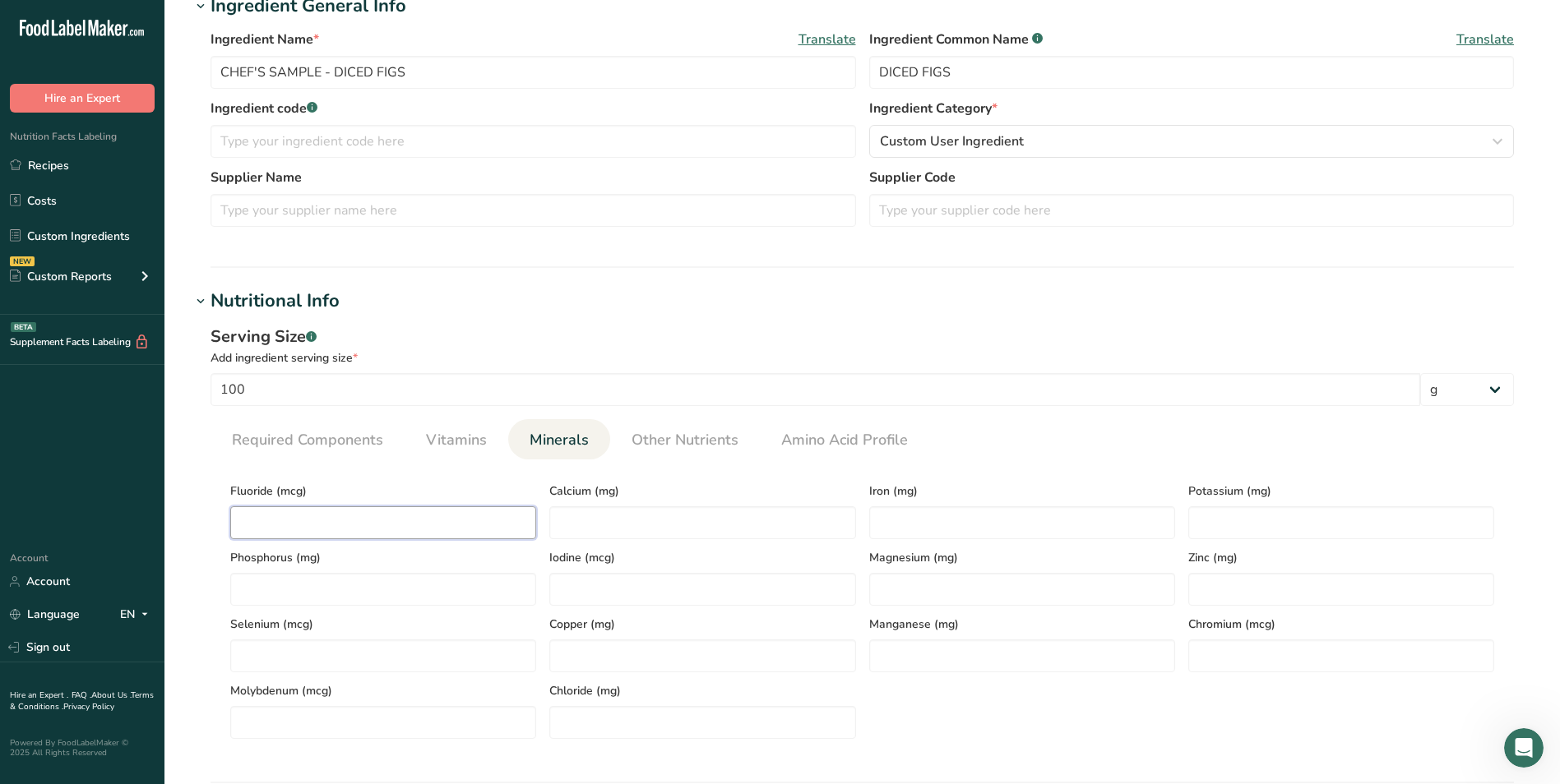
click at [496, 517] on input "number" at bounding box center [382, 522] width 306 height 32
click at [615, 515] on input "number" at bounding box center [702, 522] width 306 height 32
type input "141.24"
type input "3.26"
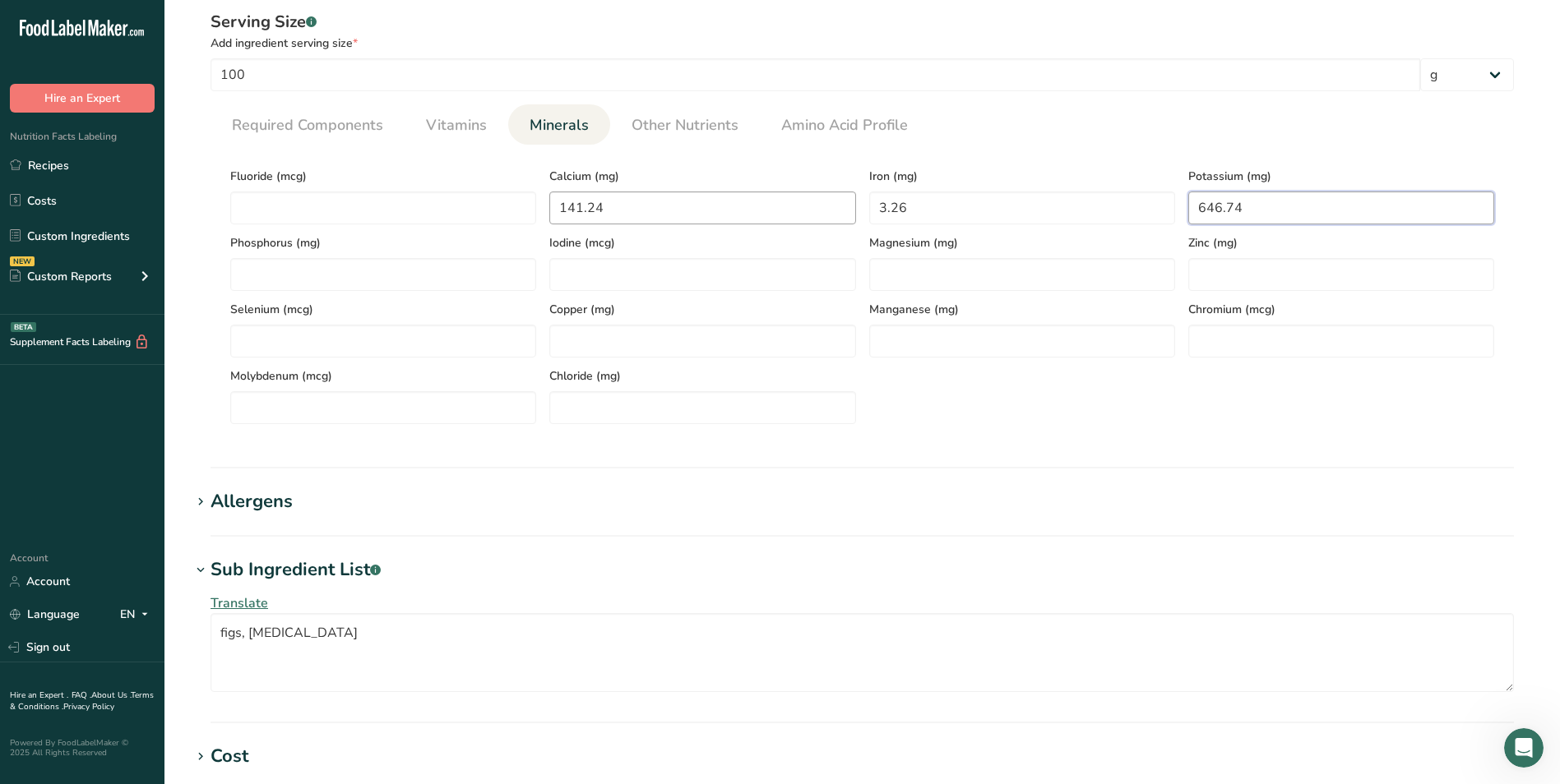
scroll to position [657, 0]
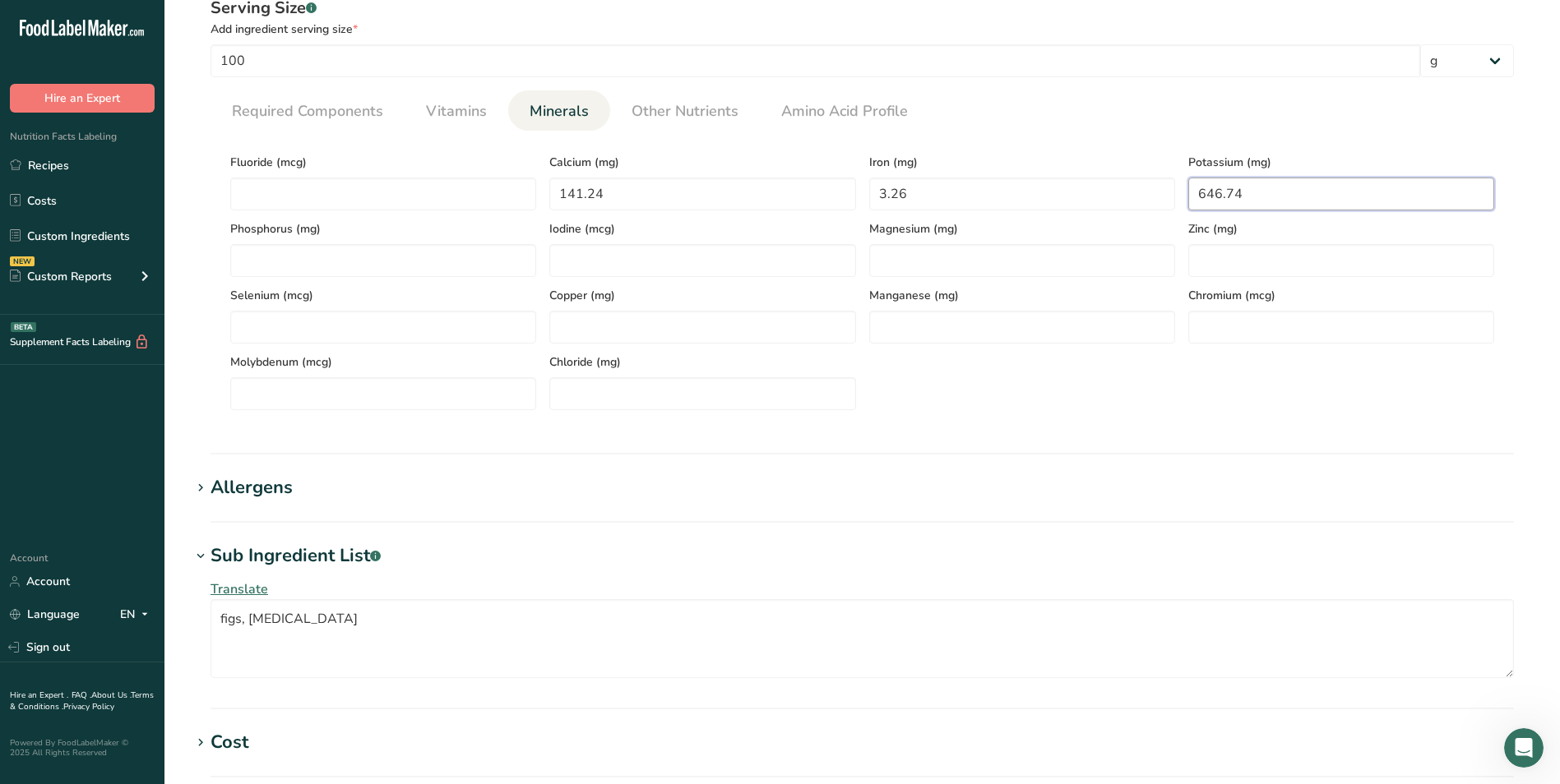
type input "646.74"
click at [393, 548] on h1 "Sub Ingredient List .a-a{fill:#347362;}.b-a{fill:#fff;}" at bounding box center [862, 556] width 1343 height 28
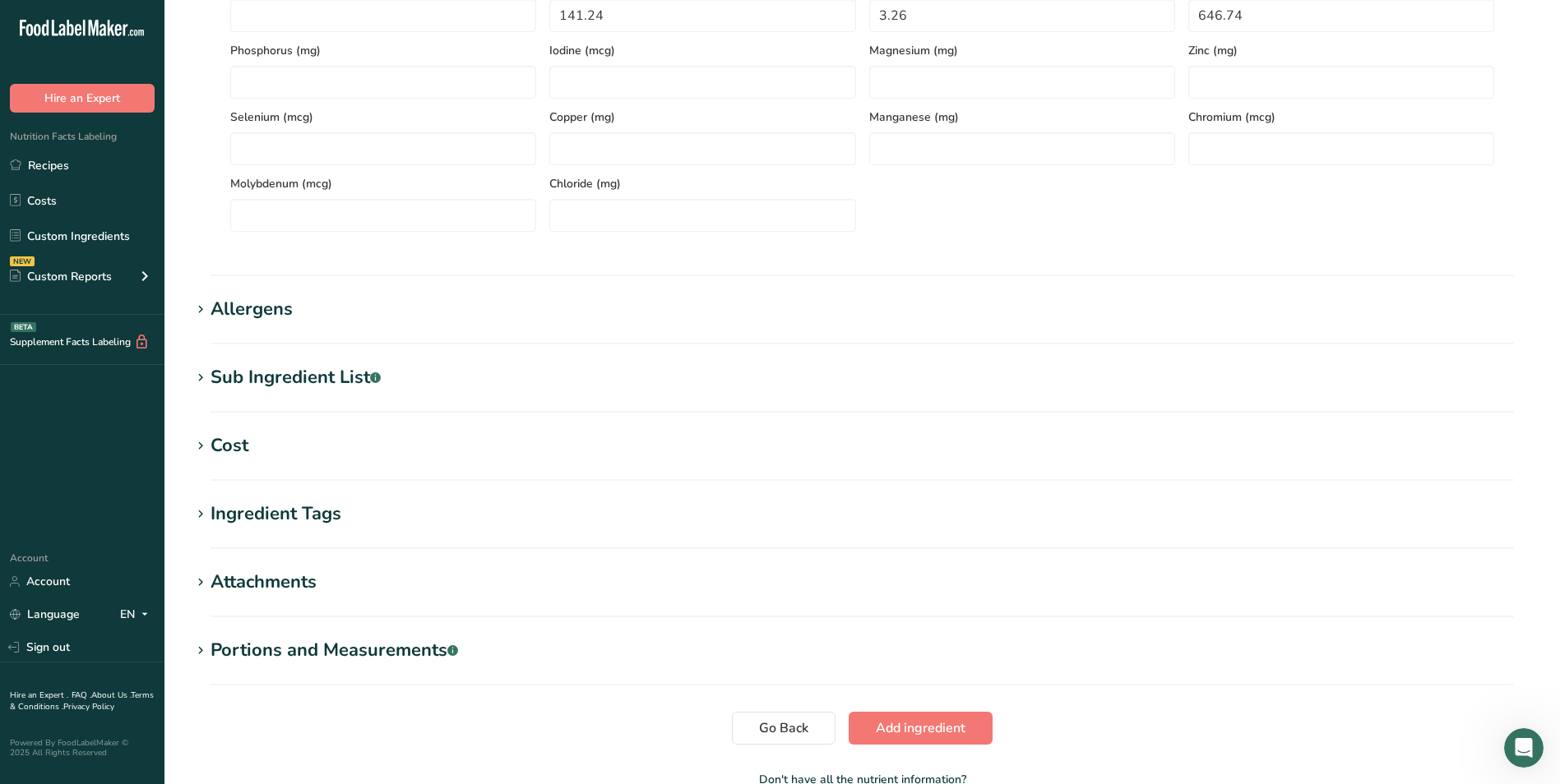
scroll to position [904, 0]
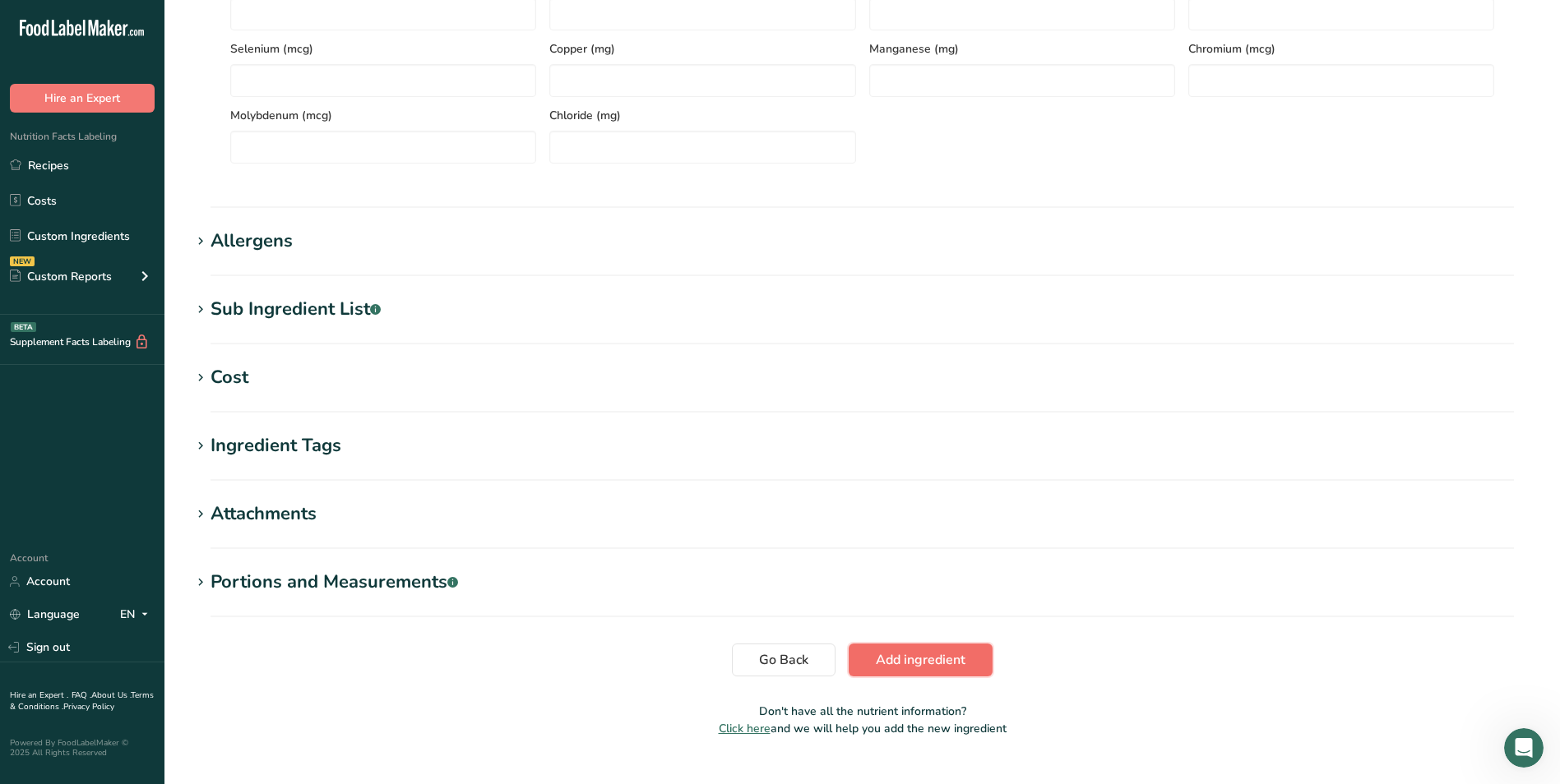
click at [849, 665] on button "Add ingredient" at bounding box center [920, 659] width 144 height 32
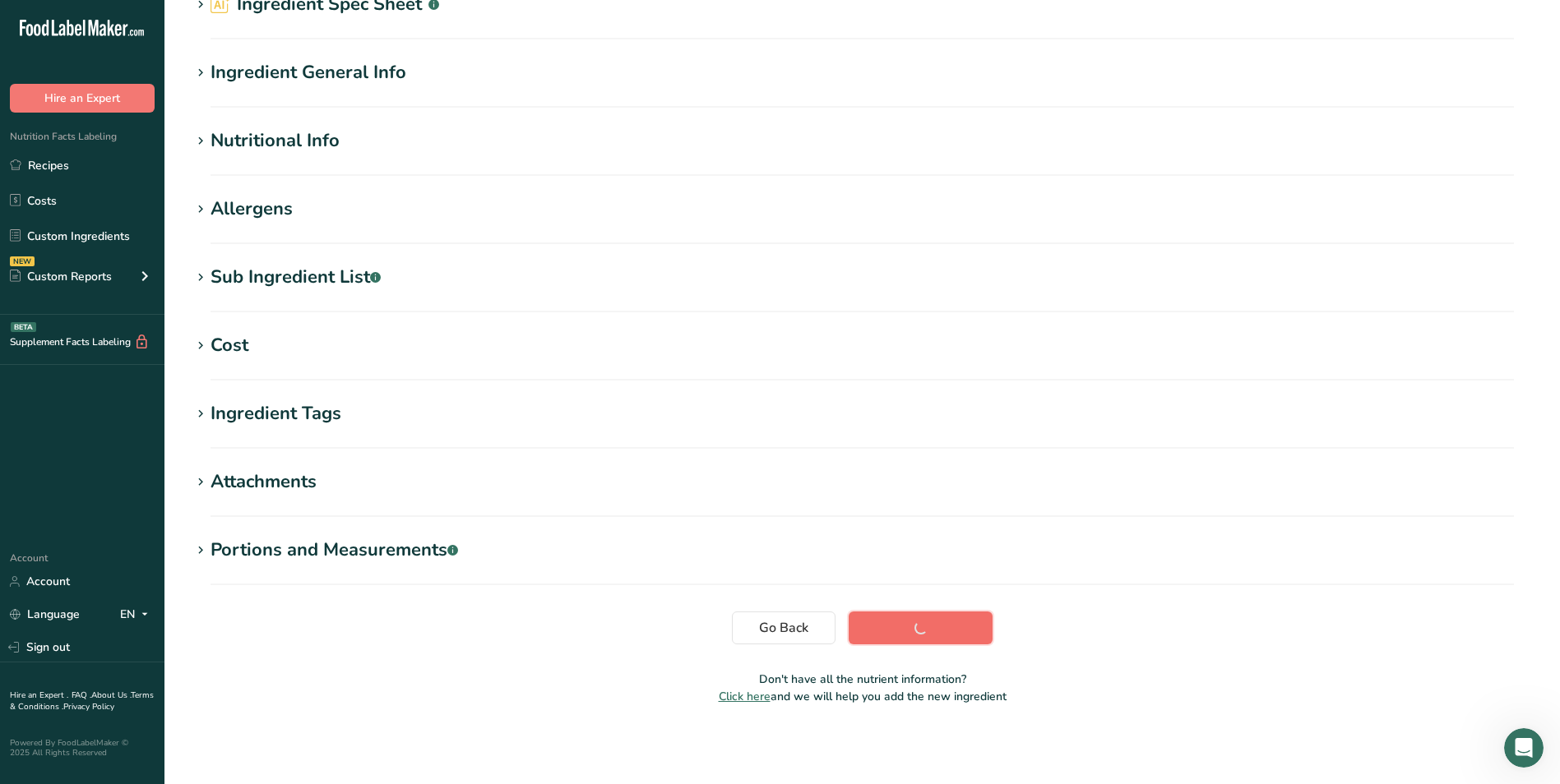
scroll to position [98, 0]
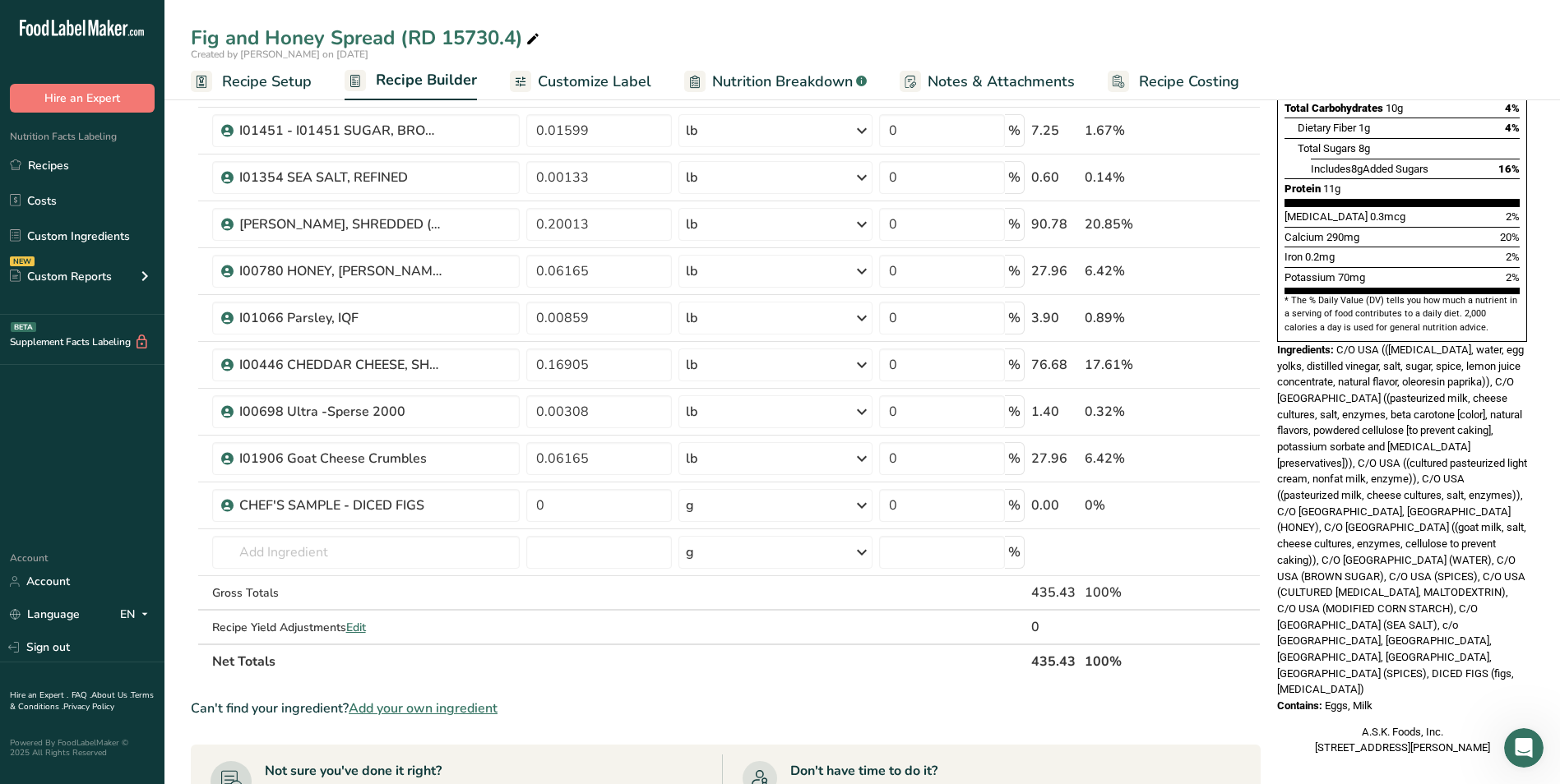
scroll to position [411, 0]
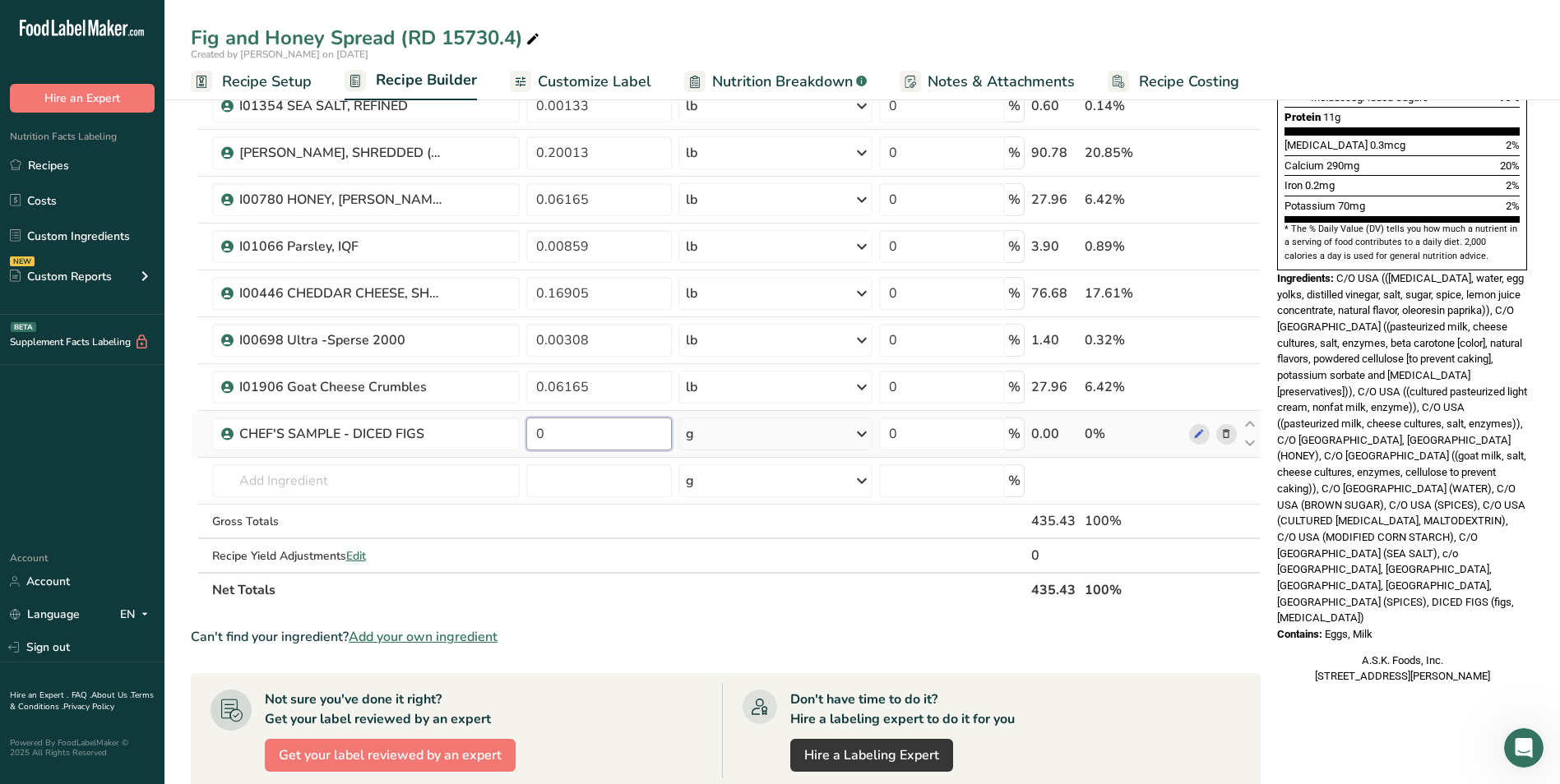
click at [598, 432] on input "0" at bounding box center [599, 433] width 145 height 32
type input "0.04003"
click at [789, 441] on div "Ingredient * Amount * Unit * Waste * .a-a{fill:#347362;}.b-a{fill:#fff;} Grams …" at bounding box center [725, 187] width 1069 height 841
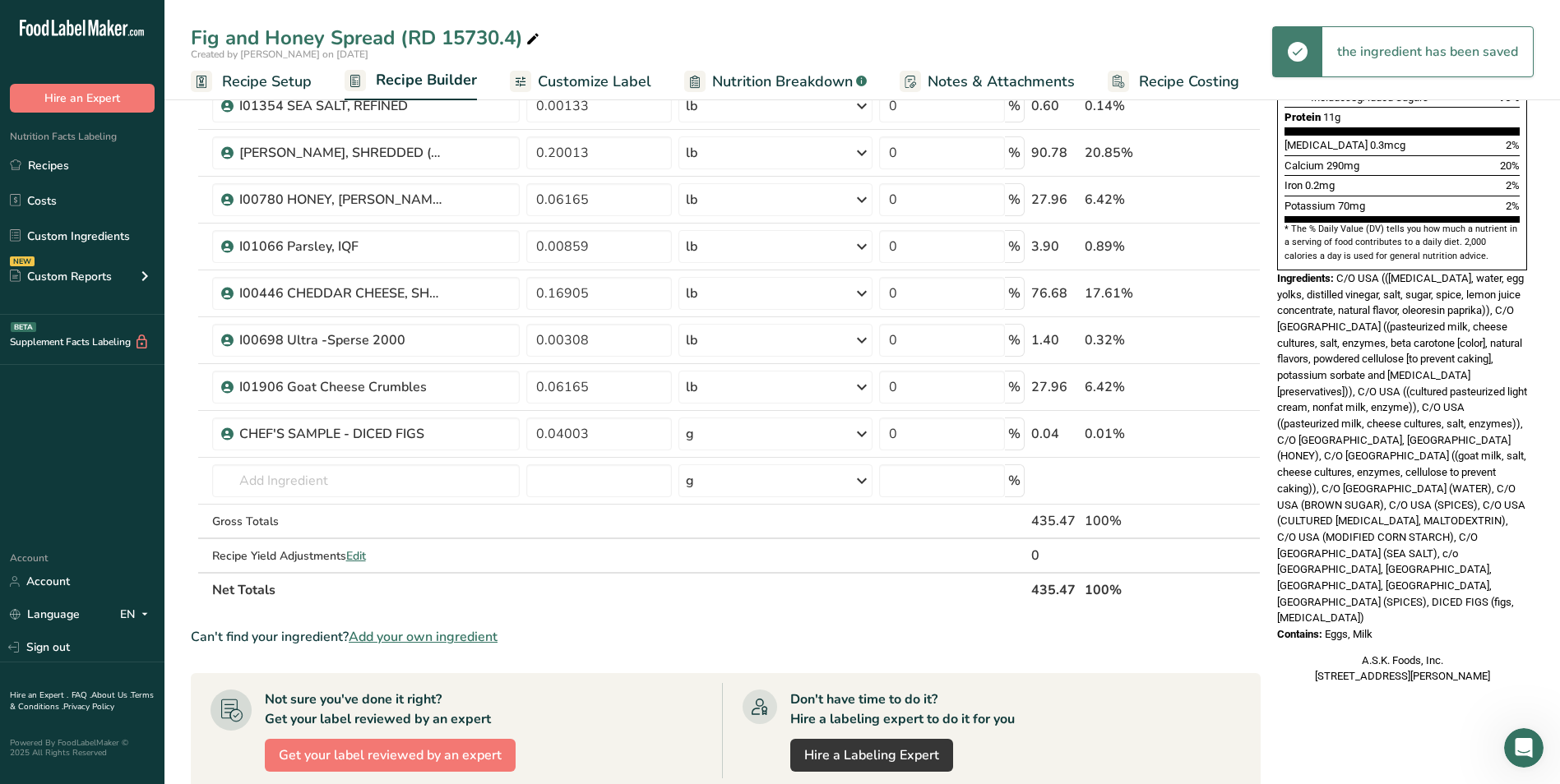
click at [788, 437] on div "g" at bounding box center [775, 433] width 194 height 32
click at [734, 562] on div "See more" at bounding box center [757, 564] width 139 height 18
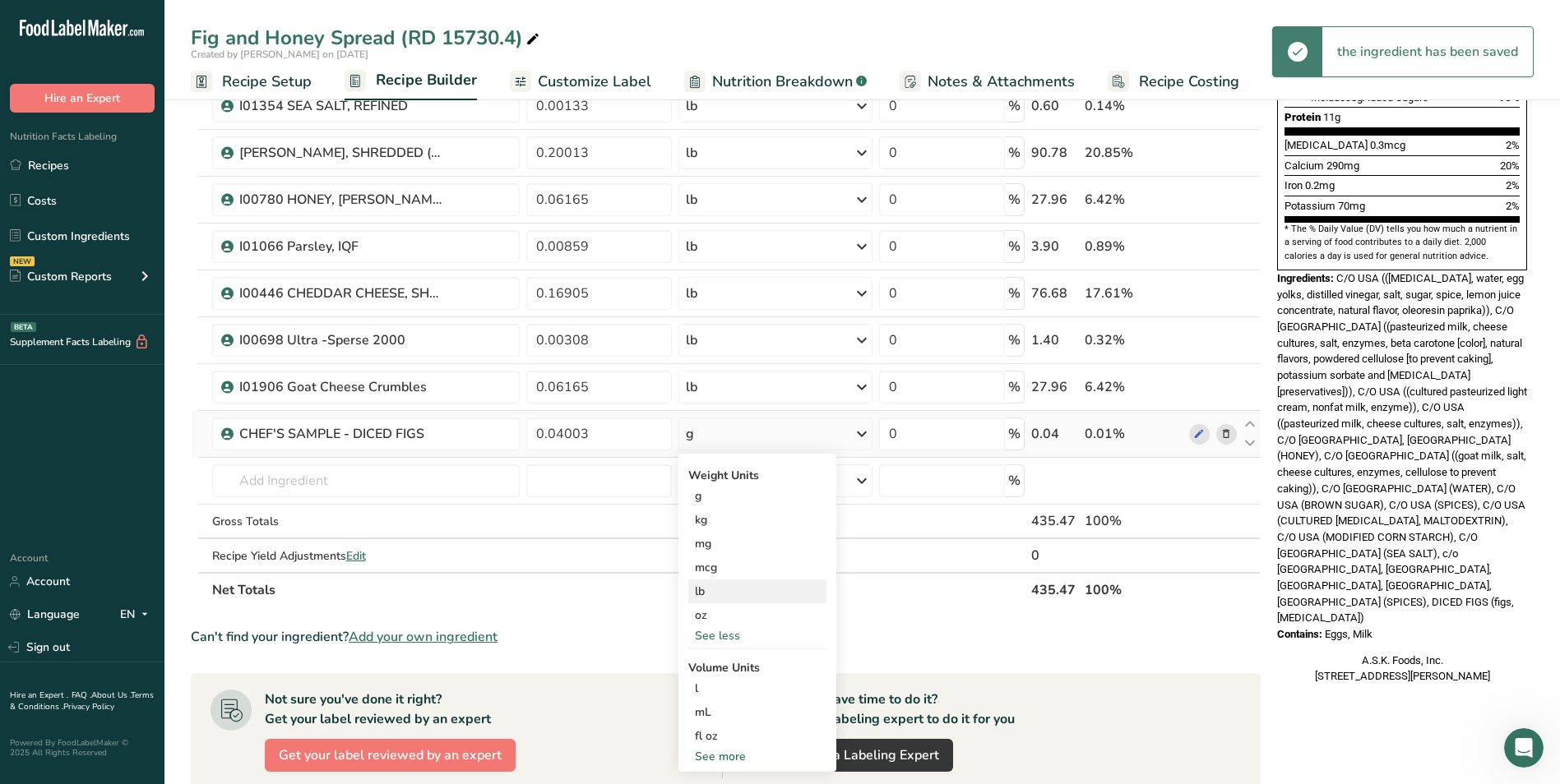
click at [725, 595] on div "lb" at bounding box center [757, 591] width 139 height 24
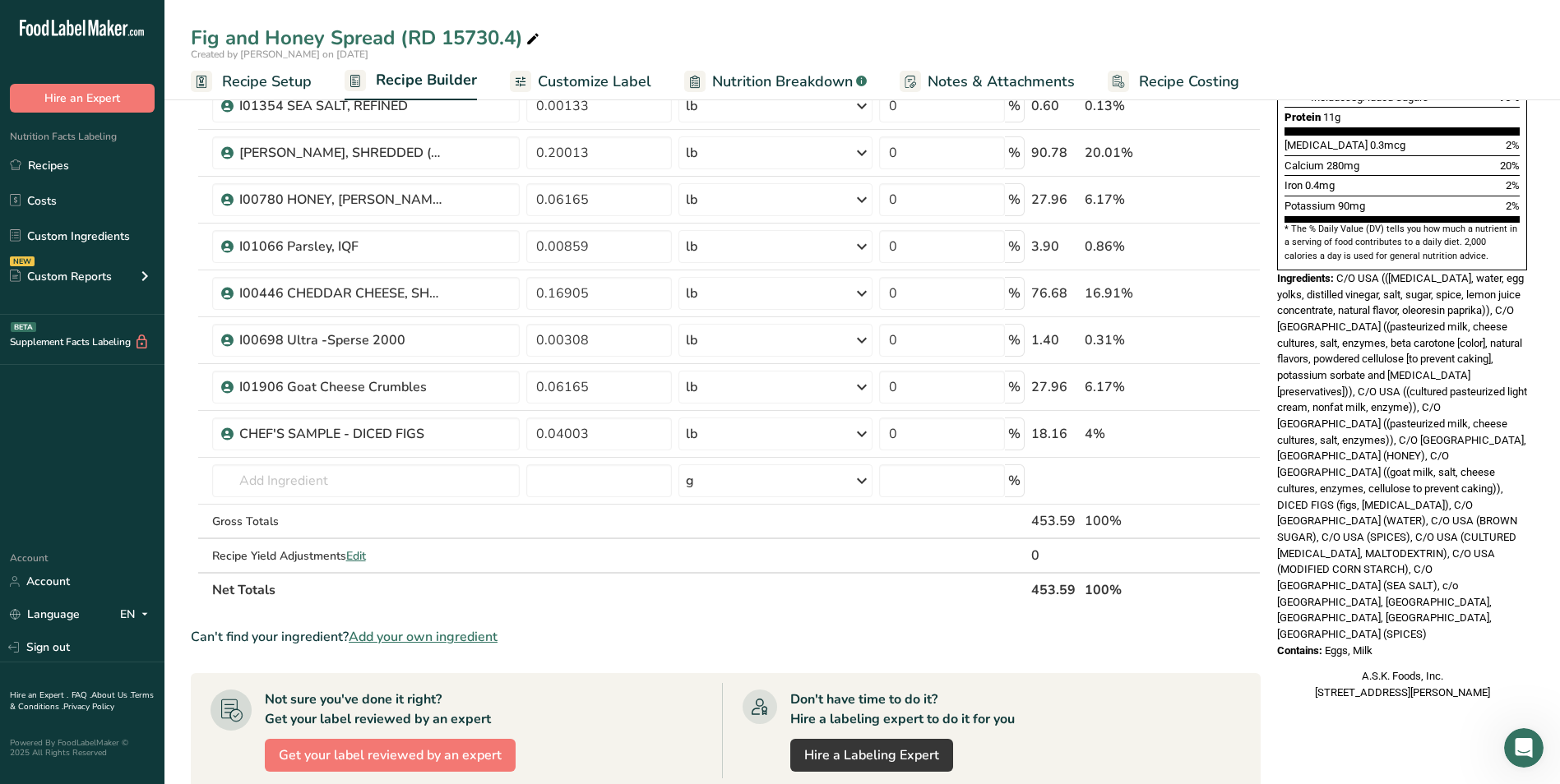
click at [636, 82] on span "Customize Label" at bounding box center [594, 82] width 113 height 23
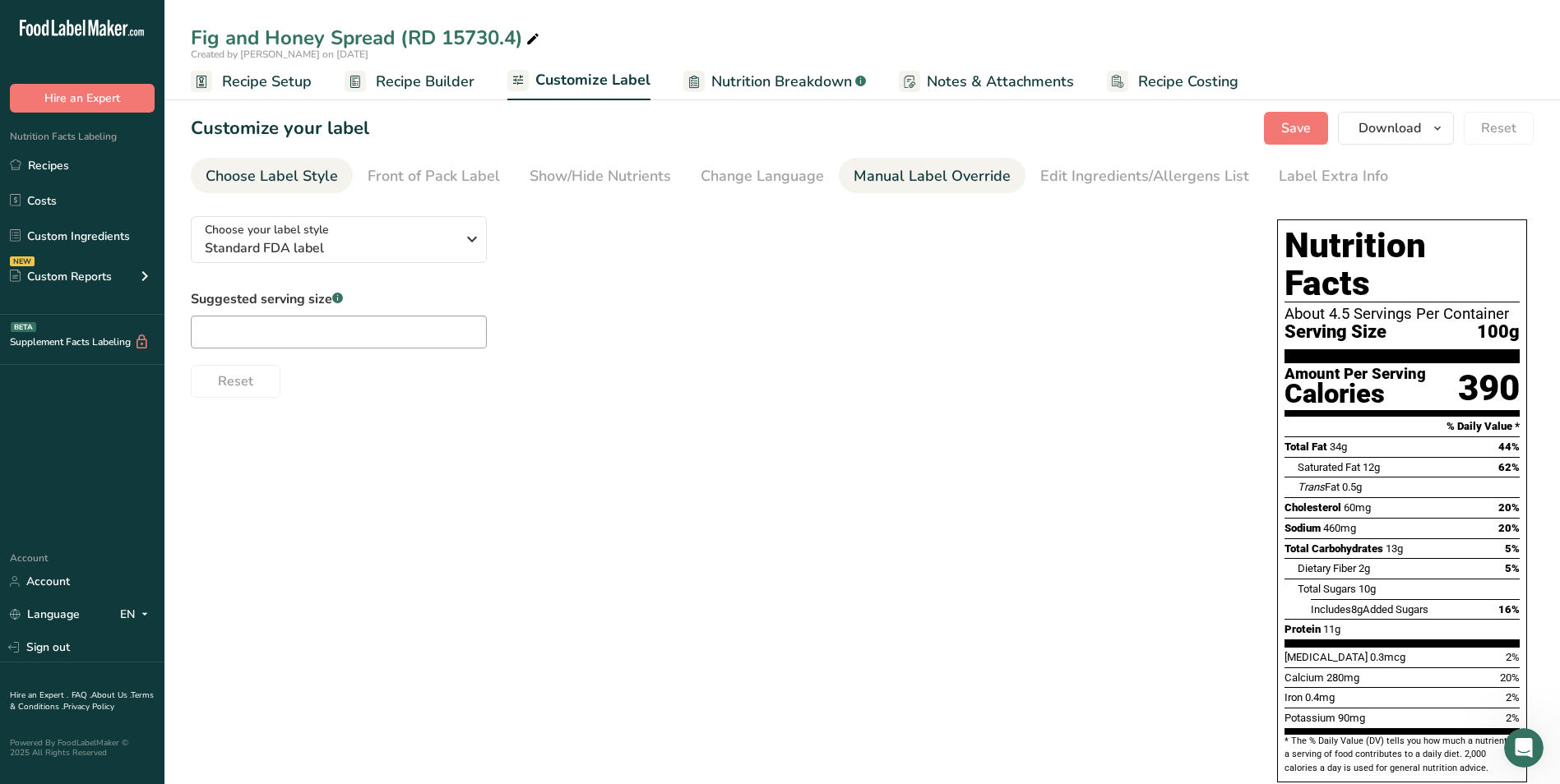
drag, startPoint x: 938, startPoint y: 161, endPoint x: 924, endPoint y: 168, distance: 15.7
click at [936, 162] on link "Manual Label Override" at bounding box center [932, 177] width 157 height 37
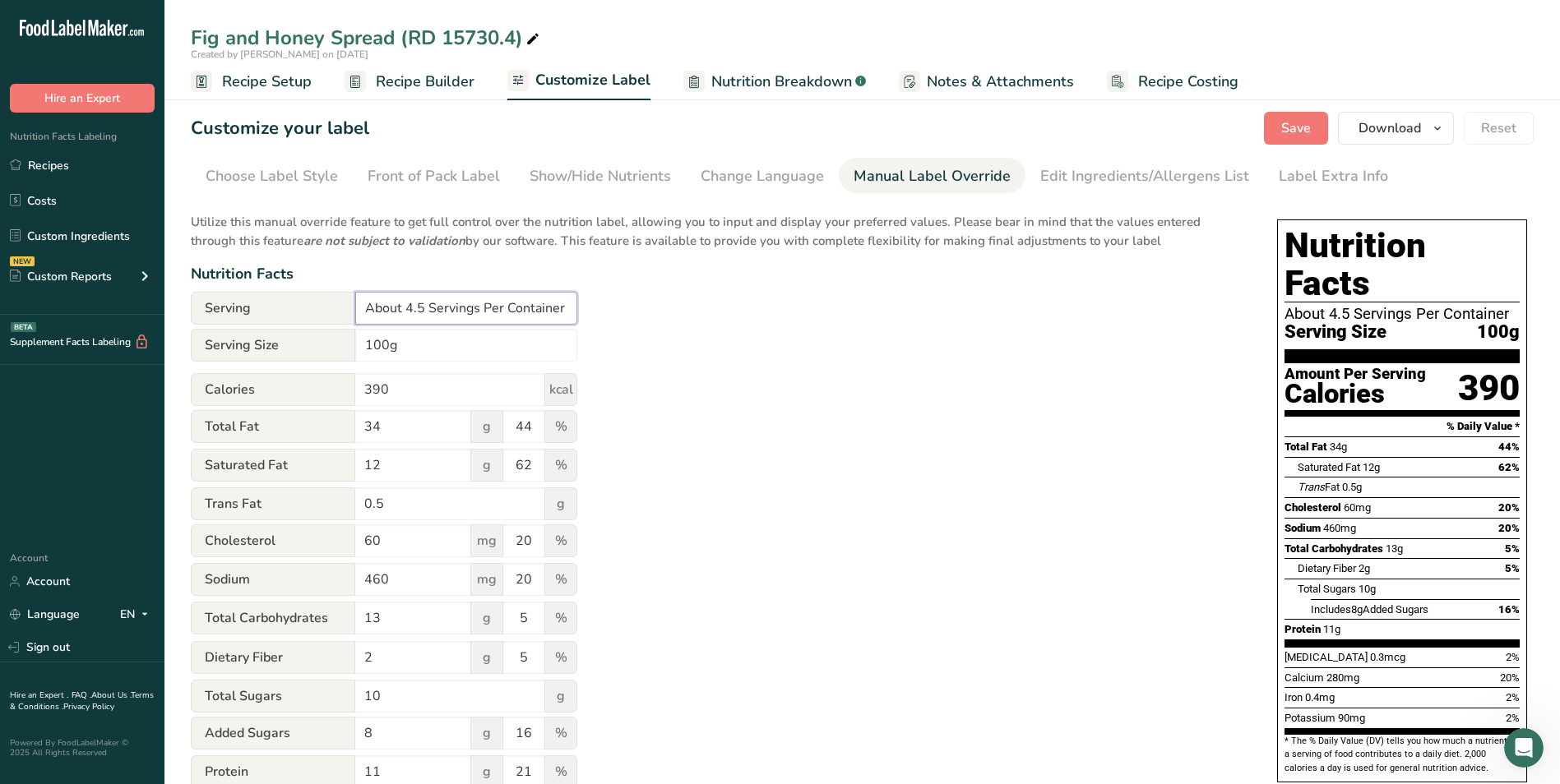
click at [431, 309] on input "About 4.5 Servings Per Container" at bounding box center [466, 308] width 222 height 32
type input "Servings Per Container"
click at [1296, 126] on span "Save" at bounding box center [1296, 128] width 29 height 20
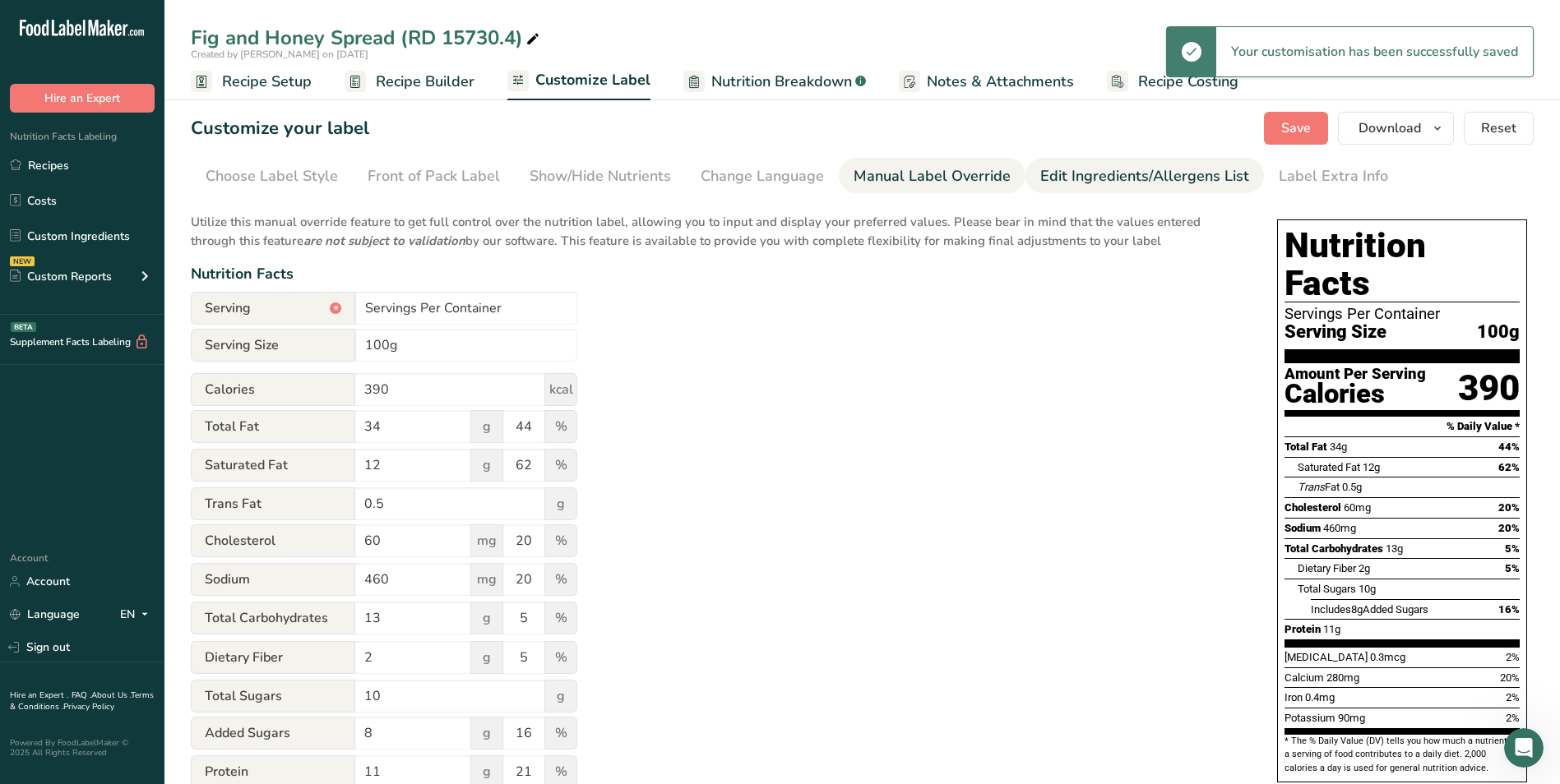
click at [1210, 178] on div "Edit Ingredients/Allergens List" at bounding box center [1144, 176] width 208 height 23
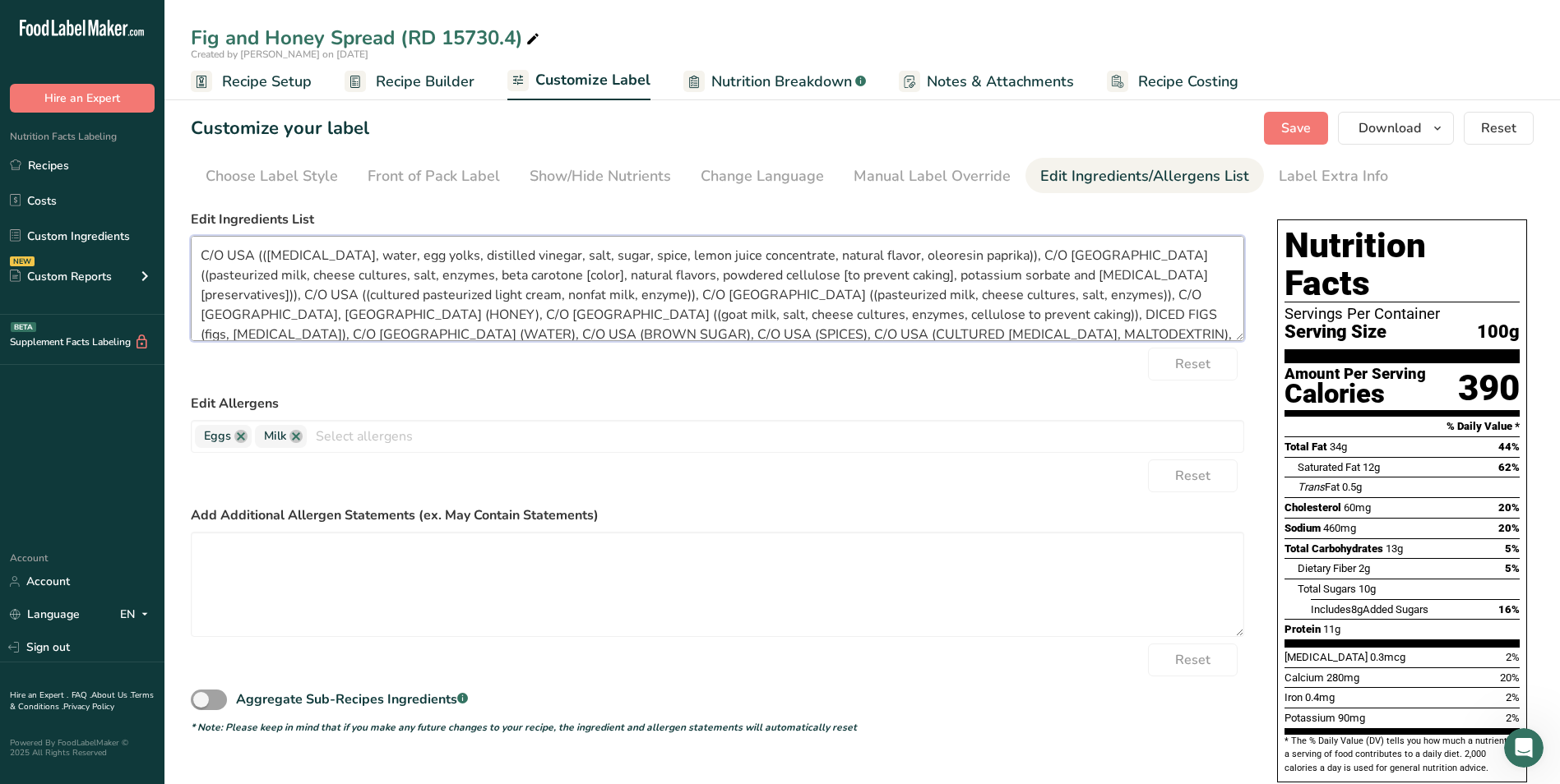
click at [262, 258] on textarea "C/O USA (([MEDICAL_DATA], water, egg yolks, distilled vinegar, salt, sugar, spi…" at bounding box center [718, 288] width 1054 height 105
click at [1014, 261] on textarea "MAYONNAISE ([MEDICAL_DATA], water, egg yolks, distilled vinegar, salt, sugar, s…" at bounding box center [718, 288] width 1054 height 105
click at [1166, 278] on textarea "MAYONNAISE ([MEDICAL_DATA], water, egg yolks, distilled vinegar, salt, sugar, s…" at bounding box center [718, 288] width 1054 height 105
click at [576, 301] on textarea "MAYONNAISE ([MEDICAL_DATA], water, egg yolks, distilled vinegar, salt, sugar, s…" at bounding box center [718, 288] width 1054 height 105
click at [1041, 295] on textarea "MAYONNAISE ([MEDICAL_DATA], water, egg yolks, distilled vinegar, salt, sugar, s…" at bounding box center [718, 288] width 1054 height 105
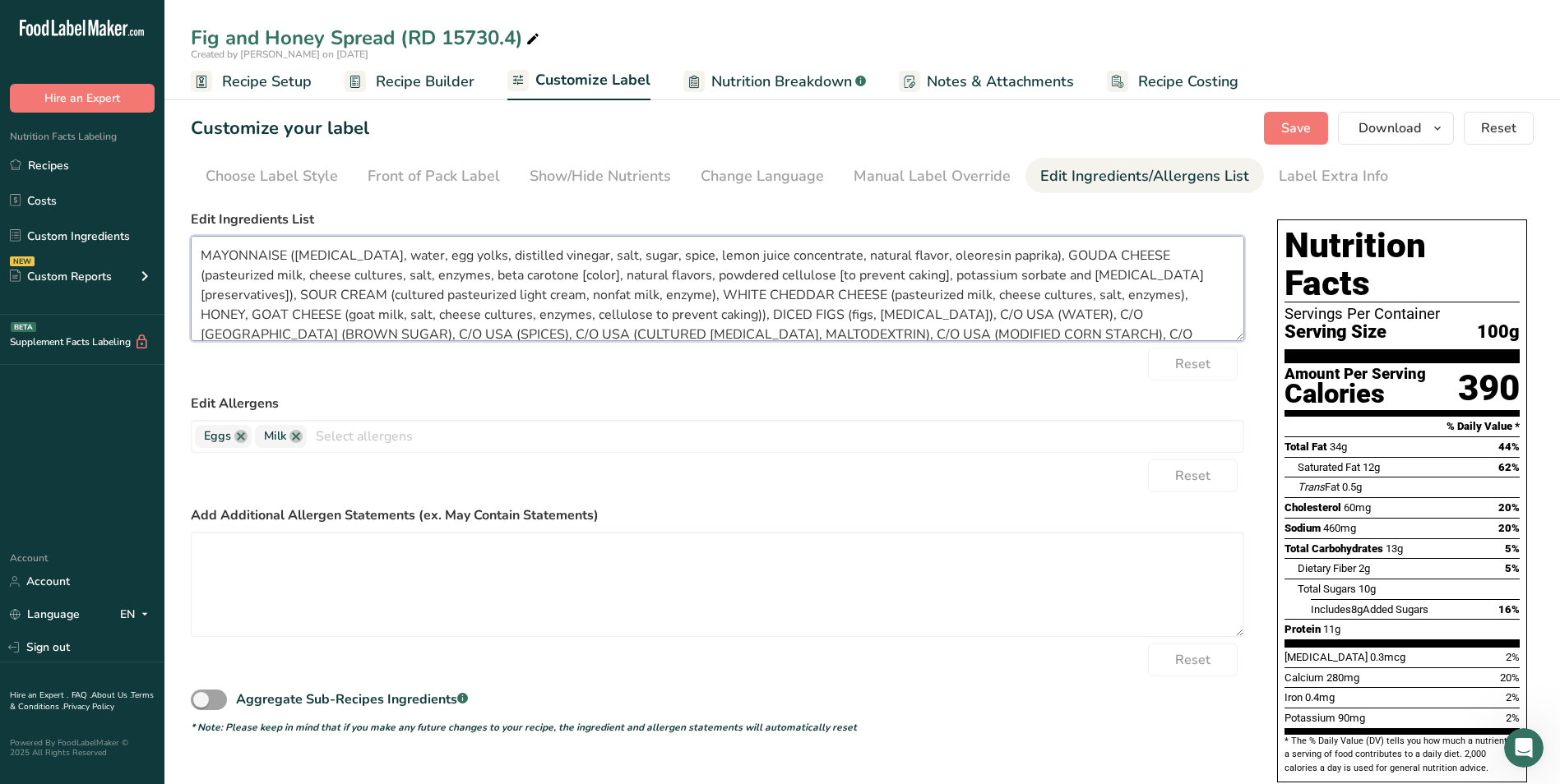
click at [579, 315] on textarea "MAYONNAISE ([MEDICAL_DATA], water, egg yolks, distilled vinegar, salt, sugar, s…" at bounding box center [718, 288] width 1054 height 105
click at [1301, 139] on button "Save" at bounding box center [1296, 128] width 64 height 32
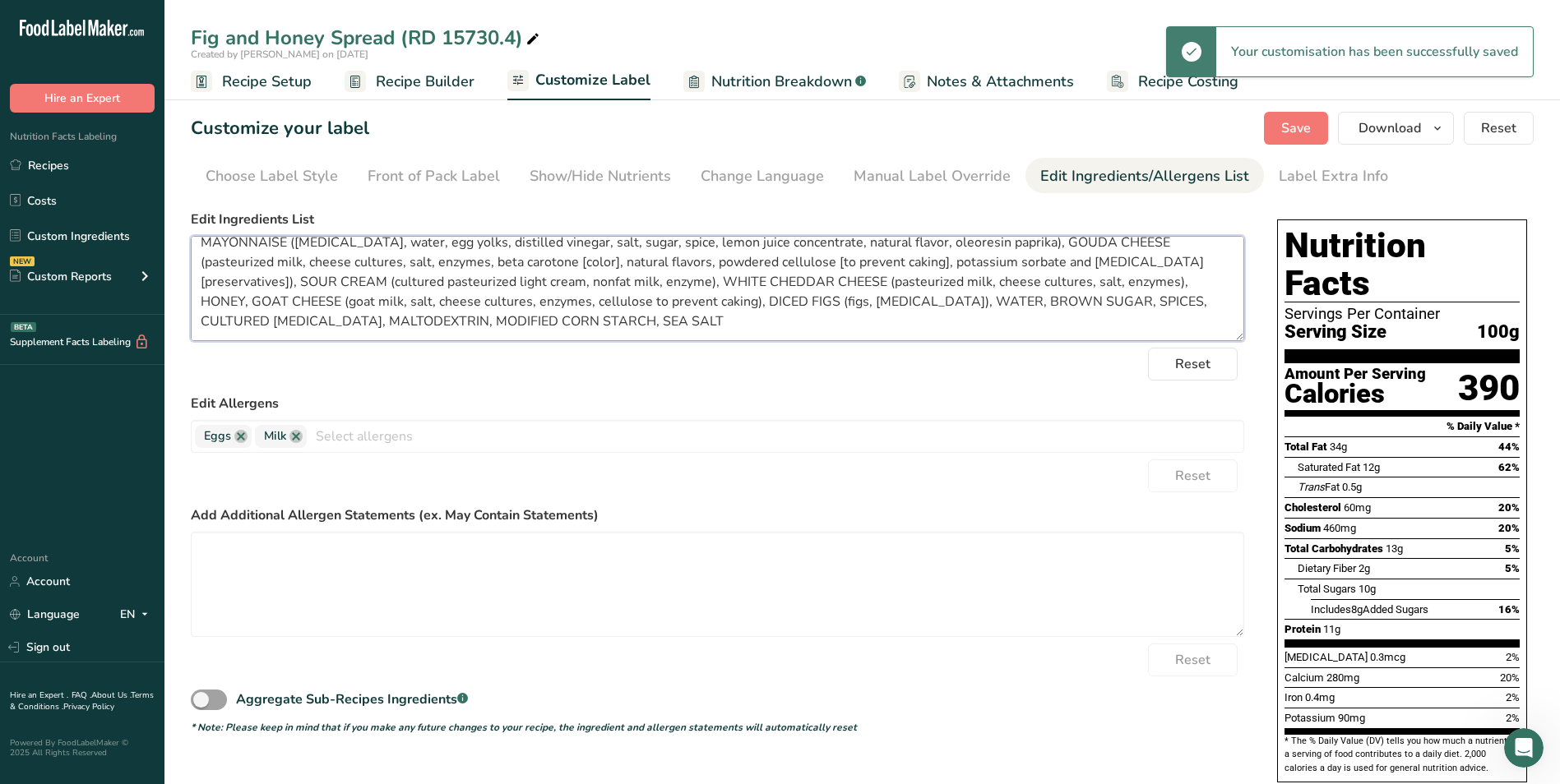
scroll to position [0, 0]
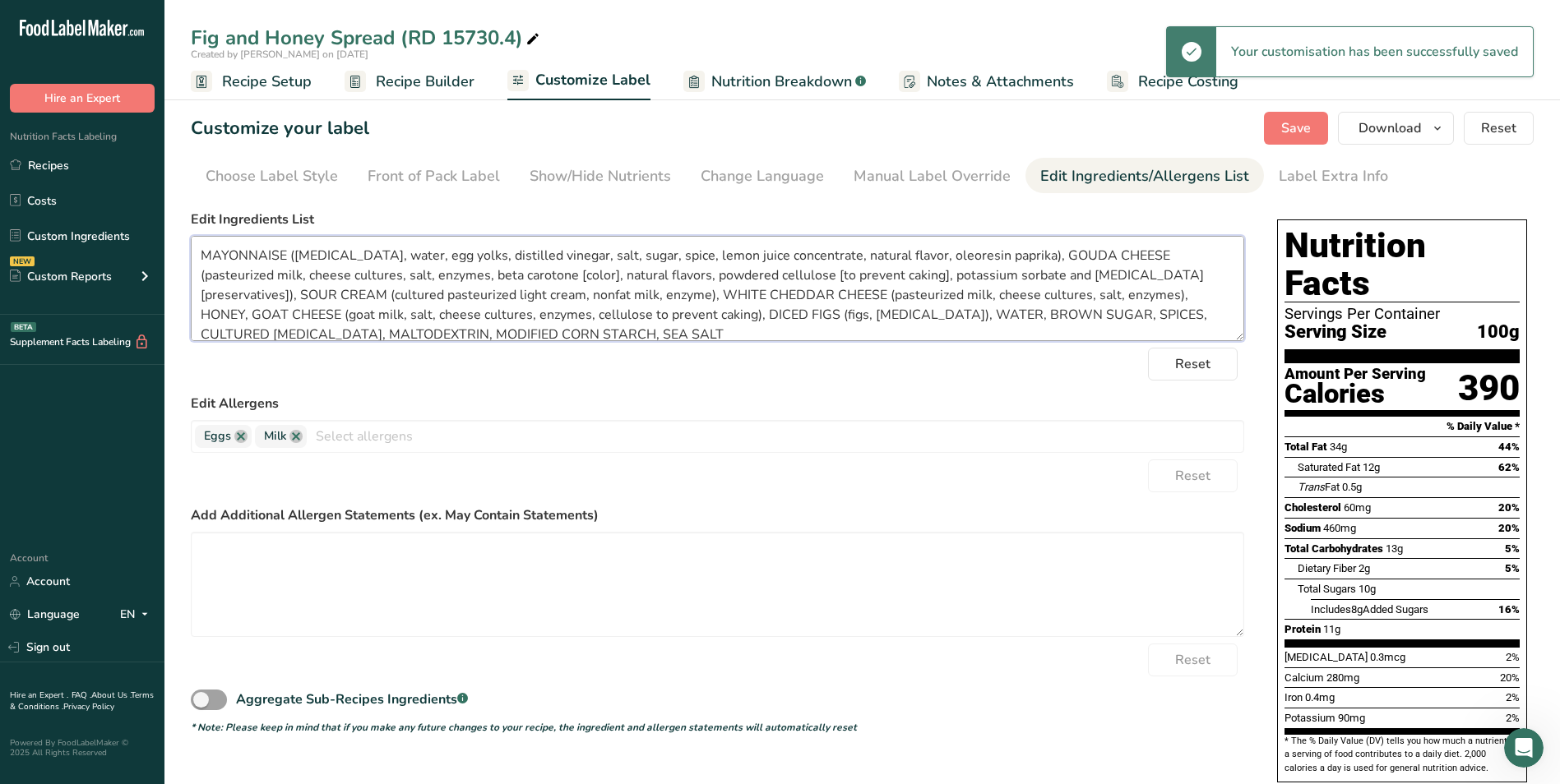
drag, startPoint x: 430, startPoint y: 334, endPoint x: 186, endPoint y: 239, distance: 261.8
click at [186, 239] on section "Customize your label Save Download Choose what to show on your downloaded label…" at bounding box center [861, 614] width 1395 height 1057
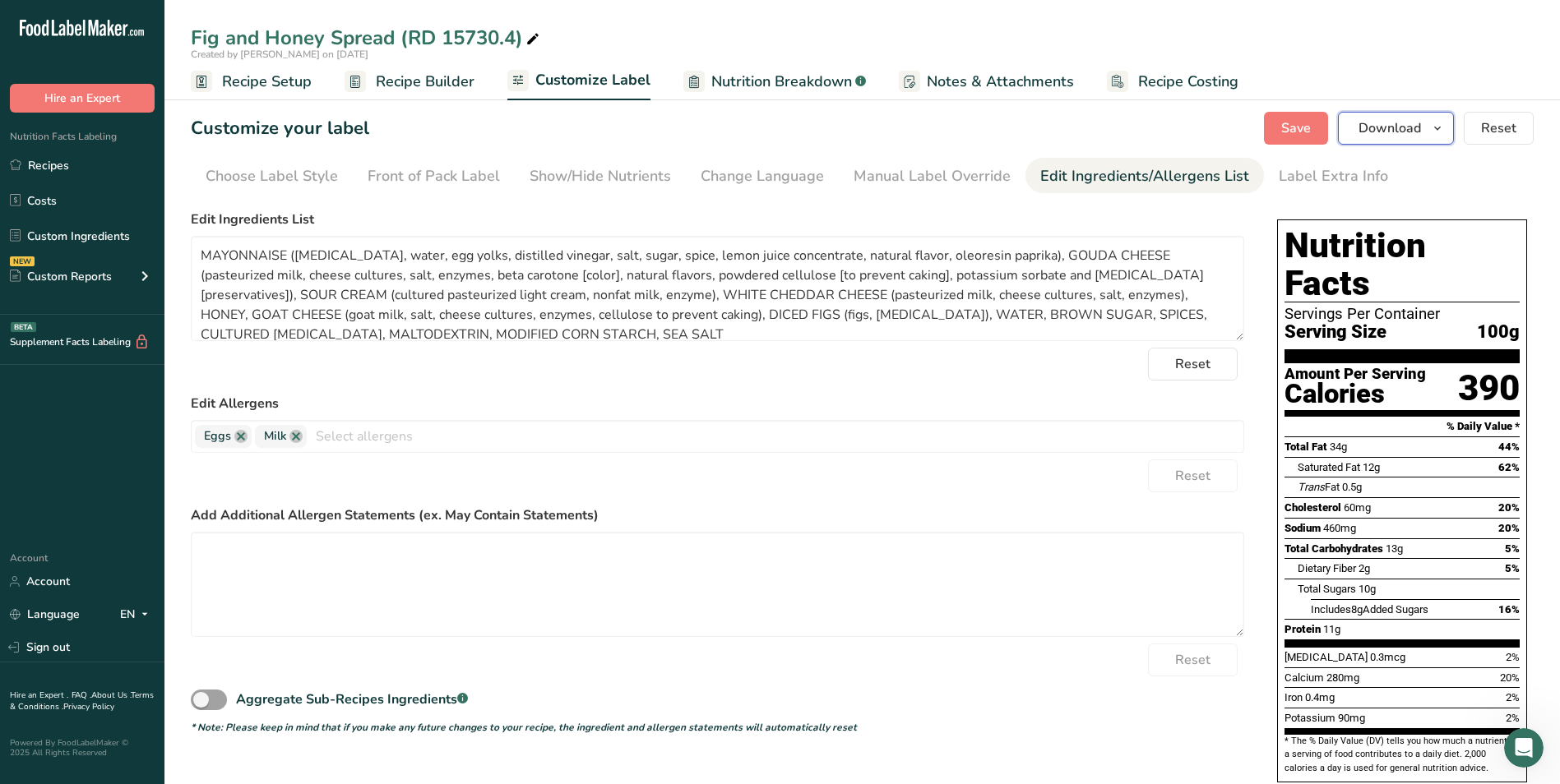
click at [1406, 113] on button "Download" at bounding box center [1396, 128] width 116 height 32
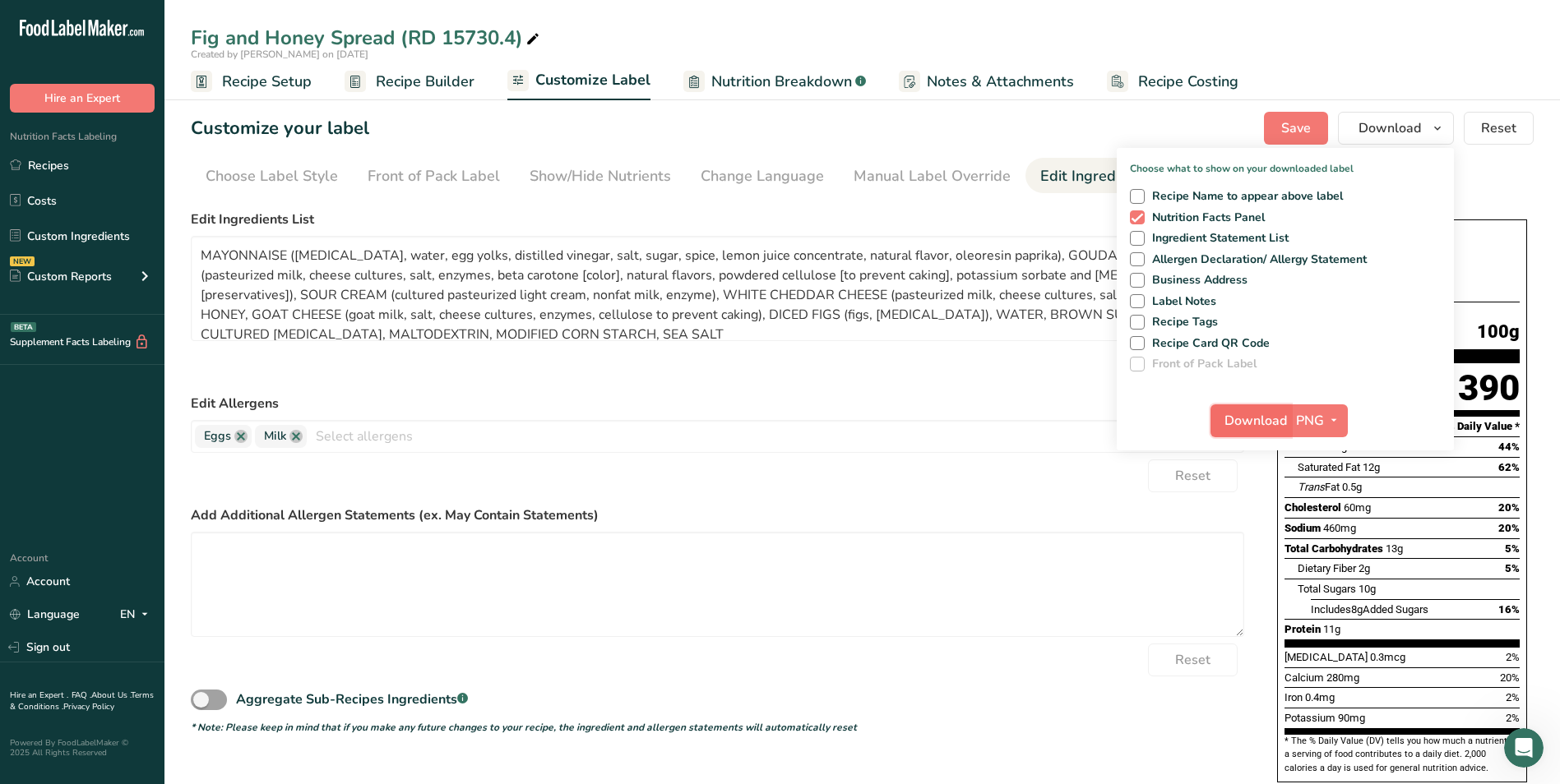
click at [1265, 424] on span "Download" at bounding box center [1255, 420] width 63 height 20
click at [630, 317] on textarea "MAYONNAISE ([MEDICAL_DATA], water, egg yolks, distilled vinegar, salt, sugar, s…" at bounding box center [718, 288] width 1054 height 105
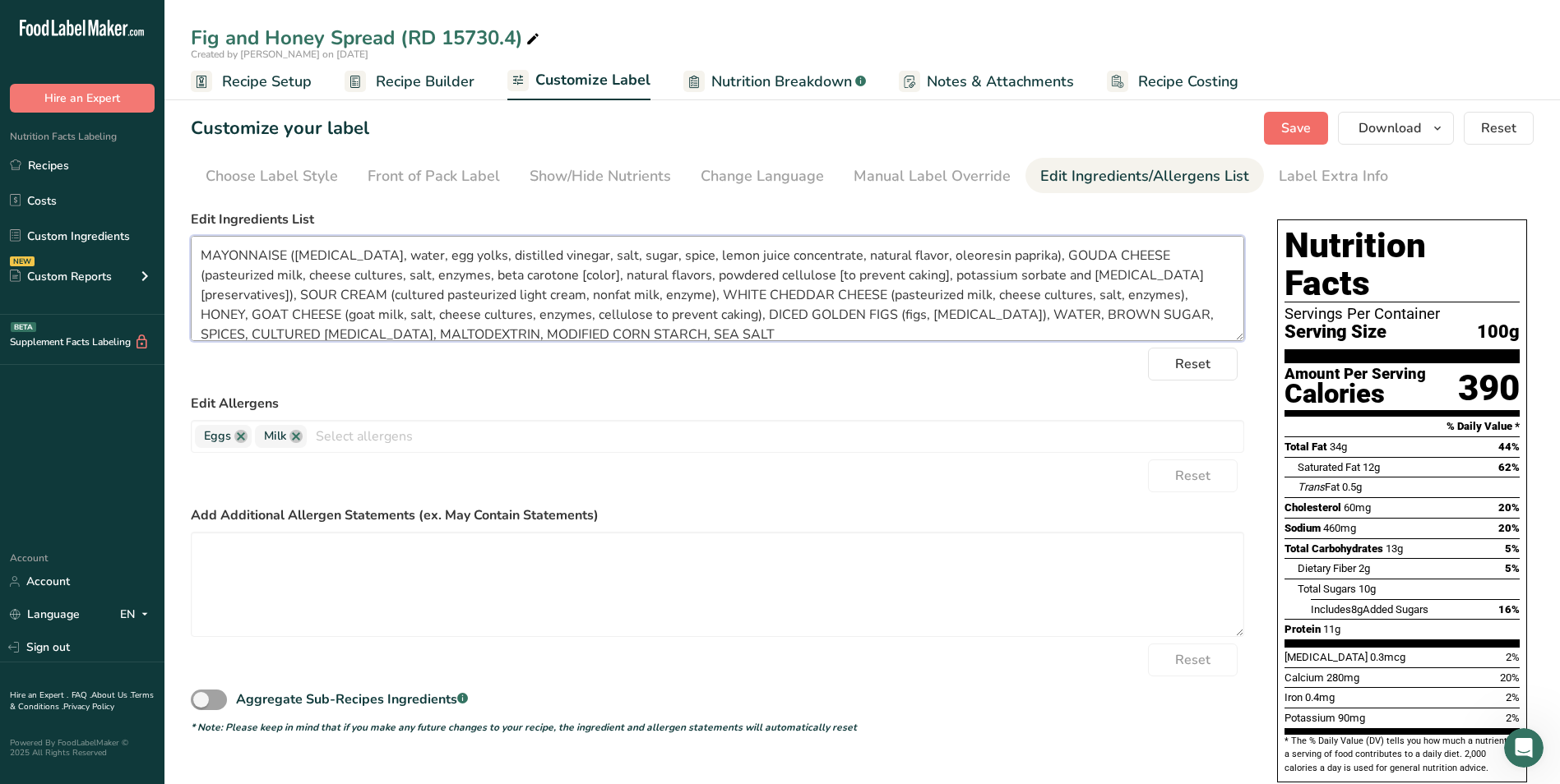
type textarea "MAYONNAISE ([MEDICAL_DATA], water, egg yolks, distilled vinegar, salt, sugar, s…"
click at [1307, 128] on span "Save" at bounding box center [1296, 128] width 29 height 20
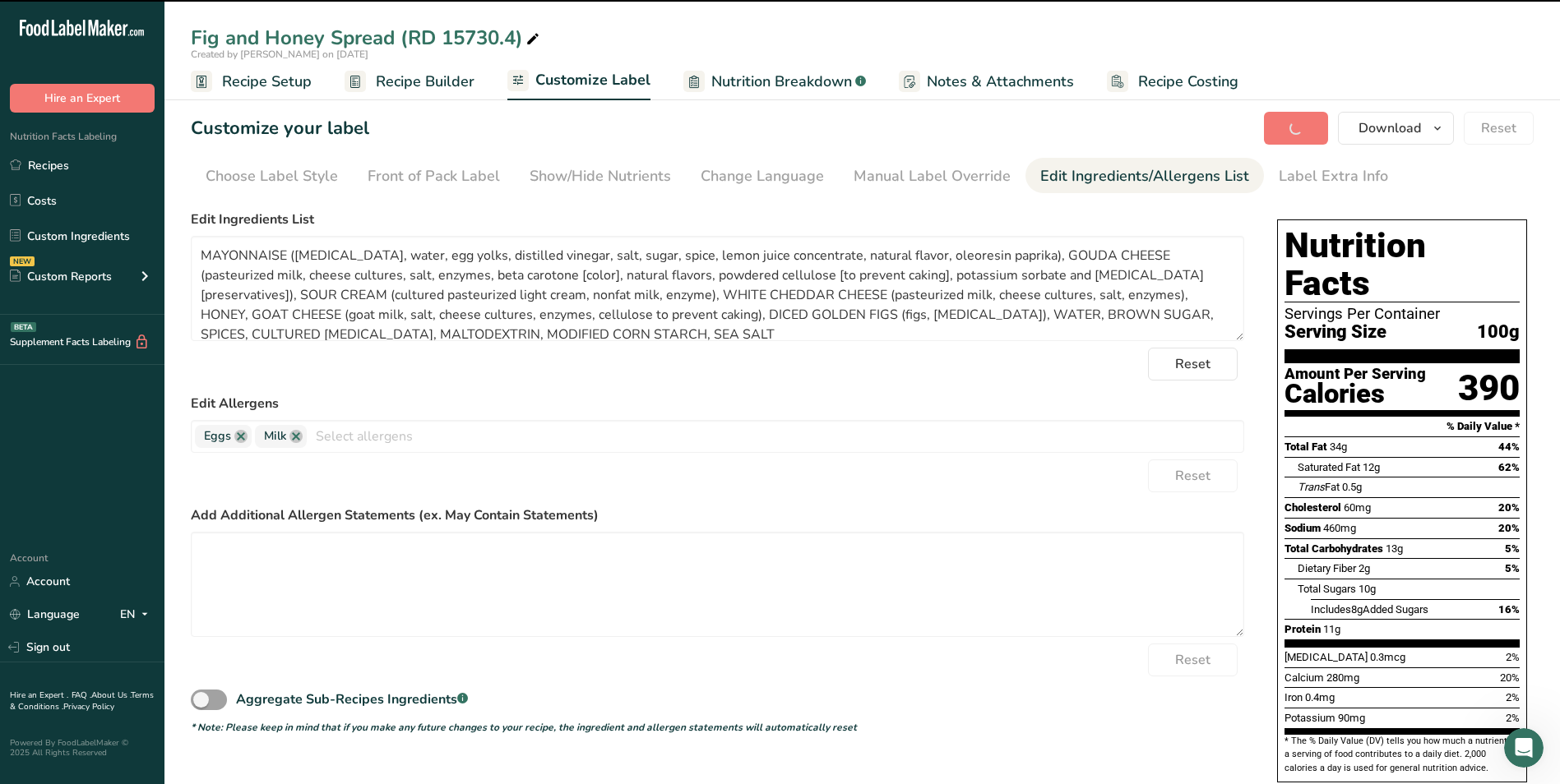
click at [429, 77] on span "Recipe Builder" at bounding box center [425, 82] width 98 height 23
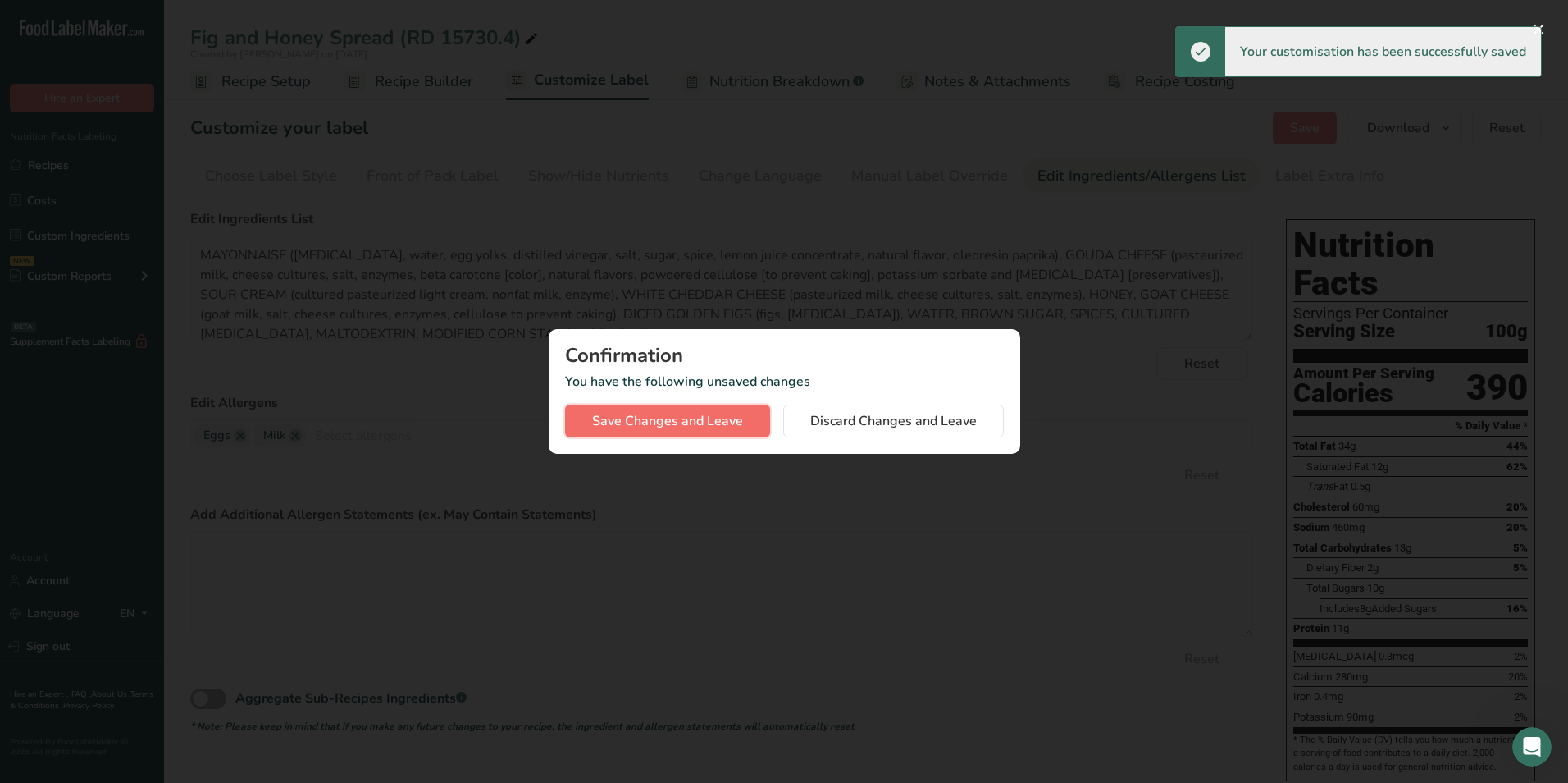
click at [674, 409] on button "Save Changes and Leave" at bounding box center [667, 420] width 205 height 32
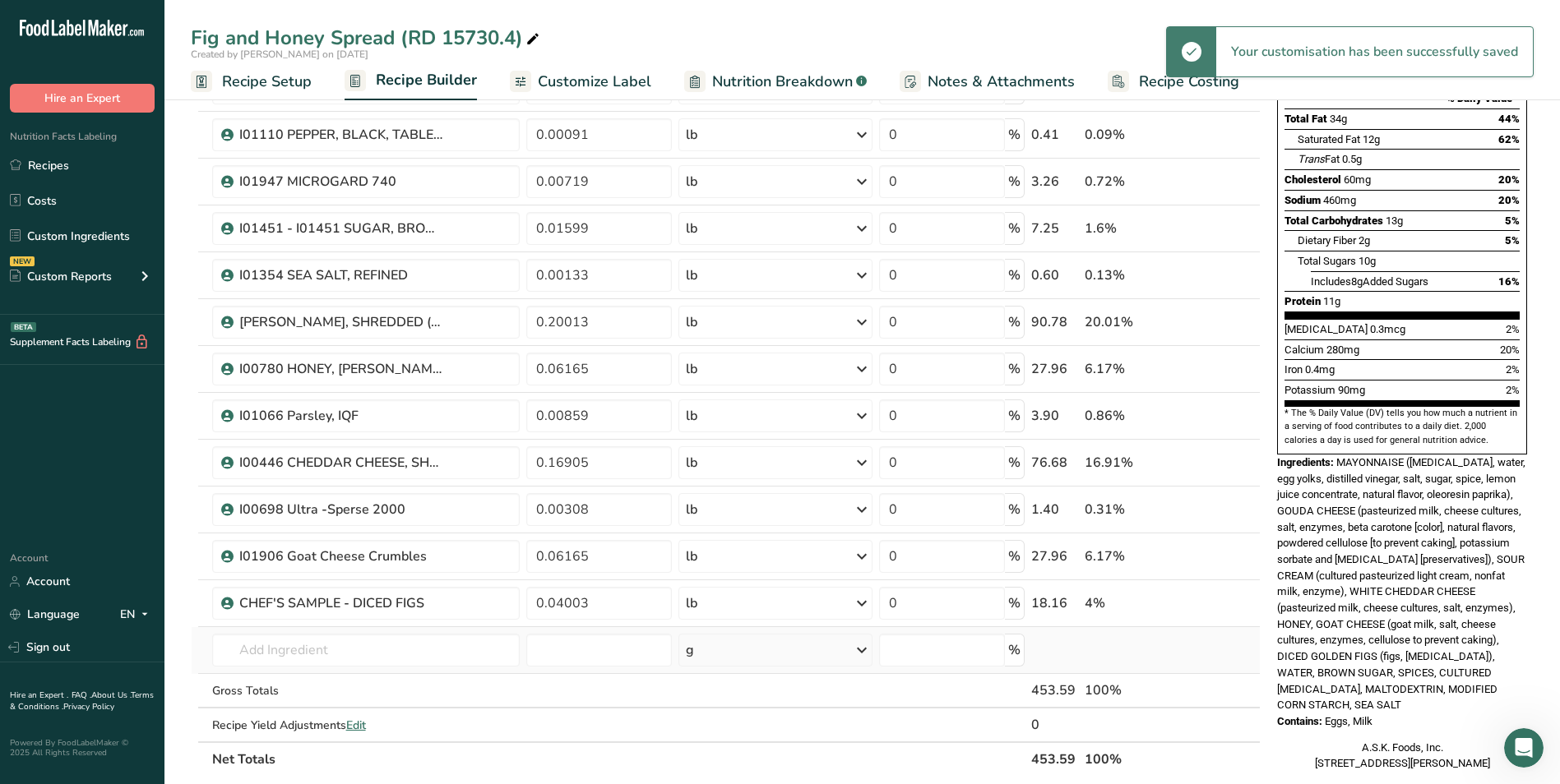
scroll to position [247, 0]
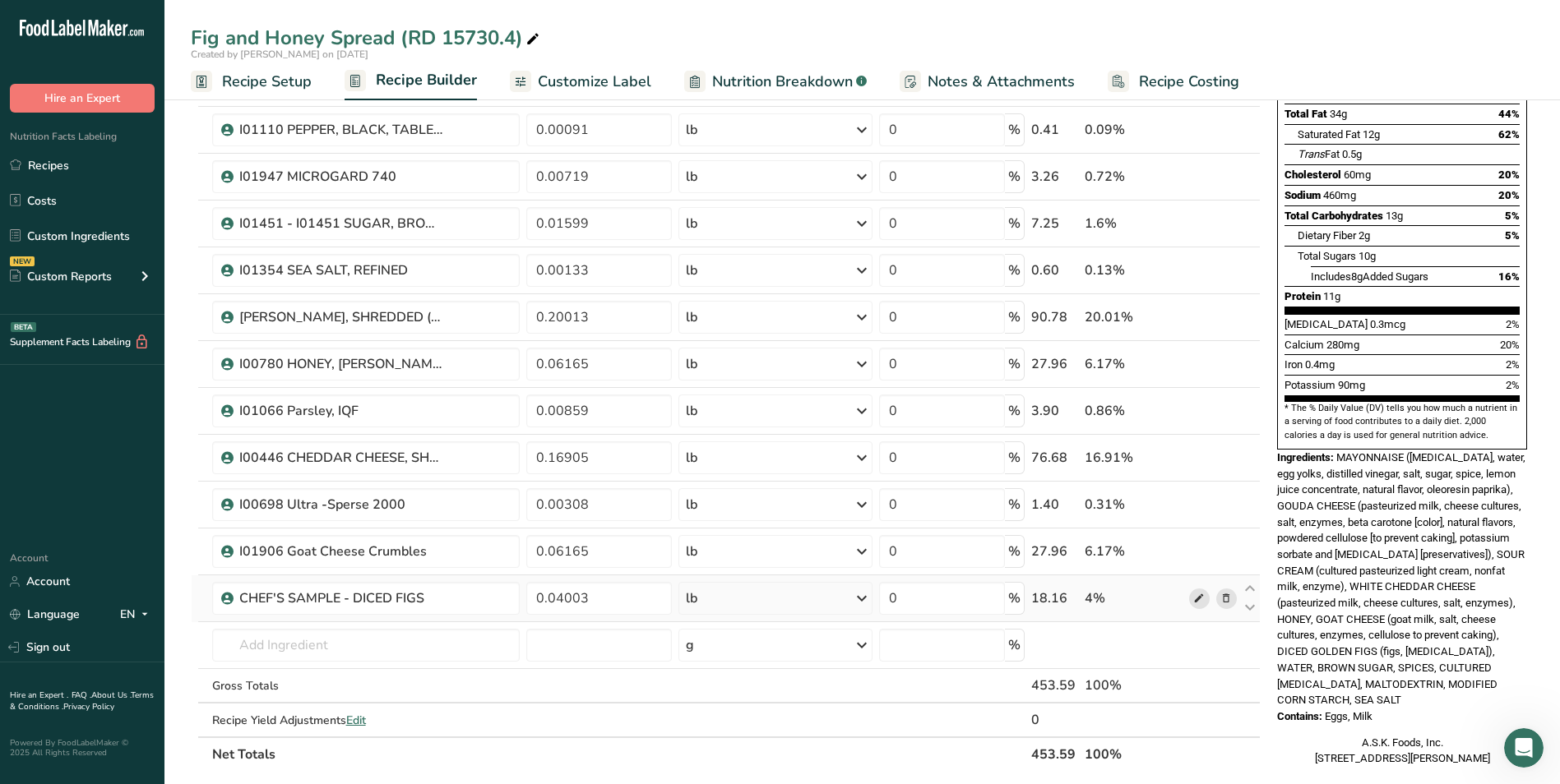
click at [1199, 598] on icon at bounding box center [1199, 599] width 12 height 18
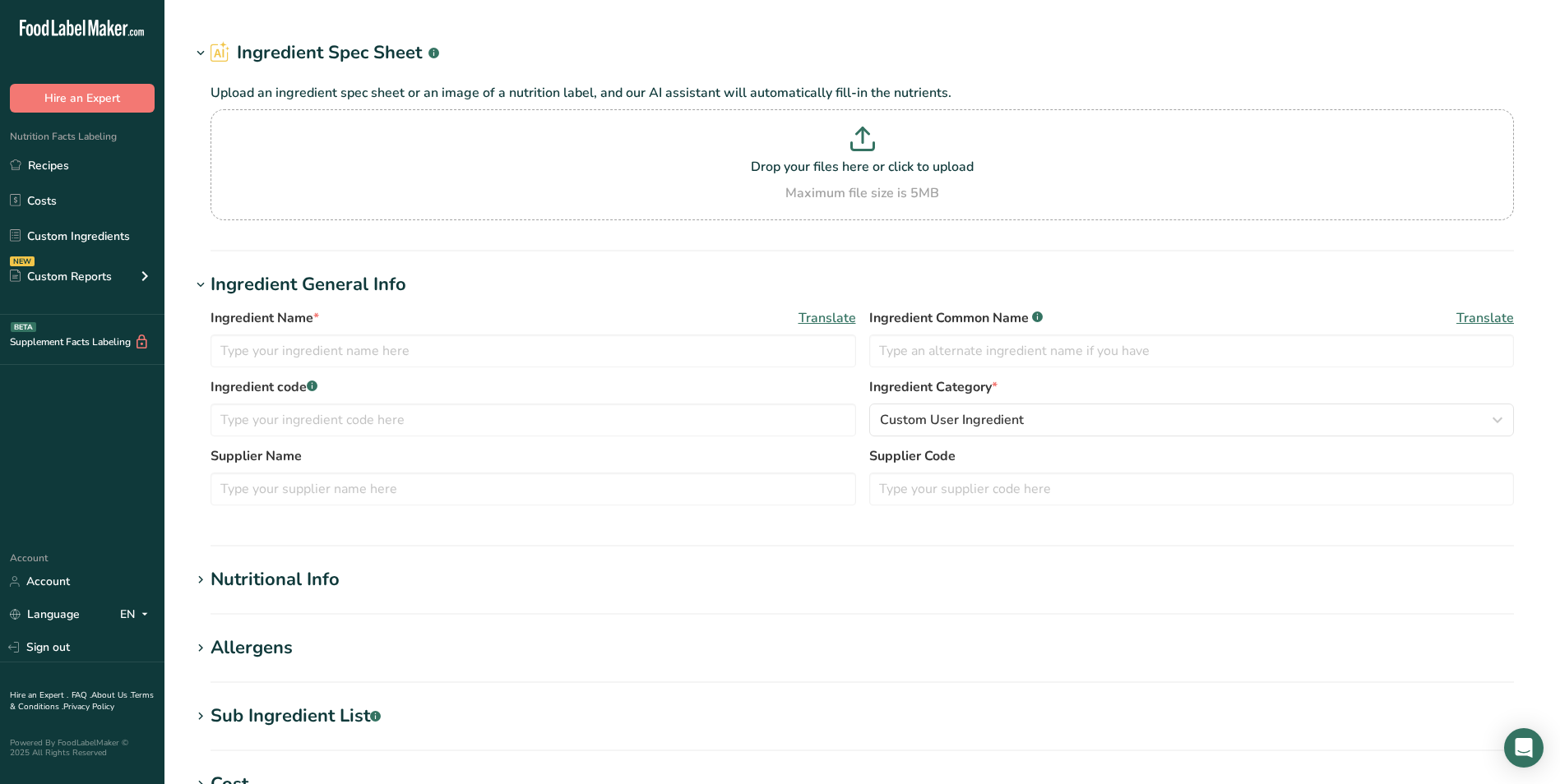
type input "CHEF'S SAMPLE - DICED FIGS"
type input "DICED FIGS"
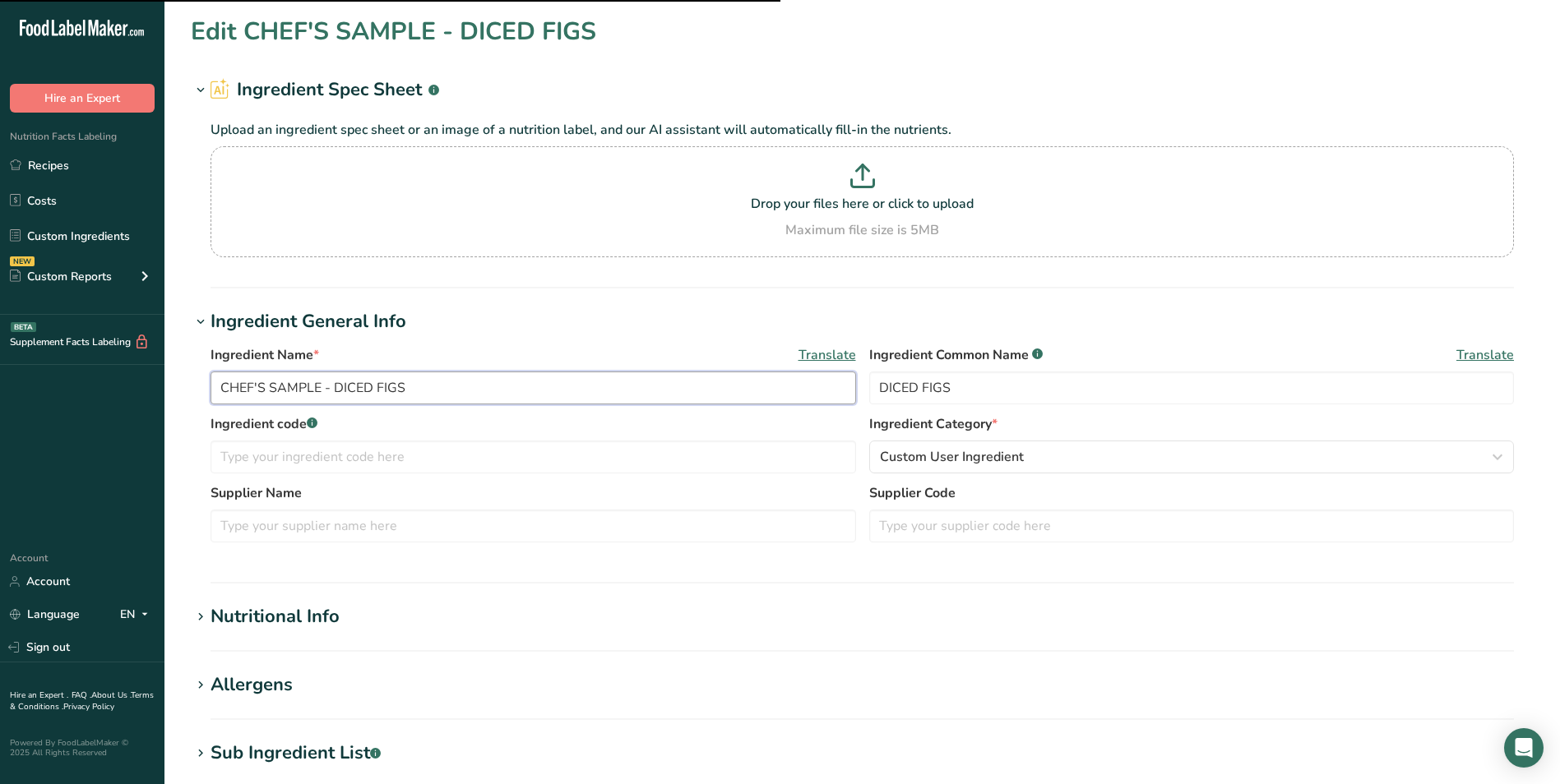
click at [373, 390] on input "CHEF'S SAMPLE - DICED FIGS" at bounding box center [533, 387] width 646 height 32
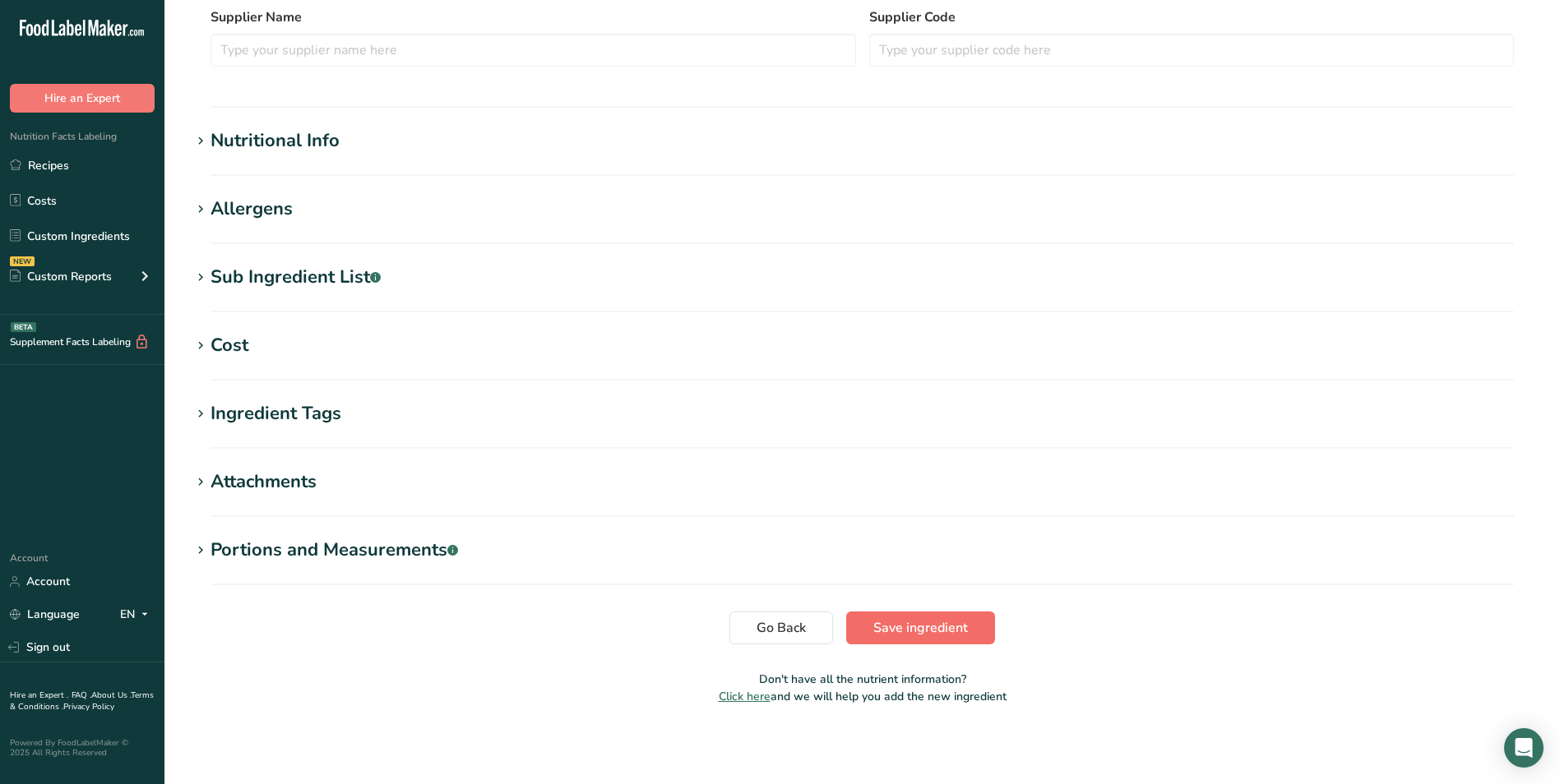
type input "CHEF'S SAMPLE - DICED GOLDEN FIGS"
click at [947, 626] on span "Save ingredient" at bounding box center [920, 628] width 94 height 20
